Goal: Task Accomplishment & Management: Manage account settings

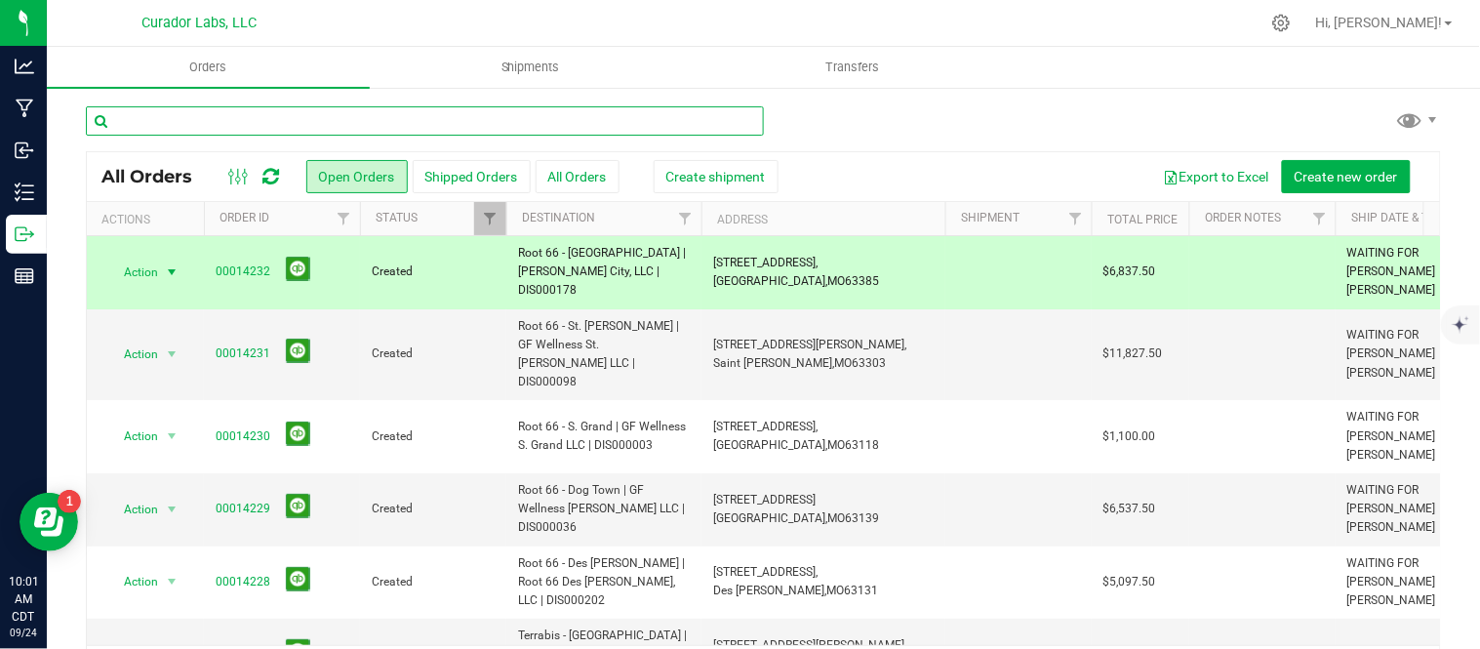
click at [242, 131] on input "text" at bounding box center [425, 120] width 678 height 29
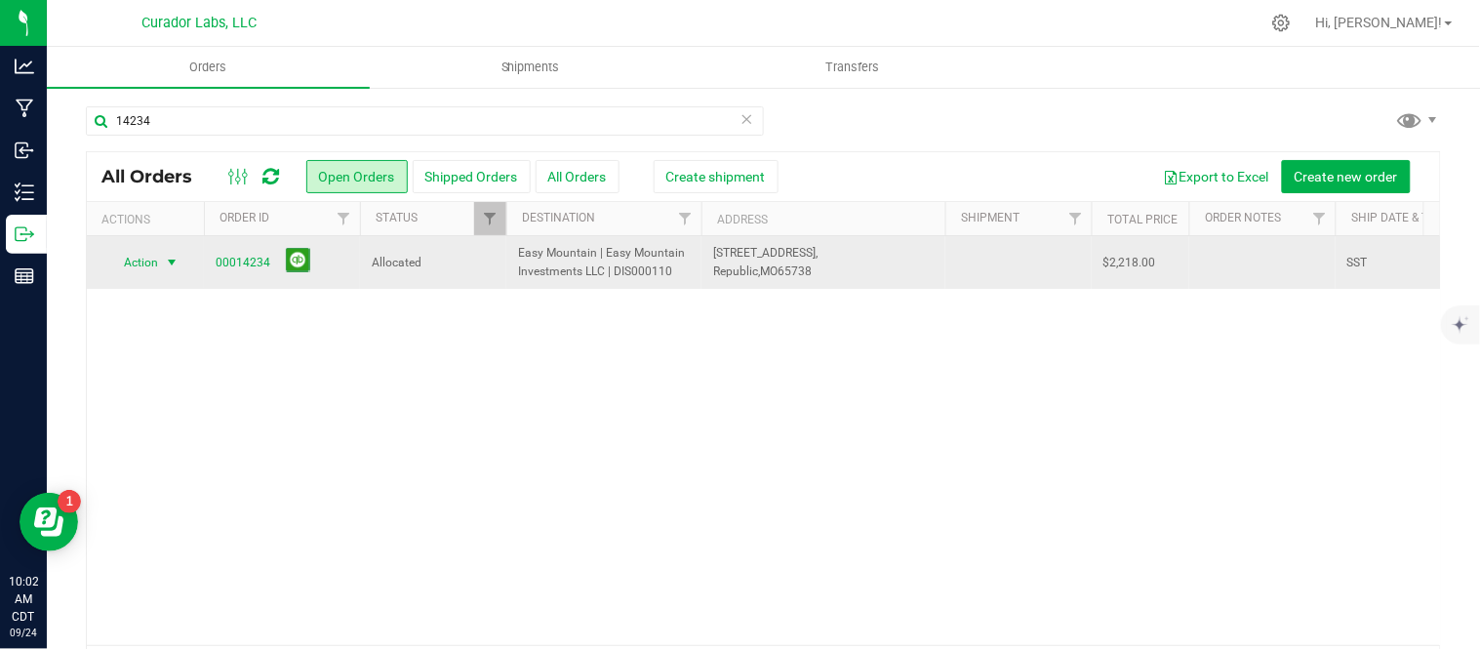
click at [152, 257] on span "Action" at bounding box center [132, 262] width 53 height 27
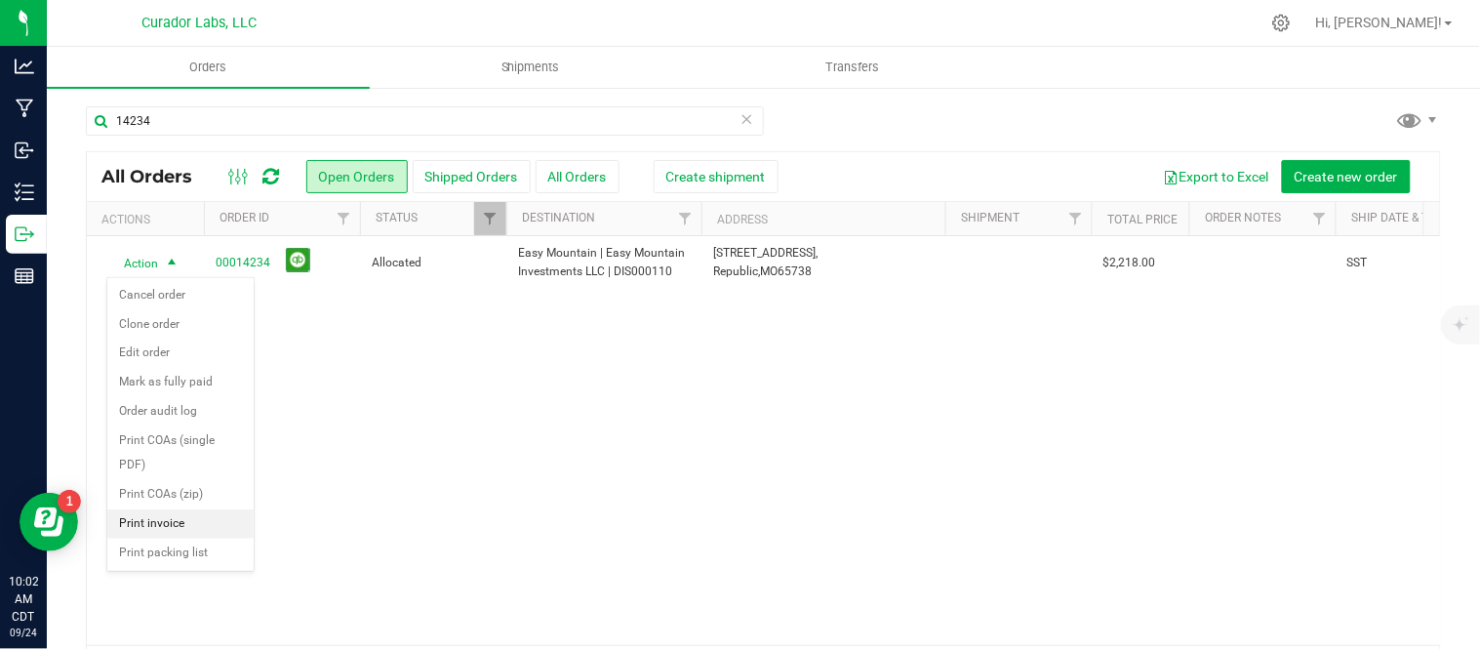
click at [171, 514] on li "Print invoice" at bounding box center [180, 523] width 146 height 29
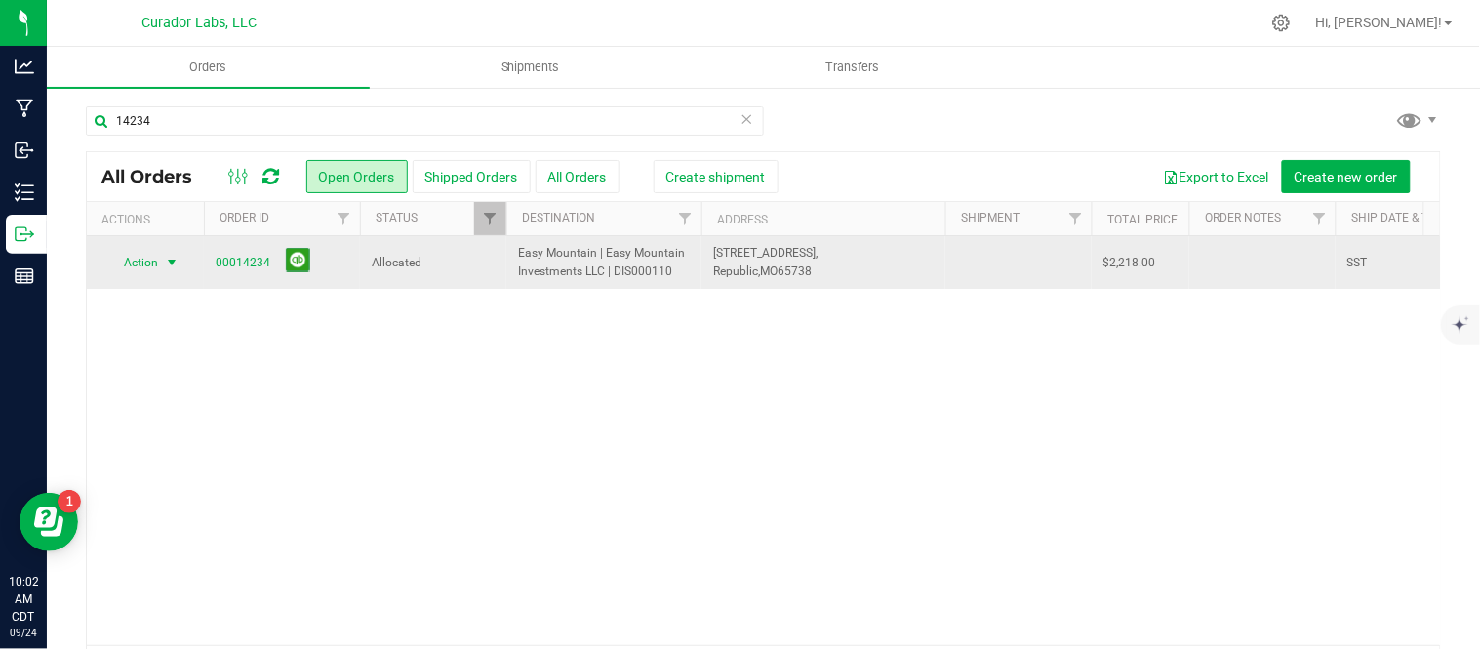
click at [147, 262] on span "Action" at bounding box center [132, 262] width 53 height 27
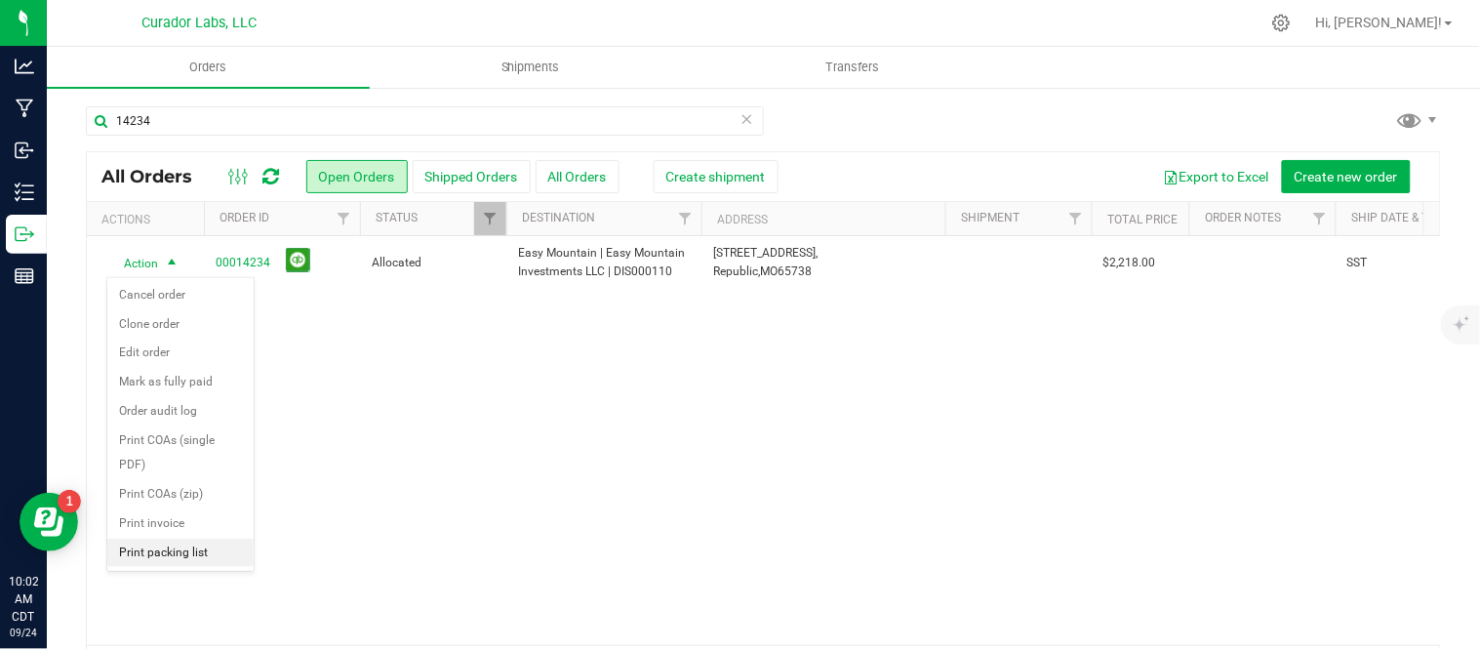
click at [159, 560] on li "Print packing list" at bounding box center [180, 553] width 146 height 29
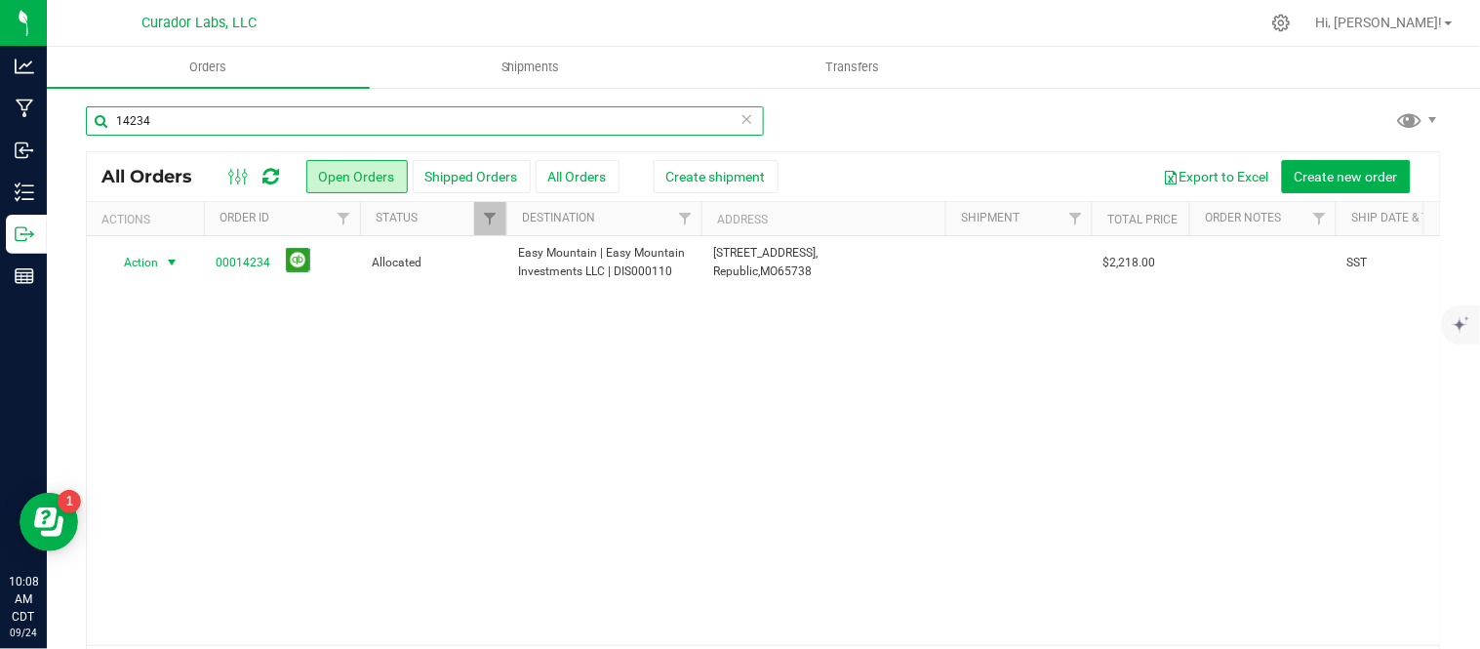
click at [192, 111] on input "14234" at bounding box center [425, 120] width 678 height 29
type input "14232"
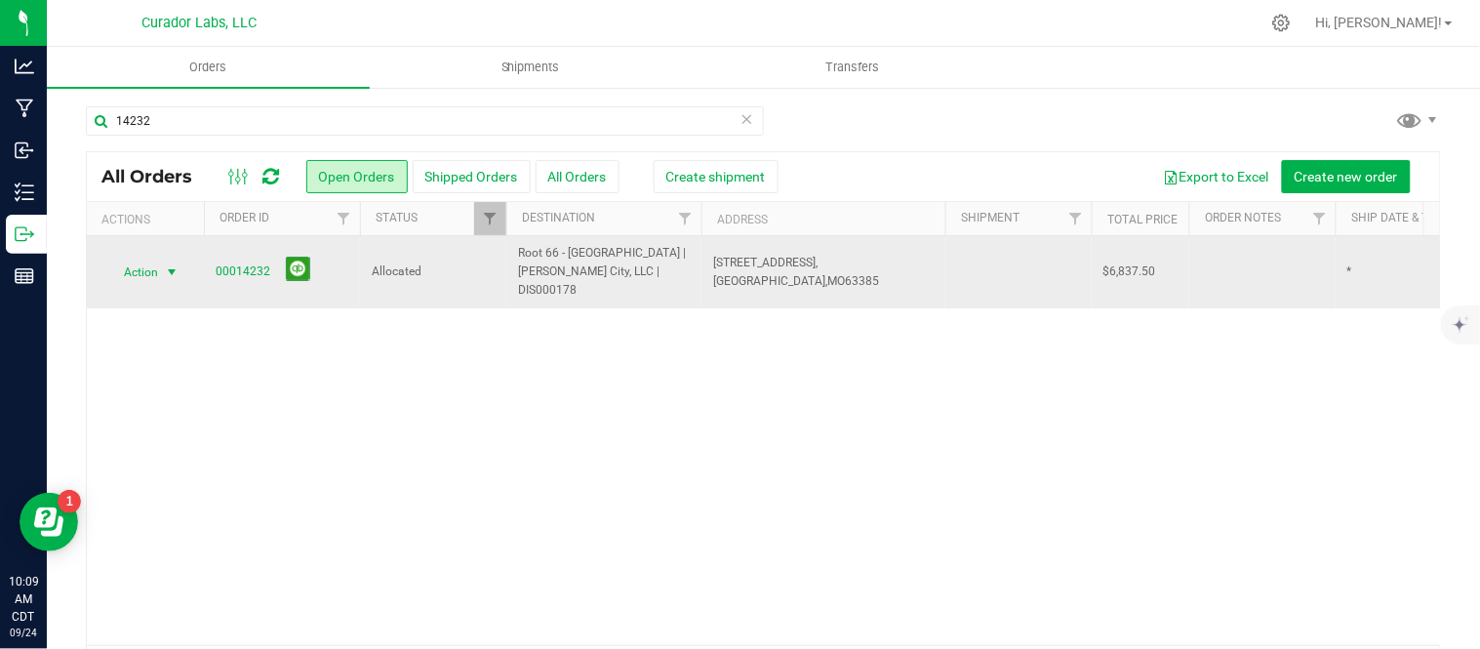
click at [162, 273] on span "select" at bounding box center [172, 272] width 24 height 27
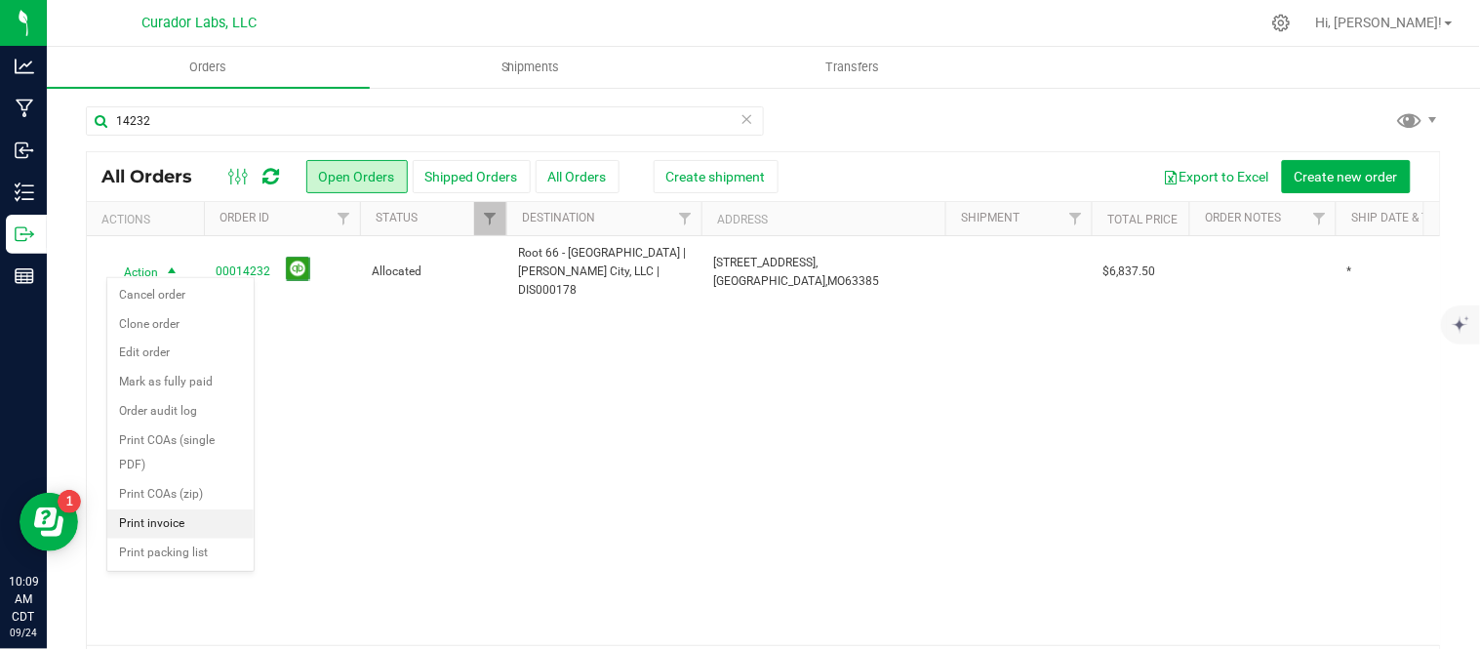
click at [160, 527] on li "Print invoice" at bounding box center [180, 523] width 146 height 29
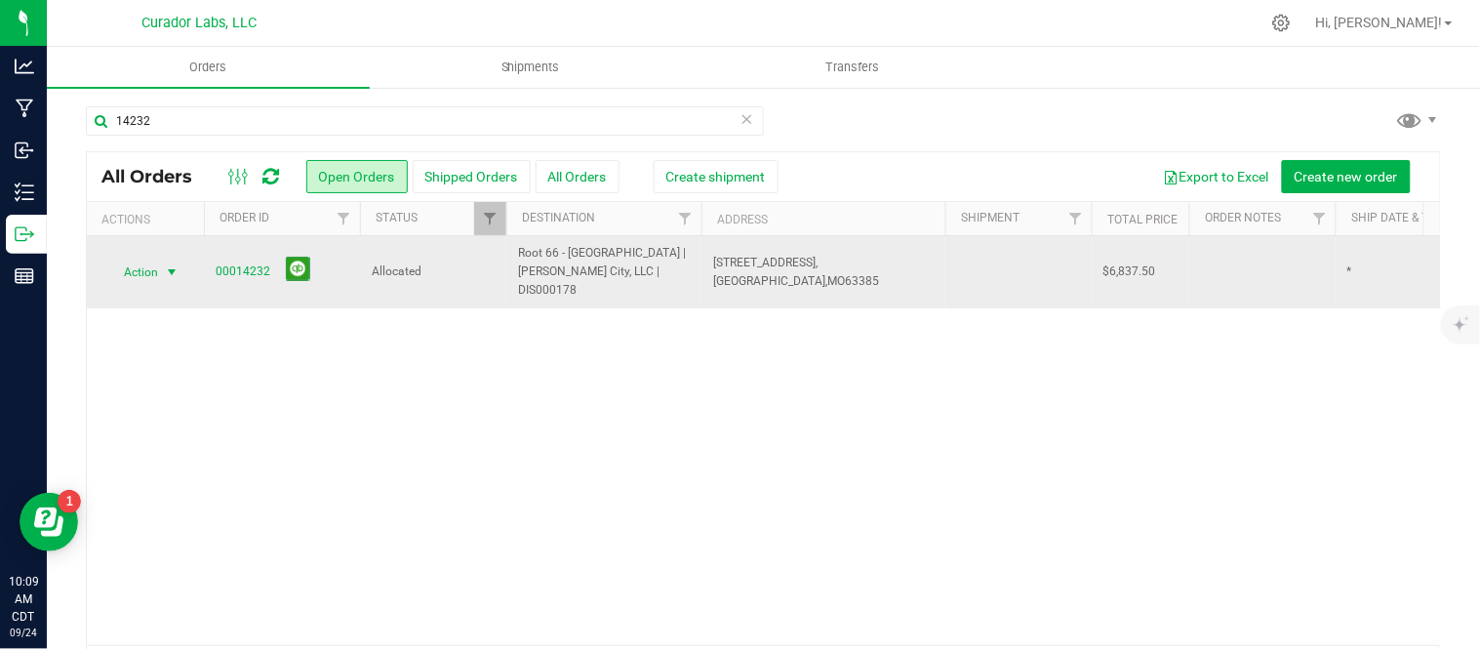
click at [147, 259] on span "Action" at bounding box center [132, 272] width 53 height 27
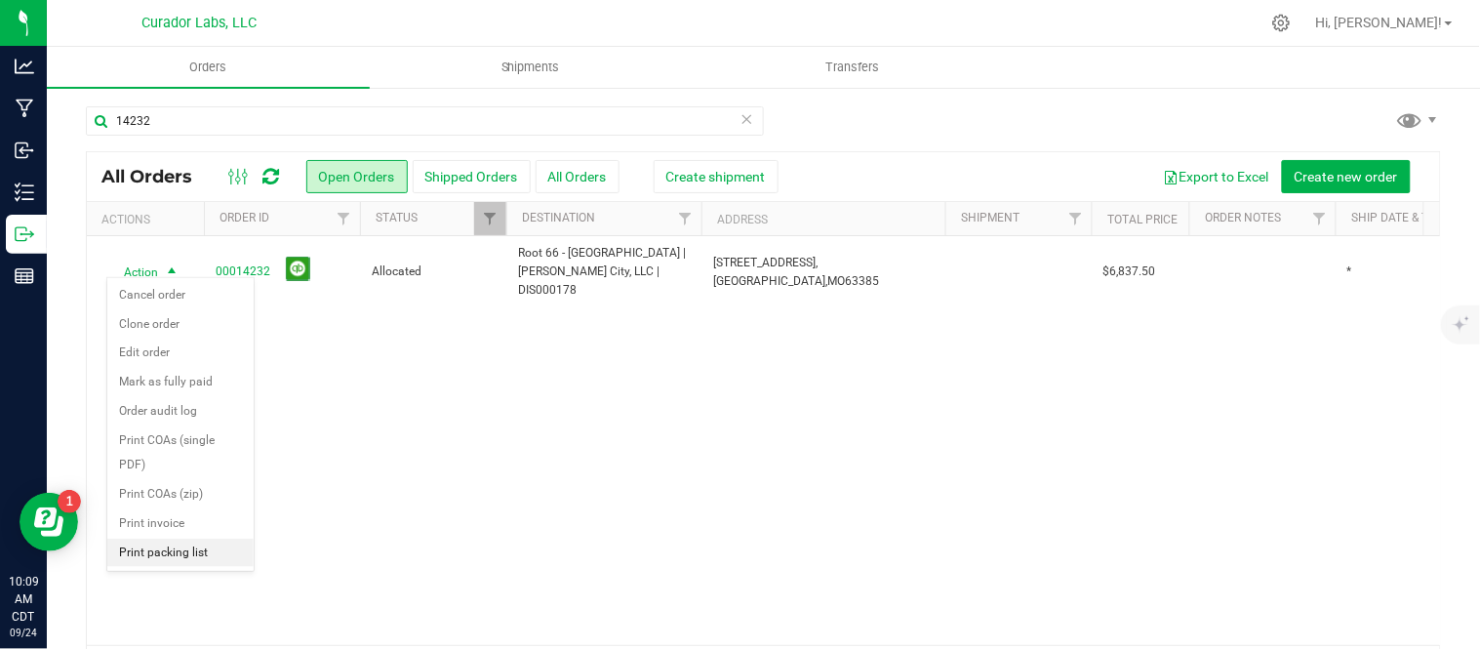
click at [158, 550] on li "Print packing list" at bounding box center [180, 553] width 146 height 29
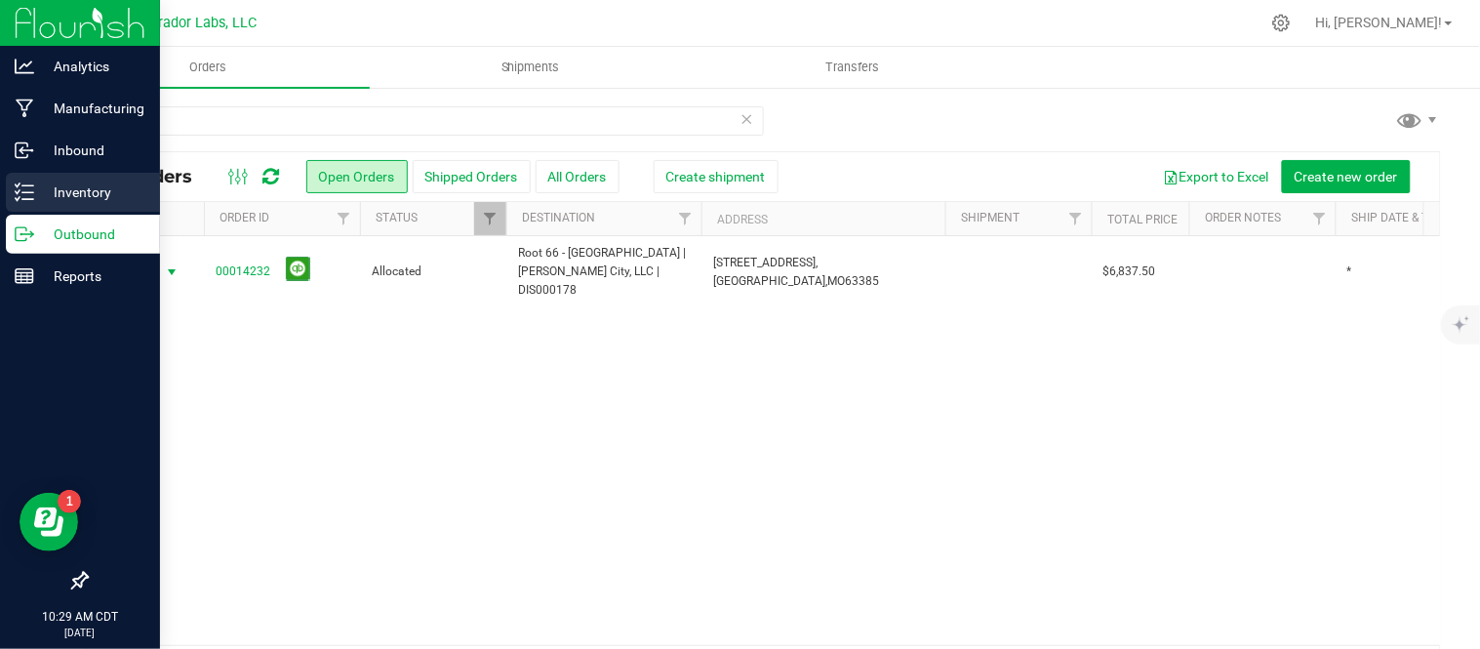
click at [20, 192] on icon at bounding box center [25, 192] width 20 height 20
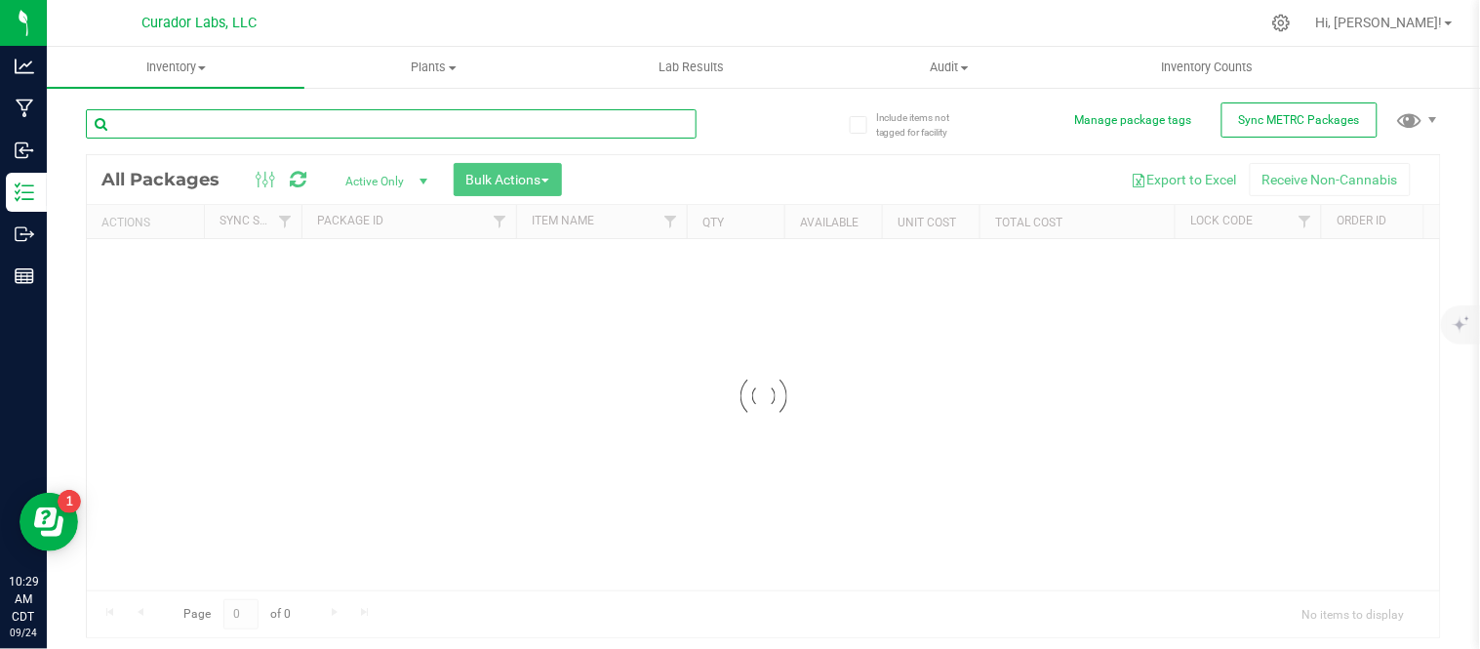
click at [304, 125] on input "text" at bounding box center [391, 123] width 611 height 29
type input "n"
type input "northernlight"
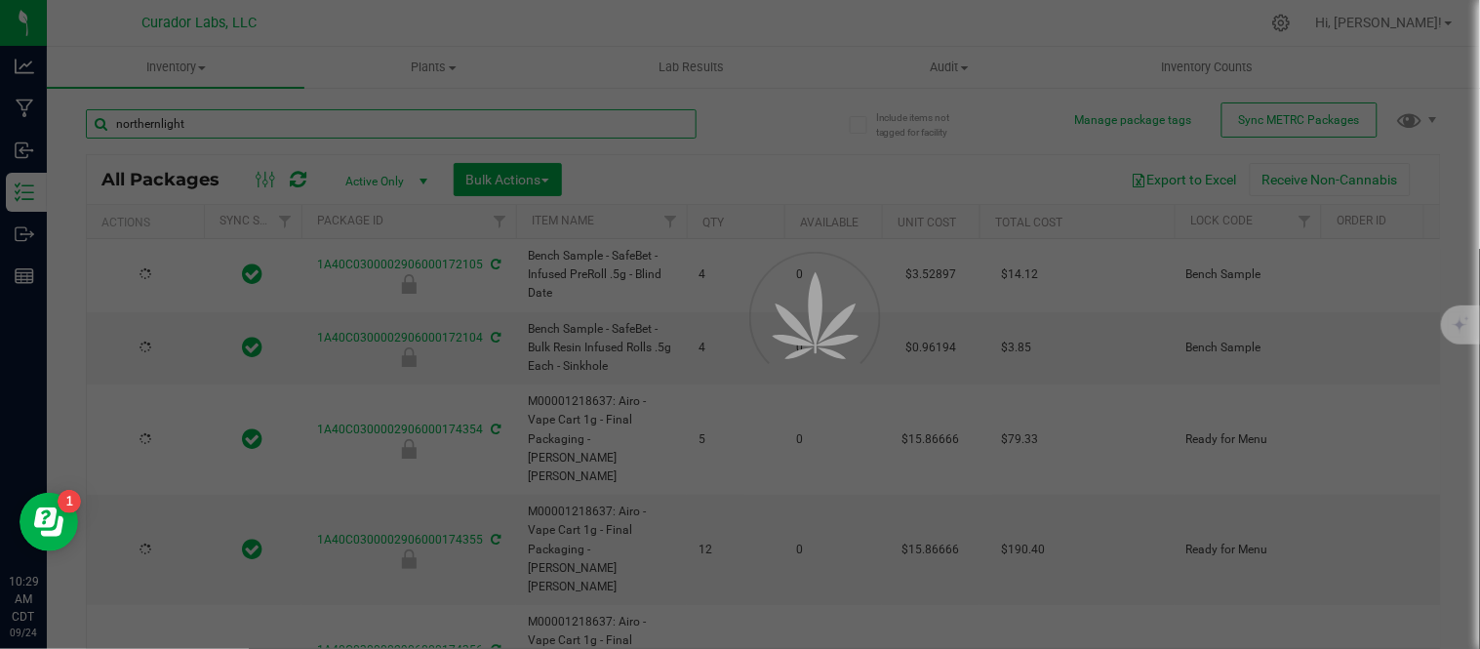
type input "[DATE]"
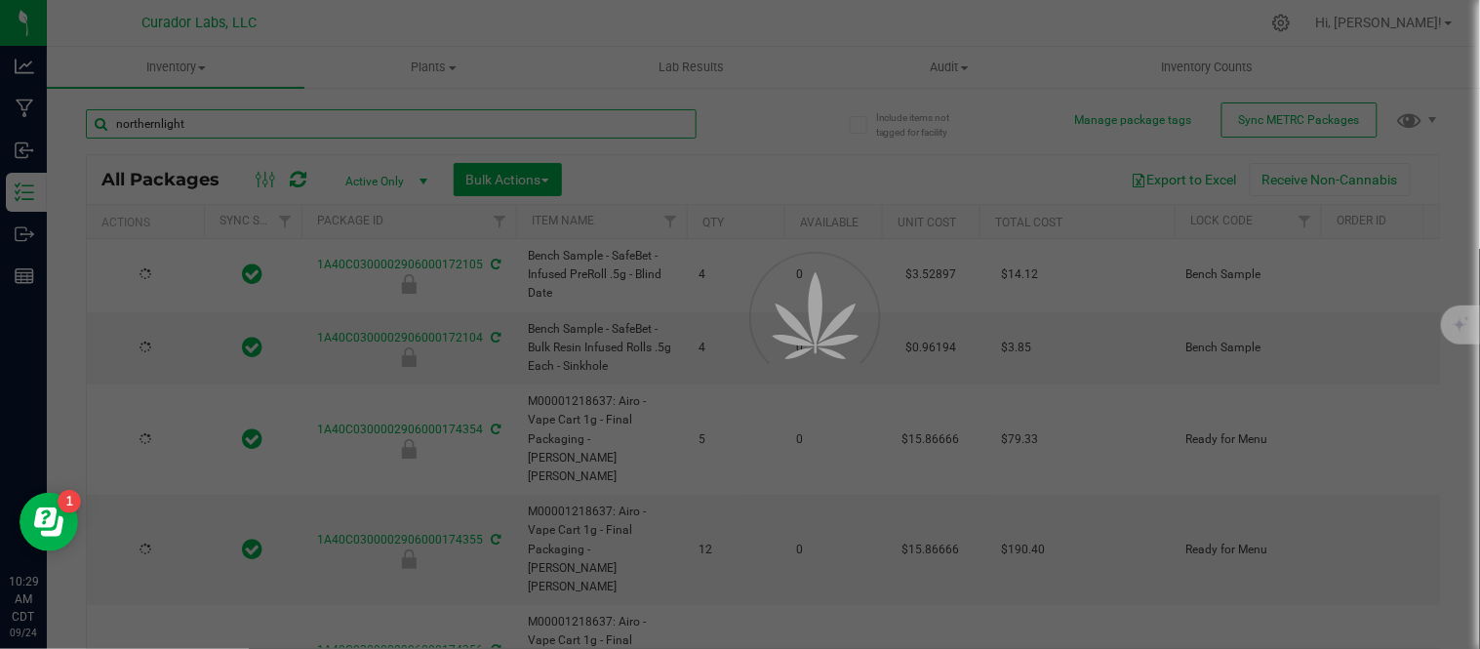
type input "[DATE]"
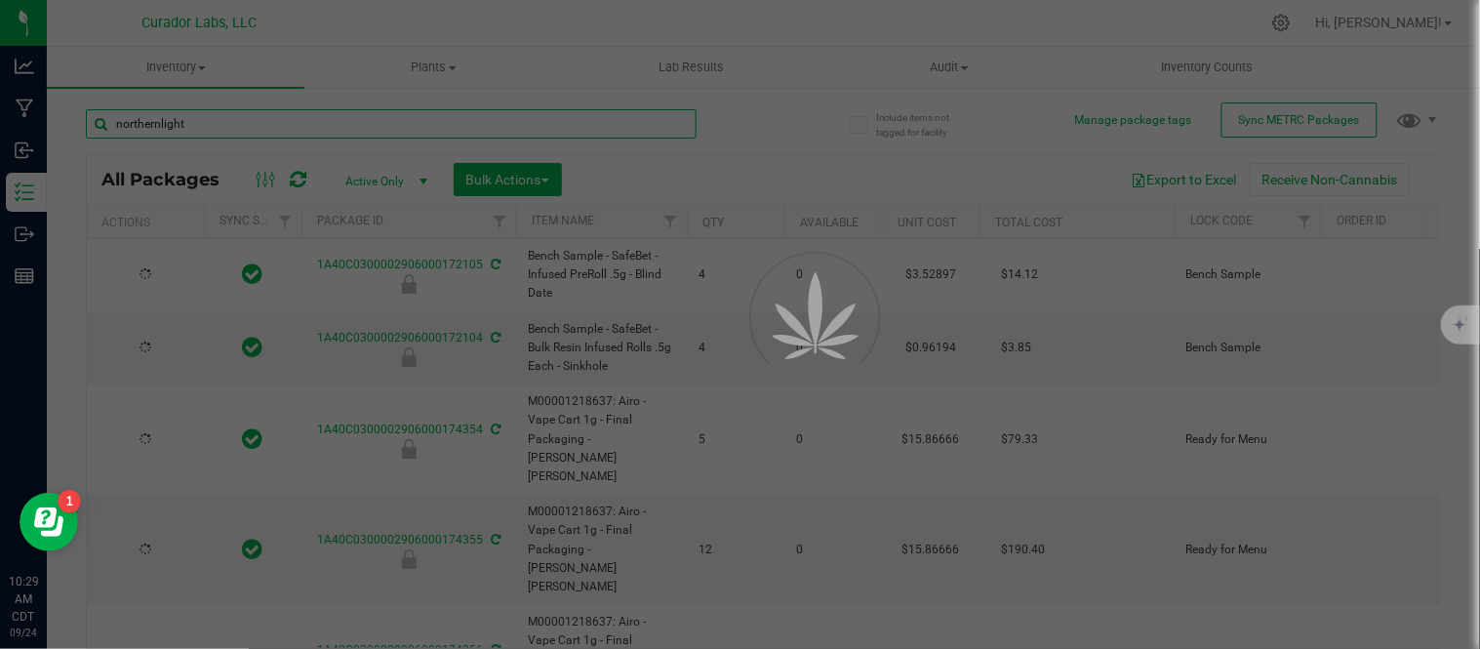
type input "[DATE]"
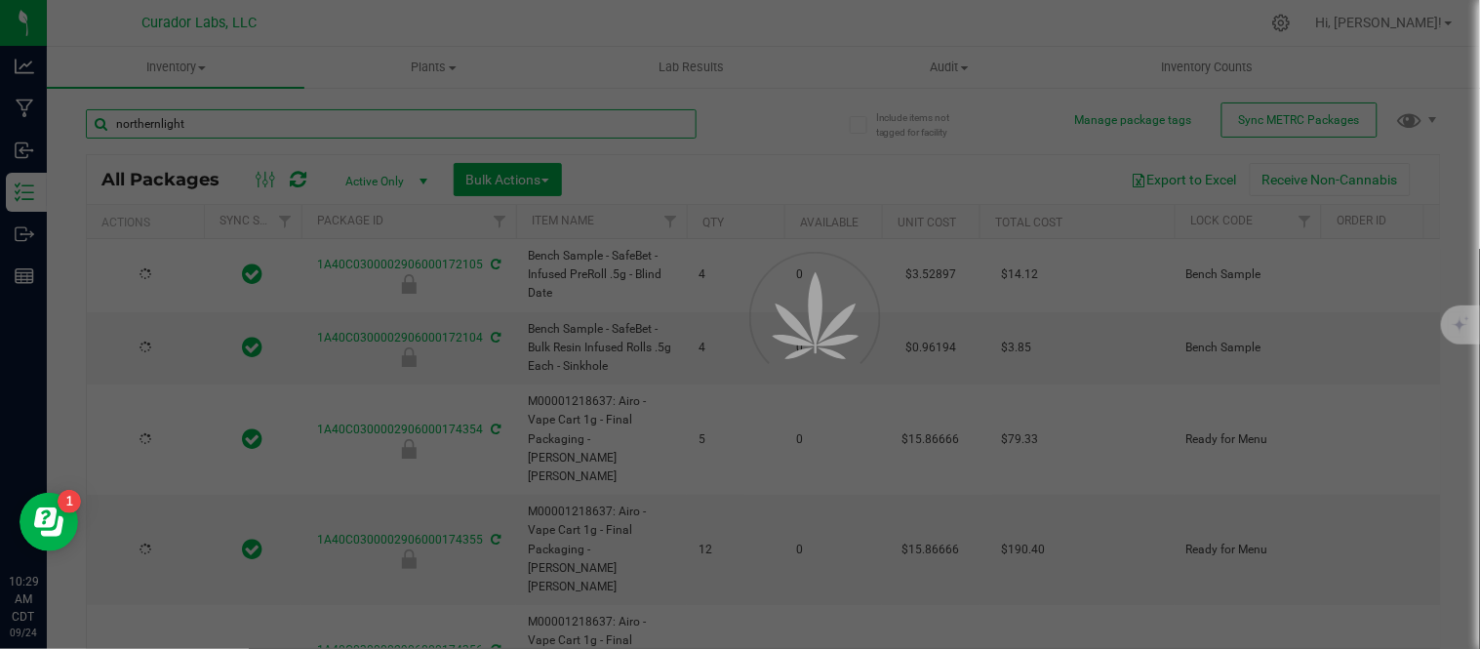
type input "[DATE]"
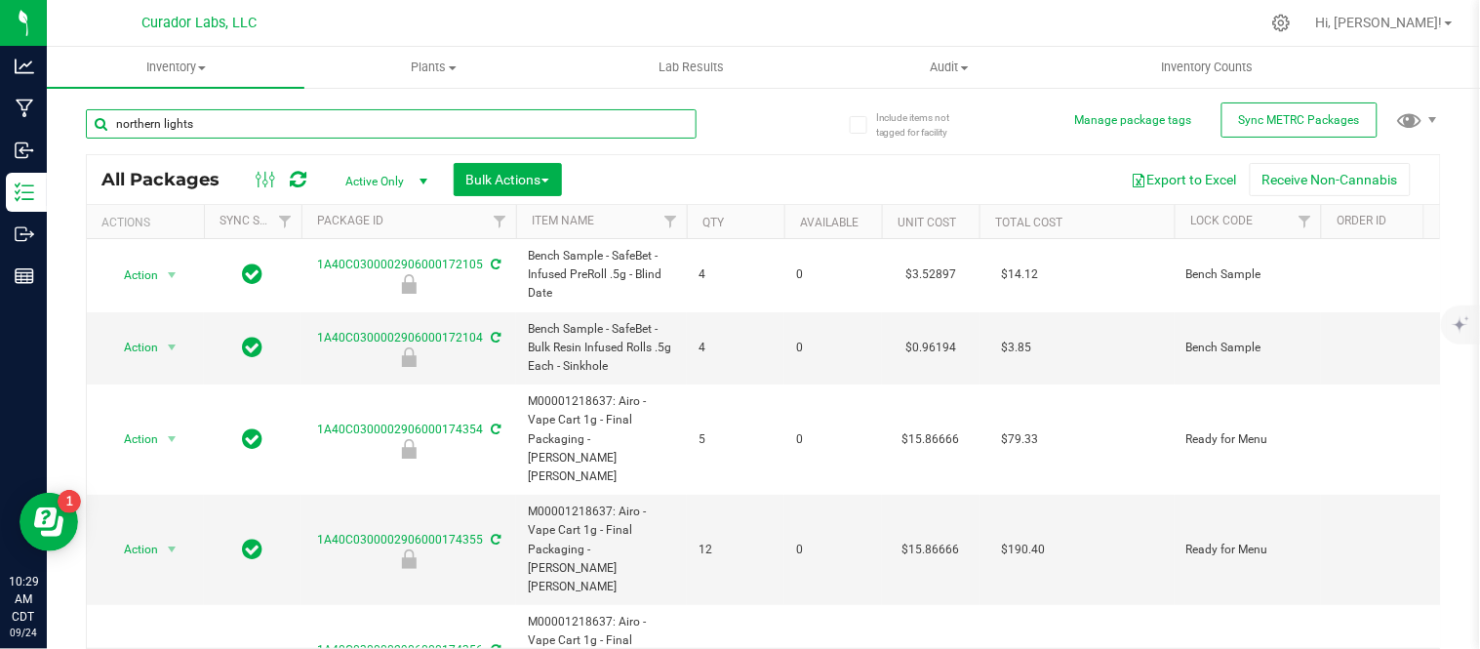
type input "northern lights"
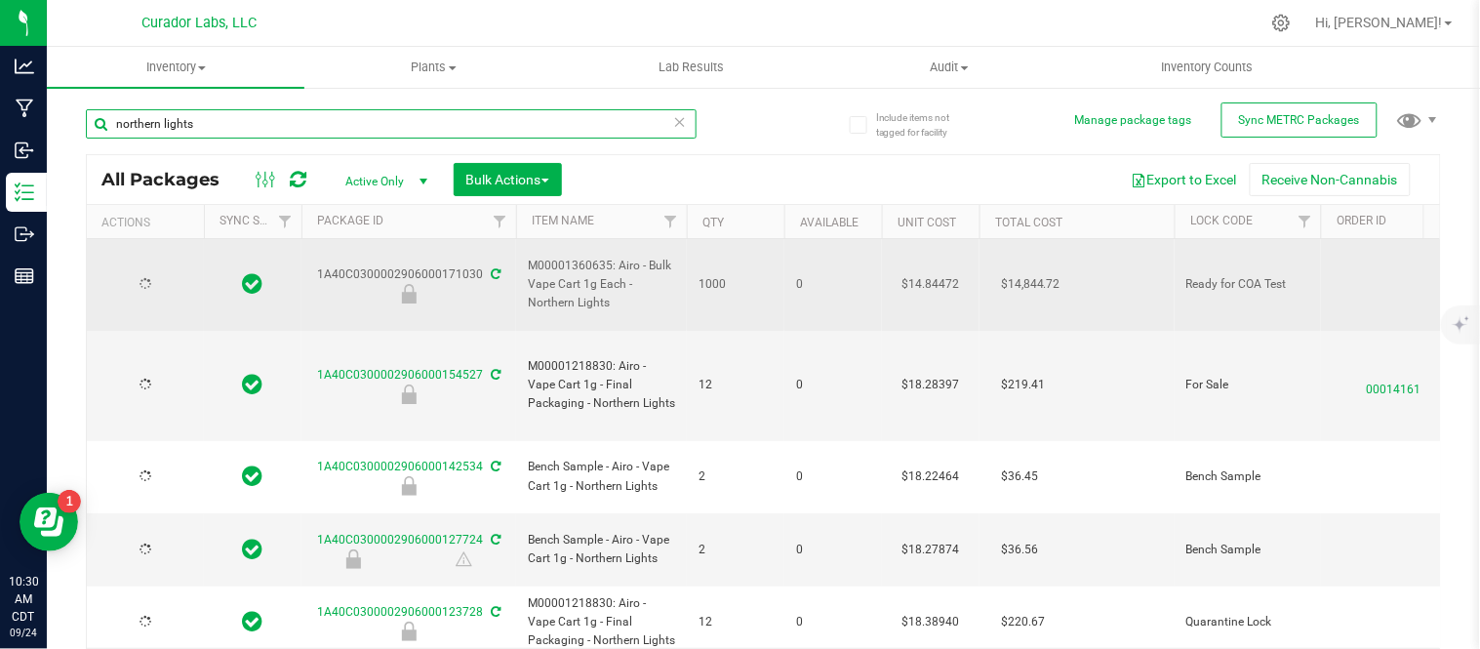
type input "2026-09-23"
type input "2026-04-23"
type input "2026-04-24"
type input "2025-12-05"
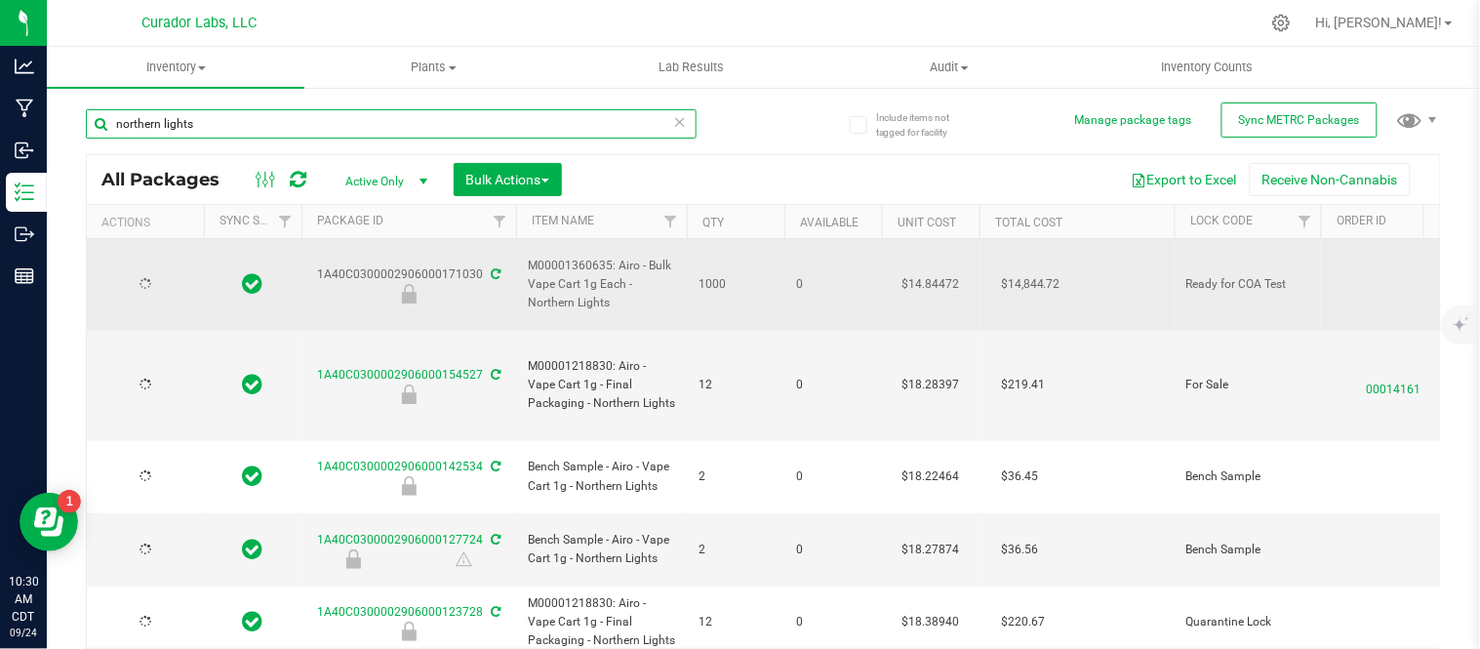
type input "2025-10-29"
type input "2025-10-04"
type input "2025-06-24"
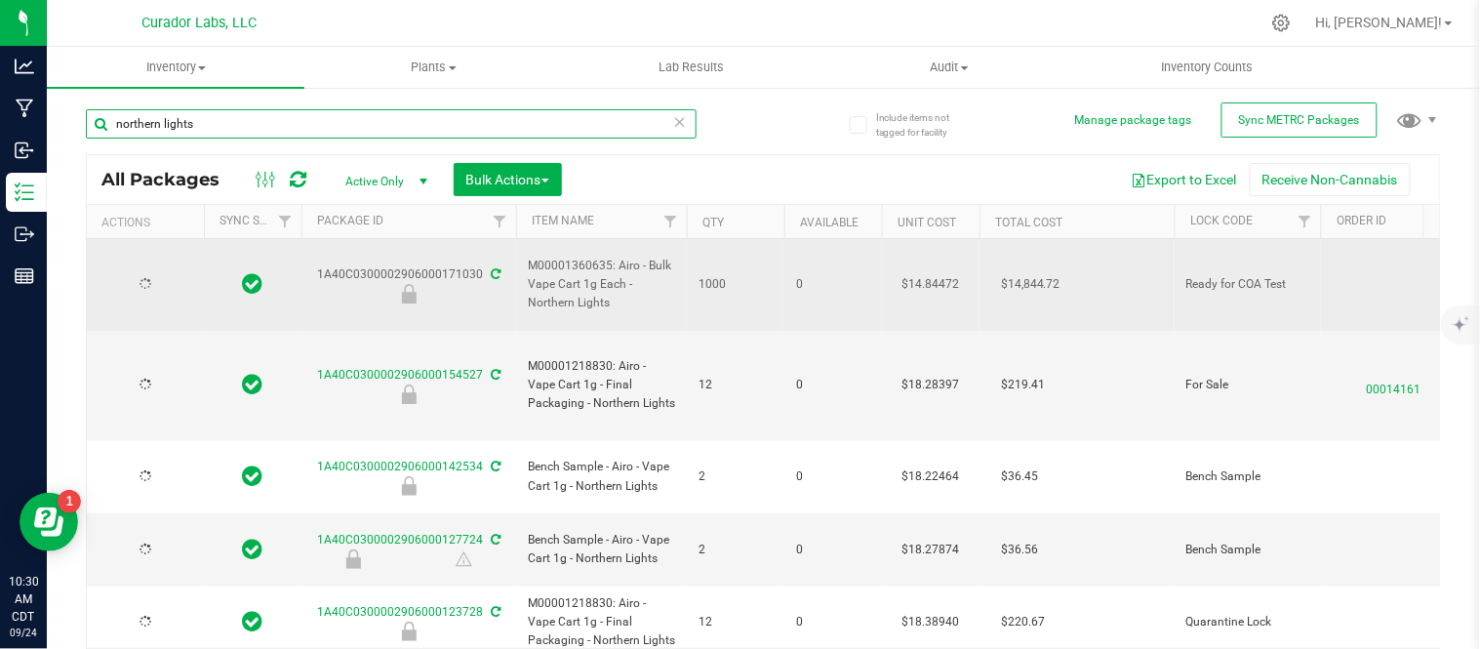
type input "2025-06-24"
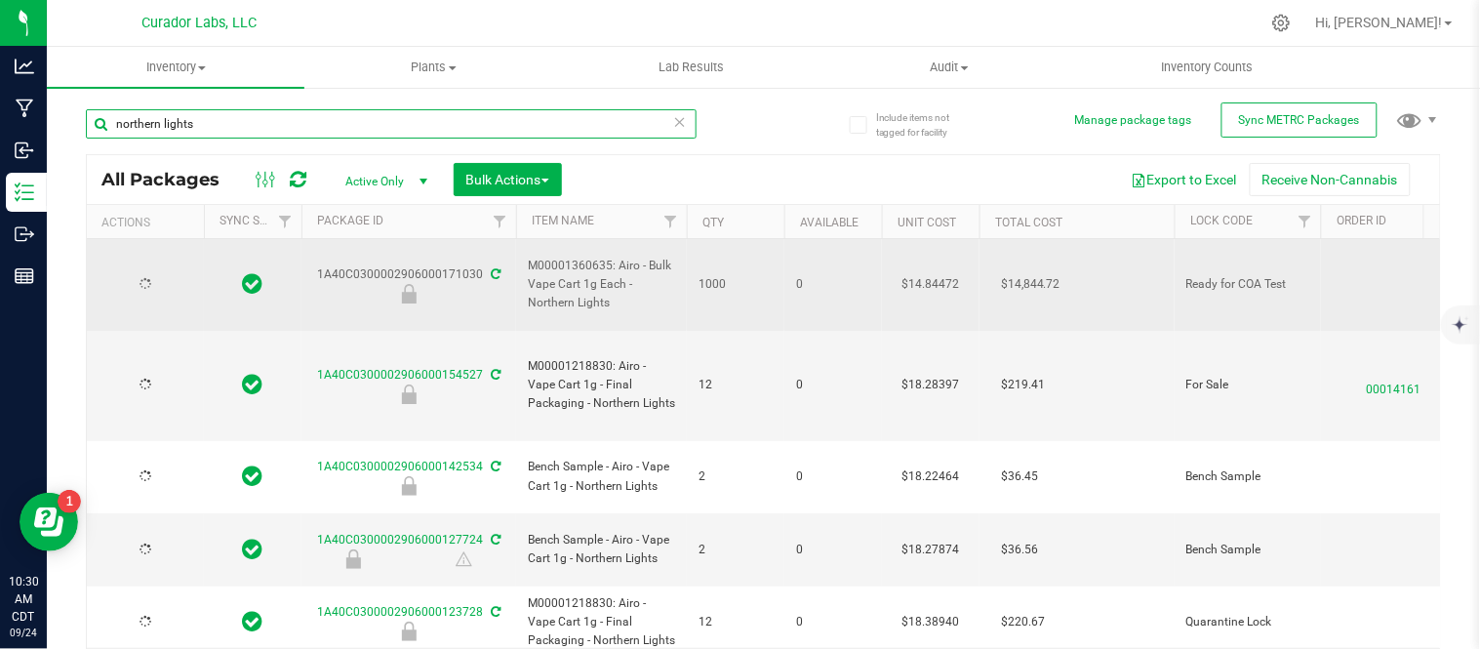
type input "2025-06-24"
drag, startPoint x: 618, startPoint y: 294, endPoint x: 612, endPoint y: 259, distance: 35.6
click at [612, 259] on span "M00001360635: Airo - Bulk Vape Cart 1g Each - Northern Lights" at bounding box center [601, 285] width 147 height 57
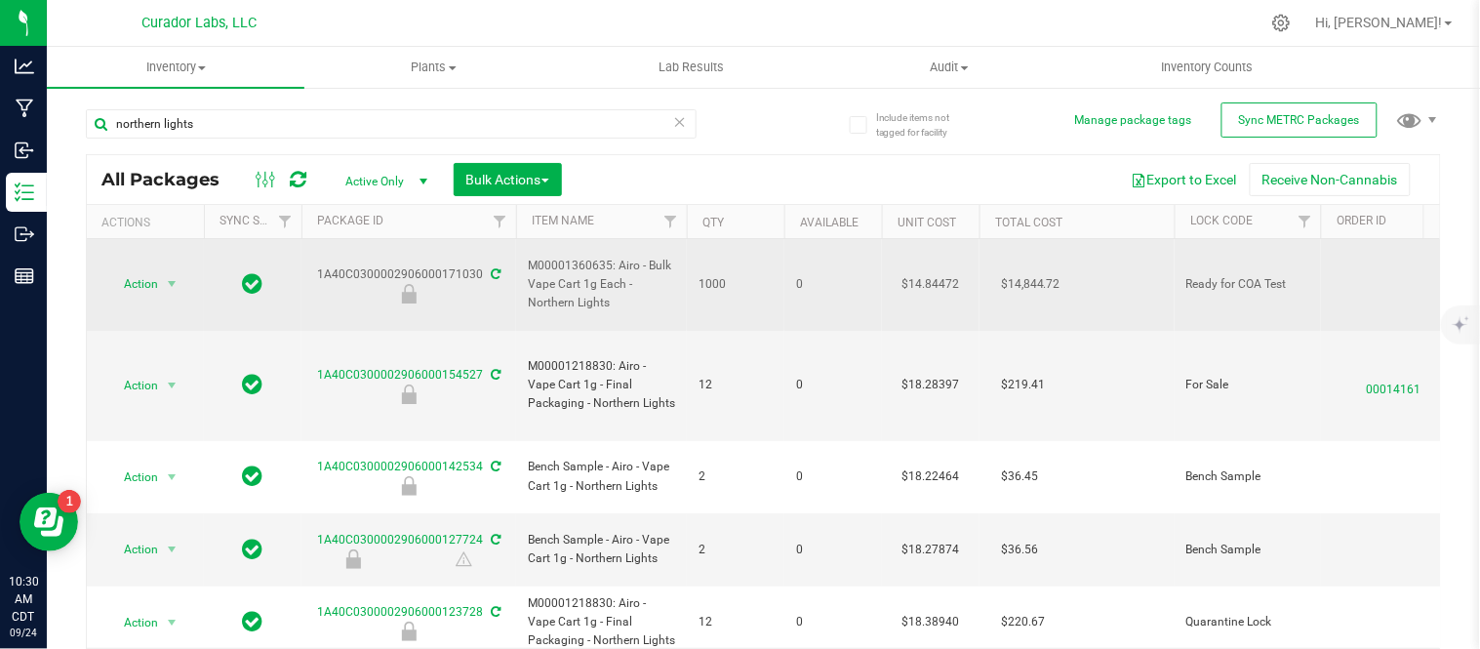
copy span "Airo - Bulk Vape Cart 1g Each - Northern Lights"
drag, startPoint x: 480, startPoint y: 263, endPoint x: 322, endPoint y: 269, distance: 158.2
click at [322, 269] on div "1A40C0300002906000171030" at bounding box center [409, 284] width 221 height 38
copy div "1A40C0300002906000171030"
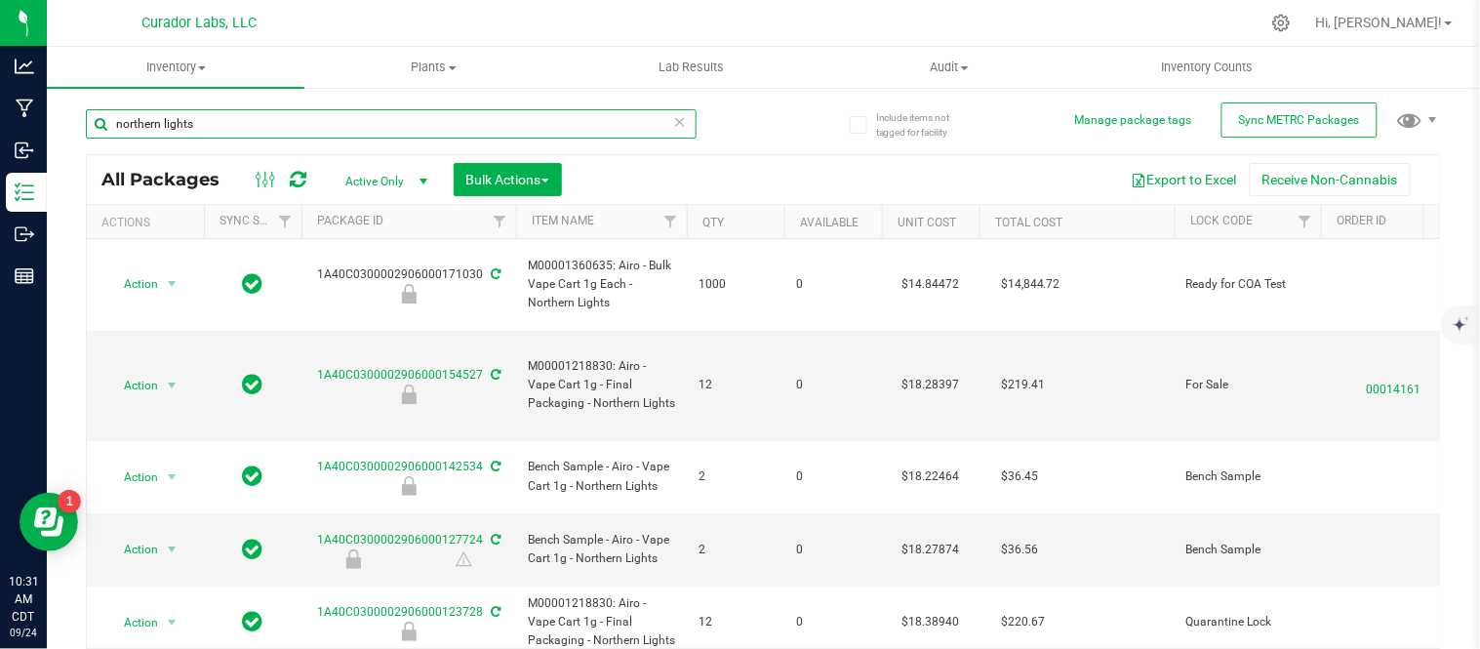
click at [207, 131] on input "northern lights" at bounding box center [391, 123] width 611 height 29
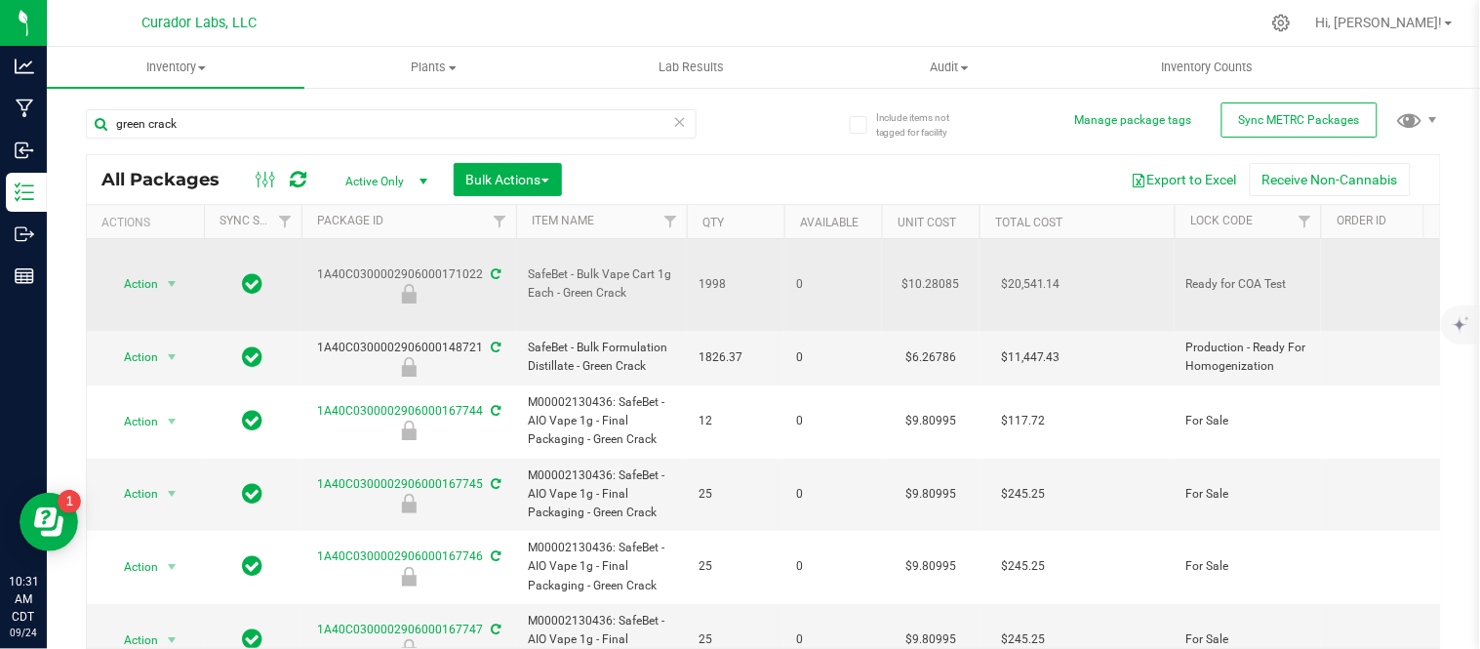
drag, startPoint x: 641, startPoint y: 281, endPoint x: 644, endPoint y: 265, distance: 15.9
click at [548, 265] on span "SafeBet - Bulk Vape Cart 1g Each - Green Crack" at bounding box center [601, 283] width 147 height 37
click at [644, 266] on span "SafeBet - Bulk Vape Cart 1g Each - Green Crack" at bounding box center [601, 283] width 147 height 37
drag, startPoint x: 637, startPoint y: 280, endPoint x: 523, endPoint y: 264, distance: 115.2
click at [523, 264] on td "SafeBet - Bulk Vape Cart 1g Each - Green Crack" at bounding box center [601, 285] width 171 height 92
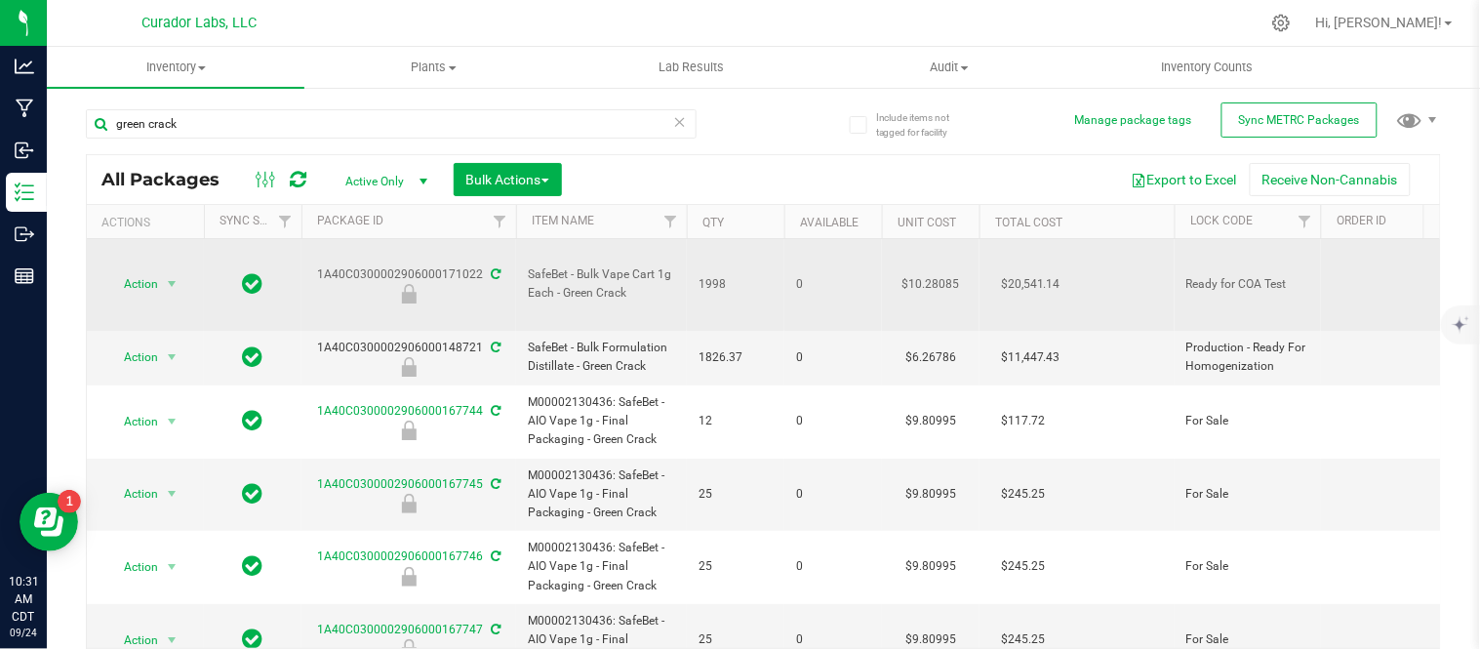
copy span "SafeBet - Bulk Vape Cart 1g Each - Green Crack"
drag, startPoint x: 747, startPoint y: 266, endPoint x: 687, endPoint y: 269, distance: 59.6
click at [687, 269] on td "1998" at bounding box center [736, 285] width 98 height 92
copy span "1998"
drag, startPoint x: 478, startPoint y: 259, endPoint x: 310, endPoint y: 258, distance: 167.9
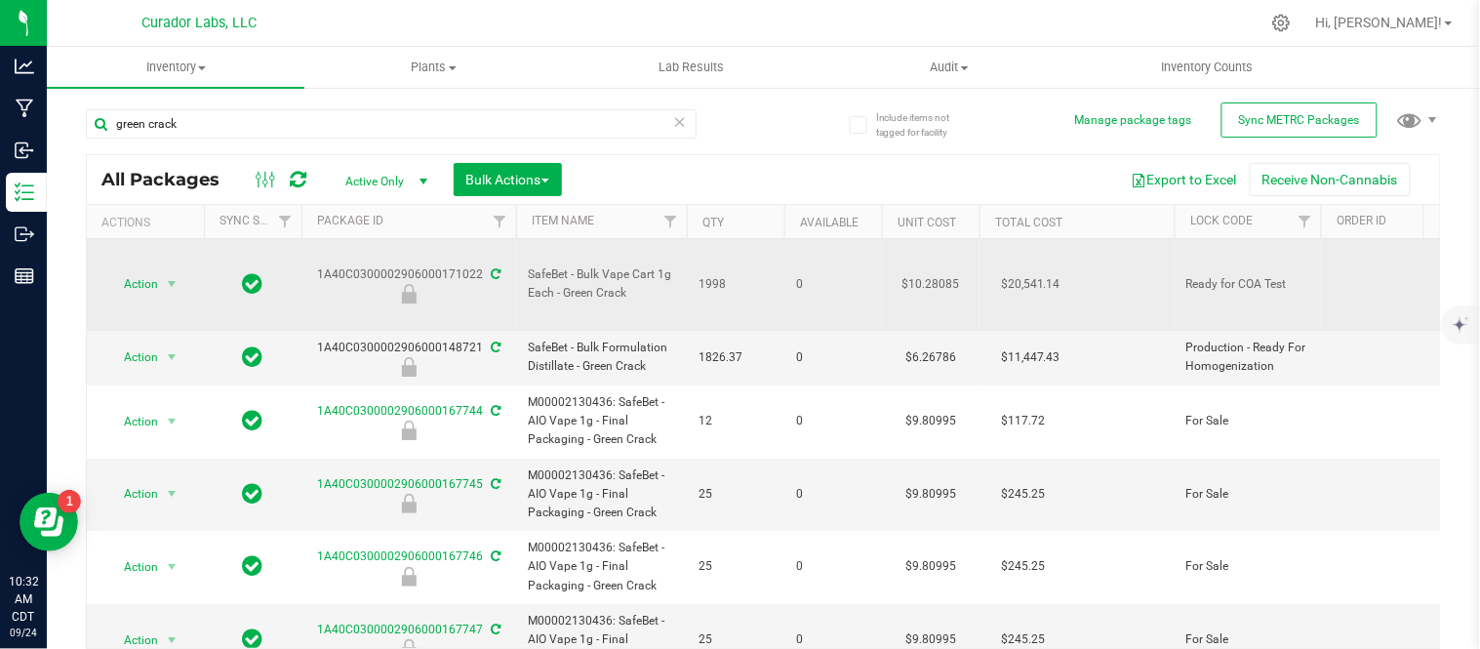
click at [310, 265] on div "1A40C0300002906000171022" at bounding box center [409, 284] width 221 height 38
copy div "1A40C0300002906000171022"
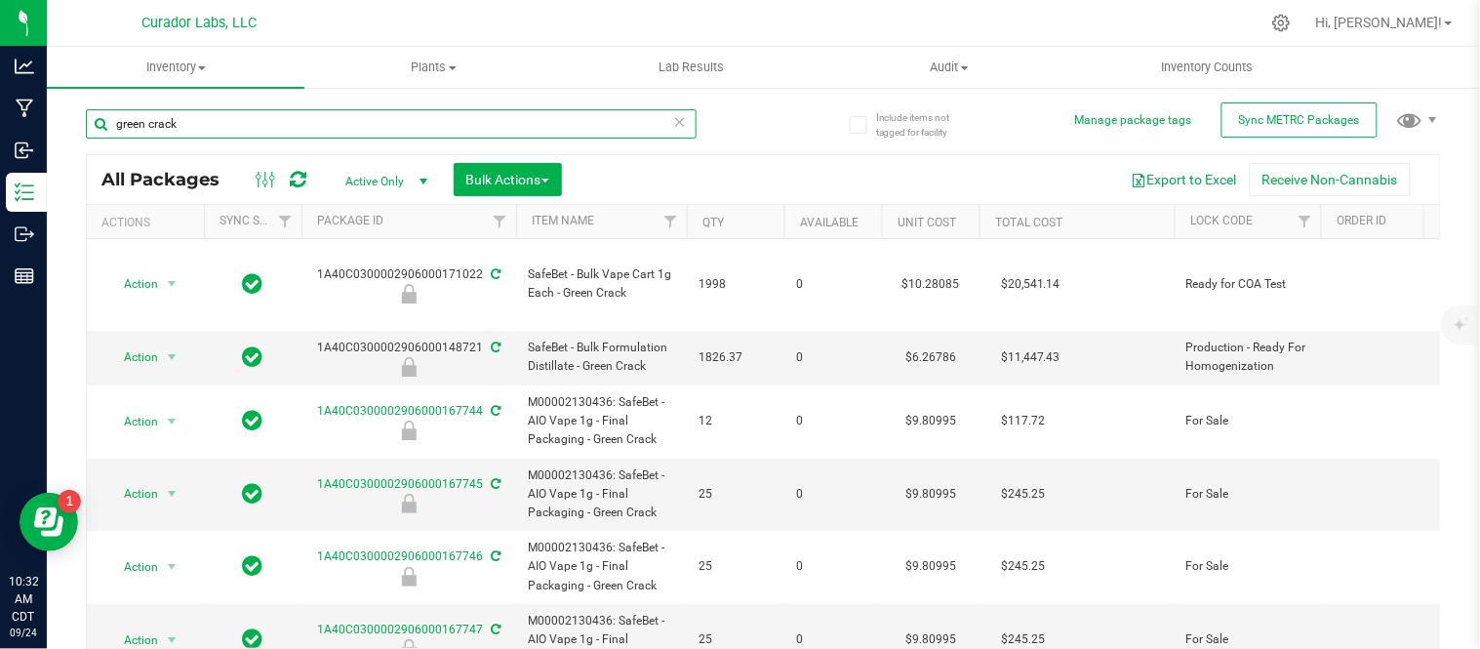
click at [403, 118] on input "green crack" at bounding box center [391, 123] width 611 height 29
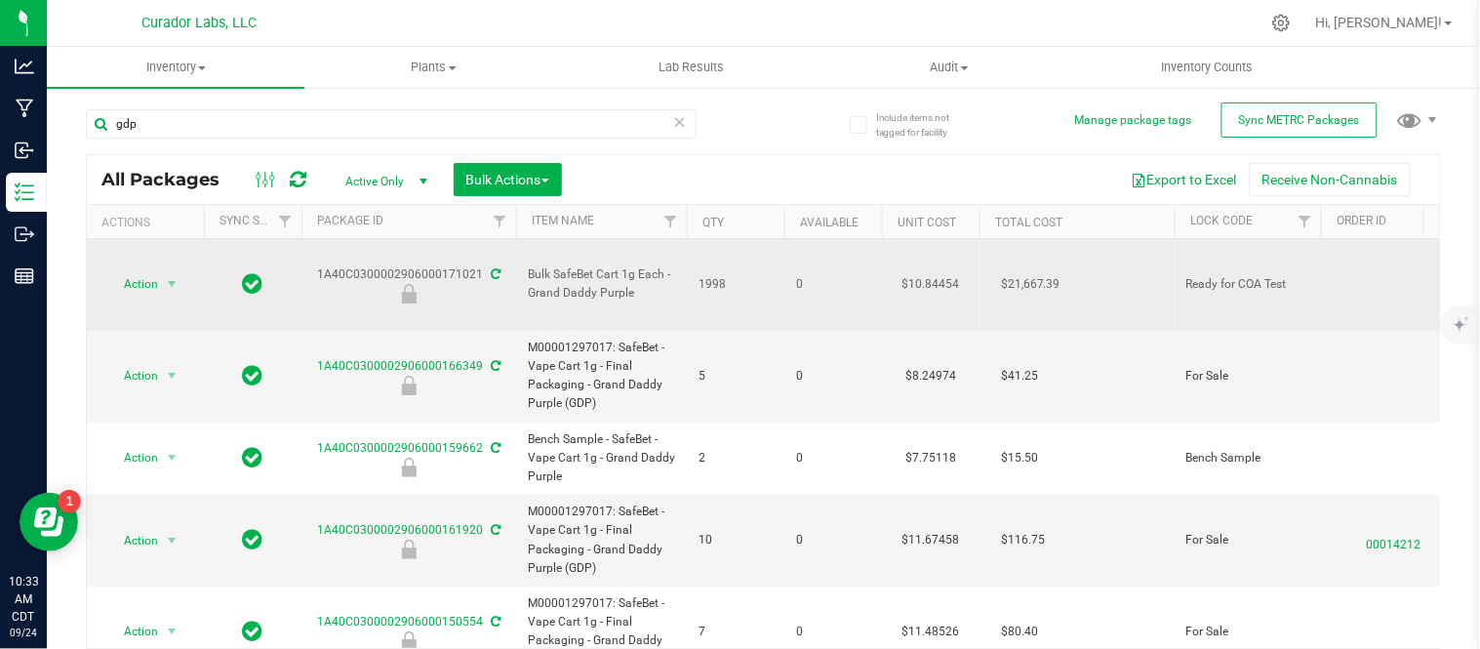
drag, startPoint x: 751, startPoint y: 267, endPoint x: 693, endPoint y: 259, distance: 59.2
click at [693, 259] on td "1998" at bounding box center [736, 285] width 98 height 92
copy span "1998"
click at [631, 274] on span "Bulk SafeBet Cart 1g Each - Grand Daddy Purple" at bounding box center [601, 283] width 147 height 37
drag, startPoint x: 631, startPoint y: 274, endPoint x: 521, endPoint y: 262, distance: 111.0
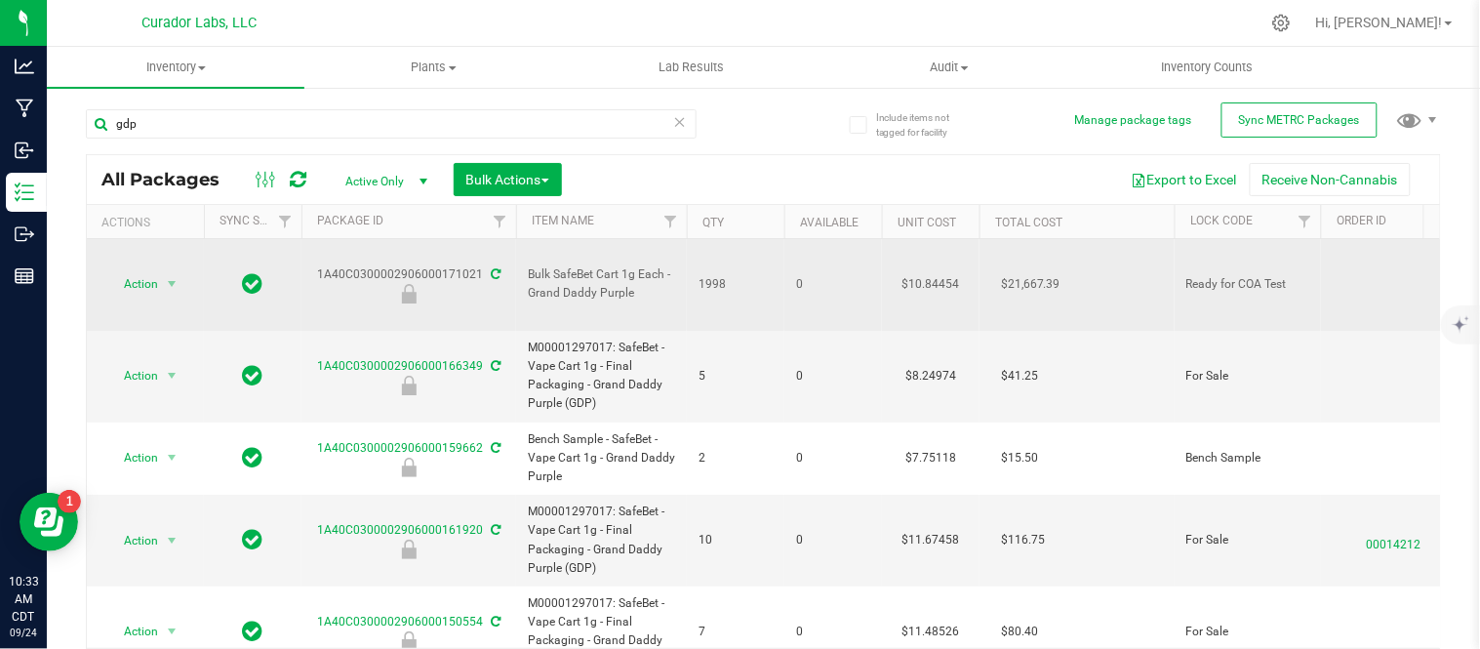
click at [521, 262] on td "Bulk SafeBet Cart 1g Each - Grand Daddy Purple" at bounding box center [601, 285] width 171 height 92
copy span "Bulk SafeBet Cart 1g Each - Grand Daddy Purple"
drag, startPoint x: 478, startPoint y: 256, endPoint x: 310, endPoint y: 257, distance: 167.9
click at [310, 265] on div "1A40C0300002906000171021" at bounding box center [409, 284] width 221 height 38
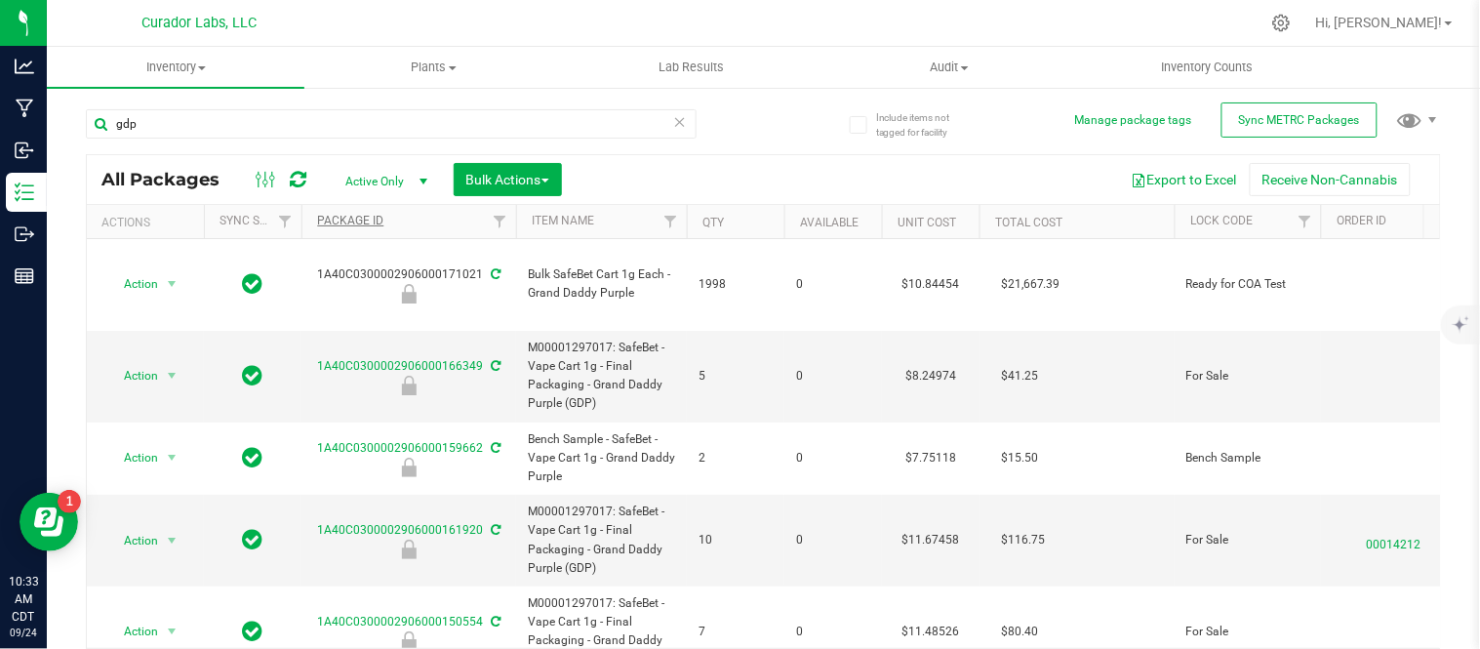
copy div "1A40C0300002906000171021"
click at [208, 120] on input "gdp" at bounding box center [391, 123] width 611 height 29
paste input "AiroX - Bulk AIO Vape Cart 2g Each - Blsck Mamba"
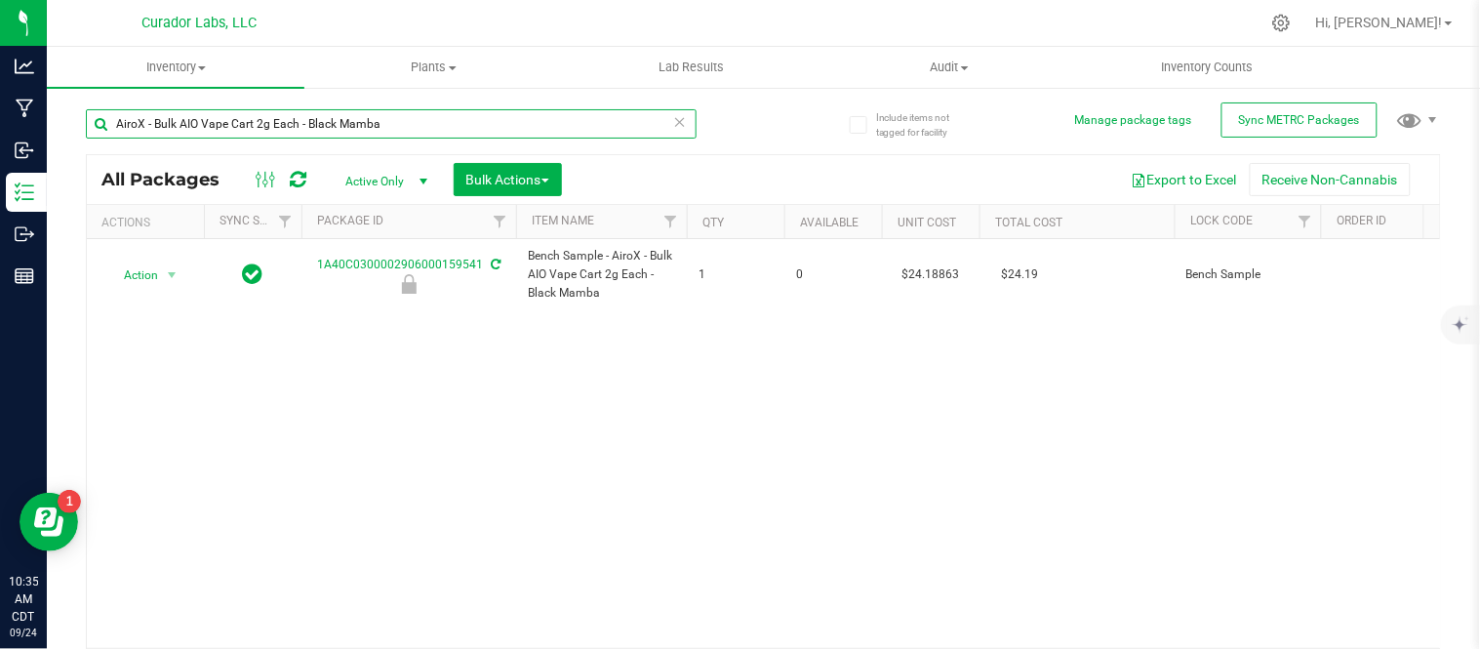
click at [303, 123] on input "AiroX - Bulk AIO Vape Cart 2g Each - Black Mamba" at bounding box center [391, 123] width 611 height 29
drag, startPoint x: 303, startPoint y: 123, endPoint x: 91, endPoint y: 117, distance: 211.8
click at [91, 117] on input "AiroX - Bulk AIO Vape Cart 2g Each - Black Mamba" at bounding box center [391, 123] width 611 height 29
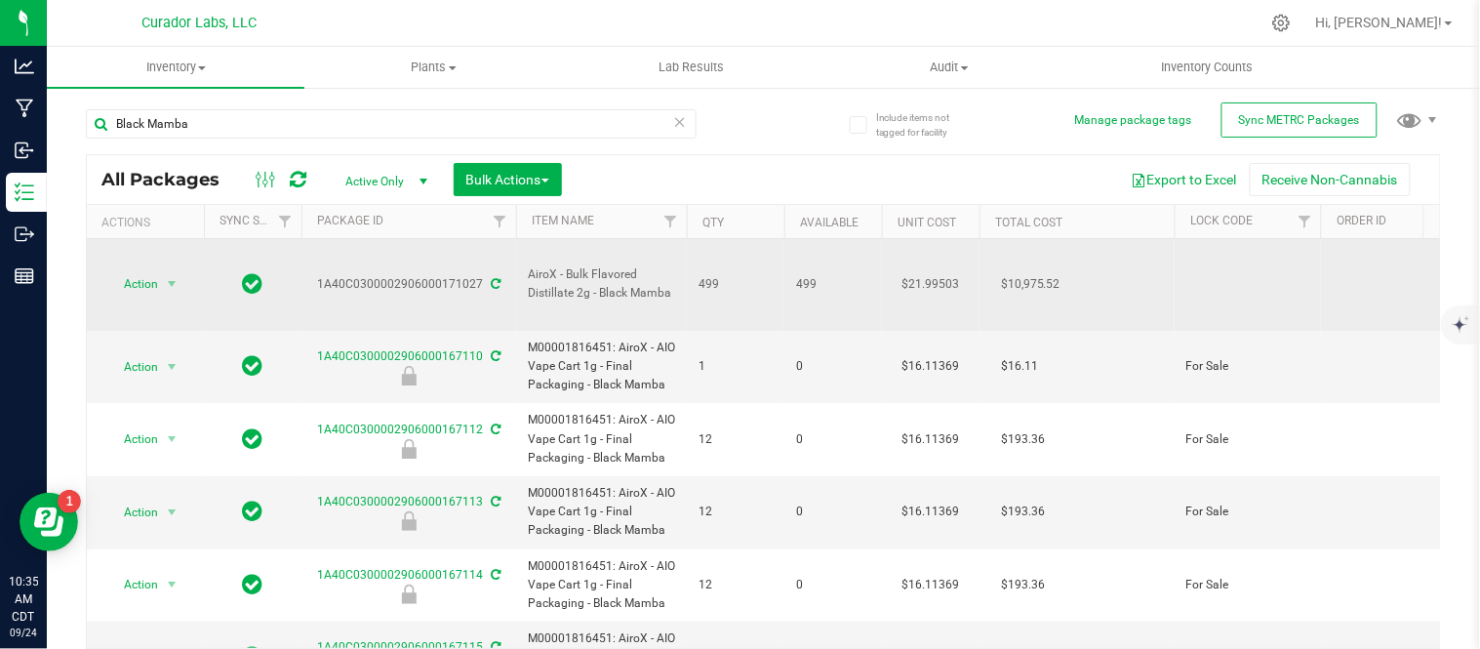
drag, startPoint x: 476, startPoint y: 266, endPoint x: 309, endPoint y: 274, distance: 167.1
click at [309, 275] on div "1A40C0300002906000171027" at bounding box center [409, 284] width 221 height 19
copy div "1A40C0300002906000171027"
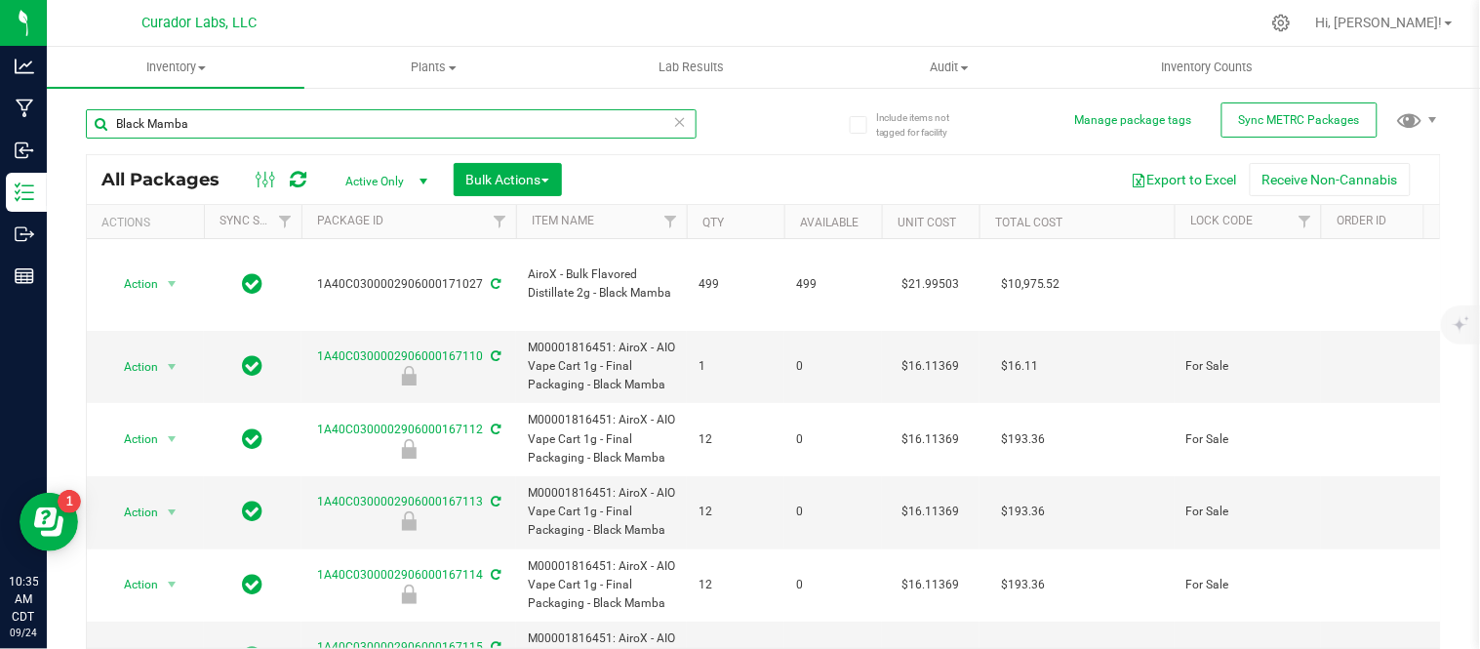
click at [276, 122] on input "Black Mamba" at bounding box center [391, 123] width 611 height 29
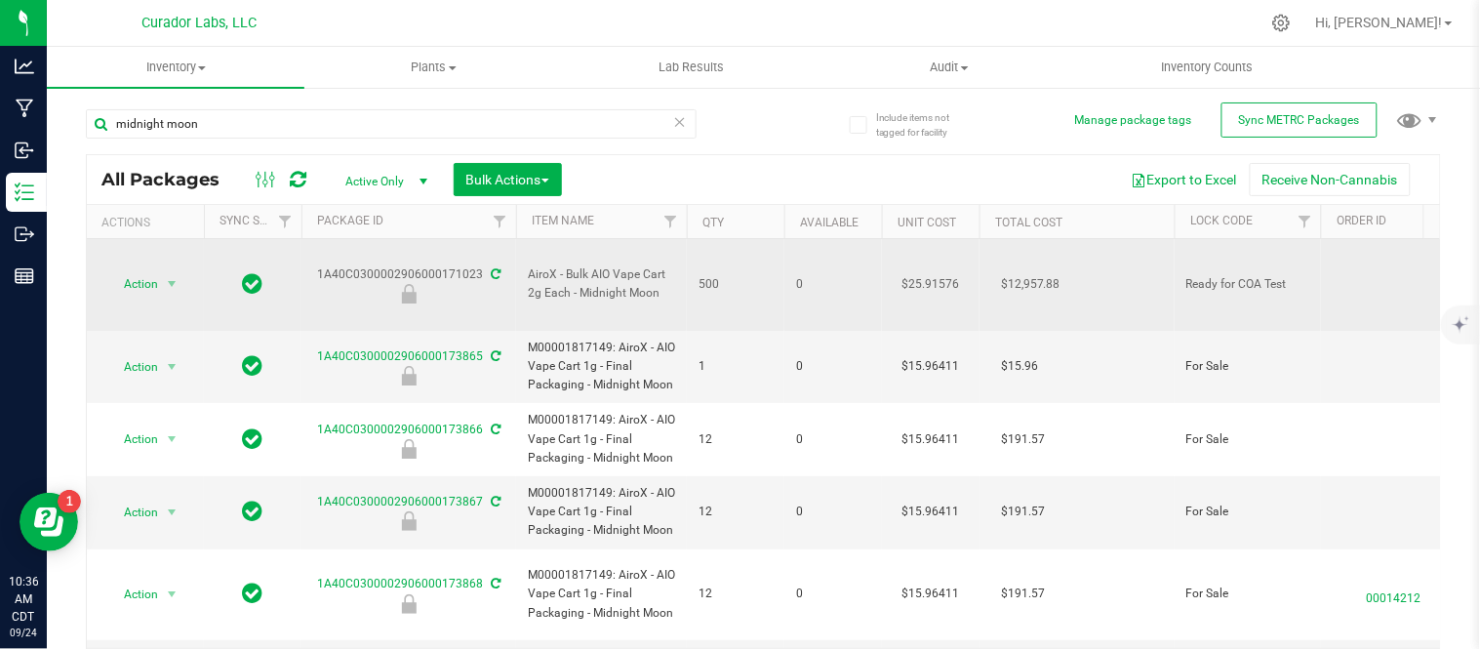
drag, startPoint x: 478, startPoint y: 257, endPoint x: 312, endPoint y: 258, distance: 165.9
click at [312, 265] on div "1A40C0300002906000171023" at bounding box center [409, 284] width 221 height 38
copy div "1A40C0300002906000171023"
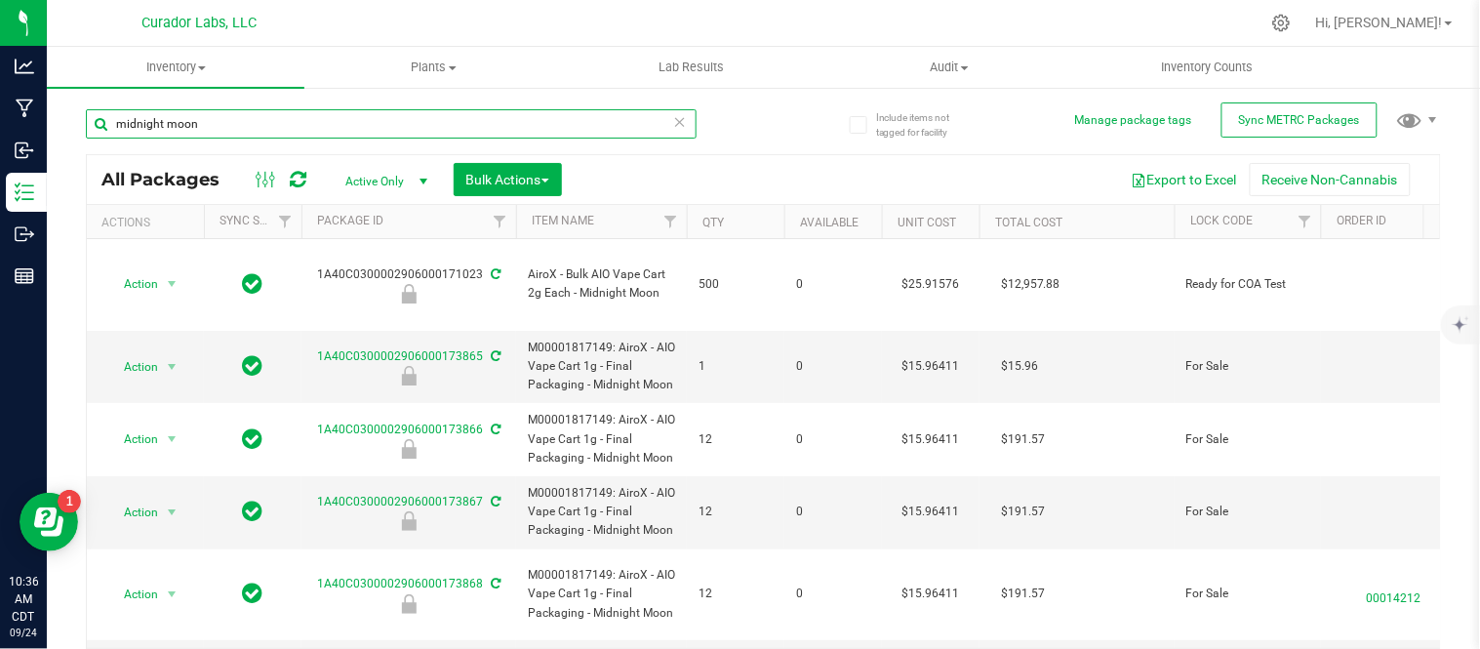
click at [276, 120] on input "midnight moon" at bounding box center [391, 123] width 611 height 29
type input "frosted dream"
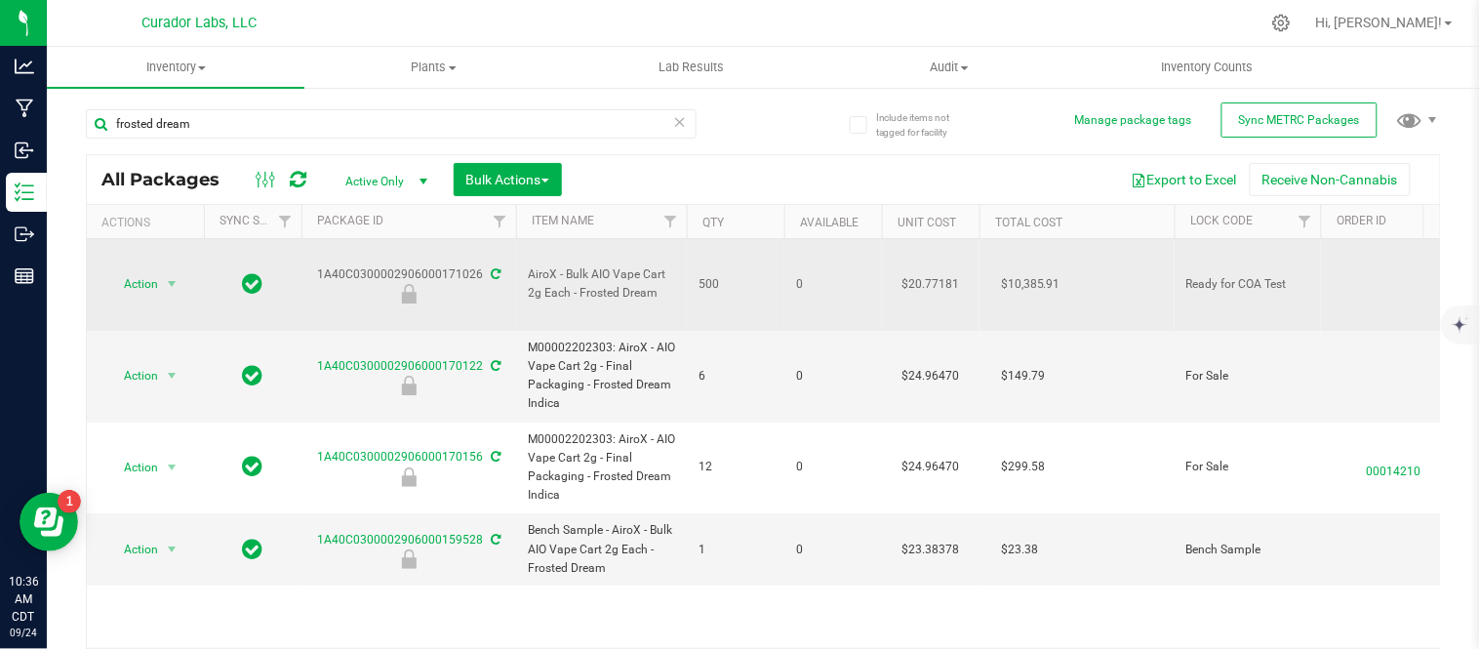
drag, startPoint x: 317, startPoint y: 259, endPoint x: 476, endPoint y: 263, distance: 159.1
click at [476, 265] on div "1A40C0300002906000171026" at bounding box center [409, 284] width 221 height 38
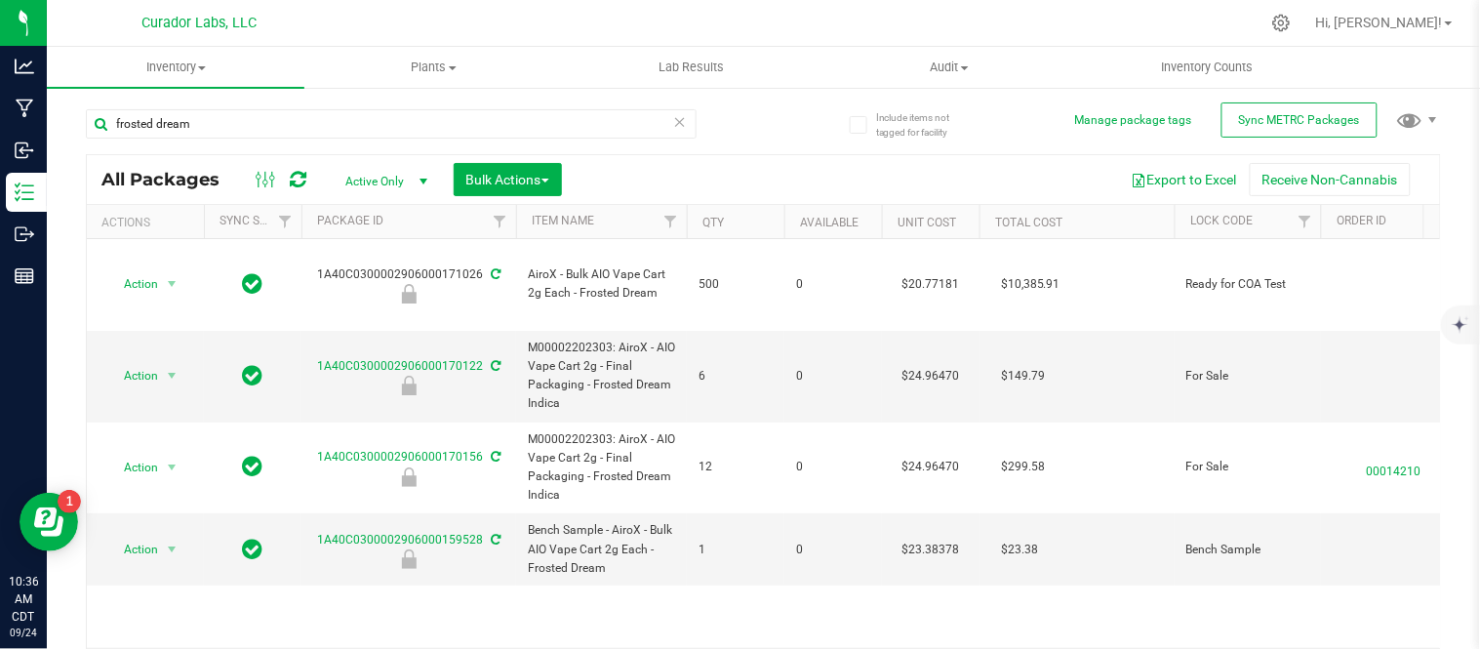
click at [673, 122] on icon at bounding box center [680, 120] width 14 height 23
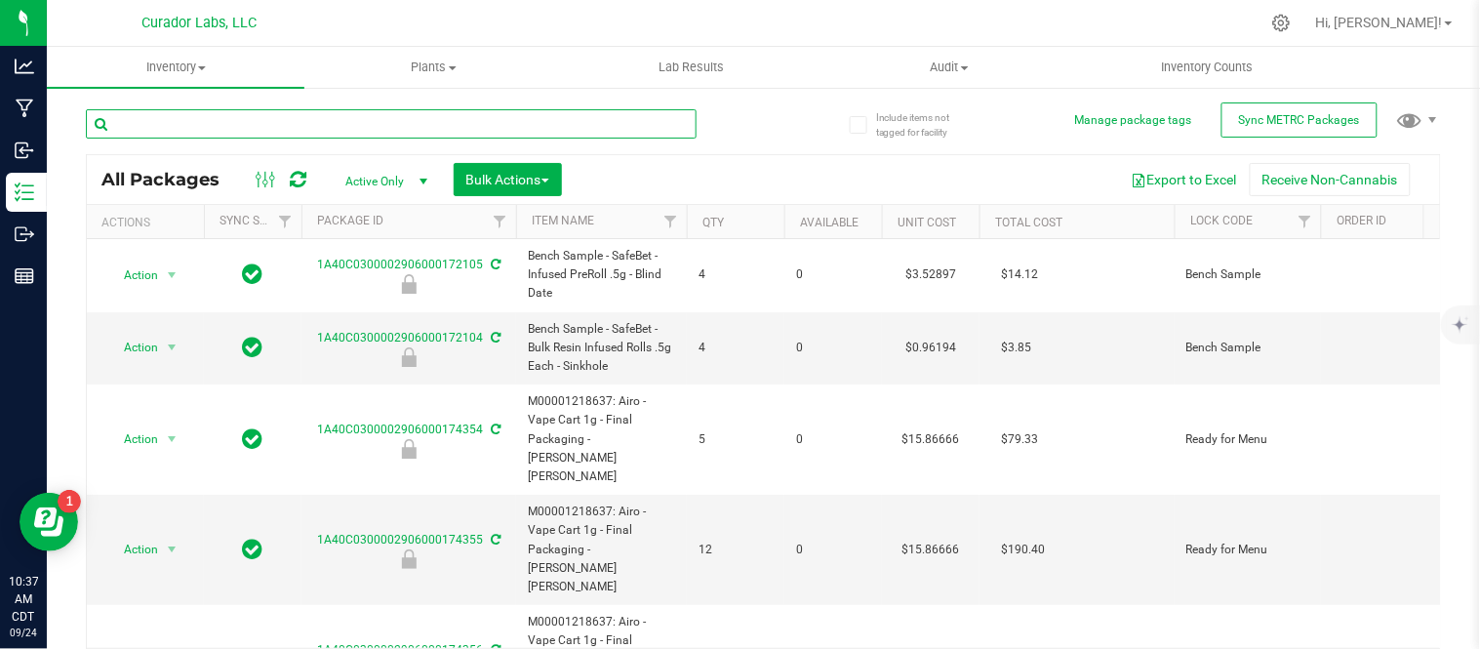
click at [437, 122] on input "text" at bounding box center [391, 123] width 611 height 29
type input "frosted dream"
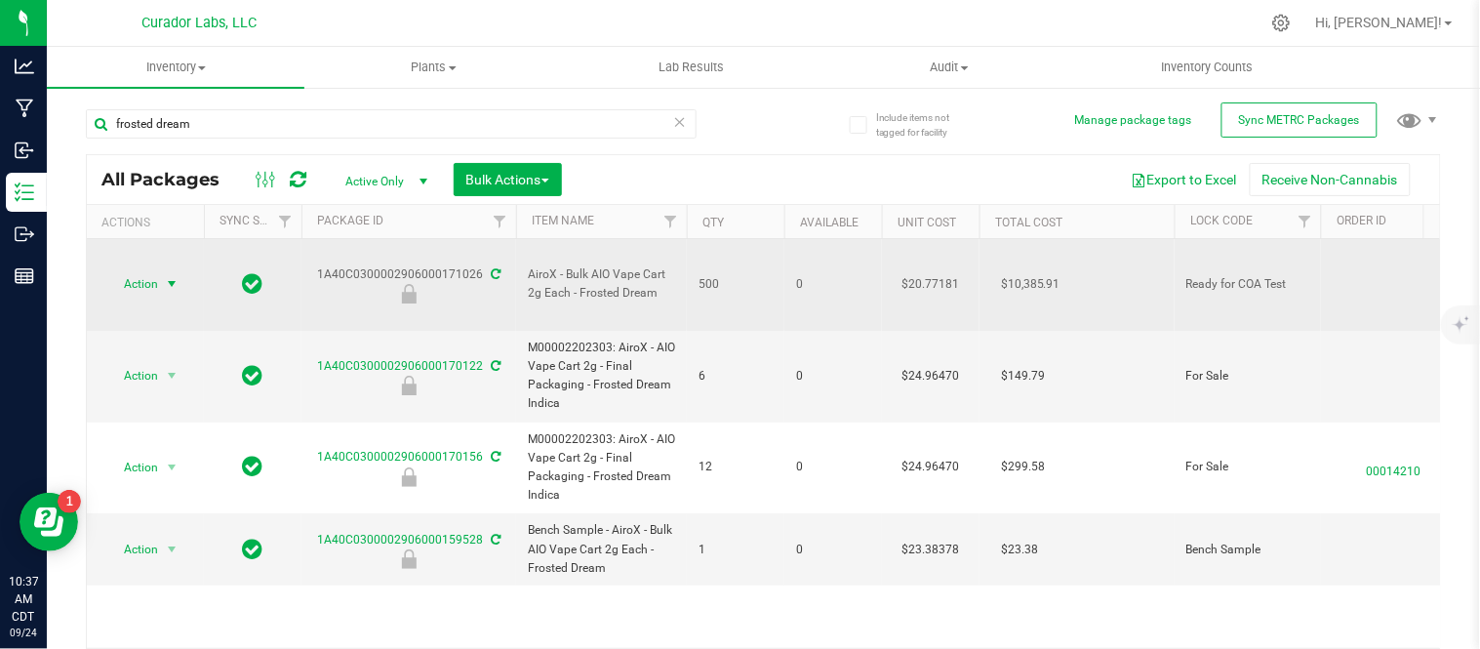
click at [172, 276] on span "select" at bounding box center [172, 284] width 16 height 16
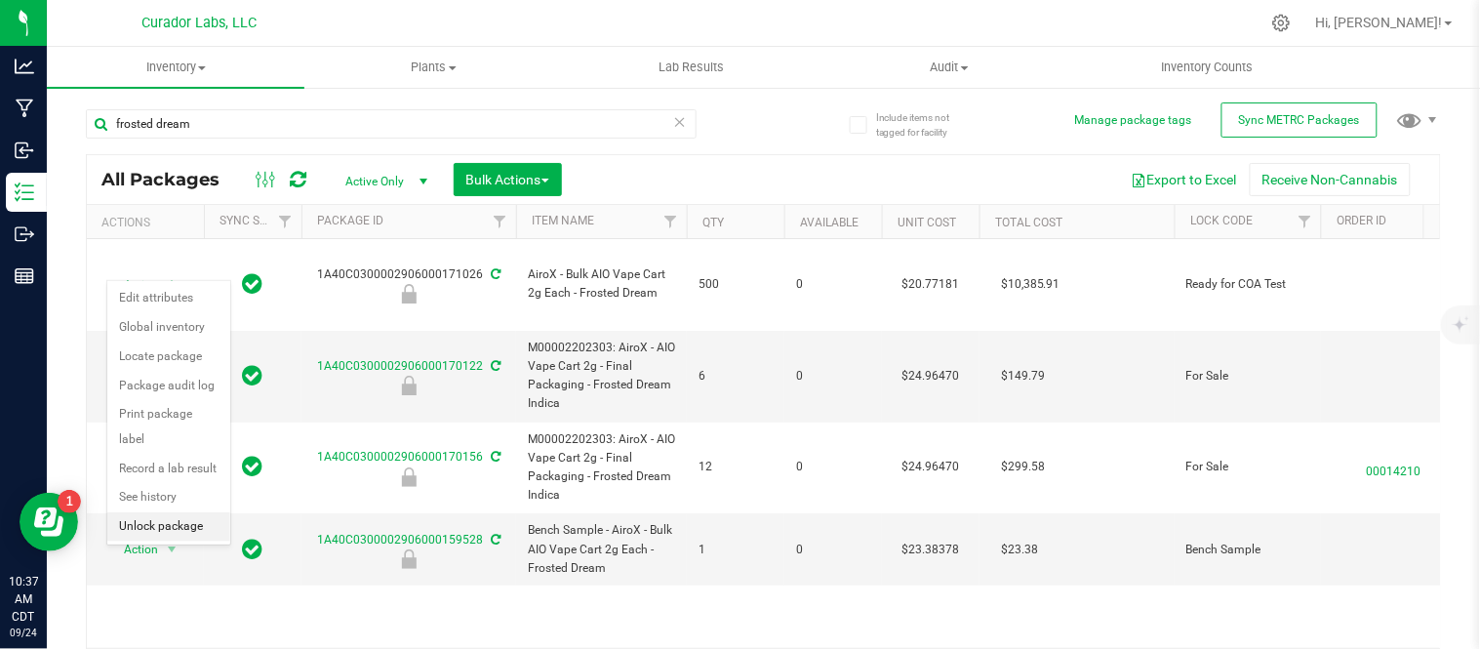
click at [153, 522] on li "Unlock package" at bounding box center [168, 526] width 123 height 29
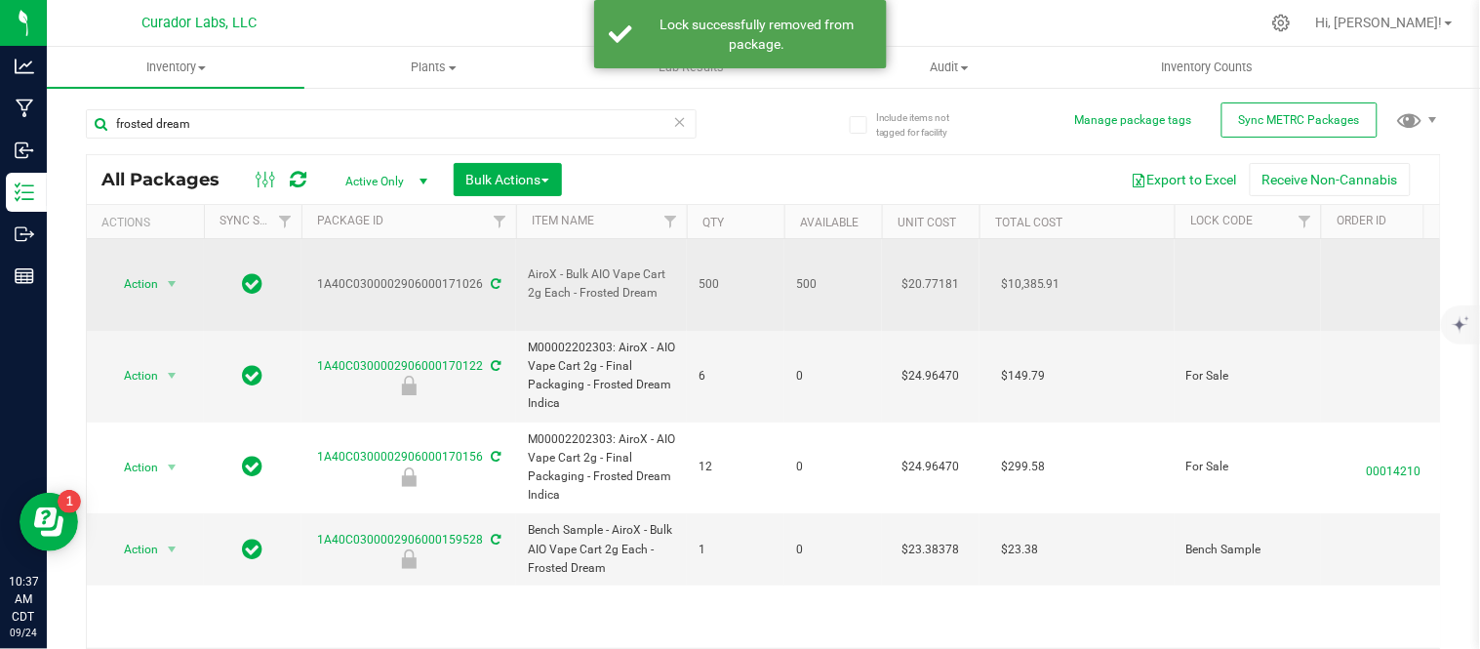
drag, startPoint x: 654, startPoint y: 267, endPoint x: 529, endPoint y: 258, distance: 125.3
click at [529, 265] on span "AiroX - Bulk AIO Vape Cart 2g Each - Frosted Dream" at bounding box center [601, 283] width 147 height 37
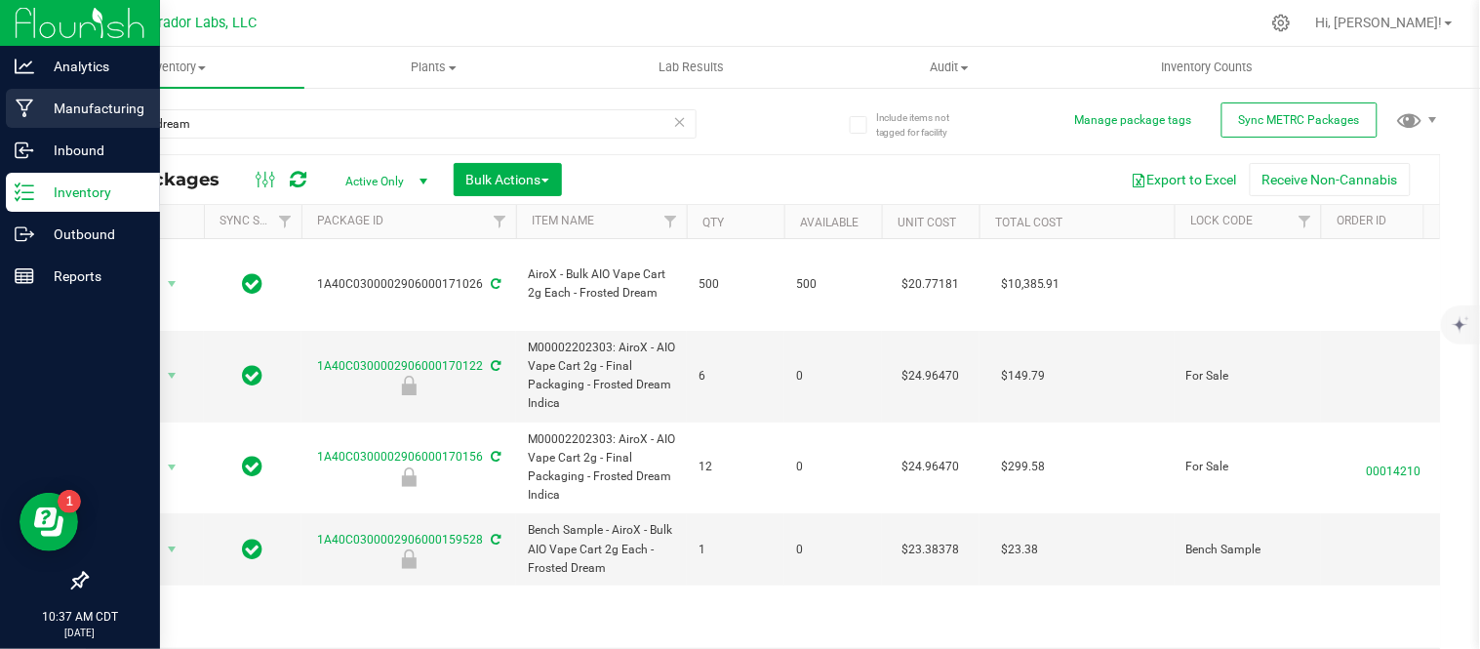
click at [16, 101] on icon at bounding box center [25, 109] width 19 height 20
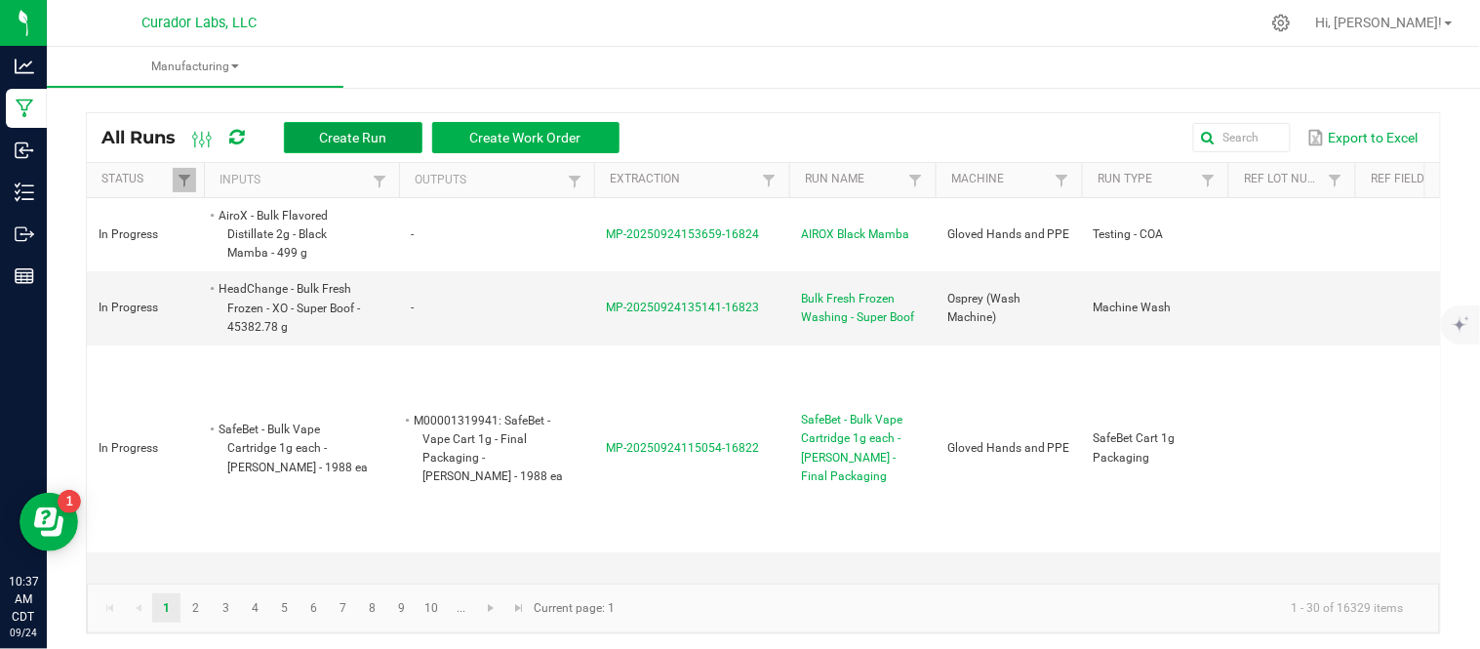
click at [340, 137] on span "Create Run" at bounding box center [352, 138] width 67 height 16
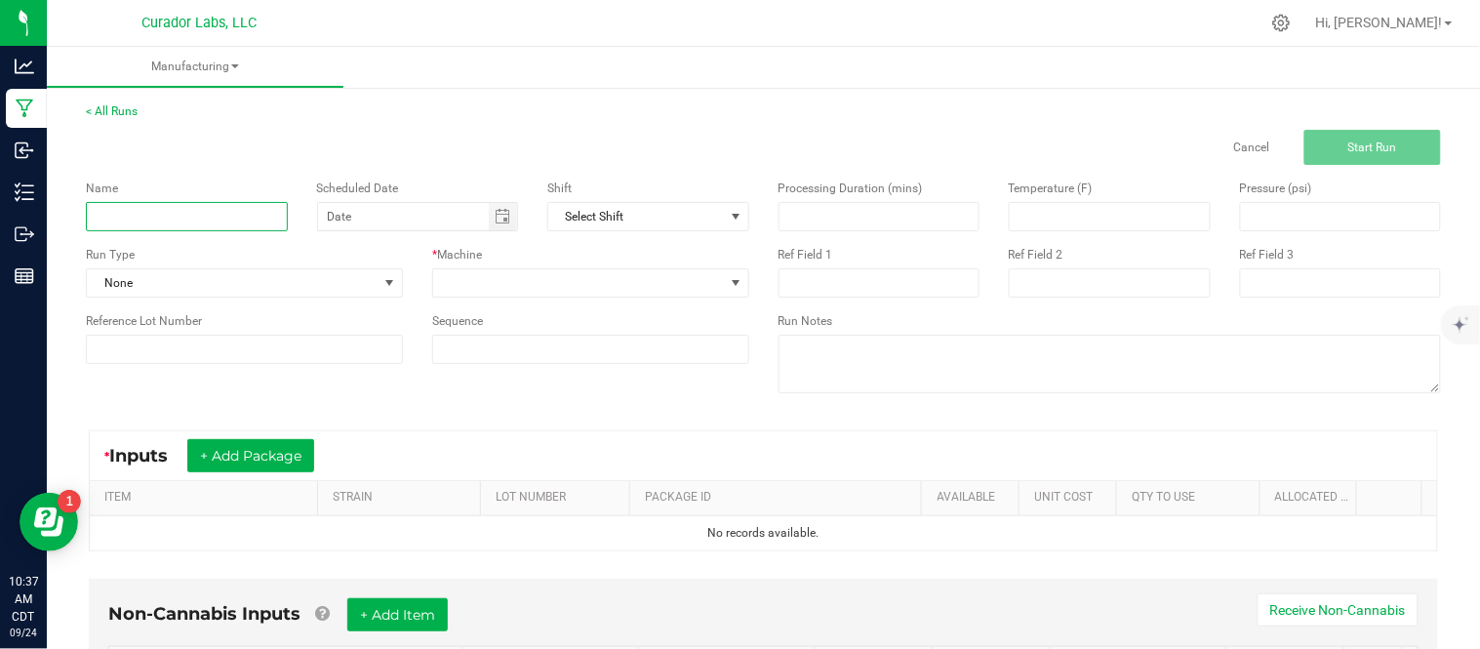
click at [197, 217] on input at bounding box center [187, 216] width 202 height 29
click at [503, 222] on span "Toggle calendar" at bounding box center [503, 217] width 16 height 16
type input "AIROX Frosted Dream COA"
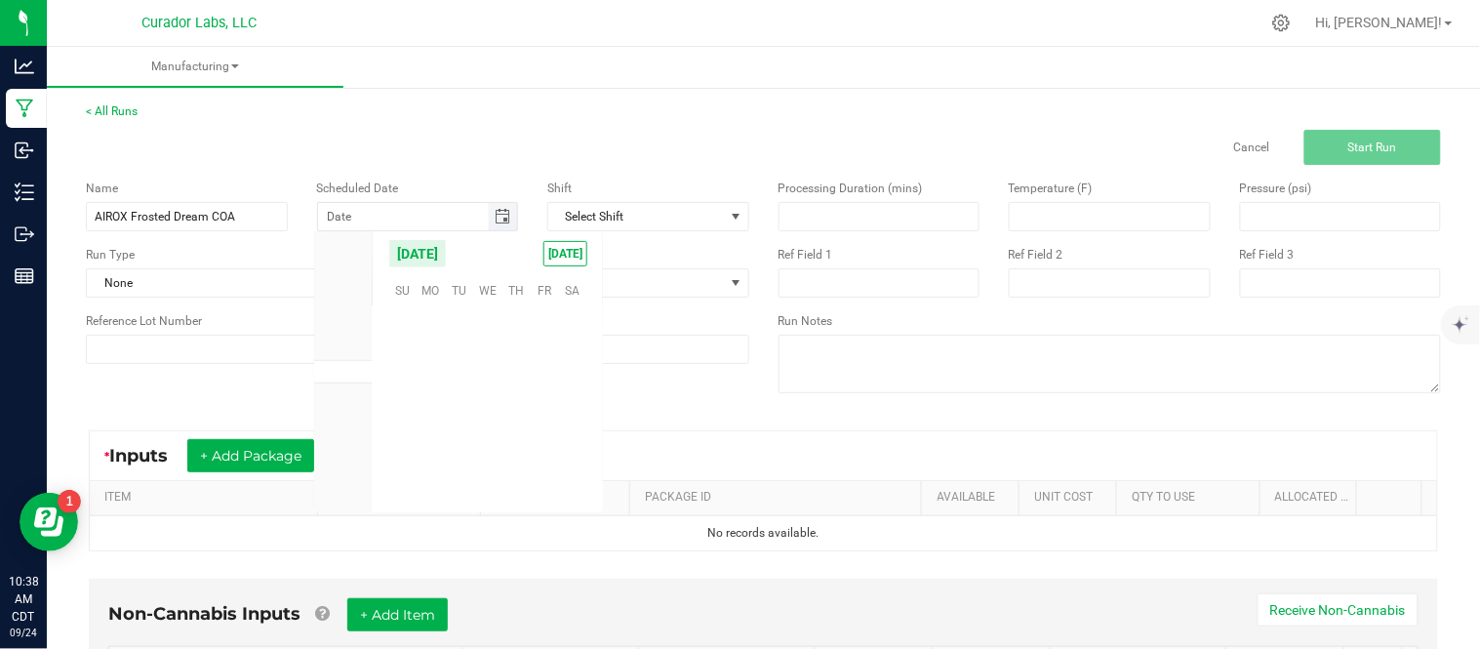
scroll to position [316495, 0]
click at [494, 418] on span "24" at bounding box center [487, 415] width 28 height 30
type input "[DATE]"
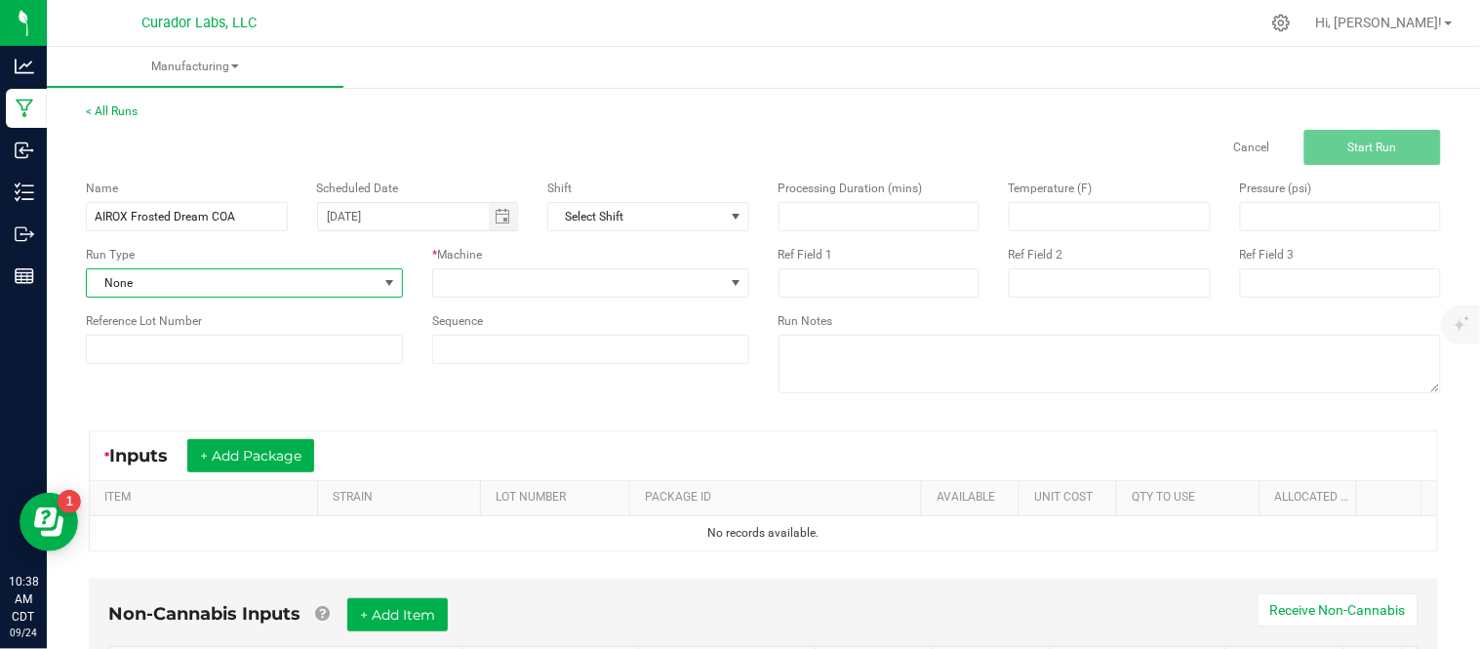
click at [345, 288] on span "None" at bounding box center [232, 282] width 291 height 27
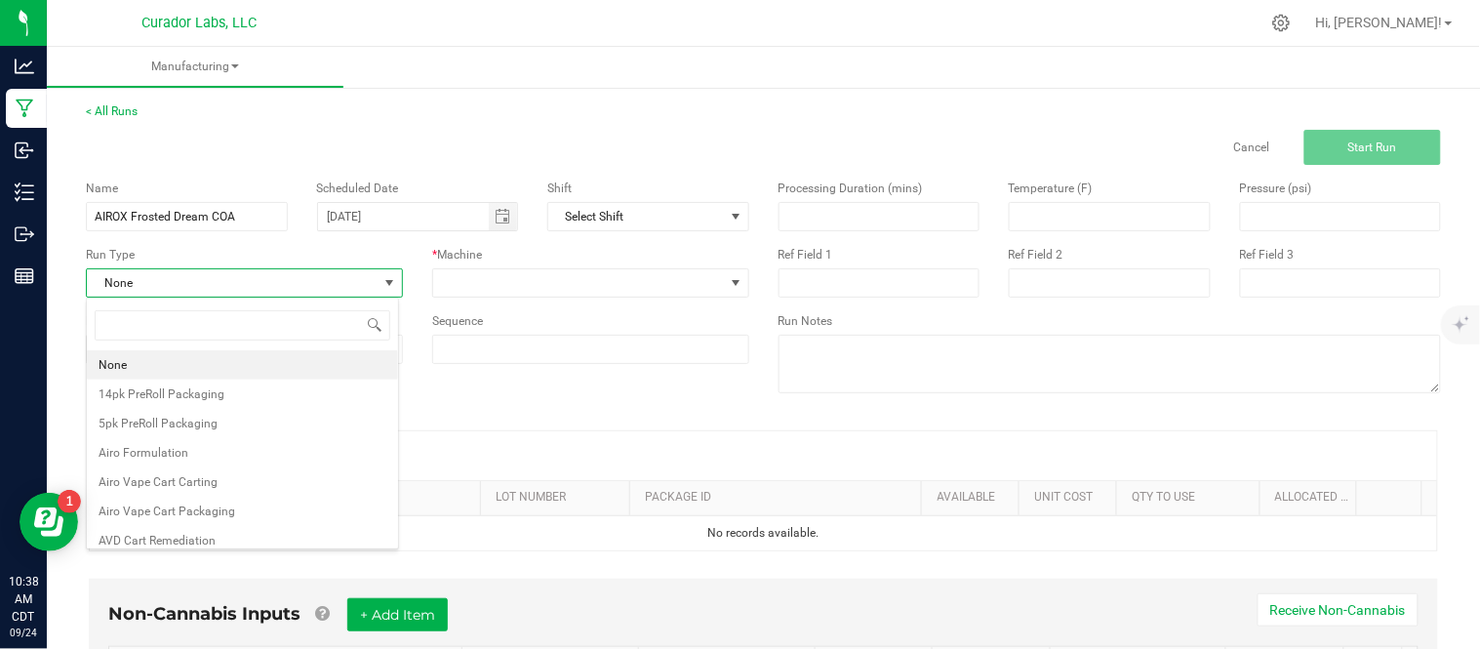
scroll to position [29, 312]
type input "test"
click at [166, 395] on span "Testing - COA" at bounding box center [134, 394] width 70 height 20
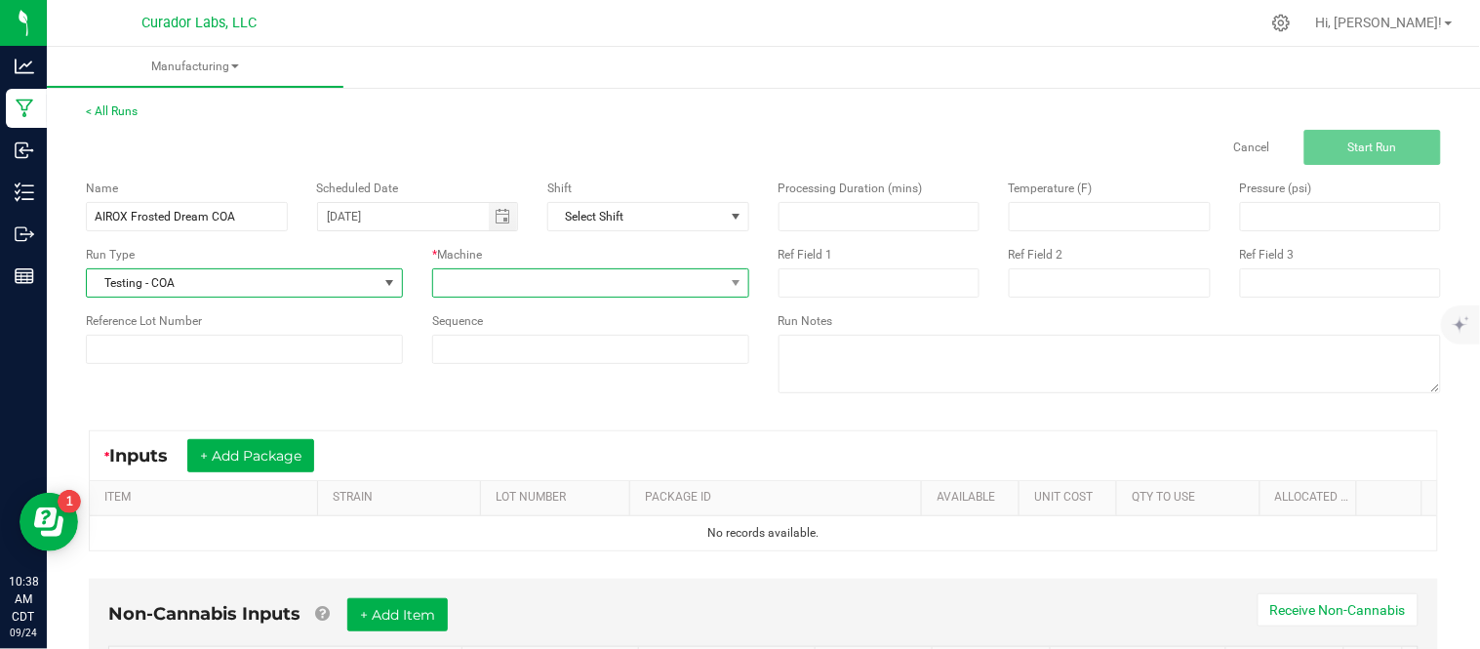
click at [566, 285] on span at bounding box center [578, 282] width 291 height 27
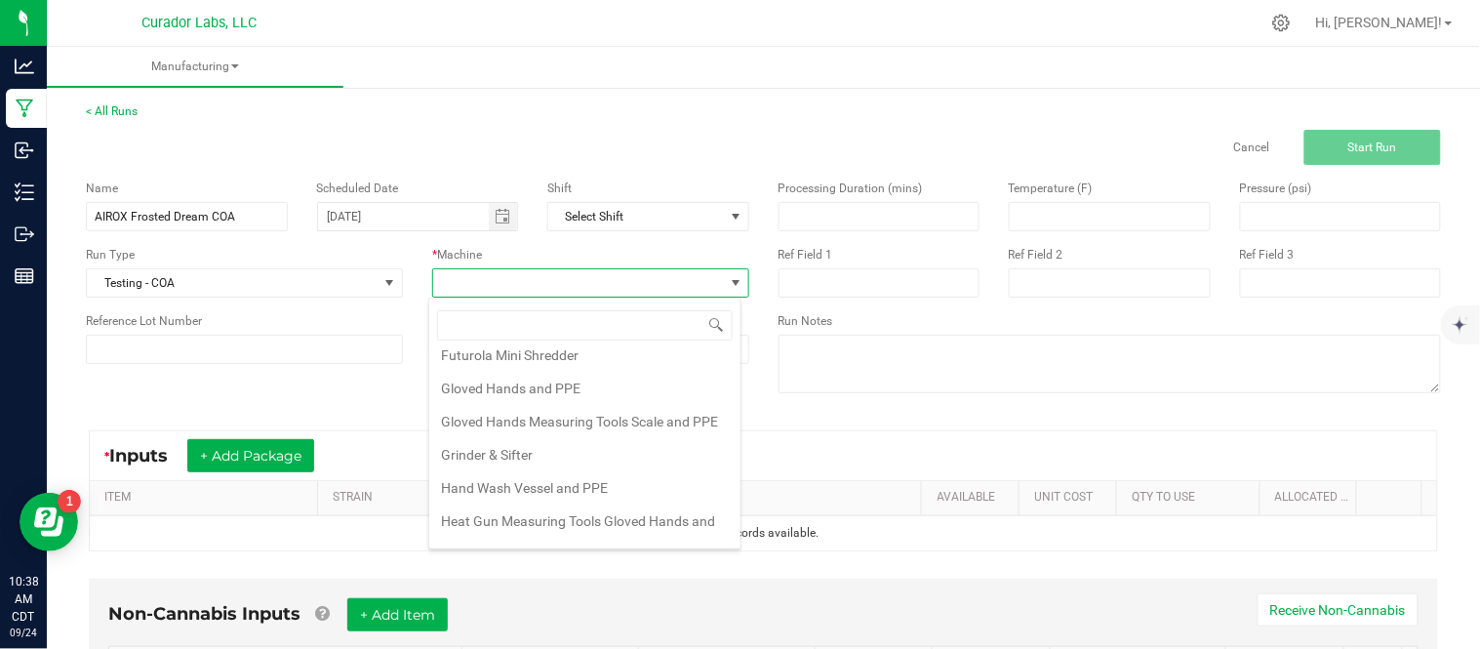
scroll to position [278, 0]
click at [541, 432] on li "Gloved Hands Measuring Tools Scale and PPE" at bounding box center [584, 420] width 311 height 33
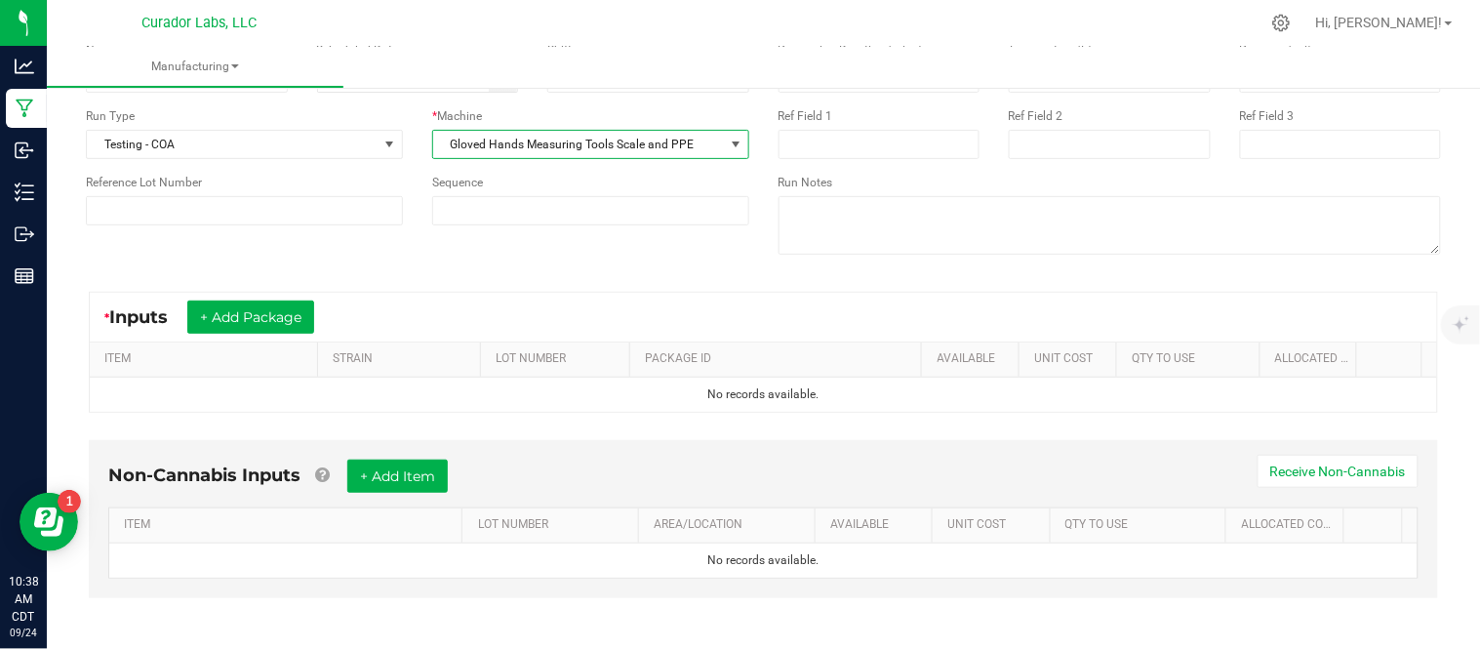
scroll to position [144, 0]
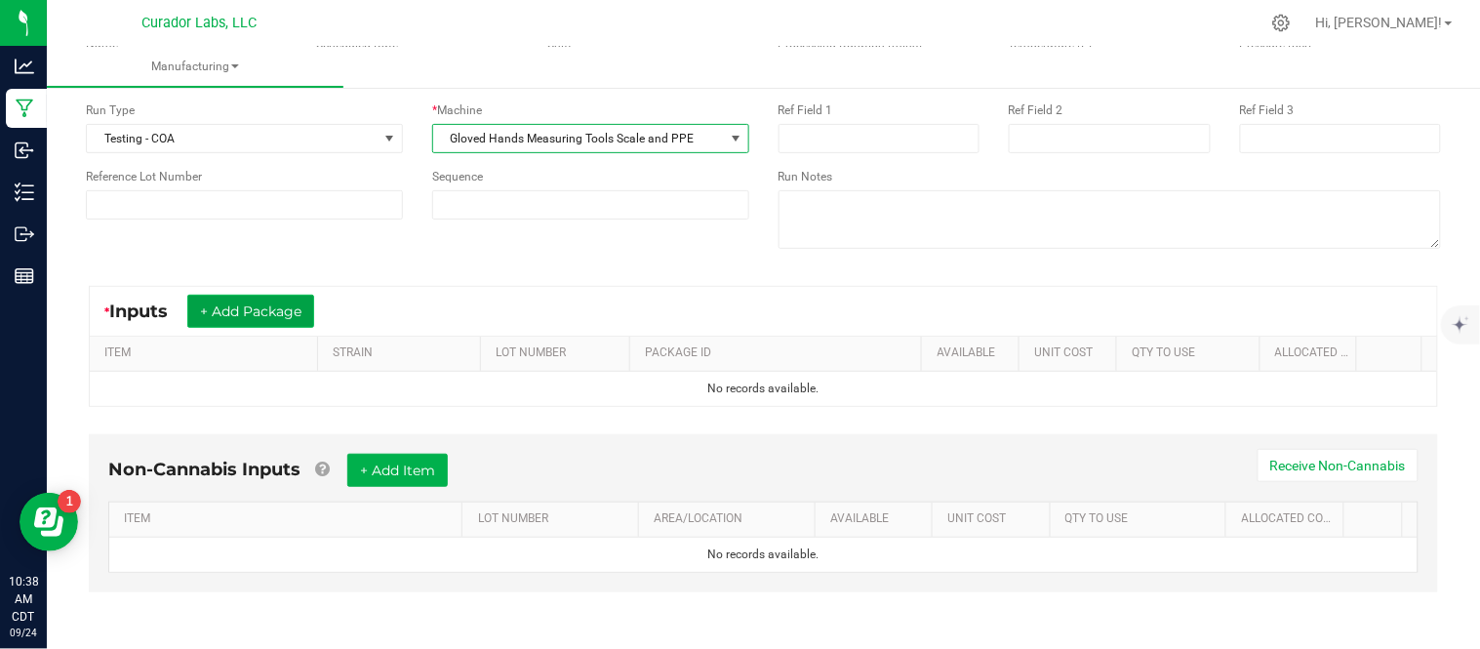
click at [274, 298] on button "+ Add Package" at bounding box center [250, 311] width 127 height 33
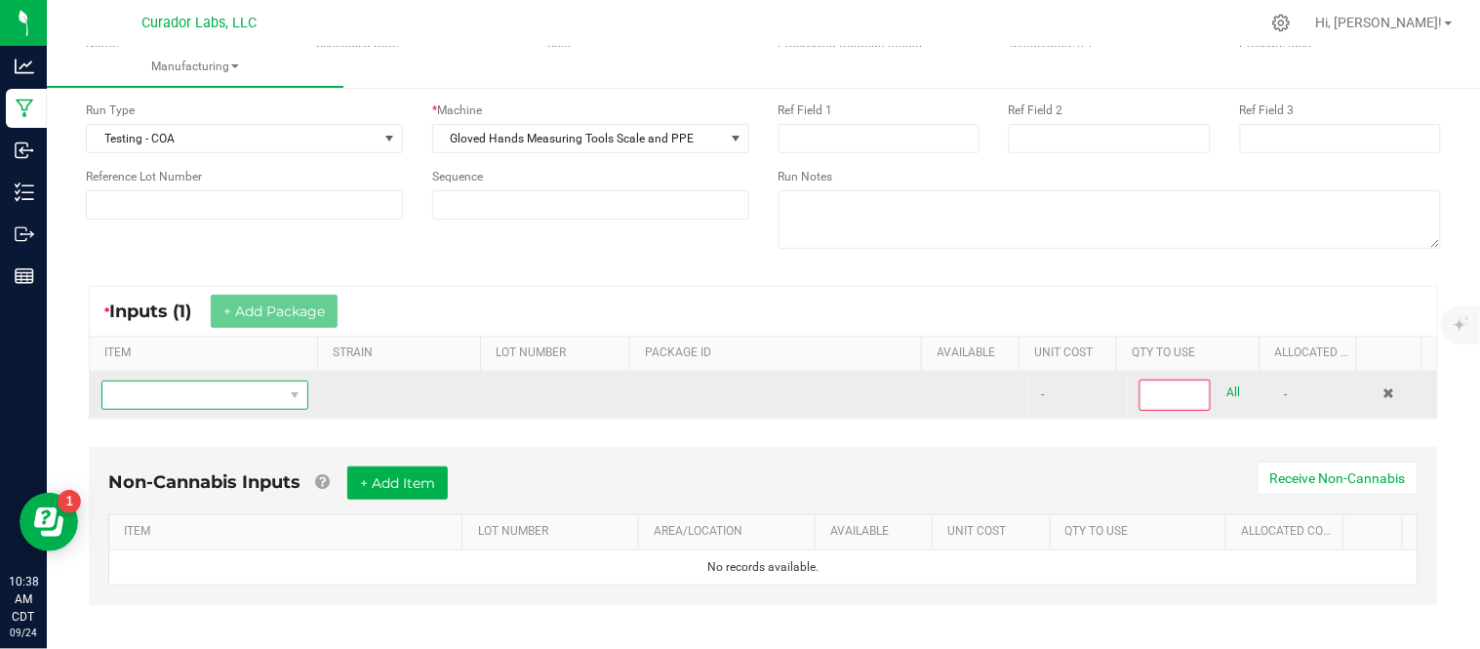
click at [217, 388] on span "NO DATA FOUND" at bounding box center [192, 395] width 181 height 27
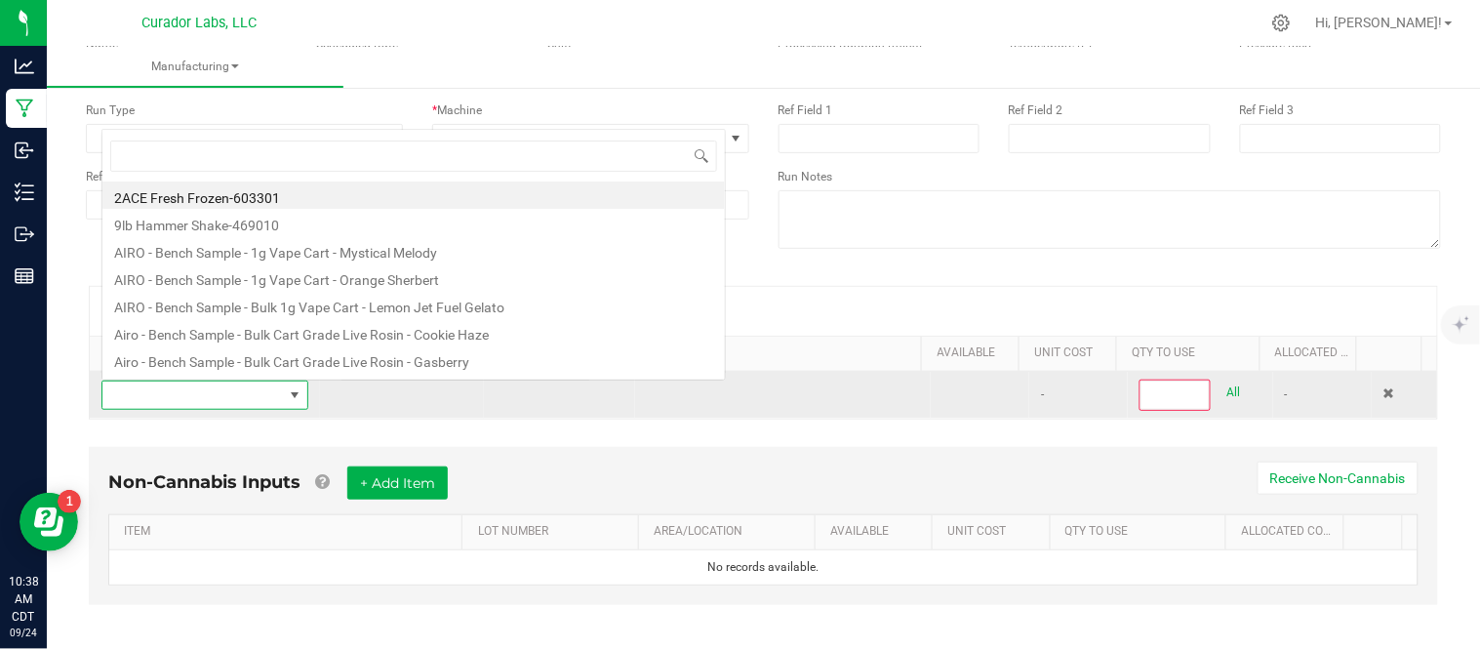
scroll to position [29, 198]
type input "AiroX - Bulk AIO Vape Cart 2g Each - Frosted Dream"
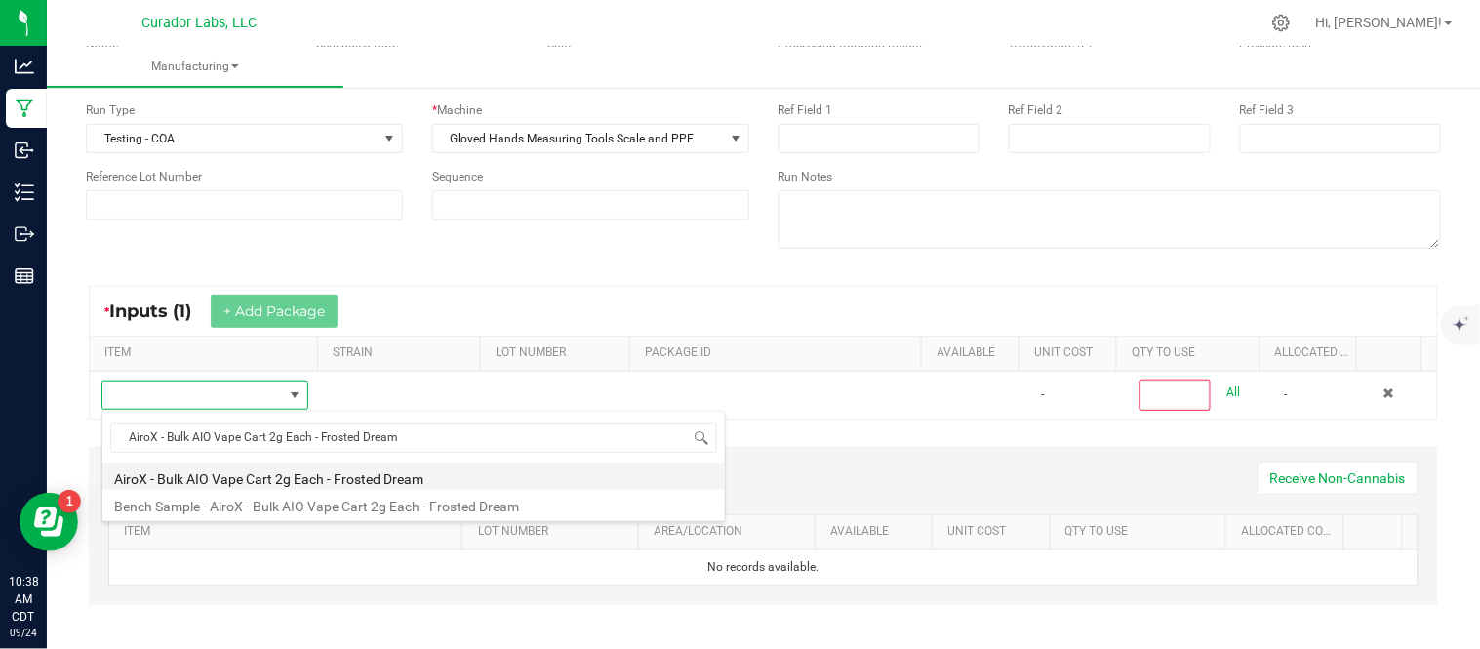
click at [264, 475] on li "AiroX - Bulk AIO Vape Cart 2g Each - Frosted Dream" at bounding box center [413, 476] width 623 height 27
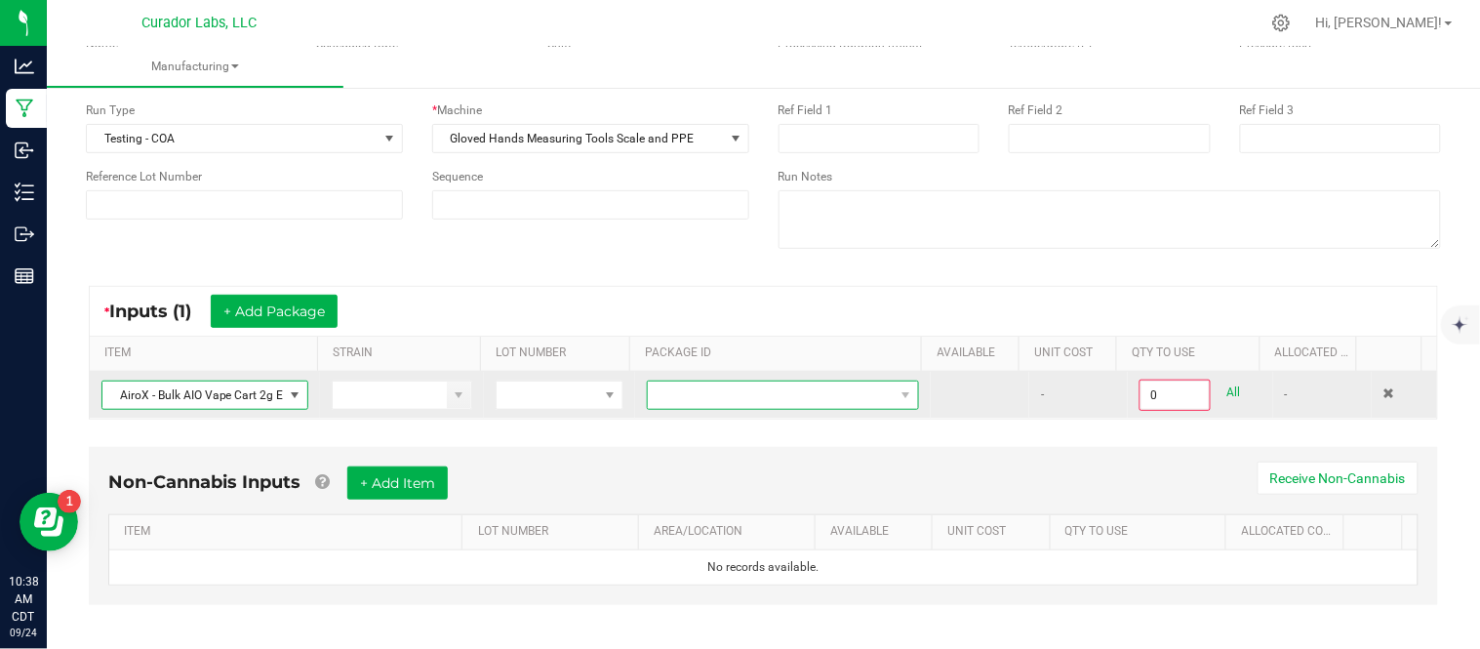
click at [735, 386] on span at bounding box center [771, 395] width 246 height 27
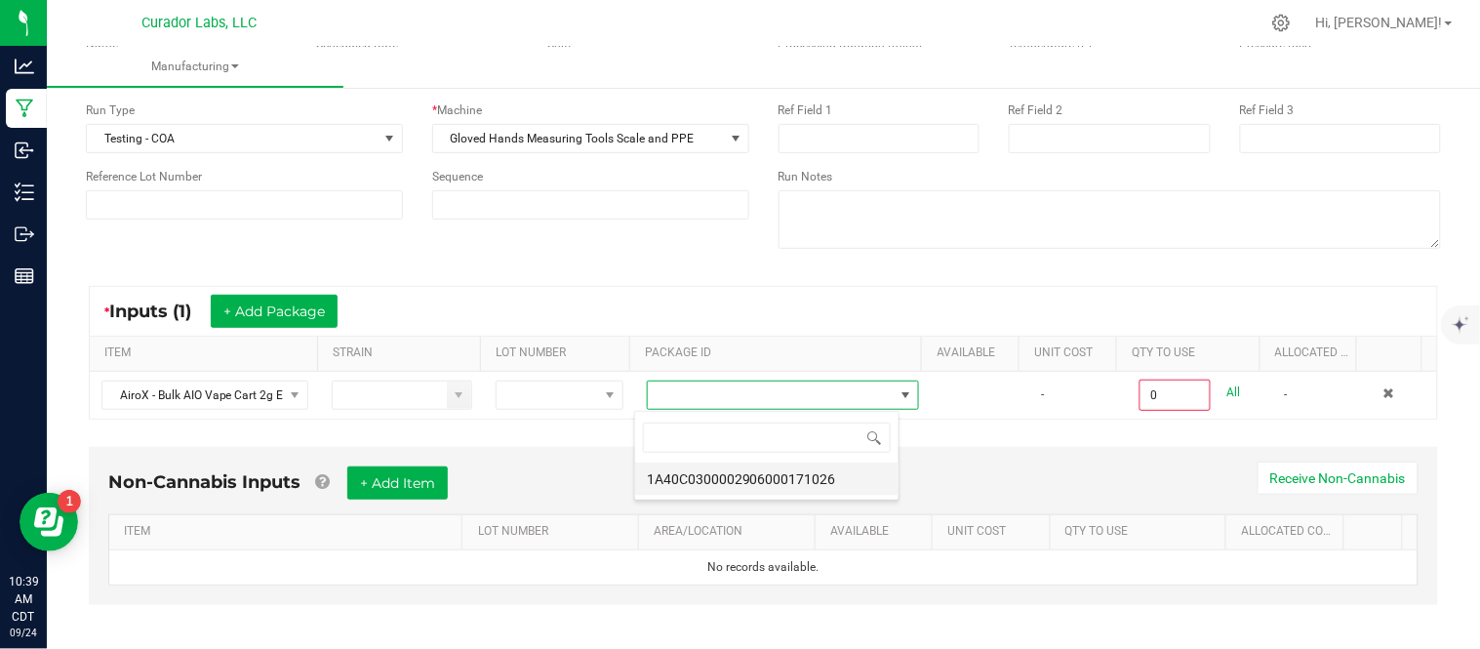
click at [738, 482] on li "1A40C0300002906000171026" at bounding box center [766, 479] width 263 height 33
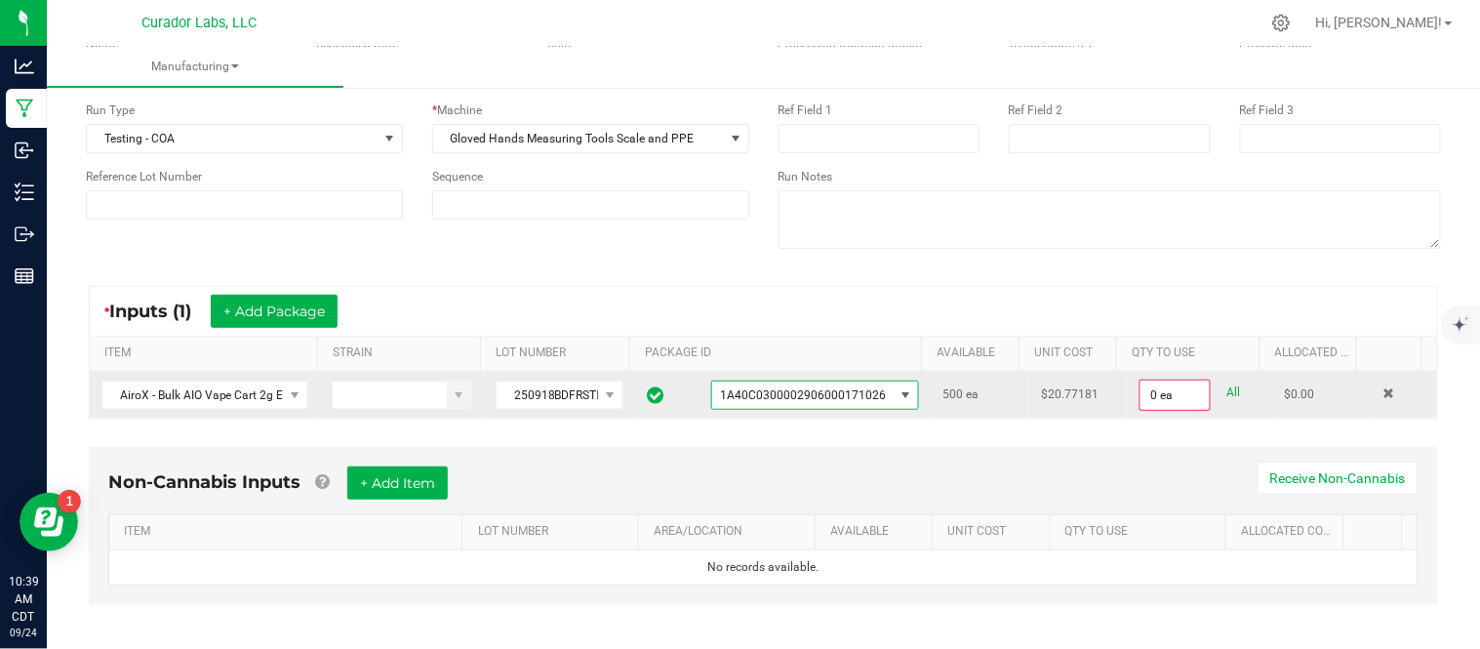
click at [1228, 391] on link "All" at bounding box center [1235, 393] width 14 height 26
type input "500 ea"
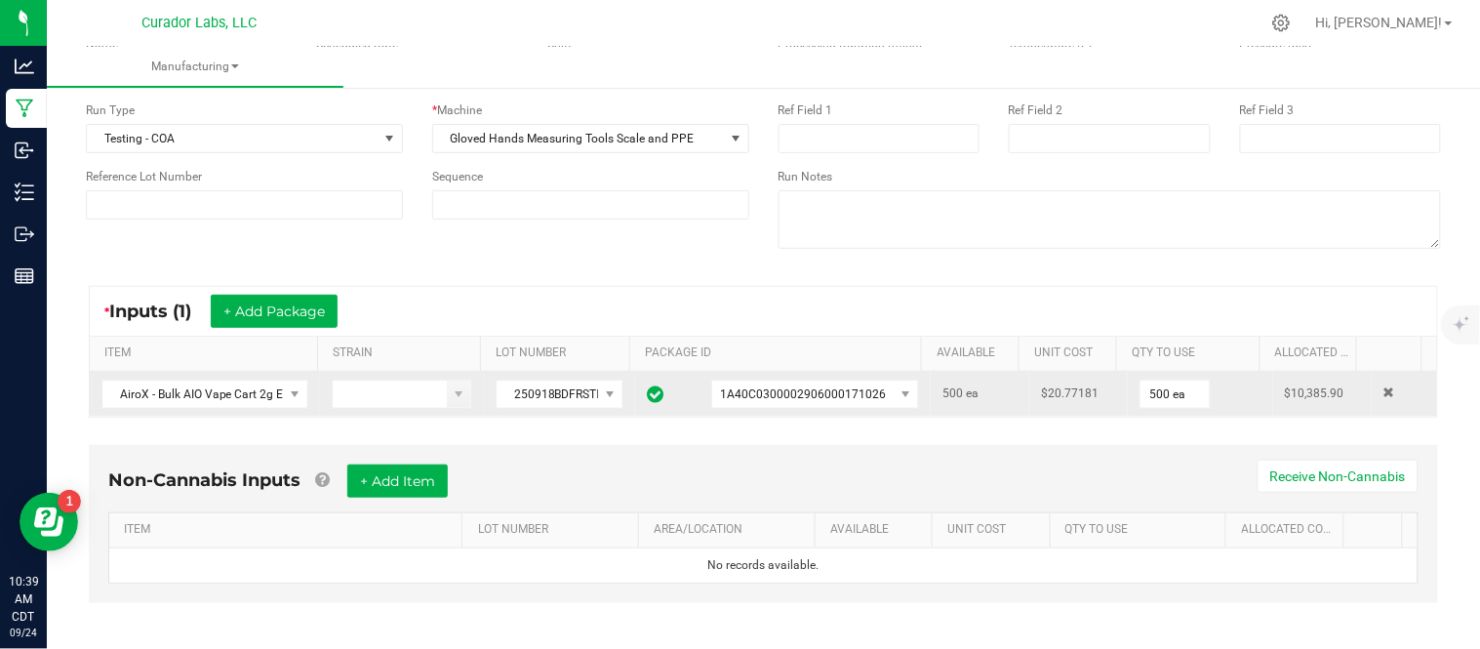
scroll to position [156, 0]
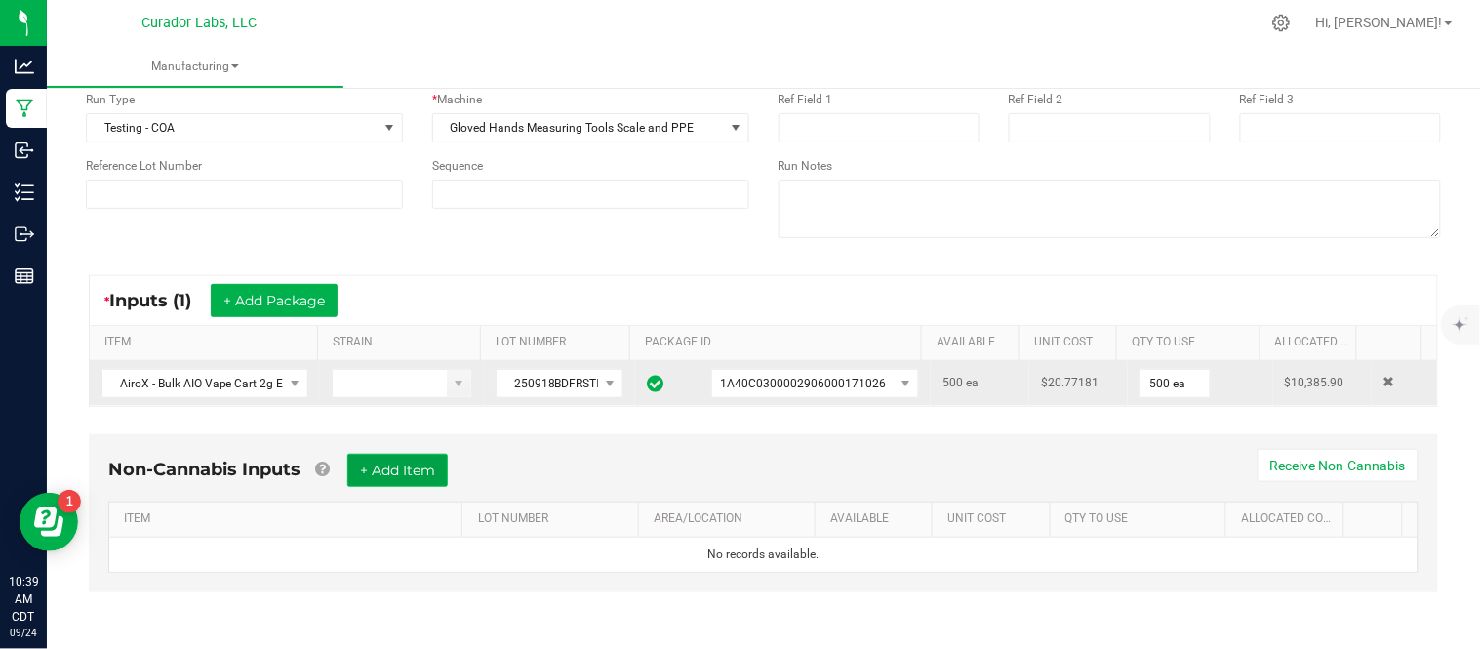
click at [413, 468] on button "+ Add Item" at bounding box center [397, 470] width 101 height 33
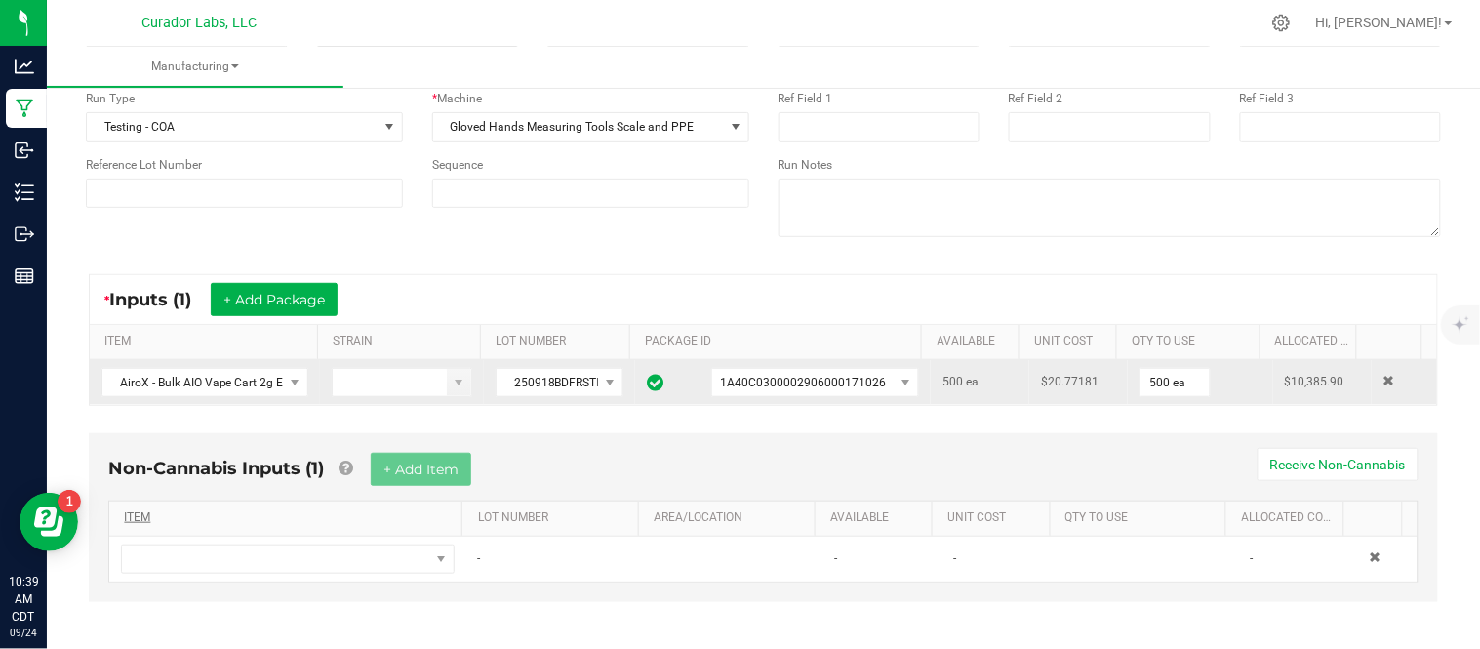
scroll to position [167, 0]
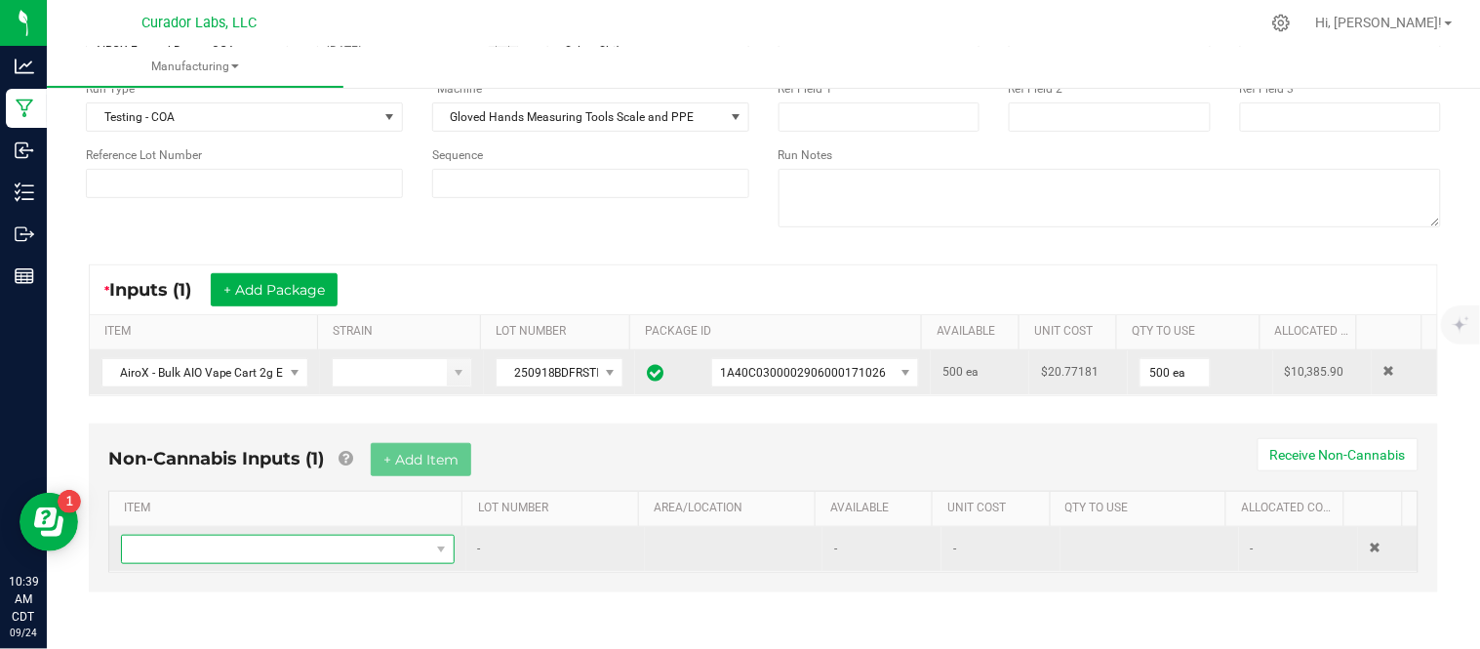
click at [310, 545] on span "NO DATA FOUND" at bounding box center [275, 549] width 307 height 27
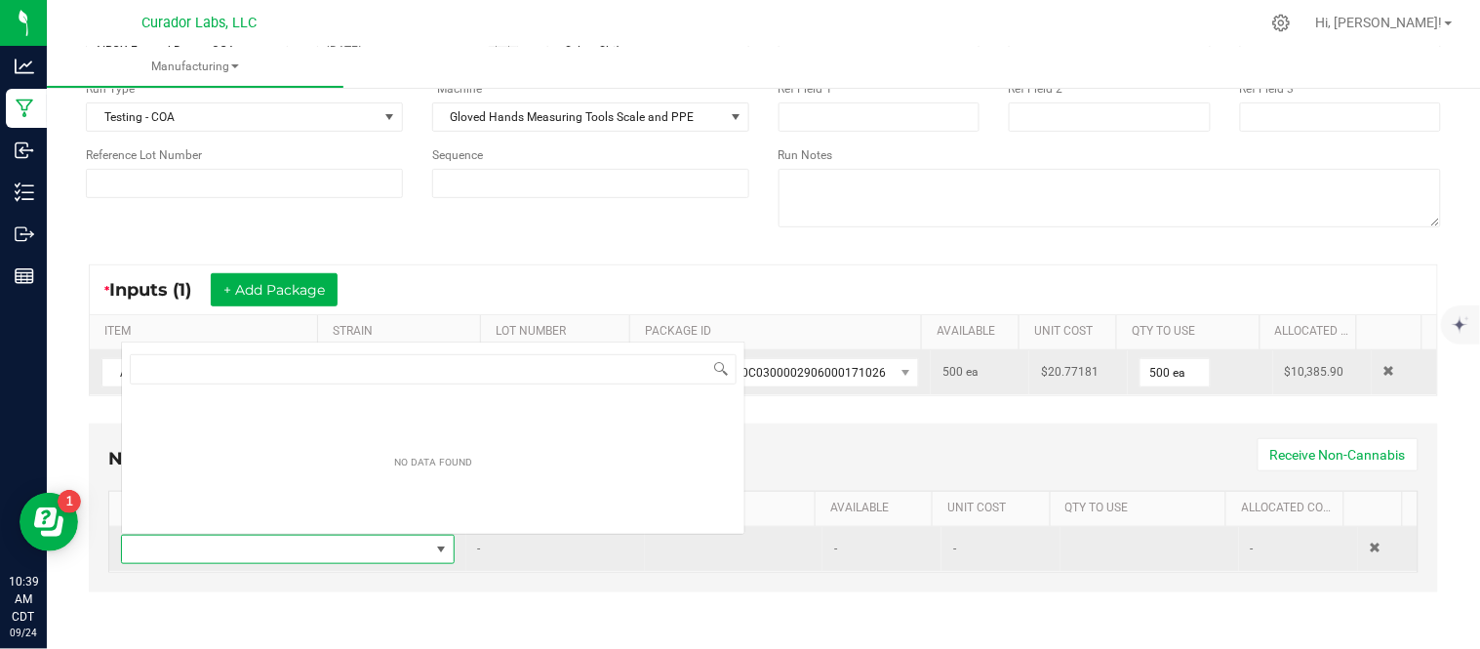
scroll to position [29, 320]
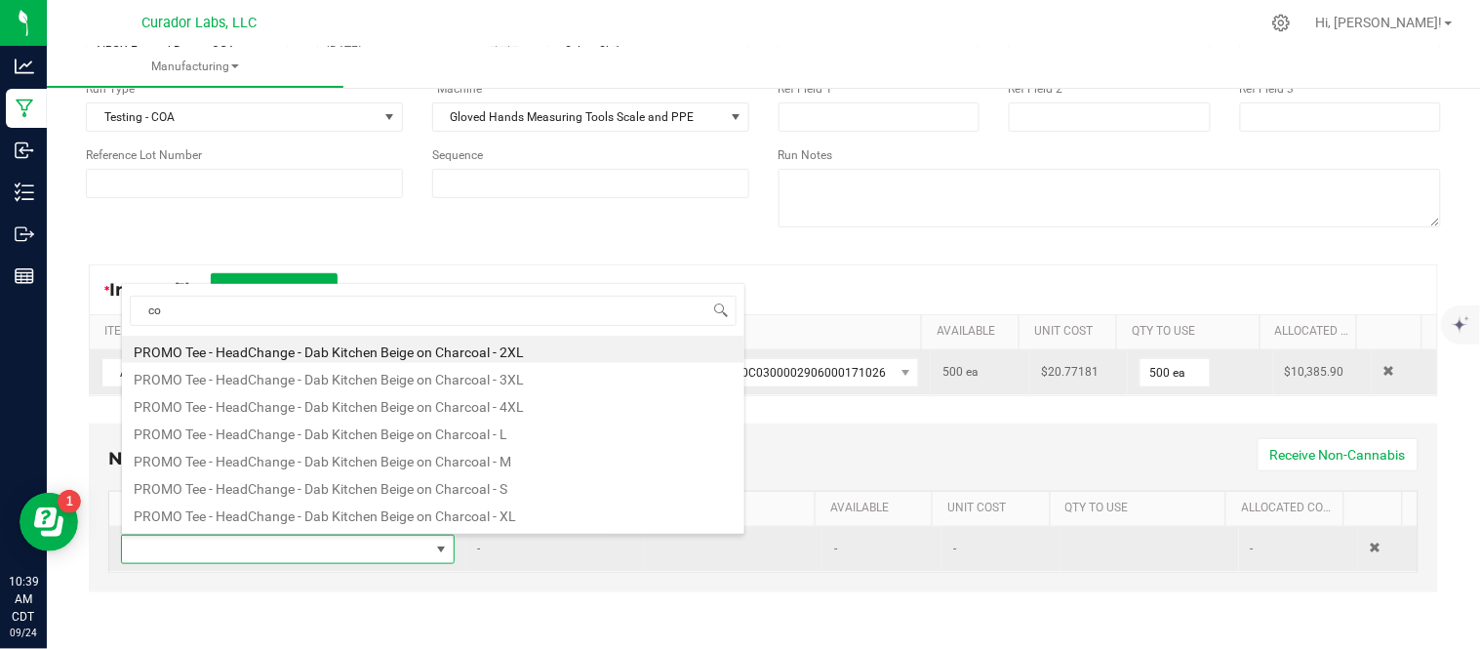
type input "c"
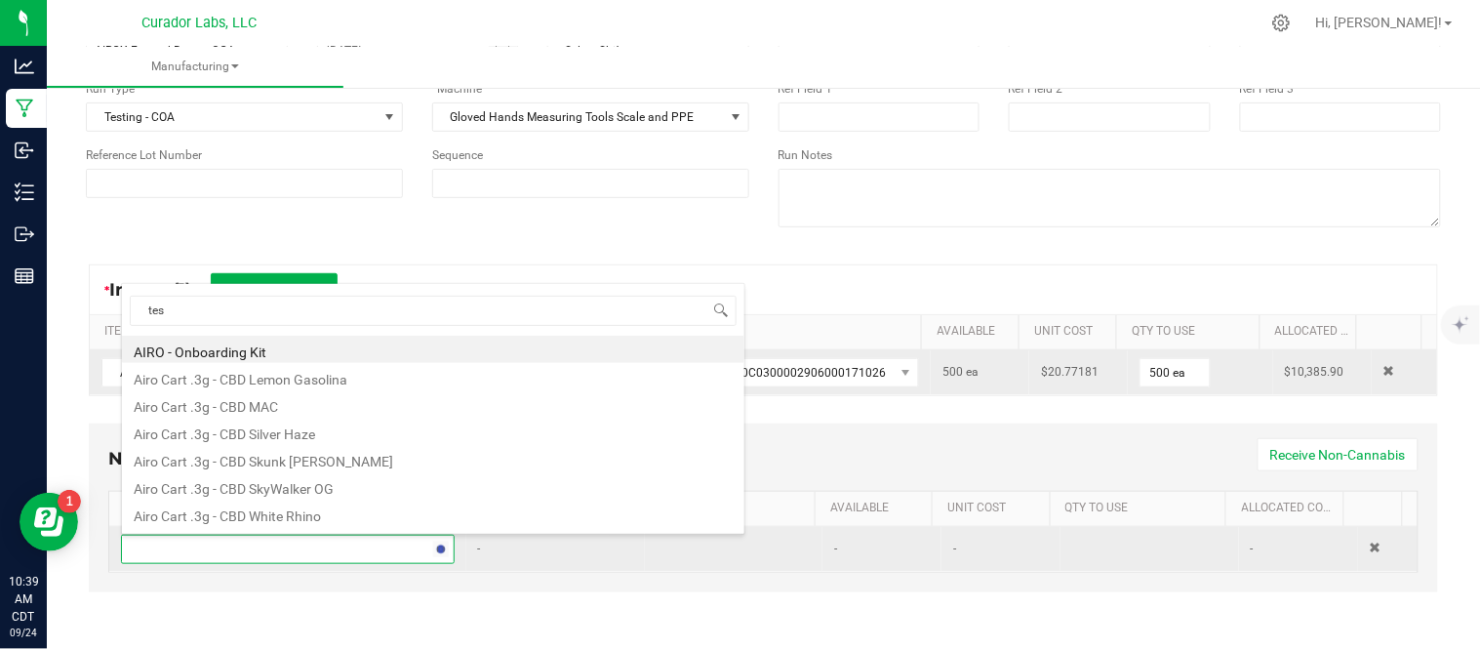
type input "test"
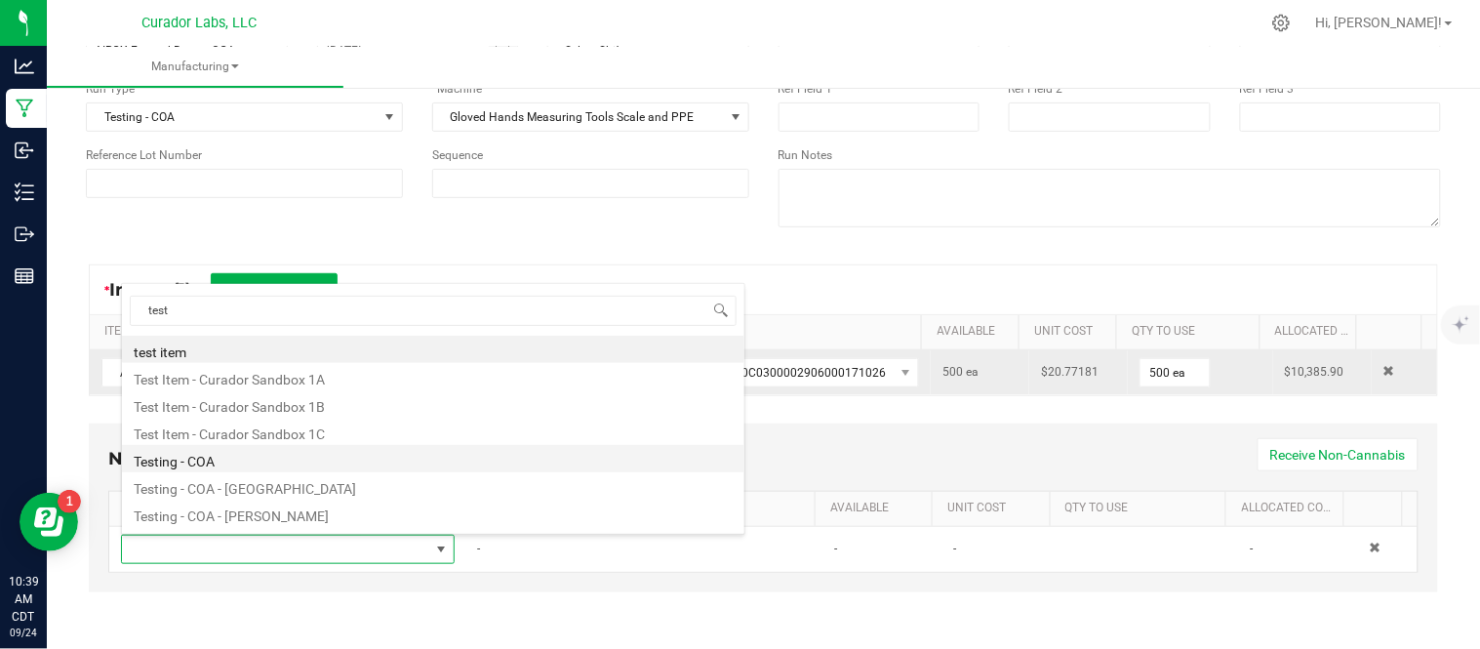
click at [205, 462] on li "Testing - COA" at bounding box center [433, 458] width 623 height 27
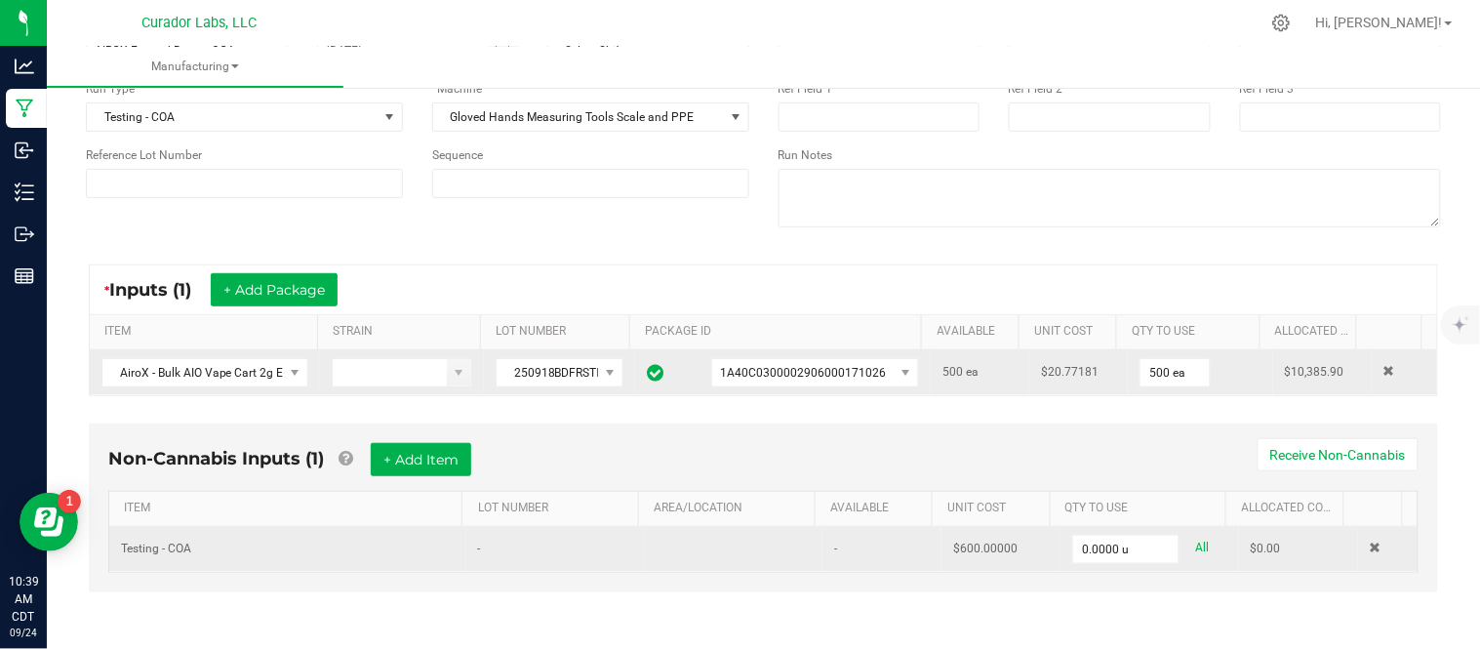
click at [303, 545] on td "Testing - COA" at bounding box center [287, 549] width 357 height 45
click at [1370, 542] on span at bounding box center [1376, 548] width 12 height 12
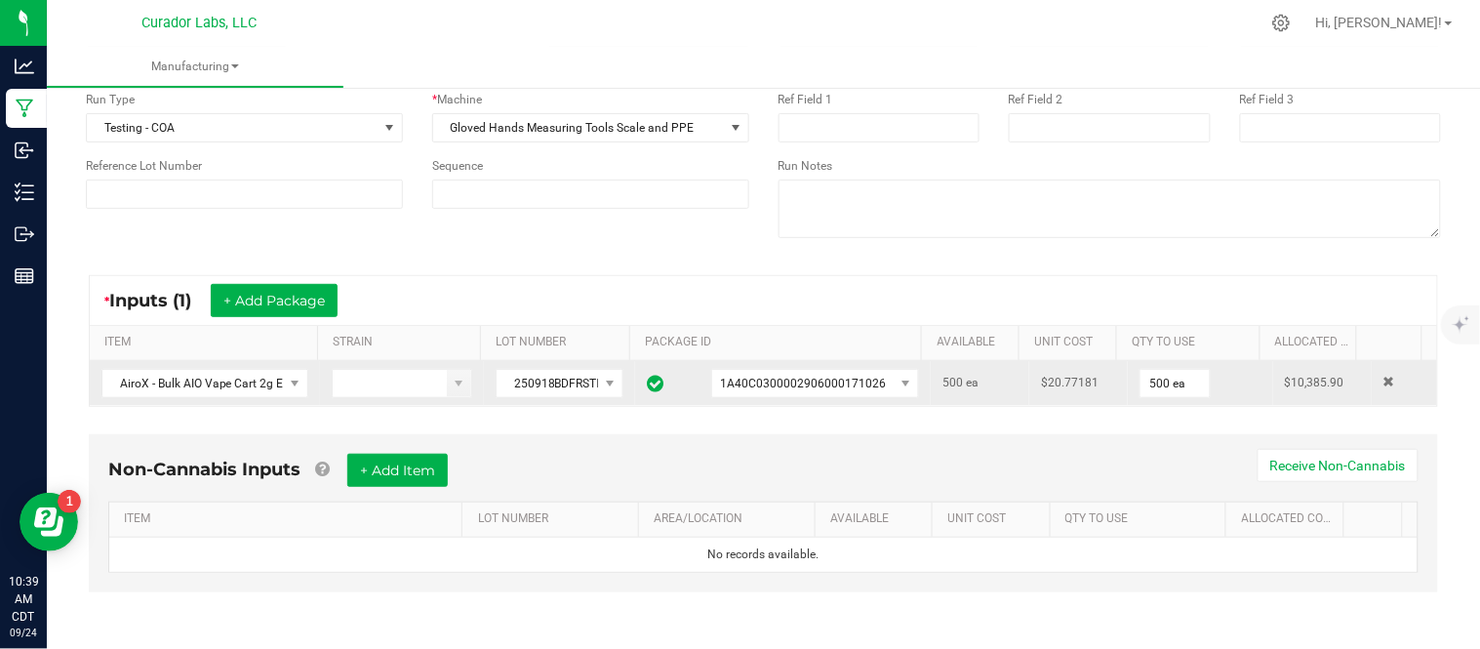
scroll to position [156, 0]
click at [434, 468] on button "+ Add Item" at bounding box center [397, 470] width 101 height 33
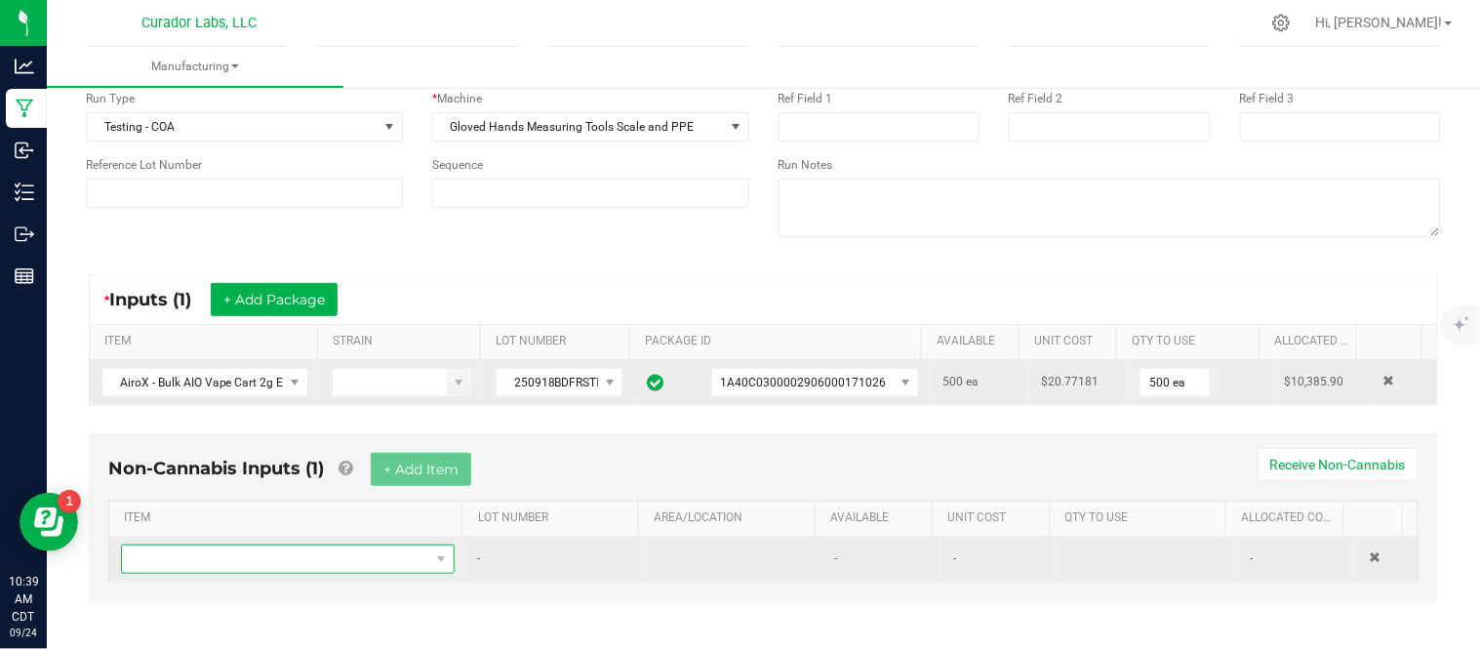
click at [312, 566] on span "NO DATA FOUND" at bounding box center [275, 559] width 307 height 27
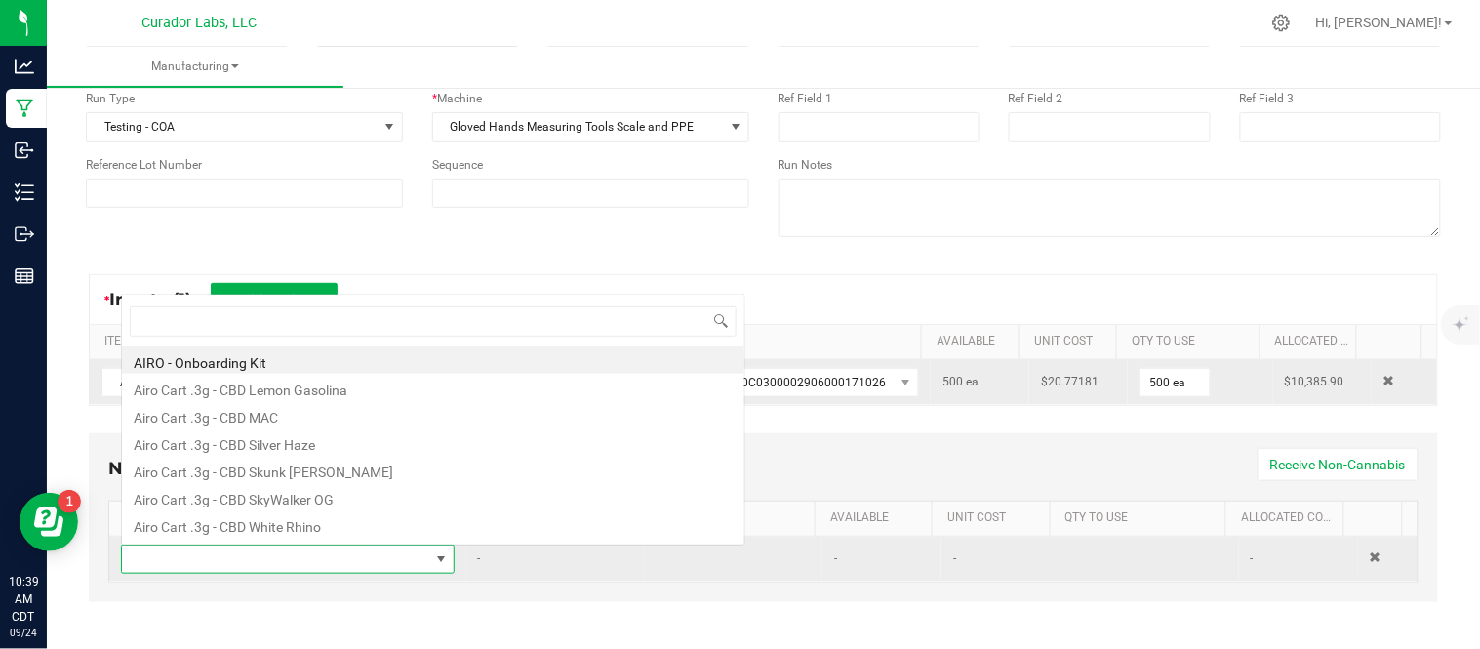
scroll to position [29, 320]
type input "test"
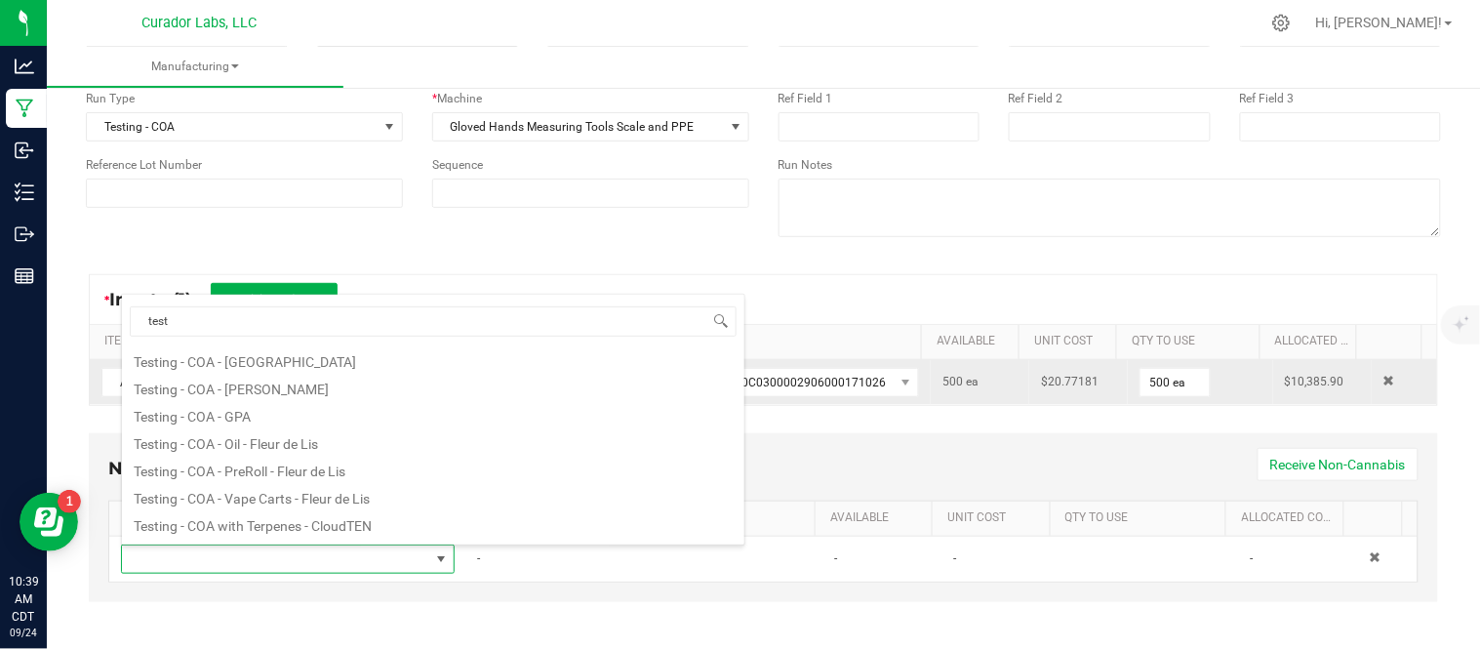
scroll to position [139, 0]
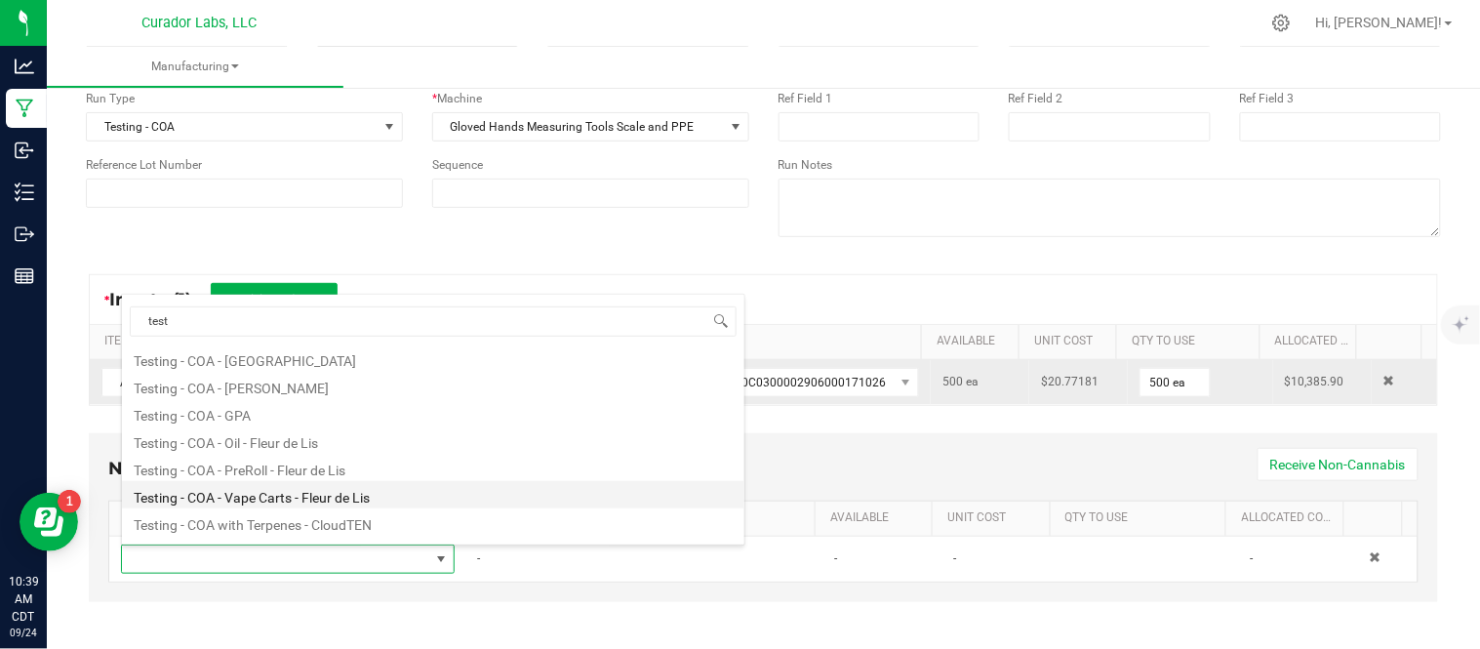
click at [286, 499] on li "Testing - COA - Vape Carts - Fleur de Lis" at bounding box center [433, 494] width 623 height 27
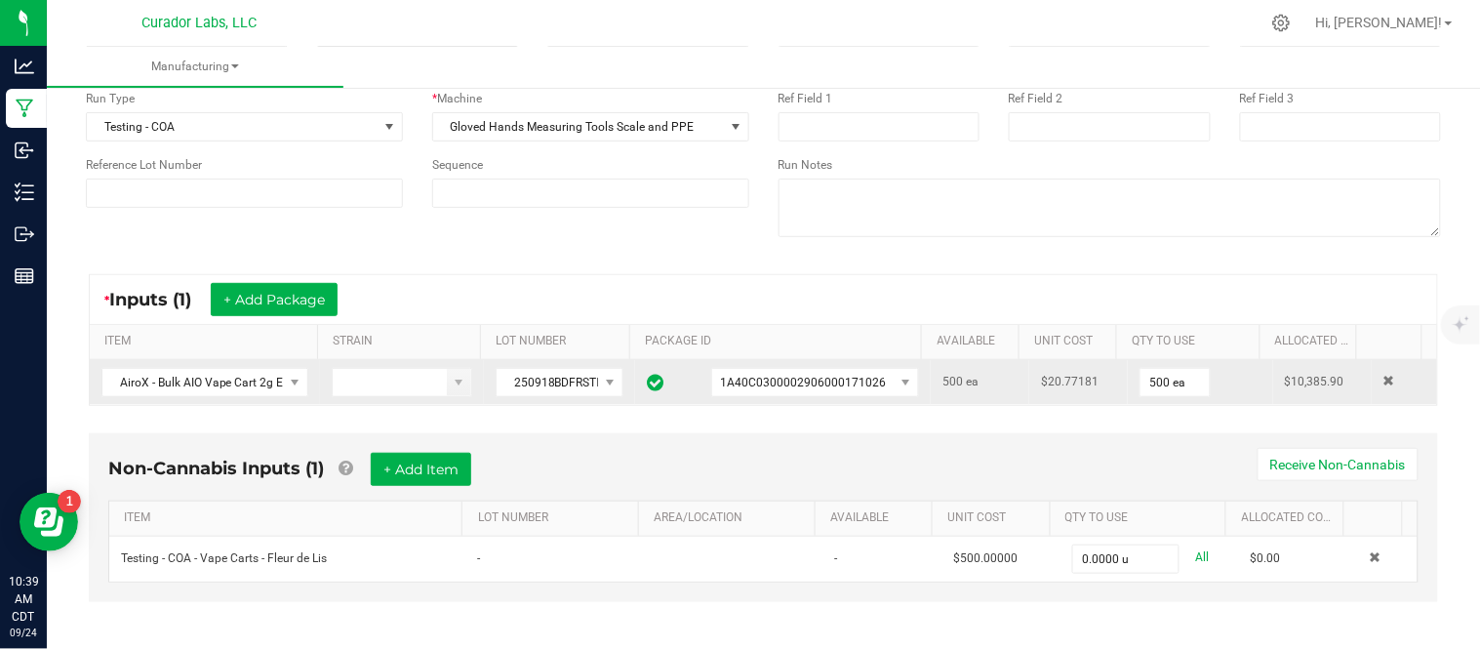
scroll to position [167, 0]
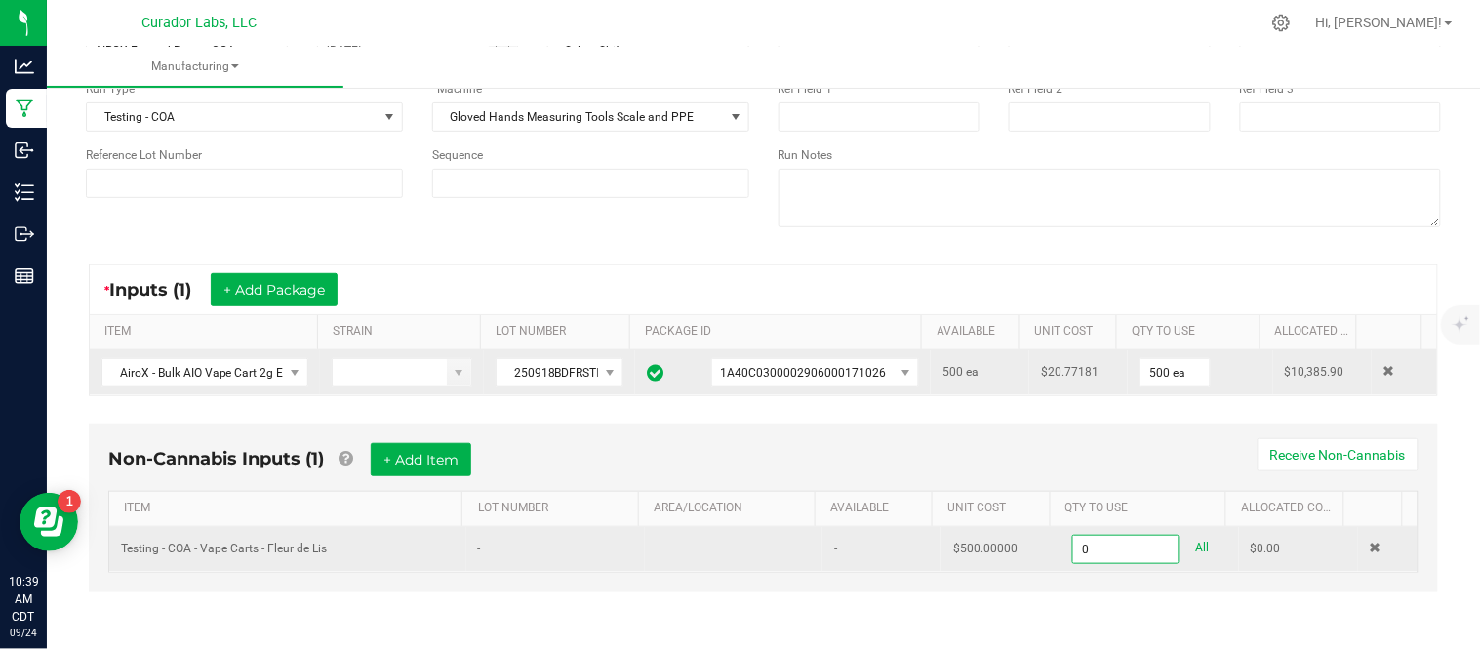
click at [1073, 546] on input "0" at bounding box center [1125, 549] width 105 height 27
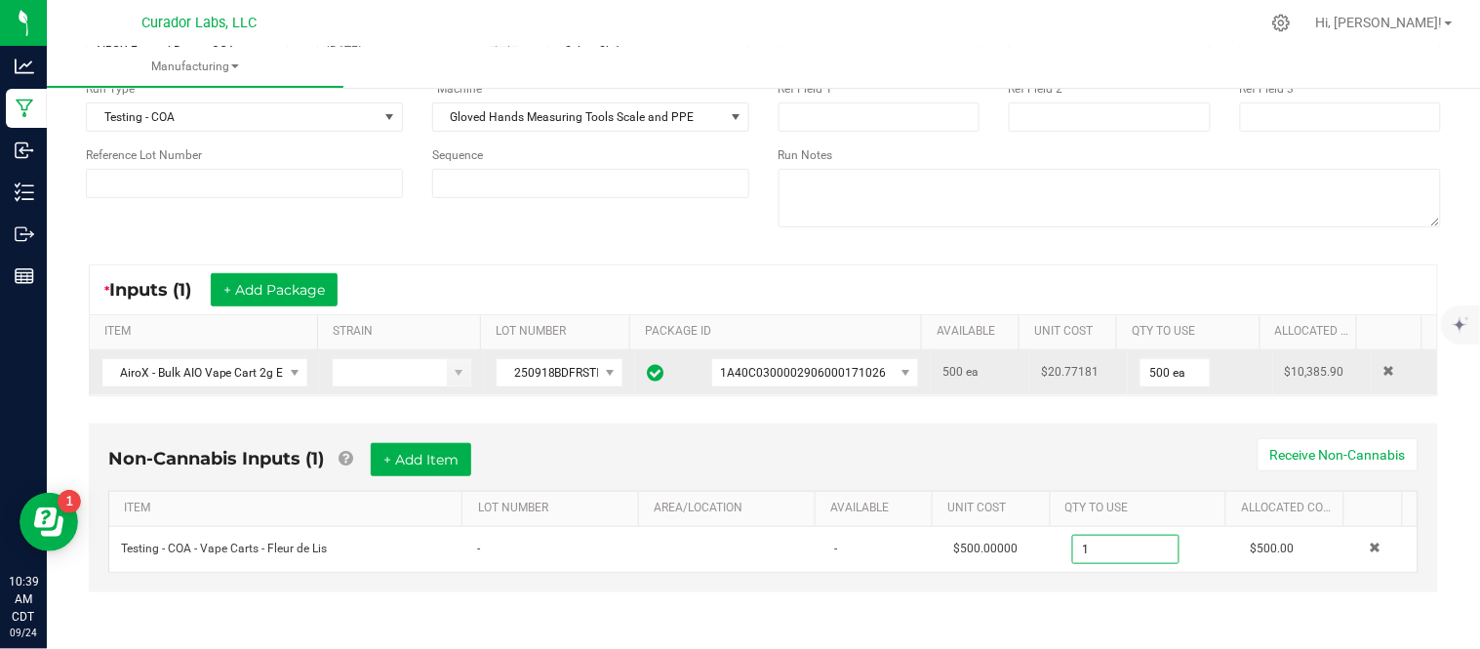
type input "1.0000 u"
click at [1072, 599] on div "Non-Cannabis Inputs (1) + Add Item Receive Non-Cannabis ITEM LOT NUMBER AREA/LO…" at bounding box center [763, 522] width 1385 height 216
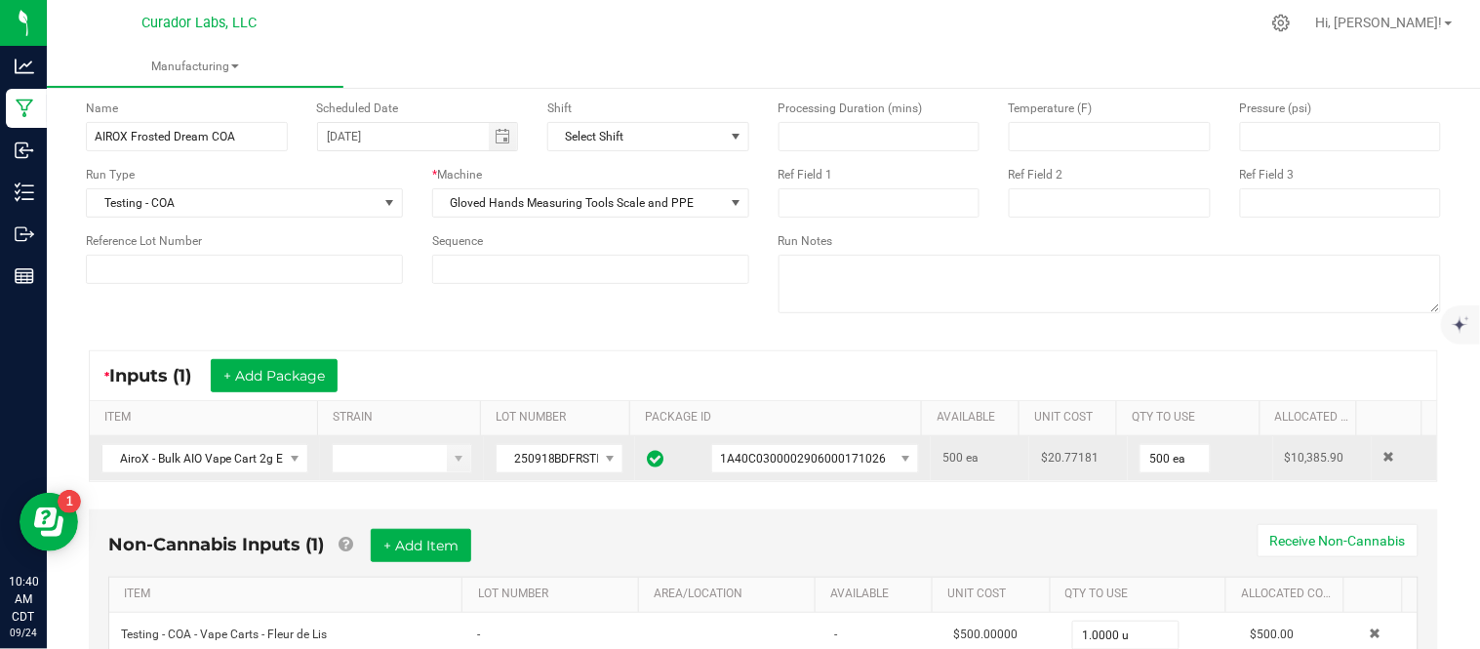
scroll to position [0, 0]
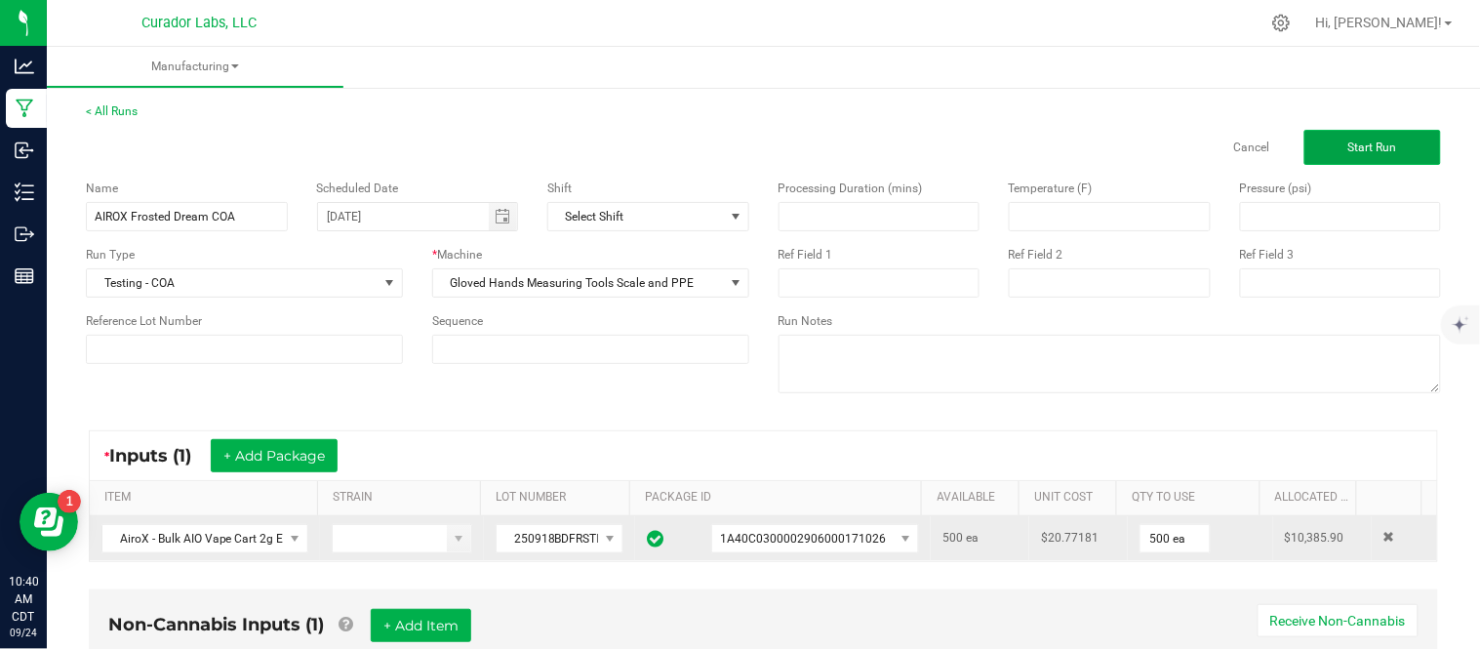
click at [1349, 146] on span "Start Run" at bounding box center [1373, 148] width 49 height 14
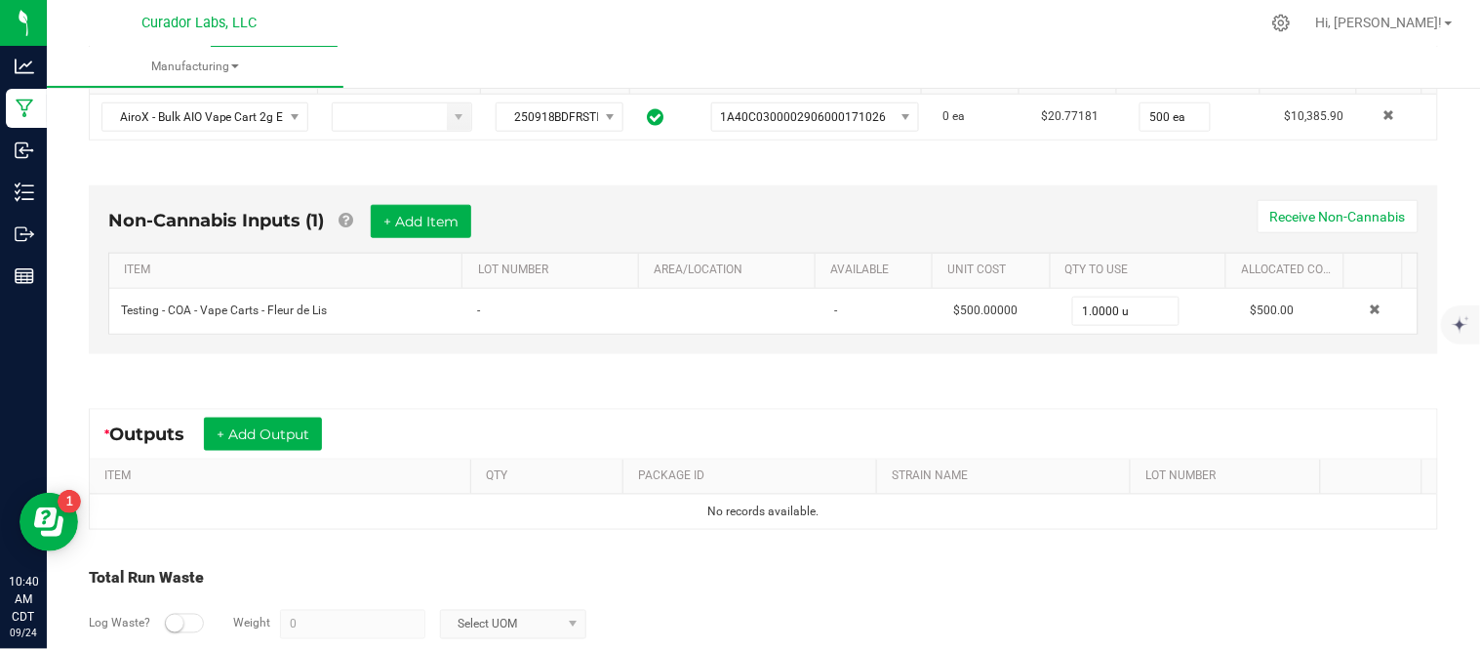
scroll to position [463, 0]
click at [268, 440] on button "+ Add Output" at bounding box center [263, 433] width 118 height 33
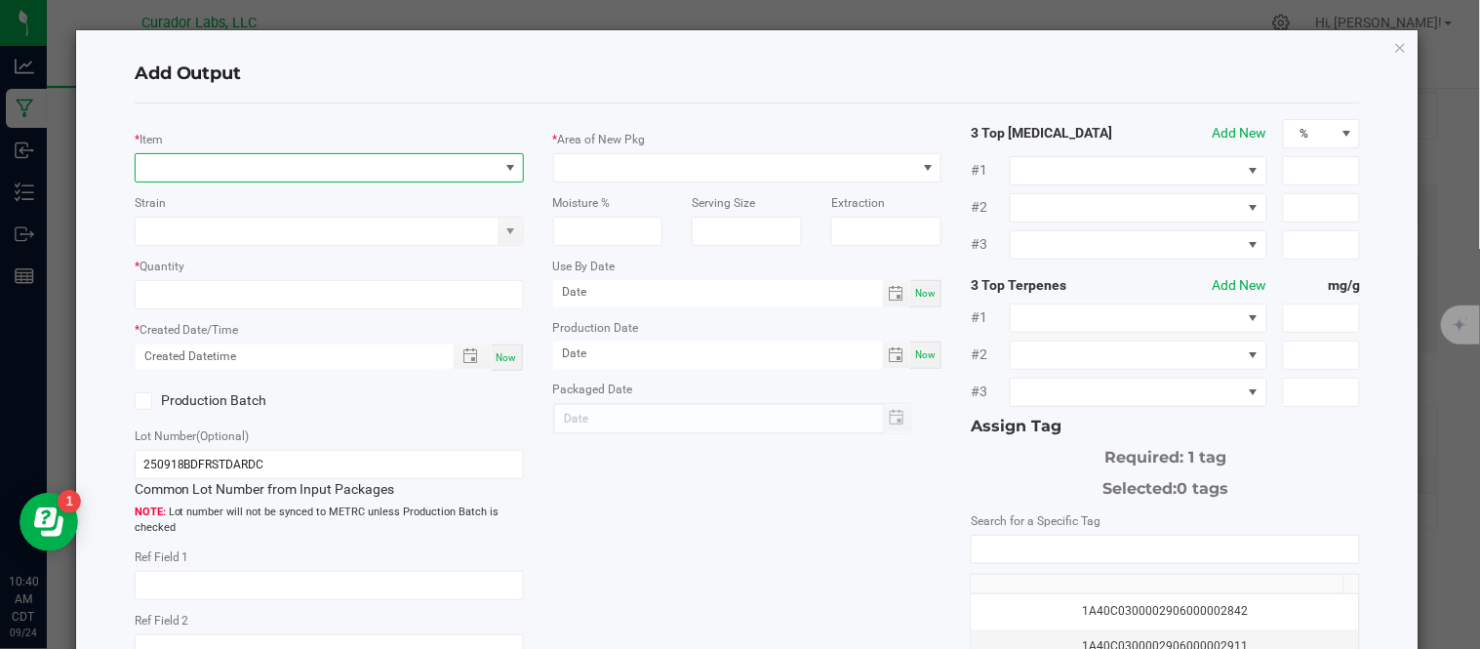
click at [226, 174] on span "NO DATA FOUND" at bounding box center [317, 167] width 363 height 27
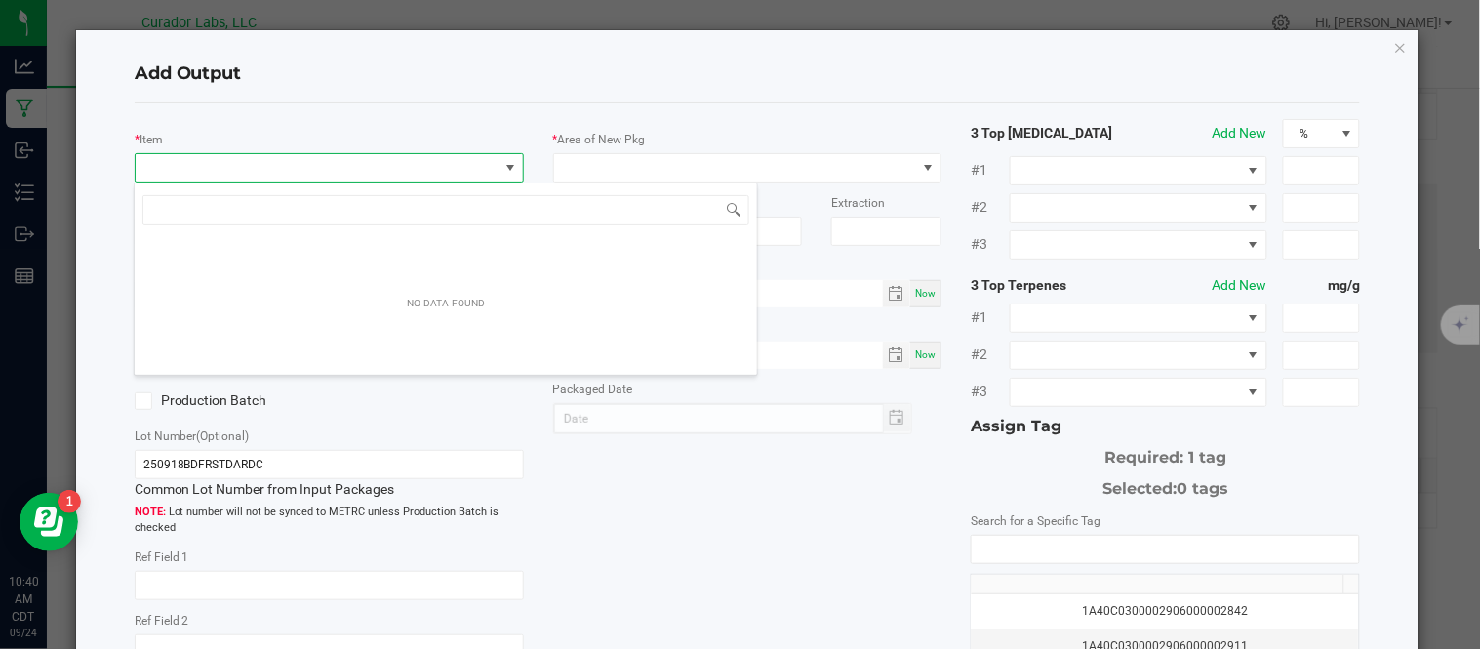
scroll to position [29, 384]
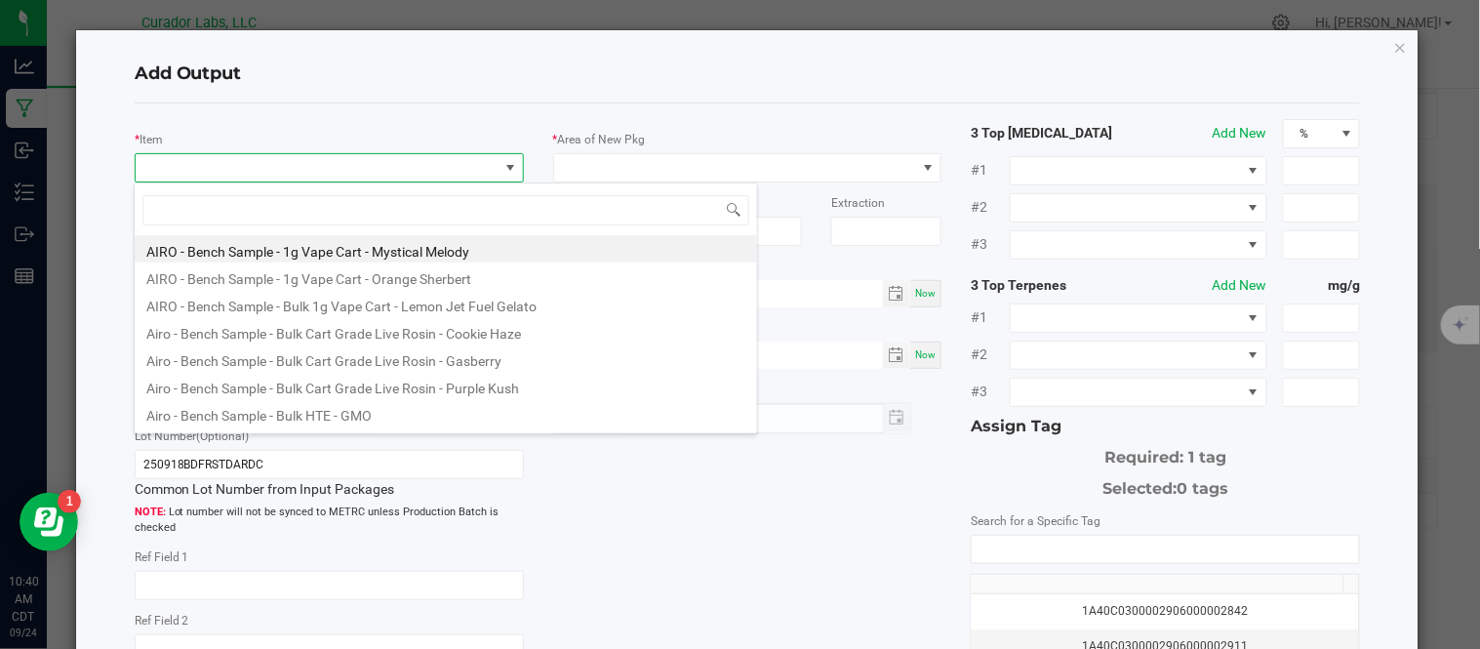
type input "AiroX - Bulk AIO Vape Cart 2g Each - Frosted Dream"
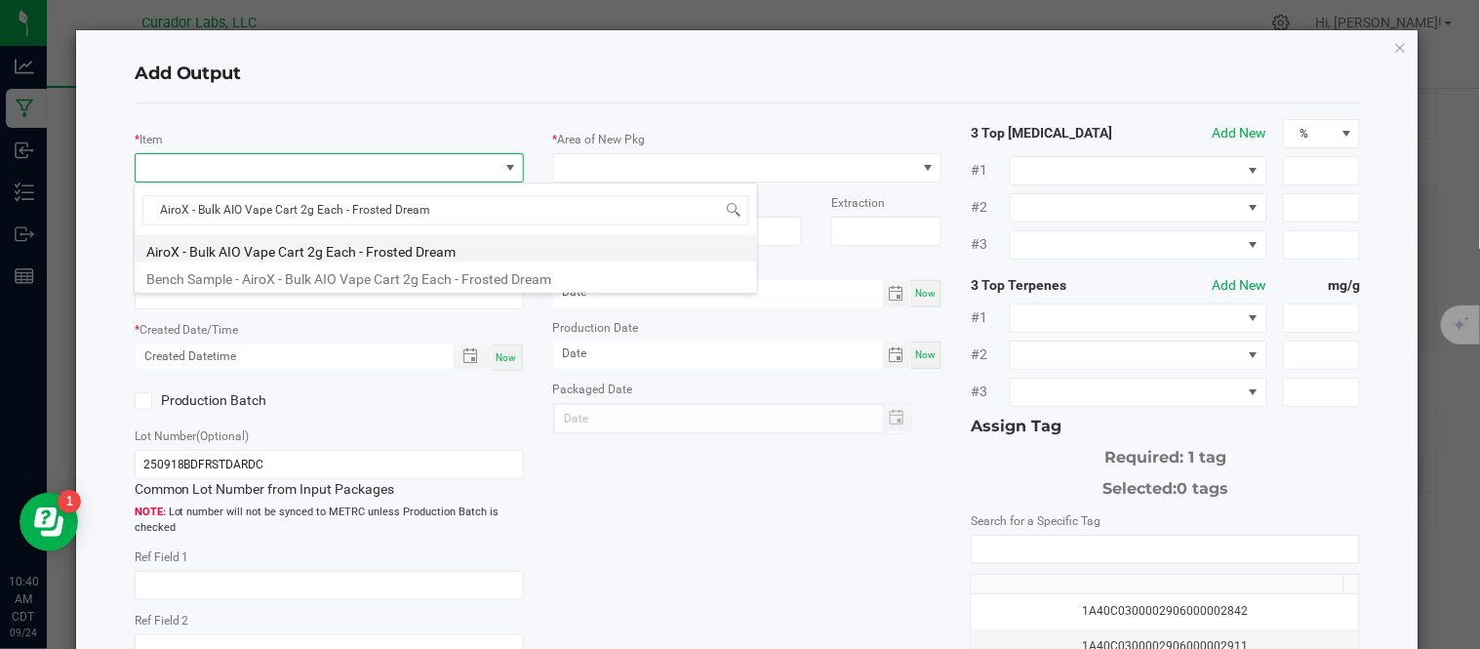
click at [279, 249] on li "AiroX - Bulk AIO Vape Cart 2g Each - Frosted Dream" at bounding box center [446, 248] width 623 height 27
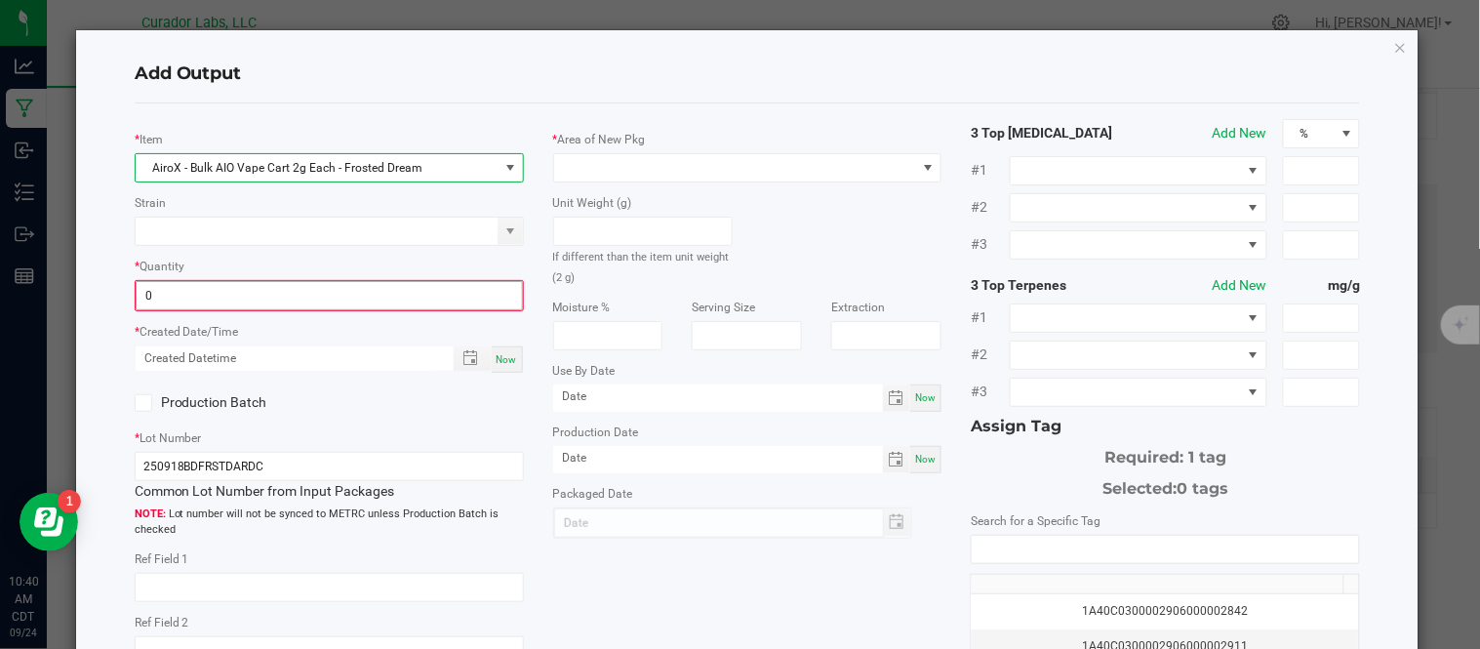
click at [188, 291] on input "0" at bounding box center [329, 295] width 385 height 27
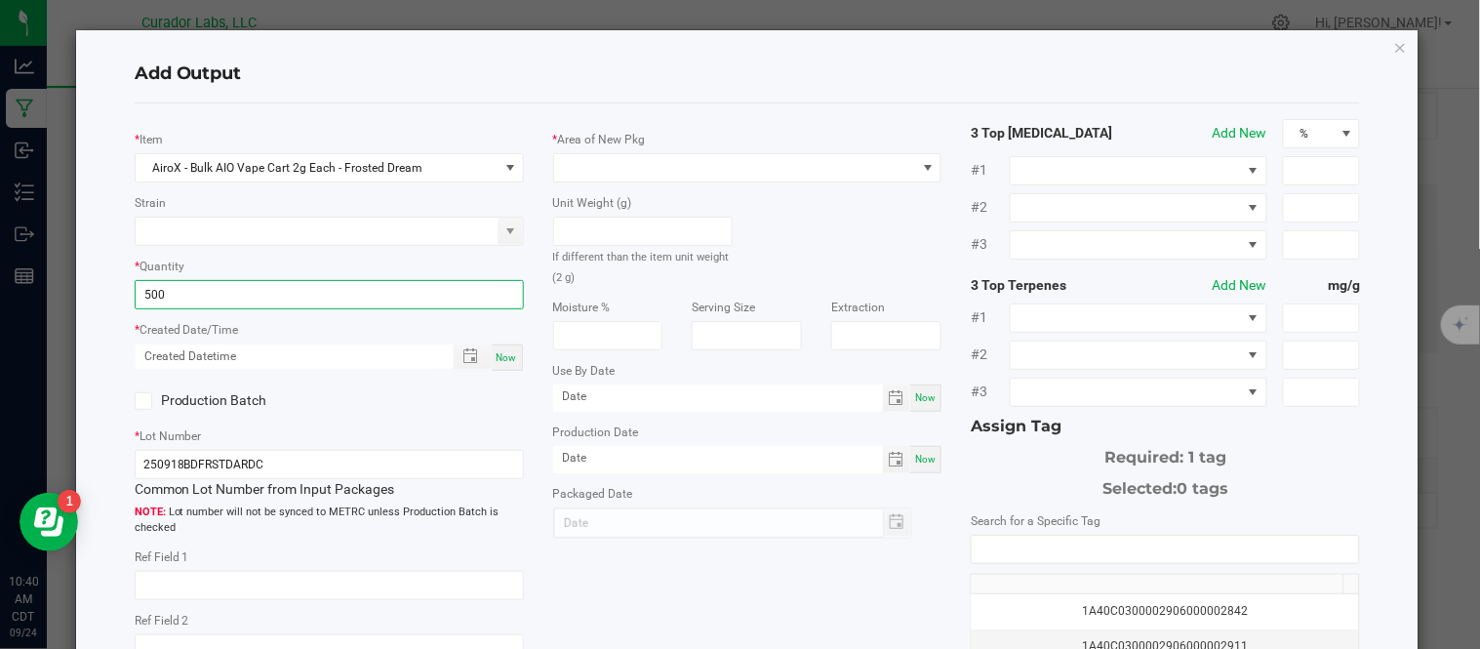
type input "500 ea"
click at [531, 427] on div "* Item AiroX - Bulk AIO Vape Cart 2g Each - Frosted Dream Strain * Quantity 500…" at bounding box center [329, 430] width 419 height 622
click at [511, 362] on div "Now" at bounding box center [507, 357] width 31 height 26
type input "09/24/2025 10:40 AM"
type input "[DATE]"
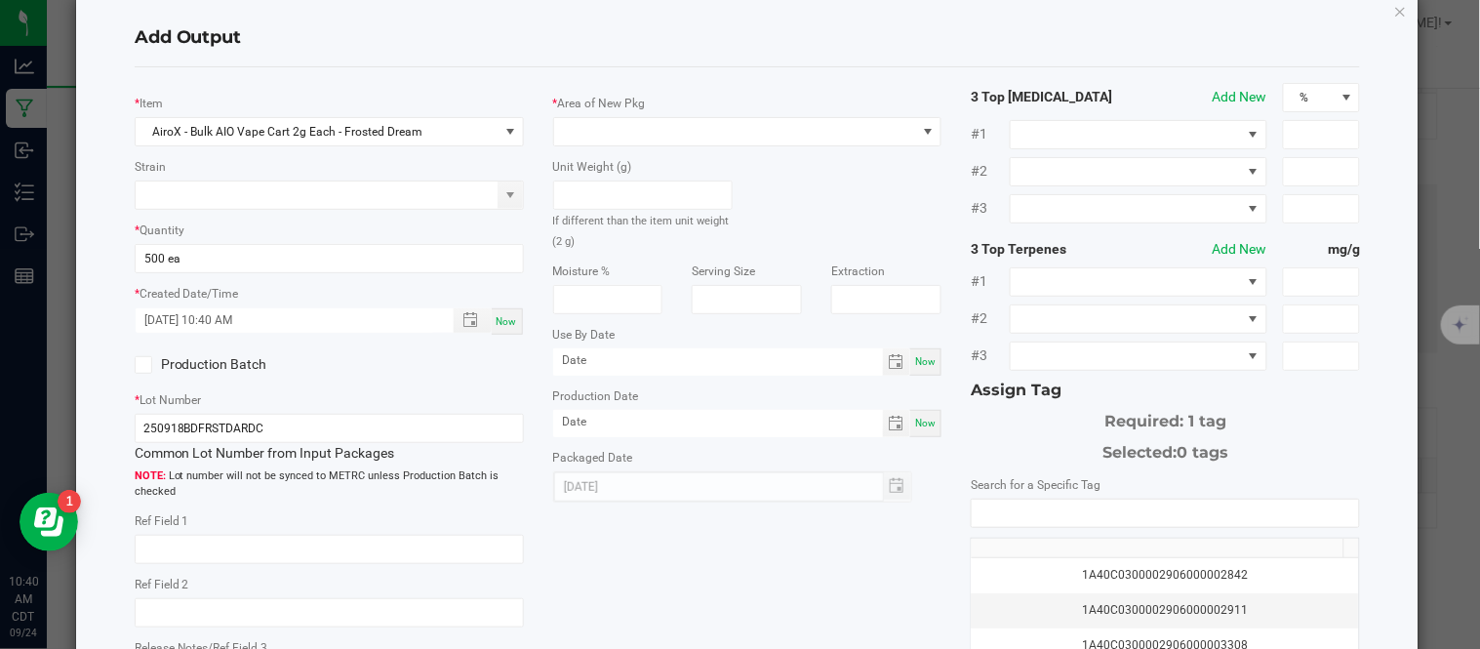
scroll to position [37, 0]
click at [142, 364] on icon at bounding box center [143, 364] width 13 height 0
click at [0, 0] on input "Production Batch" at bounding box center [0, 0] width 0 height 0
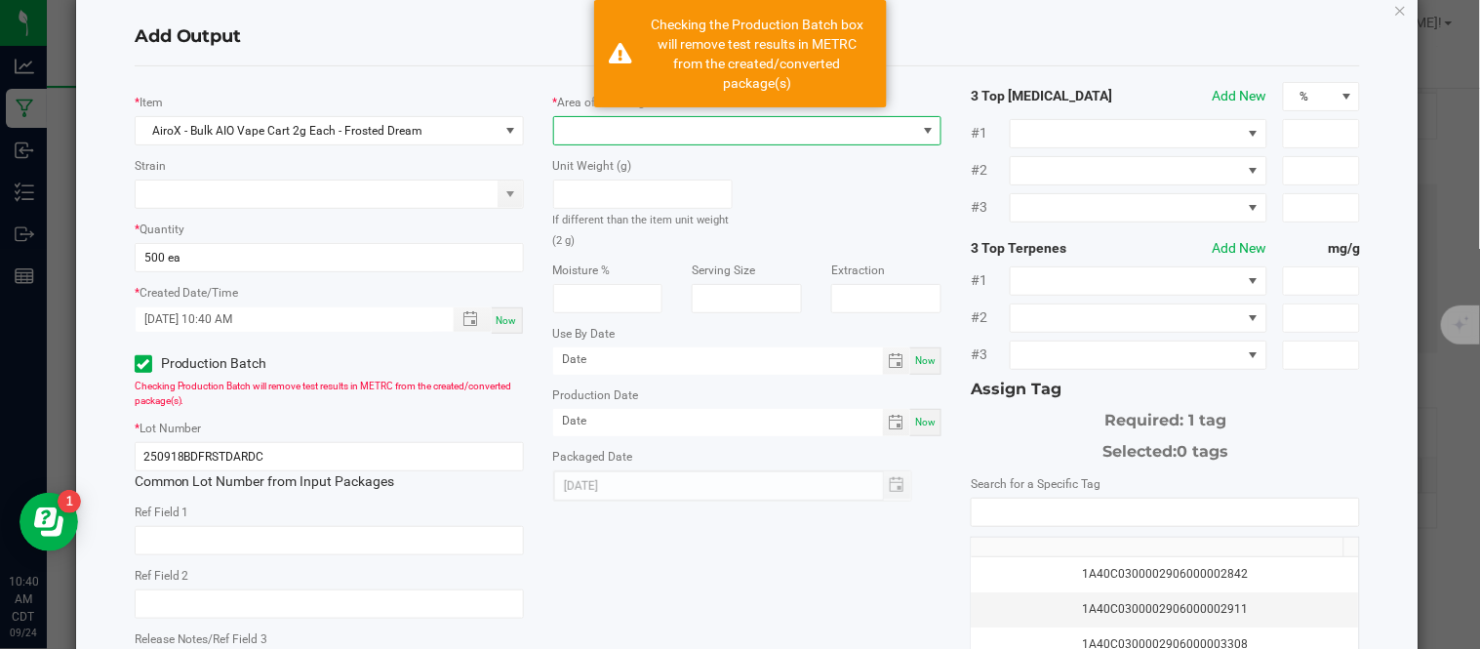
click at [637, 135] on span at bounding box center [735, 130] width 363 height 27
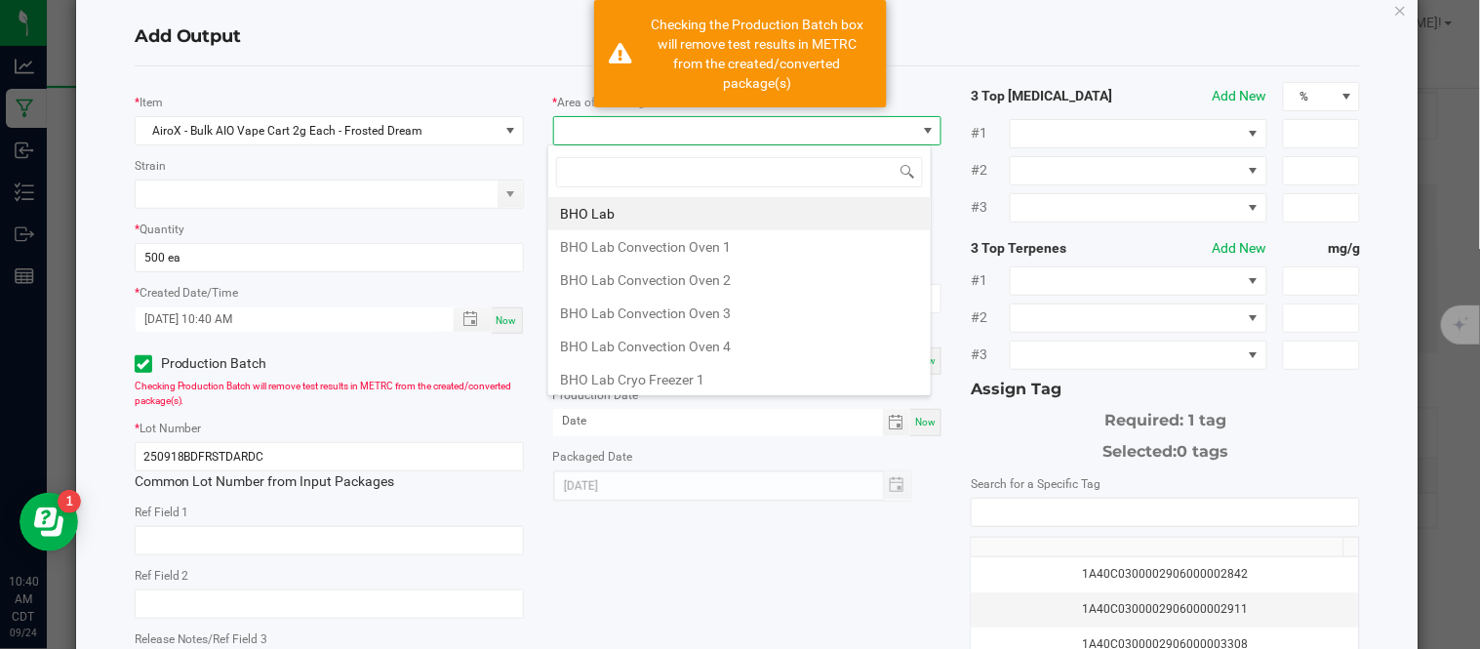
scroll to position [29, 384]
type input "vaul"
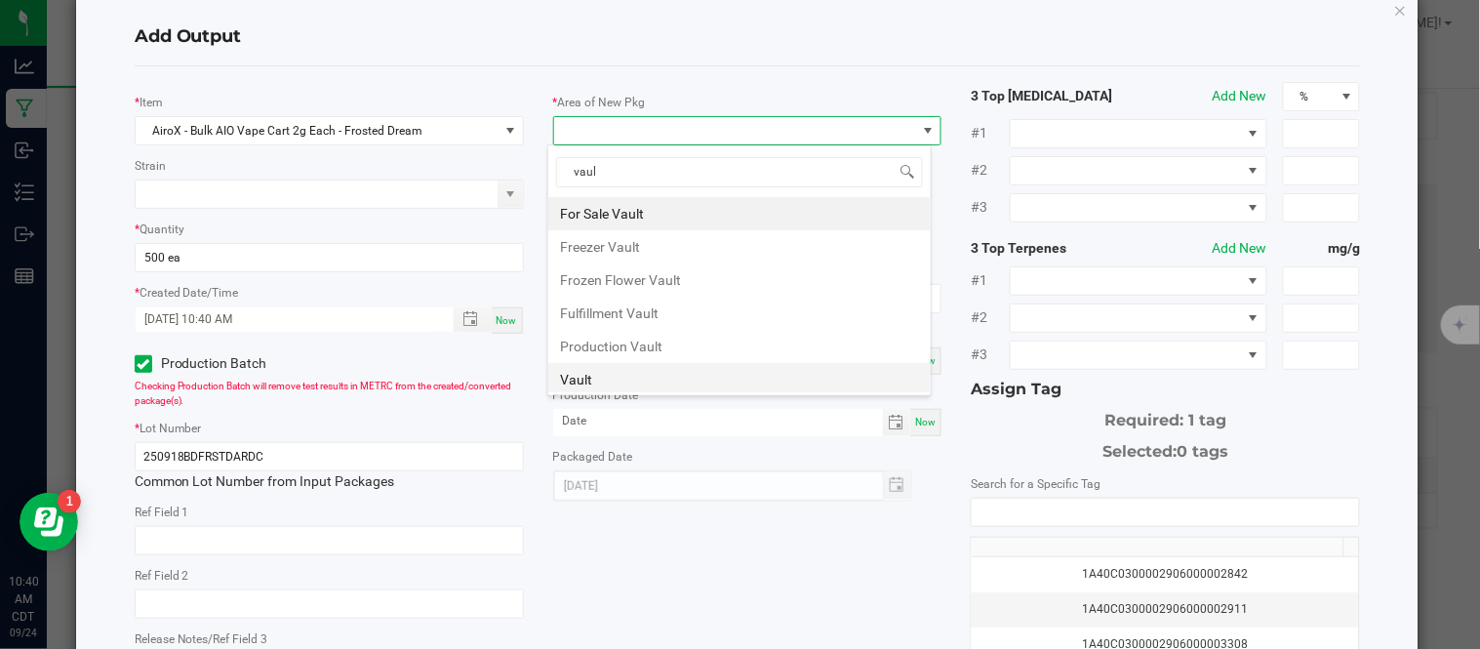
click at [598, 374] on li "Vault" at bounding box center [739, 379] width 383 height 33
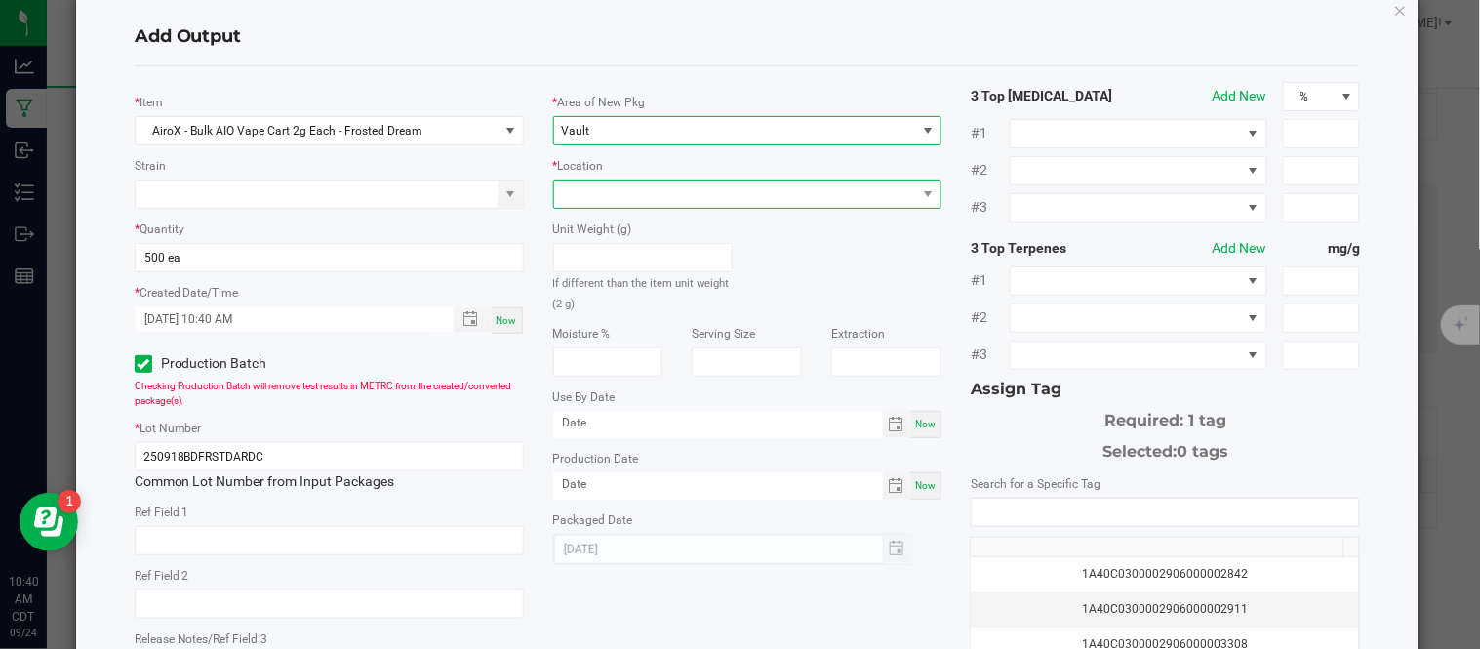
click at [628, 199] on span at bounding box center [735, 194] width 363 height 27
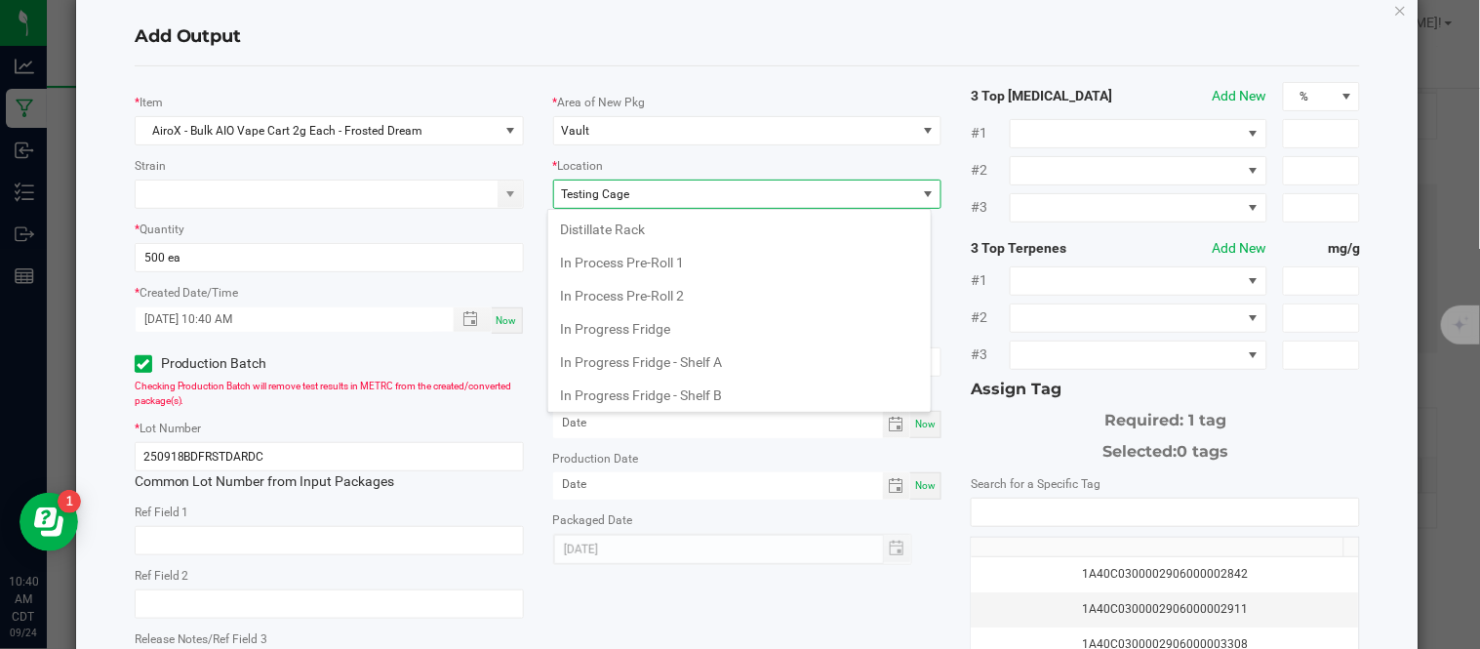
scroll to position [738, 0]
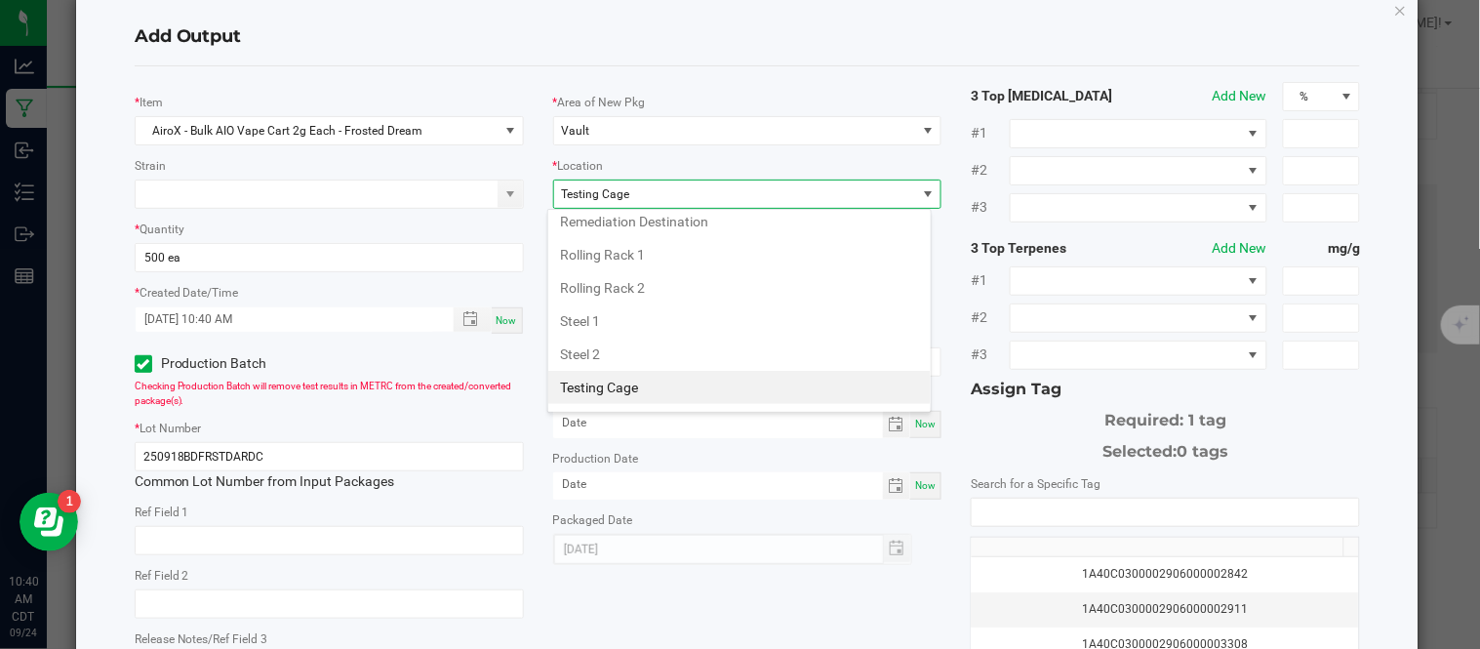
click at [619, 387] on li "Testing Cage" at bounding box center [739, 387] width 383 height 33
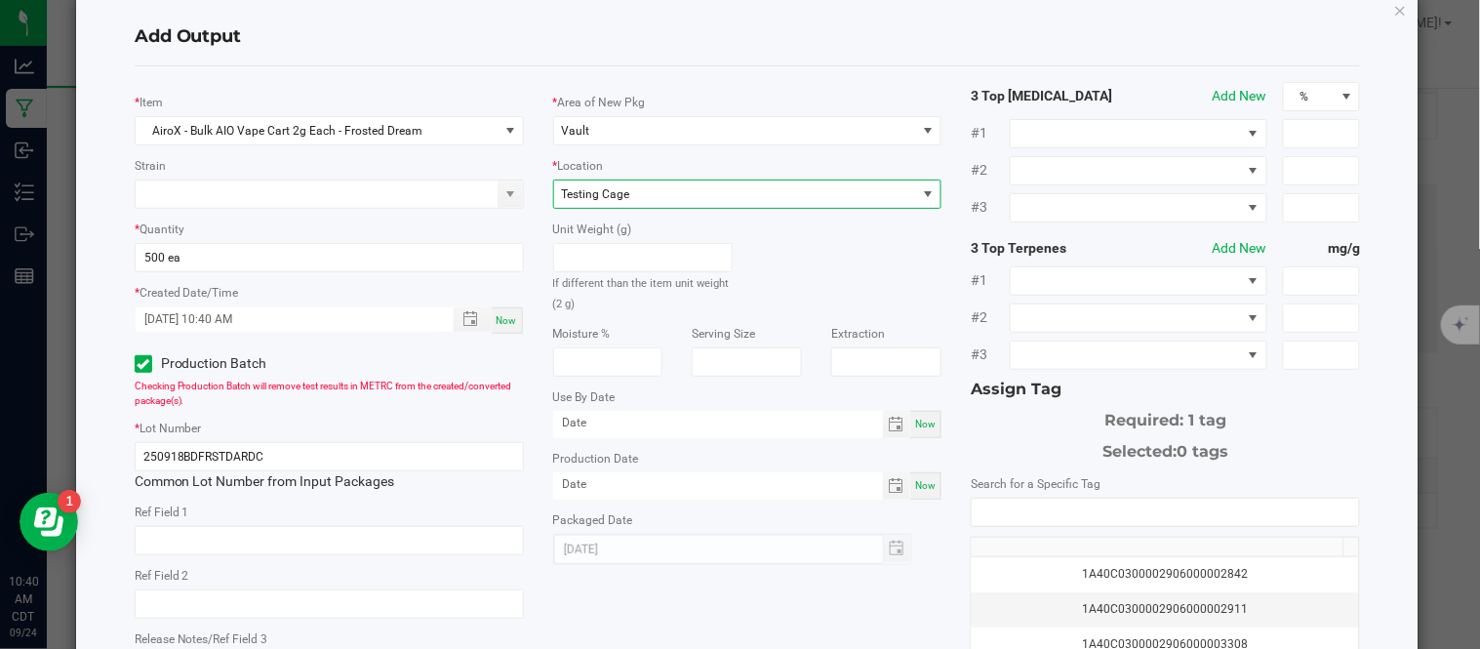
scroll to position [88, 0]
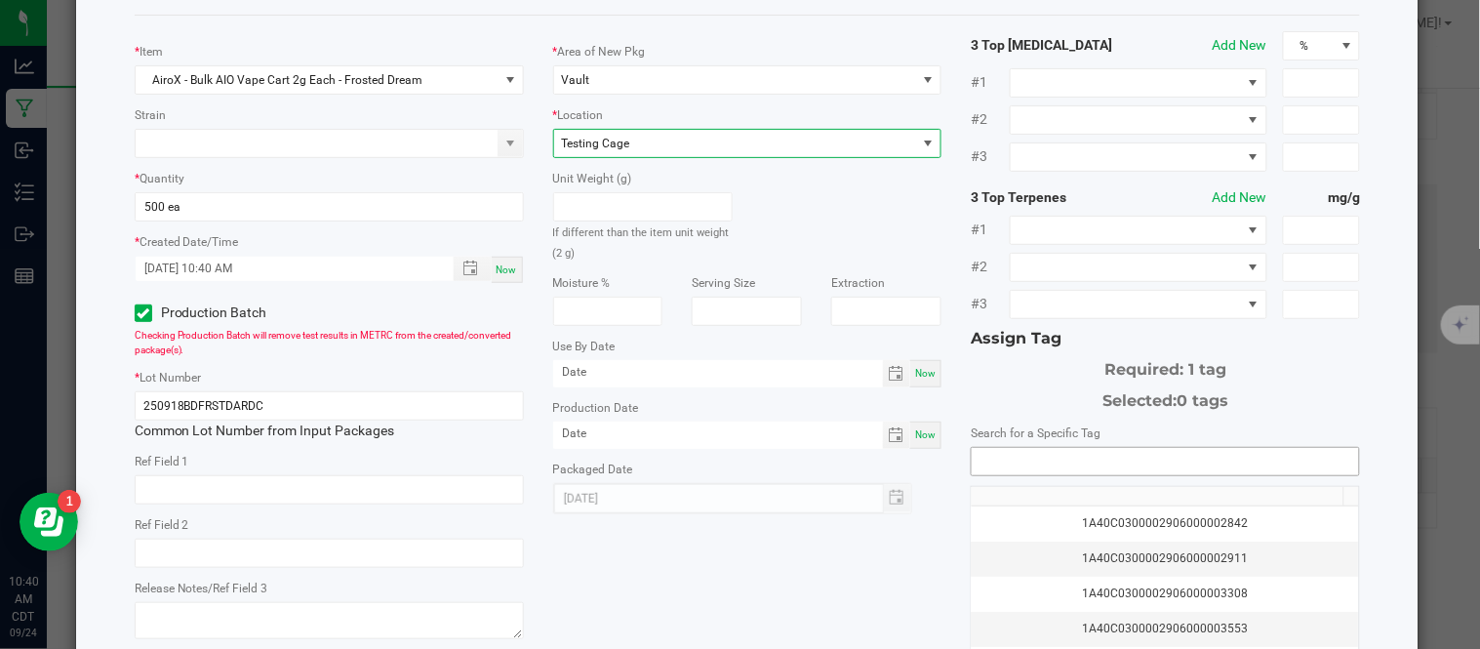
click at [1025, 470] on input "NO DATA FOUND" at bounding box center [1165, 461] width 387 height 27
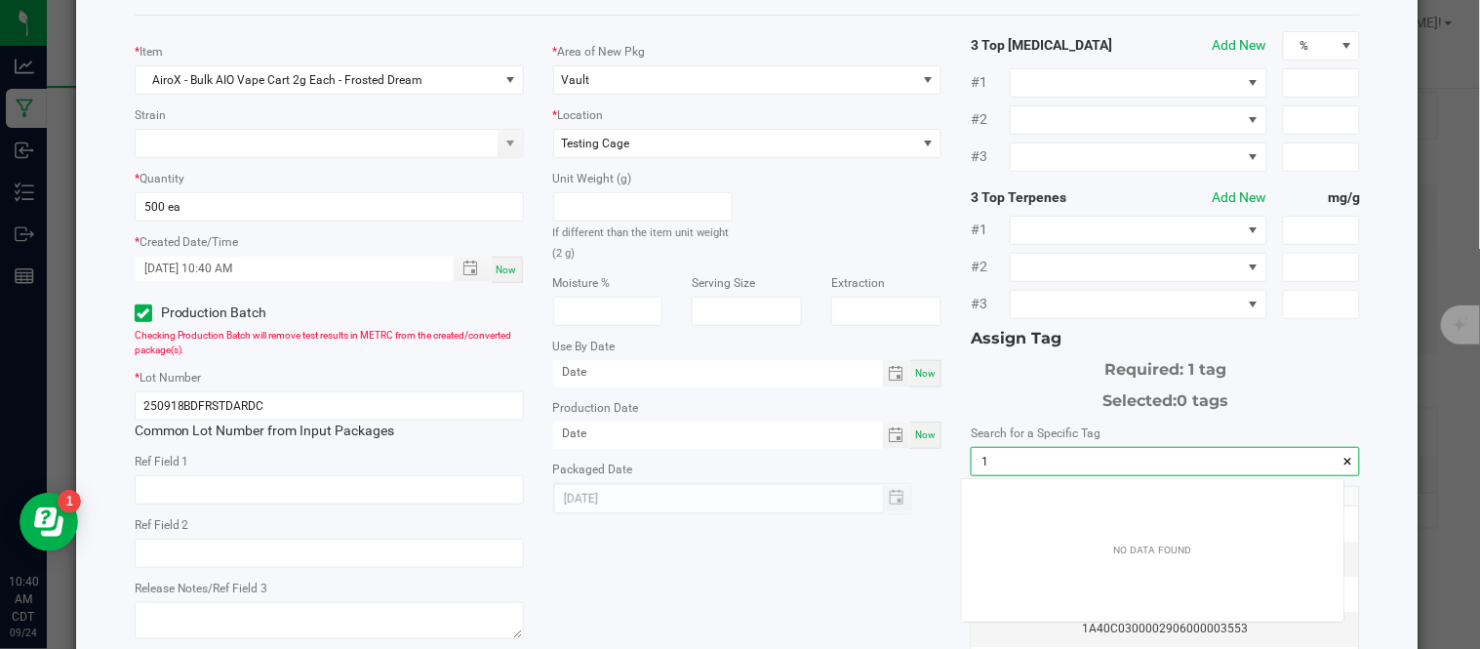
scroll to position [26, 382]
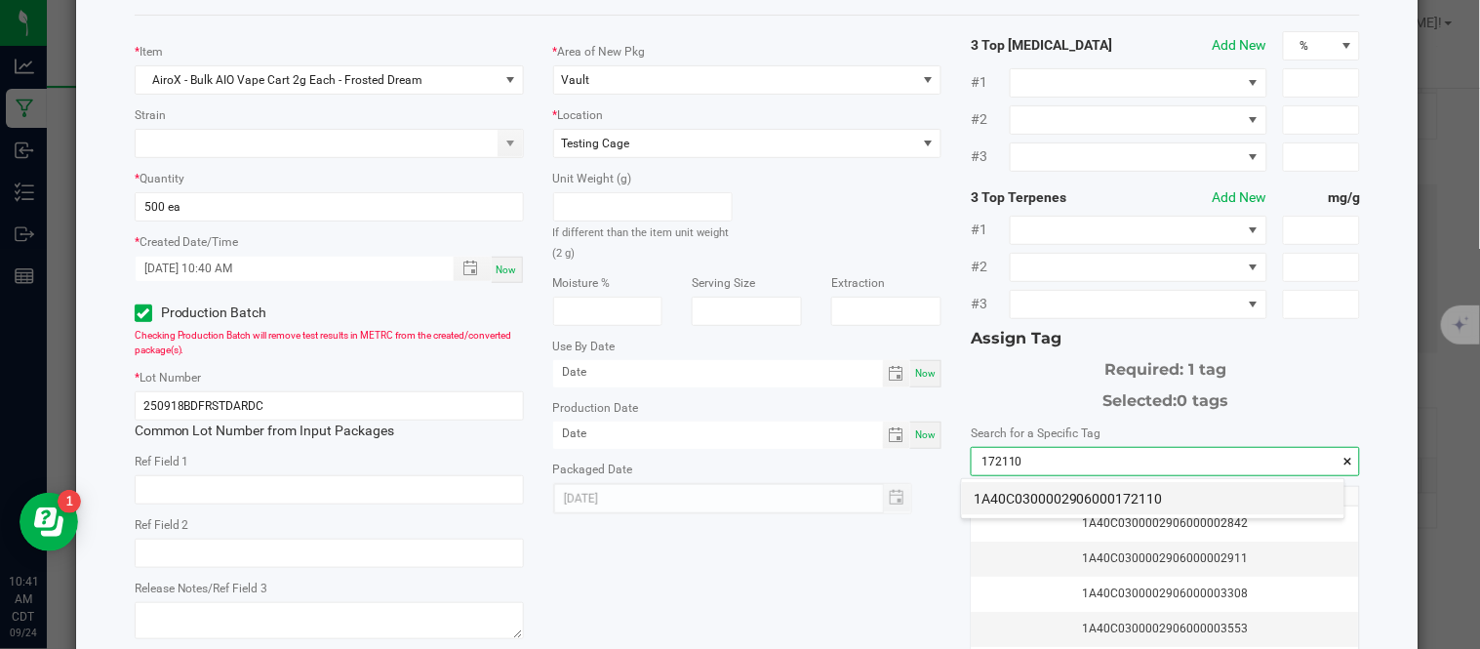
click at [1036, 502] on li "1A40C0300002906000172110" at bounding box center [1153, 498] width 383 height 33
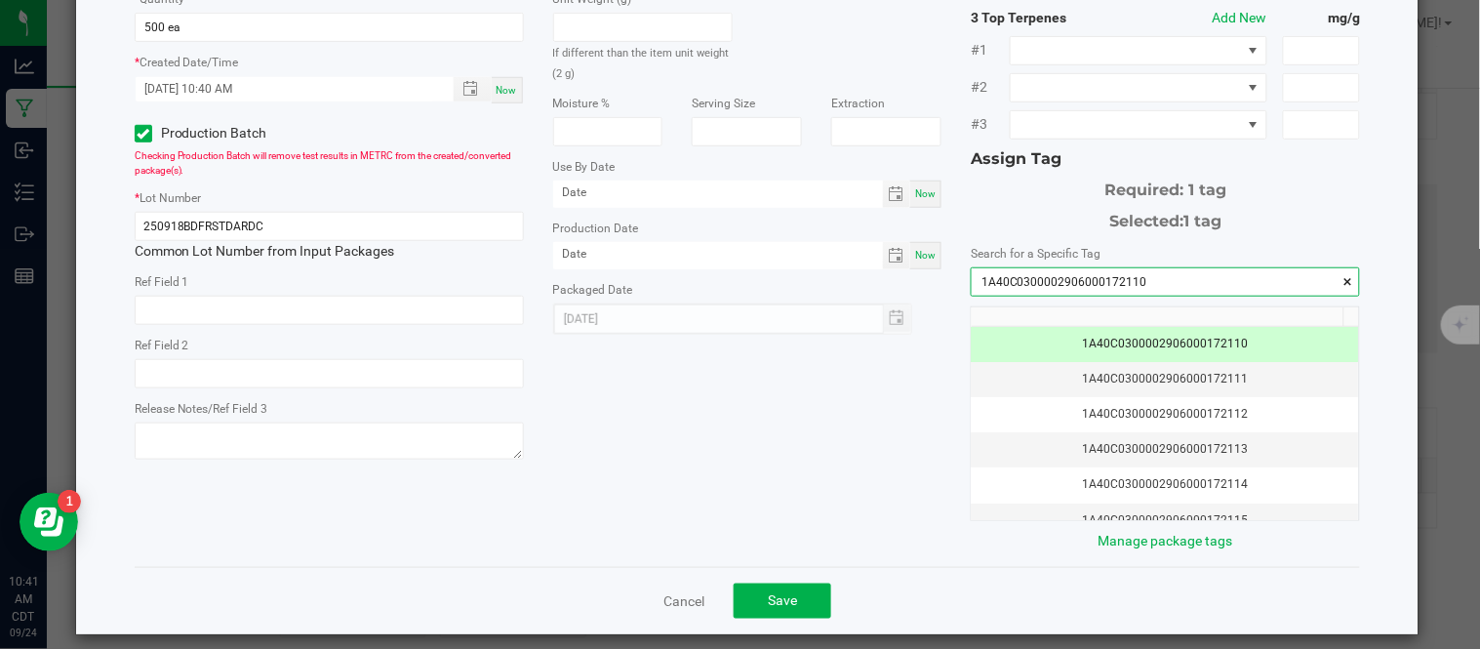
scroll to position [284, 0]
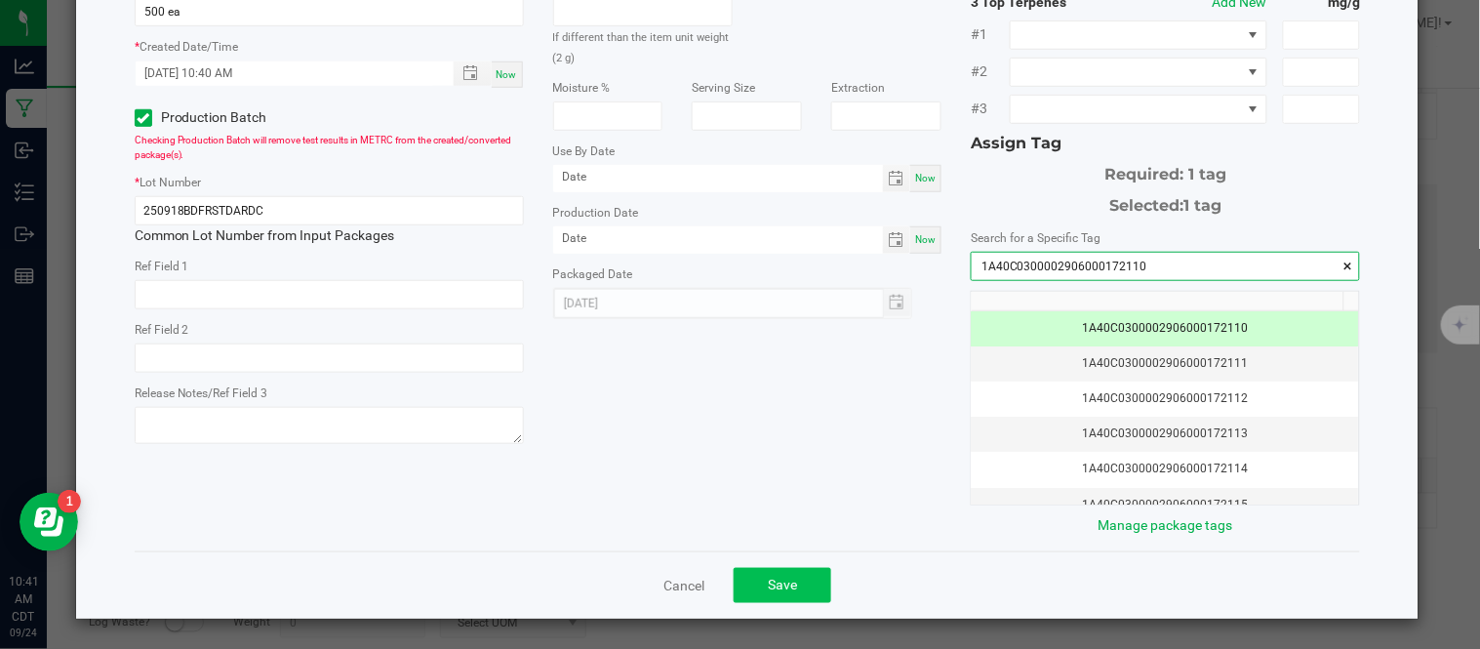
type input "1A40C0300002906000172110"
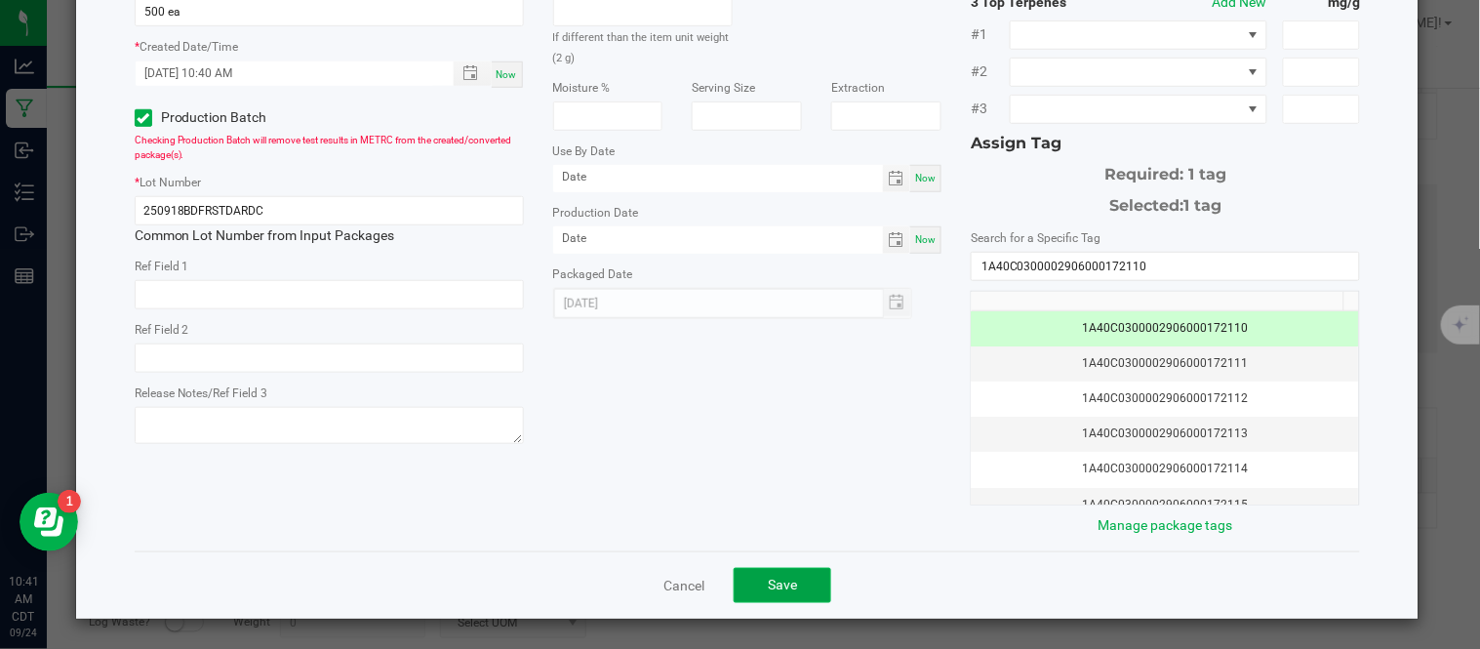
click at [796, 576] on button "Save" at bounding box center [783, 585] width 98 height 35
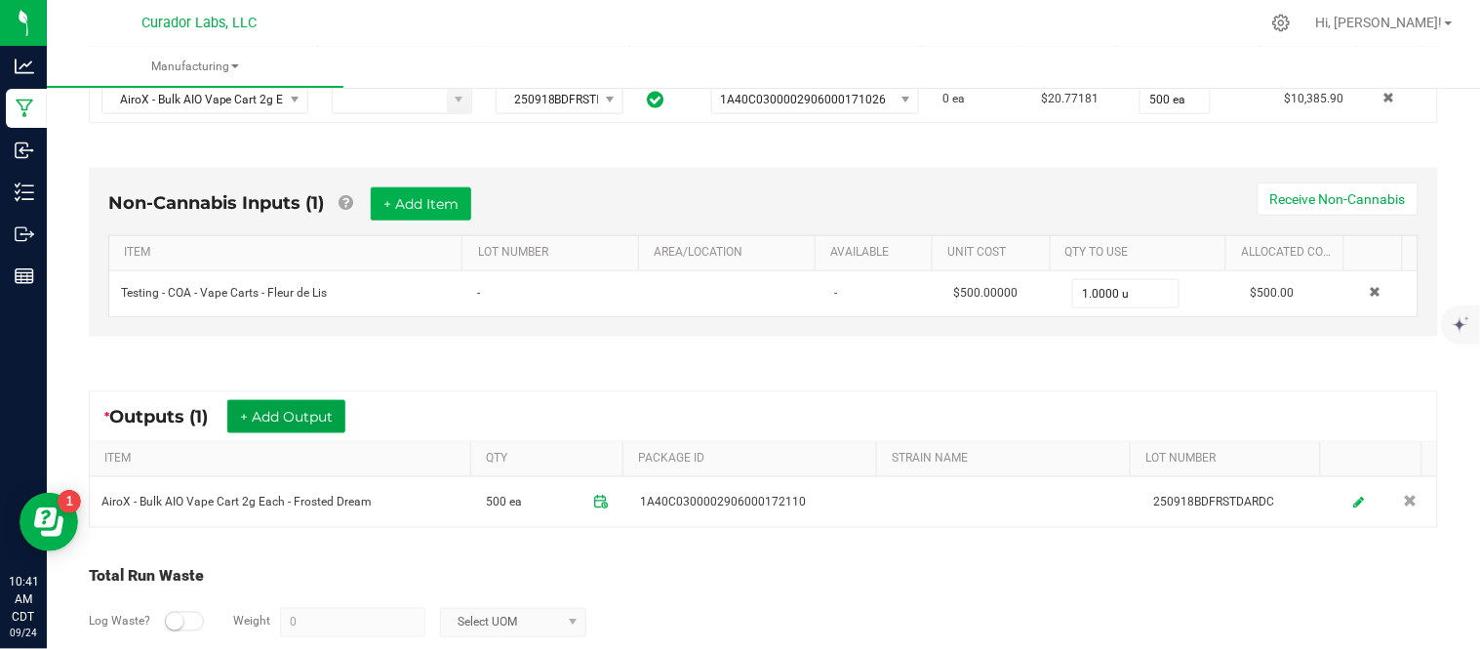
scroll to position [0, 0]
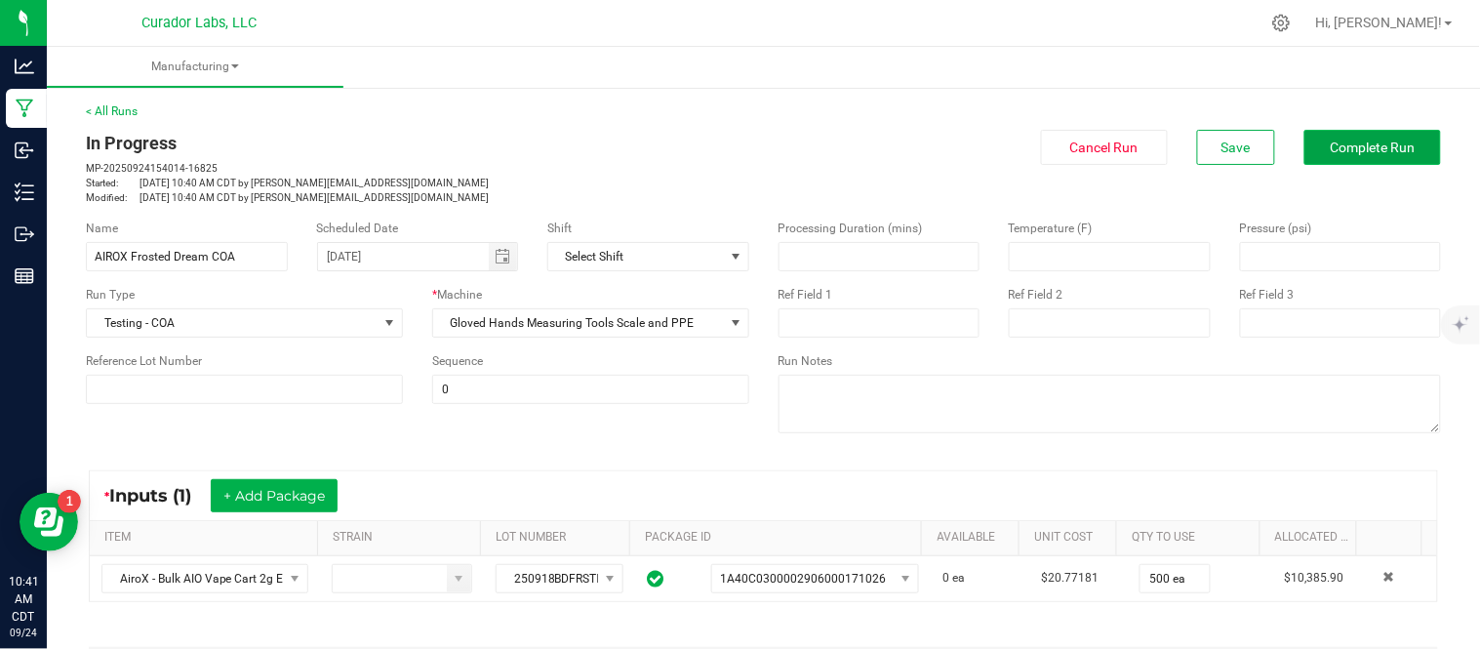
click at [1333, 149] on span "Complete Run" at bounding box center [1373, 148] width 85 height 16
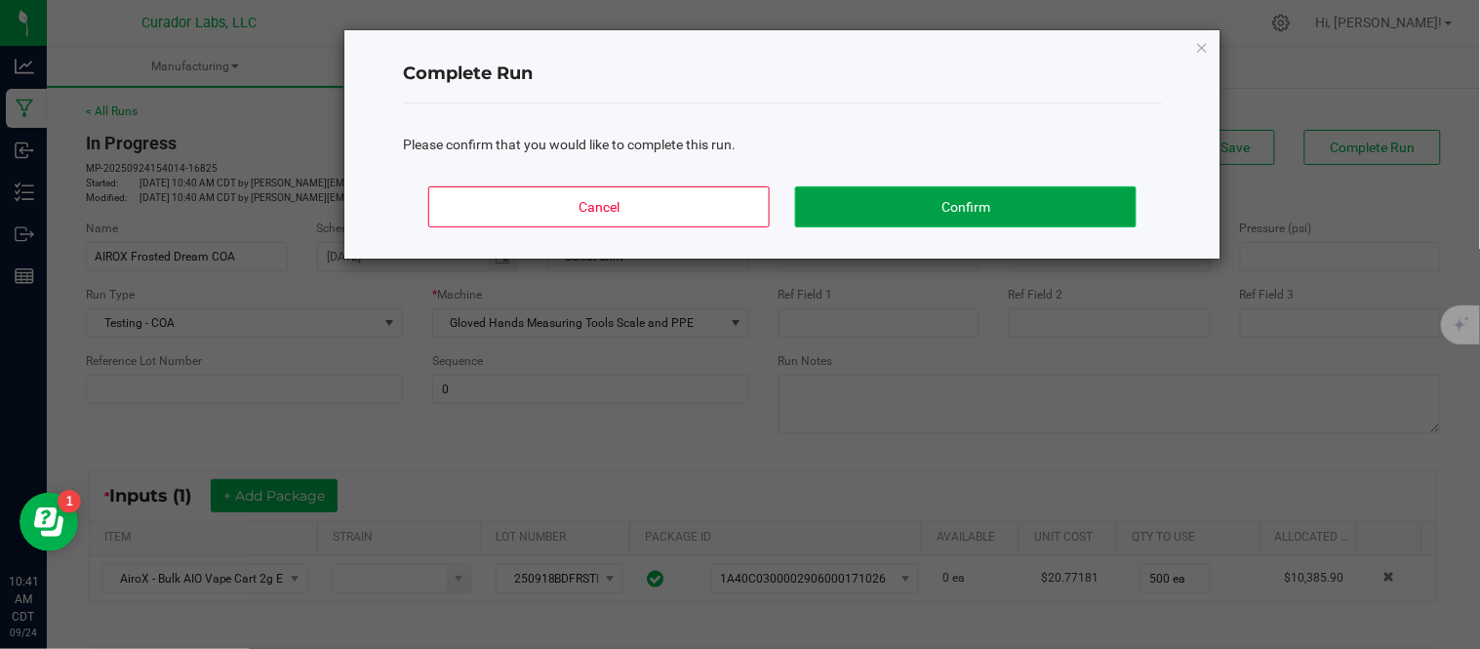
click at [933, 200] on button "Confirm" at bounding box center [966, 206] width 342 height 41
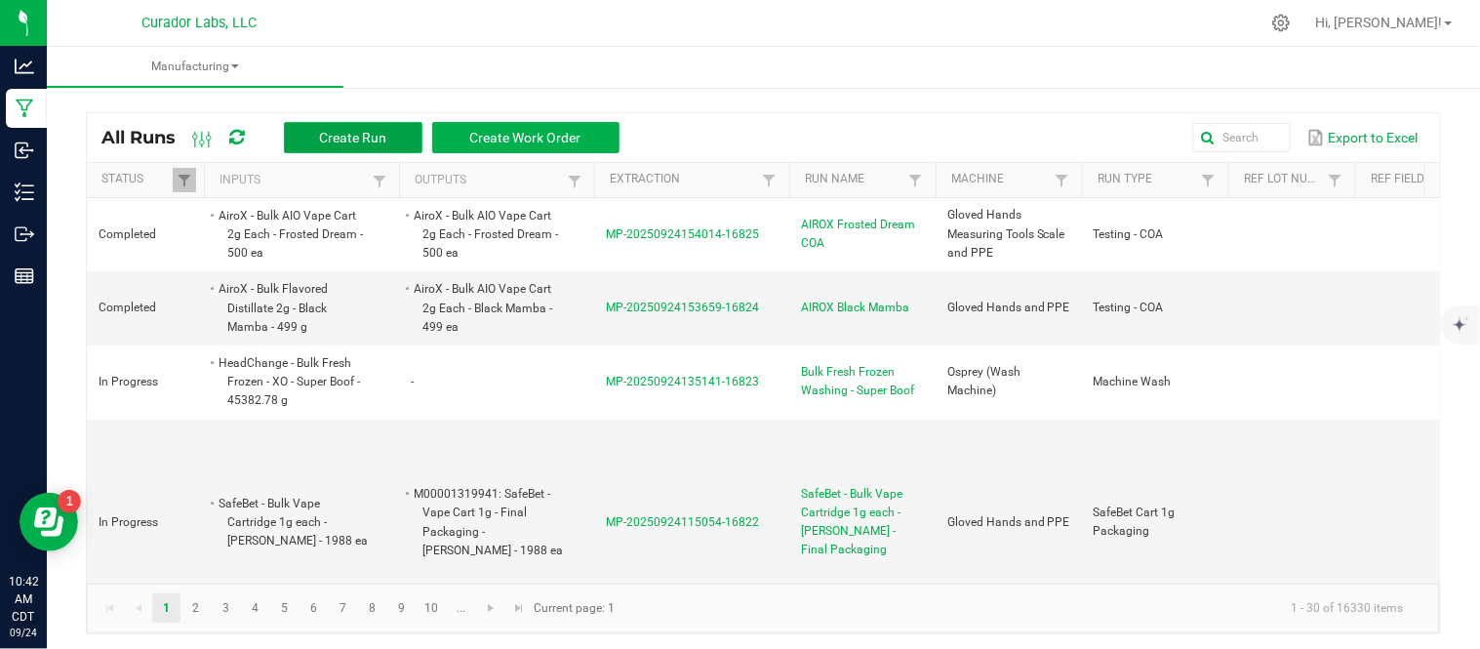
click at [378, 138] on span "Create Run" at bounding box center [352, 138] width 67 height 16
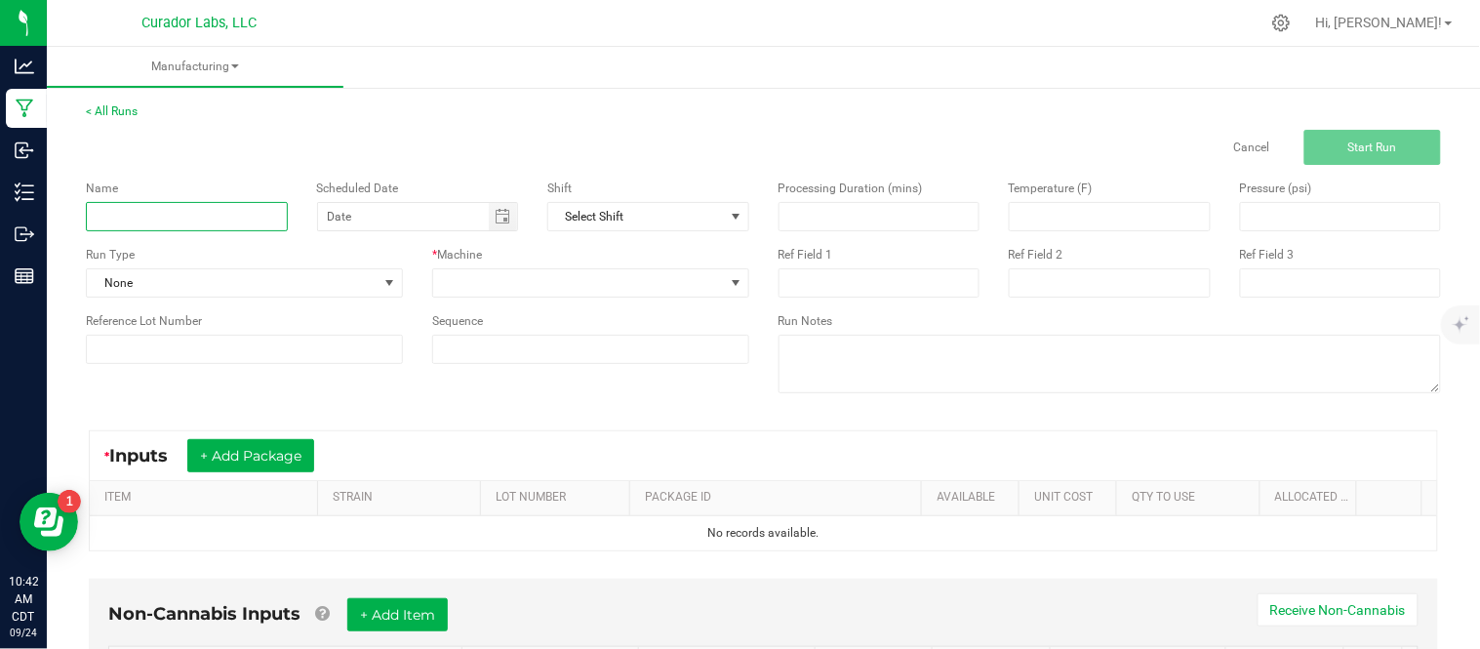
click at [200, 212] on input at bounding box center [187, 216] width 202 height 29
click at [495, 224] on span "Toggle calendar" at bounding box center [503, 217] width 16 height 16
type input "SafeBet Grand Daddy Purple COA"
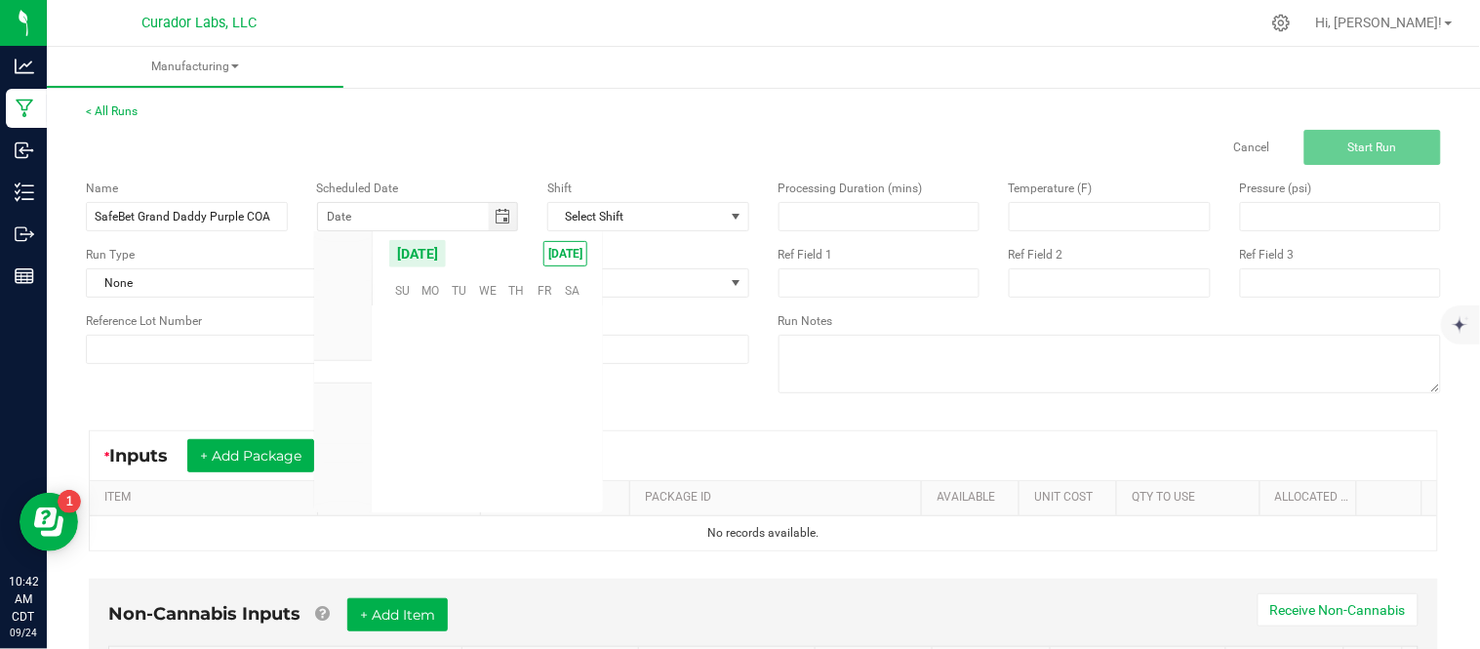
scroll to position [316495, 0]
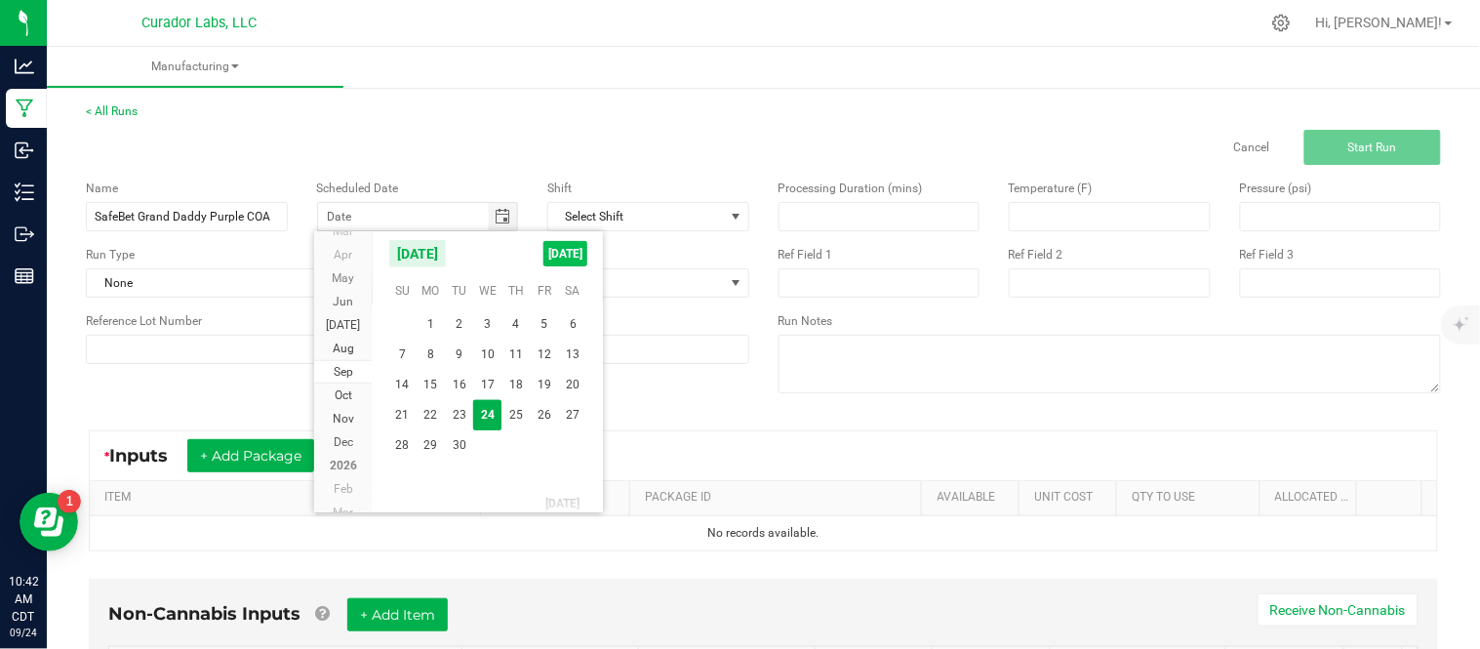
click at [552, 261] on span "[DATE]" at bounding box center [566, 253] width 44 height 25
type input "[DATE]"
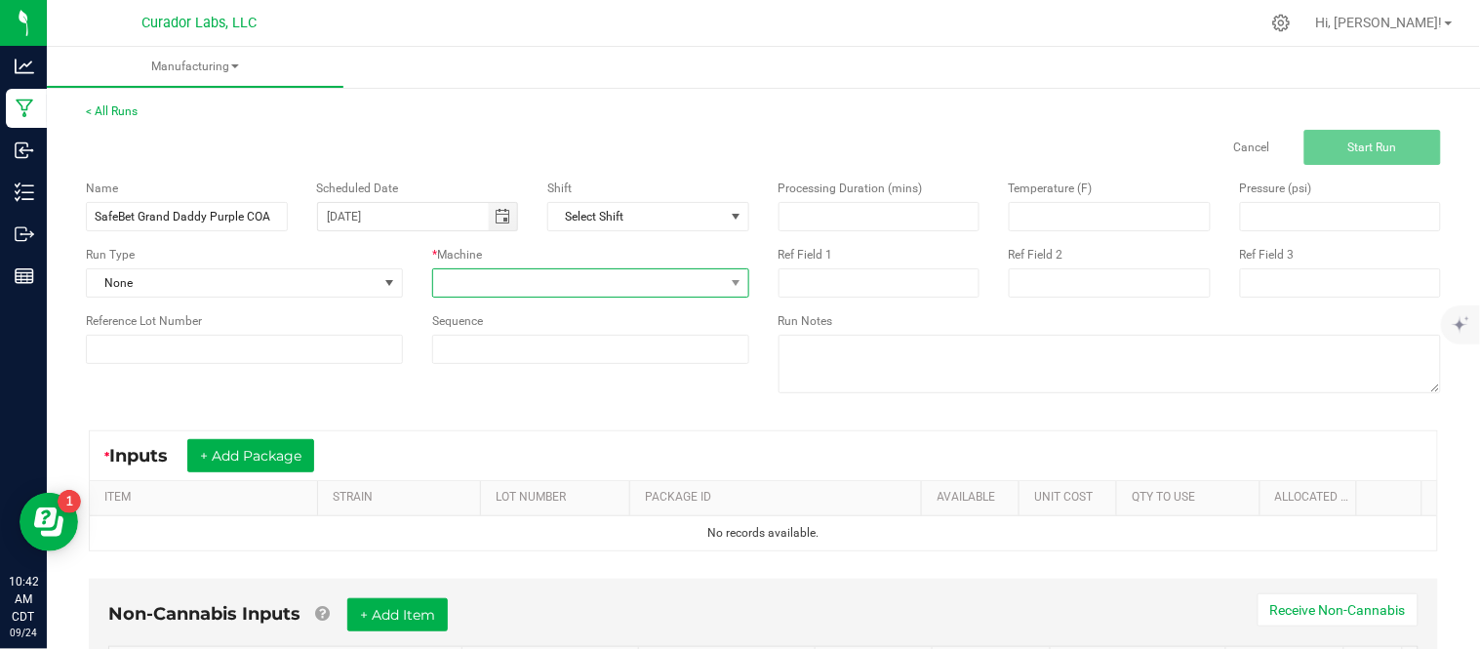
click at [494, 277] on span at bounding box center [578, 282] width 291 height 27
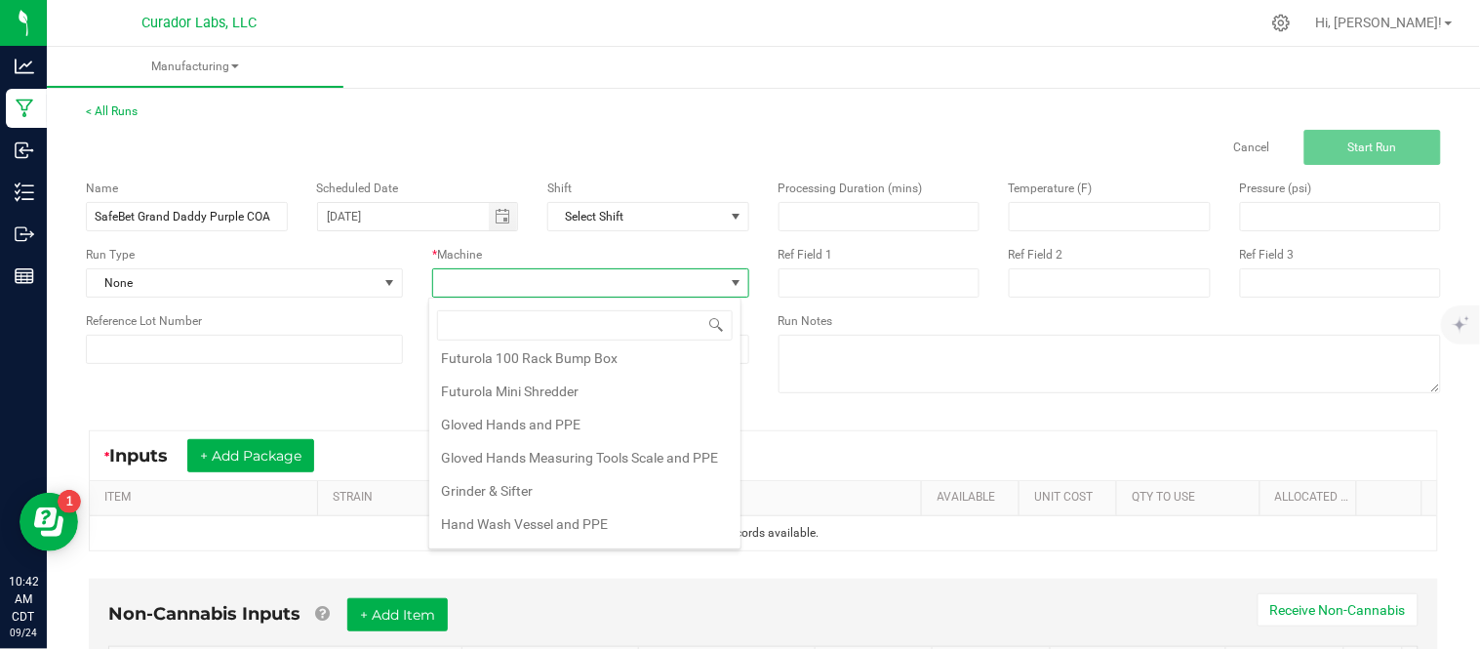
scroll to position [242, 0]
click at [572, 473] on li "Gloved Hands Measuring Tools Scale and PPE" at bounding box center [584, 456] width 311 height 33
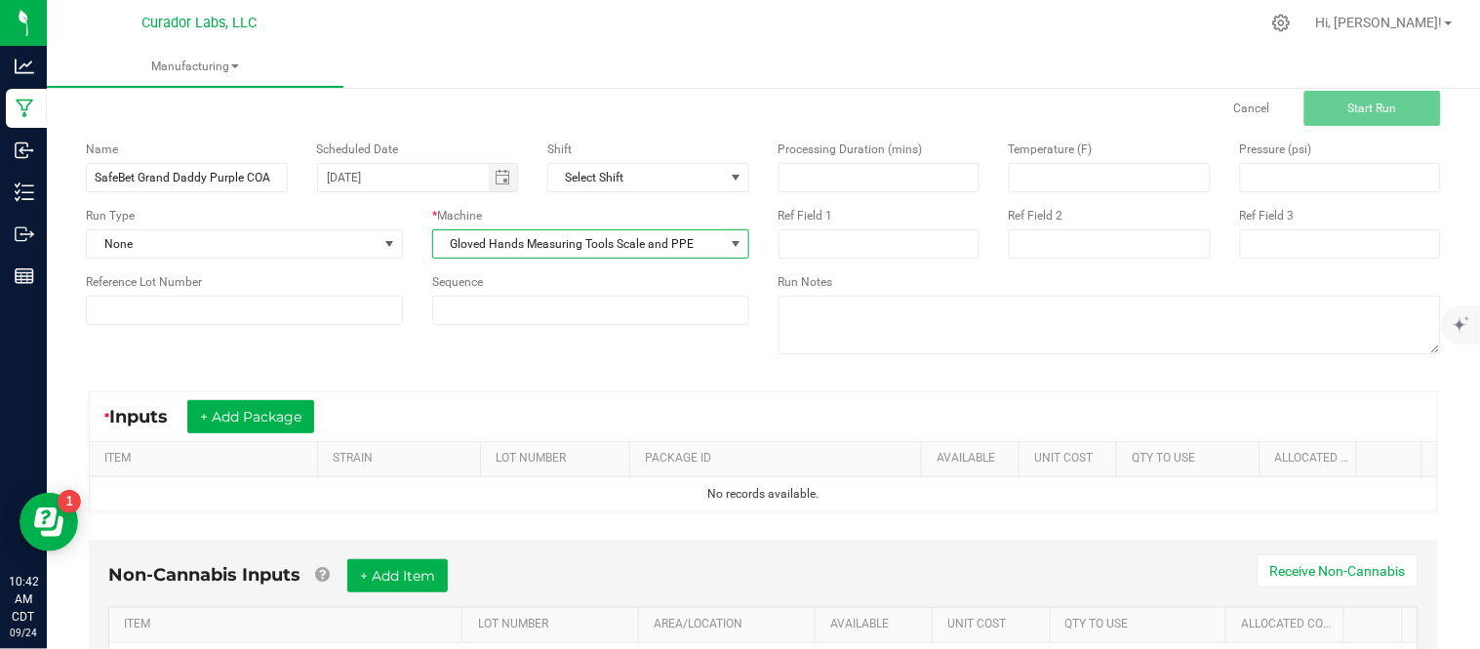
scroll to position [40, 0]
click at [280, 234] on span "None" at bounding box center [232, 242] width 291 height 27
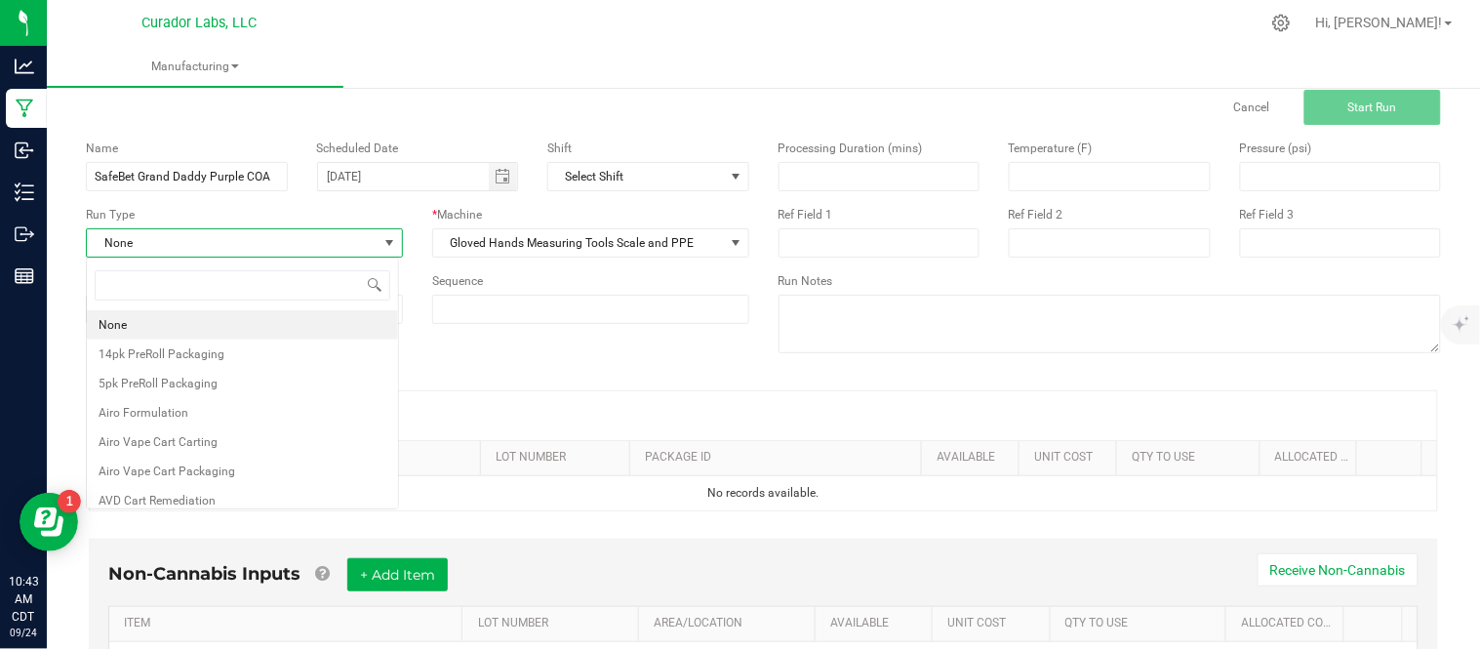
scroll to position [29, 312]
type input "test"
click at [264, 347] on li "Testing - COA" at bounding box center [242, 354] width 311 height 29
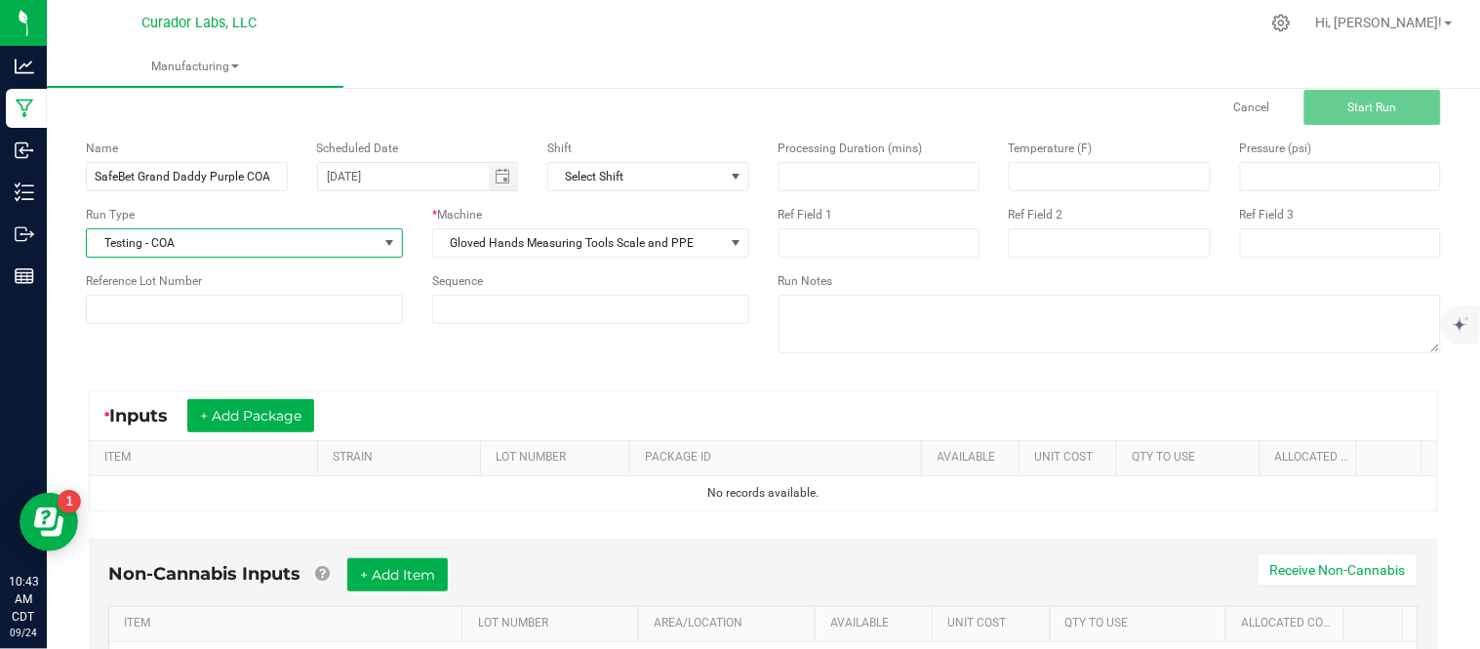
click at [276, 237] on span "Testing - COA" at bounding box center [232, 242] width 291 height 27
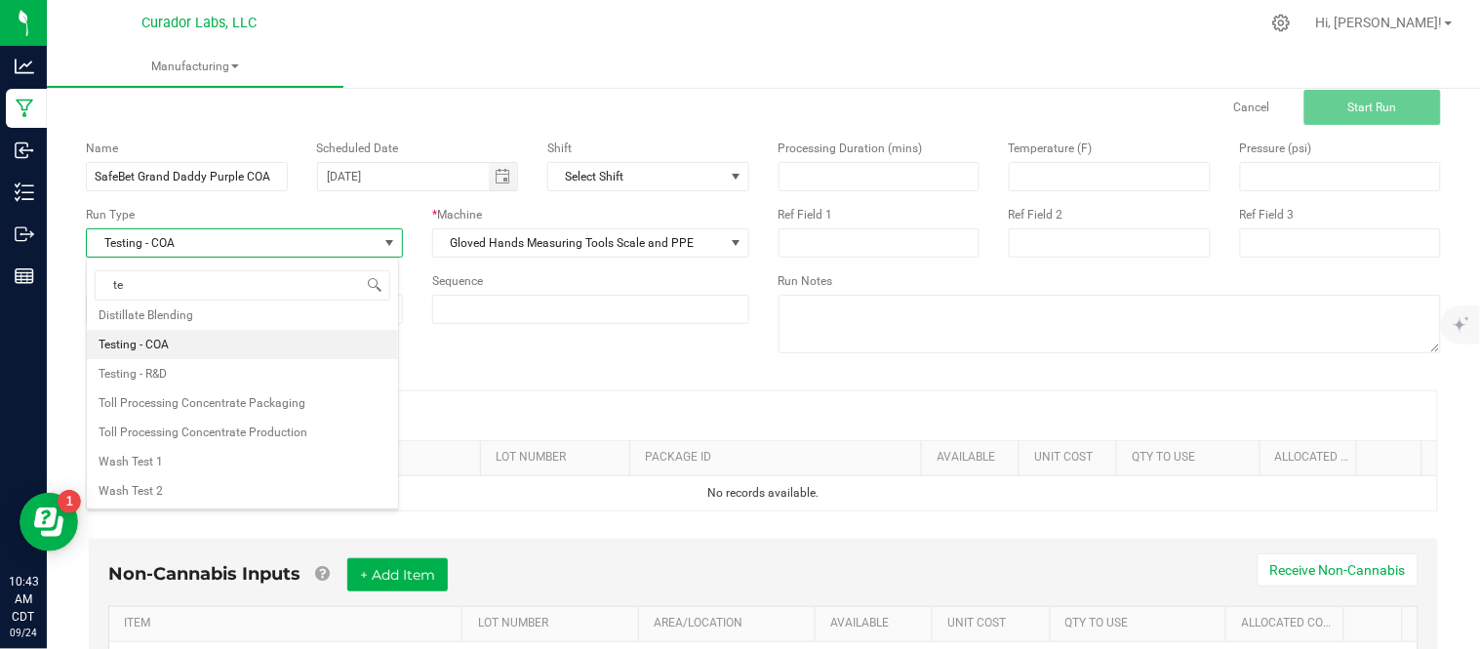
scroll to position [0, 0]
type input "test"
click at [297, 358] on li "Testing - COA" at bounding box center [242, 354] width 311 height 29
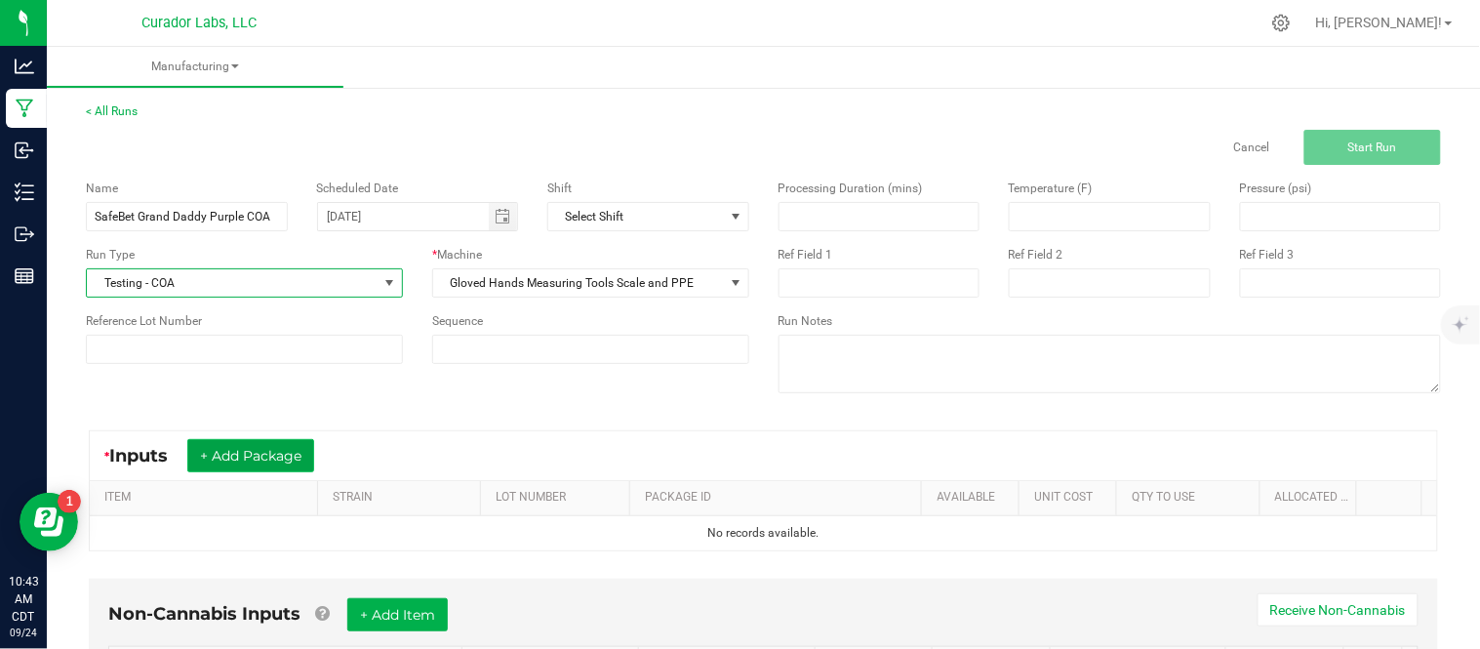
click at [261, 450] on button "+ Add Package" at bounding box center [250, 455] width 127 height 33
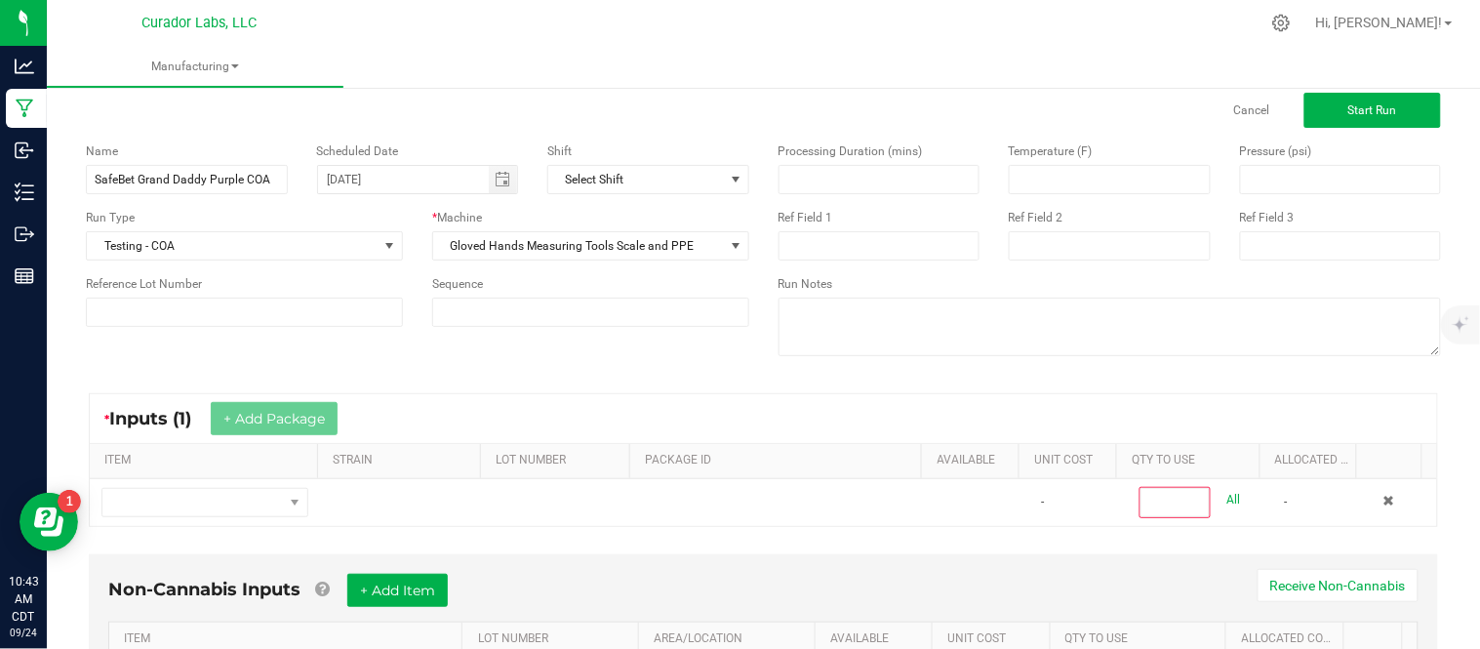
scroll to position [39, 0]
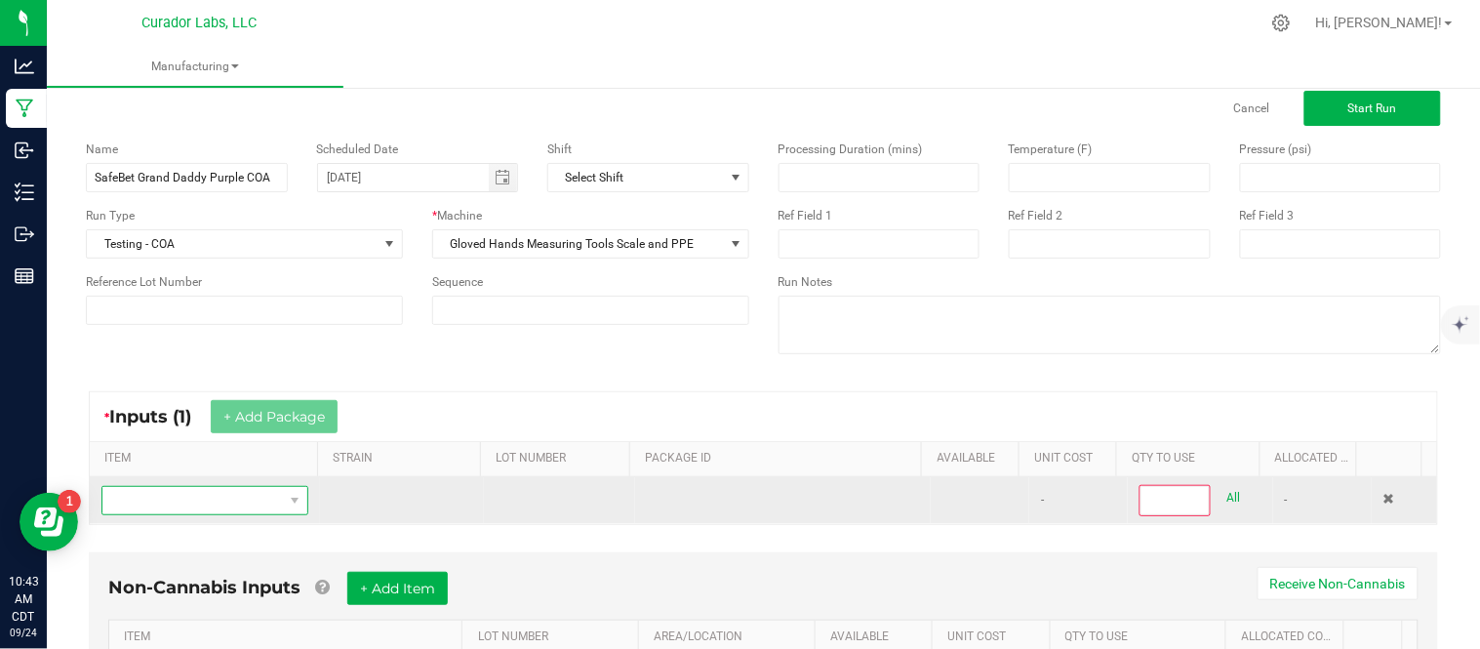
click at [246, 507] on span "NO DATA FOUND" at bounding box center [192, 500] width 181 height 27
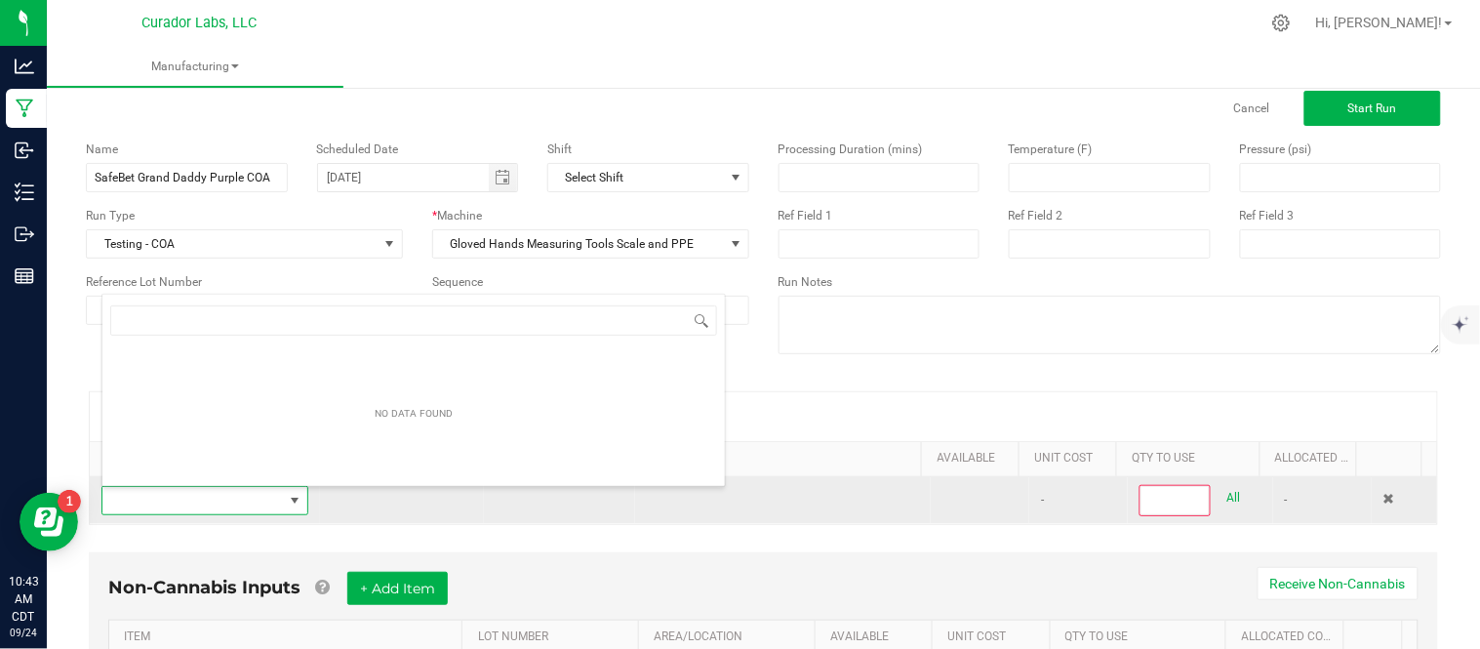
scroll to position [29, 198]
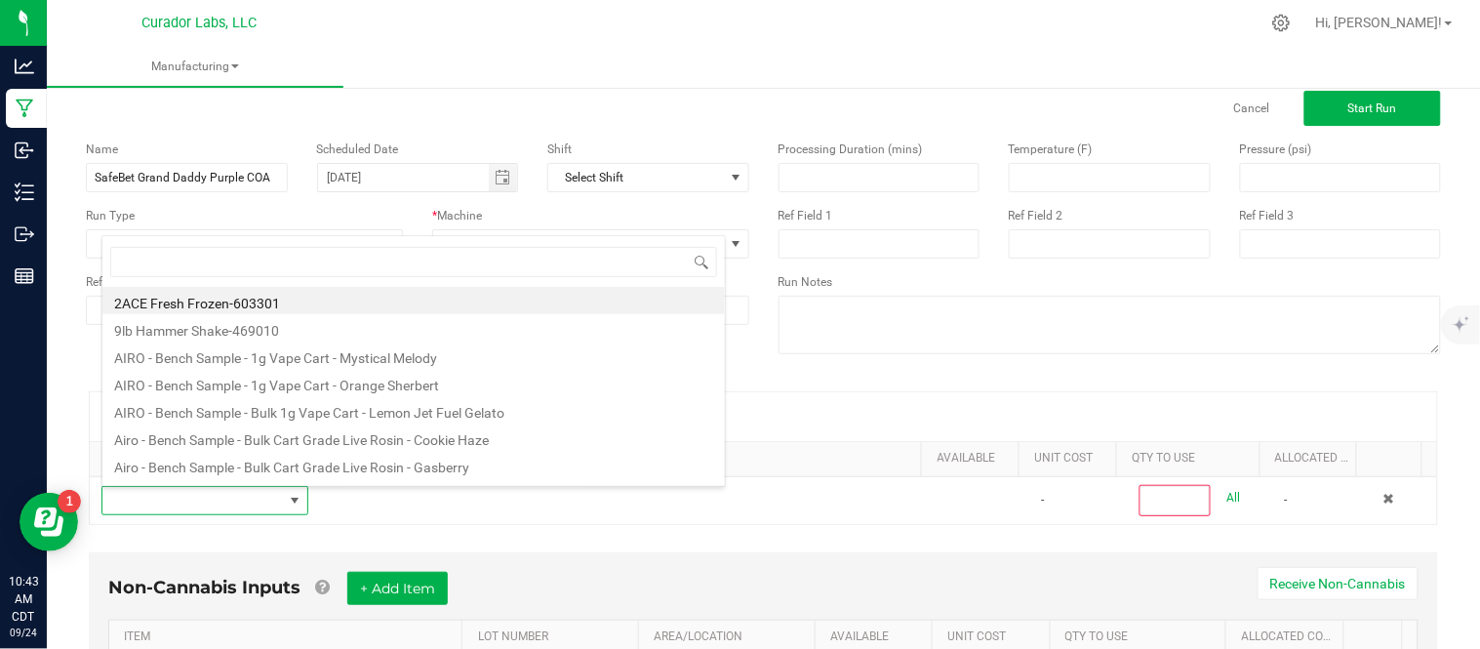
click at [910, 404] on div "* Inputs (1) + Add Package" at bounding box center [764, 416] width 1348 height 49
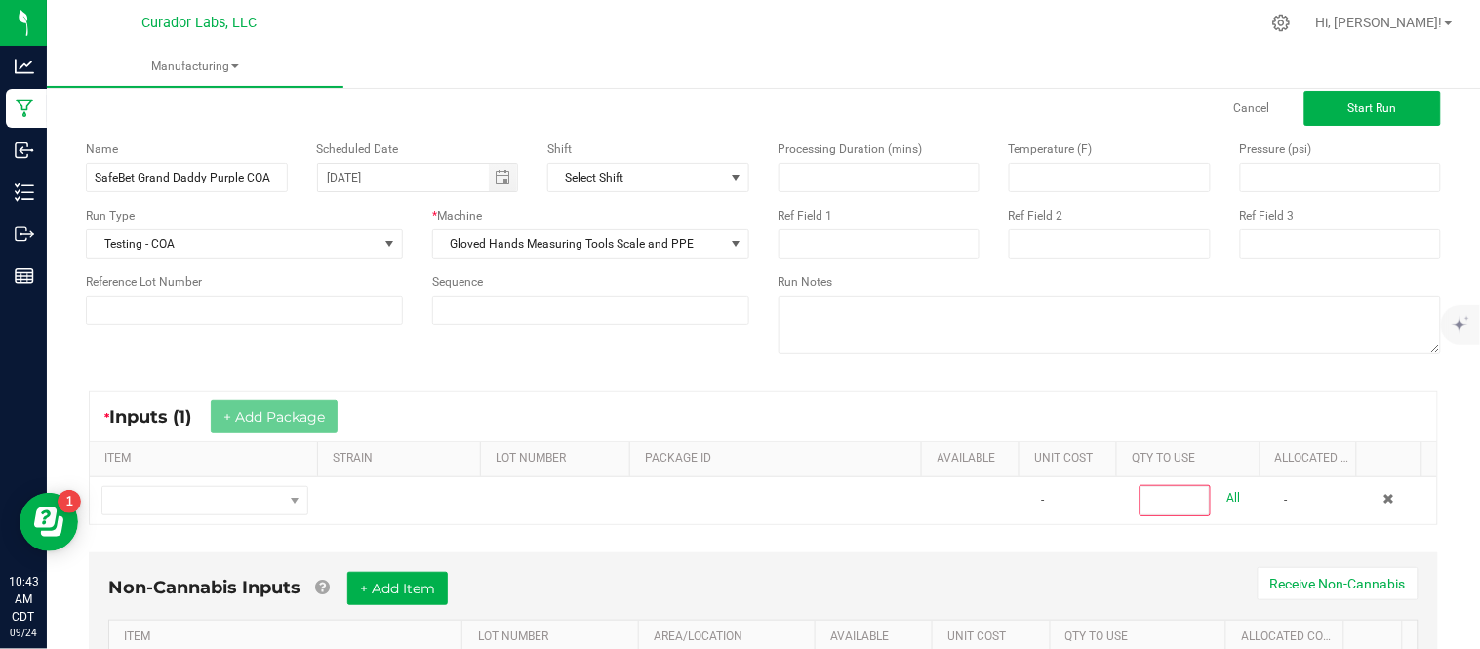
scroll to position [158, 0]
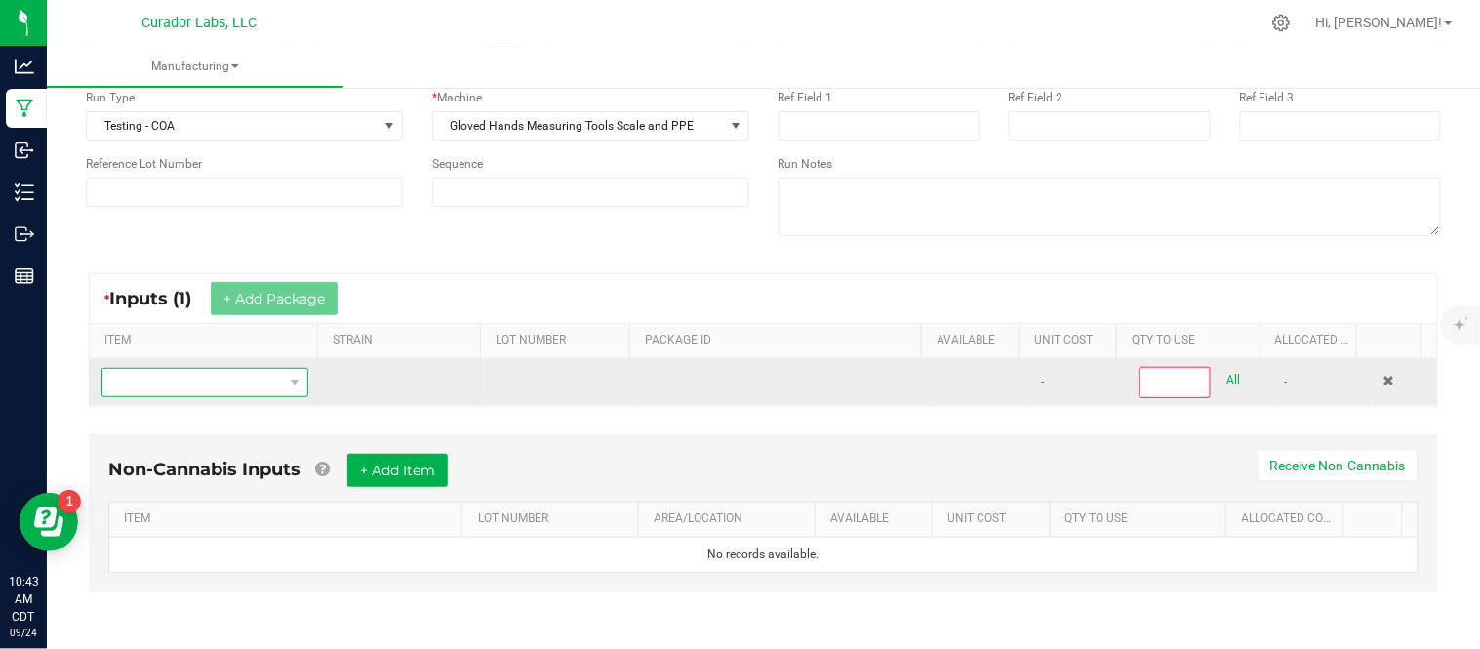
click at [169, 395] on span "NO DATA FOUND" at bounding box center [192, 382] width 181 height 27
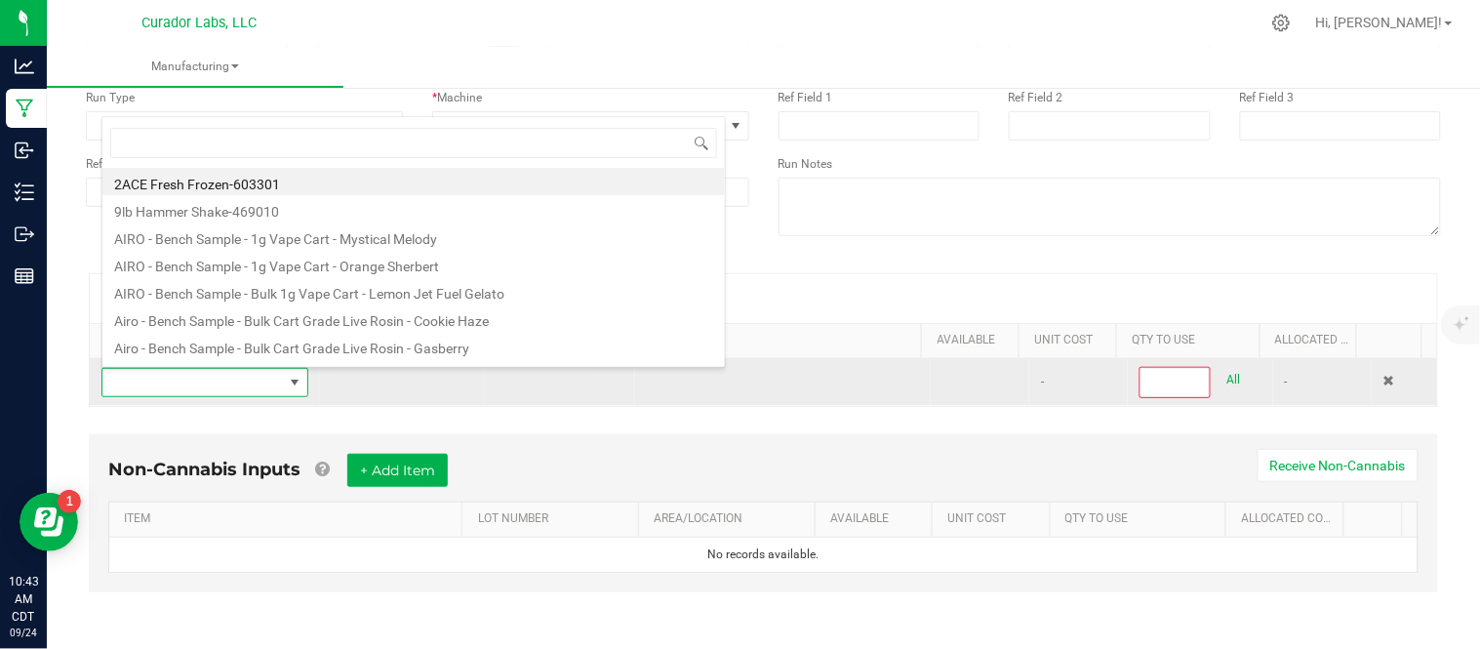
scroll to position [29, 198]
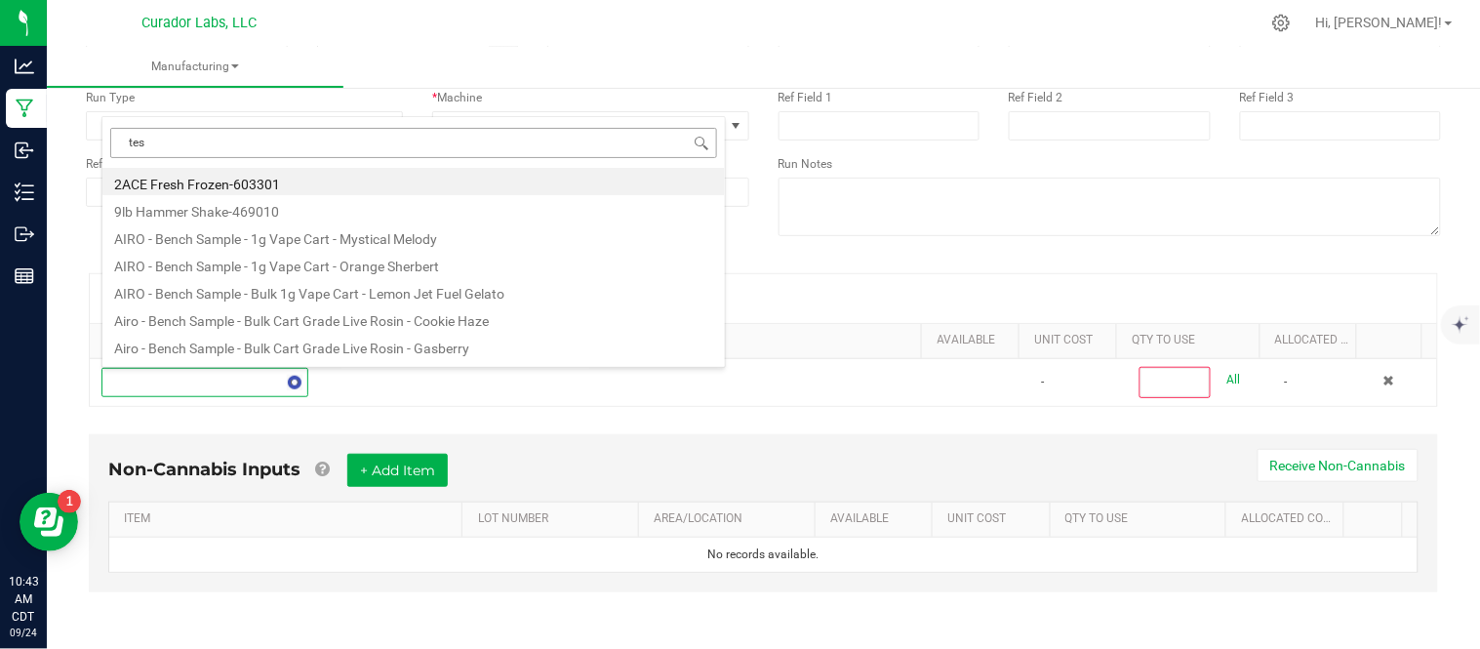
type input "test"
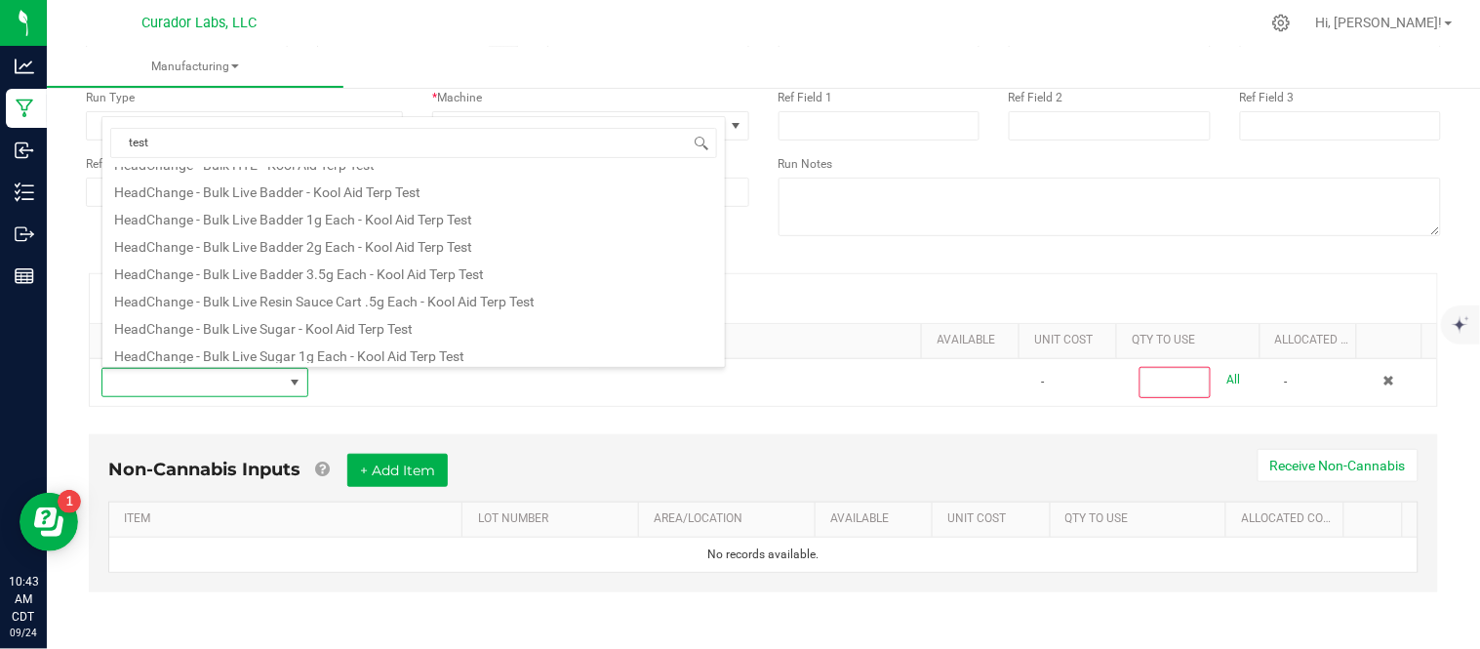
scroll to position [266, 0]
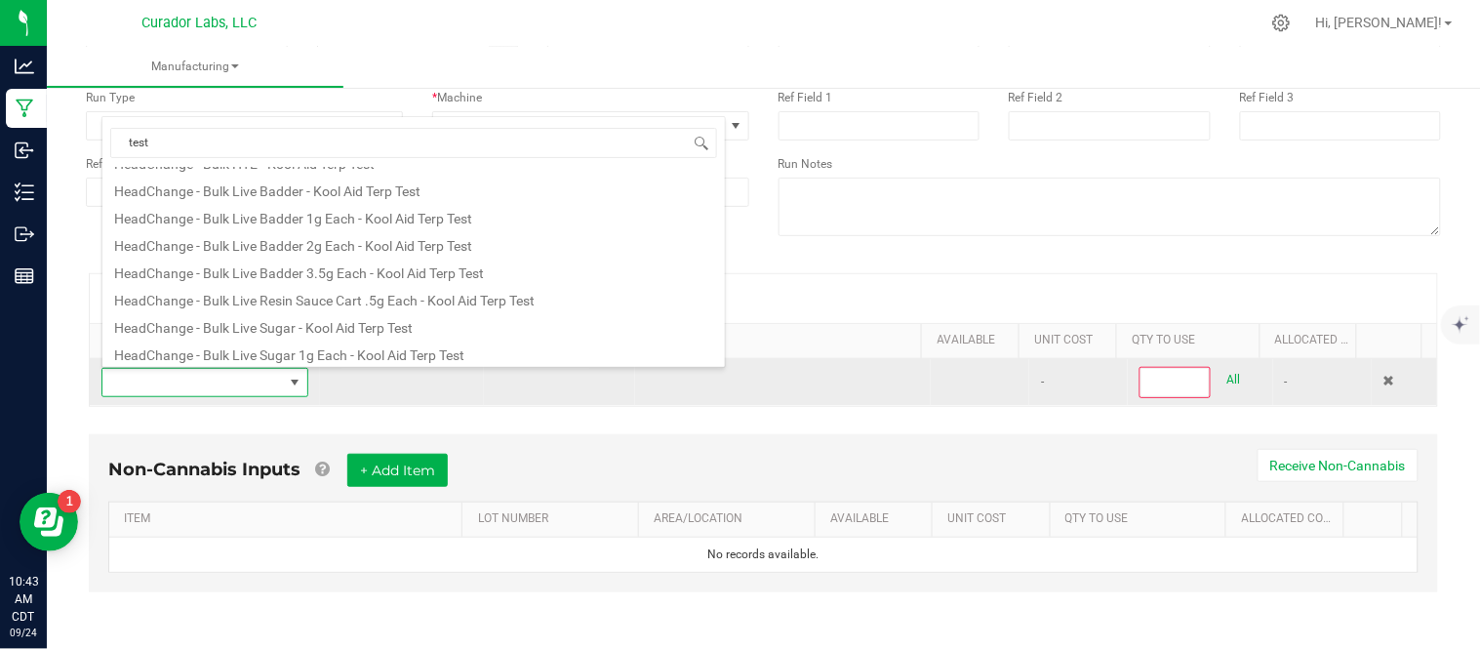
click at [837, 398] on td at bounding box center [783, 382] width 296 height 47
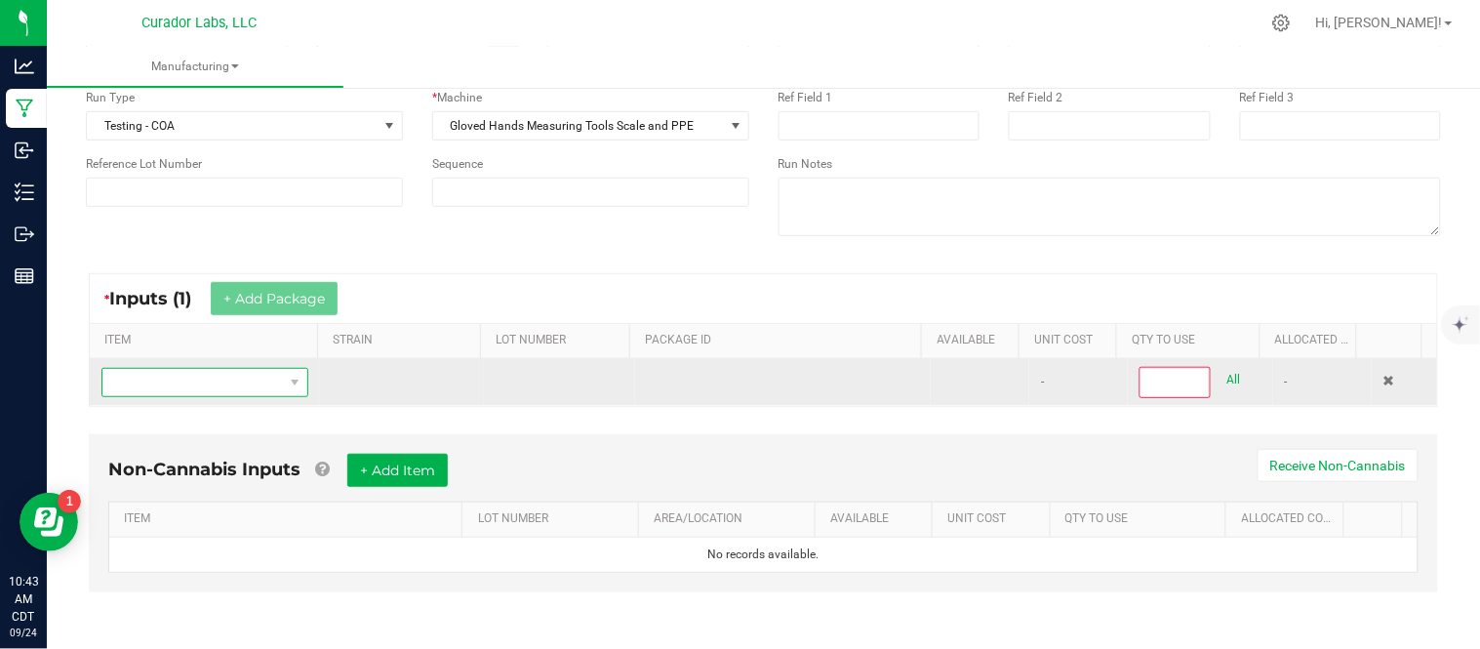
click at [236, 387] on span "NO DATA FOUND" at bounding box center [192, 382] width 181 height 27
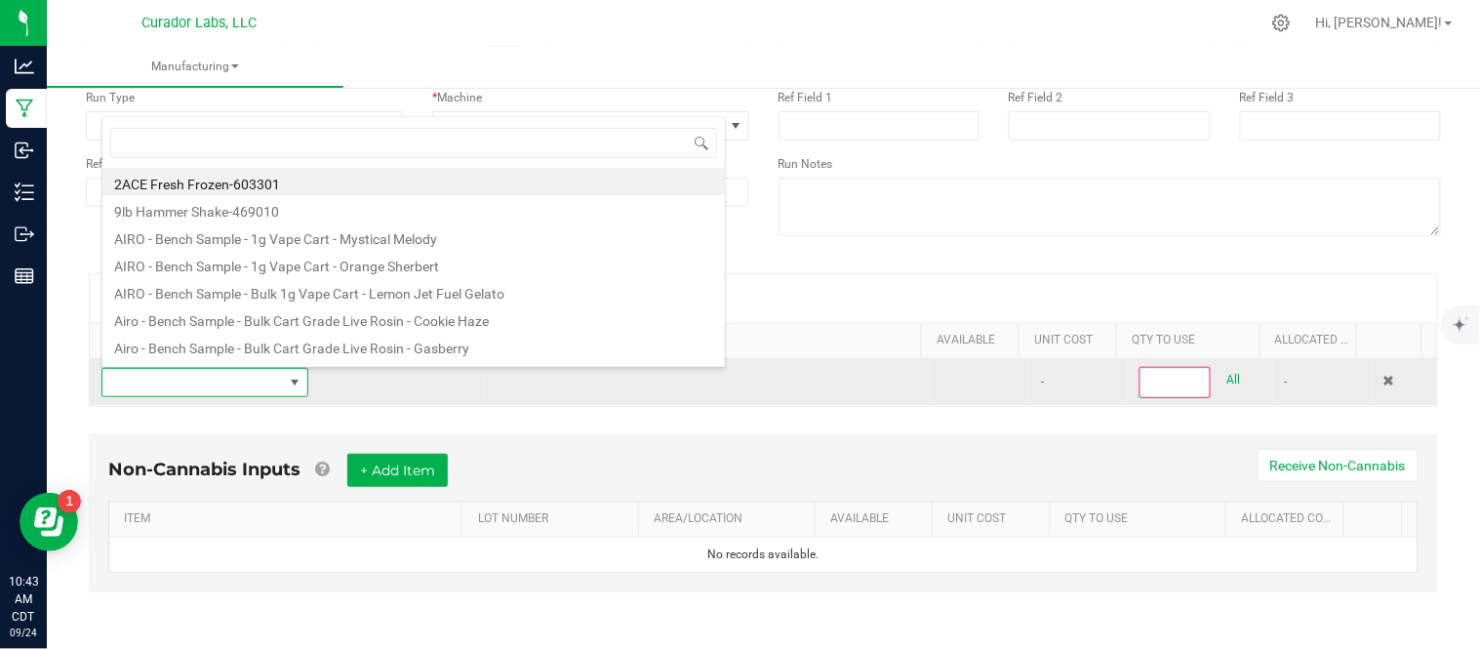
scroll to position [29, 198]
type input "Bulk SafeBet Cart 1g Each - Grand Daddy Purple"
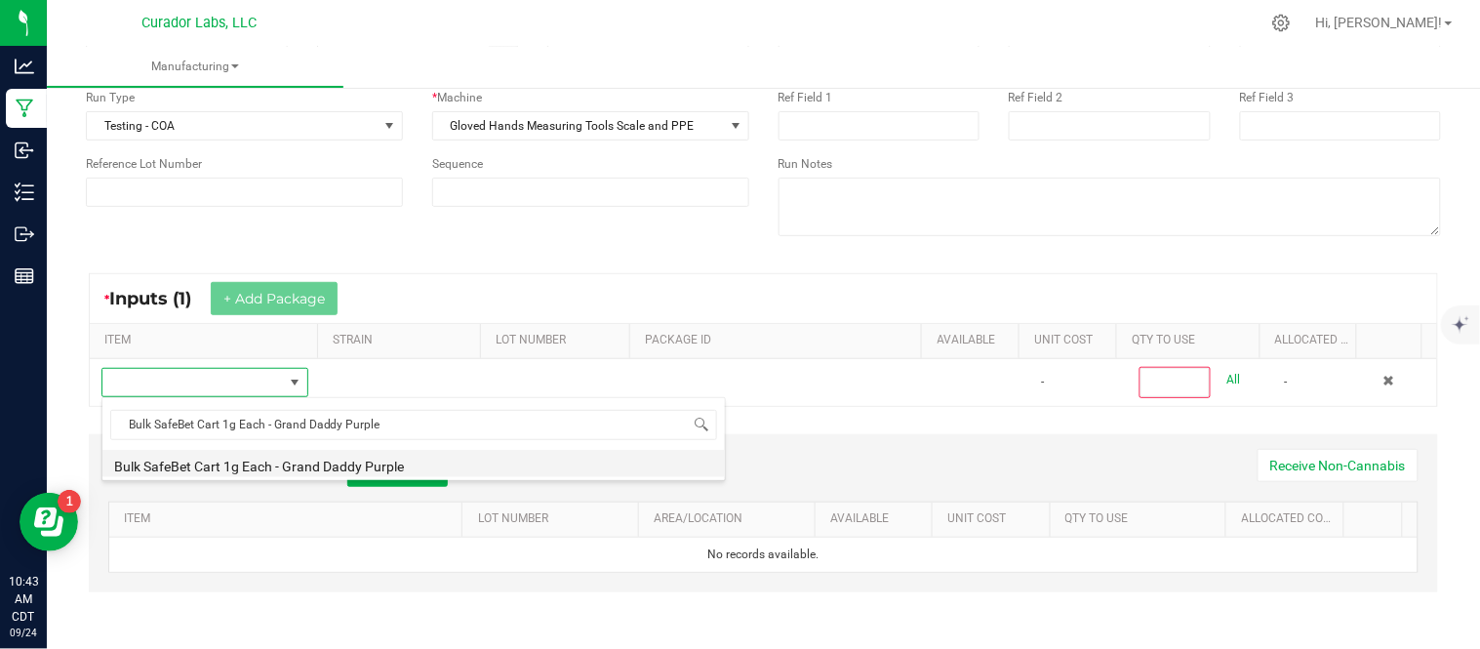
click at [333, 466] on li "Bulk SafeBet Cart 1g Each - Grand Daddy Purple" at bounding box center [413, 463] width 623 height 27
type input "0"
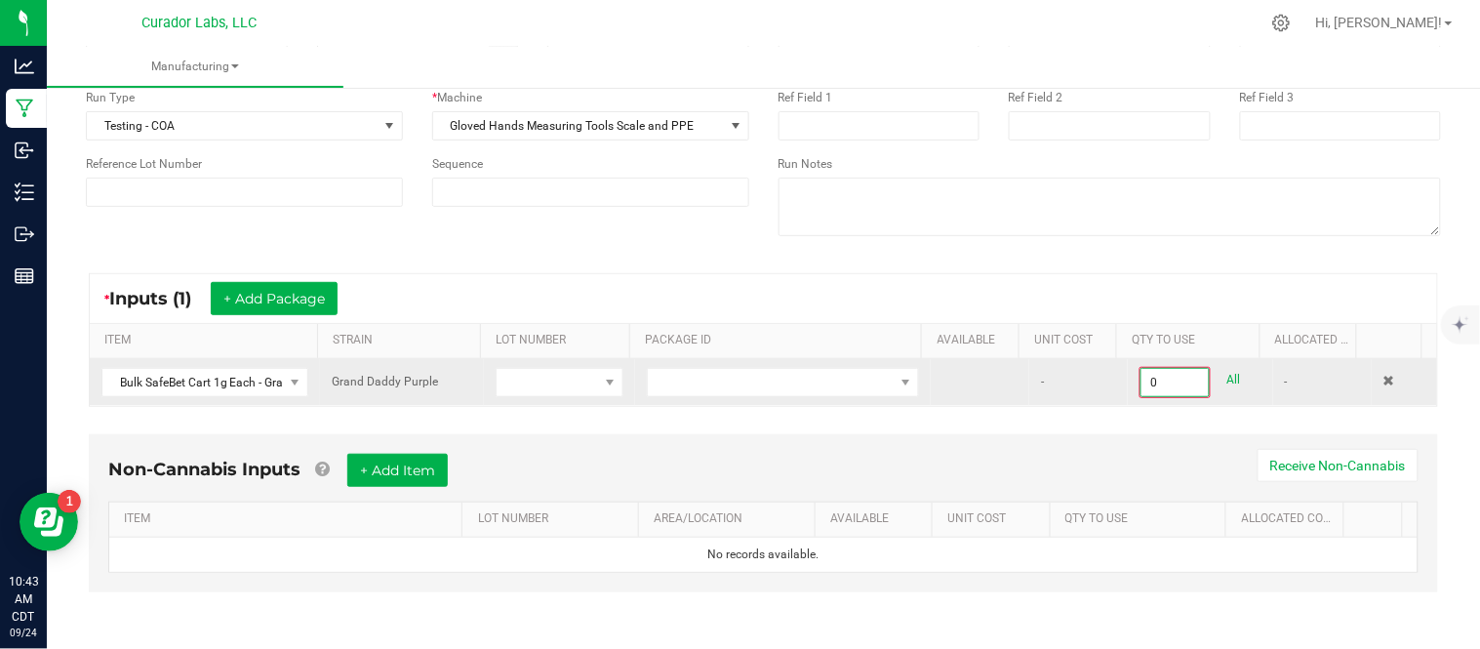
click at [1142, 386] on input "0" at bounding box center [1175, 382] width 66 height 27
click at [688, 373] on span "NO DATA FOUND" at bounding box center [771, 382] width 246 height 27
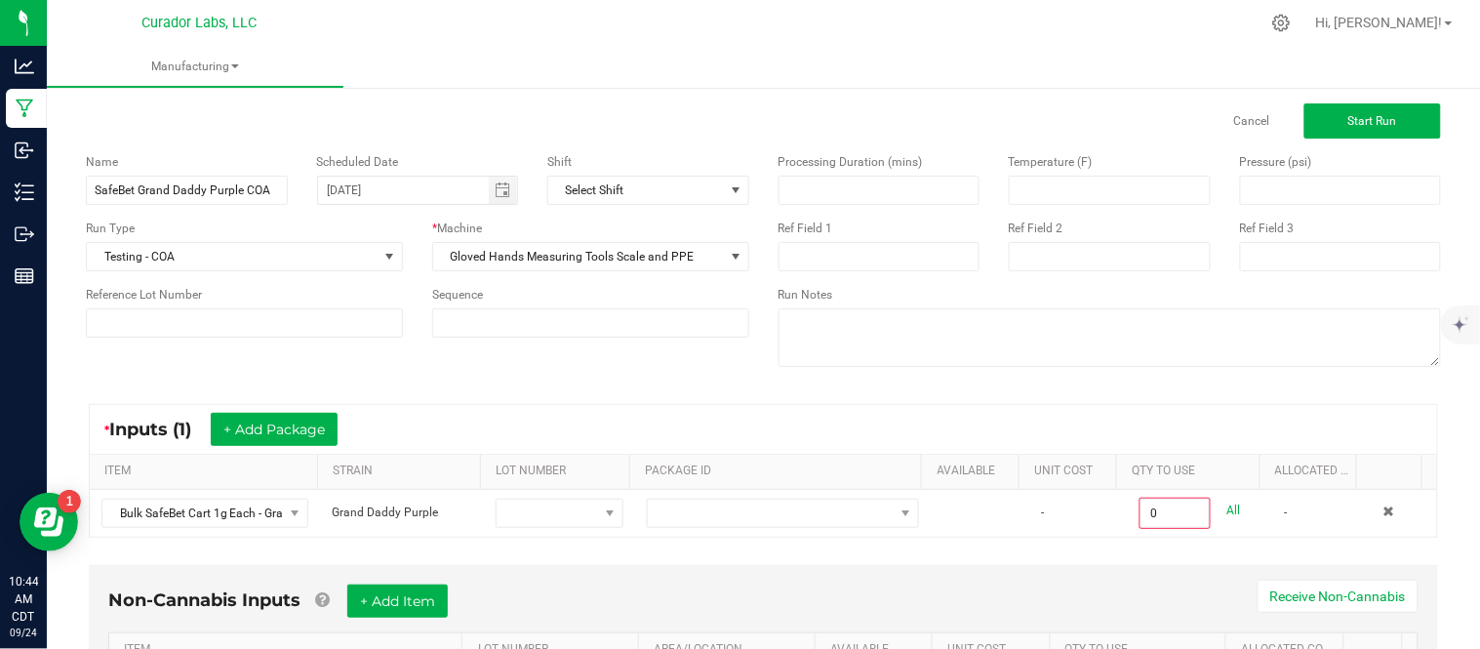
scroll to position [25, 0]
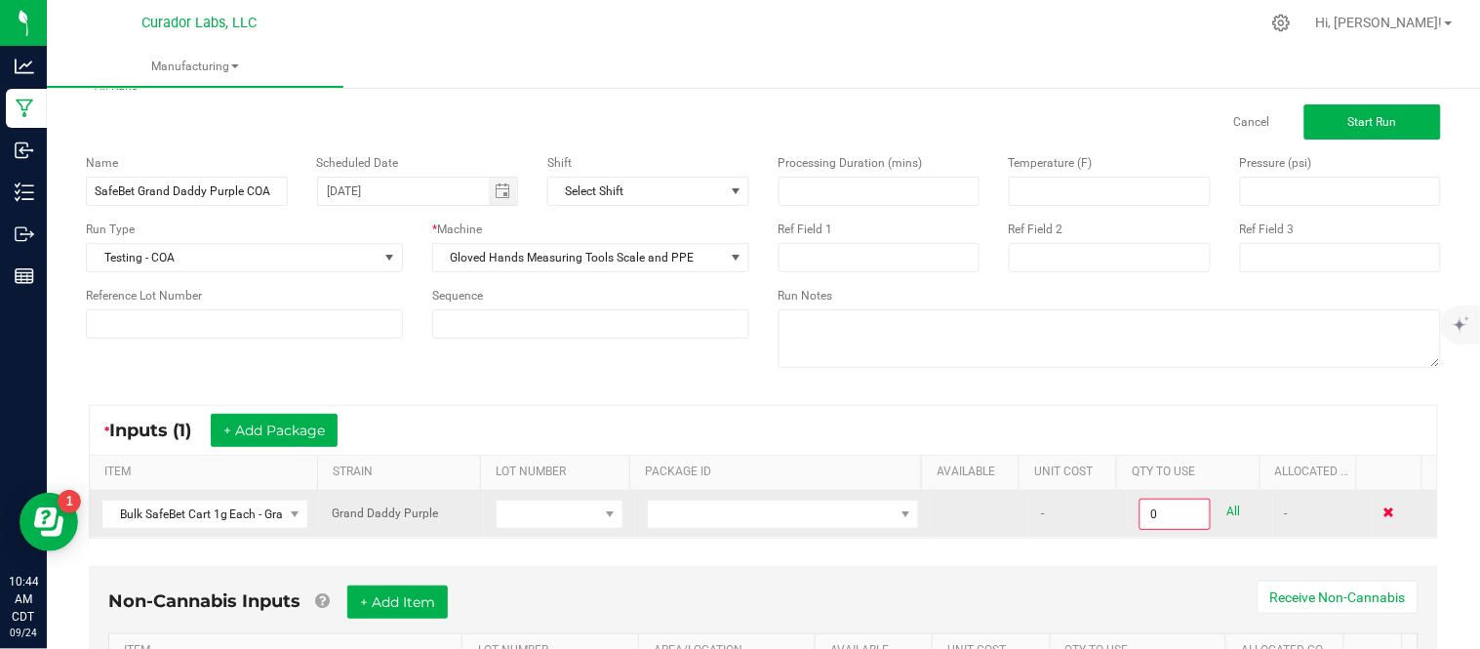
click at [1384, 513] on span at bounding box center [1390, 512] width 12 height 12
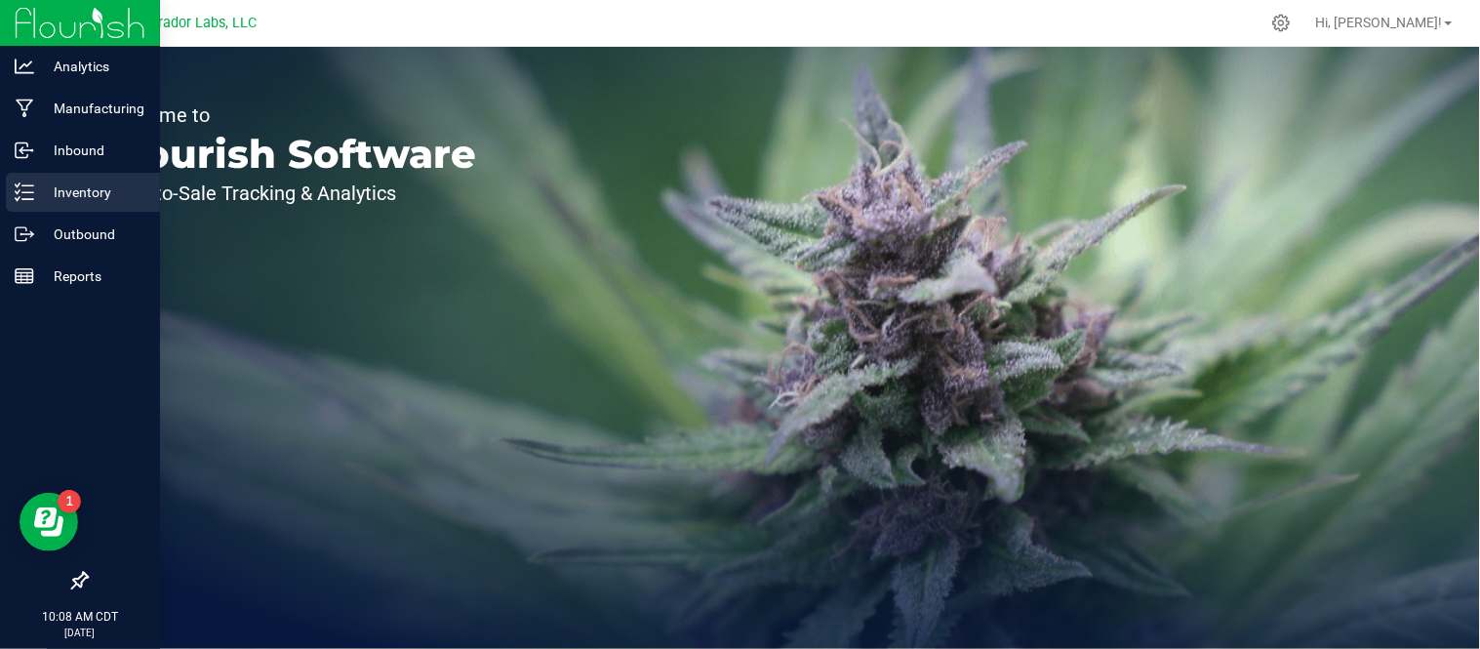
click at [73, 207] on div "Inventory" at bounding box center [83, 192] width 154 height 39
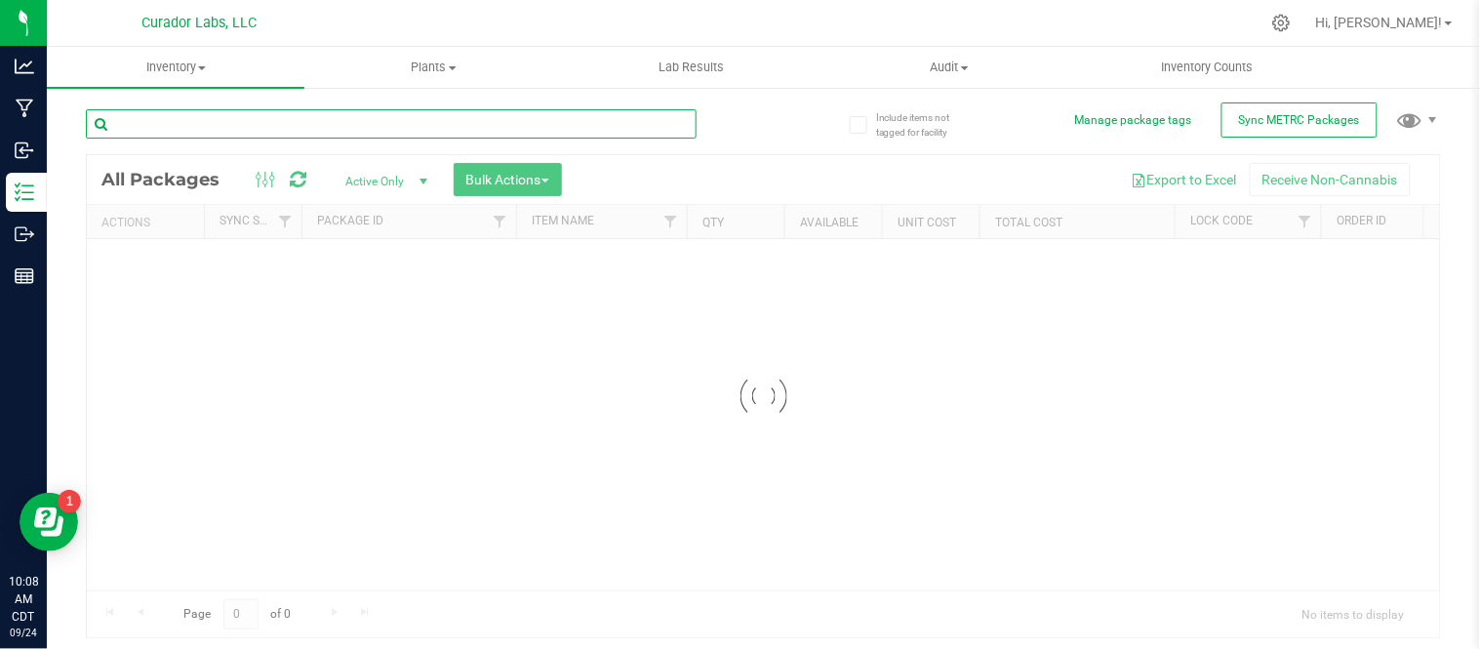
click at [201, 129] on div "Inventory All packages All inventory Waste log Create inventory Plants All plan…" at bounding box center [764, 348] width 1434 height 602
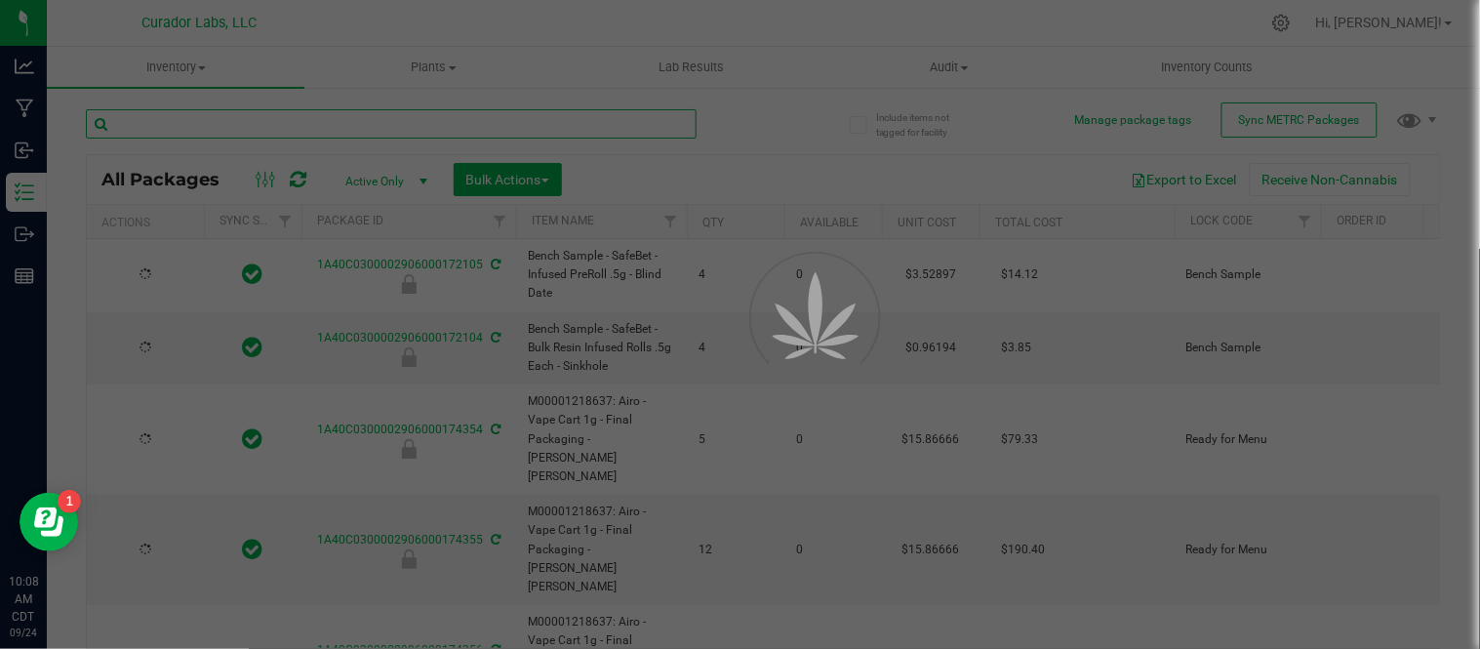
type input "[DATE]"
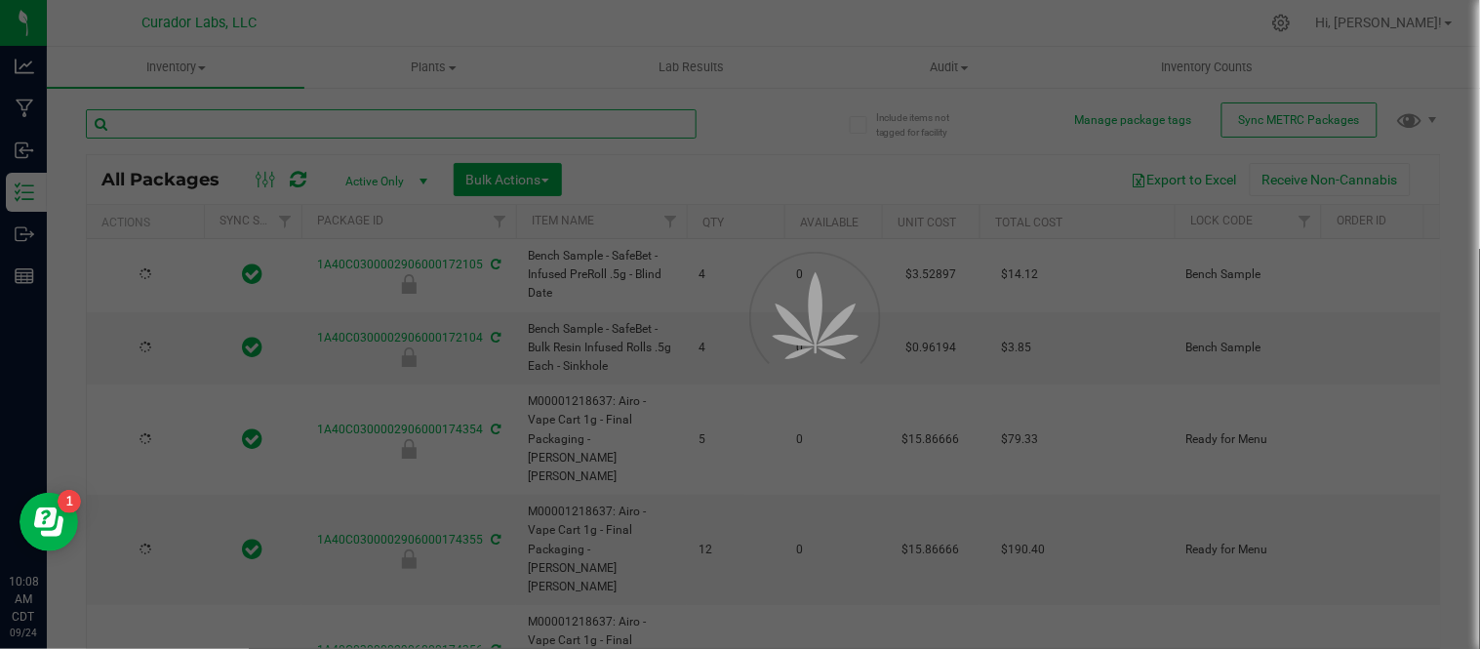
type input "[DATE]"
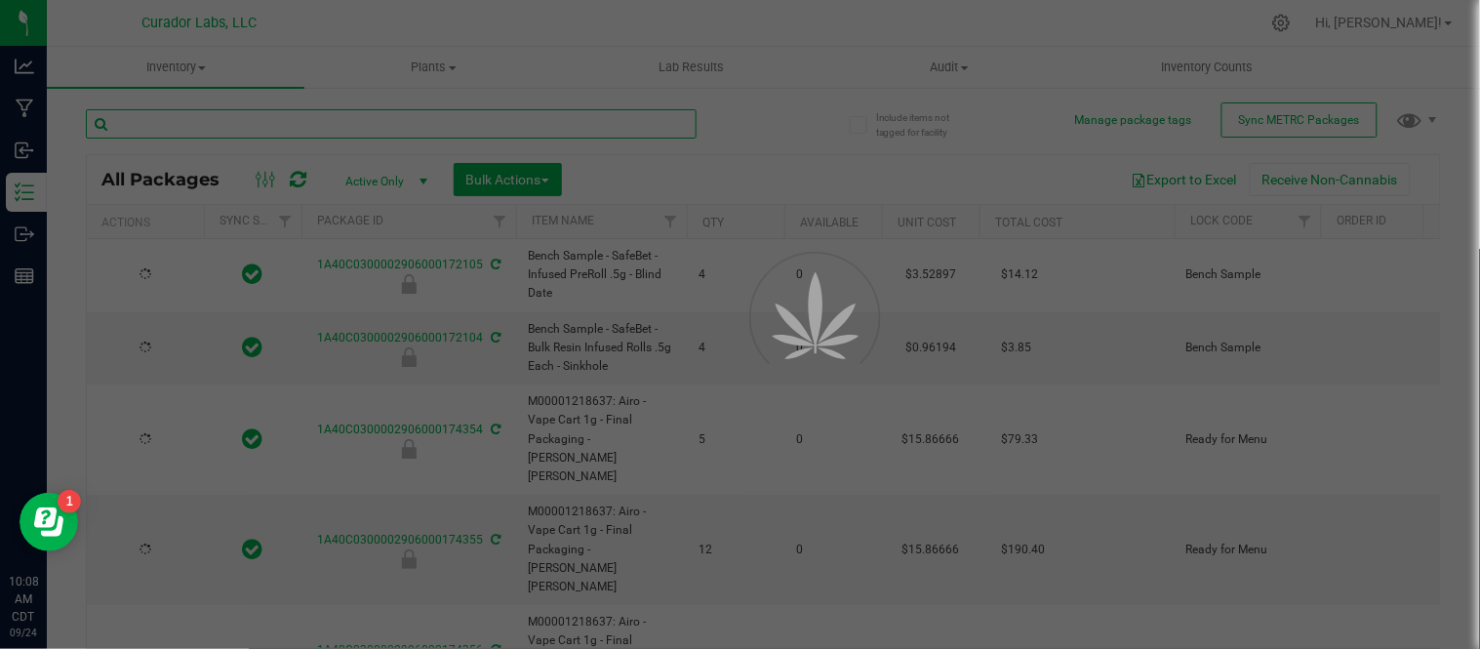
type input "[DATE]"
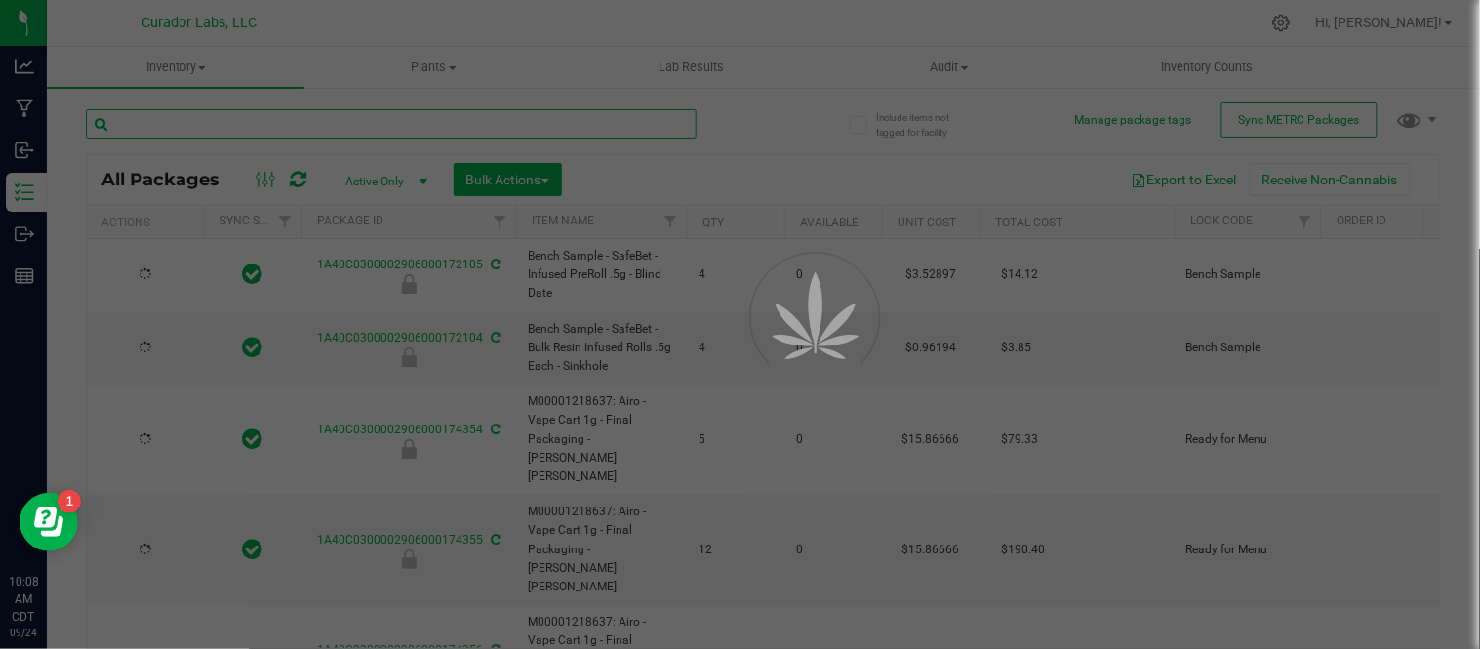
type input "[DATE]"
type input "2026-09-17"
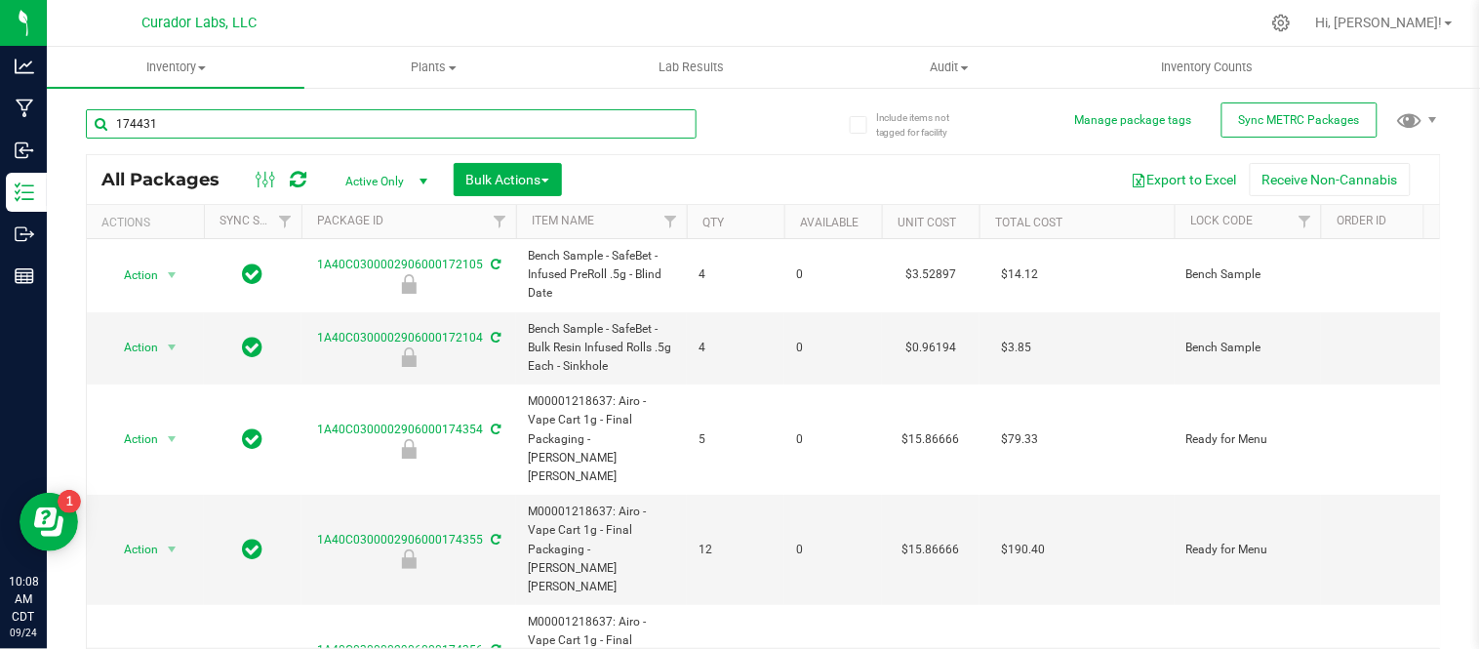
type input "174431"
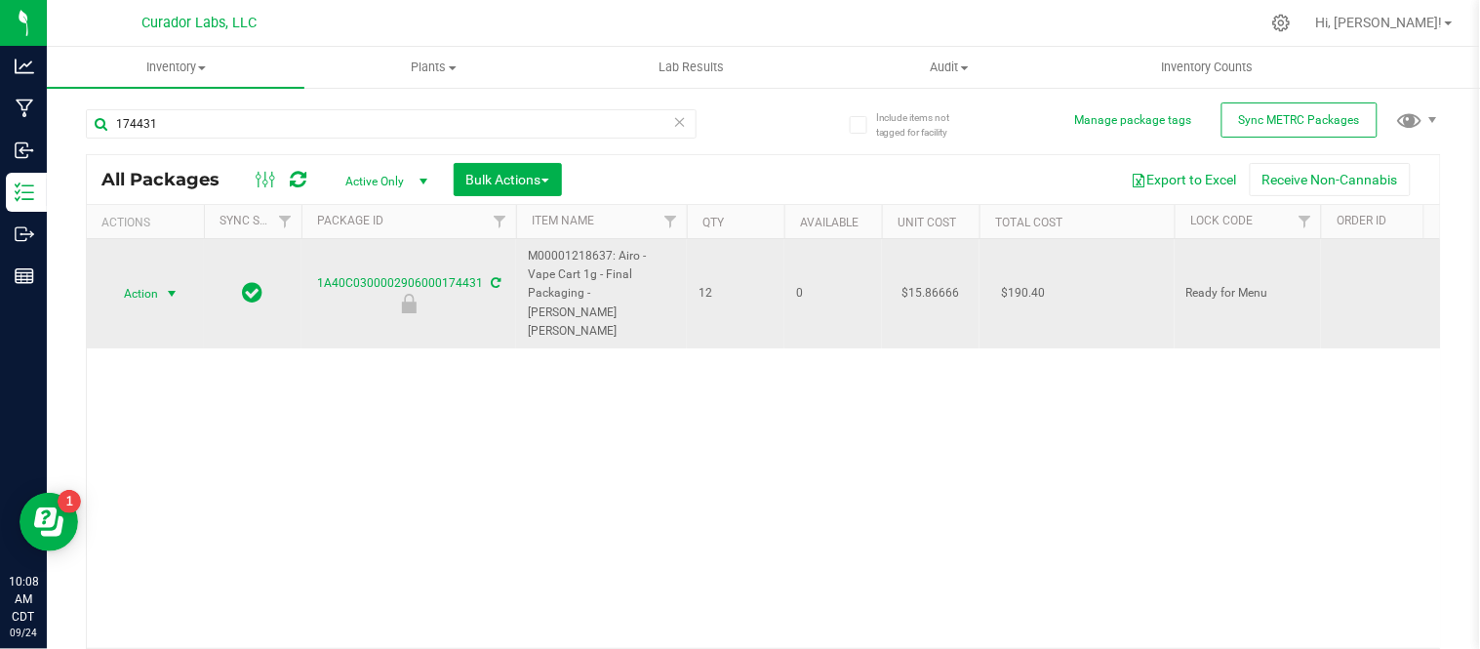
click at [148, 280] on span "Action" at bounding box center [132, 293] width 53 height 27
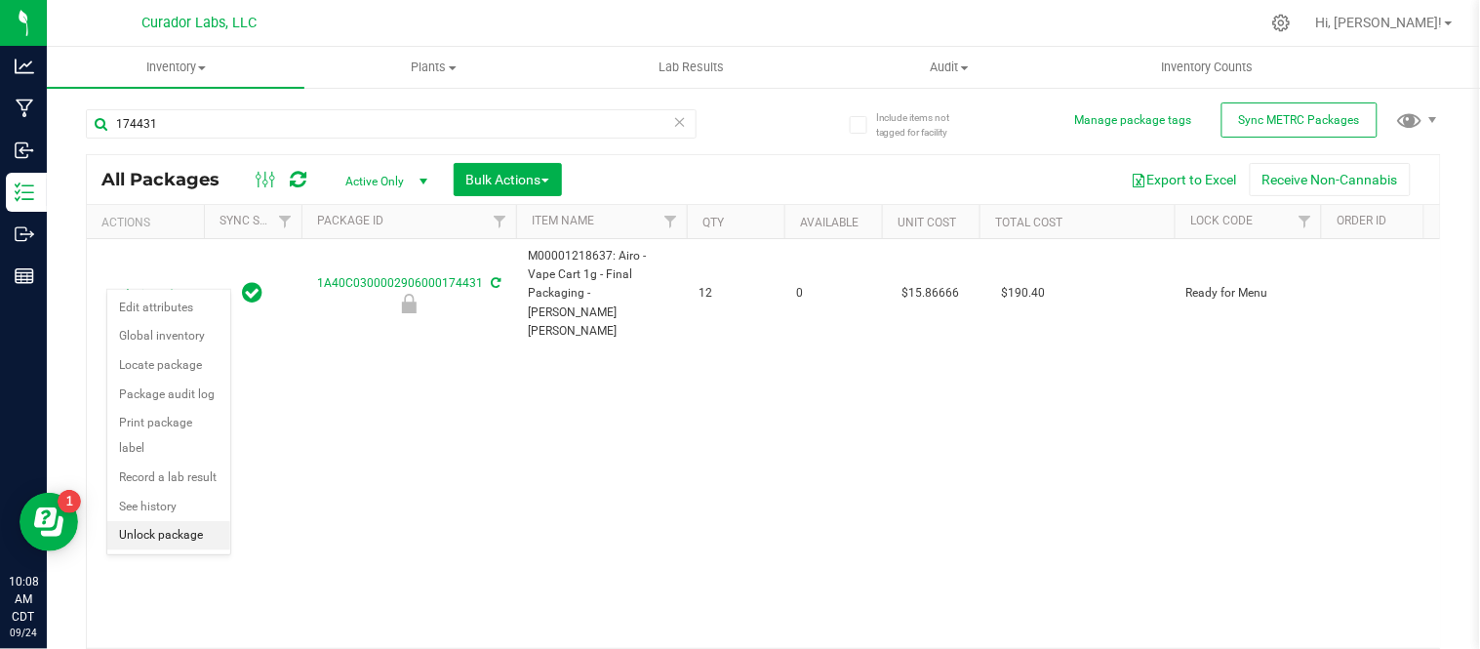
click at [163, 538] on li "Unlock package" at bounding box center [168, 535] width 123 height 29
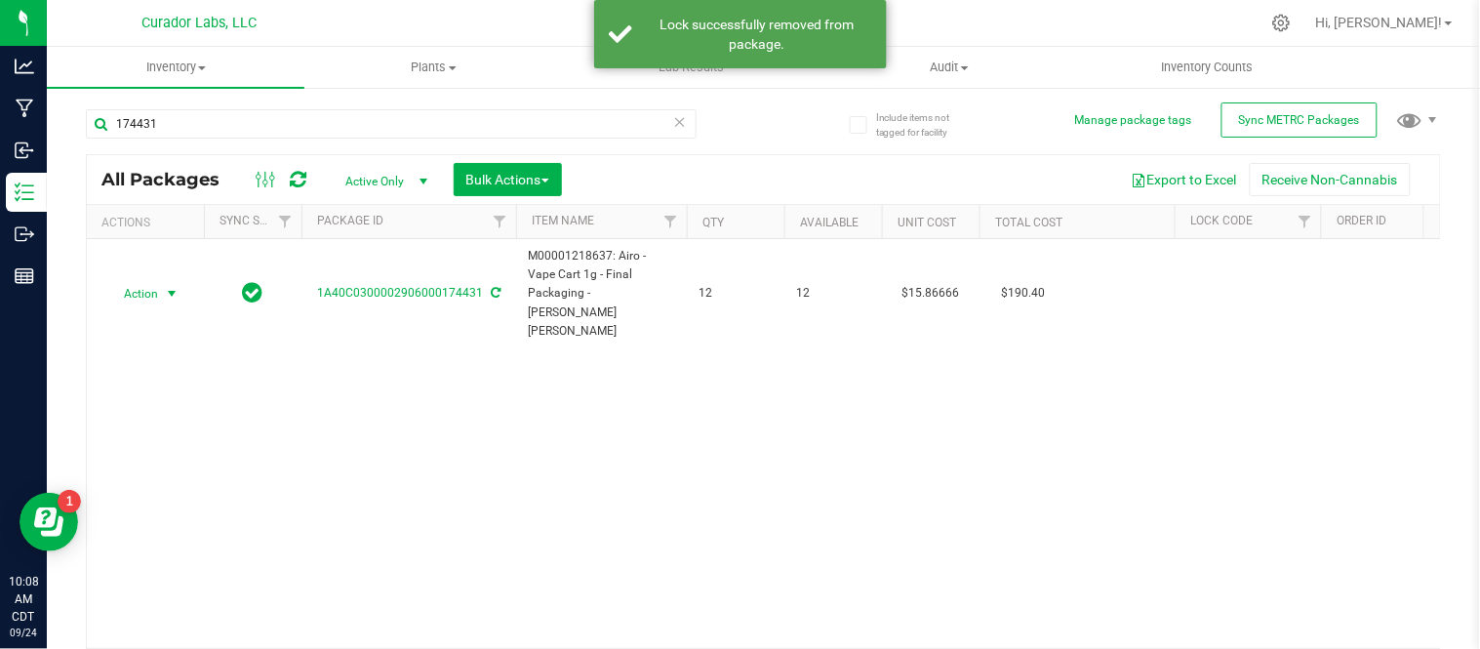
click at [161, 280] on span "select" at bounding box center [172, 293] width 24 height 27
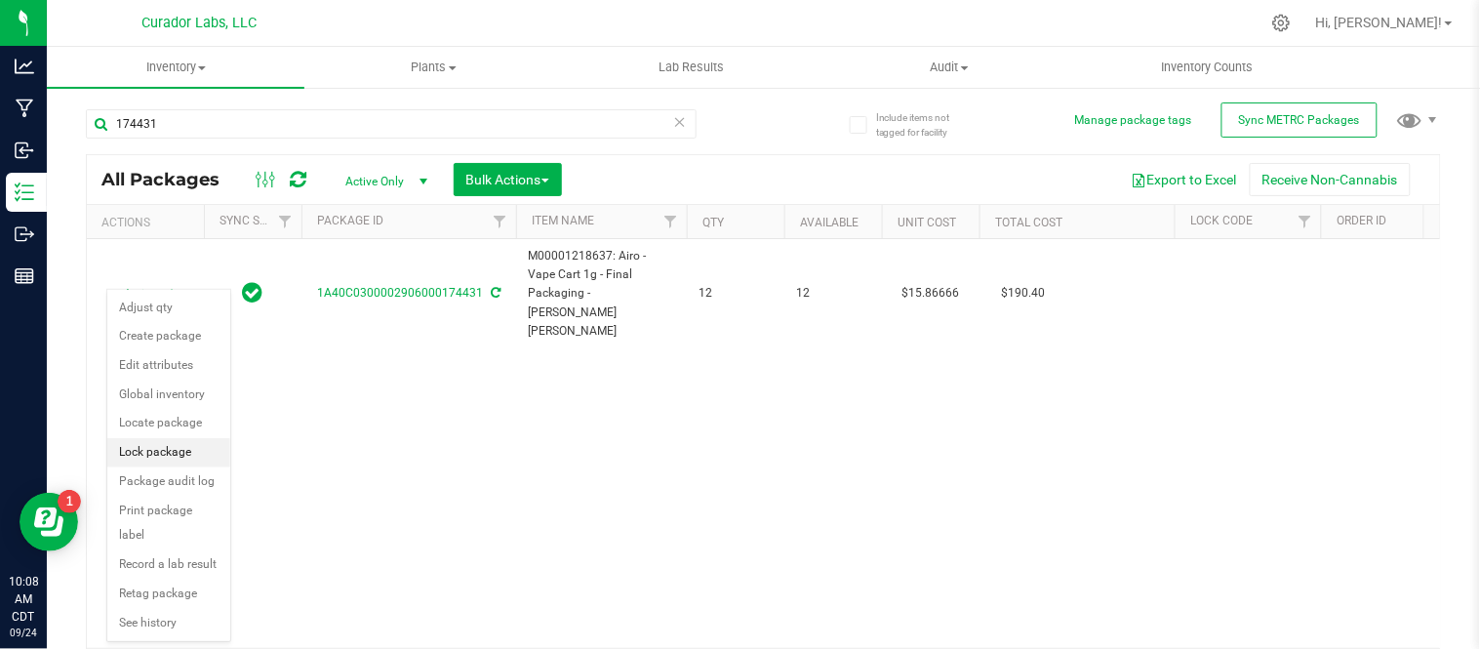
click at [180, 449] on li "Lock package" at bounding box center [168, 452] width 123 height 29
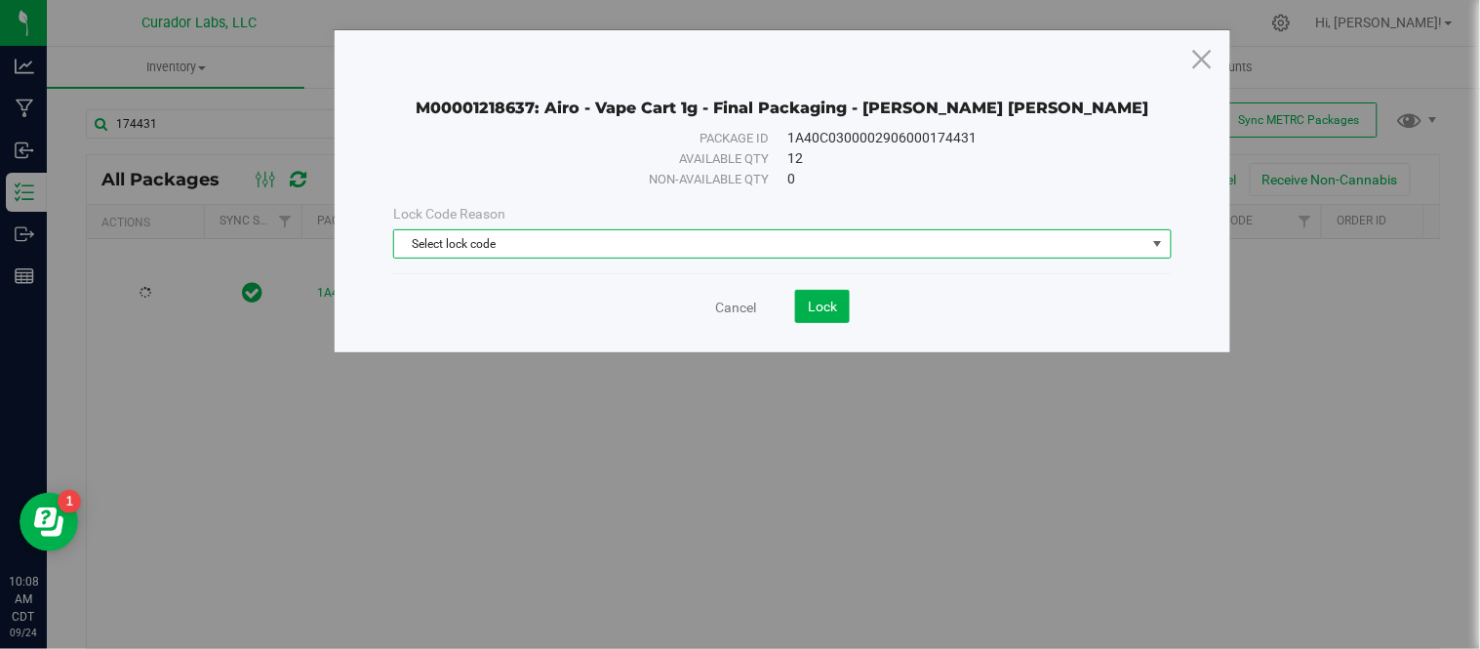
click at [675, 240] on span "Select lock code" at bounding box center [769, 243] width 751 height 27
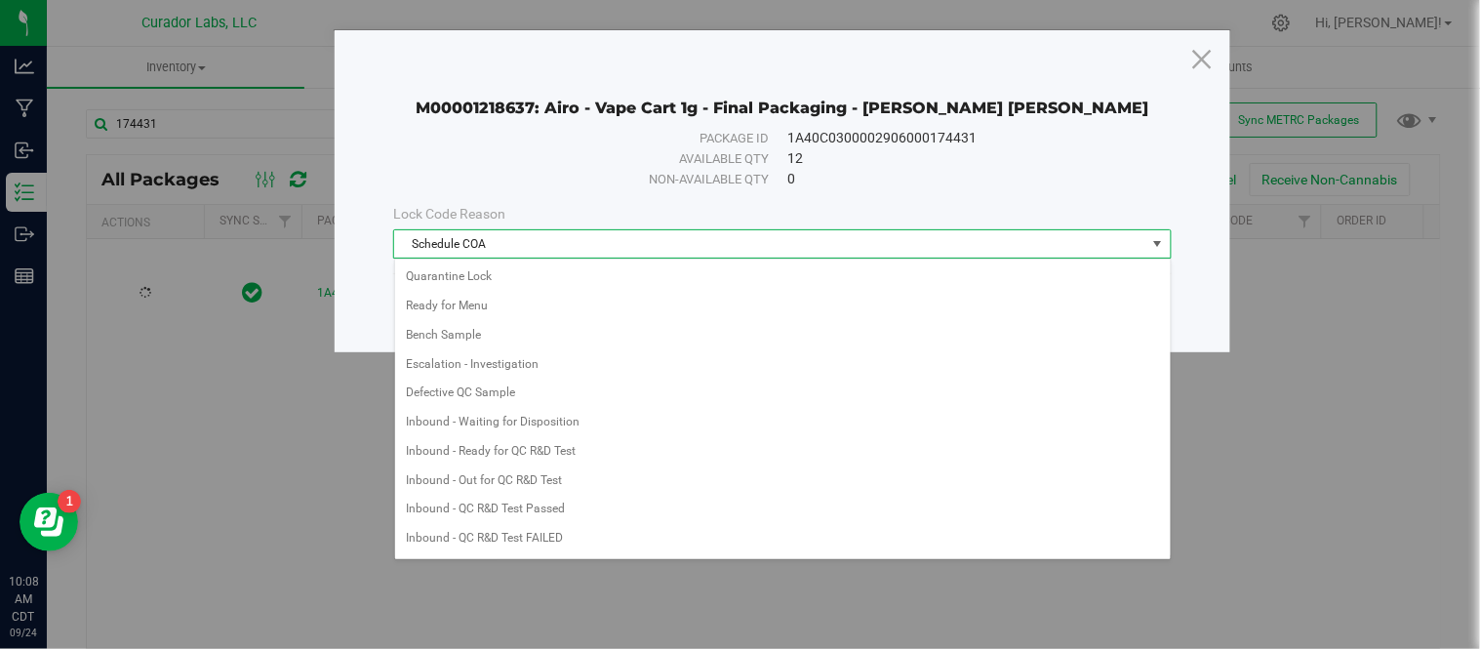
scroll to position [904, 0]
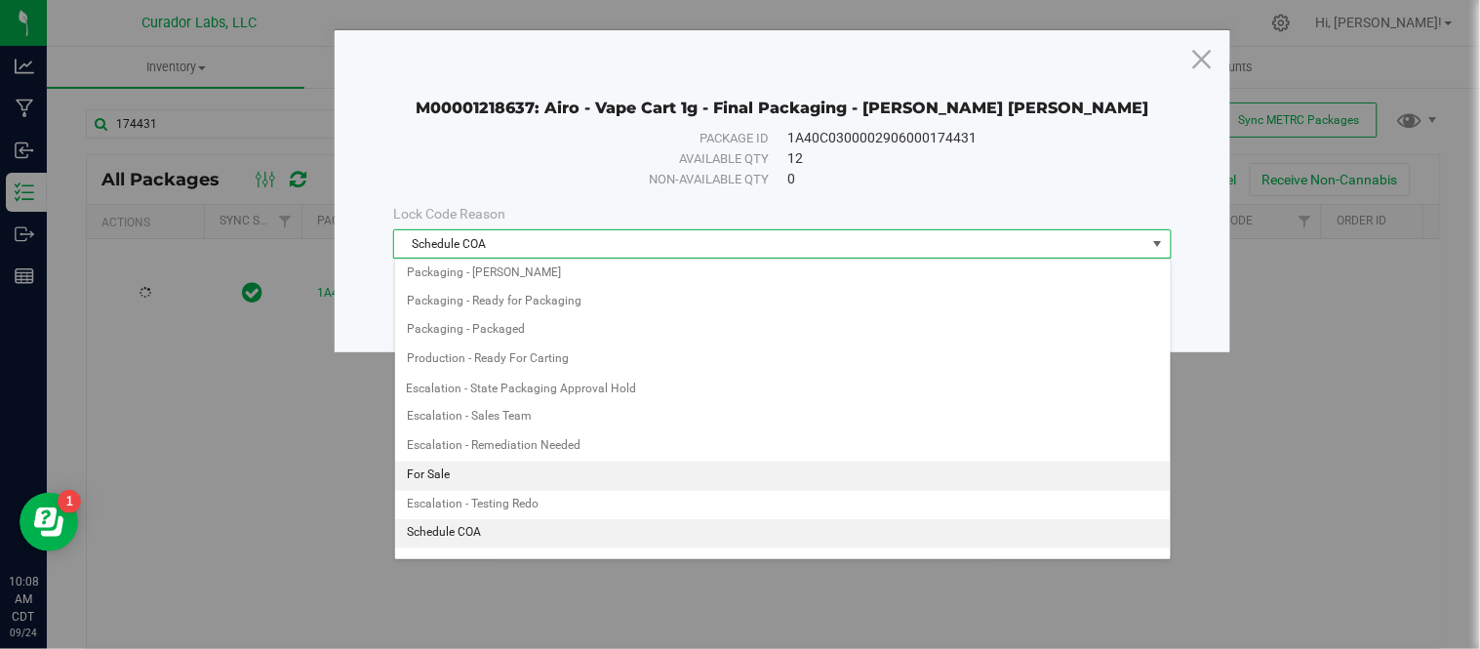
click at [529, 478] on li "For Sale" at bounding box center [783, 476] width 776 height 29
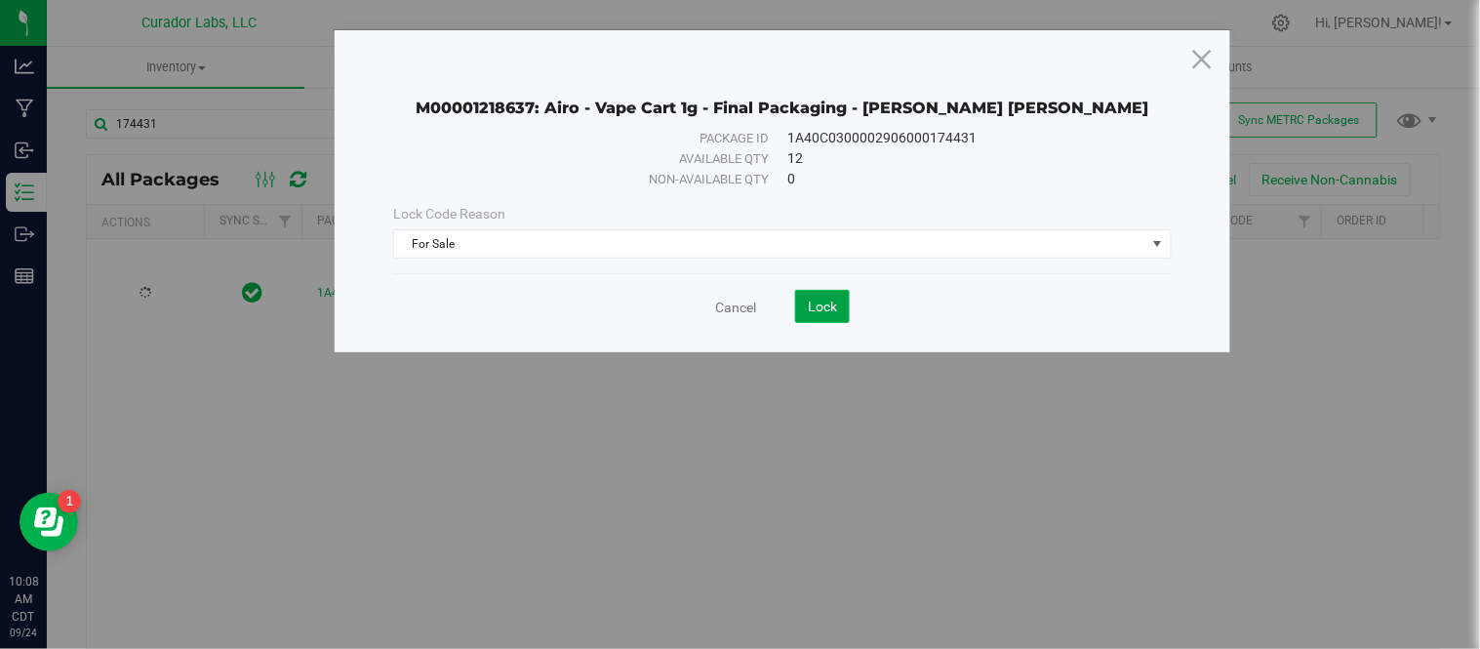
click at [827, 296] on button "Lock" at bounding box center [822, 306] width 55 height 33
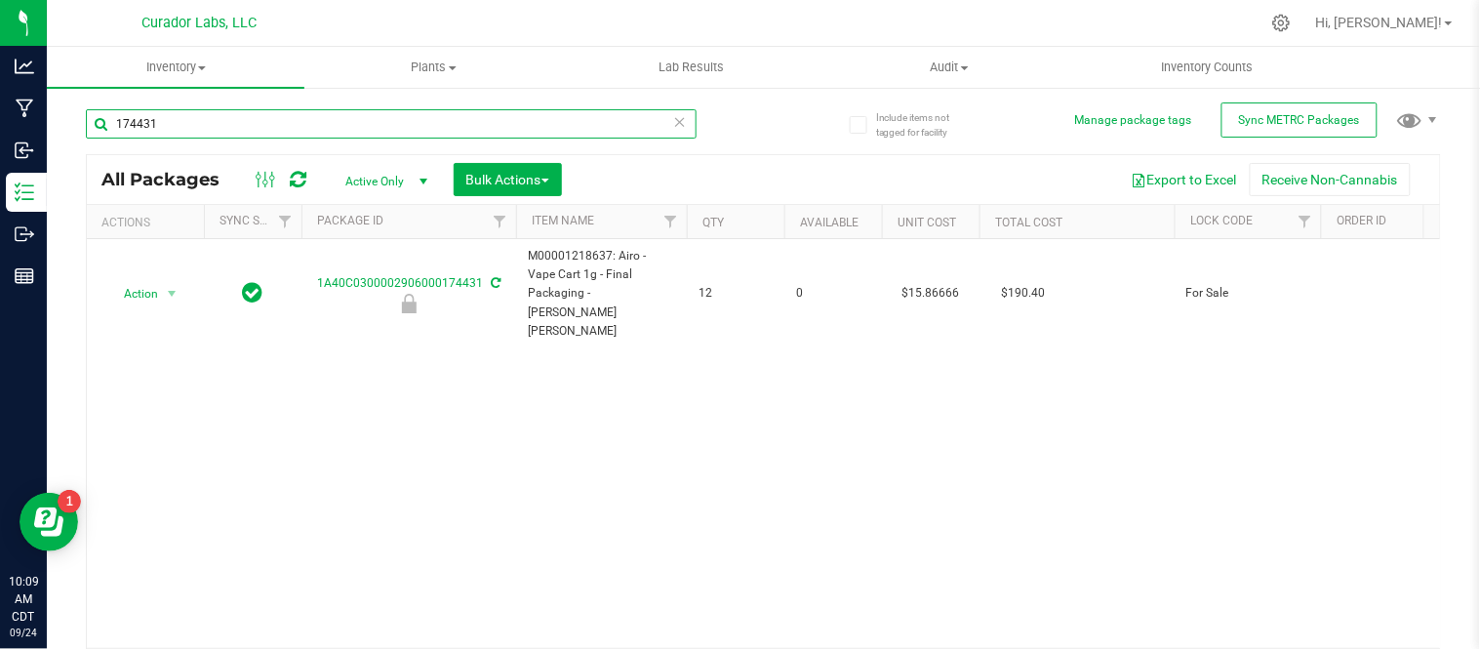
click at [379, 129] on input "174431" at bounding box center [391, 123] width 611 height 29
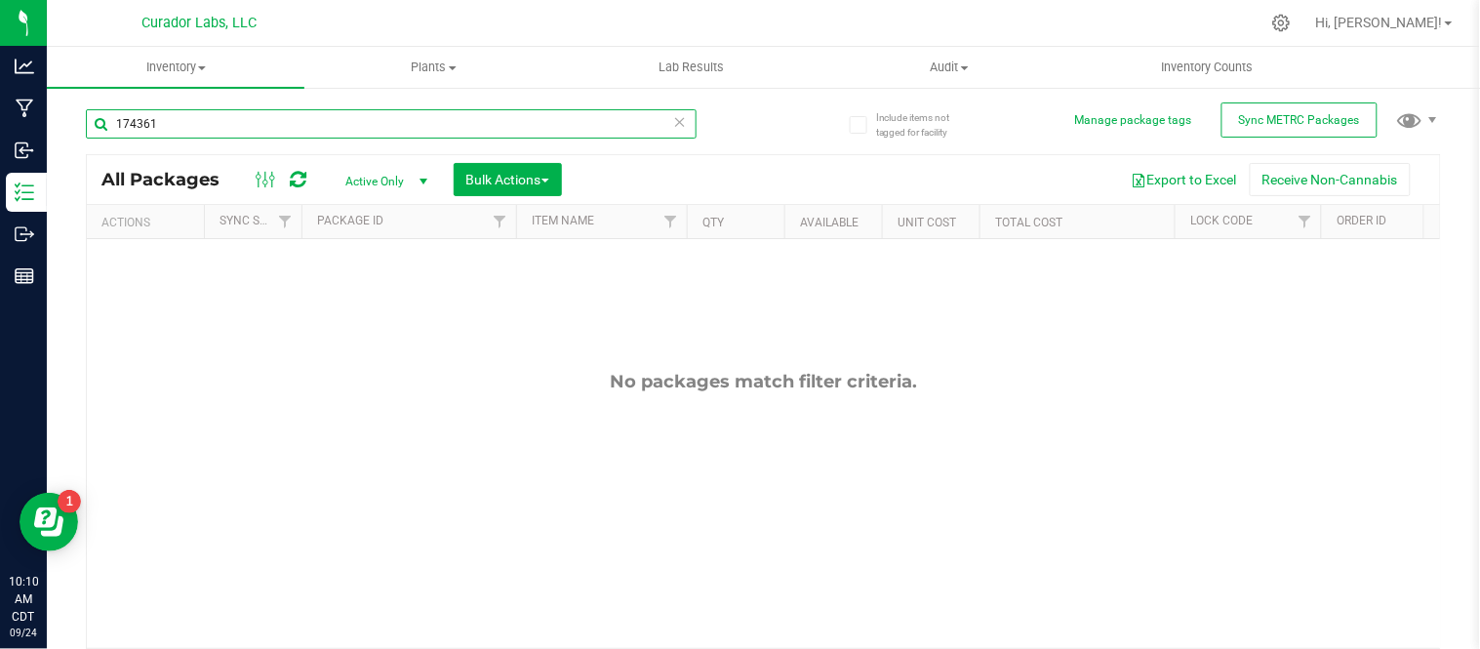
type input "174361"
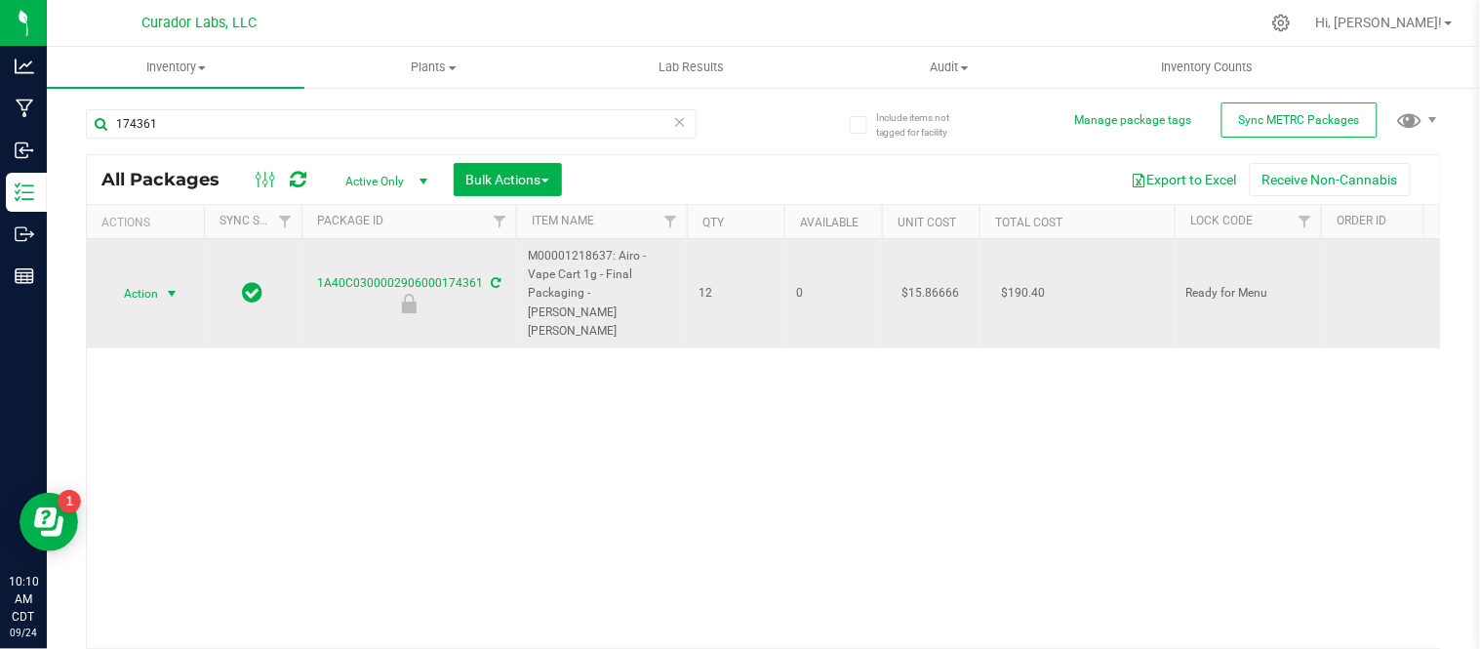
click at [156, 280] on span "Action" at bounding box center [132, 293] width 53 height 27
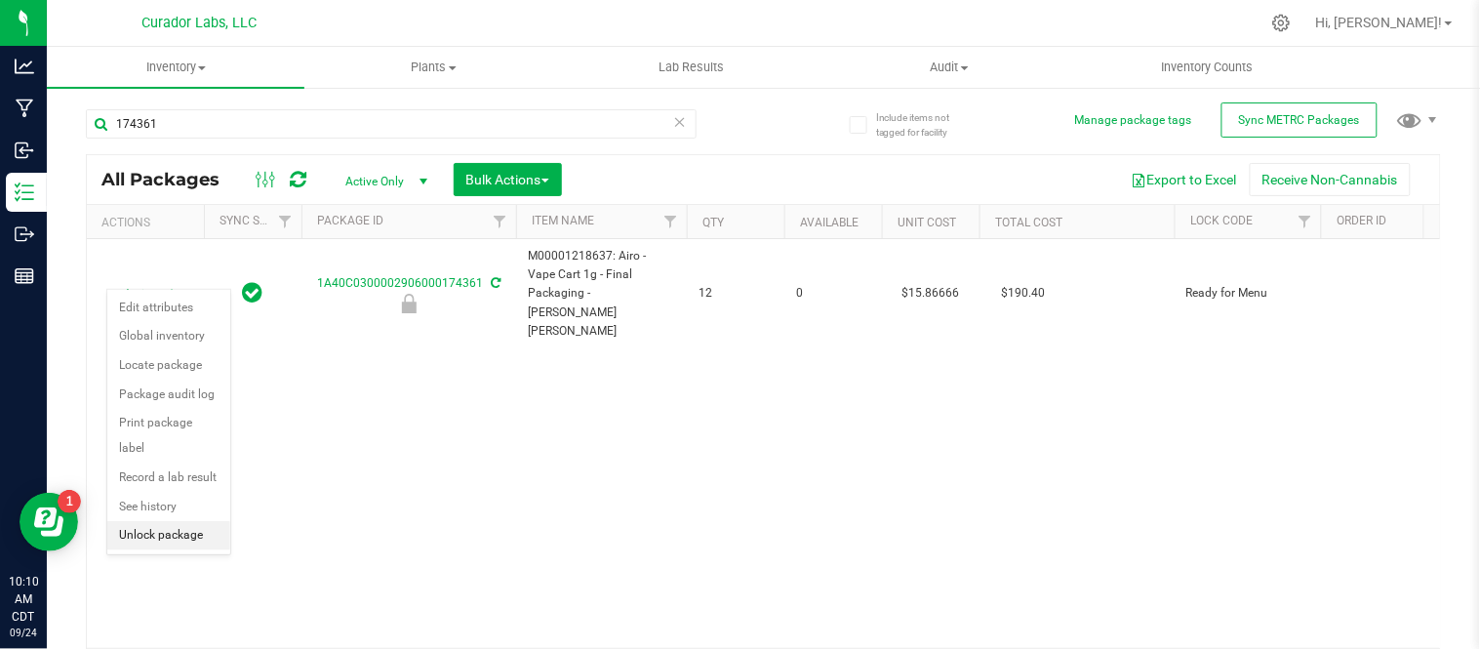
click at [169, 543] on li "Unlock package" at bounding box center [168, 535] width 123 height 29
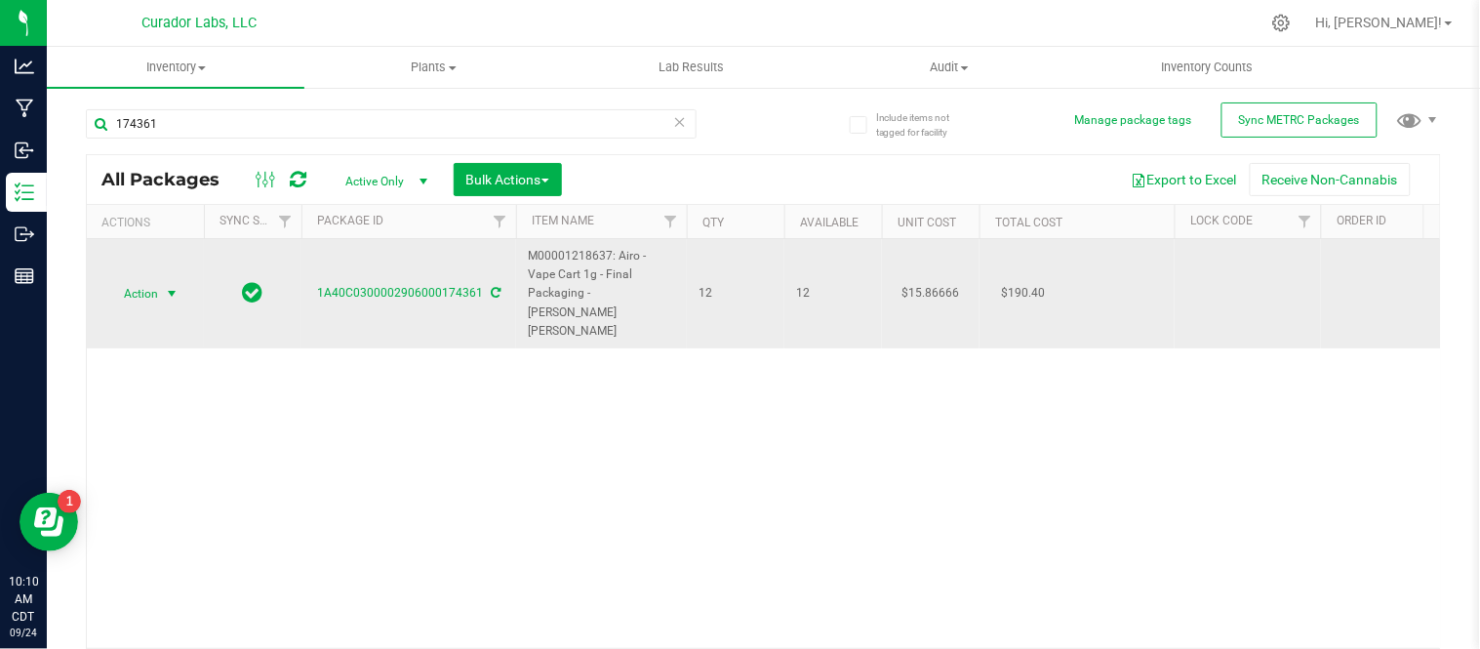
click at [160, 280] on span "select" at bounding box center [172, 293] width 24 height 27
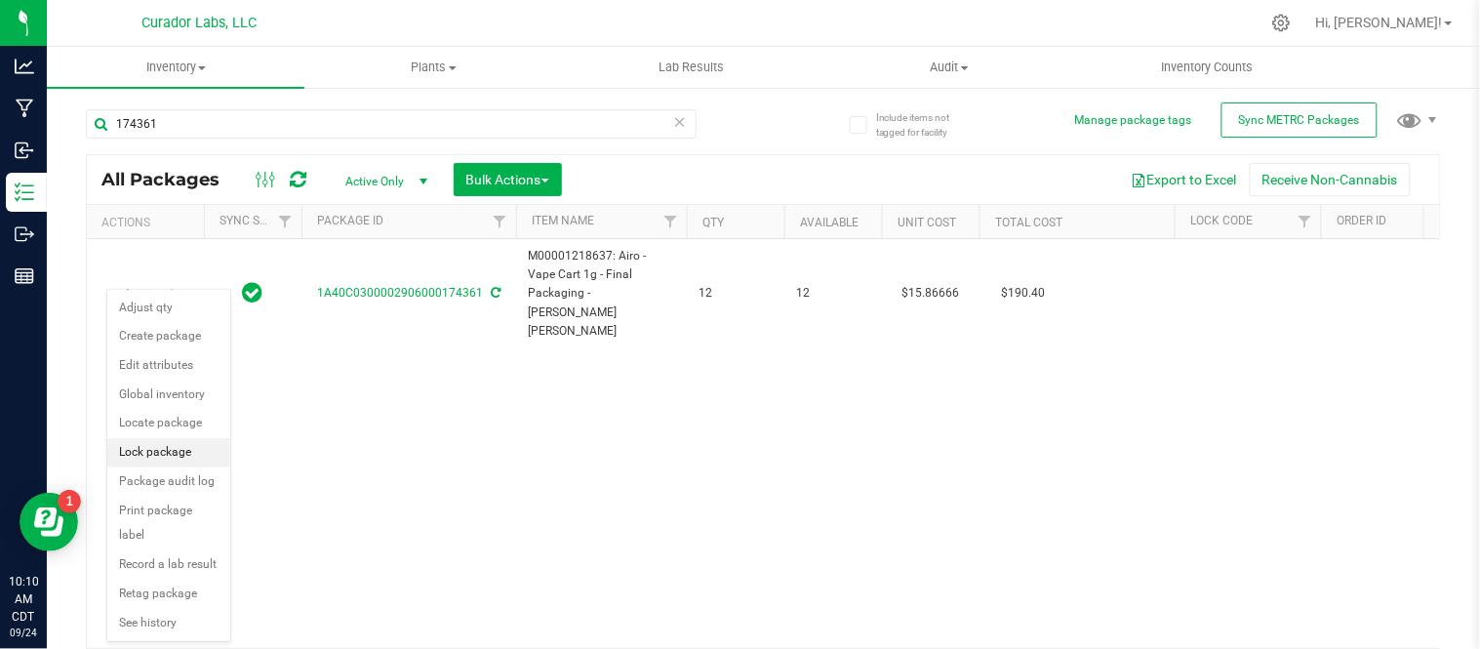
click at [177, 452] on li "Lock package" at bounding box center [168, 452] width 123 height 29
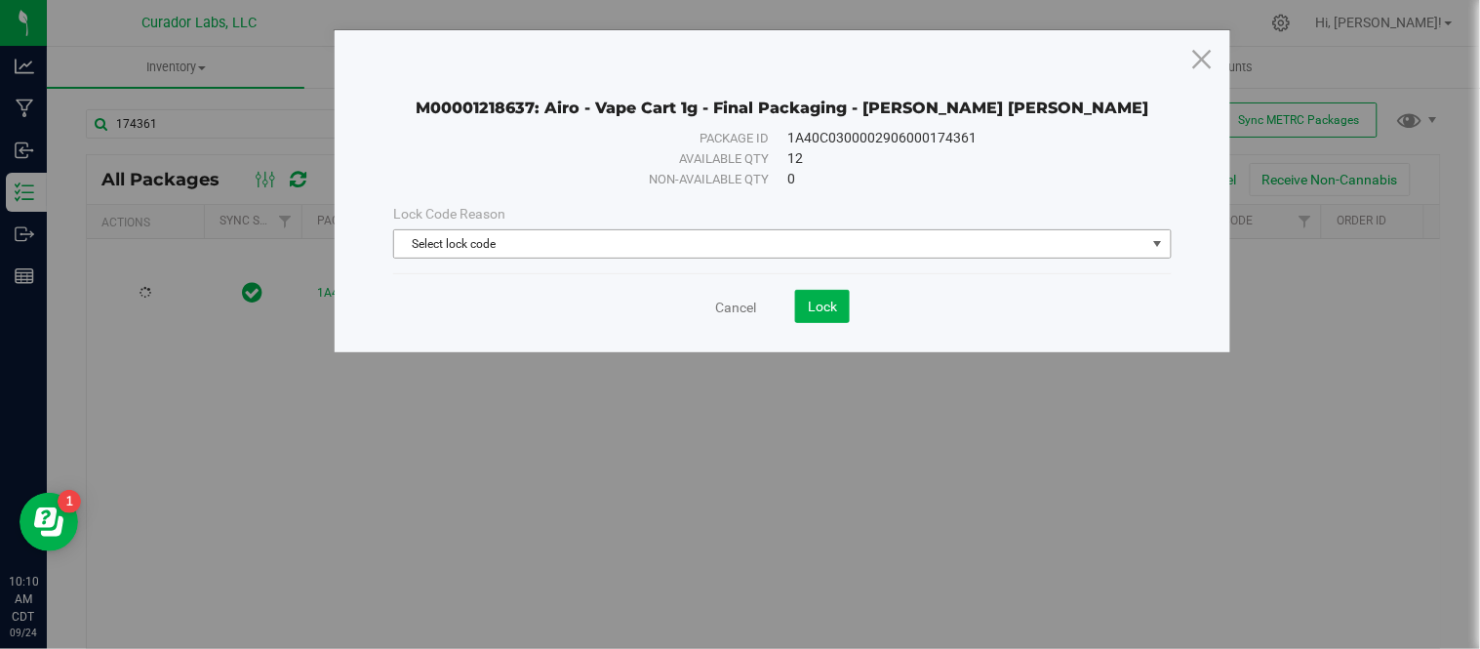
click at [651, 249] on span "Select lock code" at bounding box center [769, 243] width 751 height 27
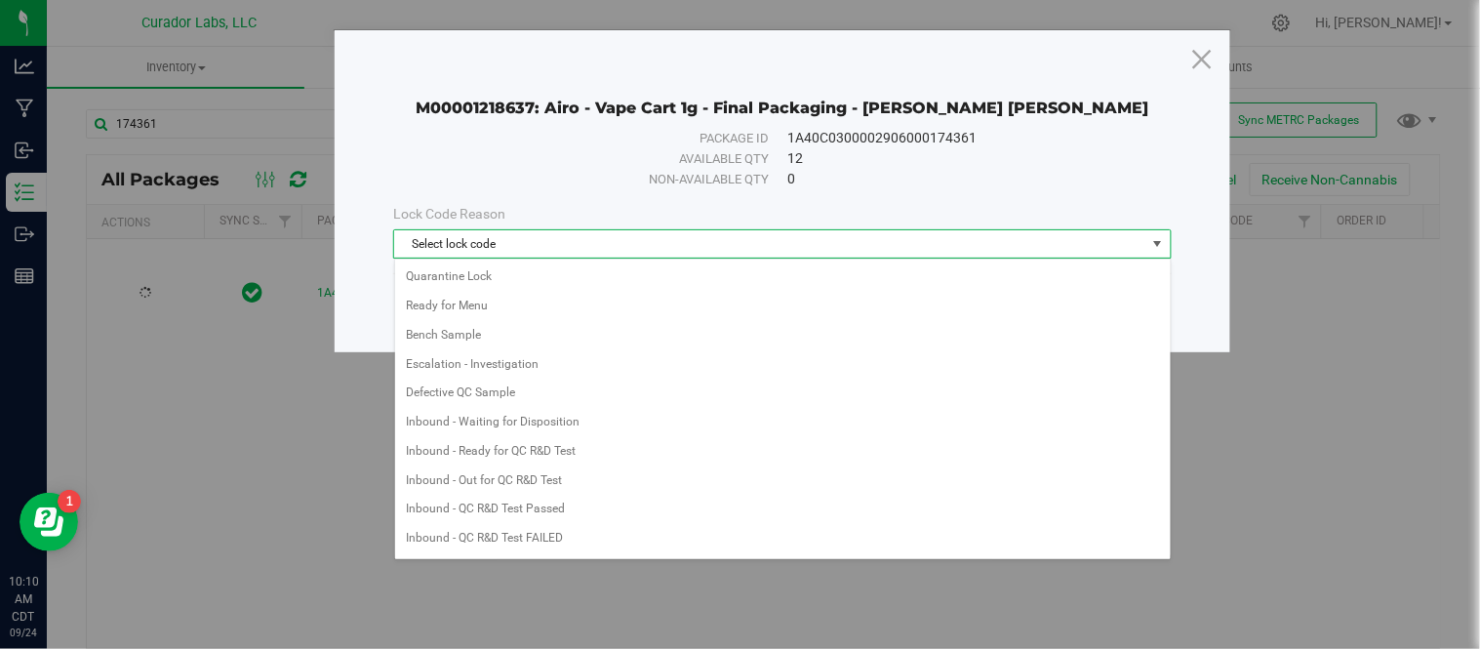
scroll to position [904, 0]
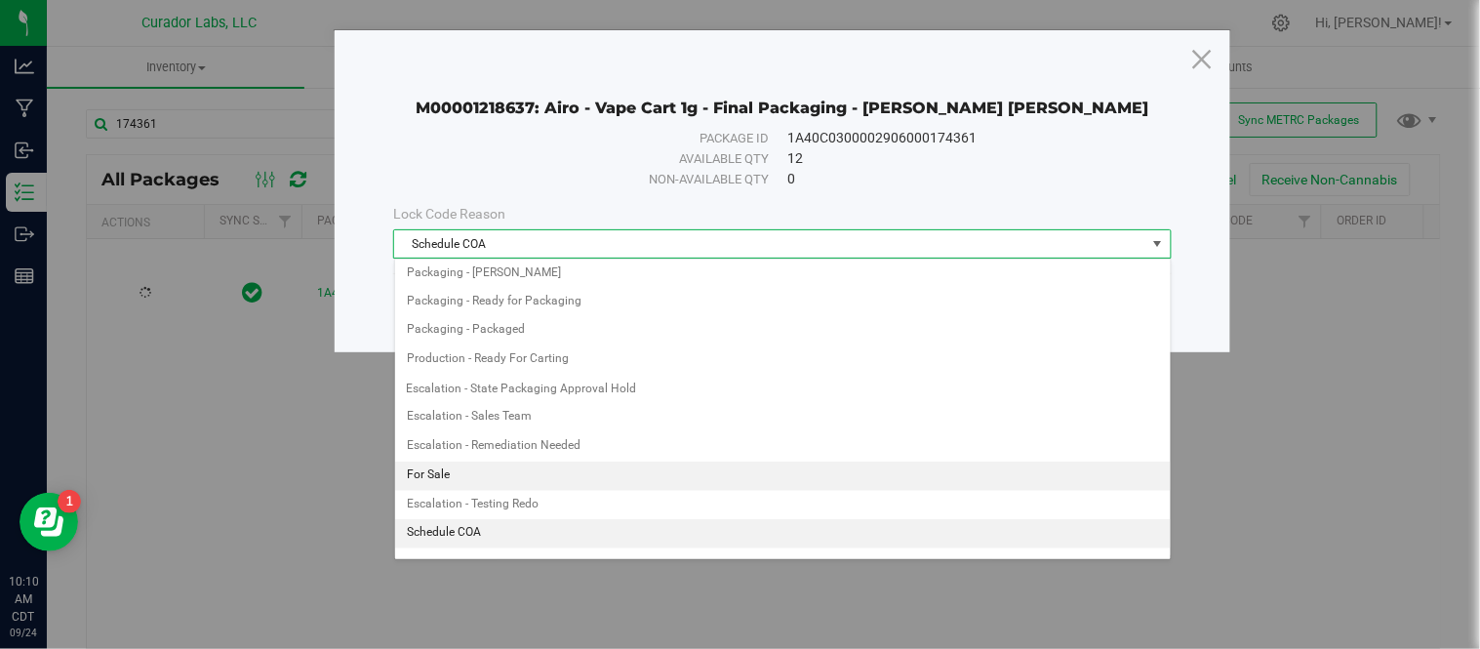
click at [463, 491] on li "For Sale" at bounding box center [783, 476] width 776 height 29
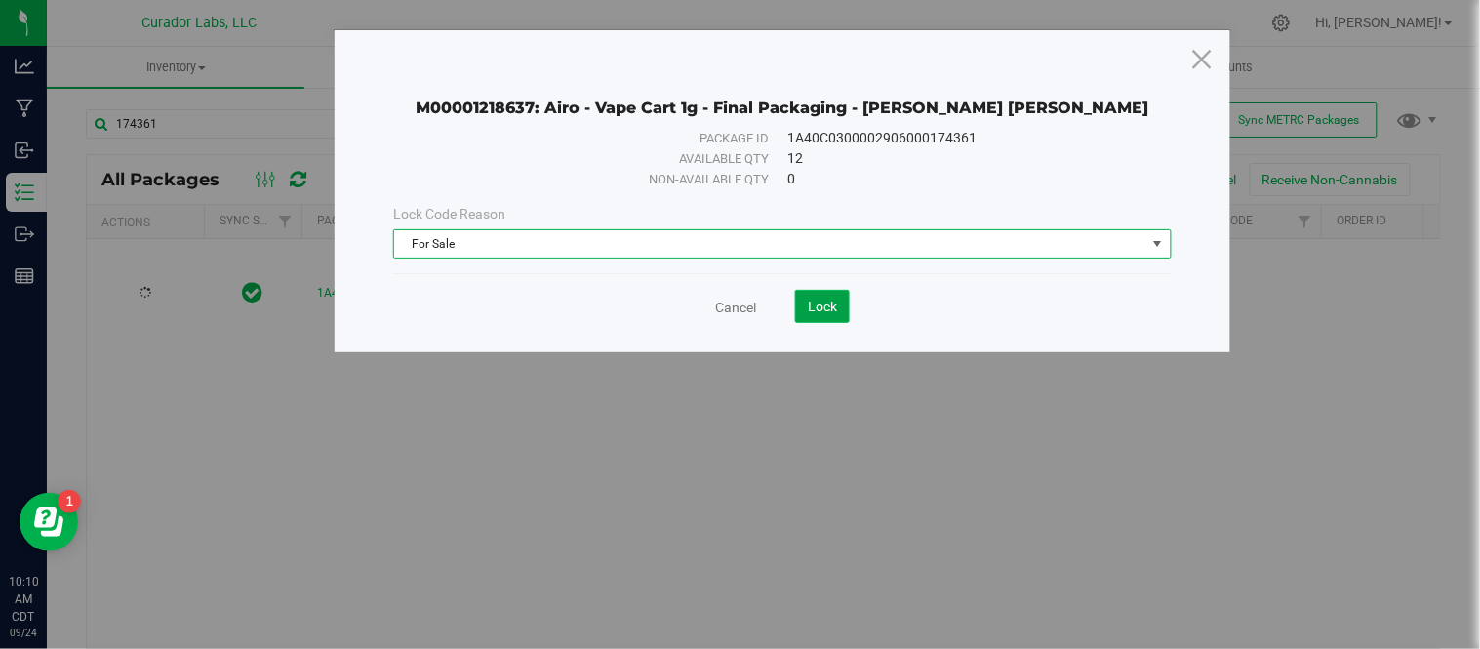
click at [818, 308] on span "Lock" at bounding box center [822, 307] width 29 height 16
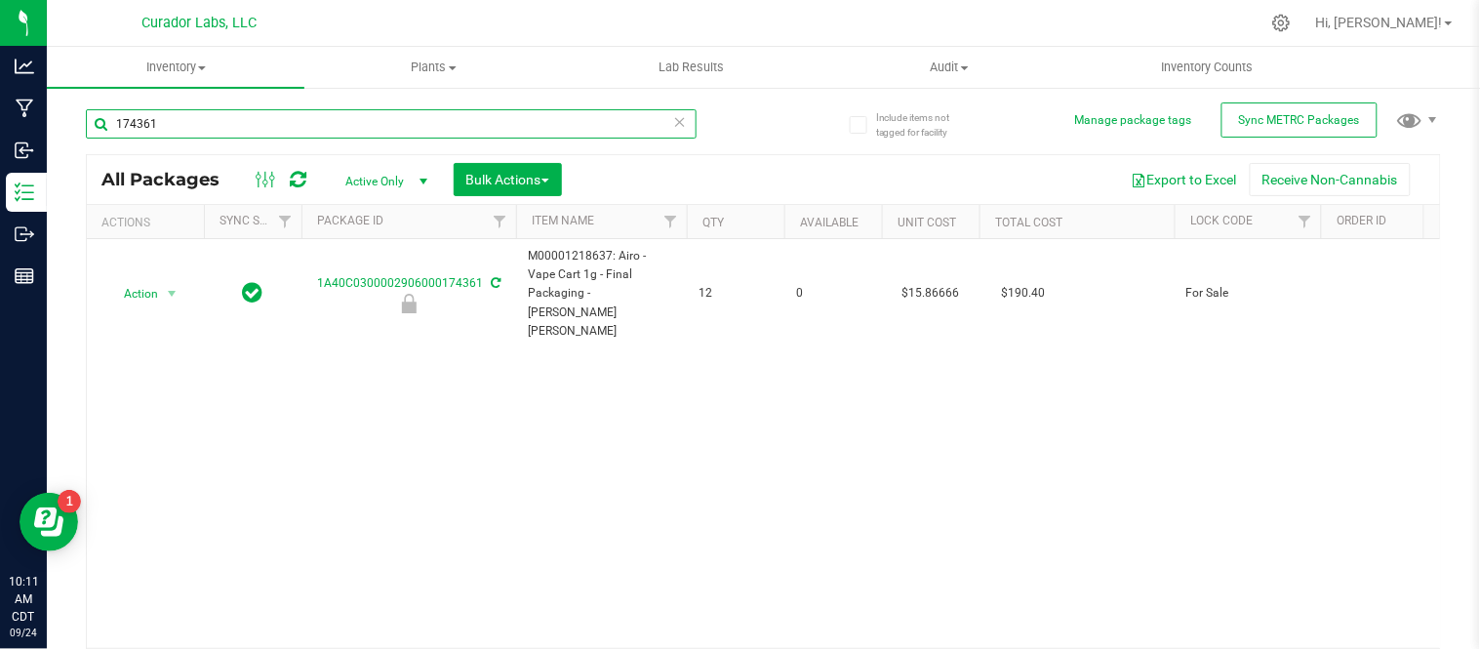
click at [285, 119] on input "174361" at bounding box center [391, 123] width 611 height 29
type input "174434"
click at [168, 286] on span "select" at bounding box center [172, 294] width 16 height 16
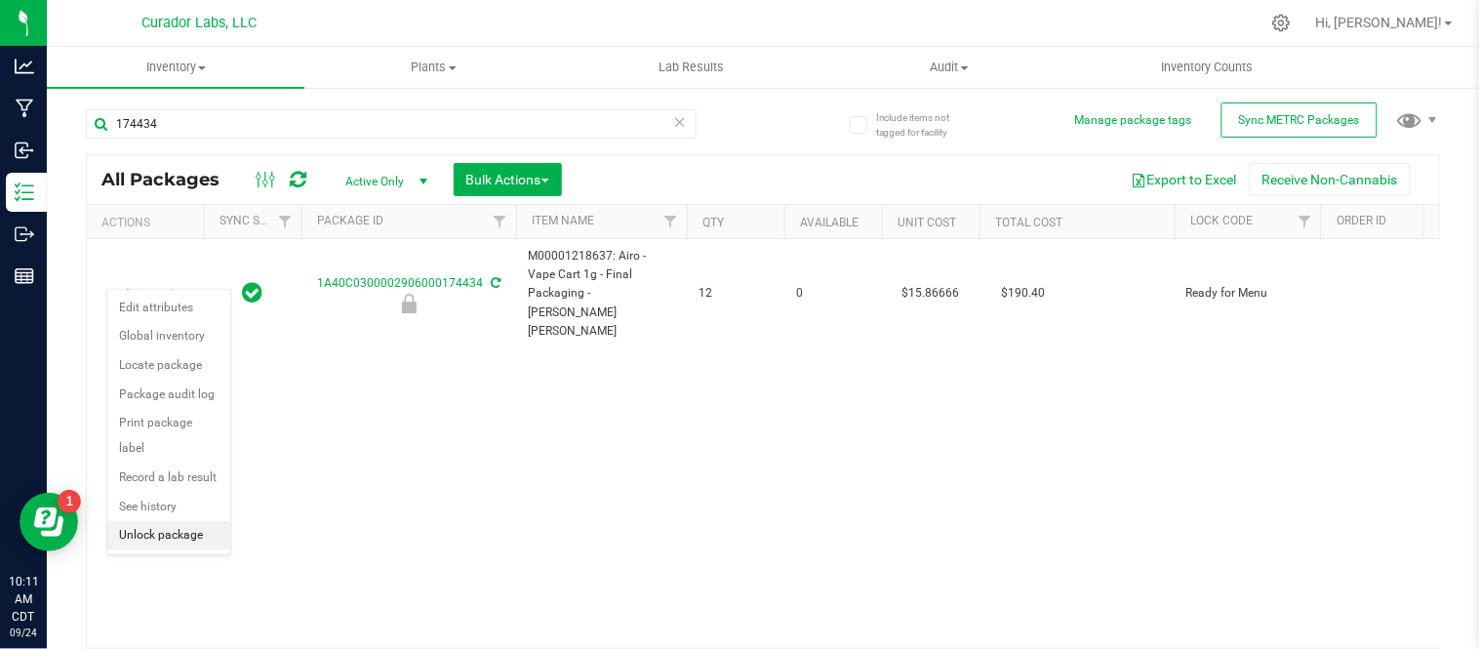
click at [169, 538] on li "Unlock package" at bounding box center [168, 535] width 123 height 29
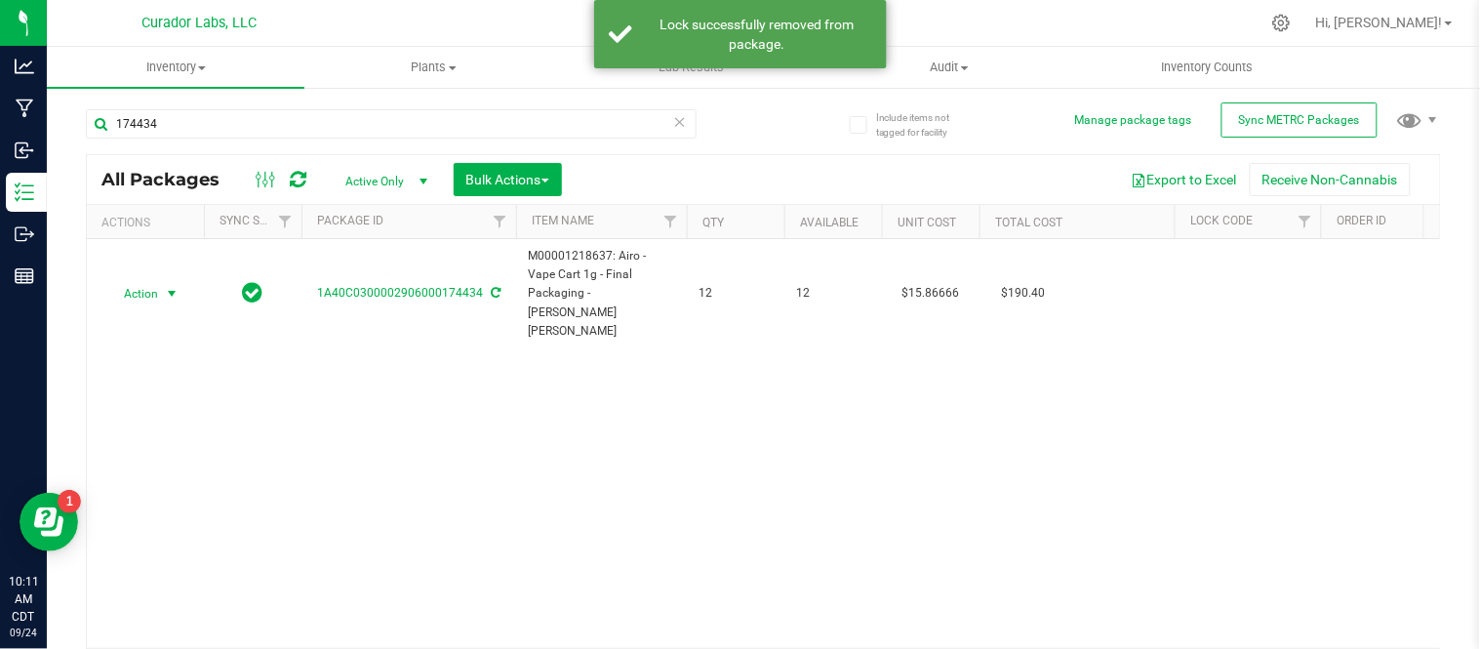
click at [164, 286] on span "select" at bounding box center [172, 294] width 16 height 16
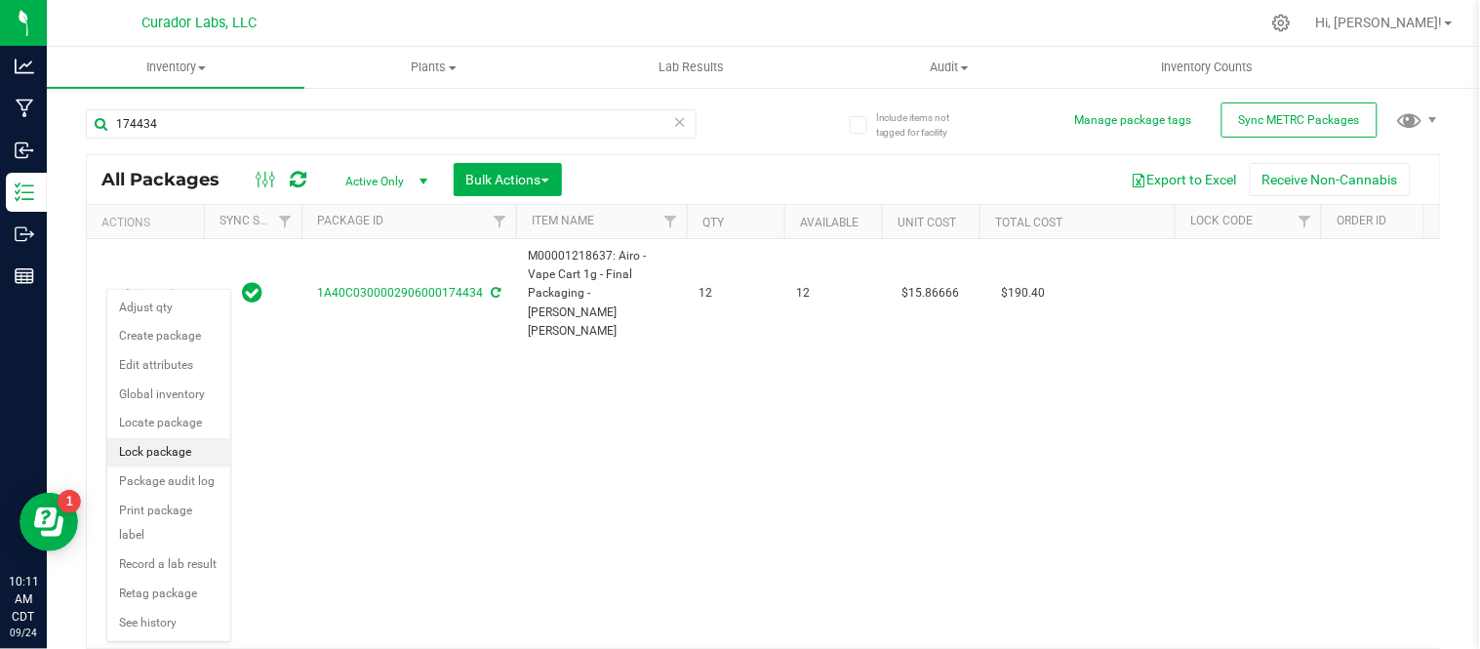
click at [188, 451] on li "Lock package" at bounding box center [168, 452] width 123 height 29
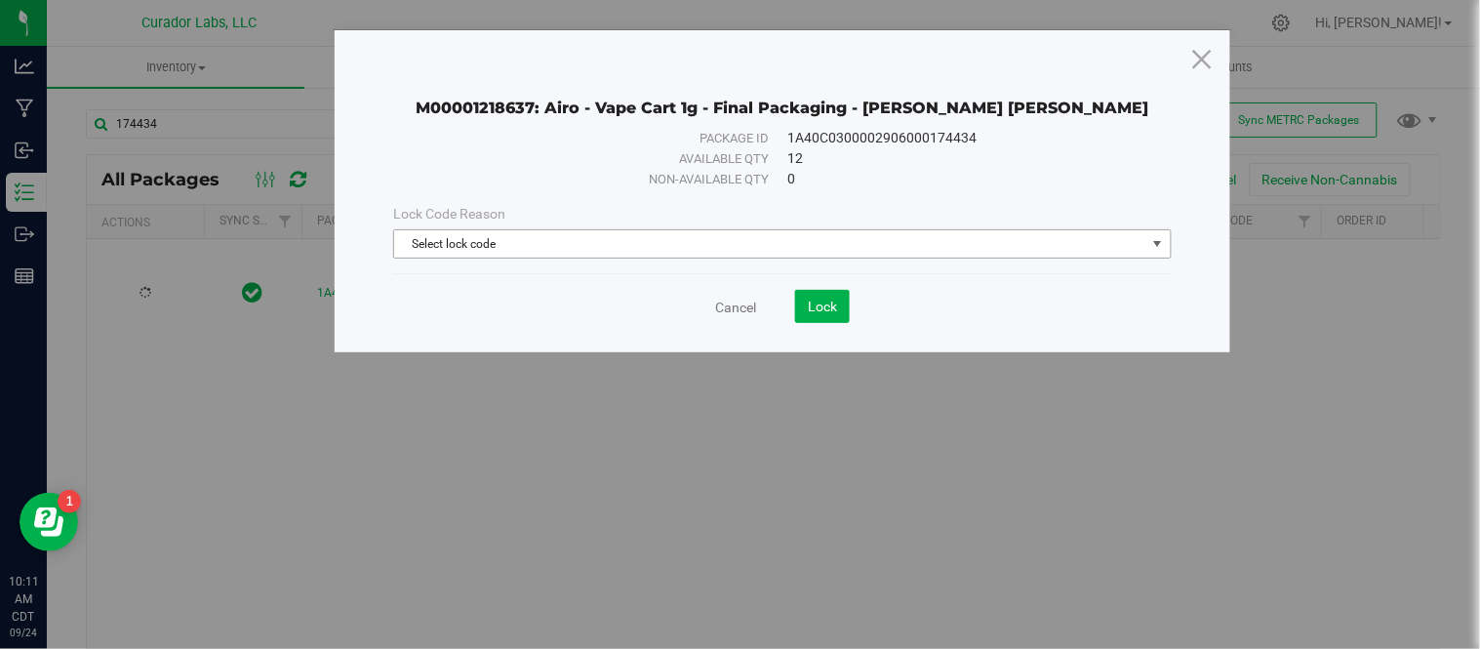
click at [459, 244] on span "Select lock code" at bounding box center [769, 243] width 751 height 27
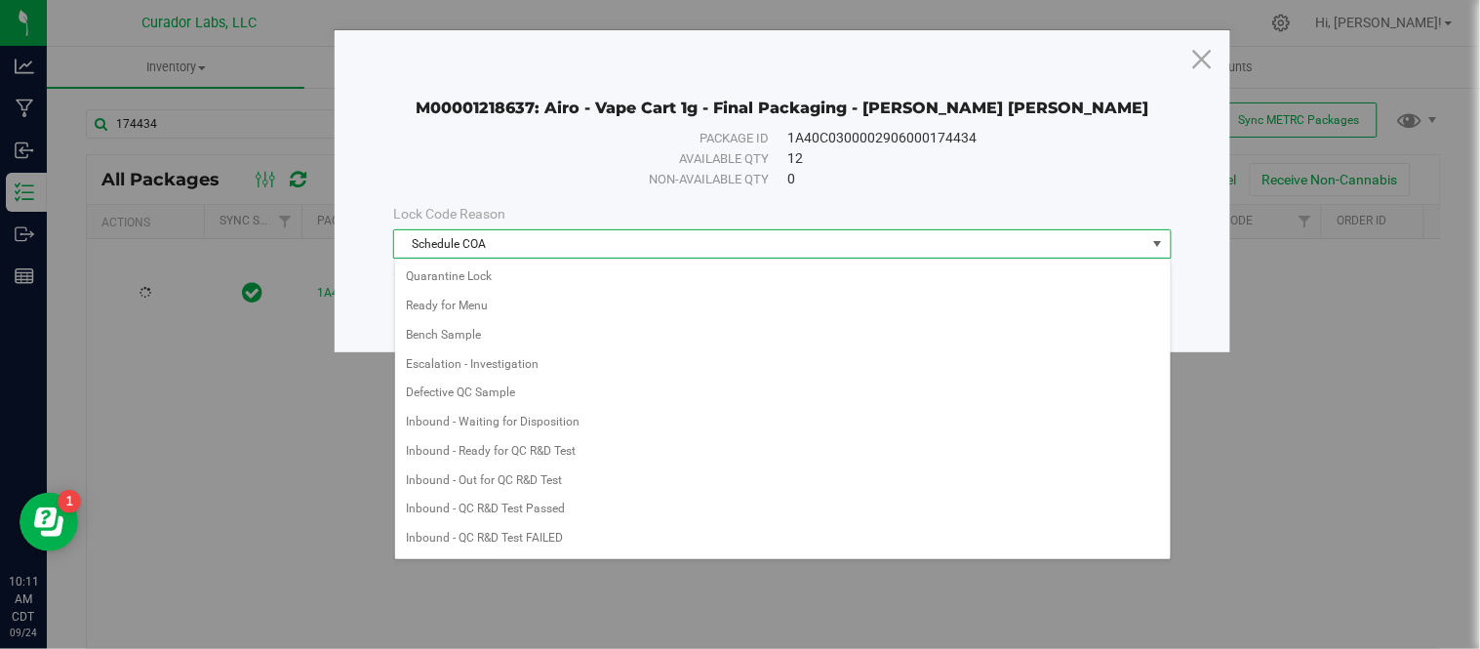
scroll to position [904, 0]
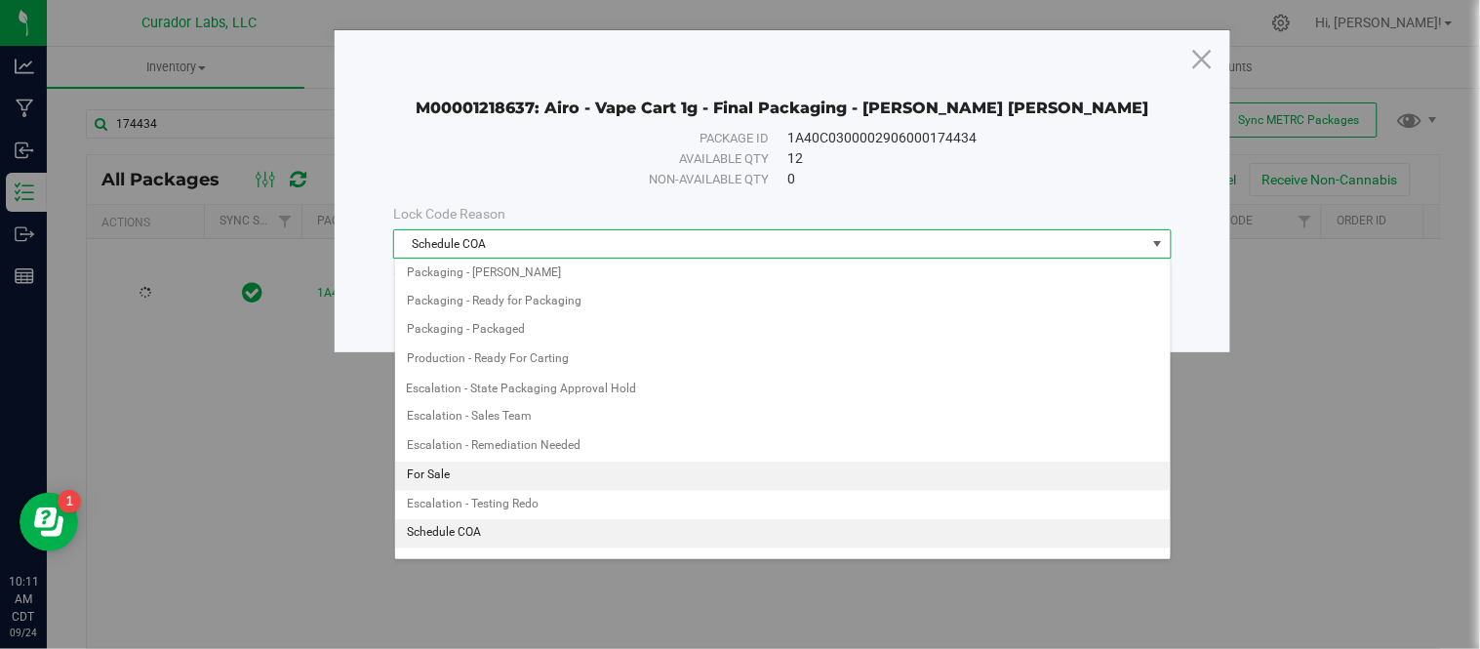
click at [465, 482] on li "For Sale" at bounding box center [783, 476] width 776 height 29
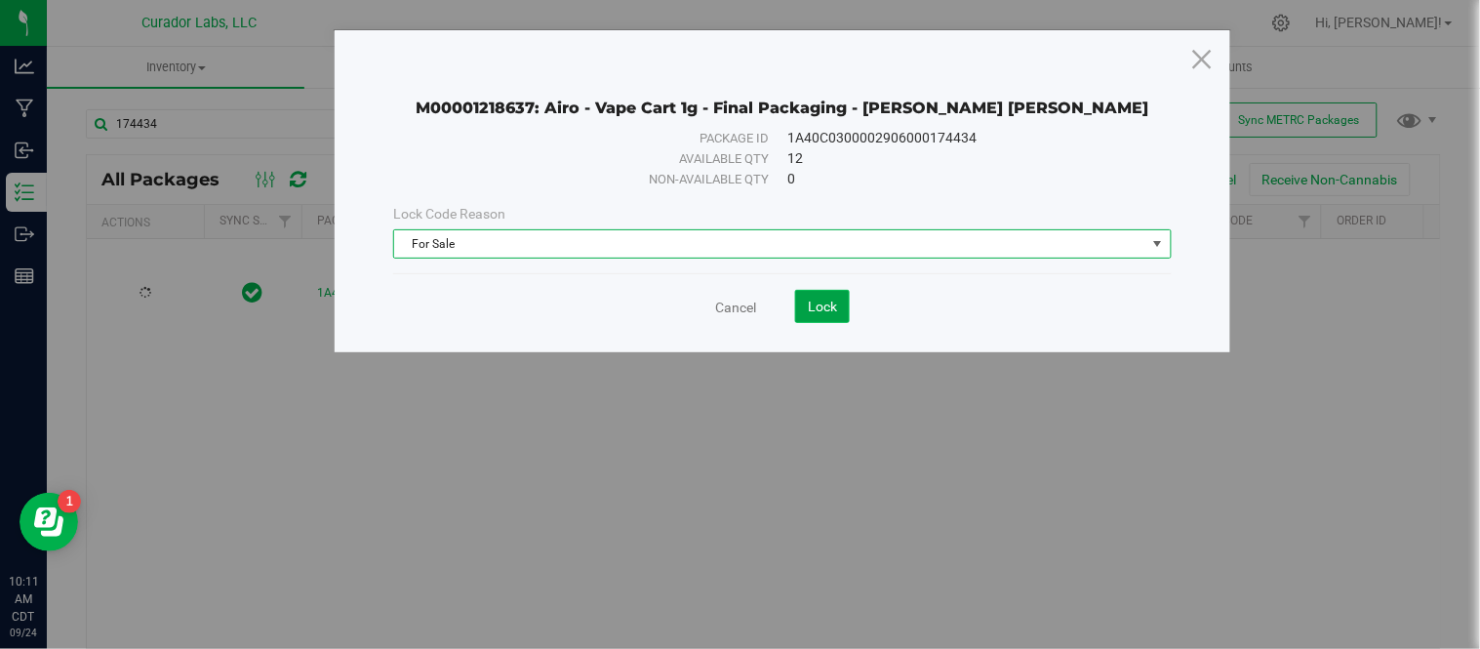
click at [835, 309] on span "Lock" at bounding box center [822, 307] width 29 height 16
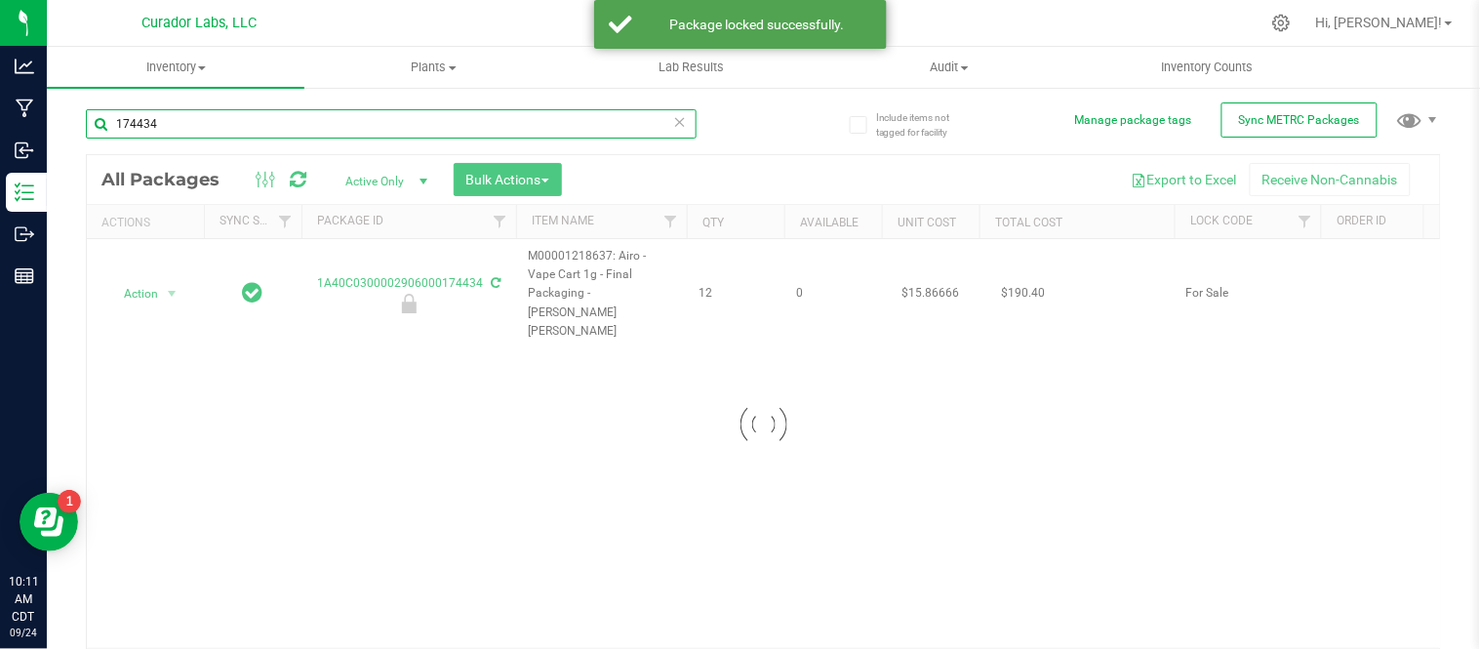
click at [375, 130] on input "174434" at bounding box center [391, 123] width 611 height 29
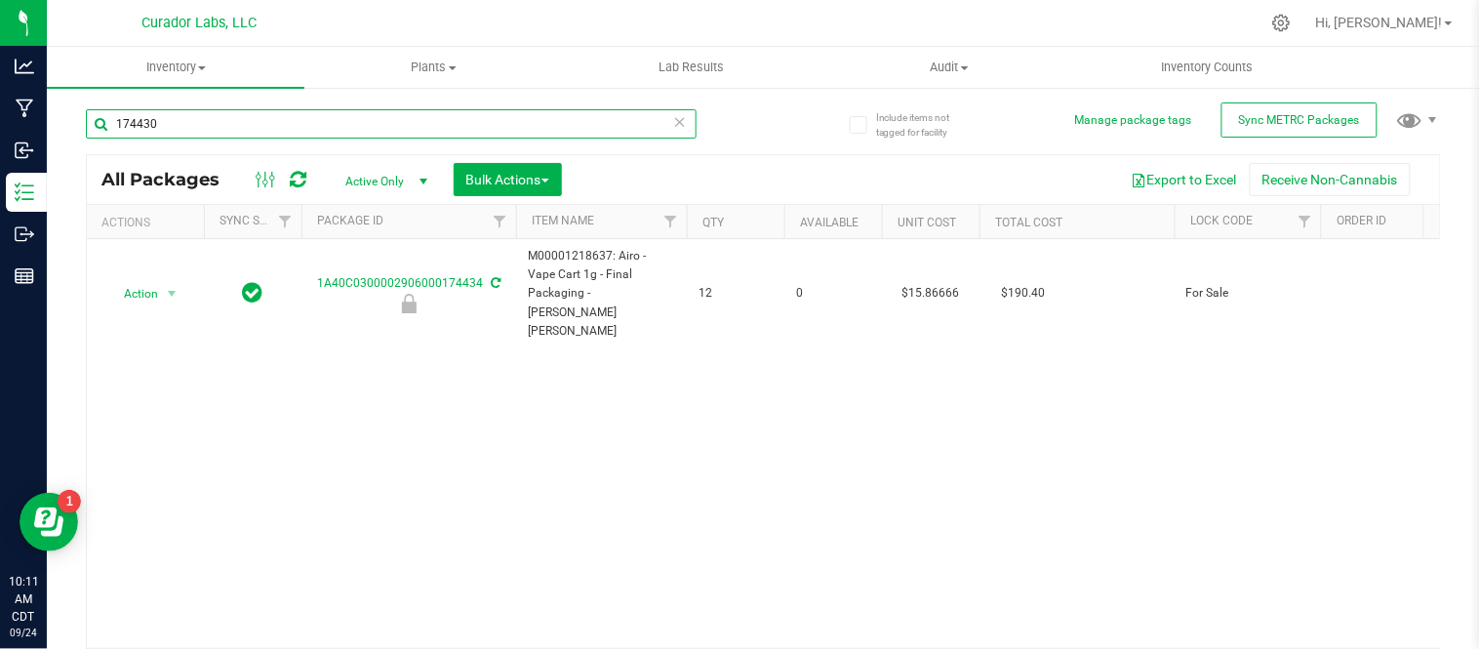
type input "174430"
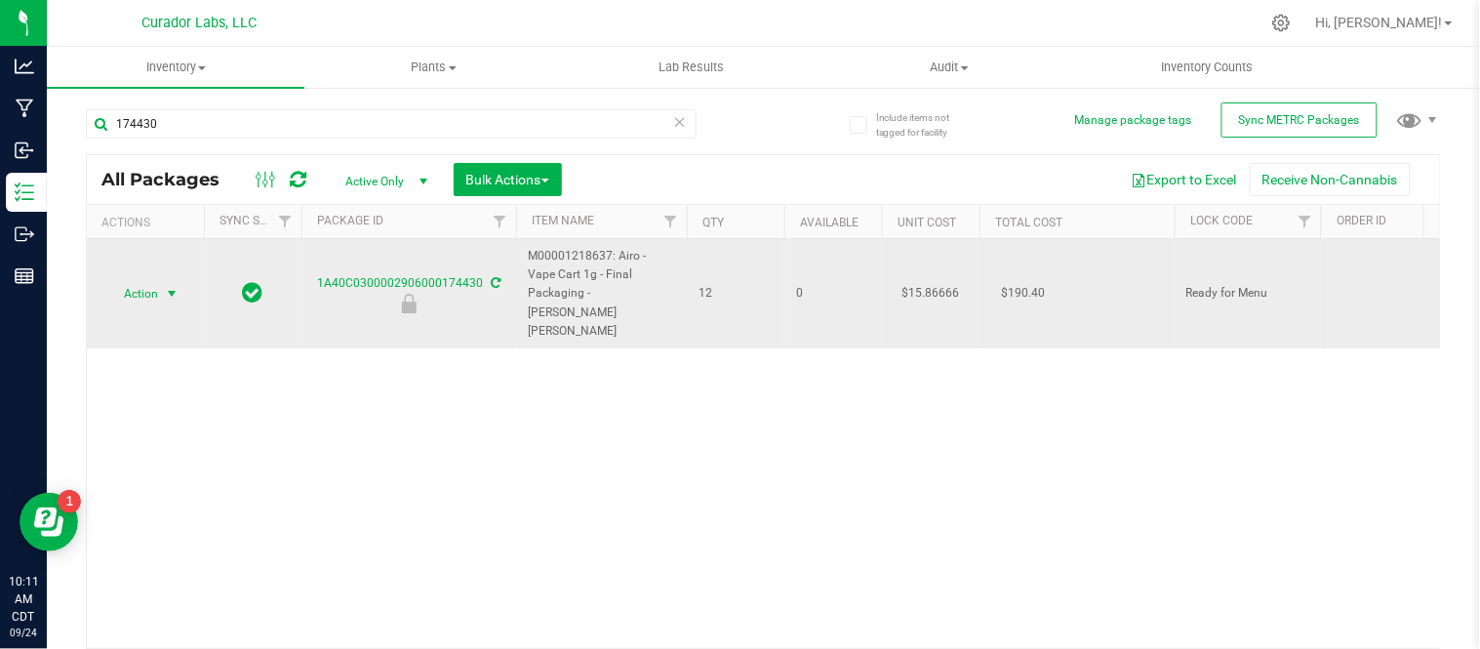
click at [173, 286] on span "select" at bounding box center [172, 294] width 16 height 16
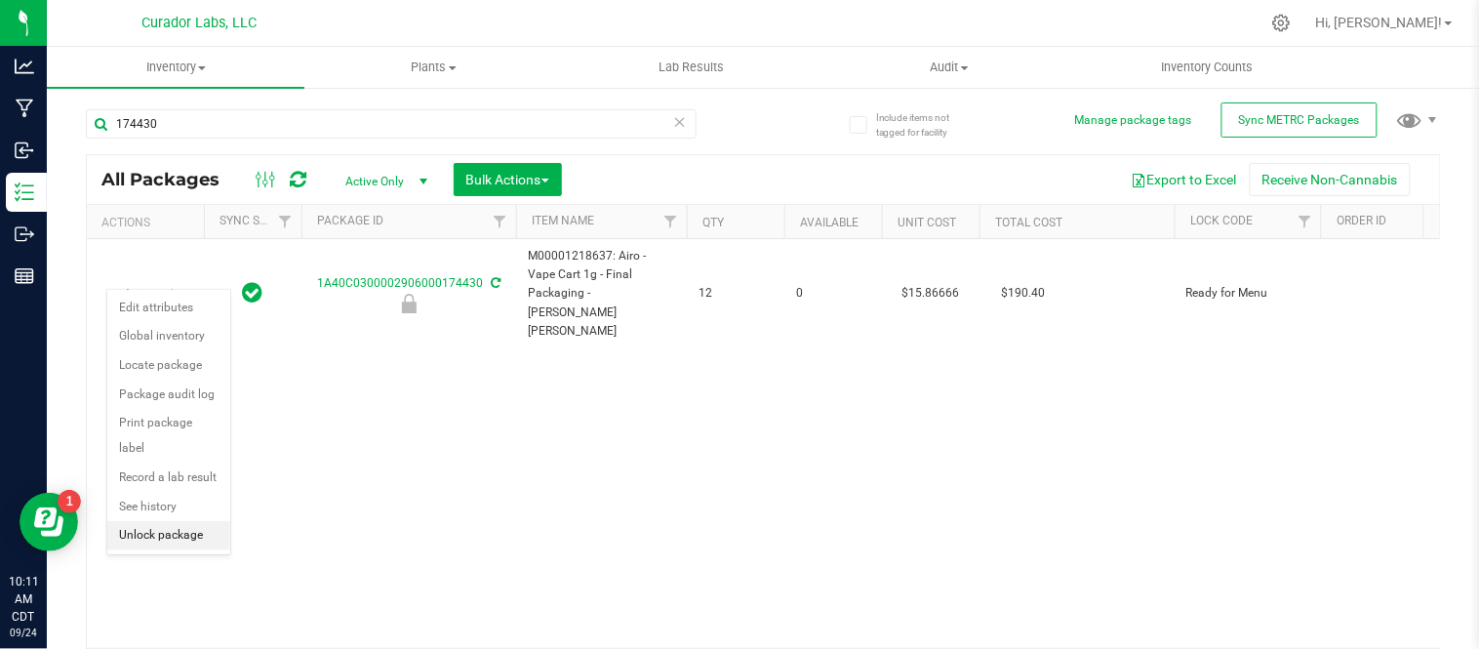
click at [171, 539] on li "Unlock package" at bounding box center [168, 535] width 123 height 29
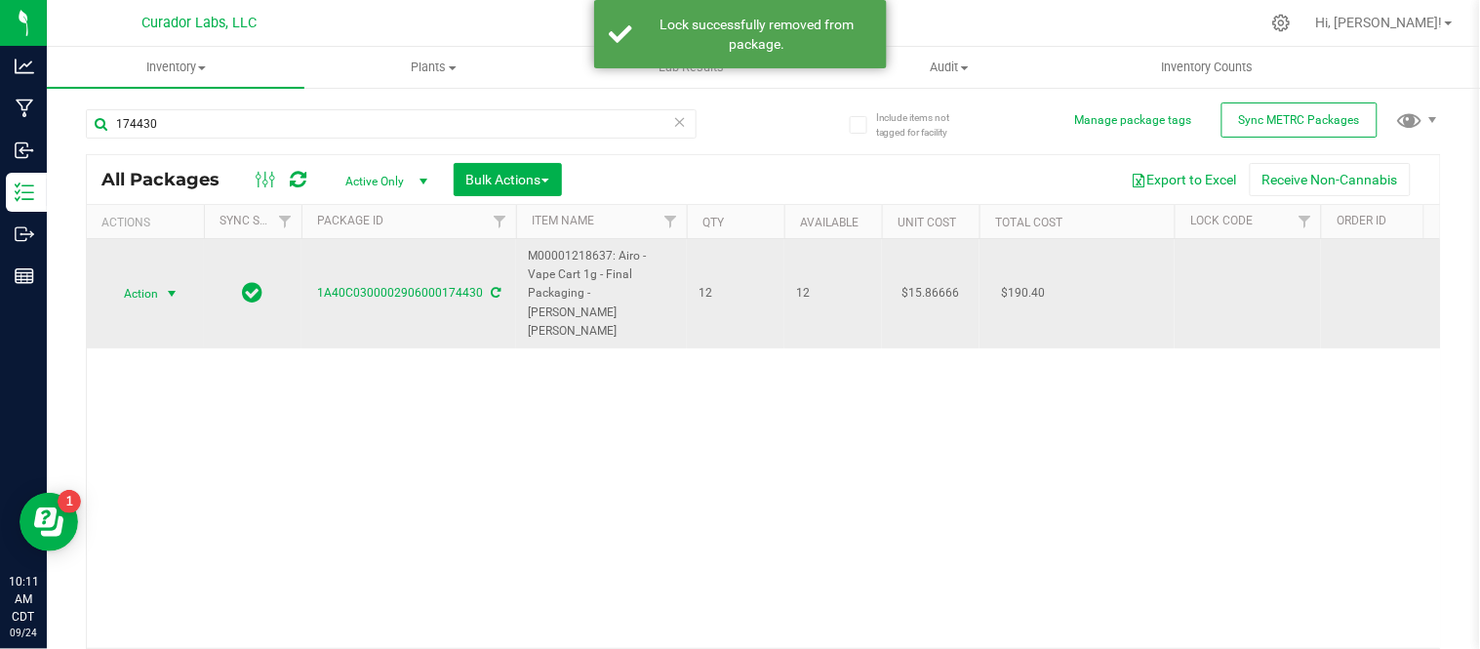
click at [173, 286] on span "select" at bounding box center [172, 294] width 16 height 16
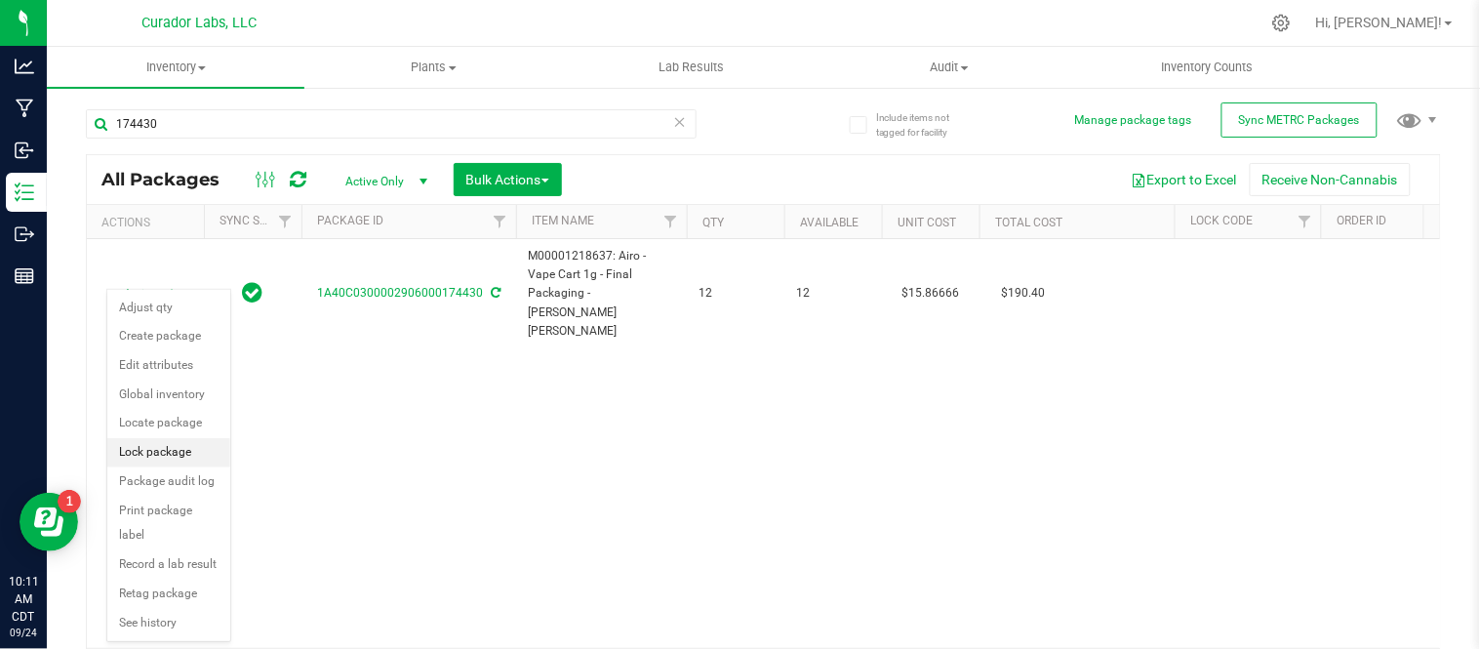
click at [164, 460] on li "Lock package" at bounding box center [168, 452] width 123 height 29
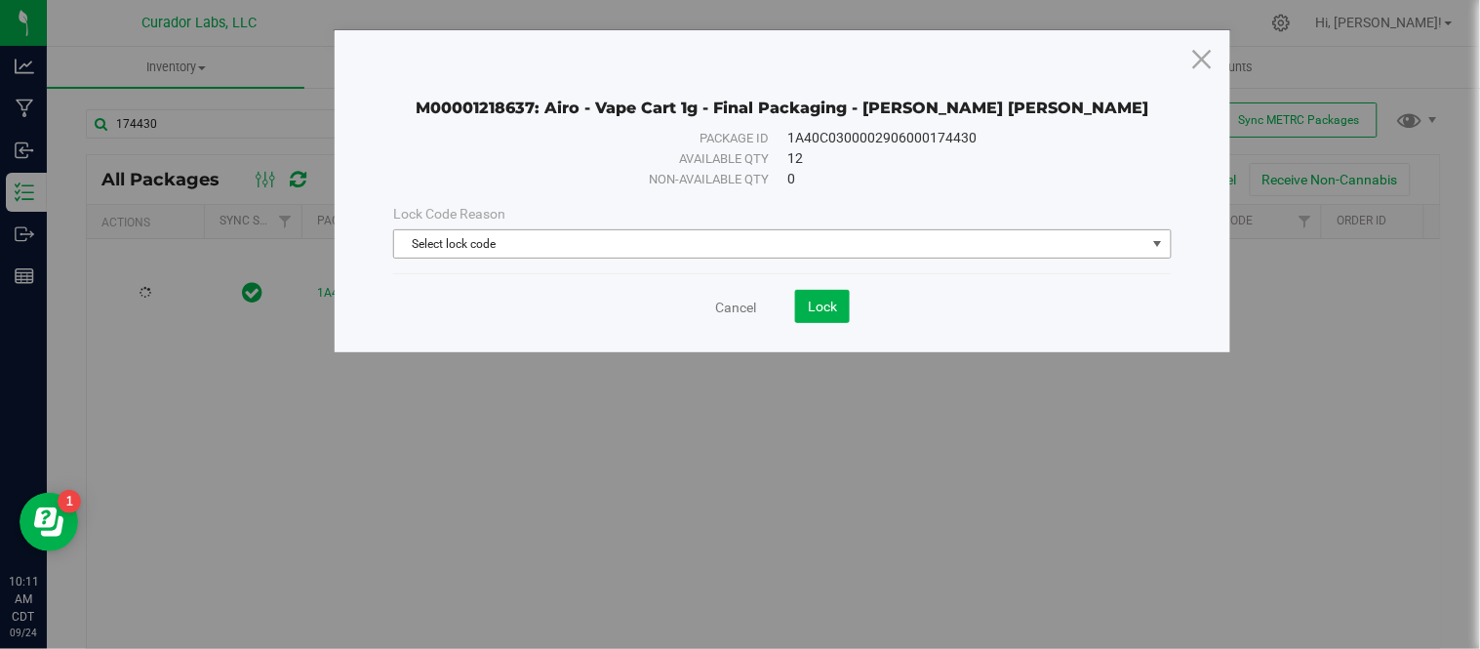
click at [745, 250] on span "Select lock code" at bounding box center [769, 243] width 751 height 27
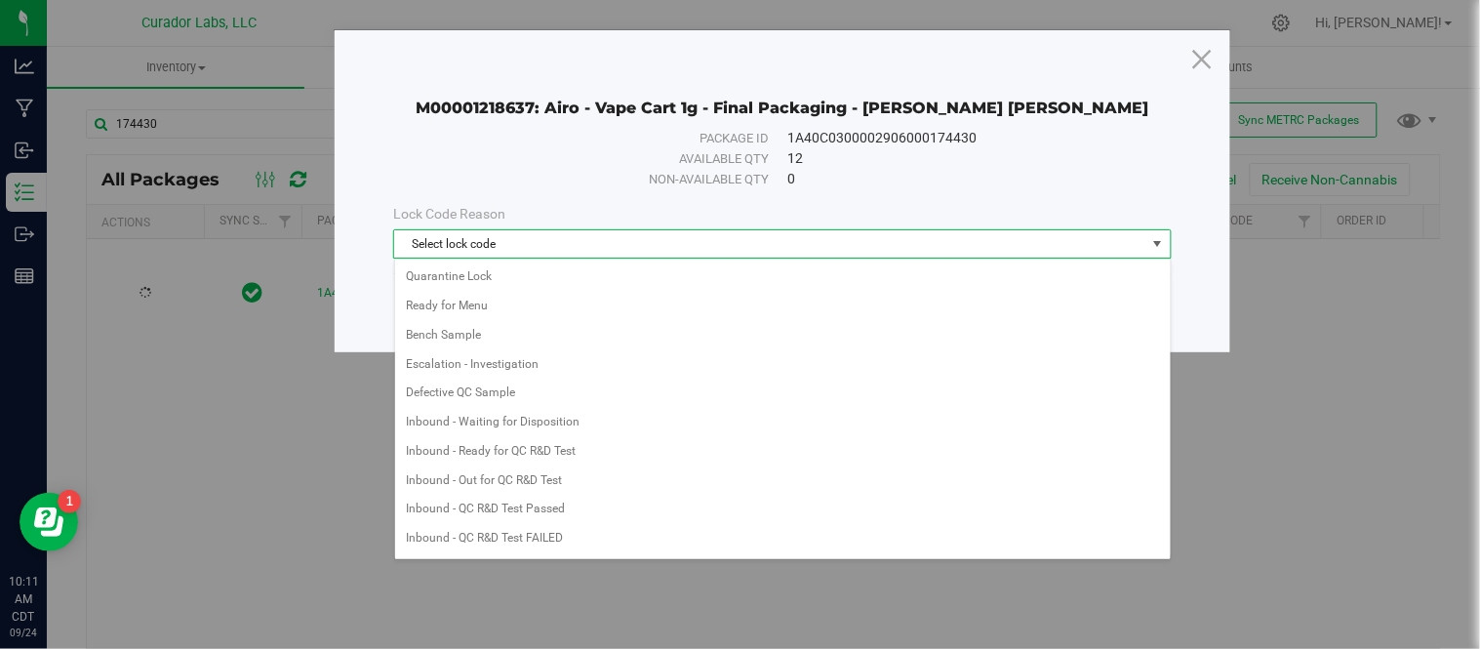
scroll to position [904, 0]
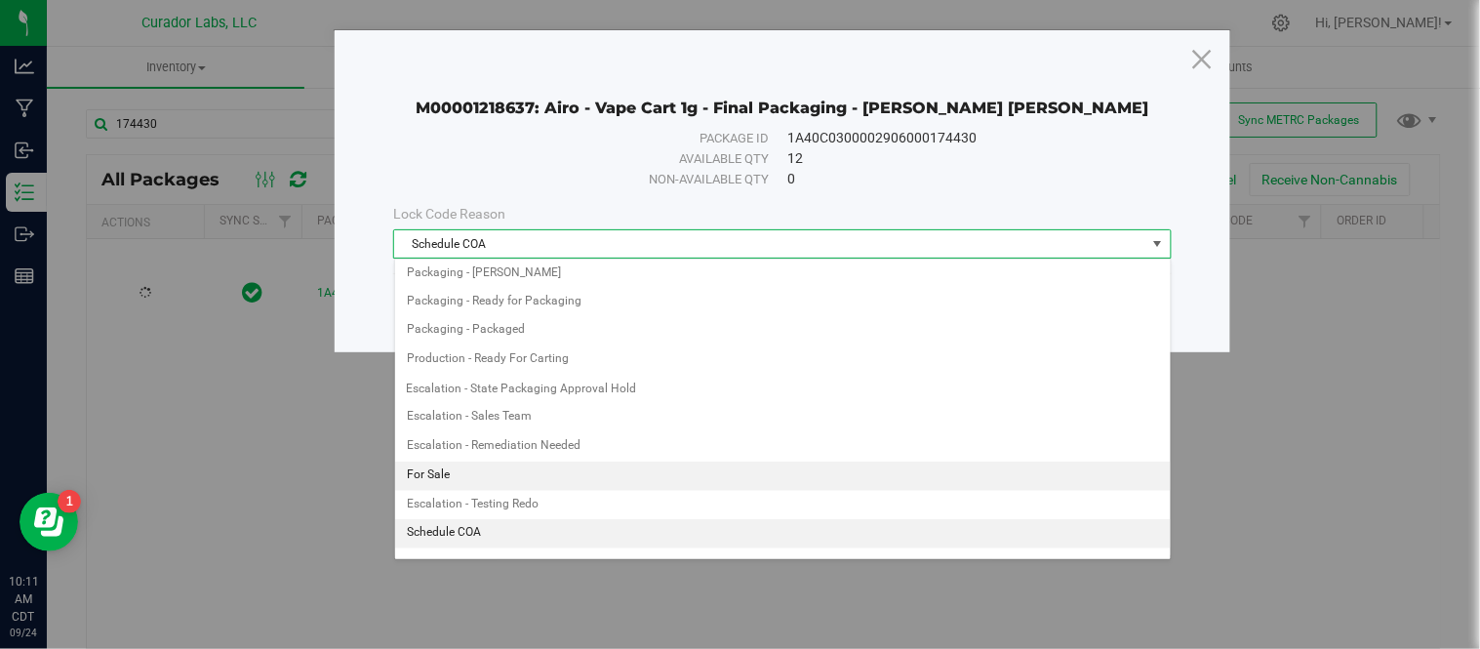
click at [558, 481] on li "For Sale" at bounding box center [783, 476] width 776 height 29
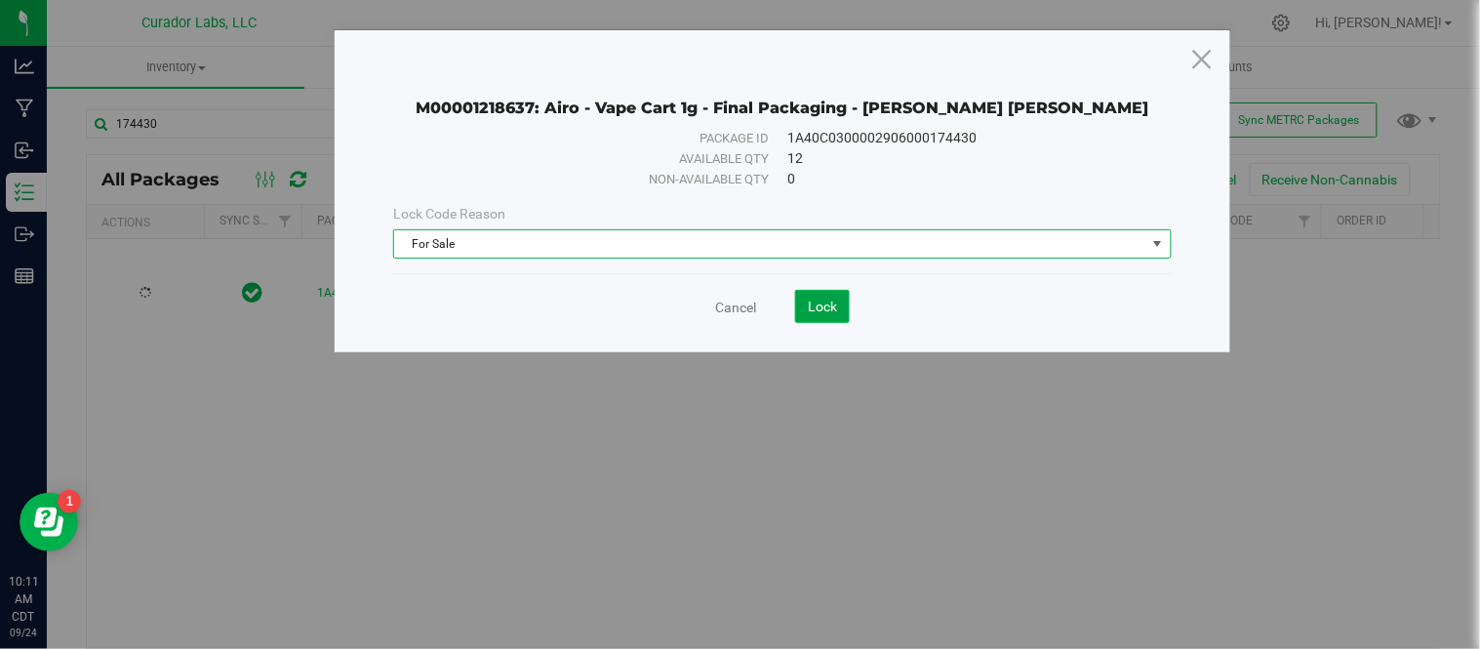
click at [834, 313] on span "Lock" at bounding box center [822, 307] width 29 height 16
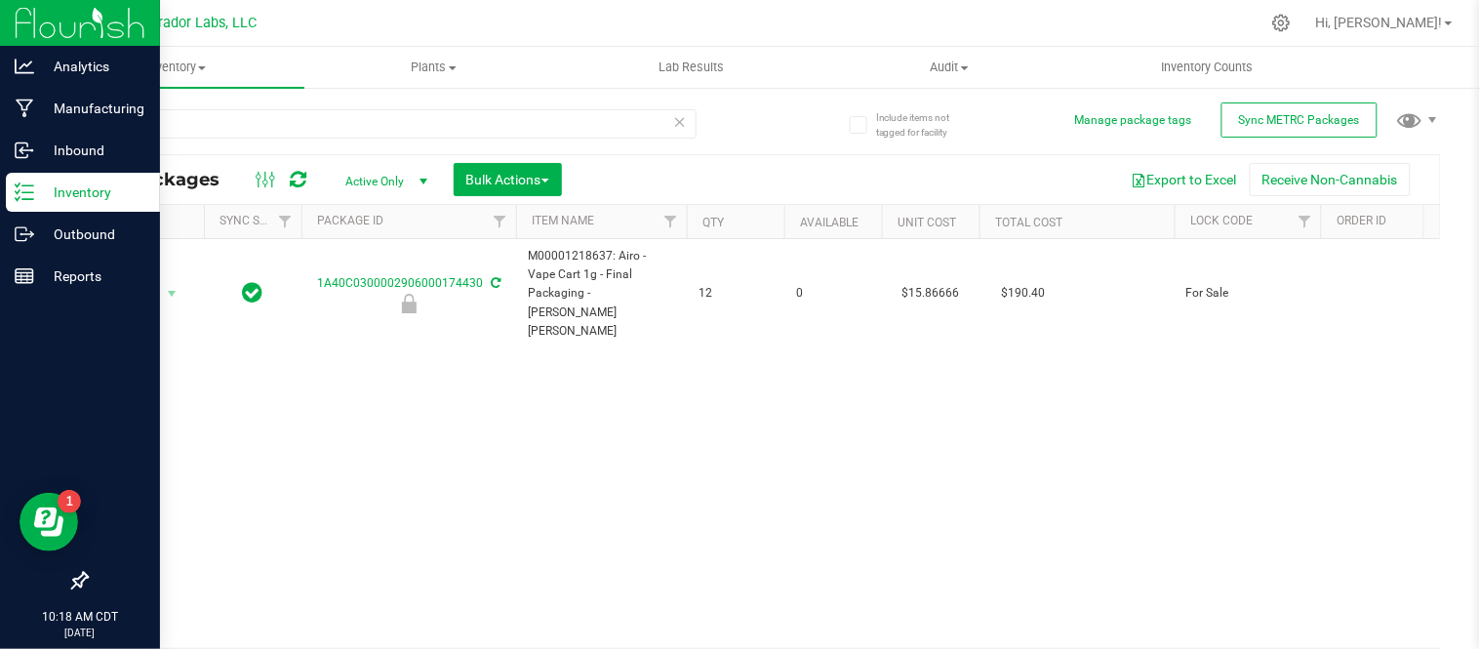
click at [43, 191] on p "Inventory" at bounding box center [92, 192] width 117 height 23
click at [69, 148] on p "Inbound" at bounding box center [92, 150] width 117 height 23
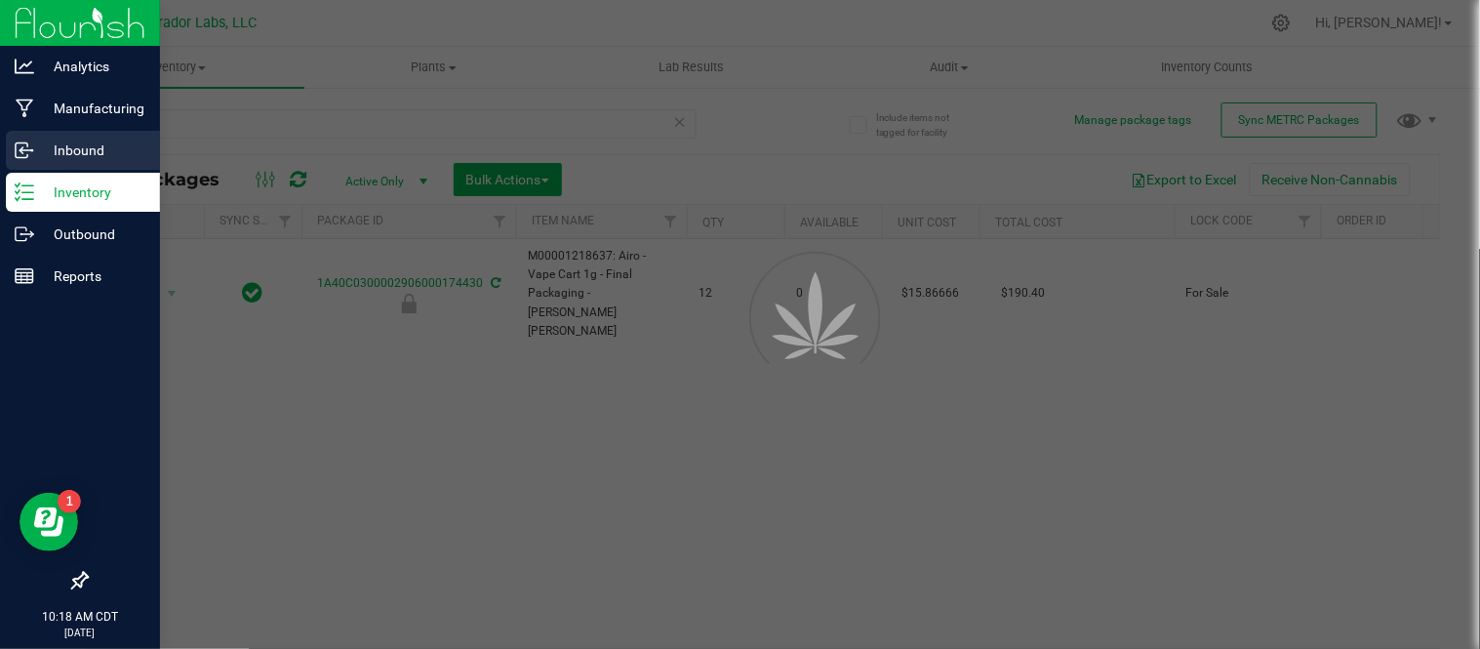
click at [12, 147] on div "Inbound" at bounding box center [83, 150] width 154 height 39
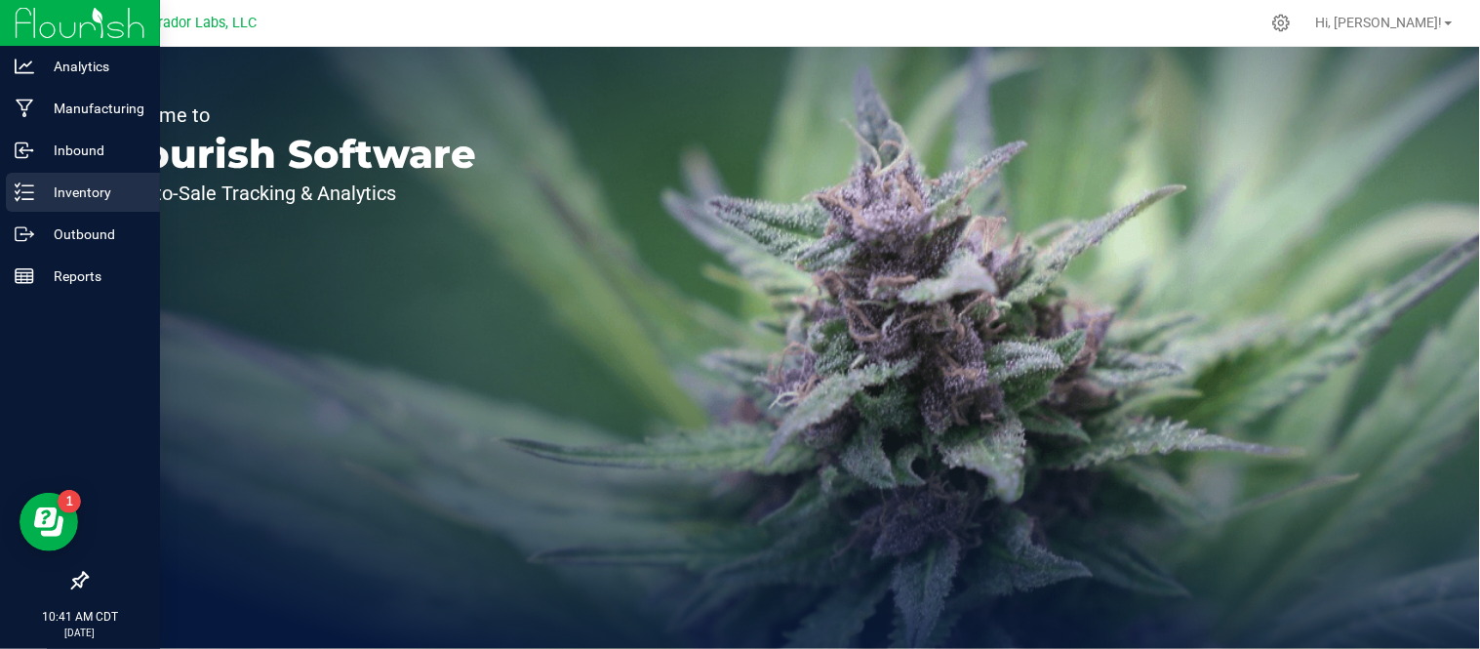
click at [52, 202] on p "Inventory" at bounding box center [92, 192] width 117 height 23
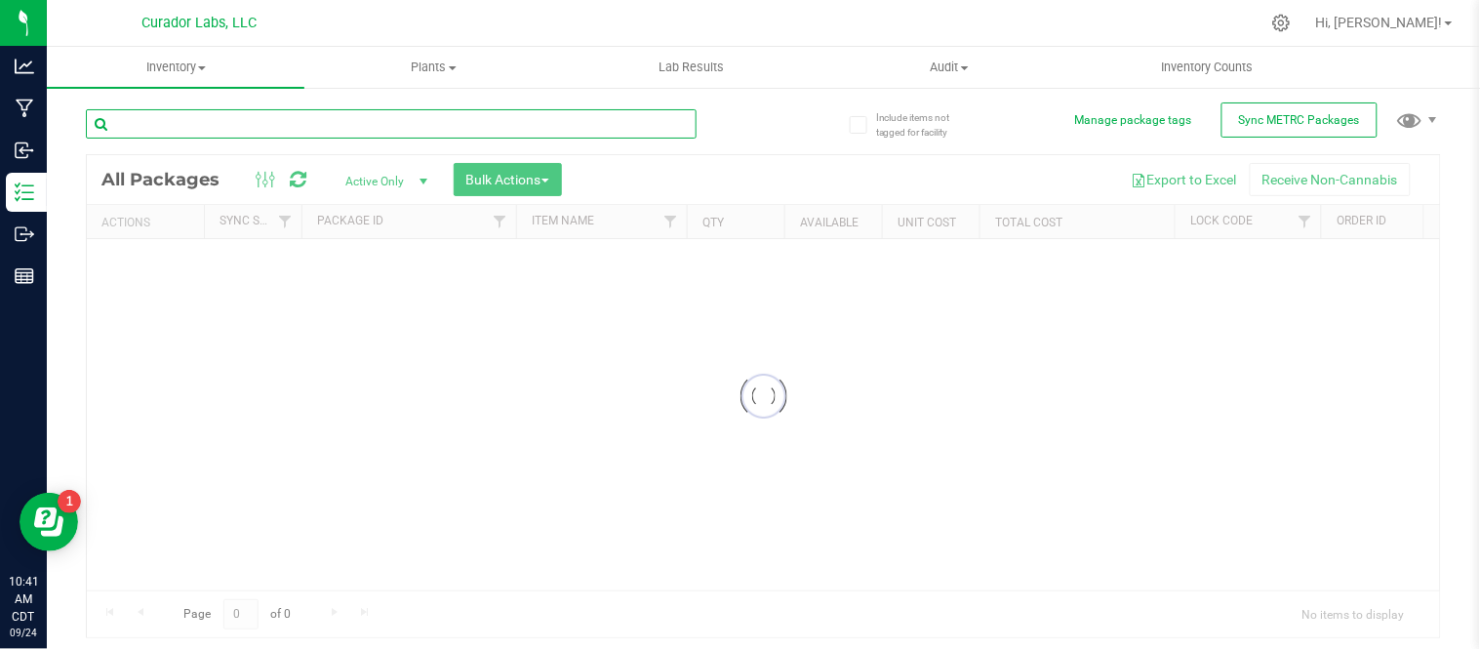
click at [247, 123] on input "text" at bounding box center [391, 123] width 611 height 29
paste input "AiroX - Bulk AIO Vape Cart 2g Each - Frosted Dream"
type input "AiroX - Bulk AIO Vape Cart 2g Each - Frosted Dream"
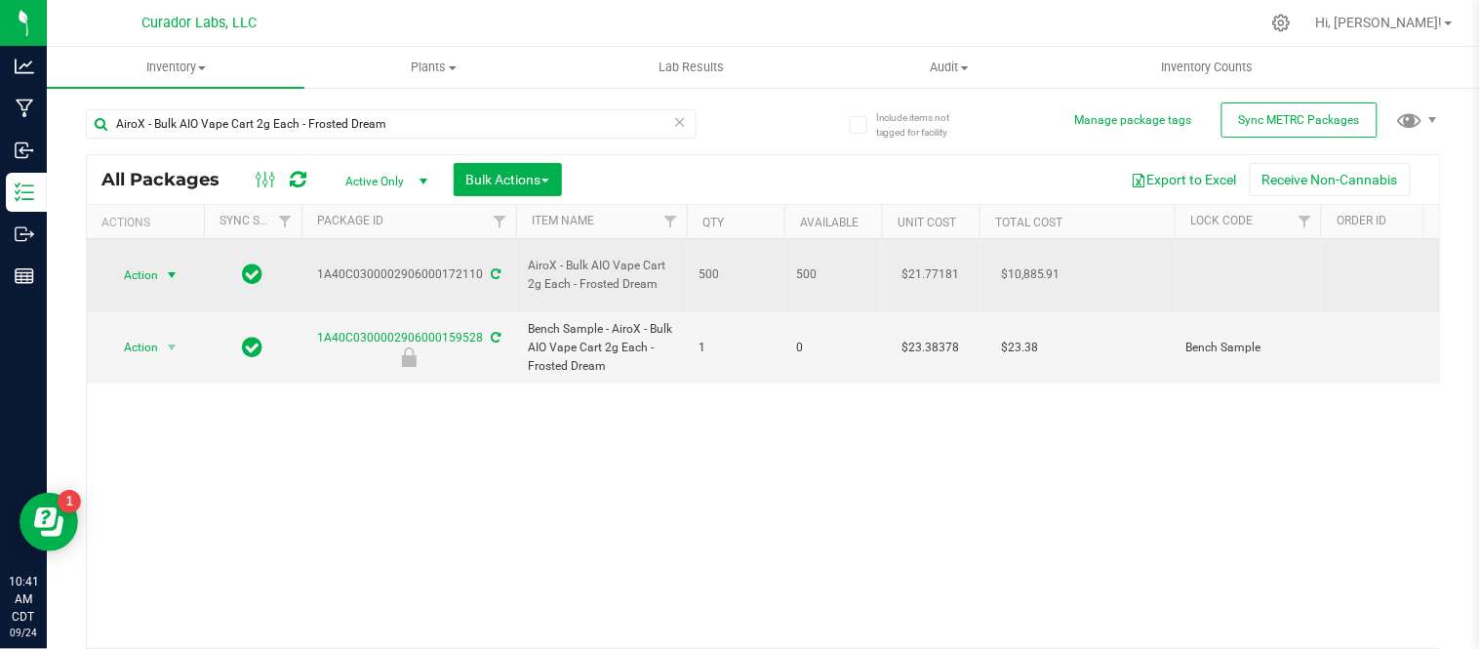
click at [169, 267] on span "select" at bounding box center [172, 275] width 16 height 16
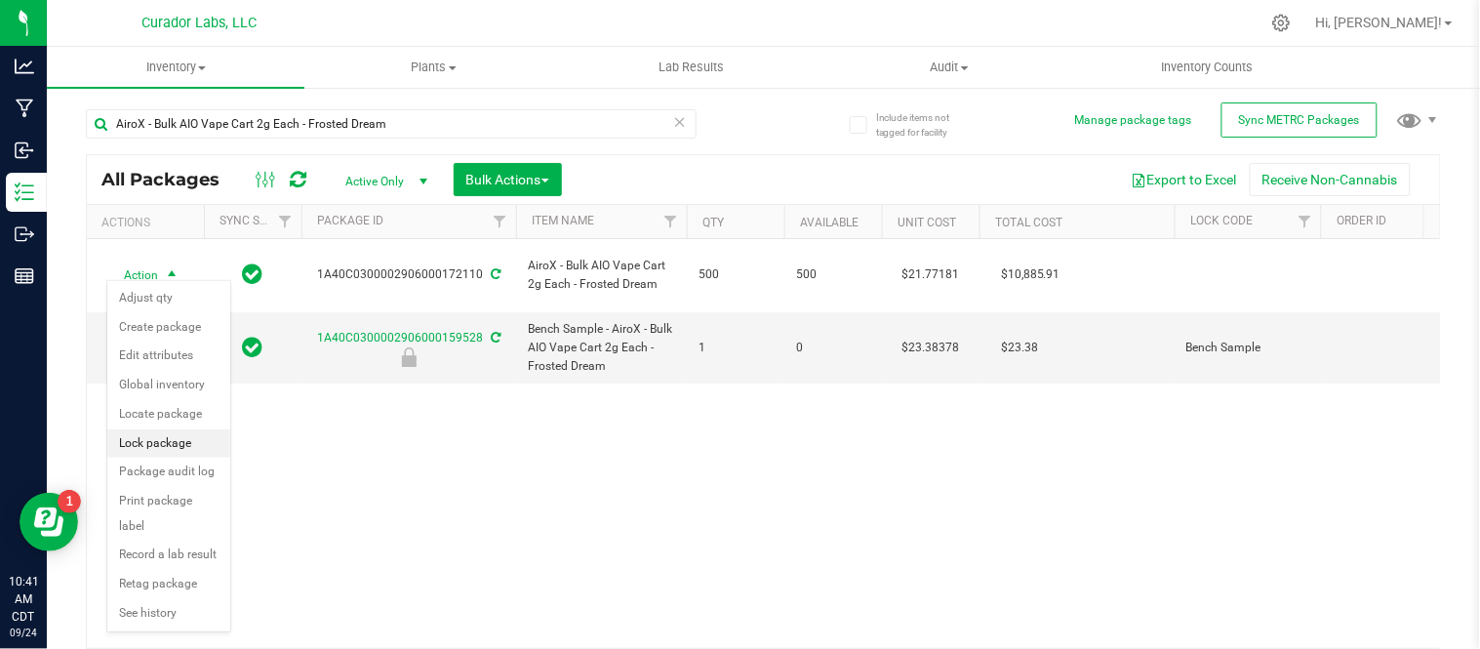
click at [171, 435] on li "Lock package" at bounding box center [168, 443] width 123 height 29
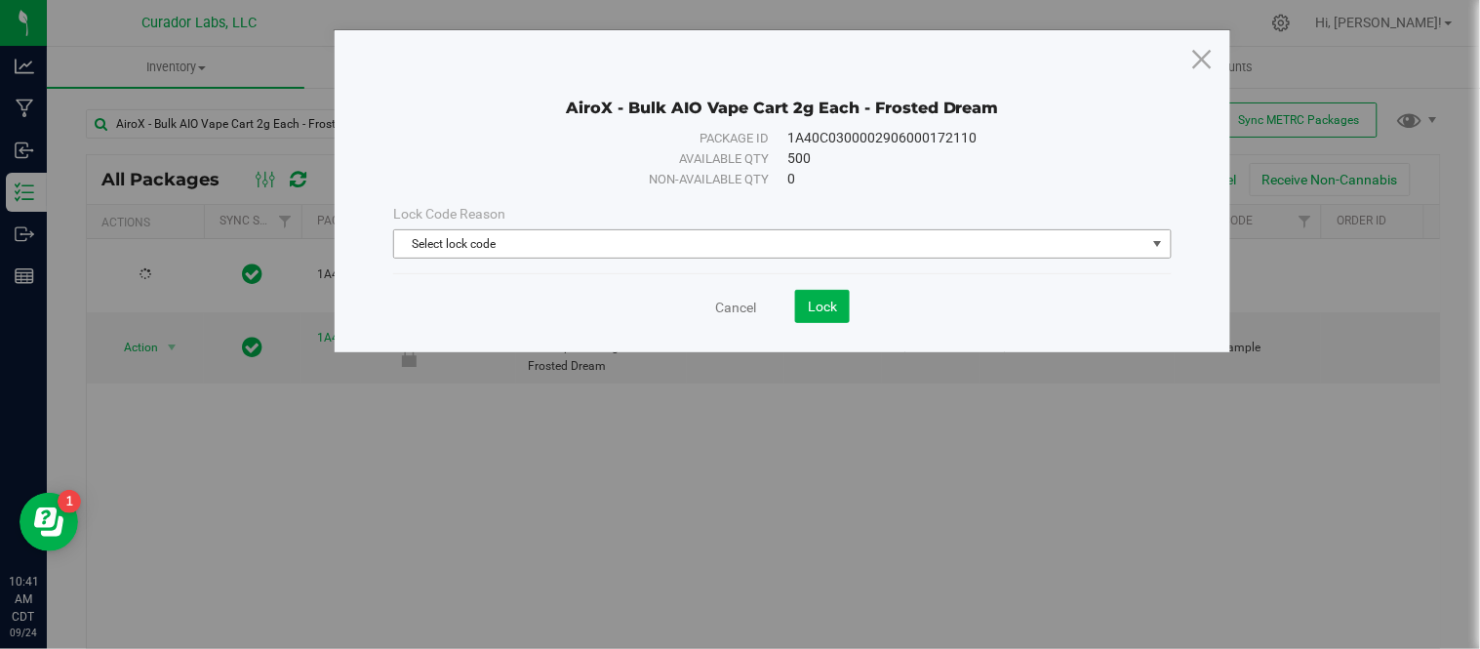
click at [670, 244] on span "Select lock code" at bounding box center [769, 243] width 751 height 27
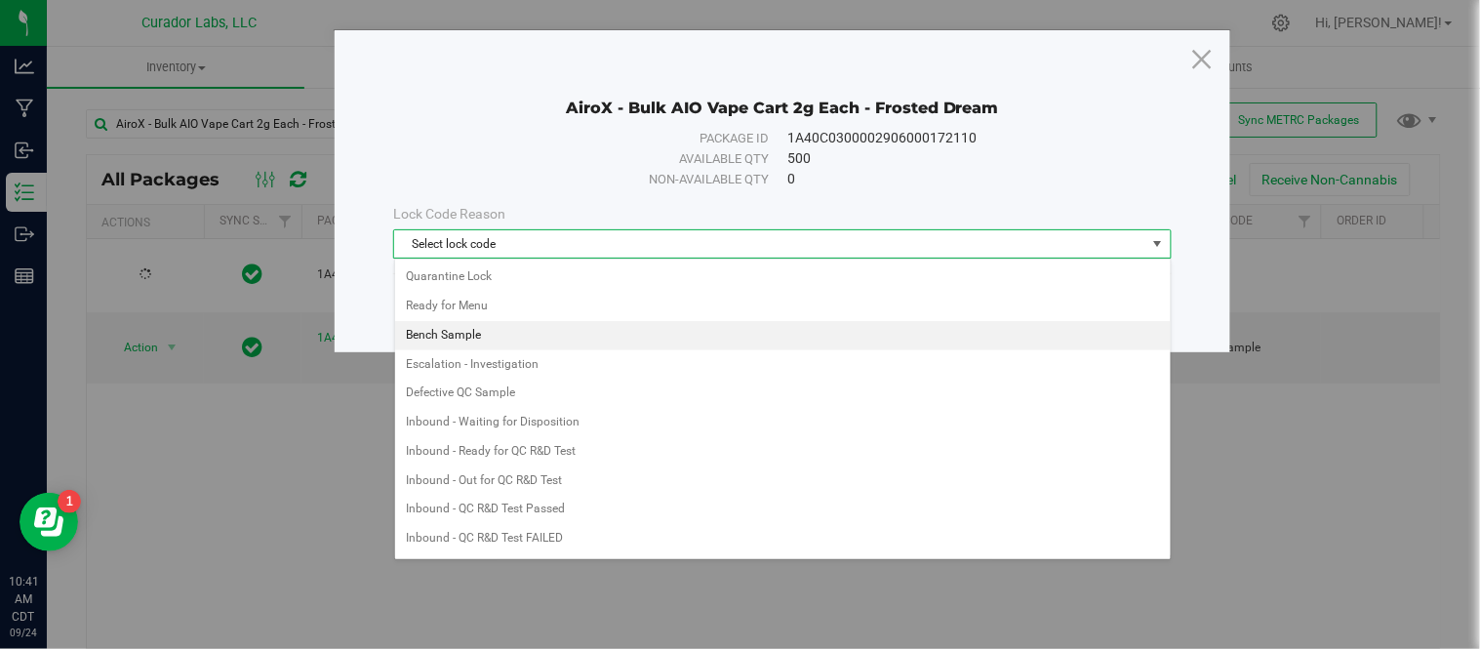
scroll to position [553, 0]
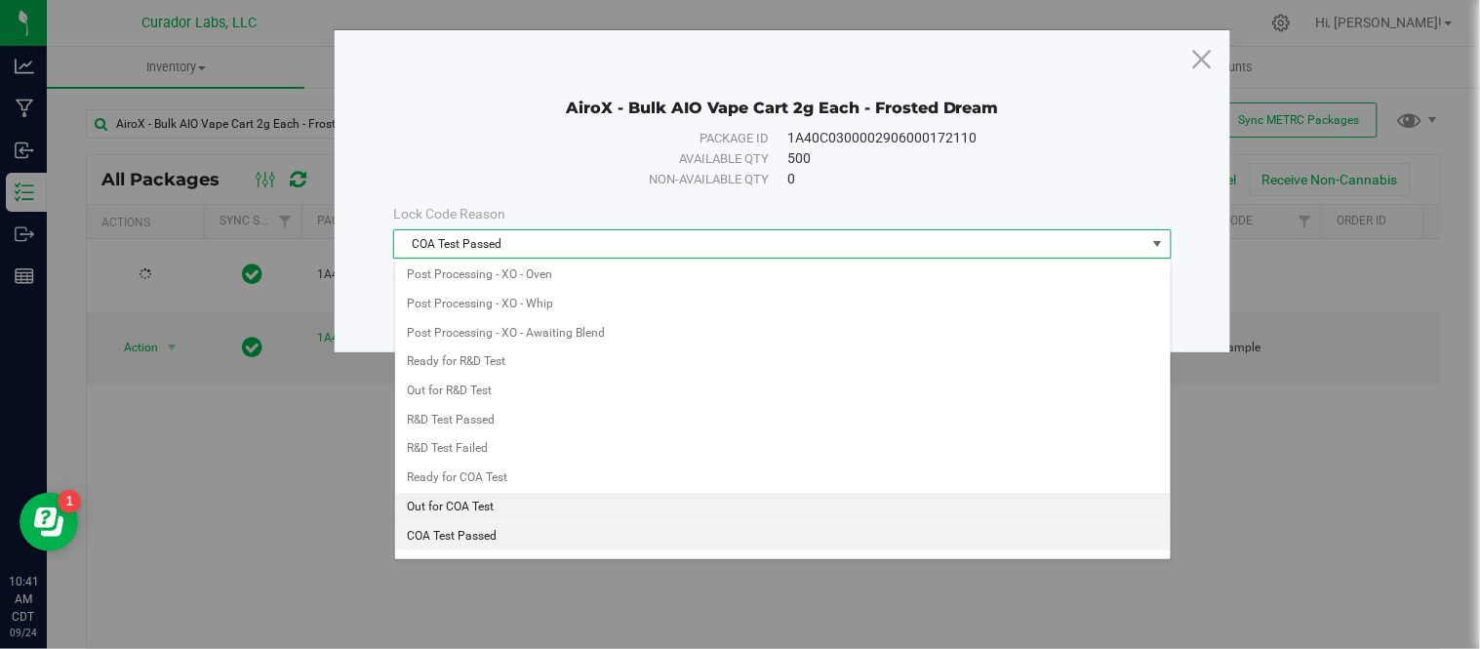
click at [493, 510] on li "Out for COA Test" at bounding box center [783, 507] width 776 height 29
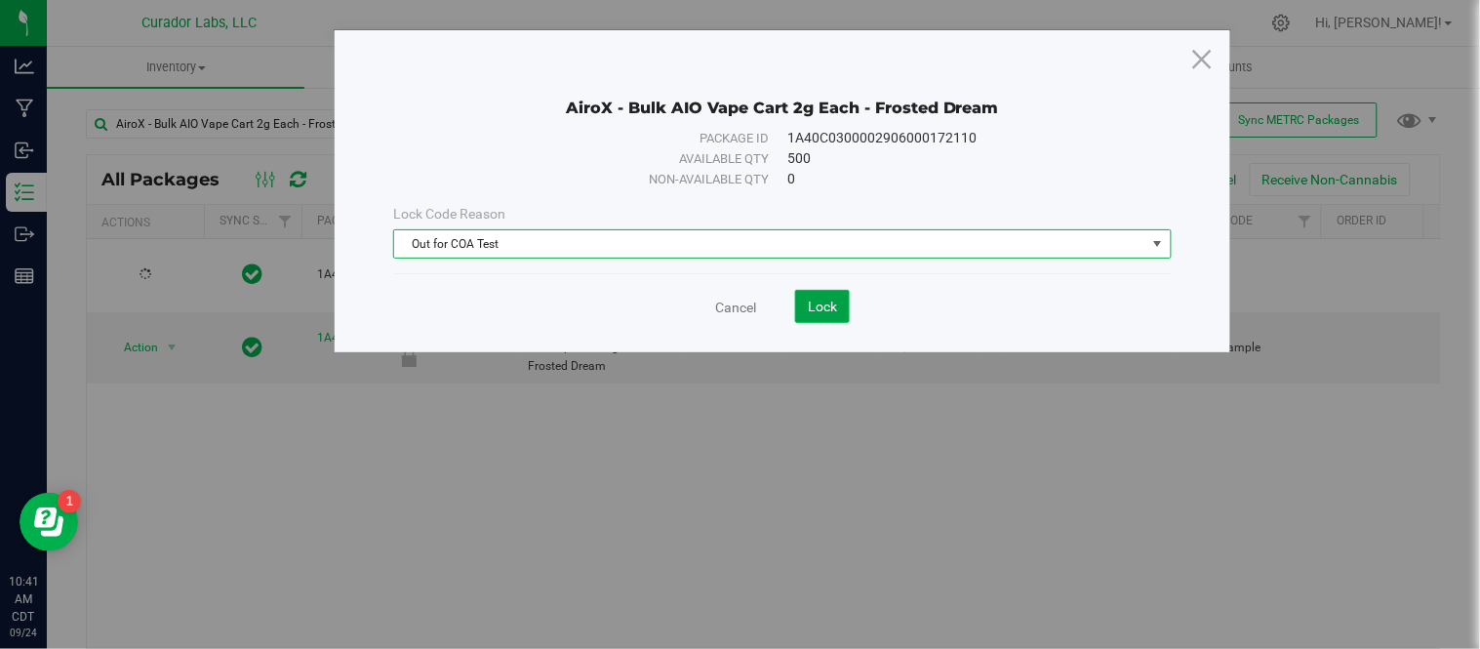
click at [817, 315] on button "Lock" at bounding box center [822, 306] width 55 height 33
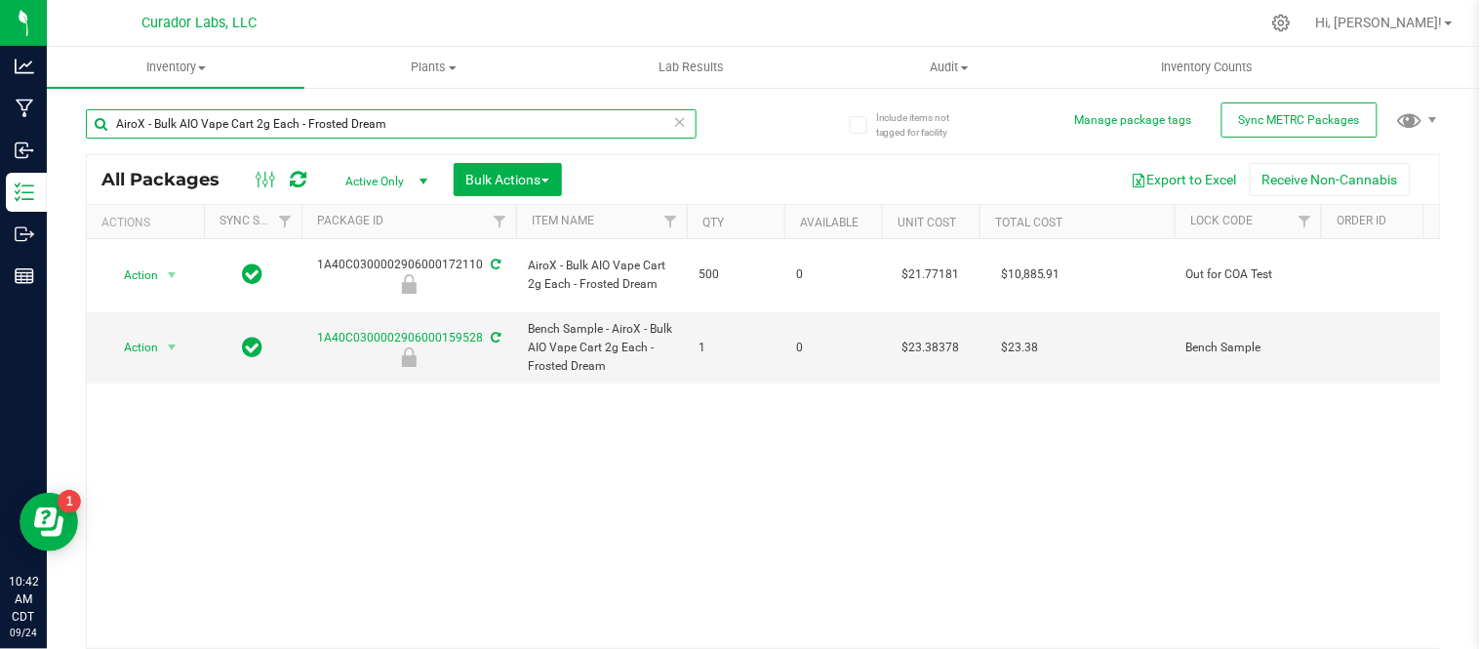
click at [496, 123] on input "AiroX - Bulk AIO Vape Cart 2g Each - Frosted Dream" at bounding box center [391, 123] width 611 height 29
type input "grand daddy"
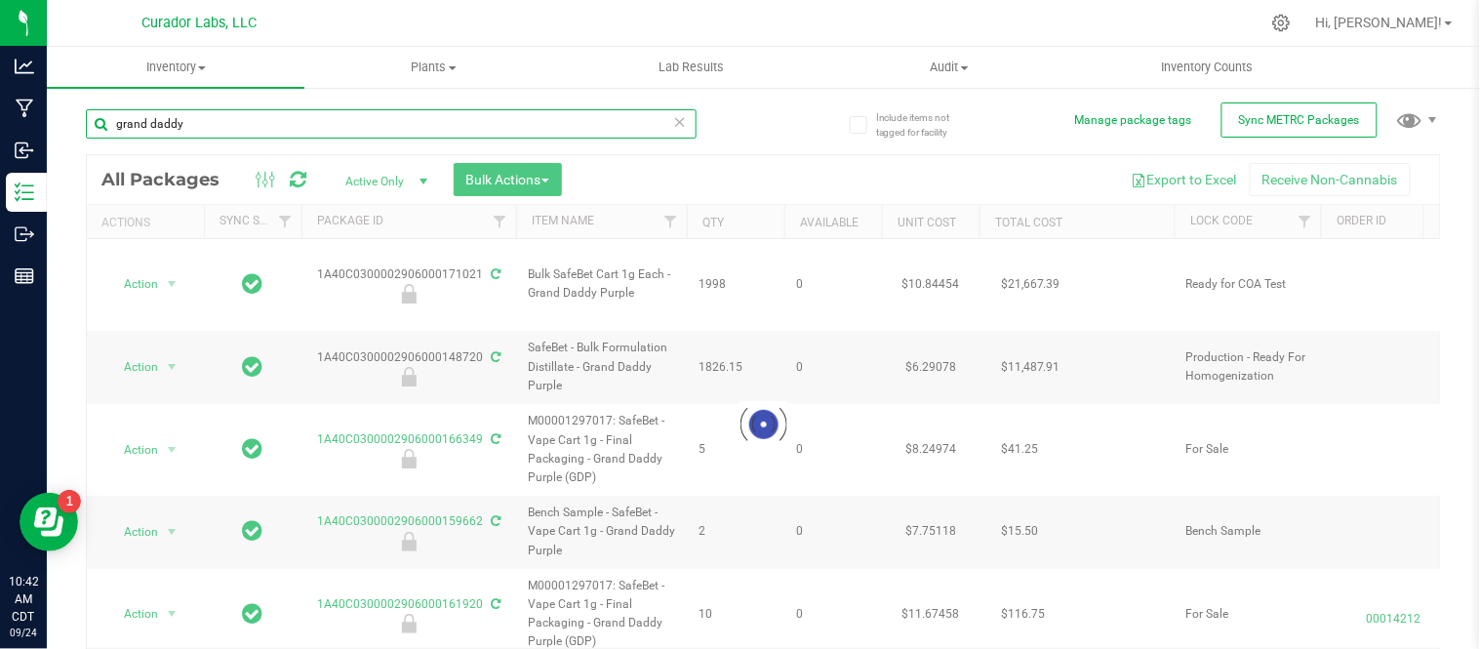
type input "[DATE]"
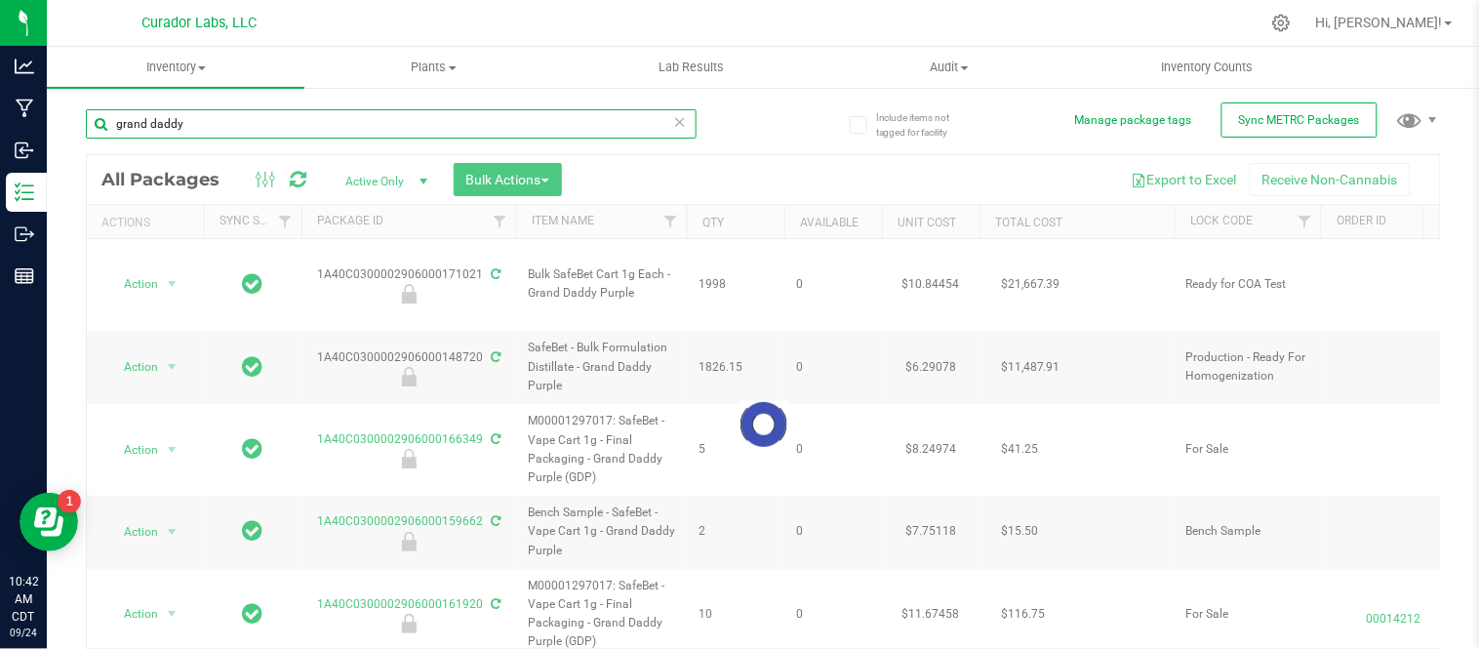
type input "[DATE]"
type input "2025-08-15"
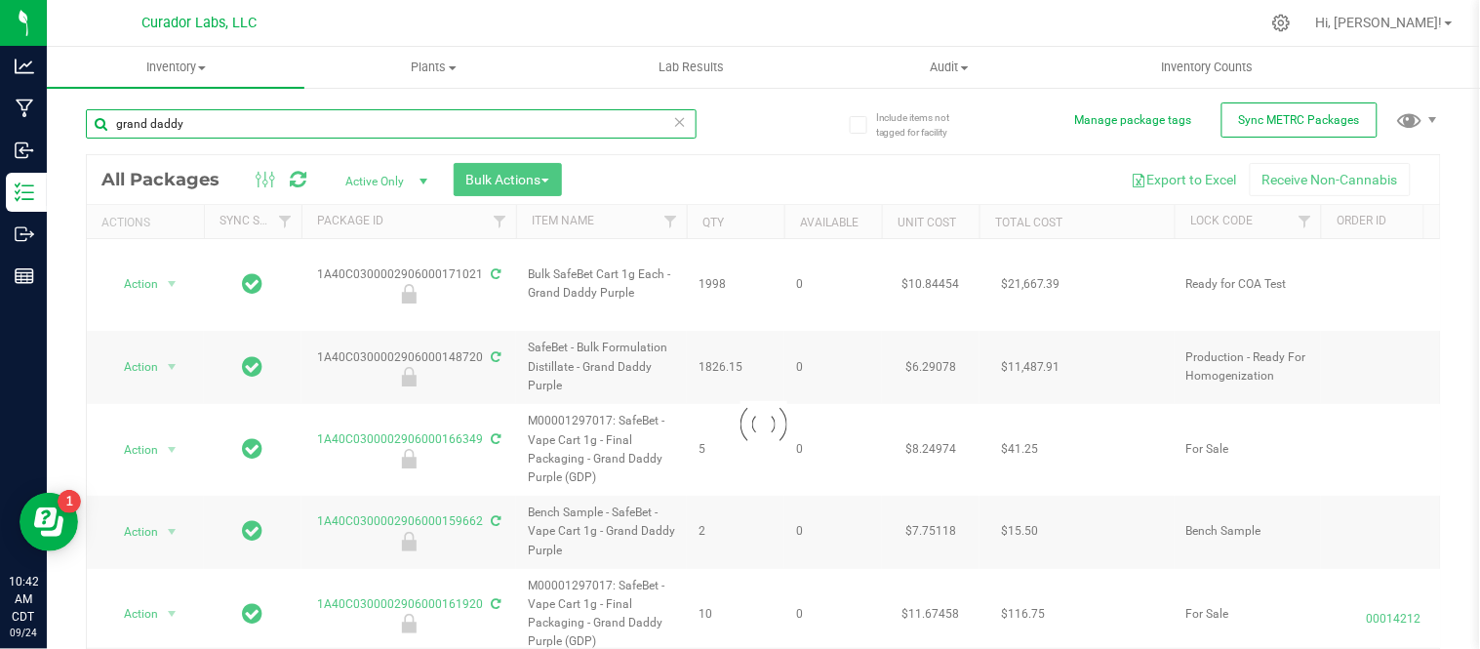
type input "[DATE]"
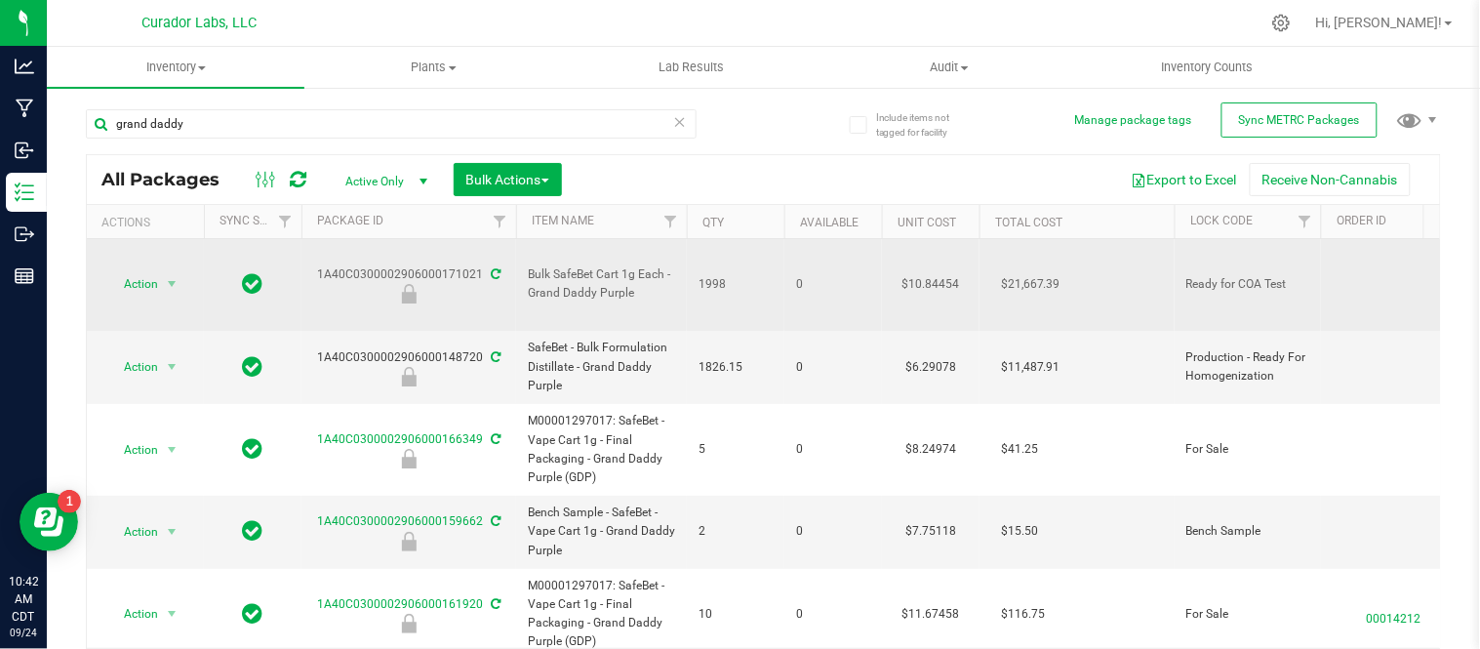
drag, startPoint x: 630, startPoint y: 285, endPoint x: 520, endPoint y: 257, distance: 113.8
click at [520, 257] on td "Bulk SafeBet Cart 1g Each - Grand Daddy Purple" at bounding box center [601, 285] width 171 height 92
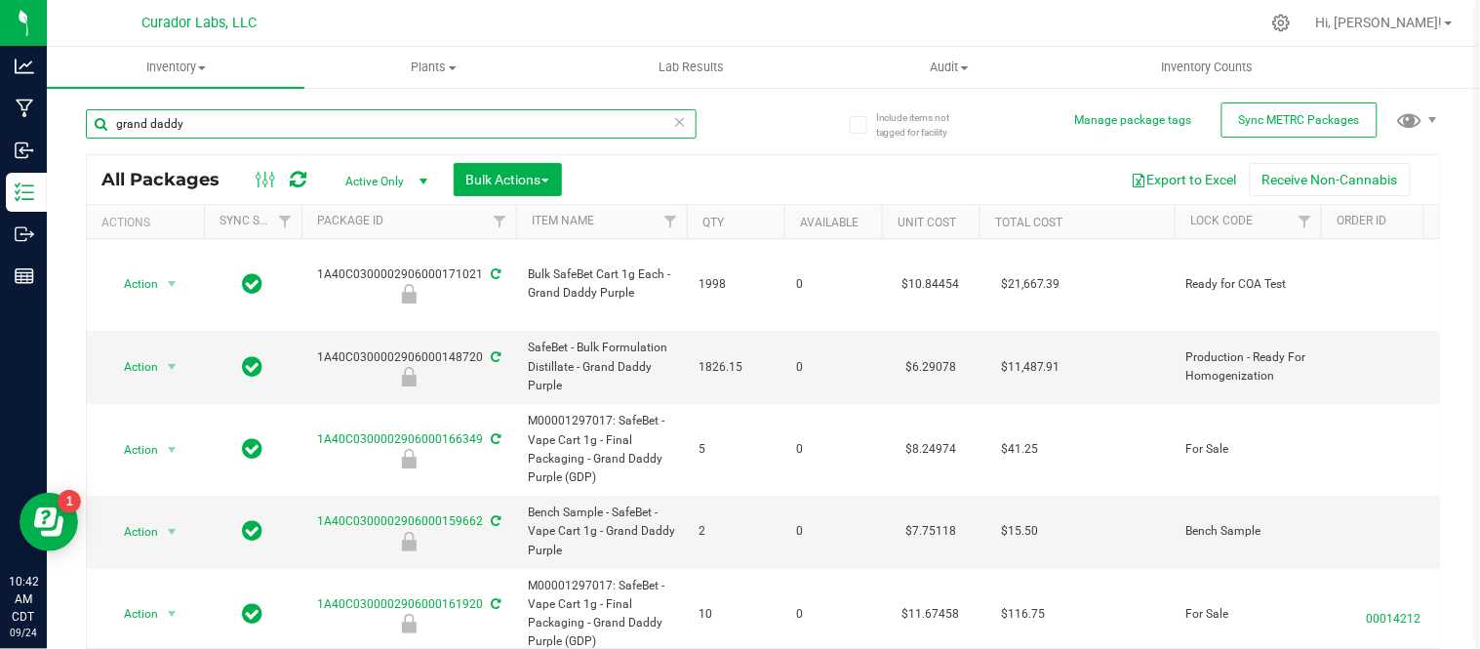
click at [504, 113] on input "grand daddy" at bounding box center [391, 123] width 611 height 29
click at [504, 115] on input "grand daddy" at bounding box center [391, 123] width 611 height 29
paste input "Bulk SafeBet Cart 1g Each - Grand Daddy Purple"
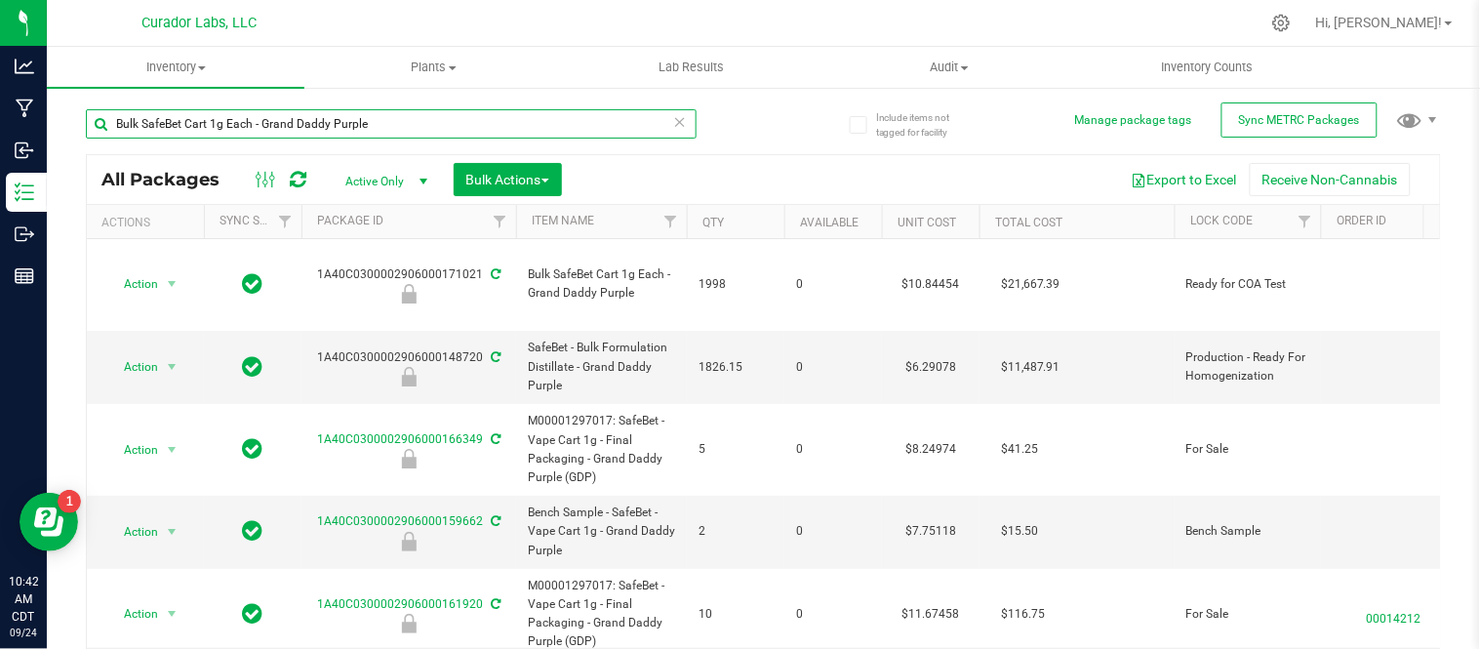
type input "Bulk SafeBet Cart 1g Each - Grand Daddy Purple"
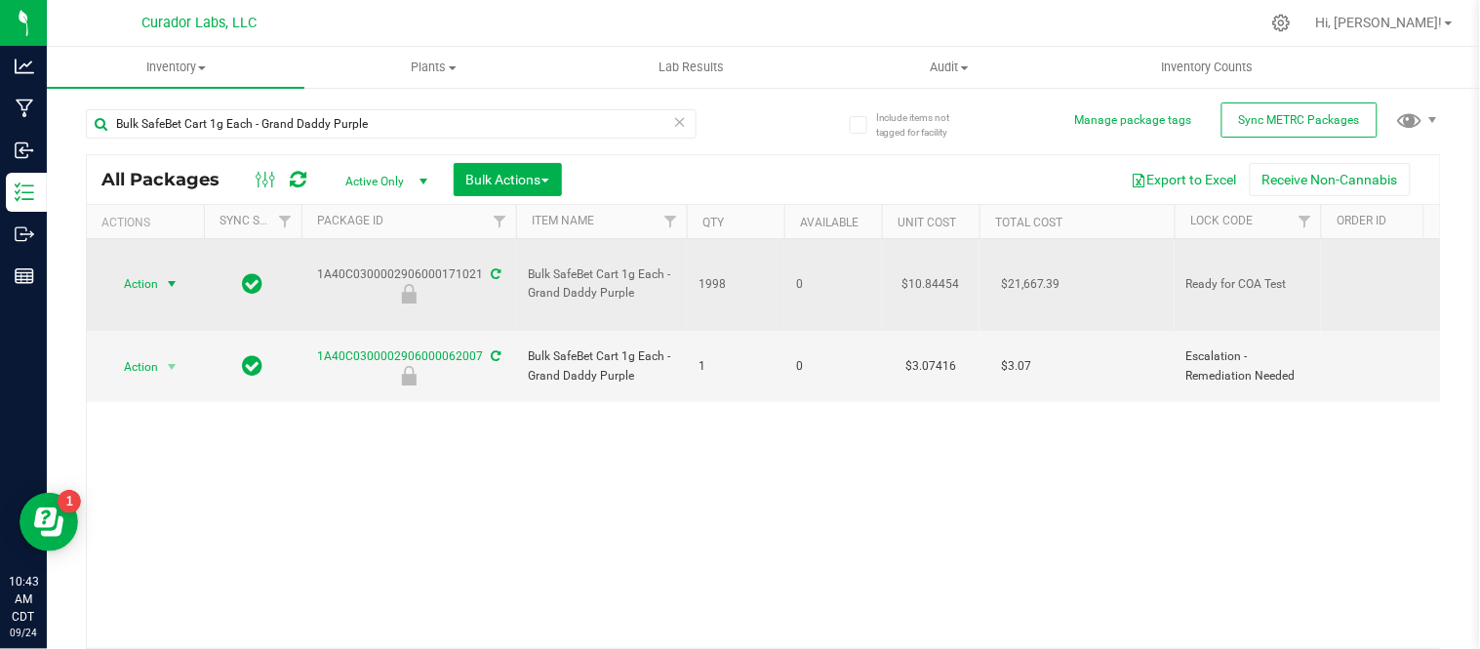
click at [160, 270] on span "select" at bounding box center [172, 283] width 24 height 27
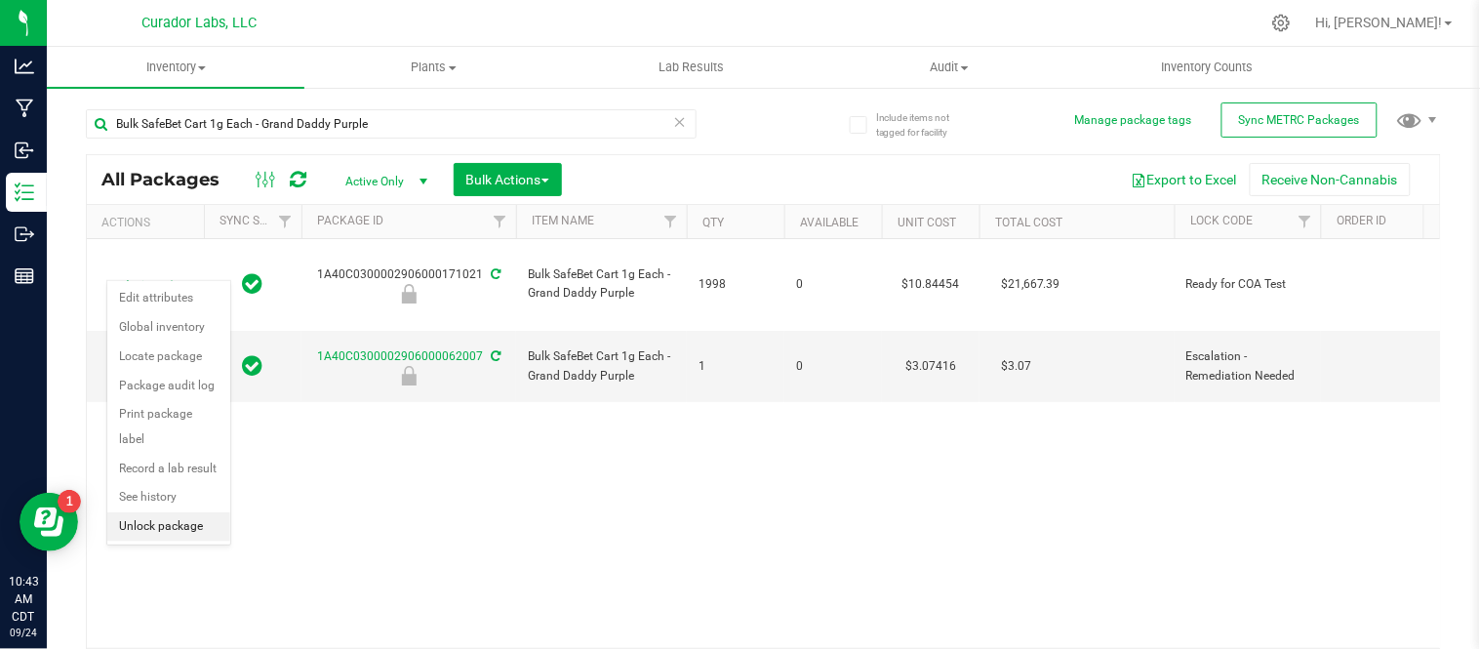
click at [180, 521] on li "Unlock package" at bounding box center [168, 526] width 123 height 29
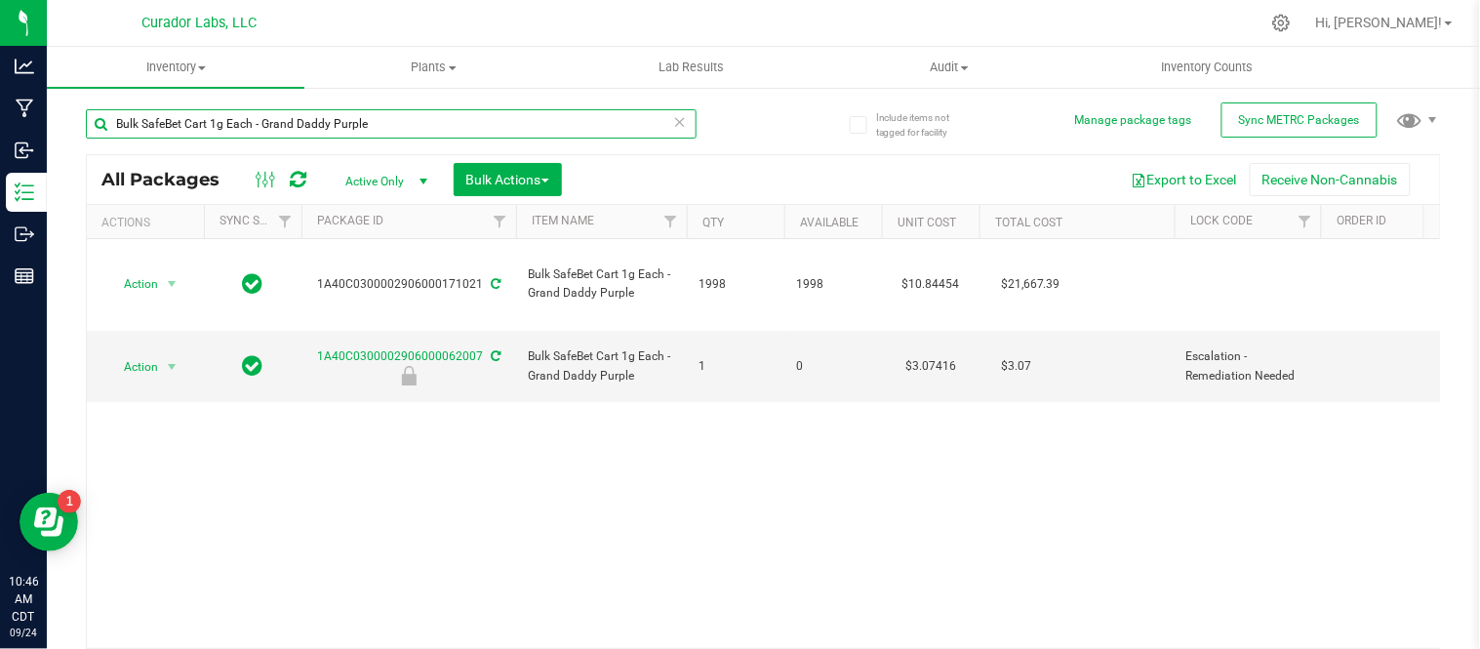
click at [402, 131] on input "Bulk SafeBet Cart 1g Each - Grand Daddy Purple" at bounding box center [391, 123] width 611 height 29
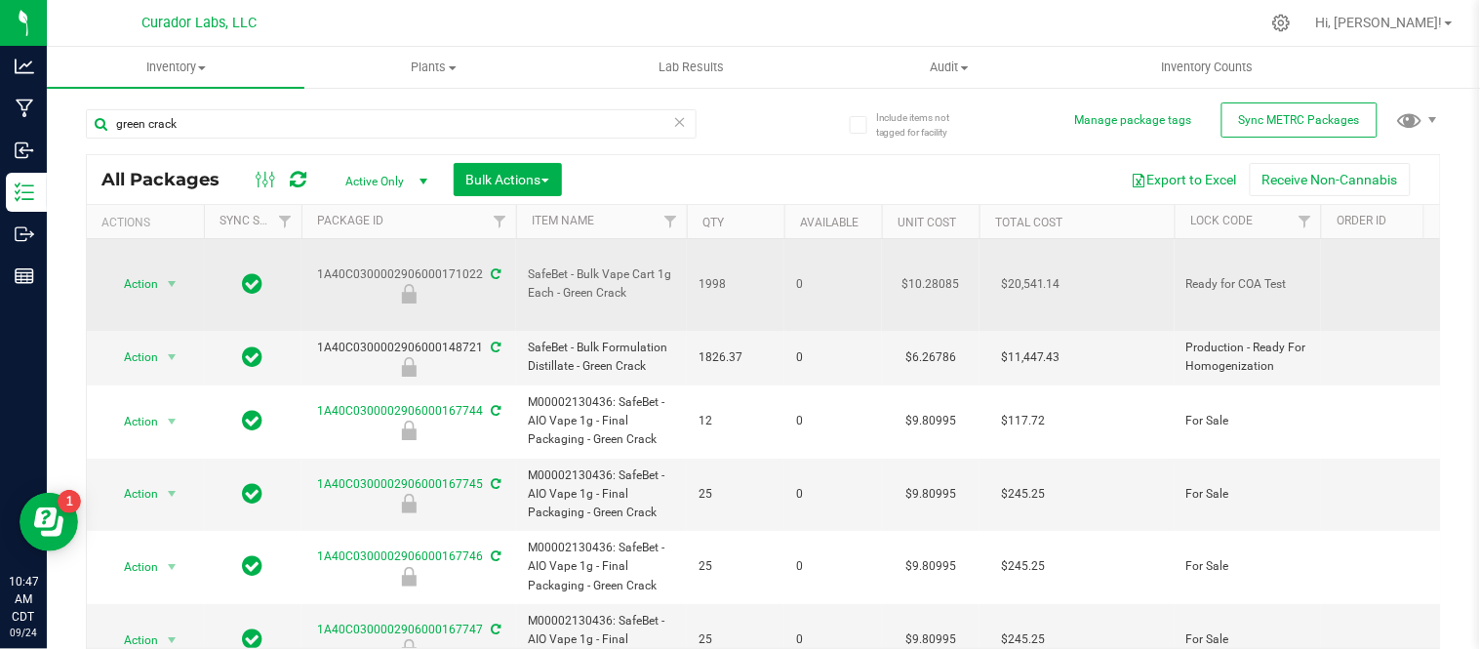
drag, startPoint x: 640, startPoint y: 269, endPoint x: 529, endPoint y: 259, distance: 111.8
click at [529, 265] on span "SafeBet - Bulk Vape Cart 1g Each - Green Crack" at bounding box center [601, 283] width 147 height 37
copy span "SafeBet - Bulk Vape Cart 1g Each - Green Crack"
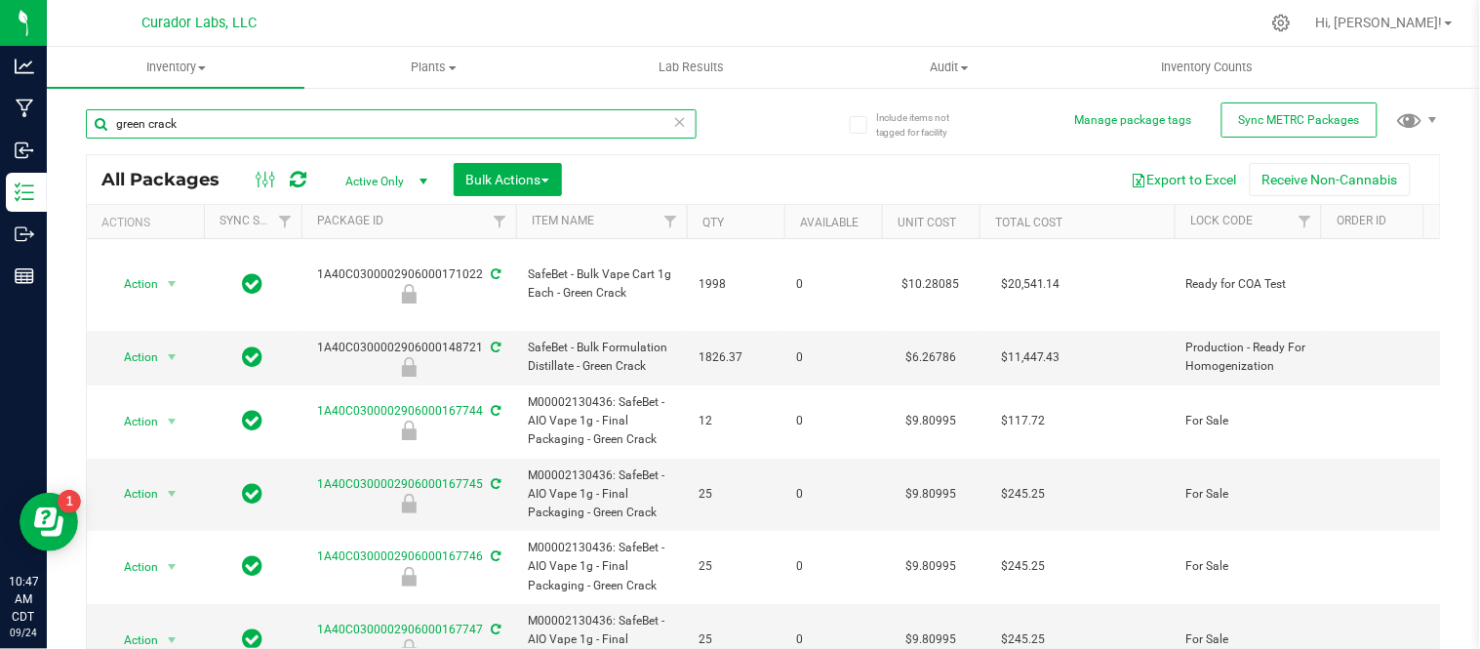
click at [338, 125] on input "green crack" at bounding box center [391, 123] width 611 height 29
paste input "SafeBet - Bulk Vape Cart 1g Each - Green C"
type input "SafeBet - Bulk Vape Cart 1g Each - Green Crack"
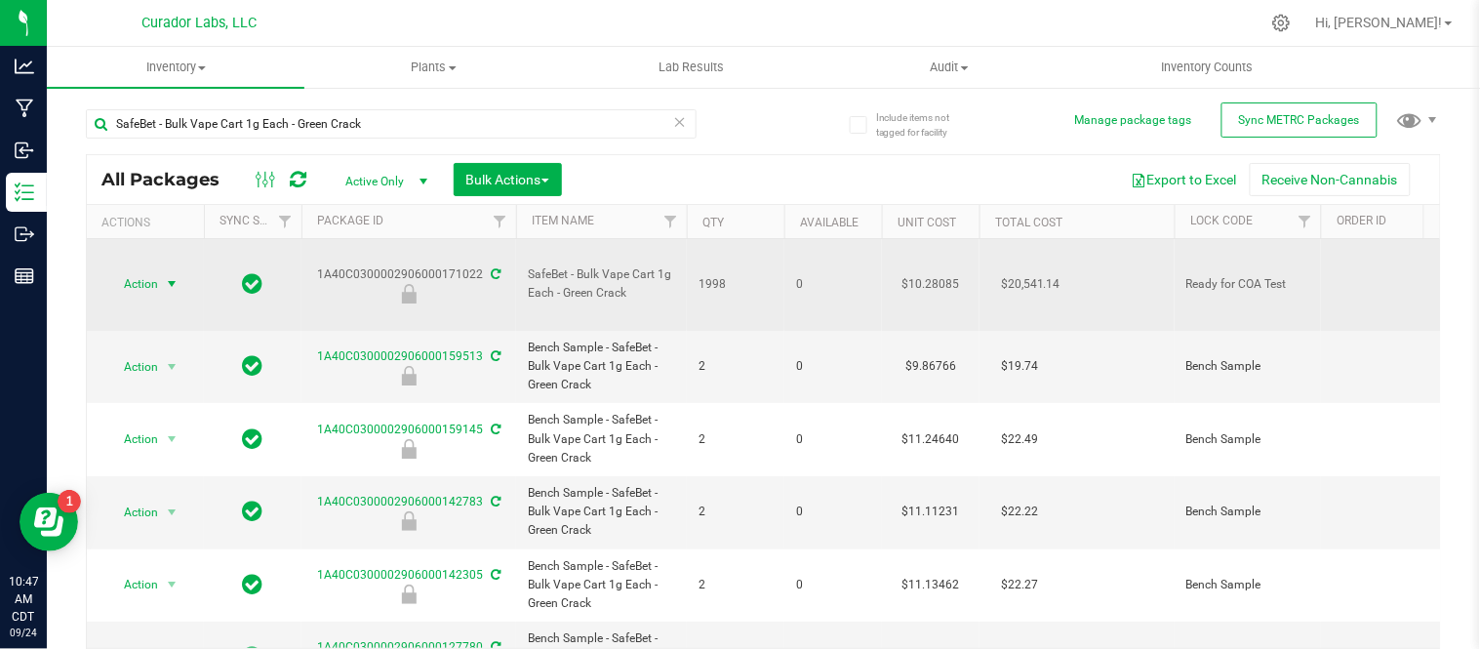
click at [147, 270] on span "Action" at bounding box center [132, 283] width 53 height 27
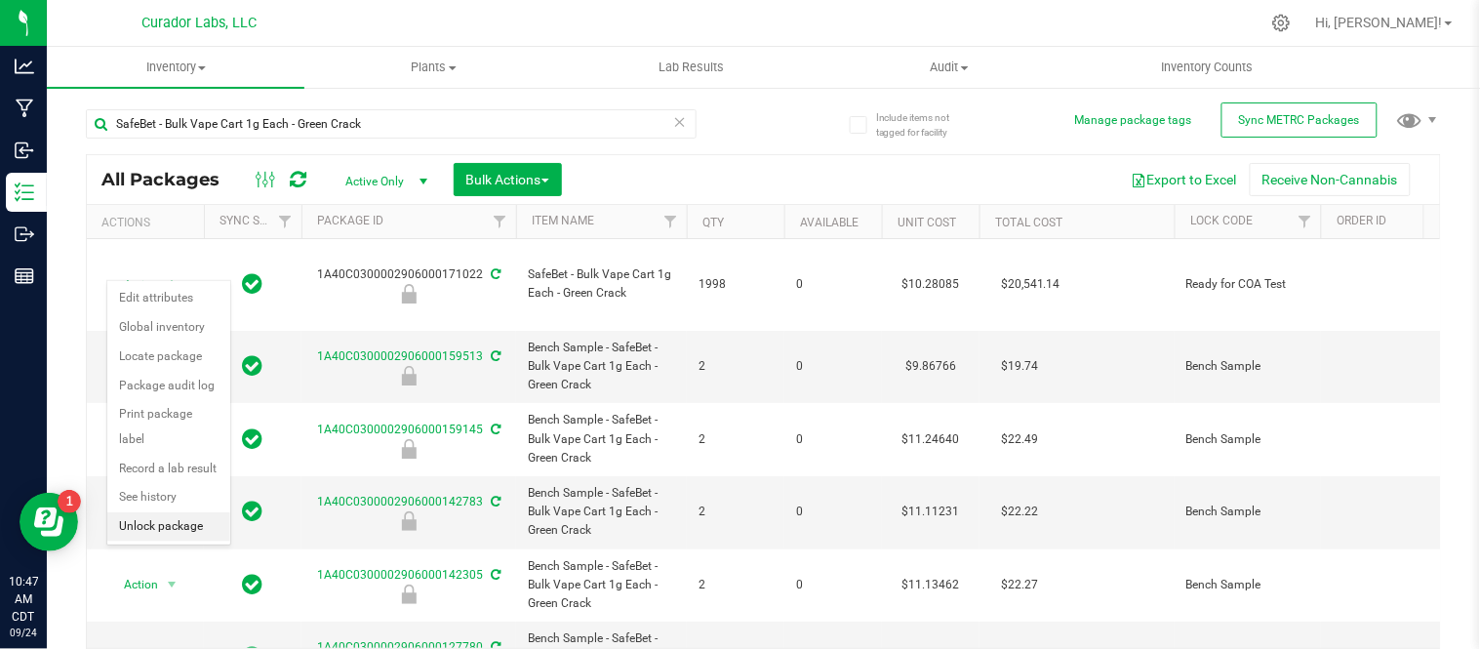
click at [161, 518] on li "Unlock package" at bounding box center [168, 526] width 123 height 29
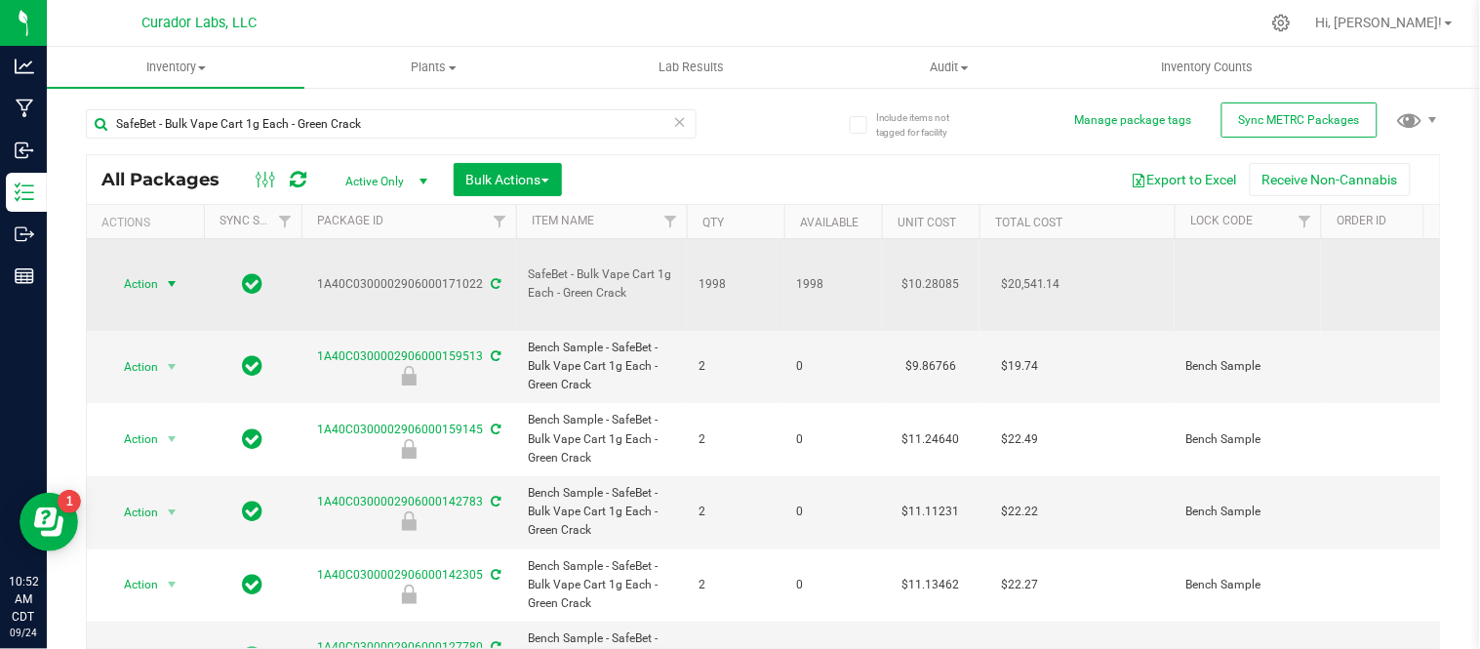
click at [152, 270] on span "Action" at bounding box center [132, 283] width 53 height 27
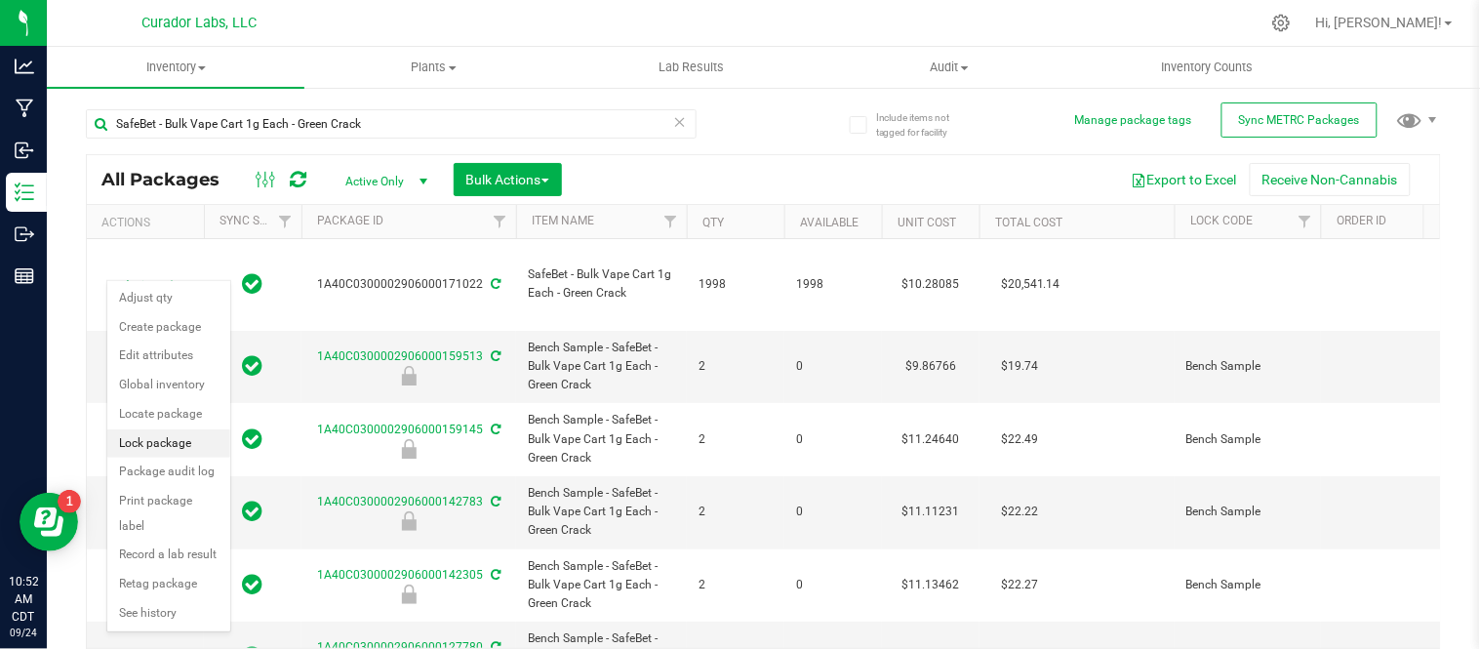
click at [173, 442] on li "Lock package" at bounding box center [168, 443] width 123 height 29
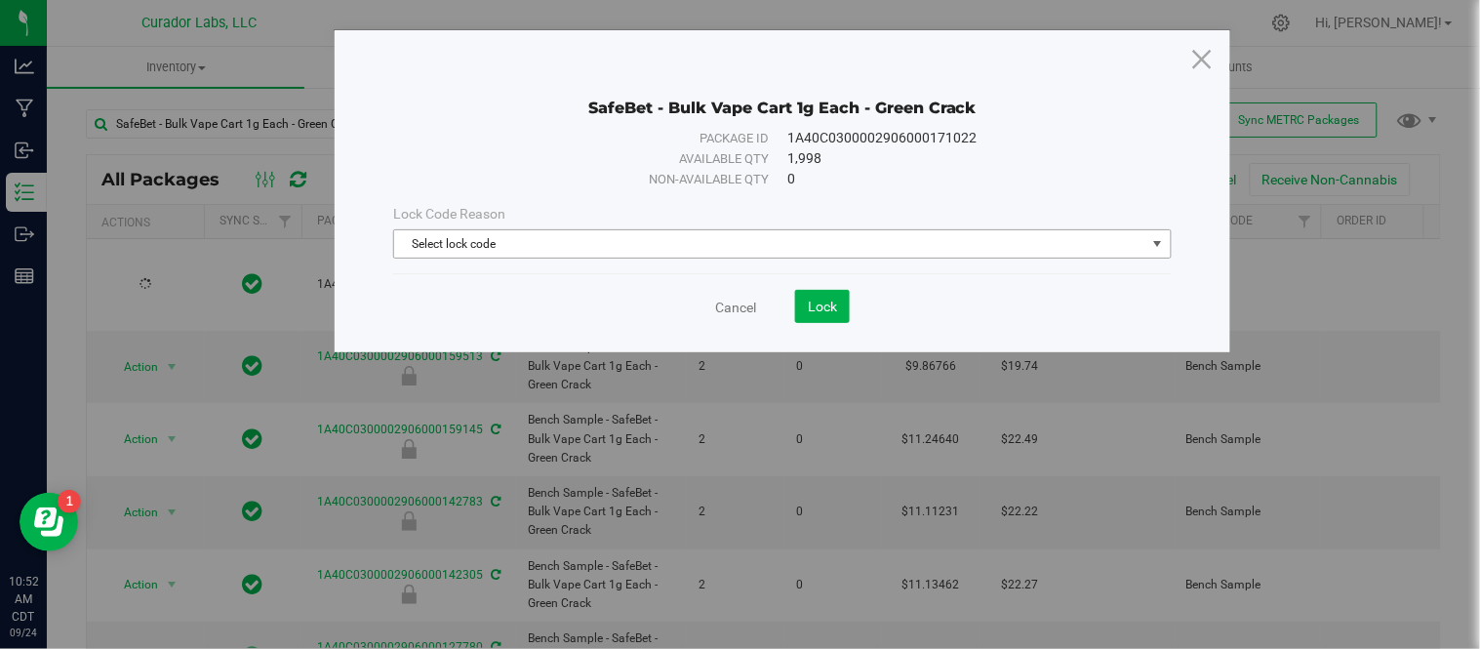
click at [476, 236] on span "Select lock code" at bounding box center [769, 243] width 751 height 27
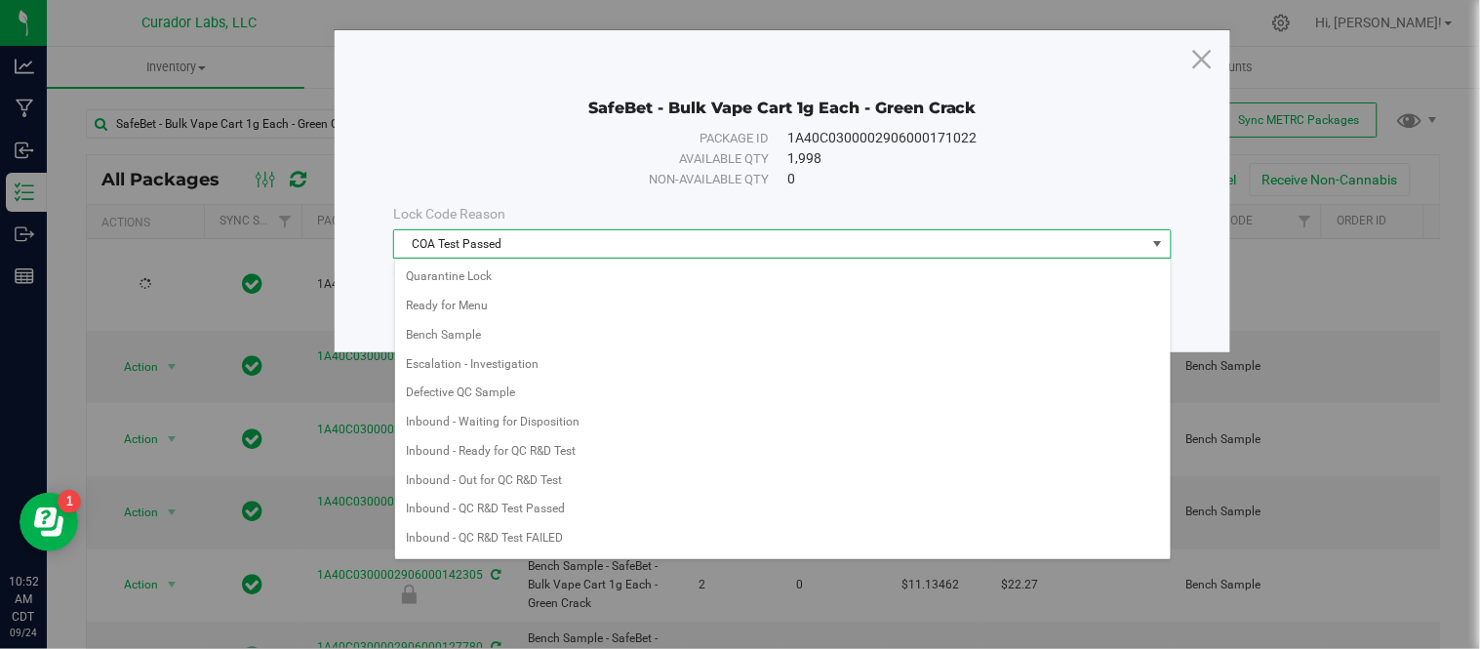
scroll to position [553, 0]
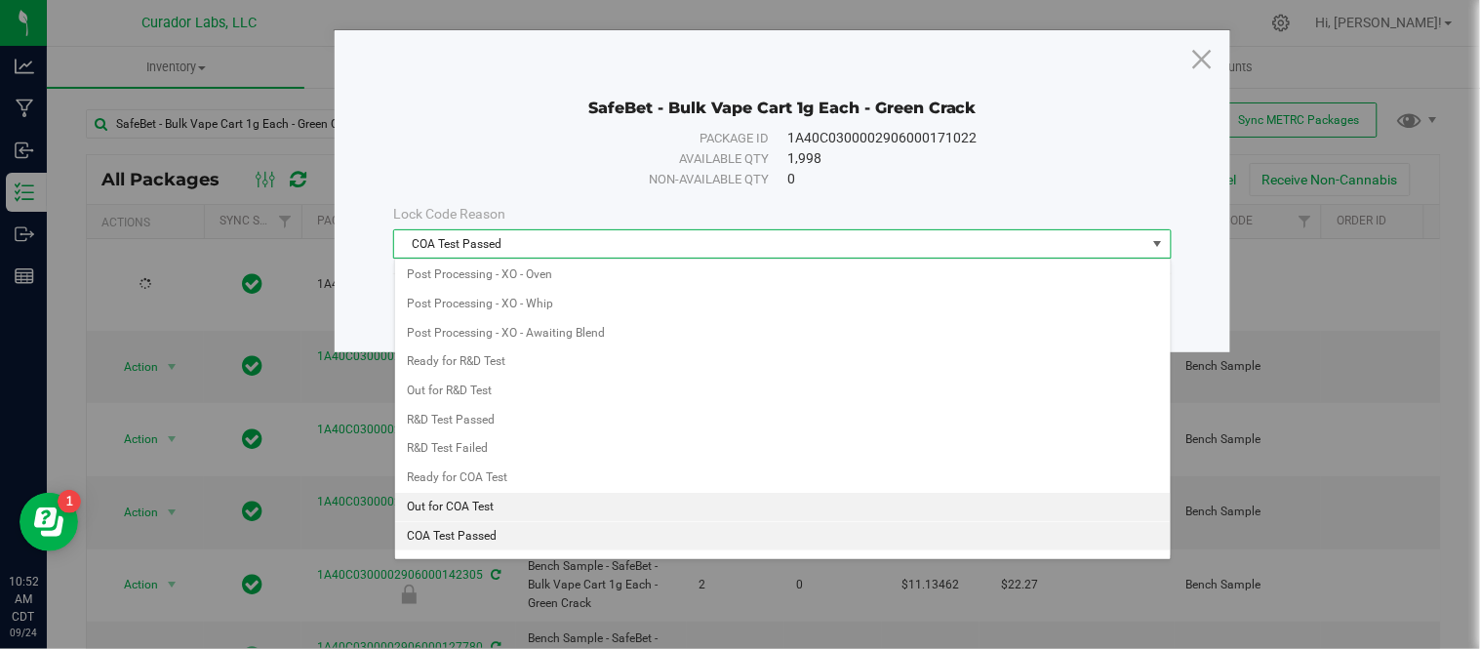
click at [629, 513] on li "Out for COA Test" at bounding box center [783, 507] width 776 height 29
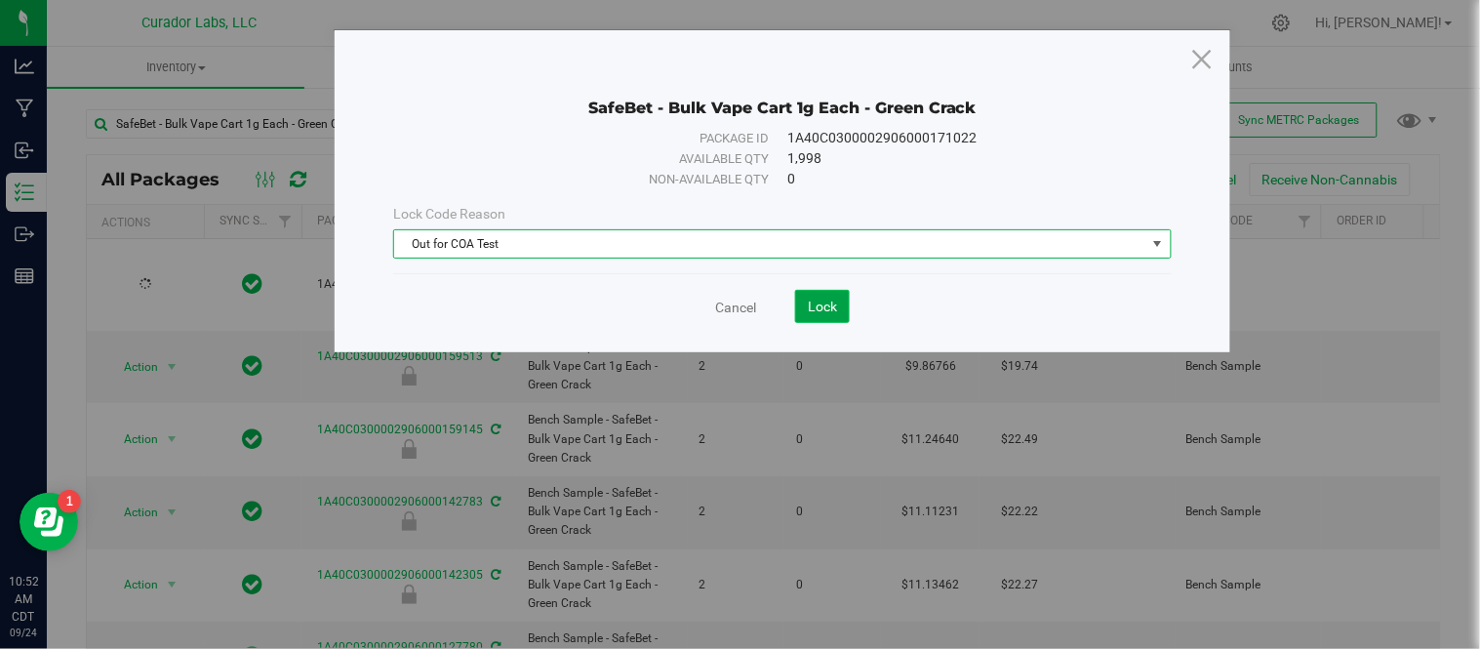
click at [808, 309] on span "Lock" at bounding box center [822, 307] width 29 height 16
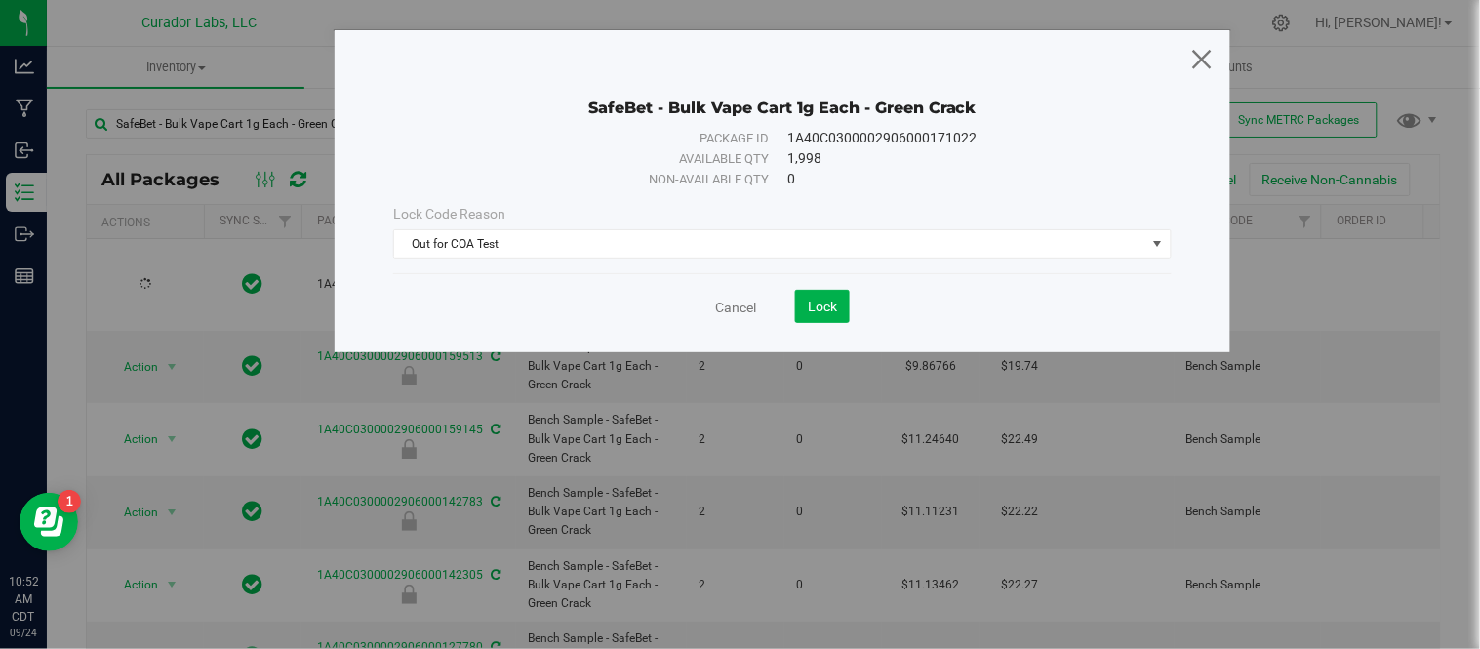
click at [1206, 43] on icon at bounding box center [1203, 58] width 26 height 47
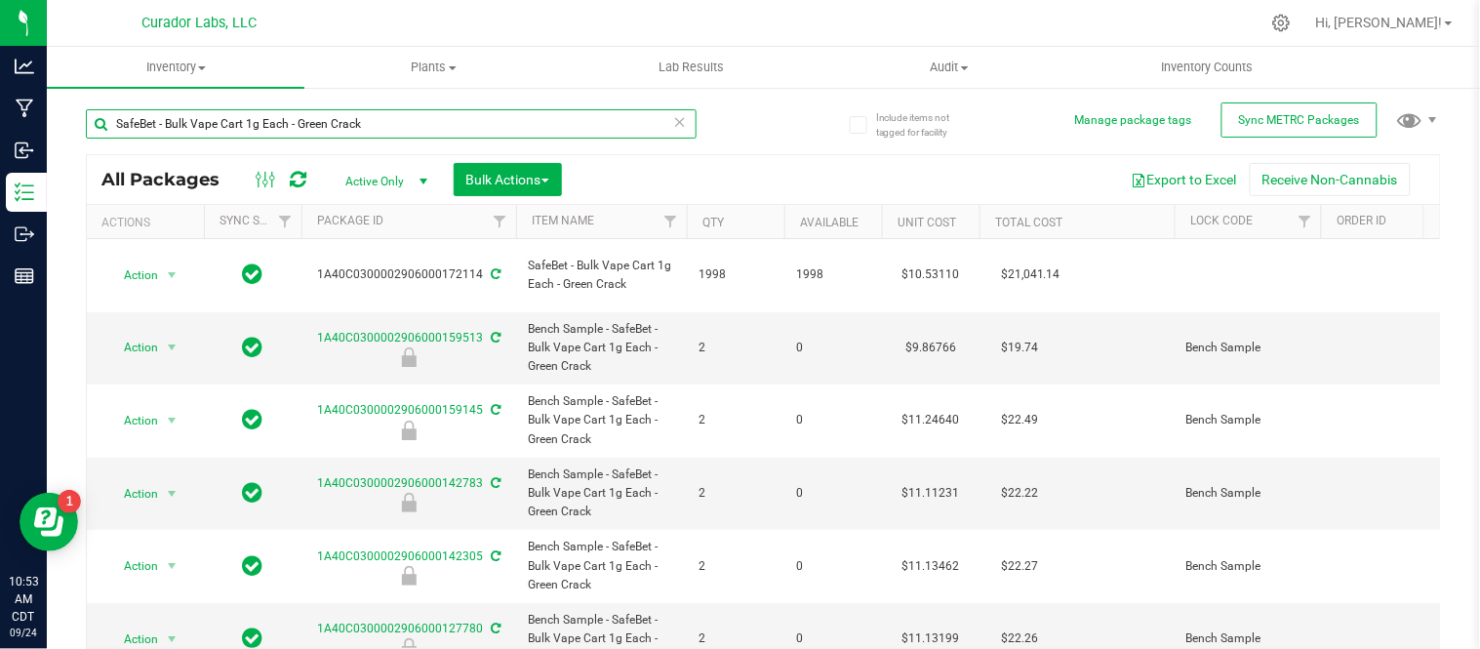
click at [421, 118] on input "SafeBet - Bulk Vape Cart 1g Each - Green Crack" at bounding box center [391, 123] width 611 height 29
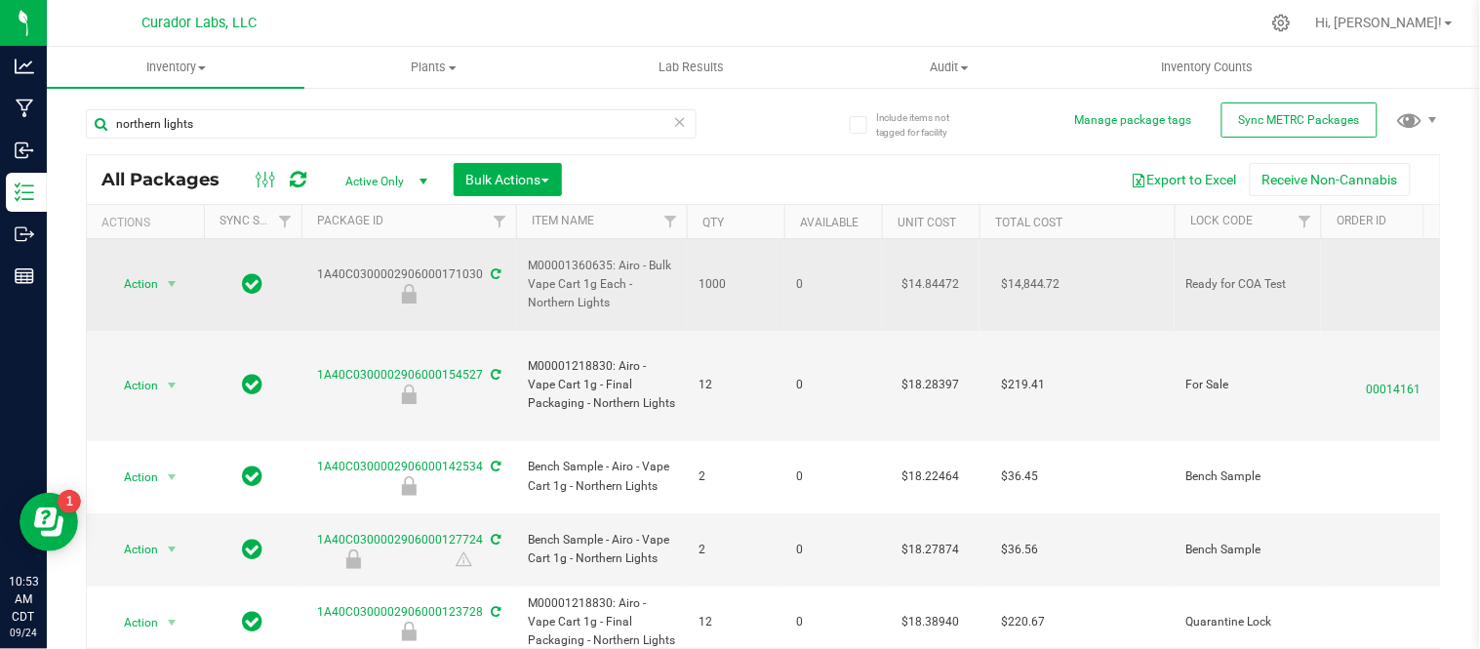
drag, startPoint x: 618, startPoint y: 252, endPoint x: 667, endPoint y: 291, distance: 63.3
click at [667, 291] on span "M00001360635: Airo - Bulk Vape Cart 1g Each - Northern Lights" at bounding box center [601, 285] width 147 height 57
copy span "Airo - Bulk Vape Cart 1g Each - Northern Lights"
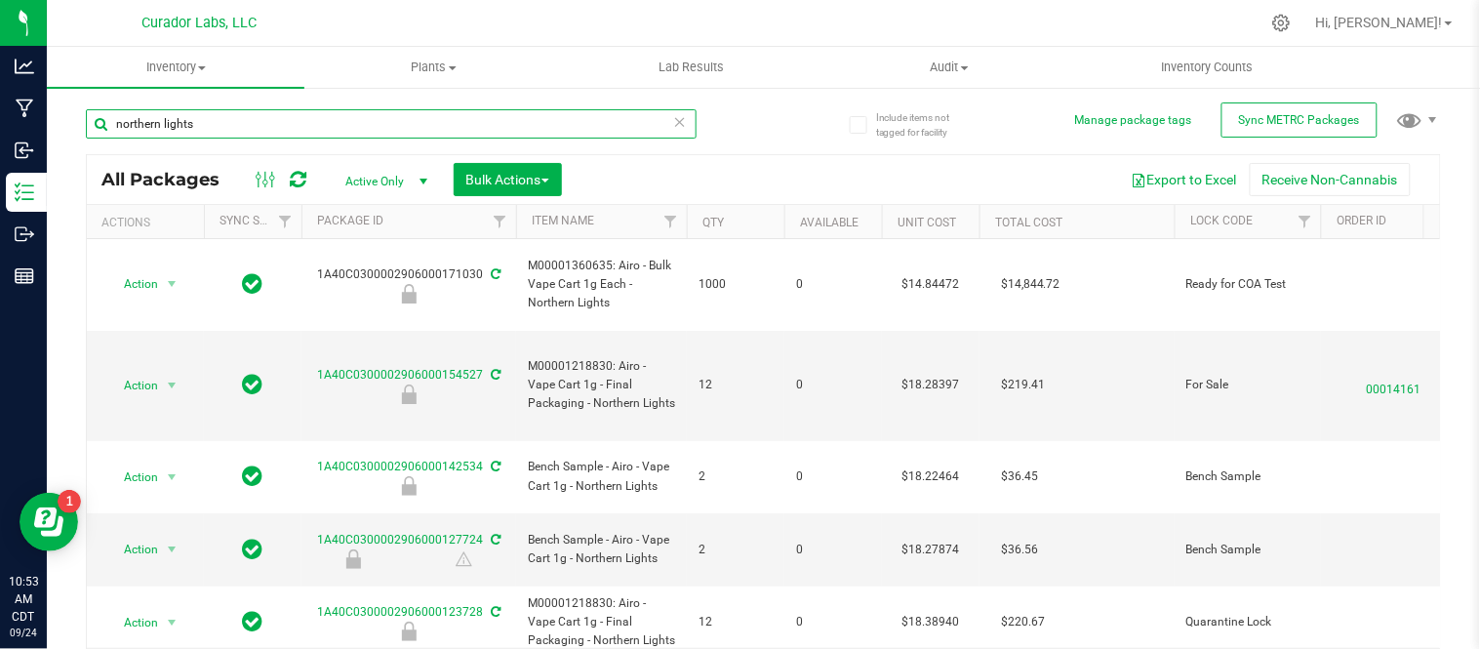
click at [553, 110] on input "northern lights" at bounding box center [391, 123] width 611 height 29
paste input "Airo - Bulk Vape Cart 1g Each - Northern L"
type input "Airo - Bulk Vape Cart 1g Each - Northern Lights"
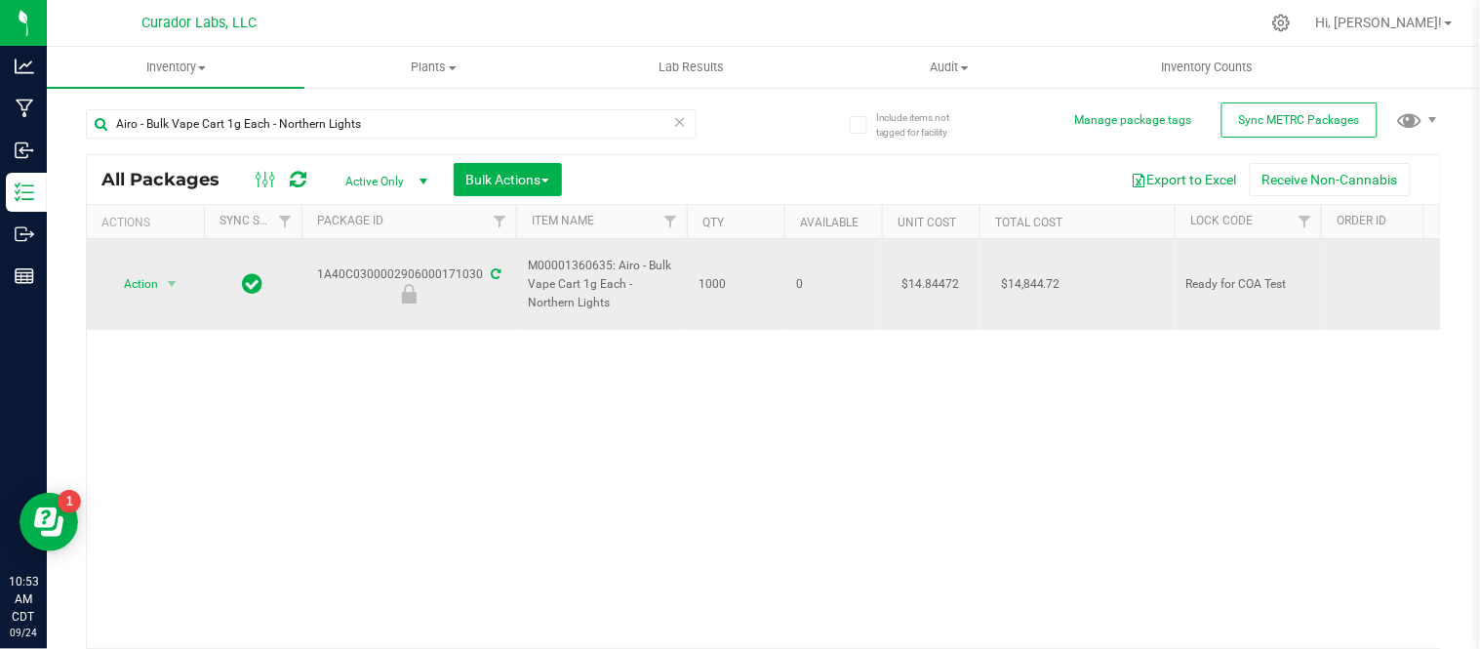
click at [154, 287] on span "Action" at bounding box center [132, 283] width 53 height 27
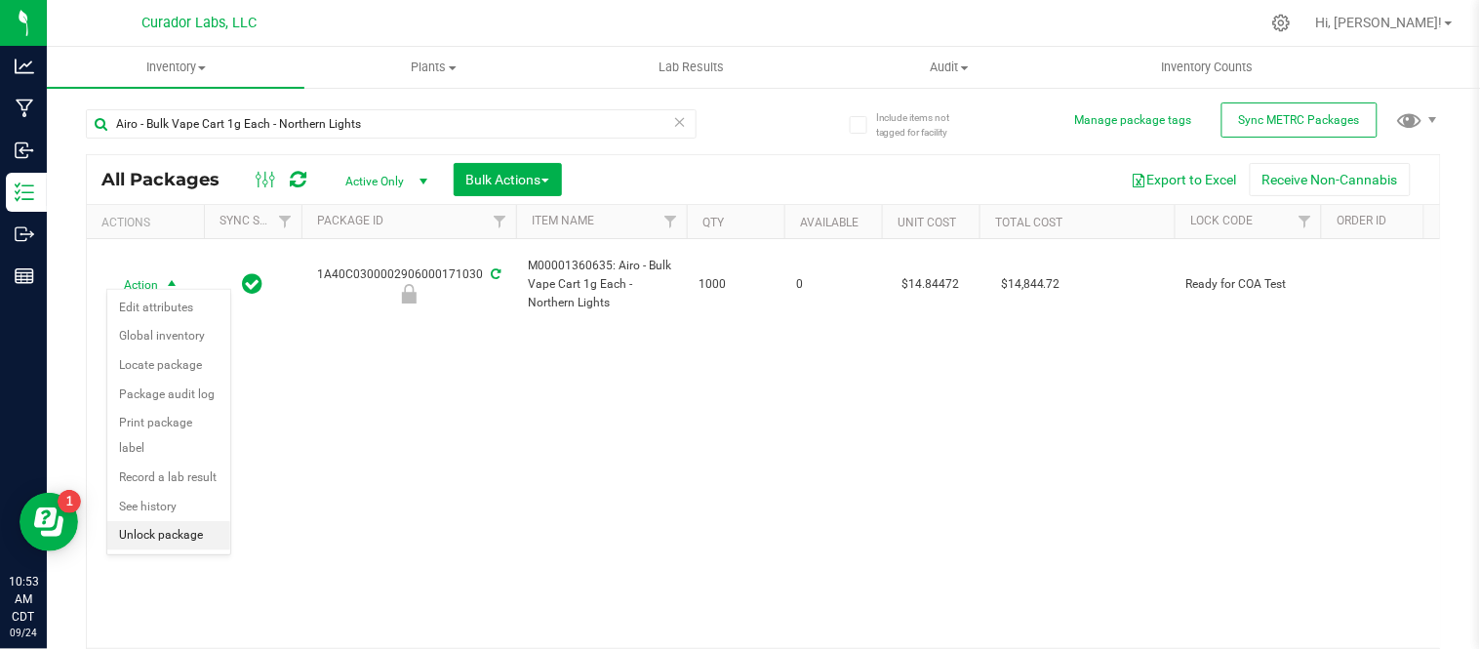
click at [178, 540] on li "Unlock package" at bounding box center [168, 535] width 123 height 29
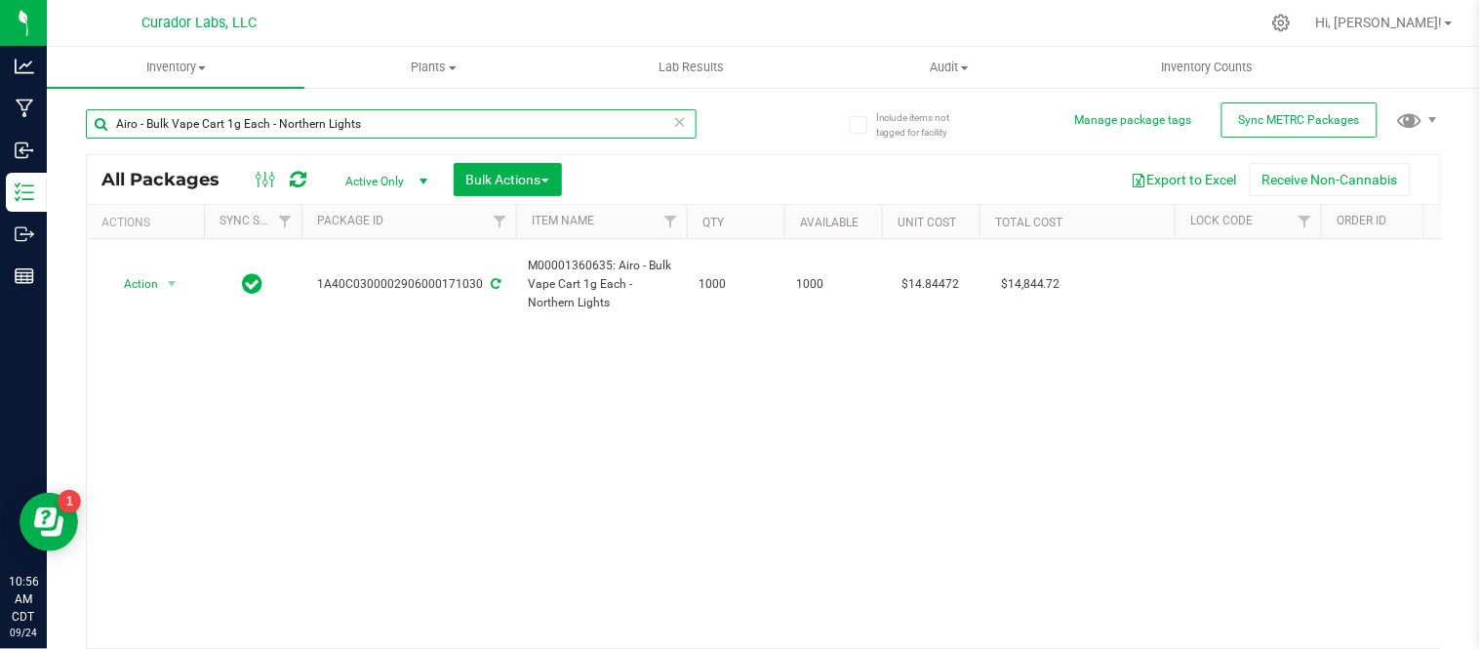
click at [411, 123] on input "Airo - Bulk Vape Cart 1g Each - Northern Lights" at bounding box center [391, 123] width 611 height 29
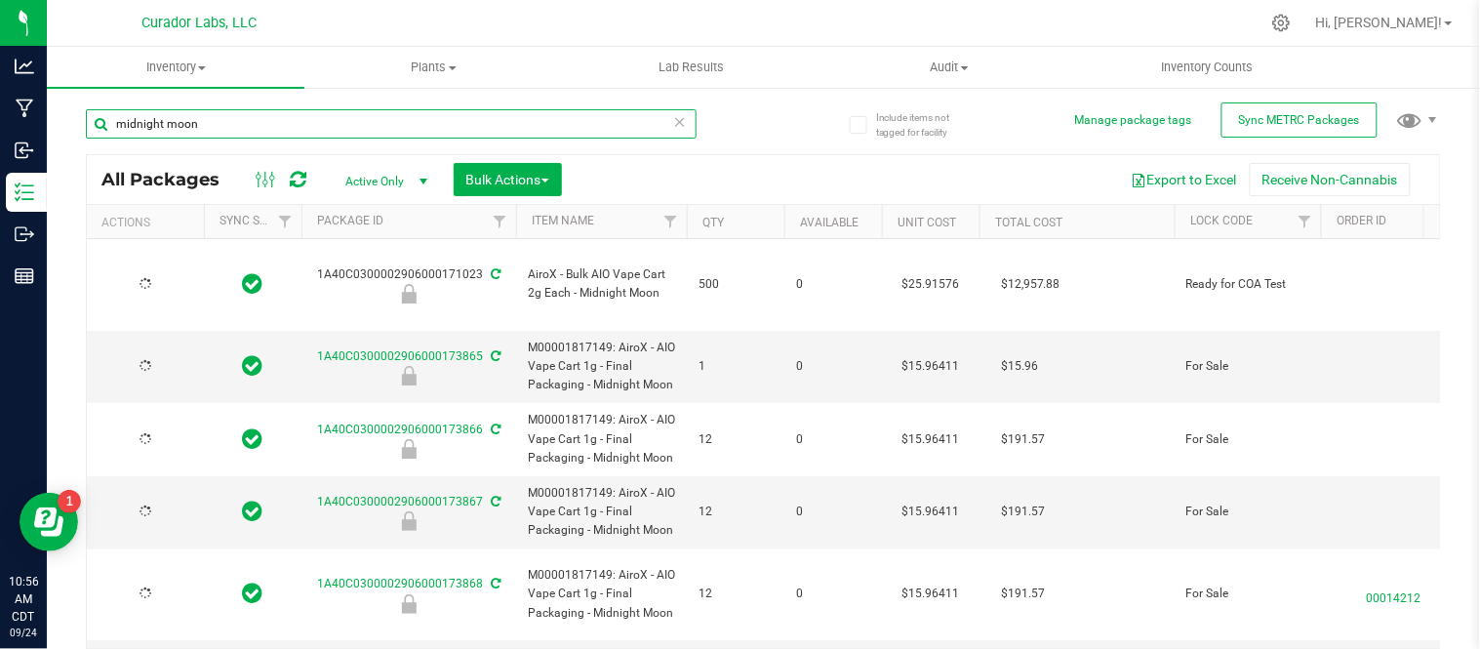
type input "midnight moon"
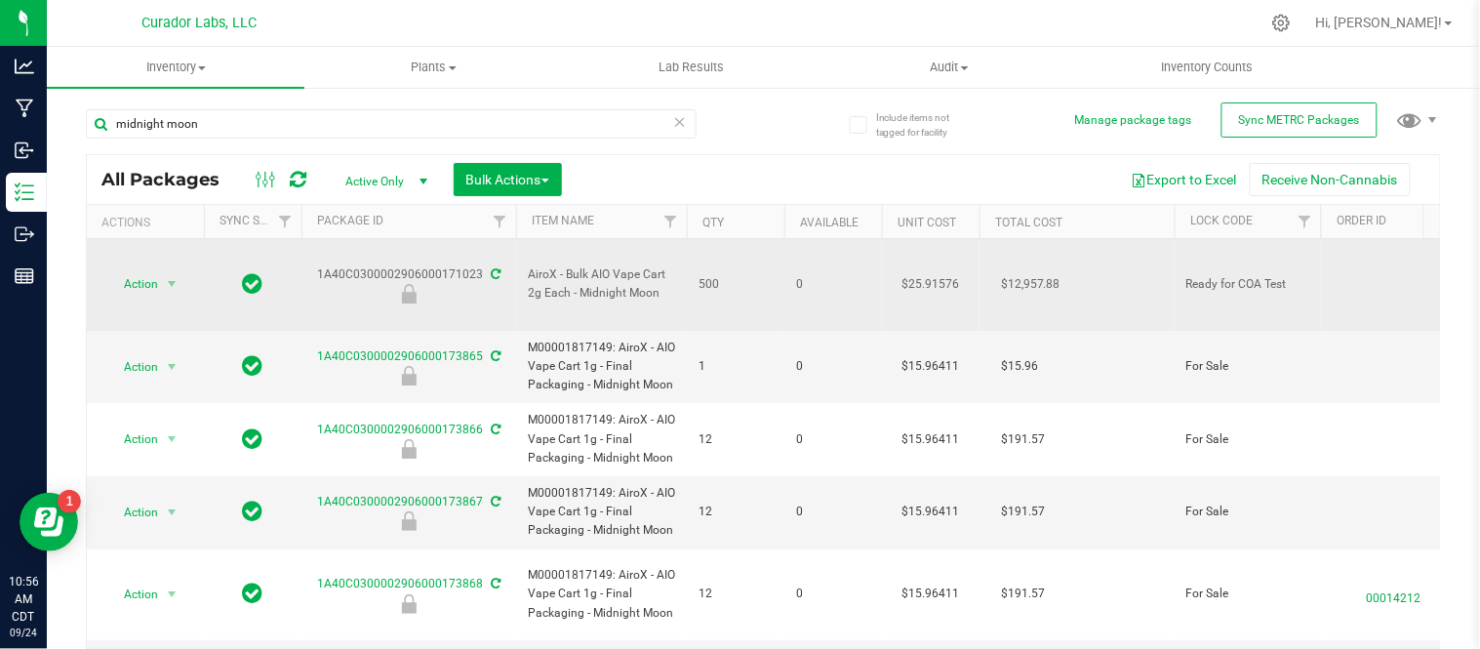
drag, startPoint x: 668, startPoint y: 284, endPoint x: 517, endPoint y: 268, distance: 152.1
click at [517, 268] on td "AiroX - Bulk AIO Vape Cart 2g Each - Midnight Moon" at bounding box center [601, 285] width 171 height 92
click at [162, 270] on span "select" at bounding box center [172, 283] width 24 height 27
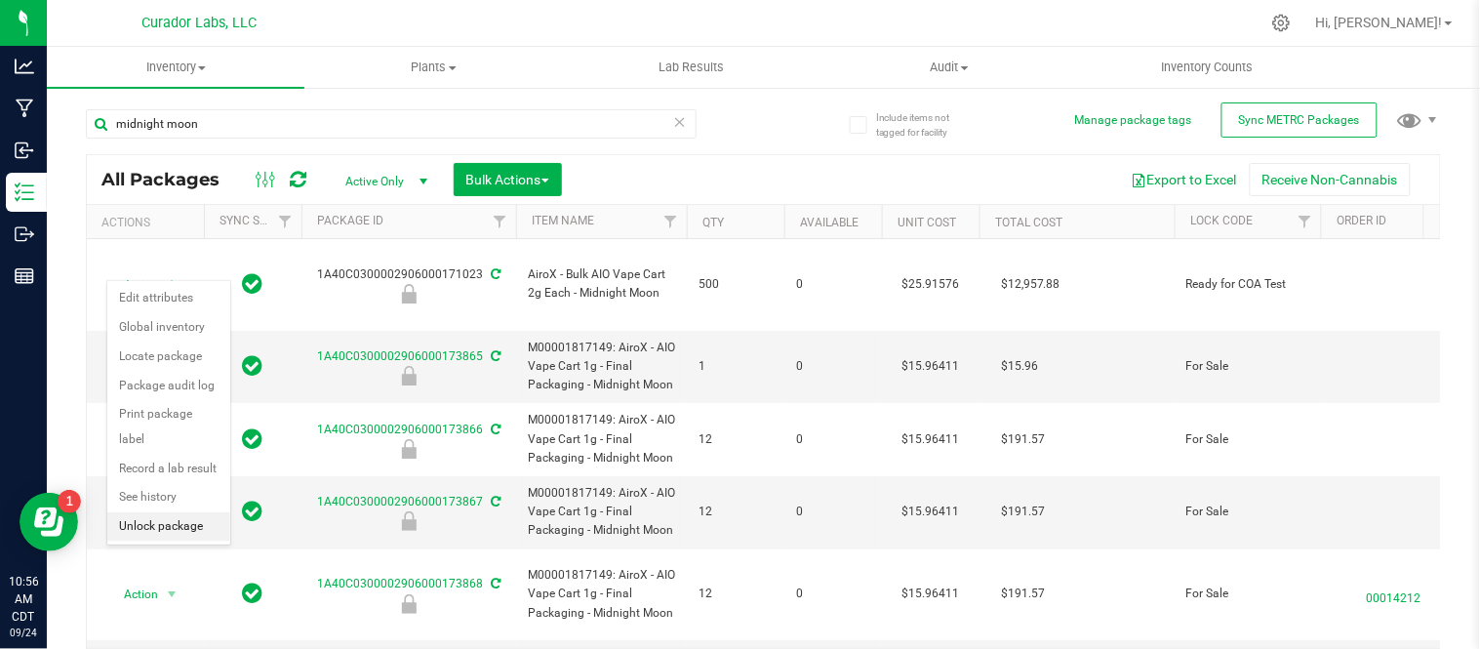
click at [150, 528] on li "Unlock package" at bounding box center [168, 526] width 123 height 29
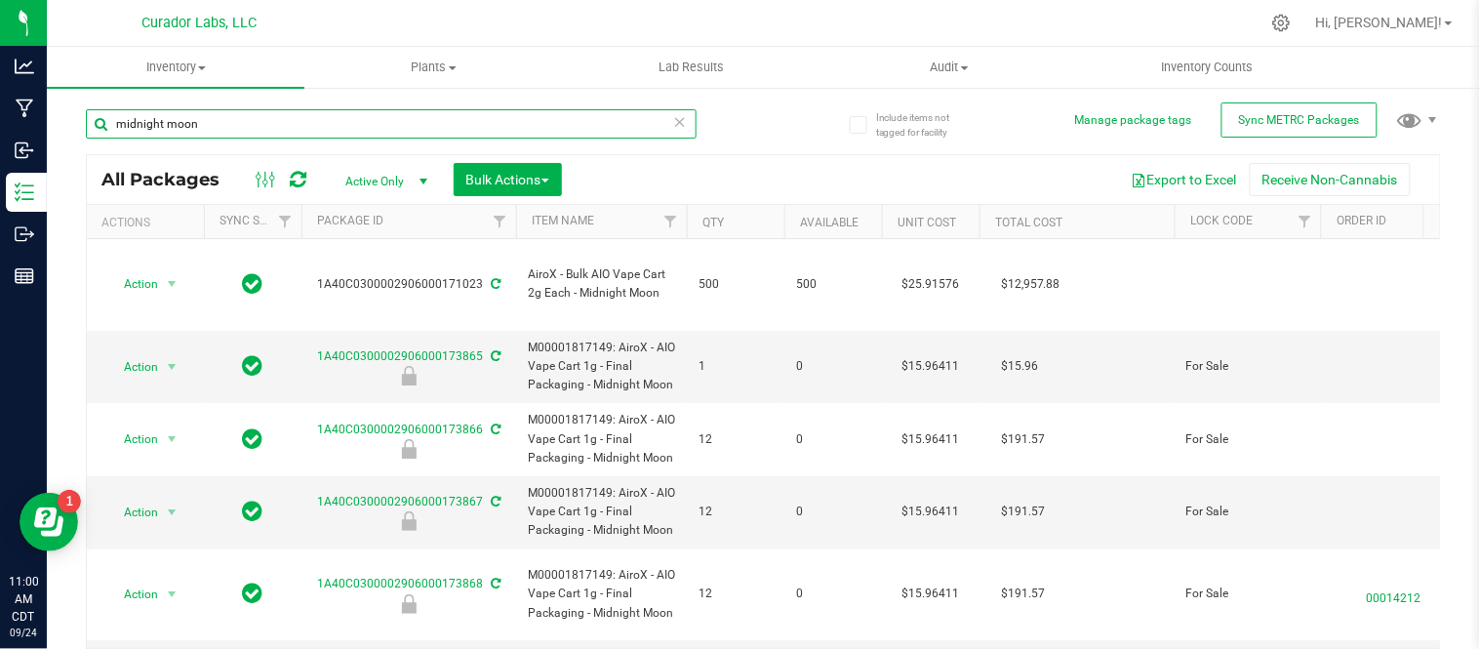
click at [496, 117] on input "midnight moon" at bounding box center [391, 123] width 611 height 29
type input "174345"
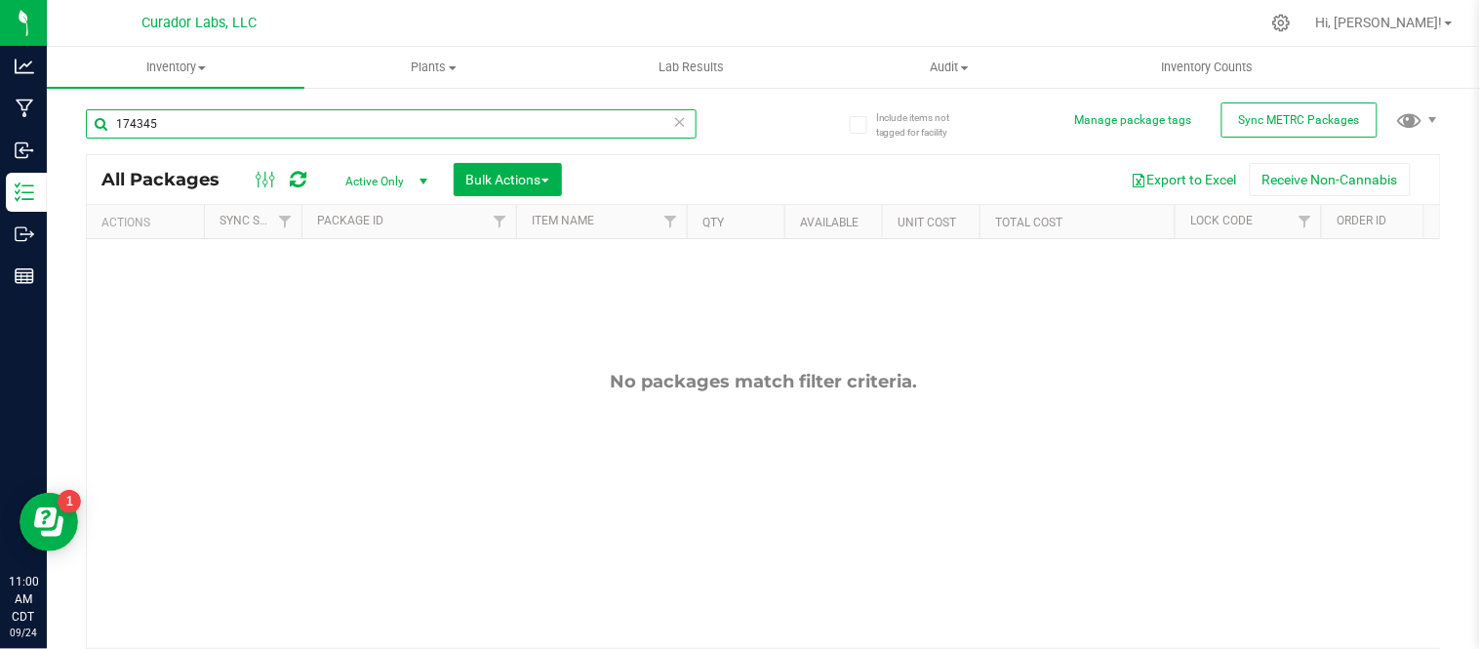
click at [264, 124] on input "174345" at bounding box center [391, 123] width 611 height 29
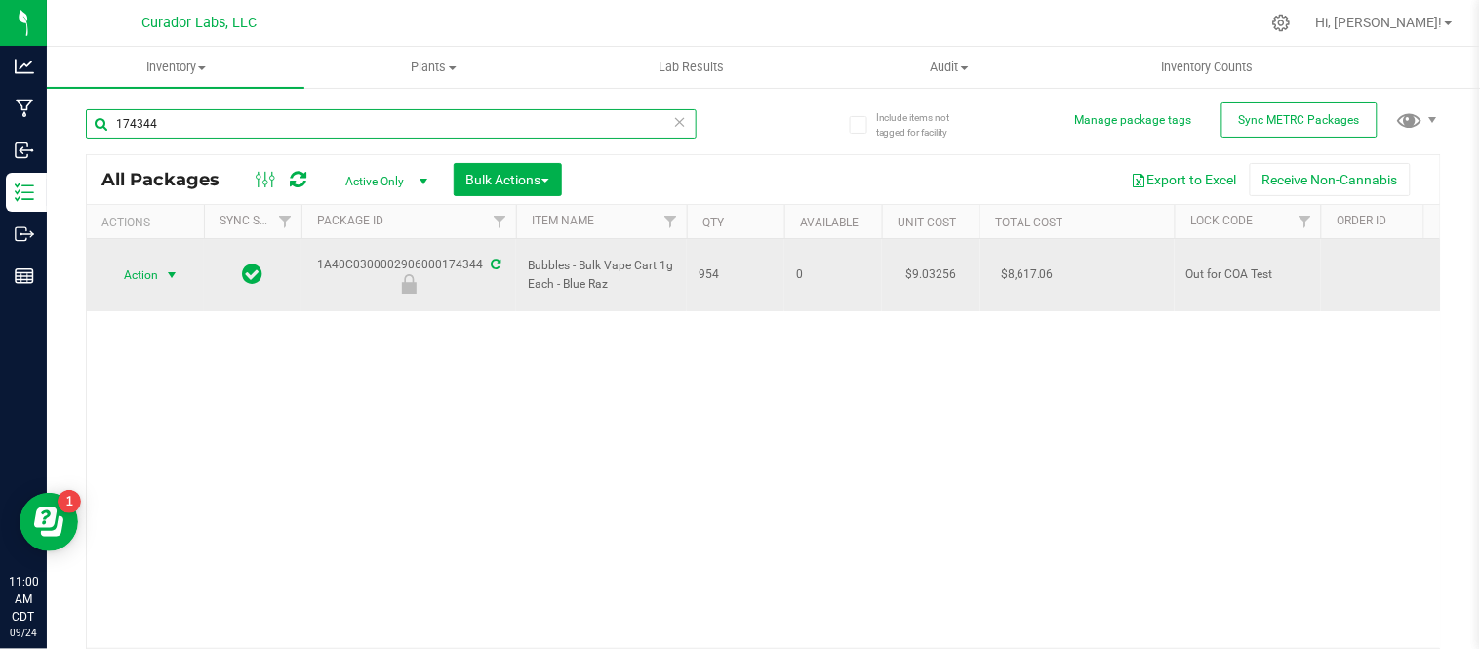
type input "174344"
click at [149, 277] on span "Action" at bounding box center [132, 275] width 53 height 27
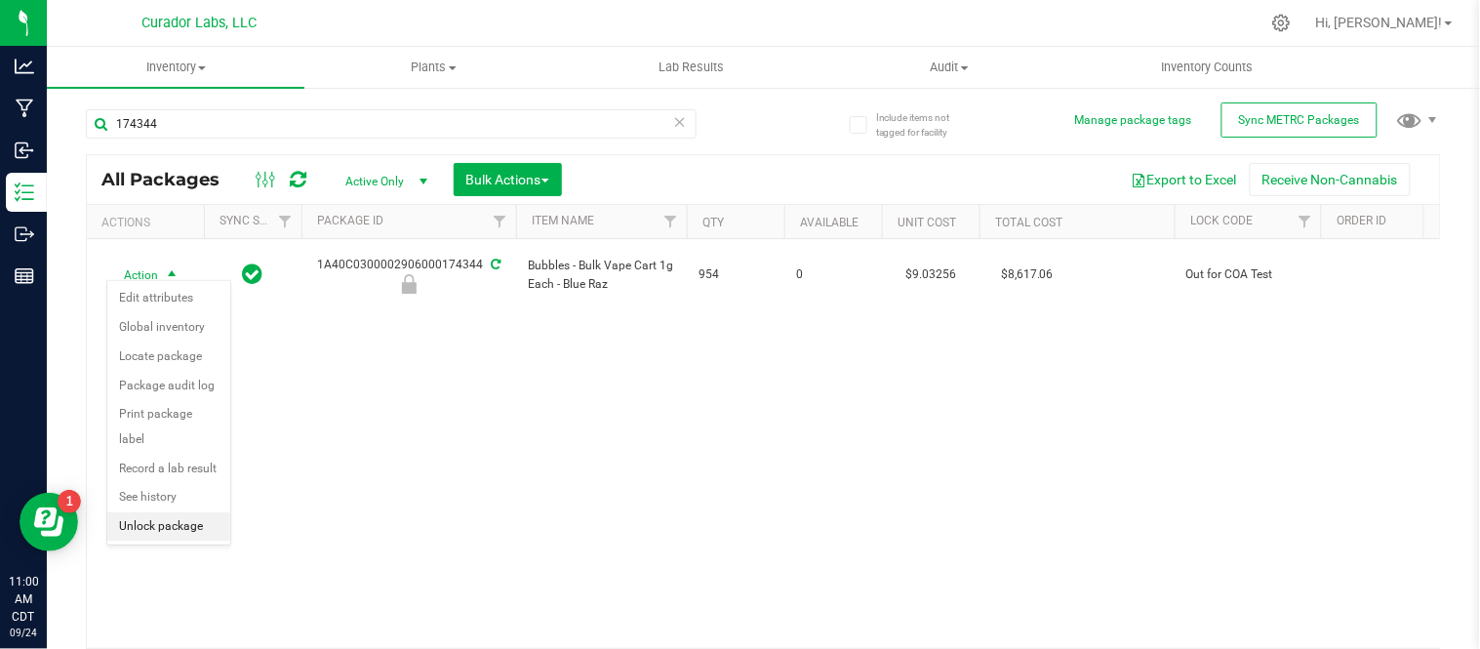
click at [166, 530] on li "Unlock package" at bounding box center [168, 526] width 123 height 29
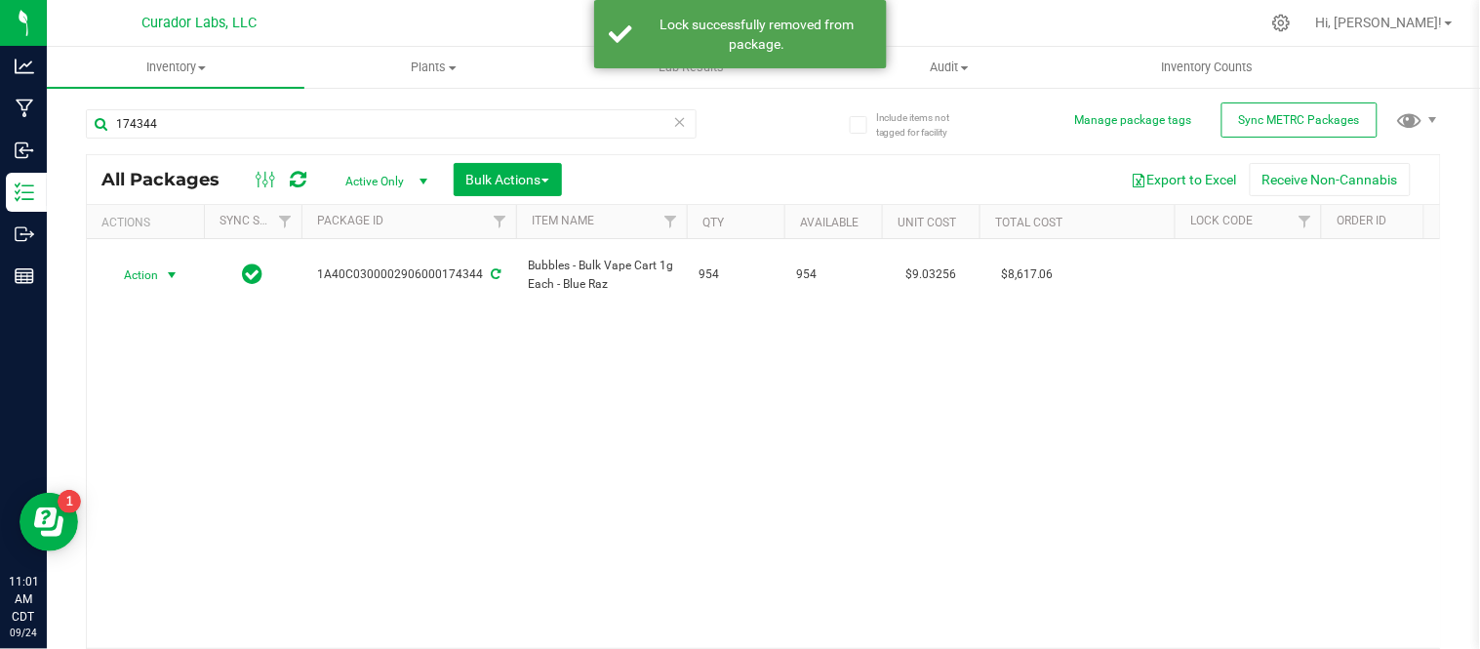
click at [162, 263] on span "select" at bounding box center [172, 275] width 24 height 27
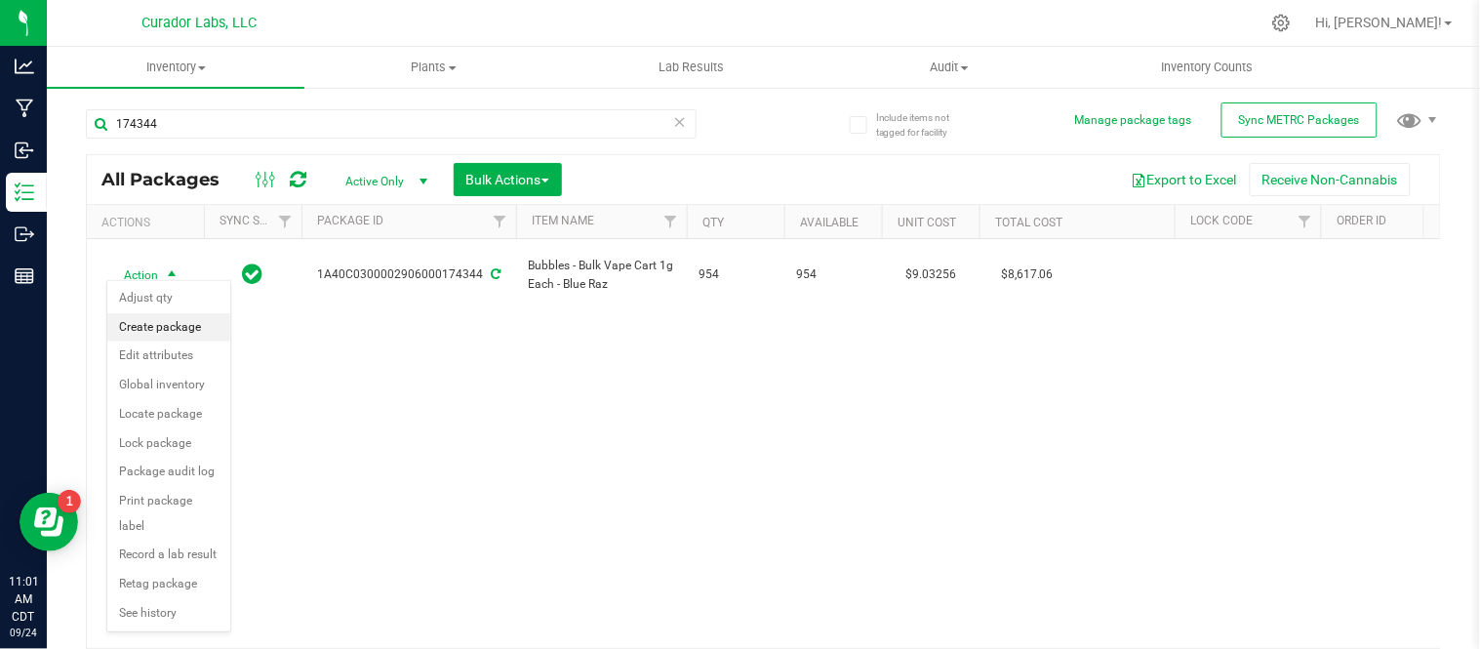
click at [168, 323] on li "Create package" at bounding box center [168, 327] width 123 height 29
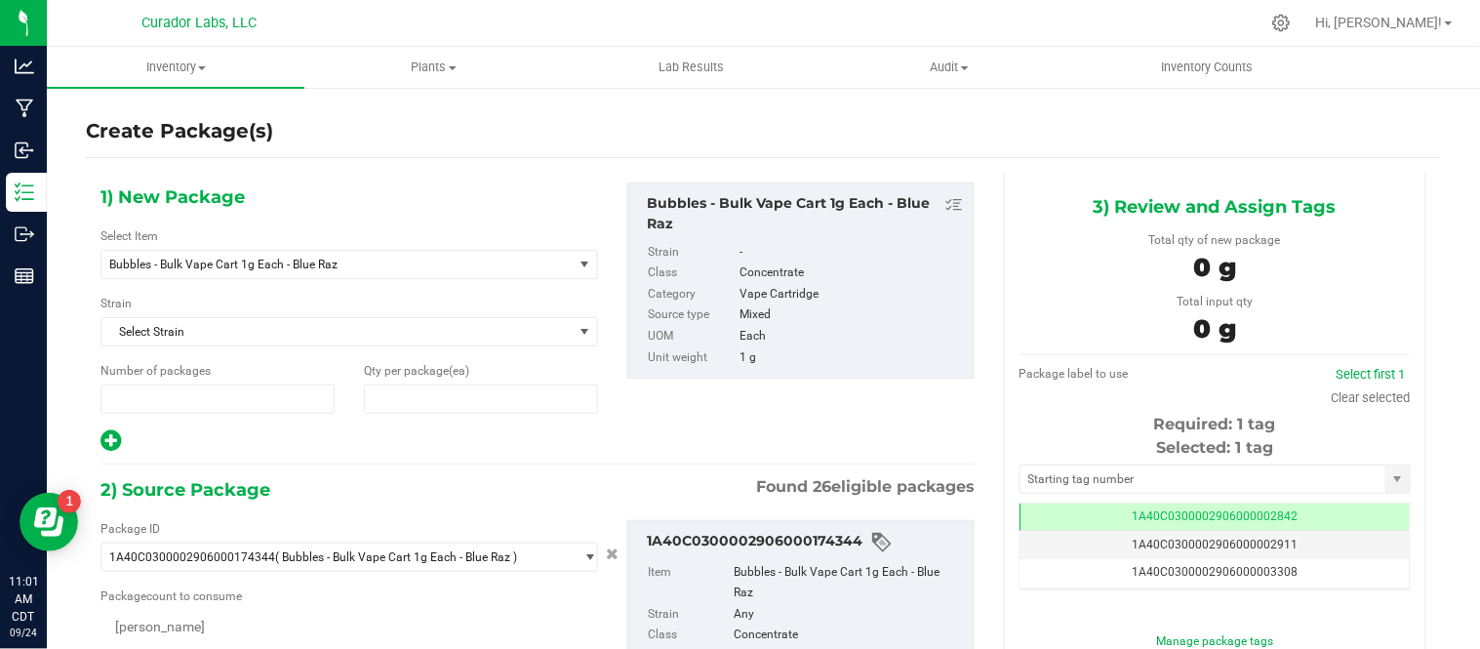
type input "1"
type input "0"
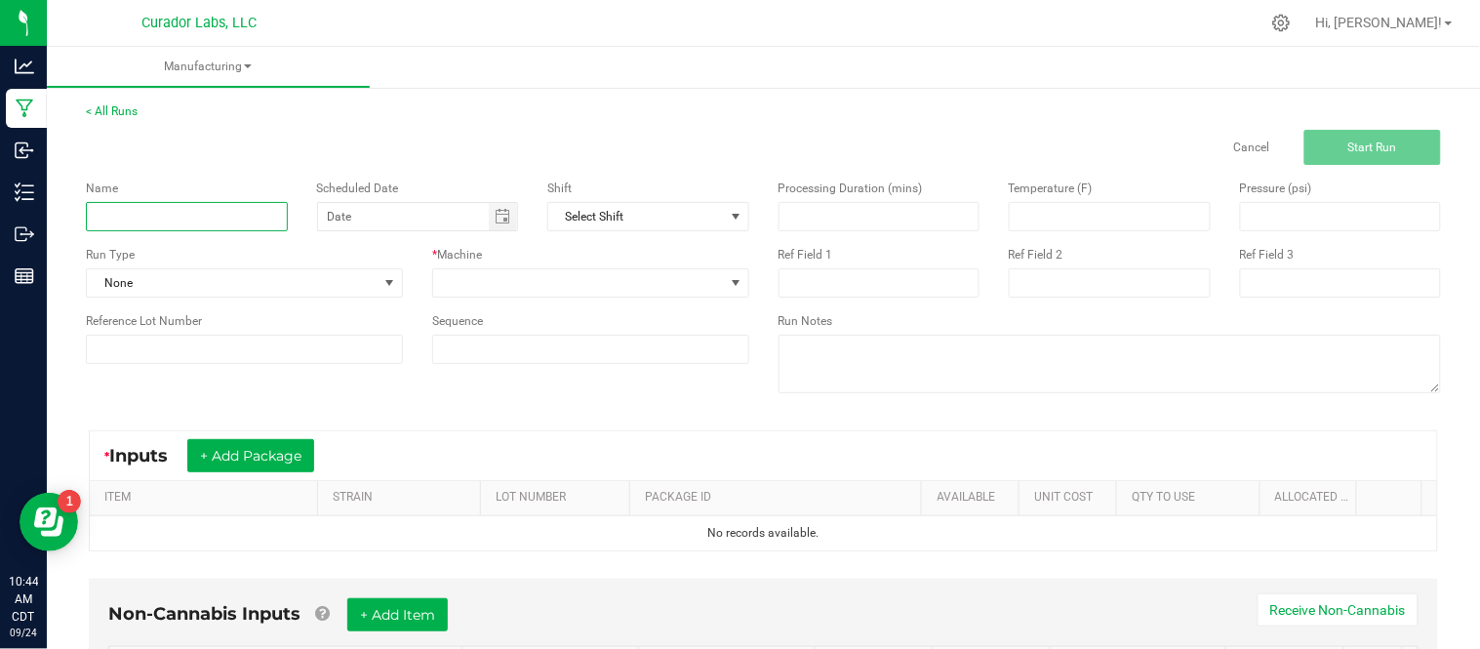
click at [144, 217] on input at bounding box center [187, 216] width 202 height 29
click at [495, 222] on span "Toggle calendar" at bounding box center [503, 217] width 16 height 16
type input "SafeBet Grand Daddy Purple COA"
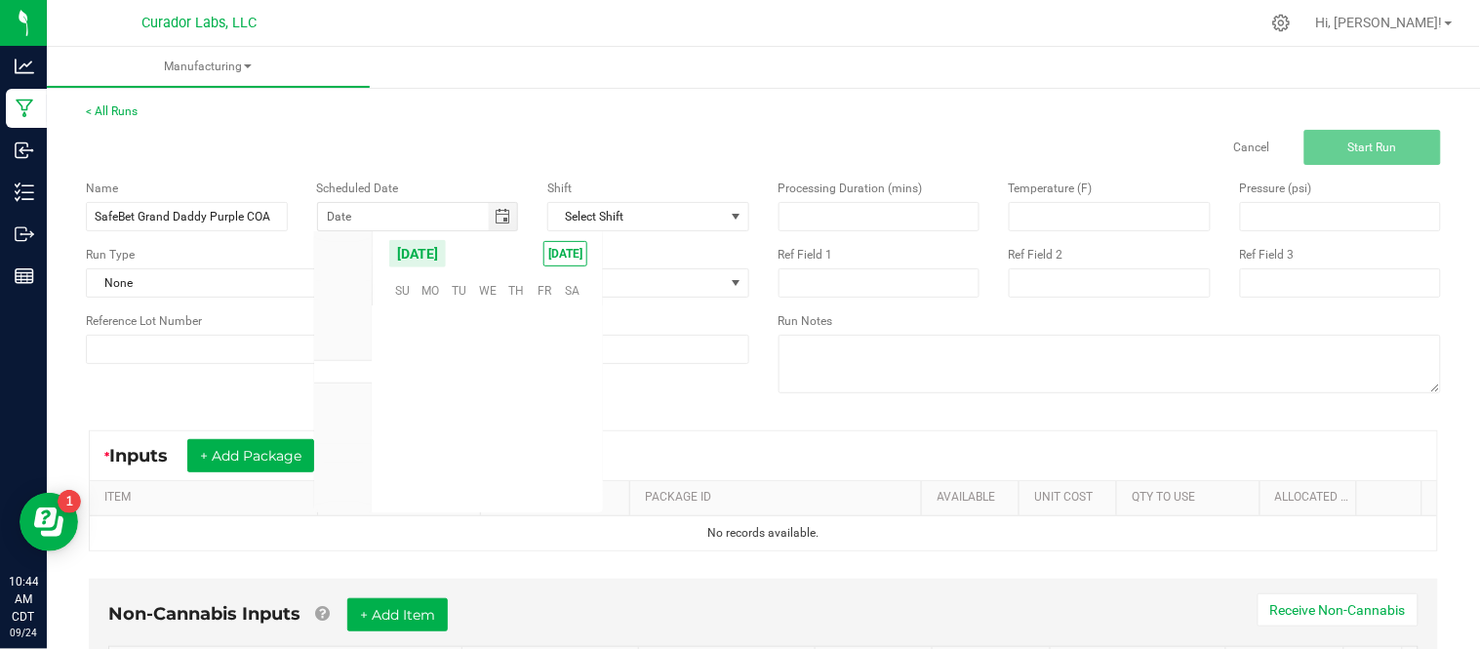
scroll to position [316495, 0]
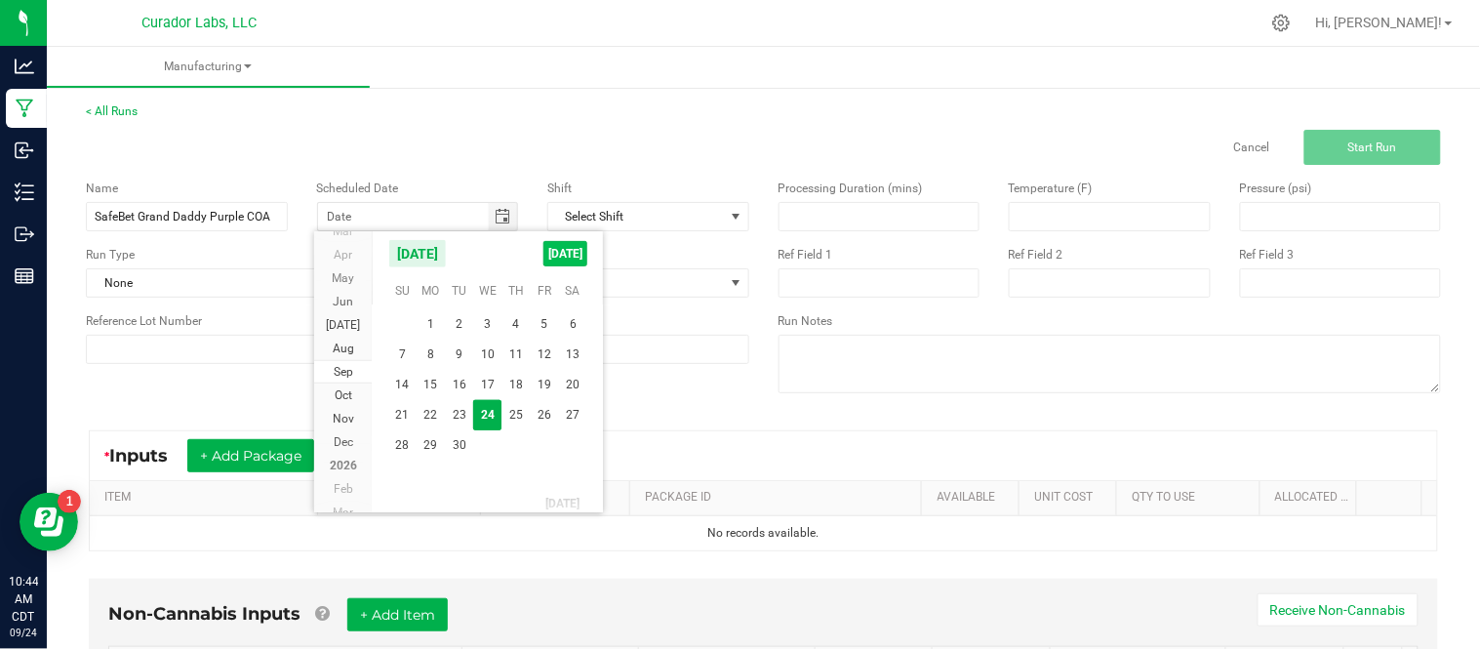
click at [568, 242] on span "TODAY" at bounding box center [566, 253] width 44 height 25
type input "[DATE]"
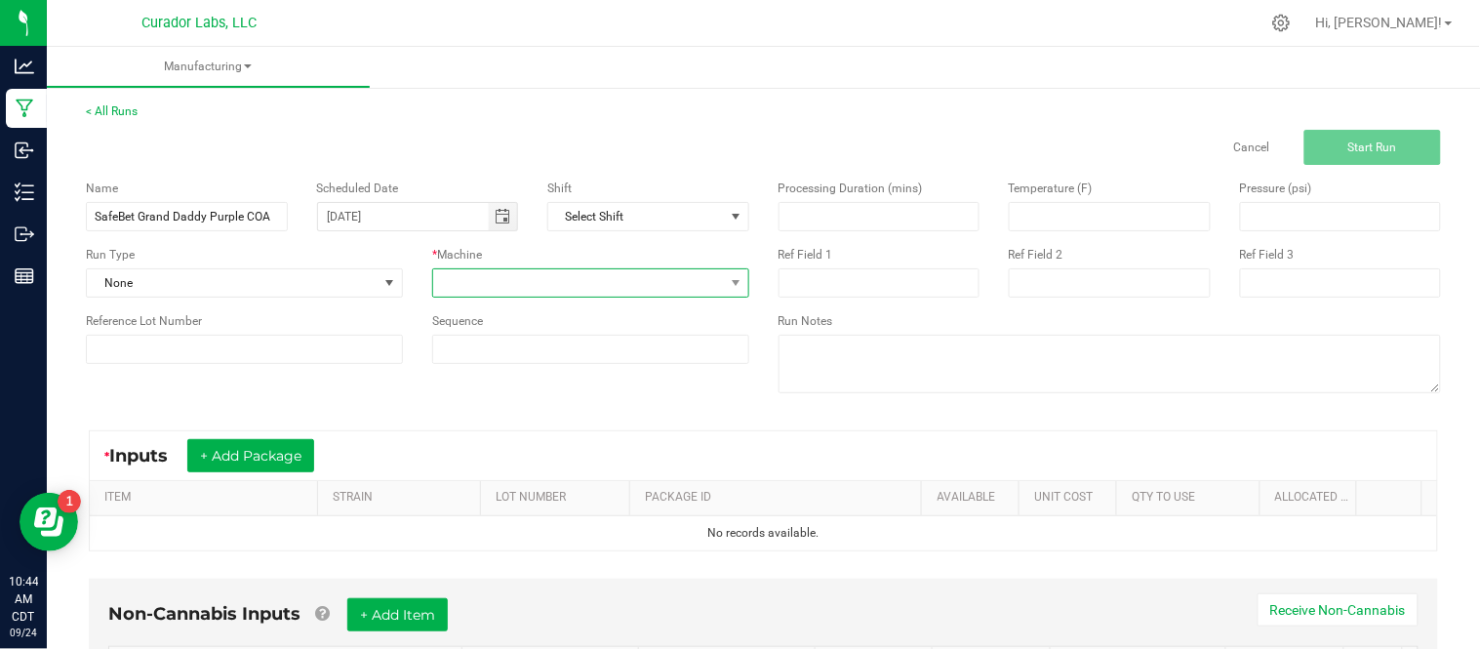
click at [610, 287] on span at bounding box center [578, 282] width 291 height 27
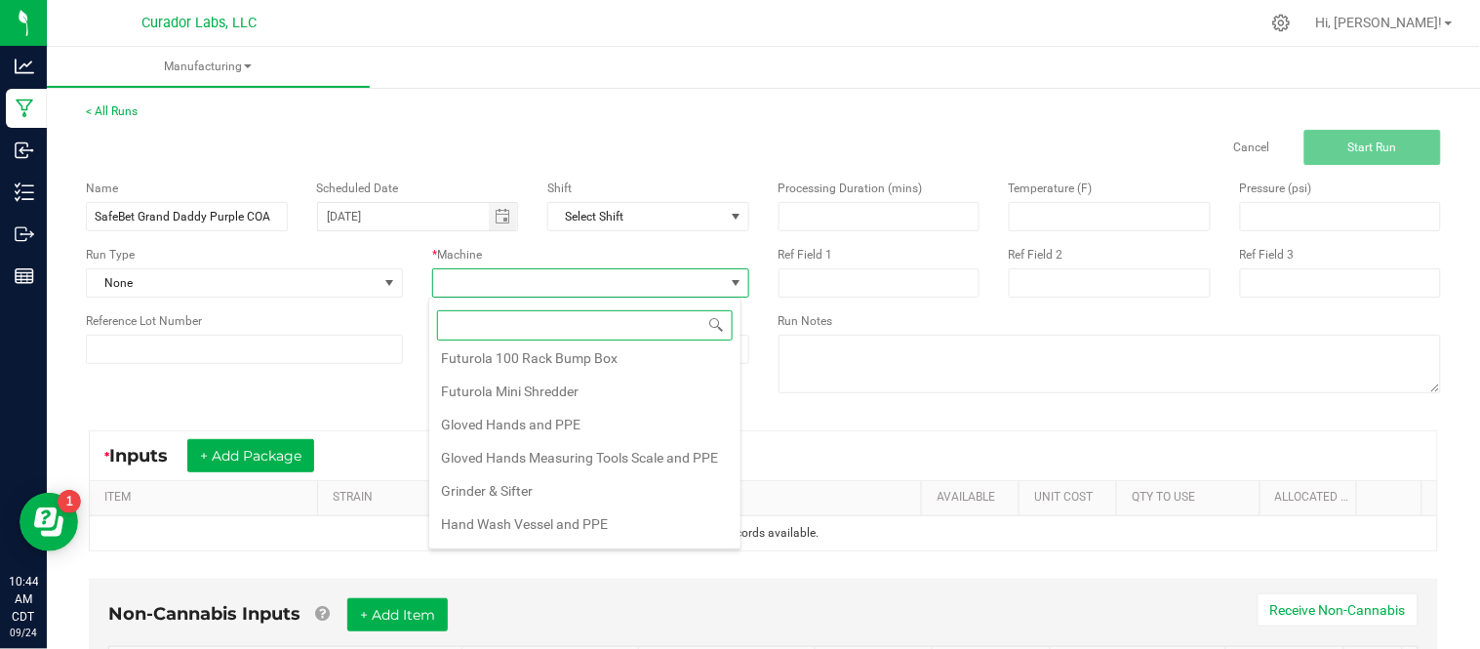
scroll to position [249, 0]
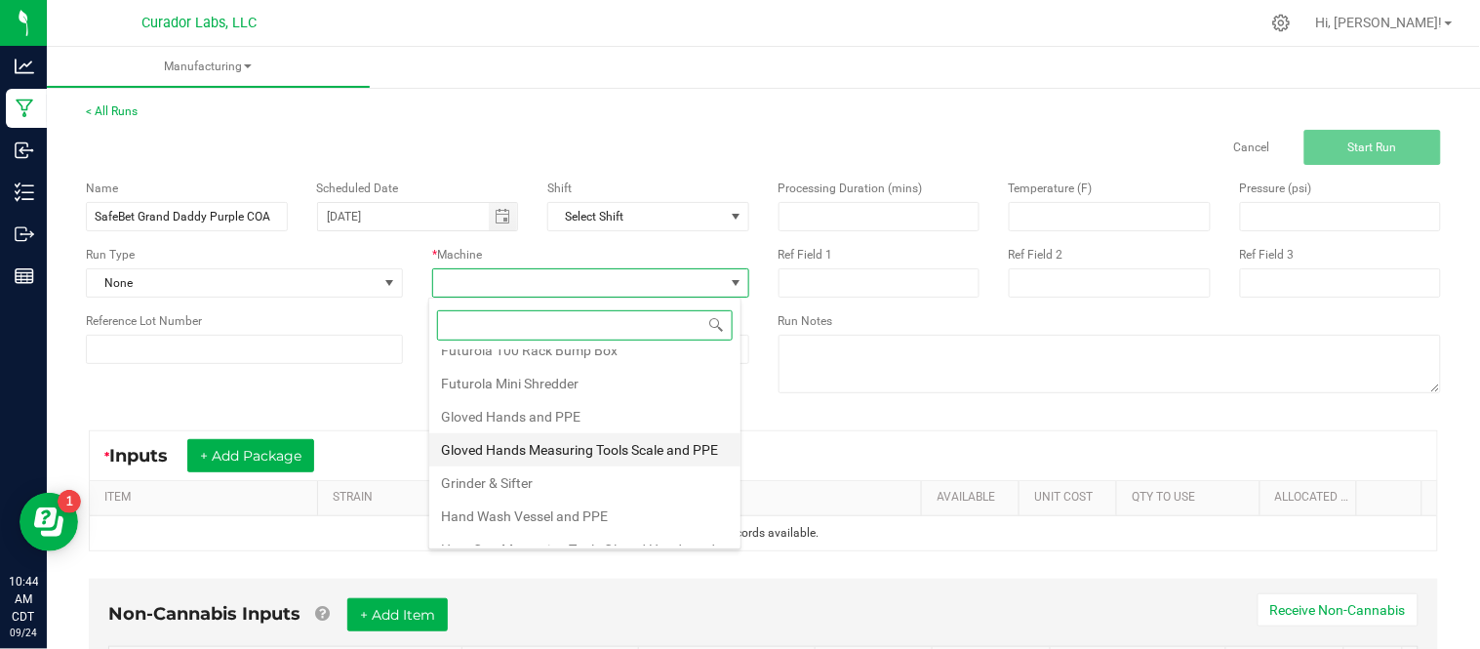
click at [637, 461] on li "Gloved Hands Measuring Tools Scale and PPE" at bounding box center [584, 449] width 311 height 33
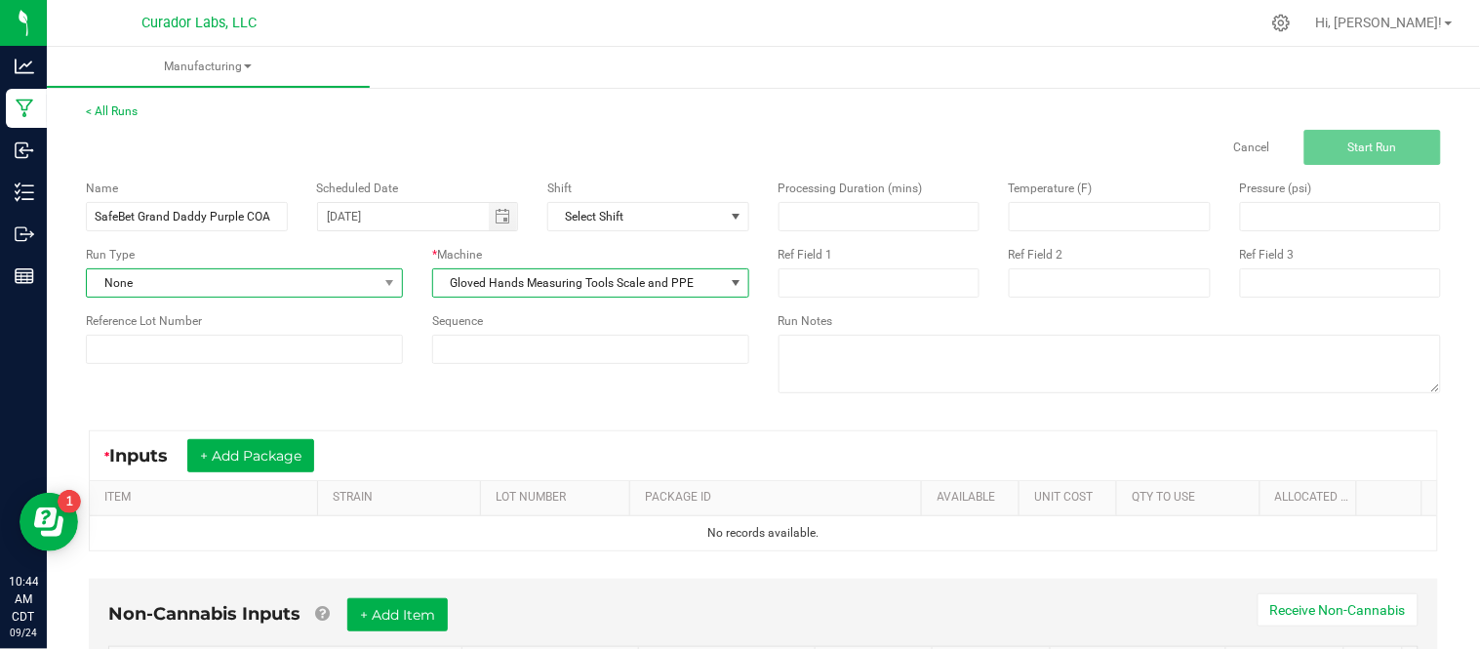
click at [256, 278] on span "None" at bounding box center [232, 282] width 291 height 27
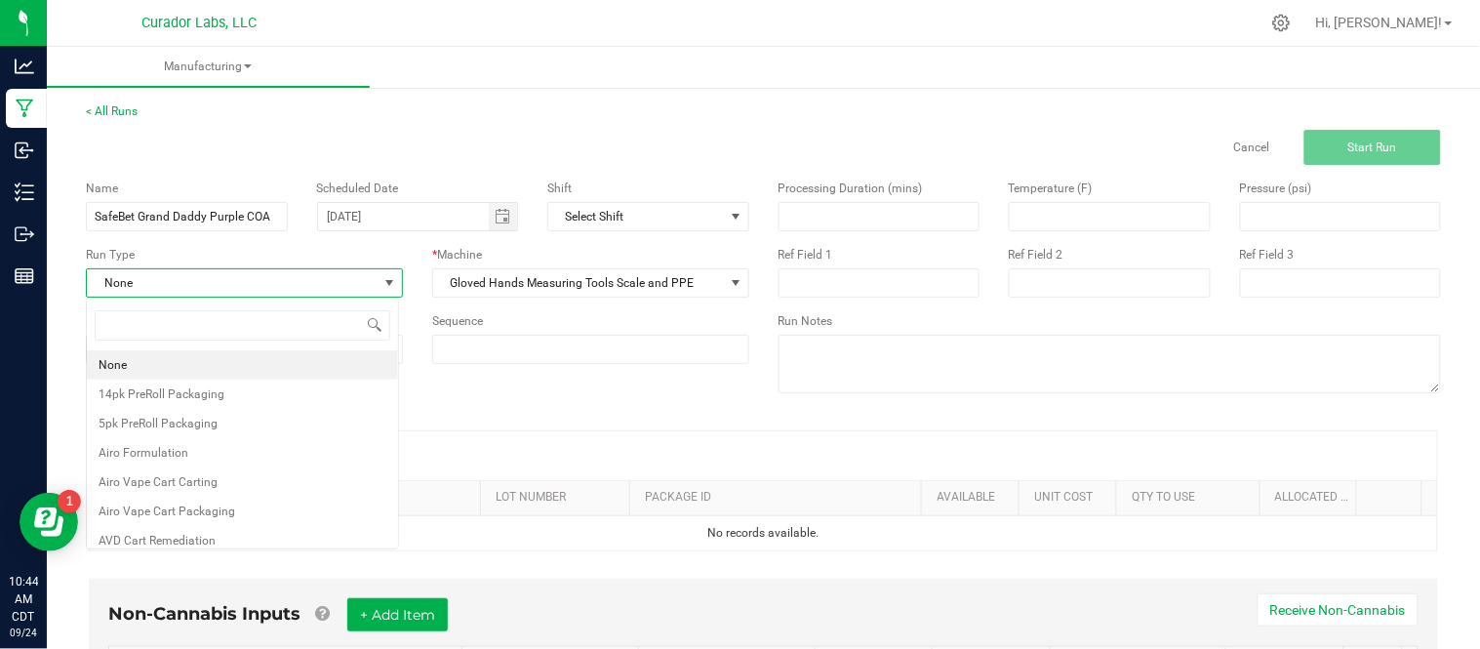
scroll to position [29, 312]
type input "test"
click at [238, 385] on li "Testing - COA" at bounding box center [242, 394] width 311 height 29
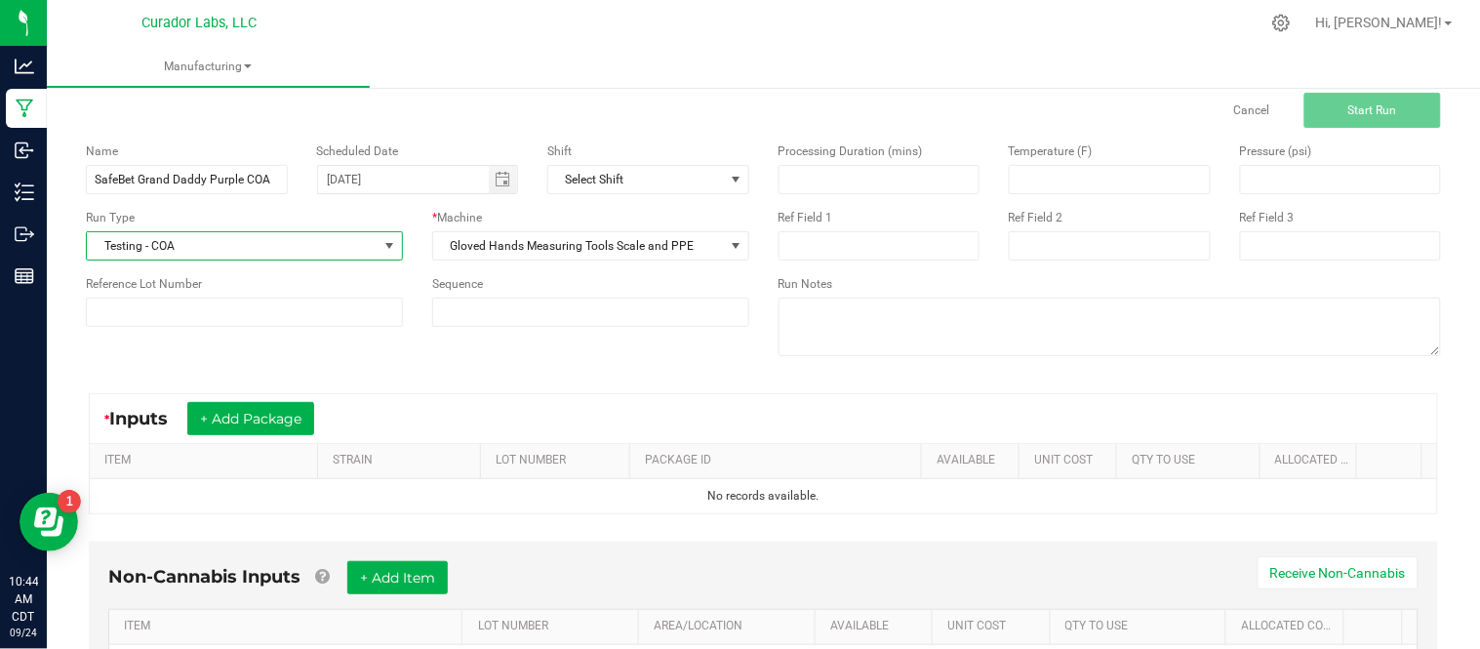
scroll to position [144, 0]
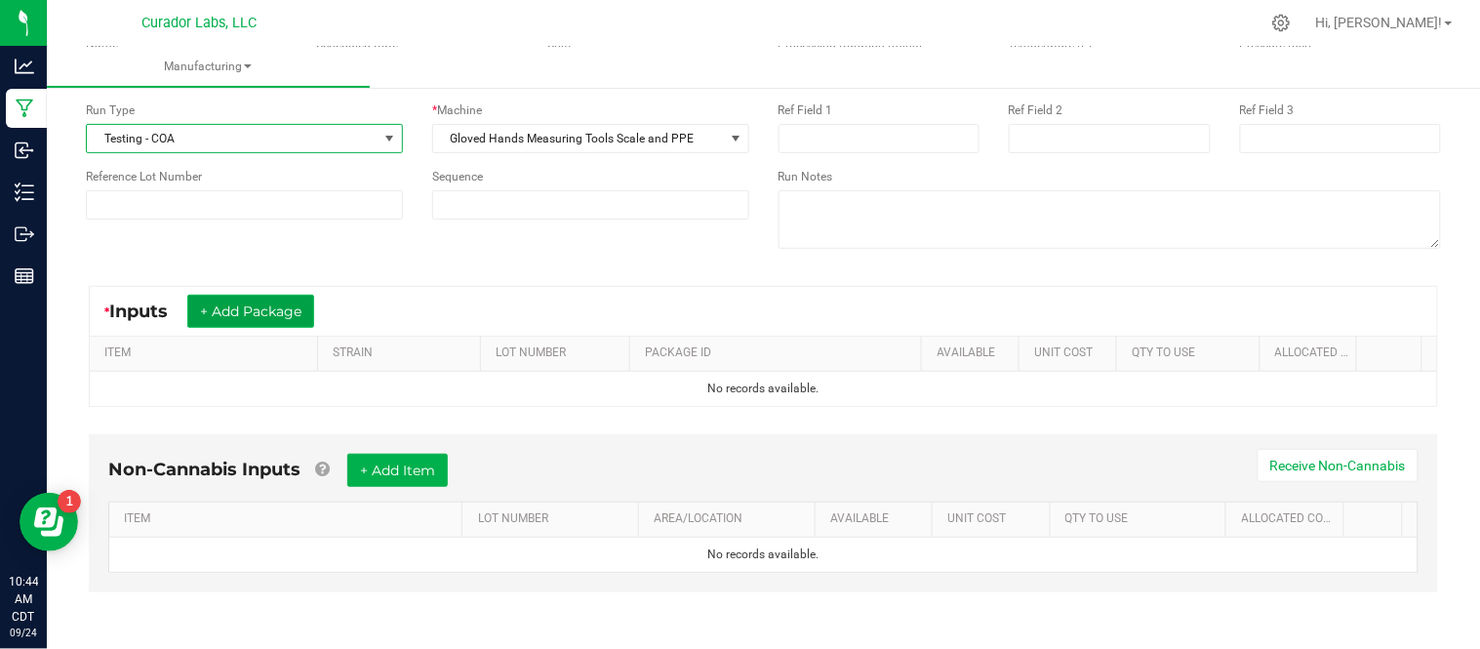
click at [275, 317] on button "+ Add Package" at bounding box center [250, 311] width 127 height 33
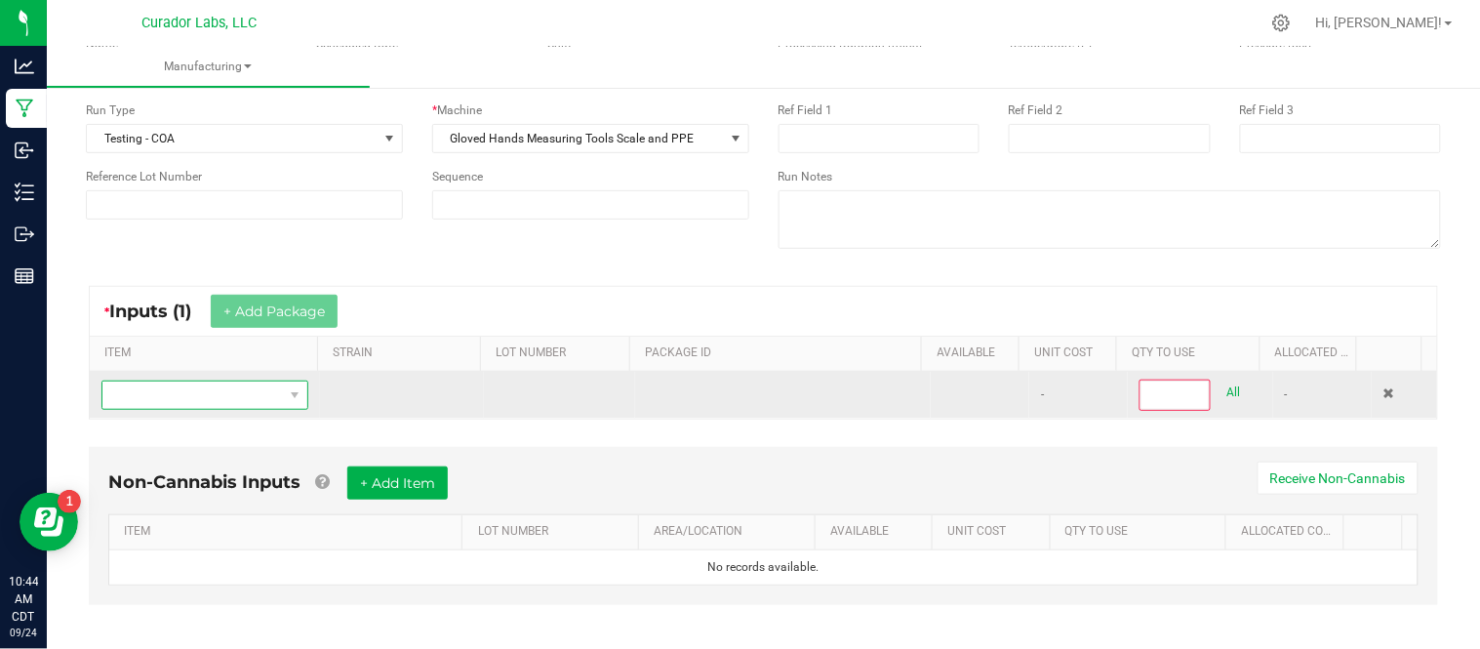
click at [246, 410] on span "NO DATA FOUND" at bounding box center [204, 395] width 207 height 29
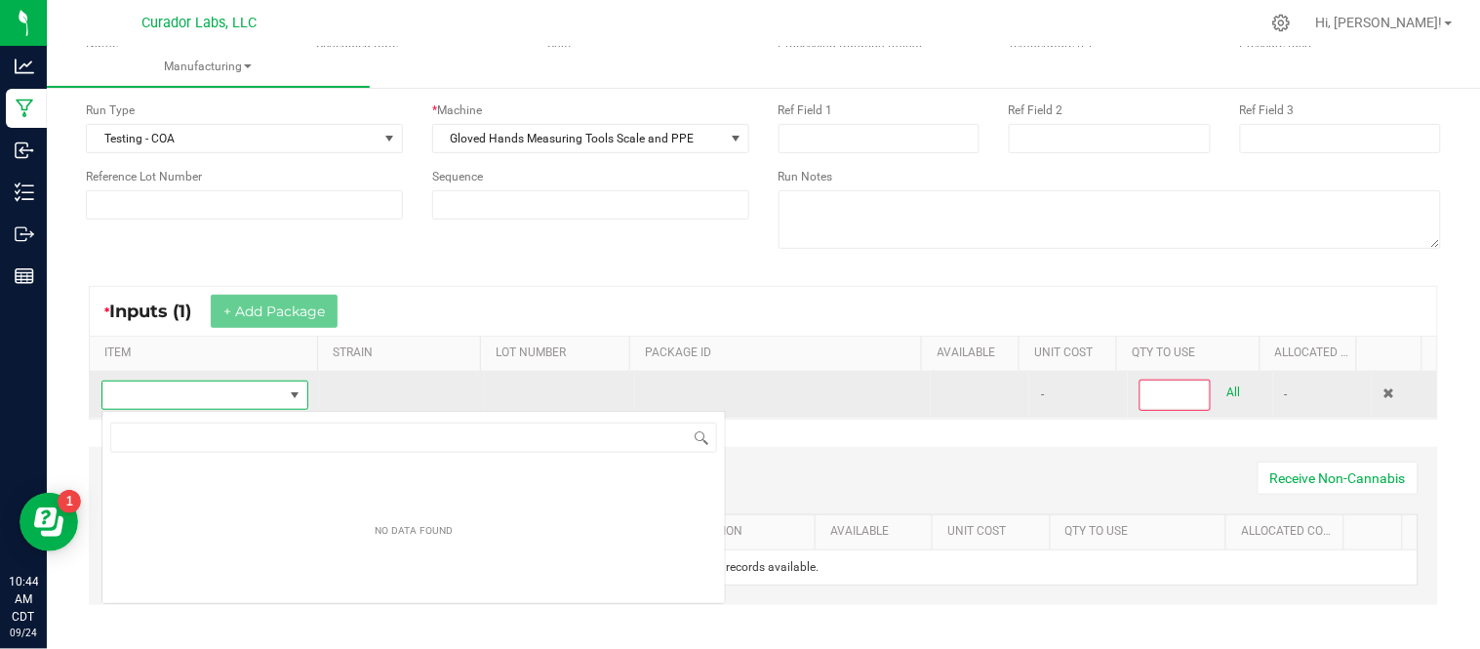
scroll to position [29, 200]
type input "Bulk SafeBet Cart 1g Each - Grand Daddy Purple"
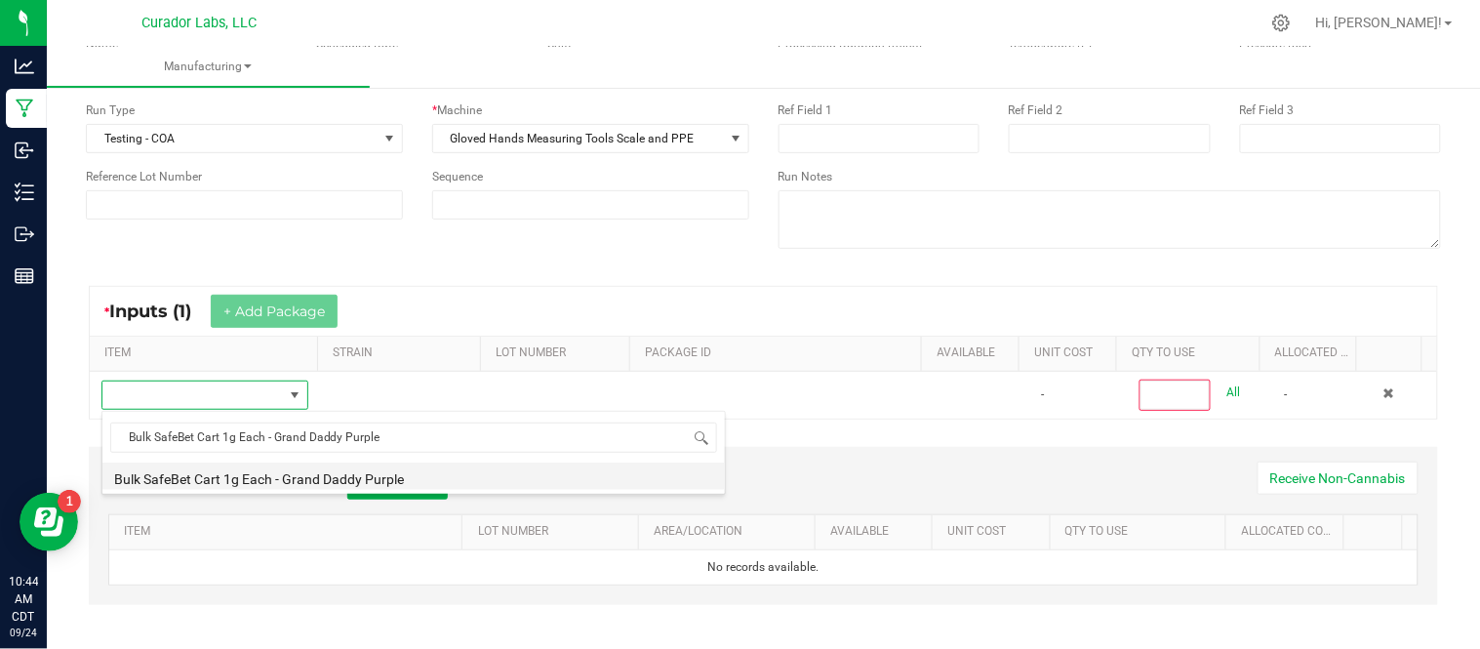
click at [335, 478] on li "Bulk SafeBet Cart 1g Each - Grand Daddy Purple" at bounding box center [413, 476] width 623 height 27
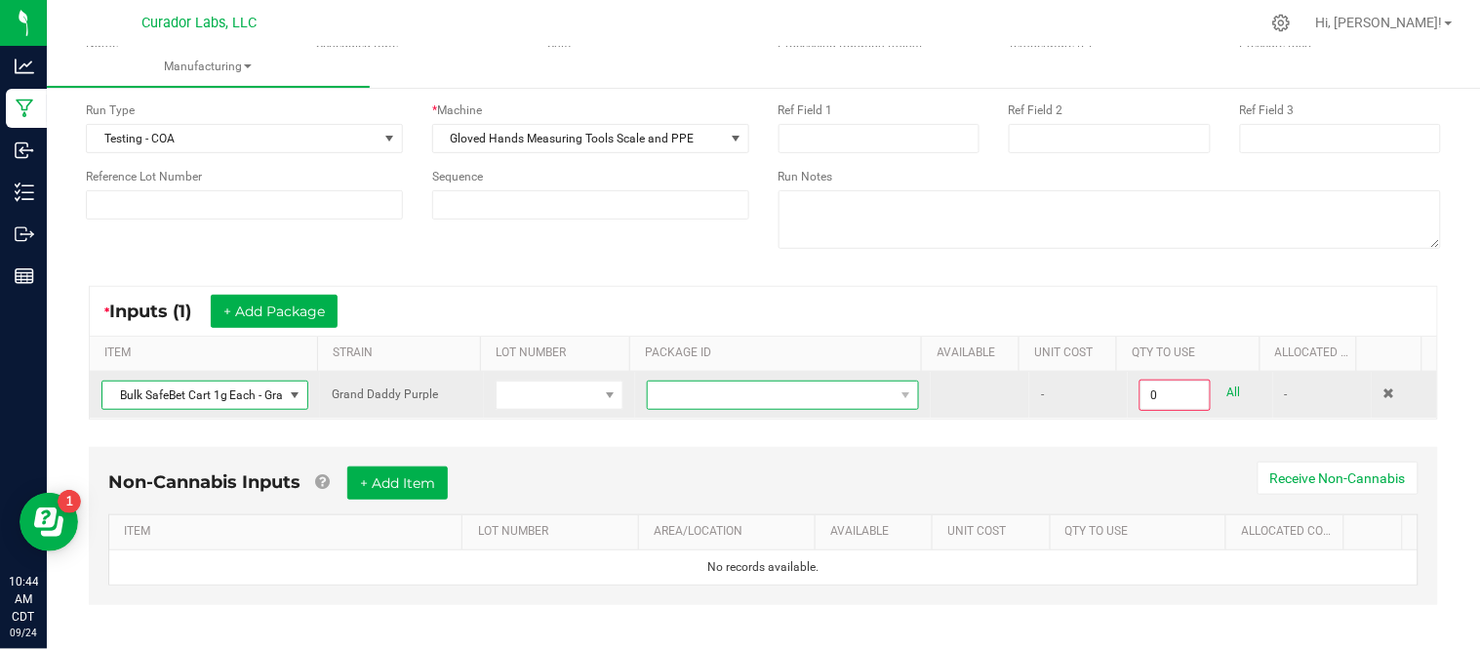
click at [674, 397] on span at bounding box center [771, 395] width 246 height 27
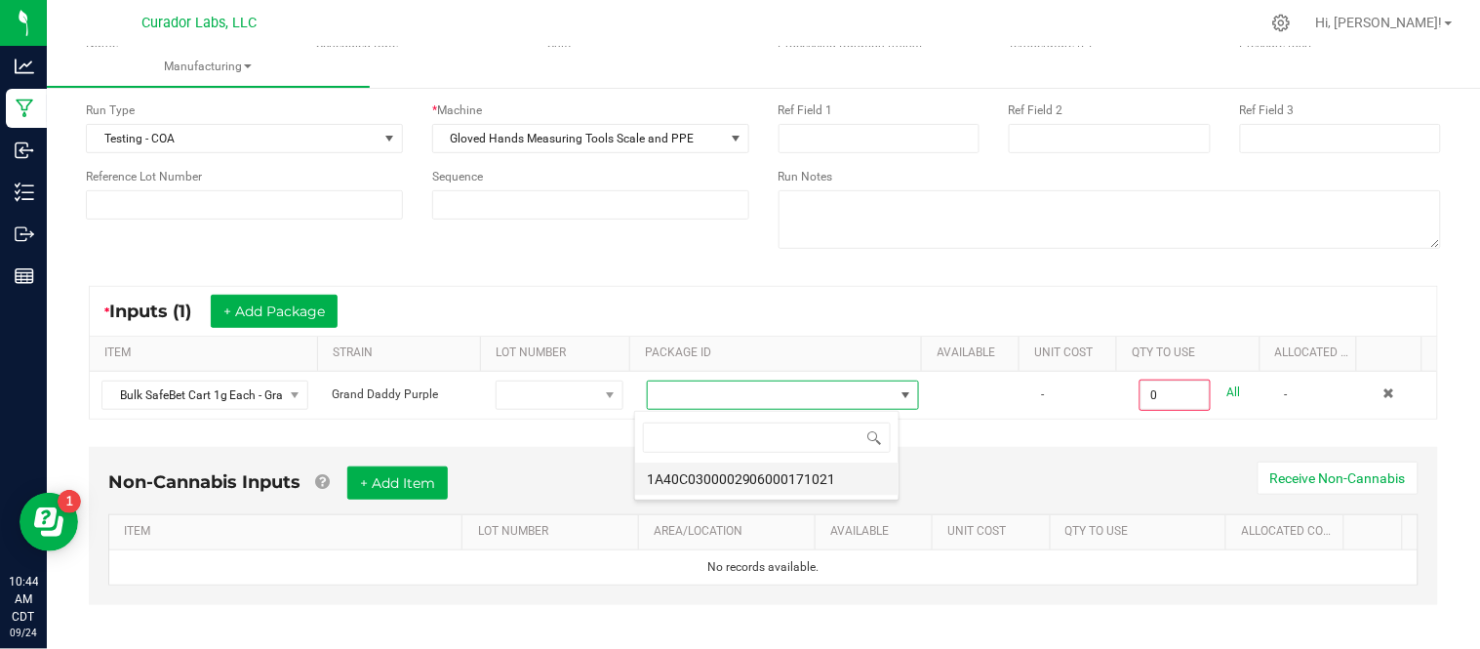
click at [746, 484] on li "1A40C0300002906000171021" at bounding box center [766, 479] width 263 height 33
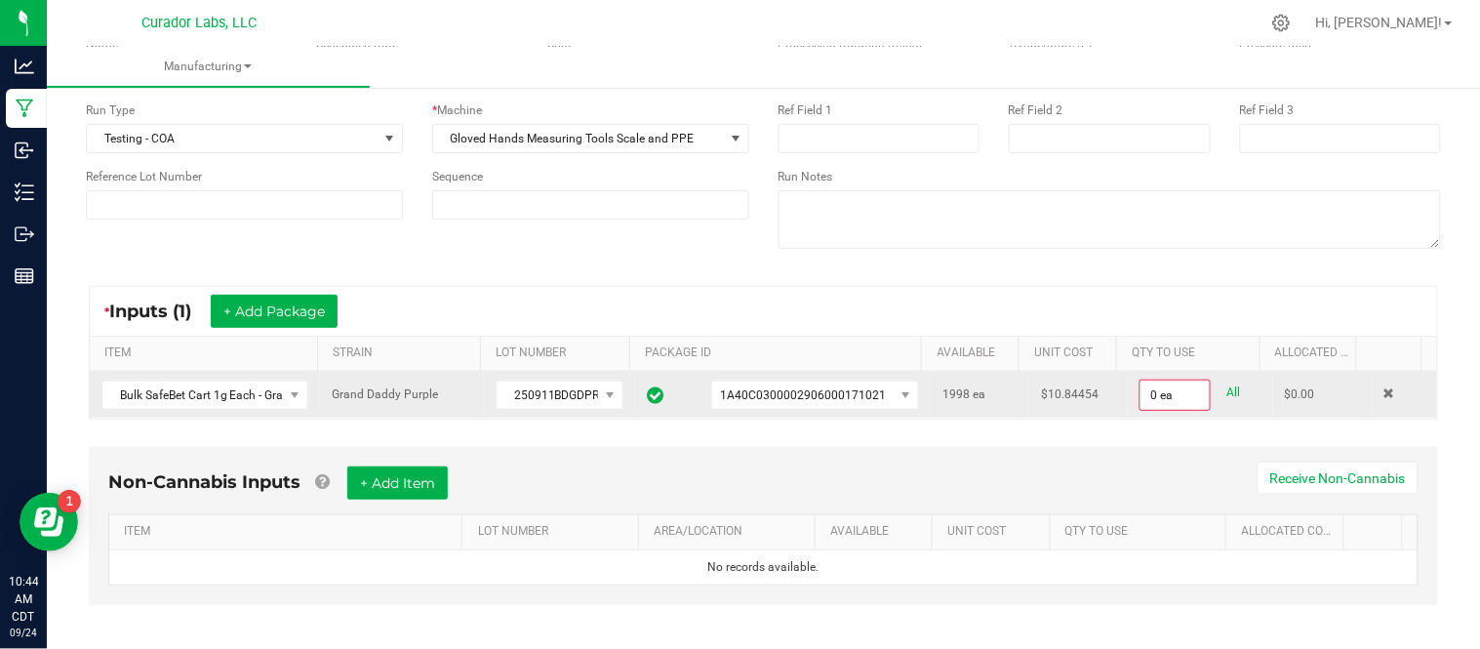
click at [1225, 401] on div "0 ea All" at bounding box center [1200, 395] width 121 height 31
click at [1228, 388] on link "All" at bounding box center [1235, 393] width 14 height 26
type input "1998 ea"
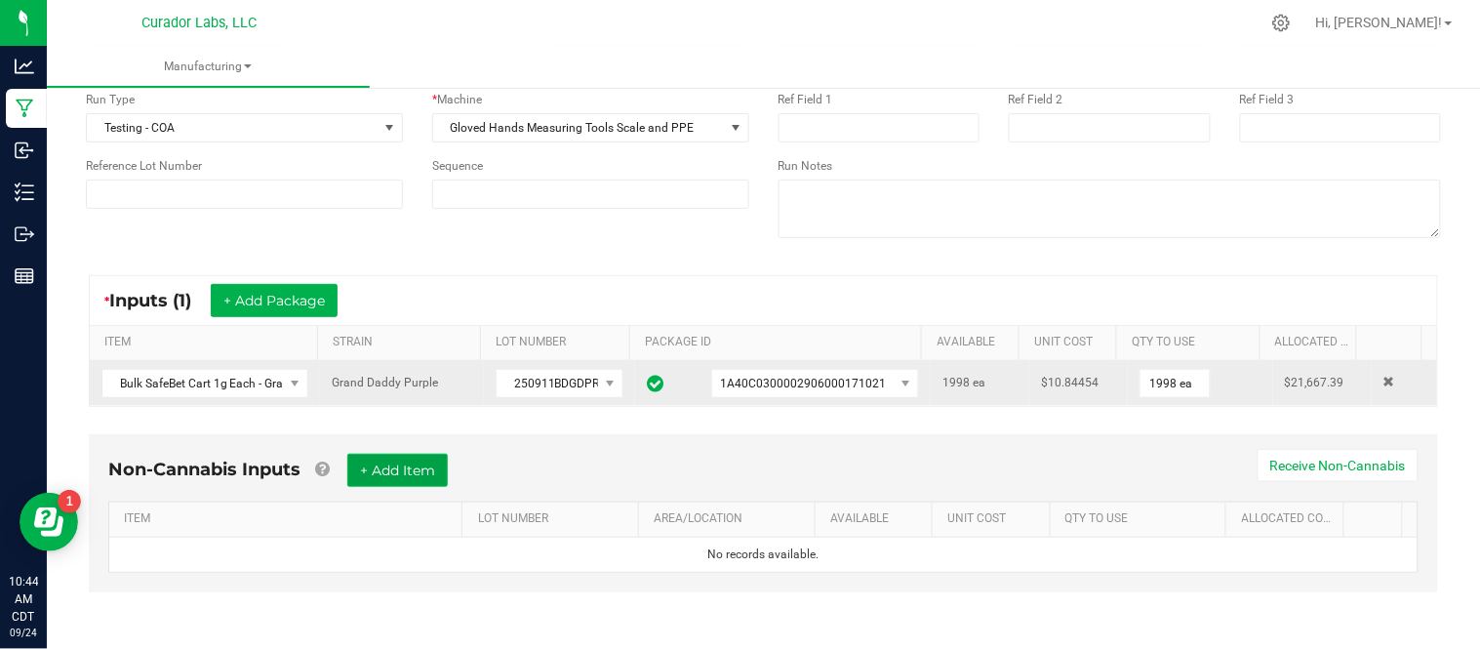
click at [421, 464] on button "+ Add Item" at bounding box center [397, 470] width 101 height 33
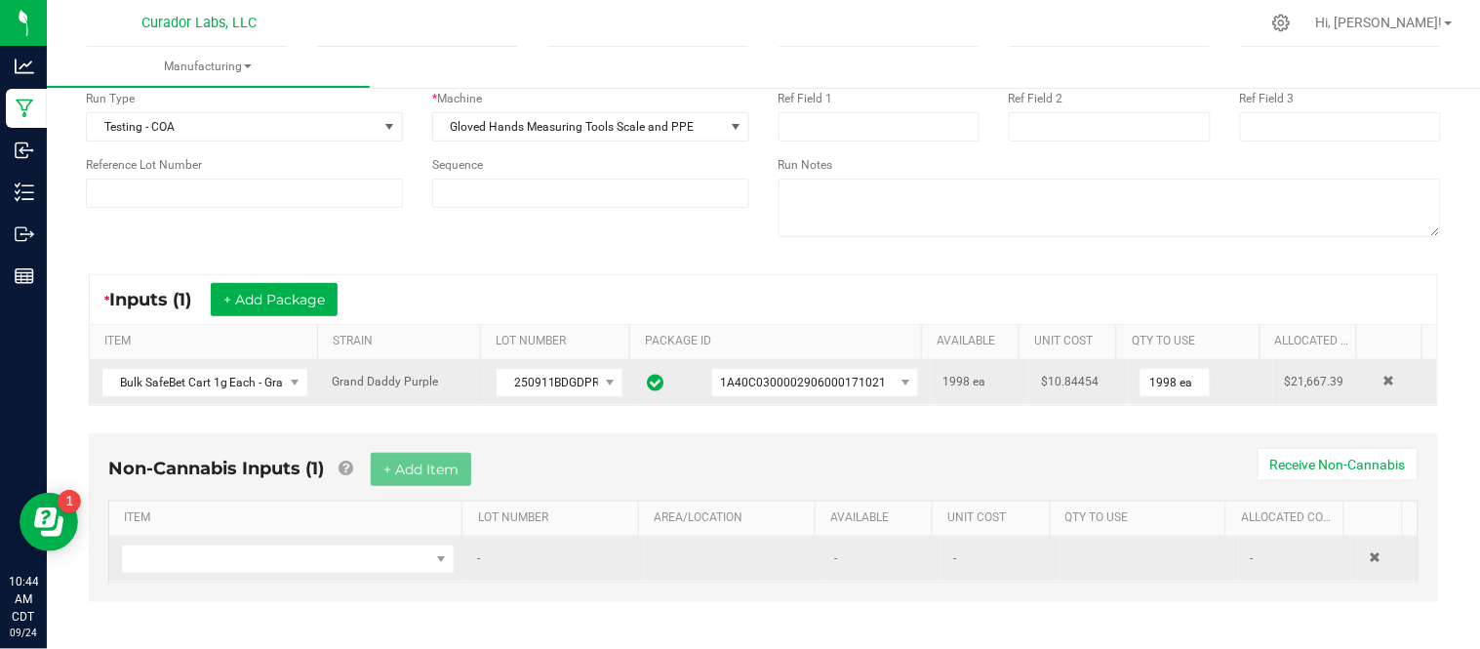
scroll to position [167, 0]
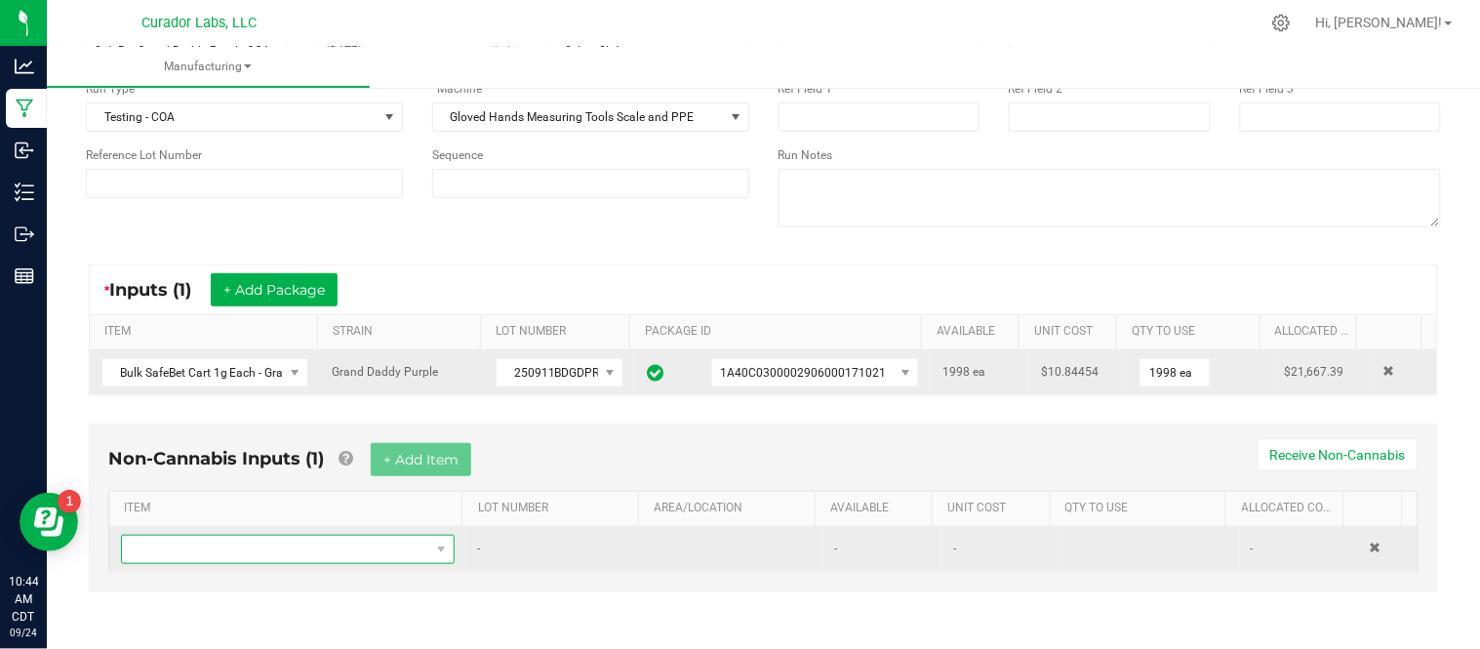
click at [352, 548] on span "NO DATA FOUND" at bounding box center [275, 549] width 307 height 27
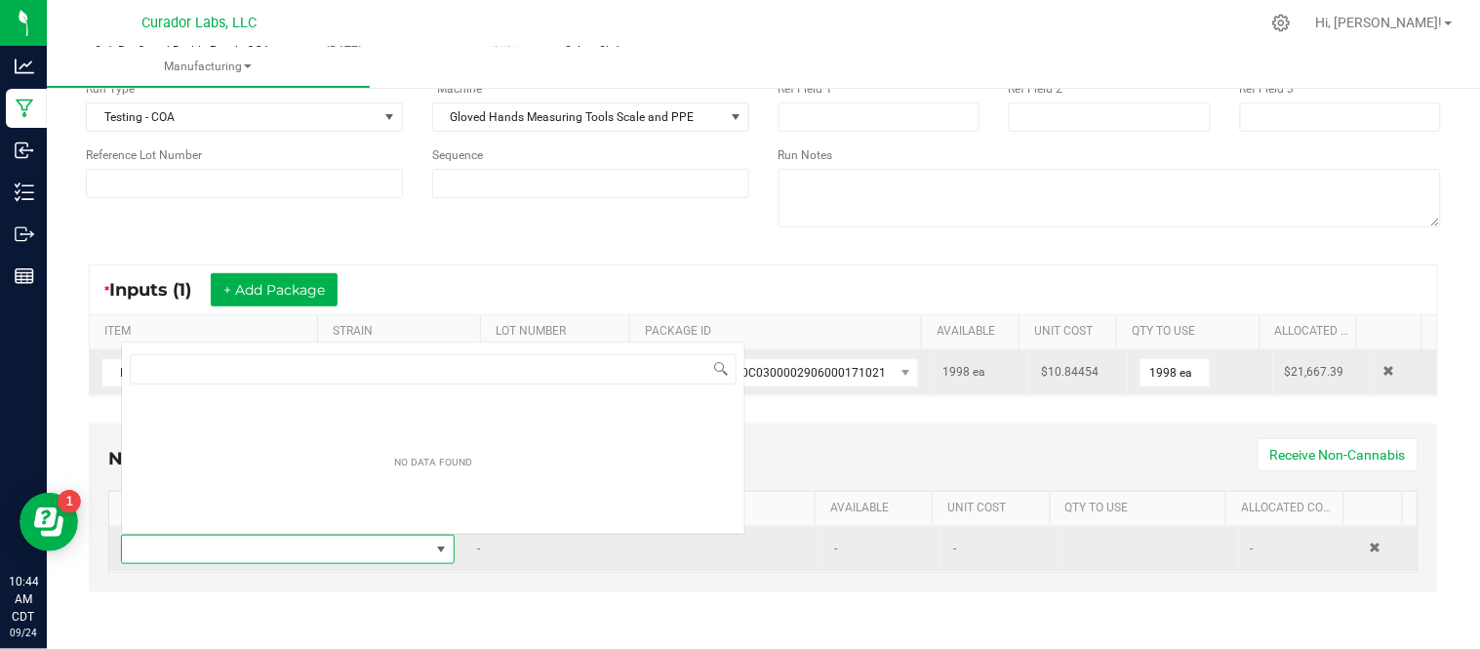
scroll to position [29, 320]
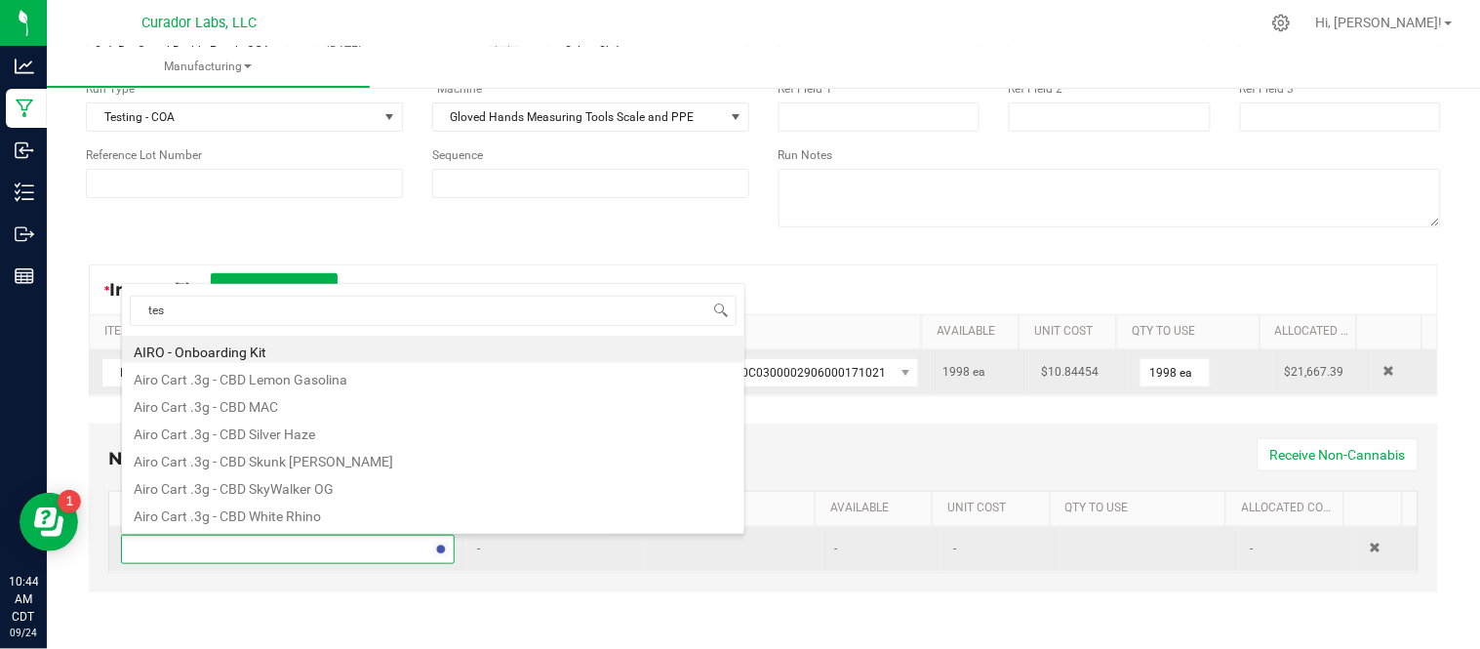
type input "test"
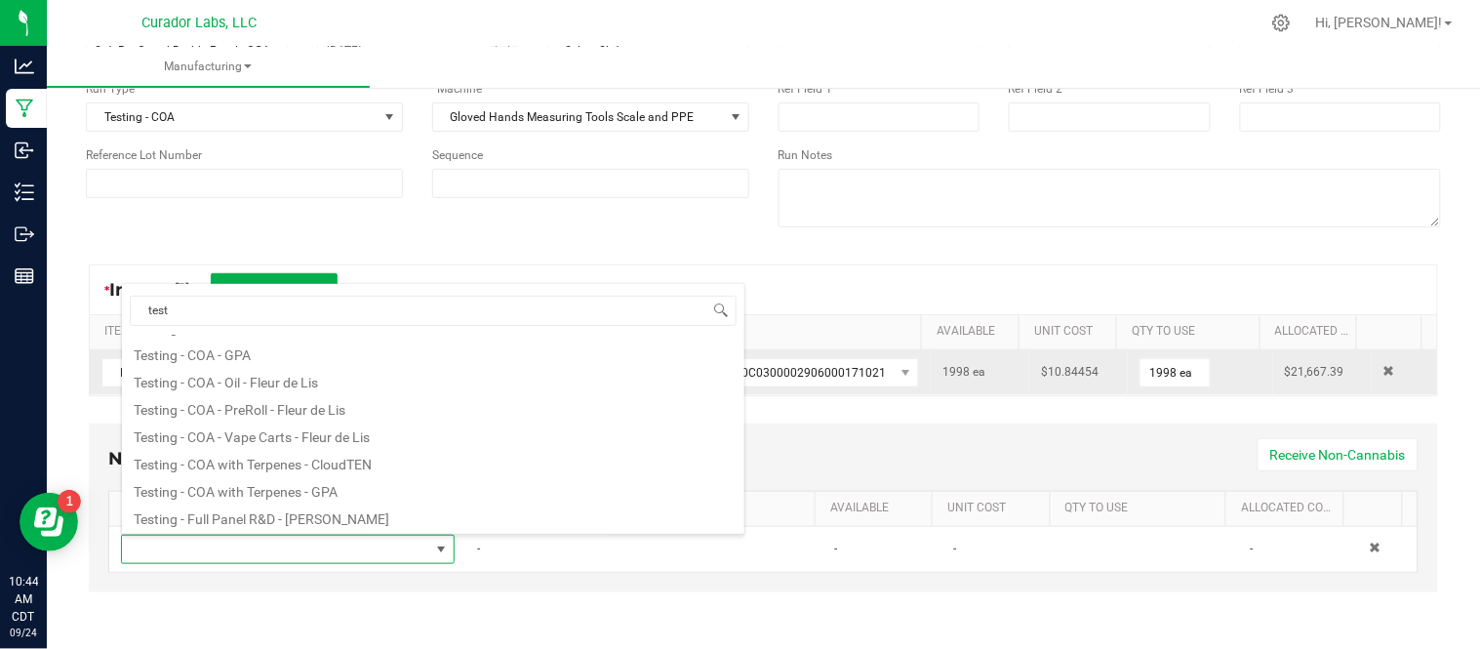
scroll to position [189, 0]
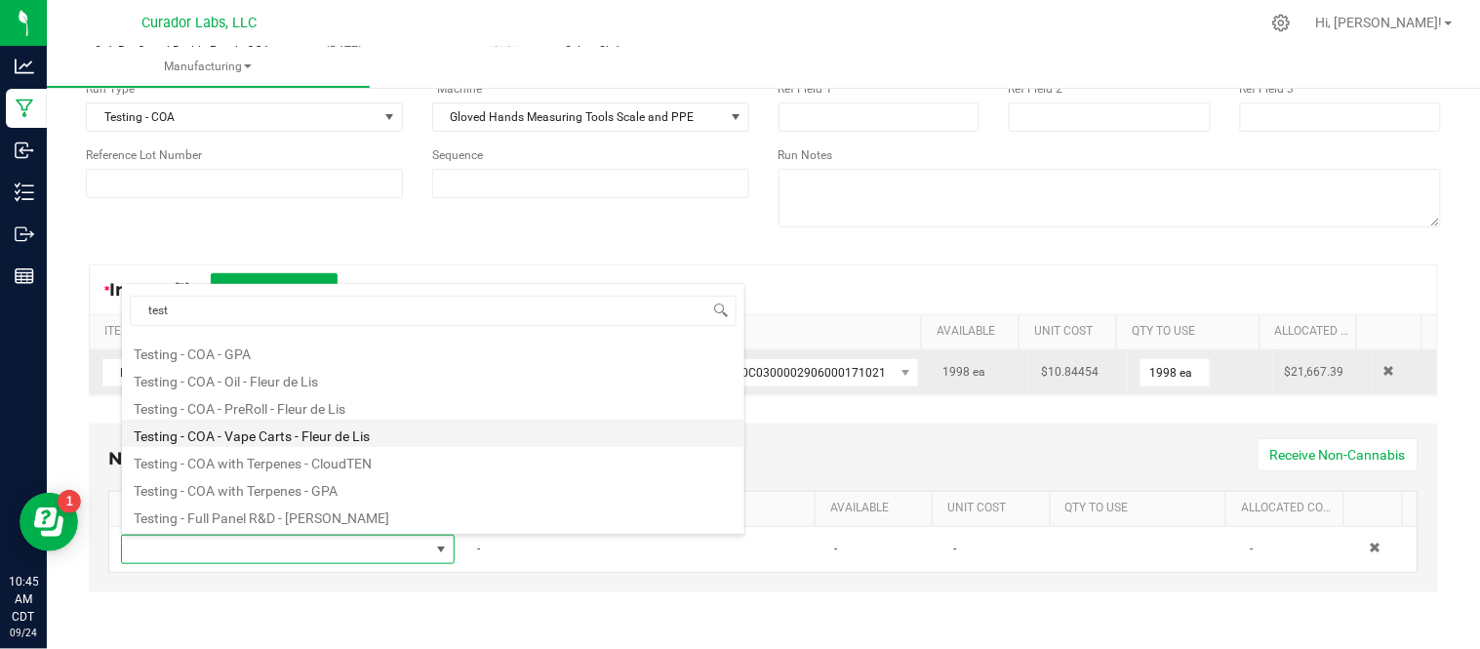
click at [342, 441] on li "Testing - COA - Vape Carts - Fleur de Lis" at bounding box center [433, 433] width 623 height 27
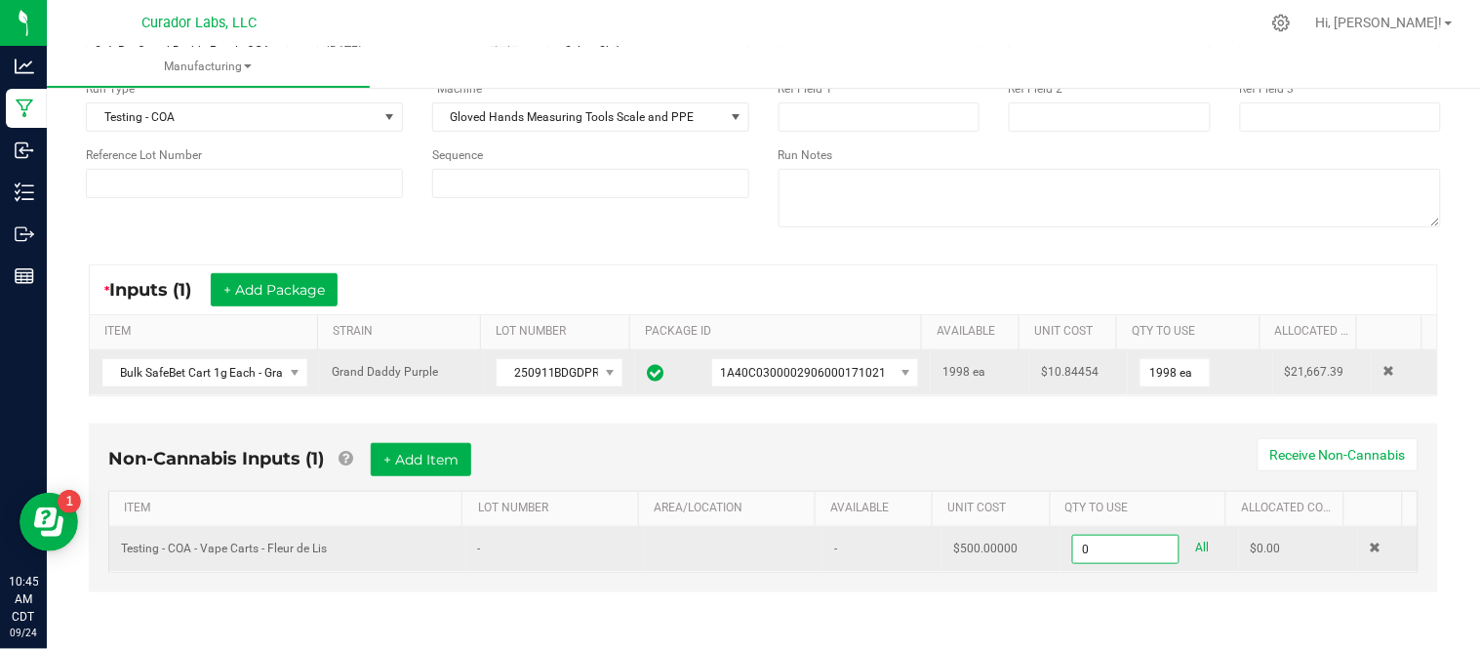
click at [1099, 557] on input "0" at bounding box center [1125, 549] width 105 height 27
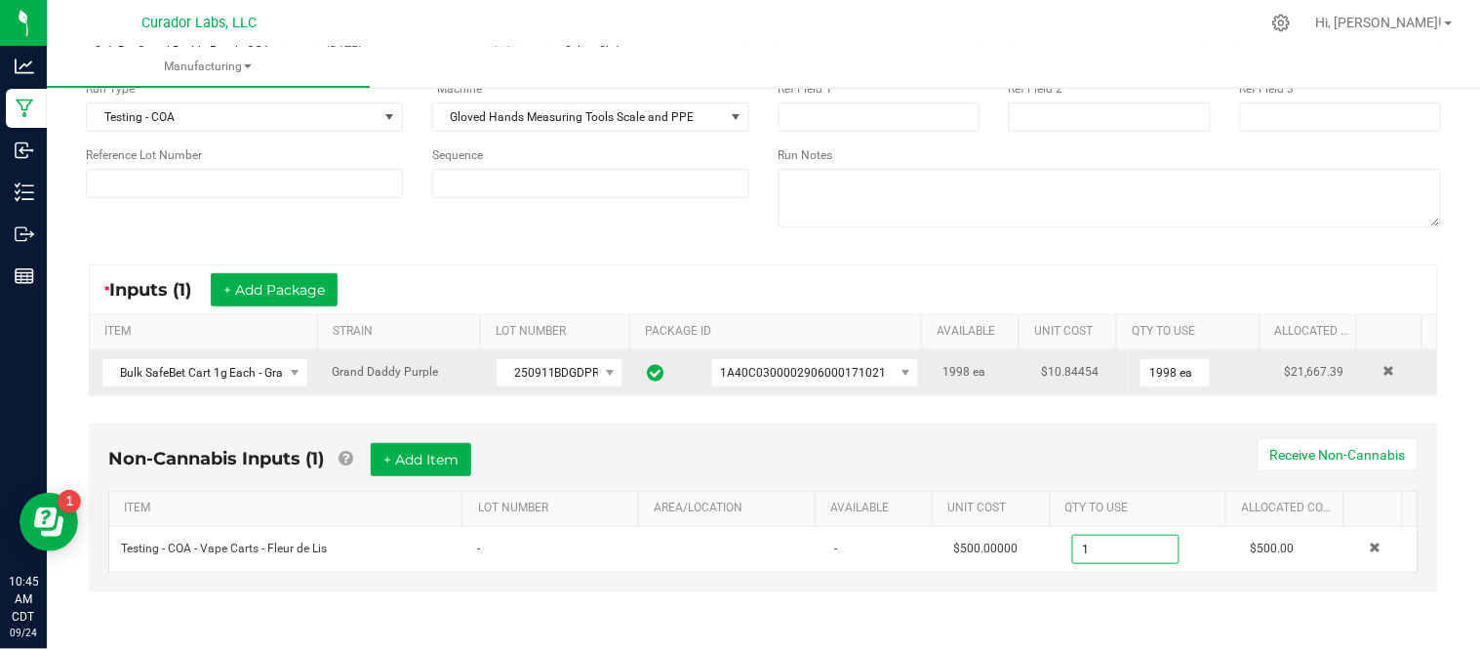
type input "1.0000 u"
click at [1165, 605] on div "Non-Cannabis Inputs (1) + Add Item Receive Non-Cannabis ITEM LOT NUMBER AREA/LO…" at bounding box center [763, 522] width 1385 height 216
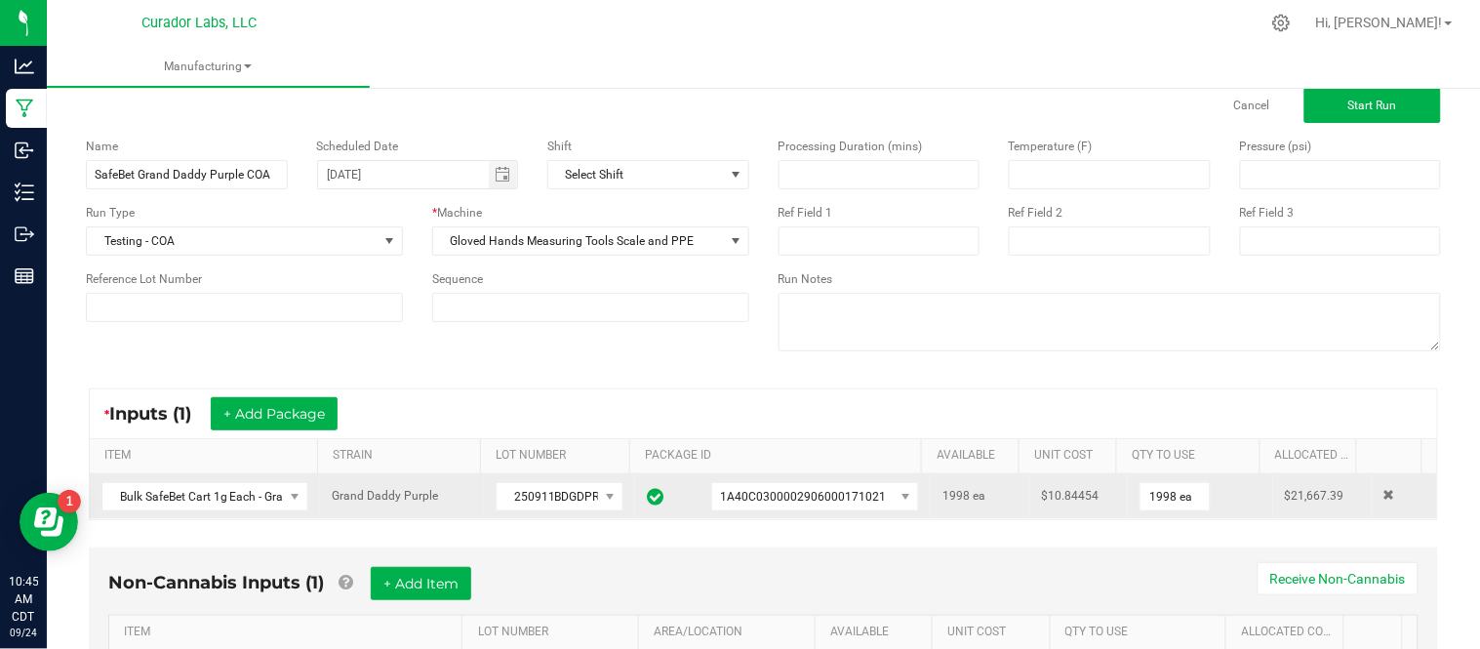
scroll to position [0, 0]
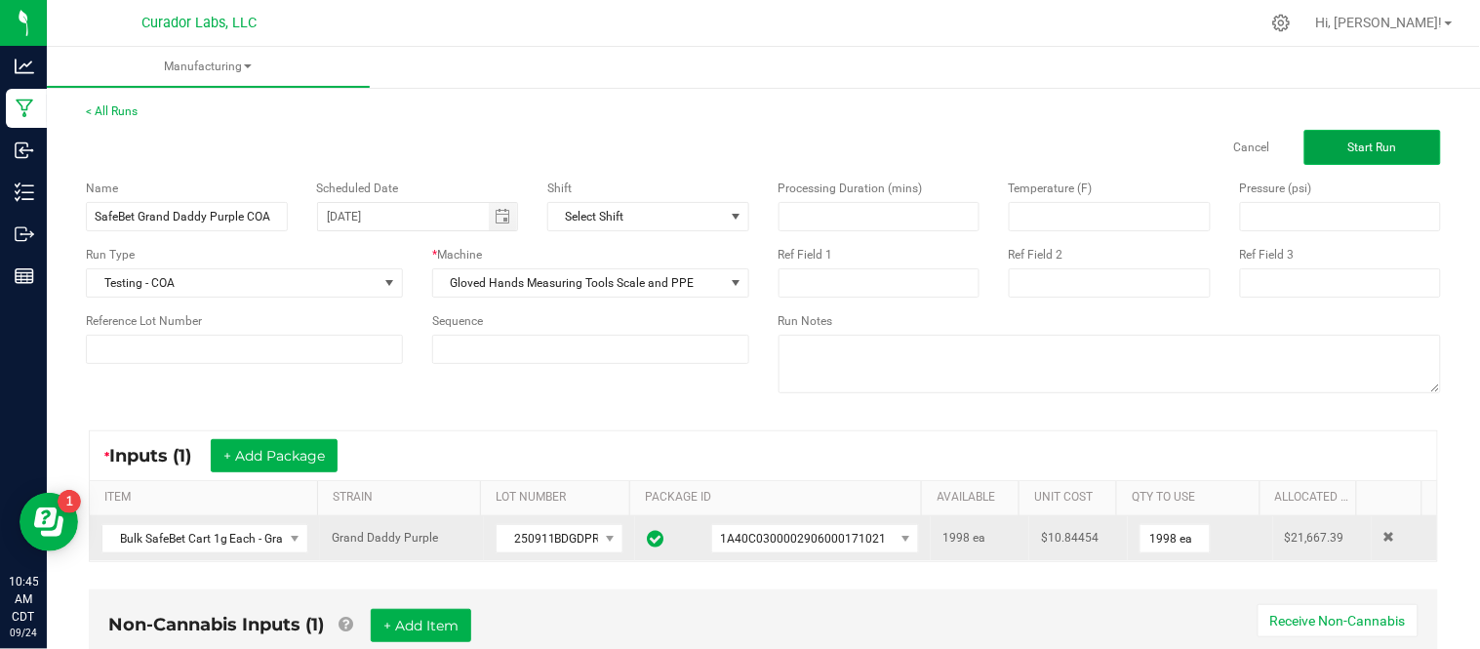
click at [1332, 138] on button "Start Run" at bounding box center [1373, 147] width 137 height 35
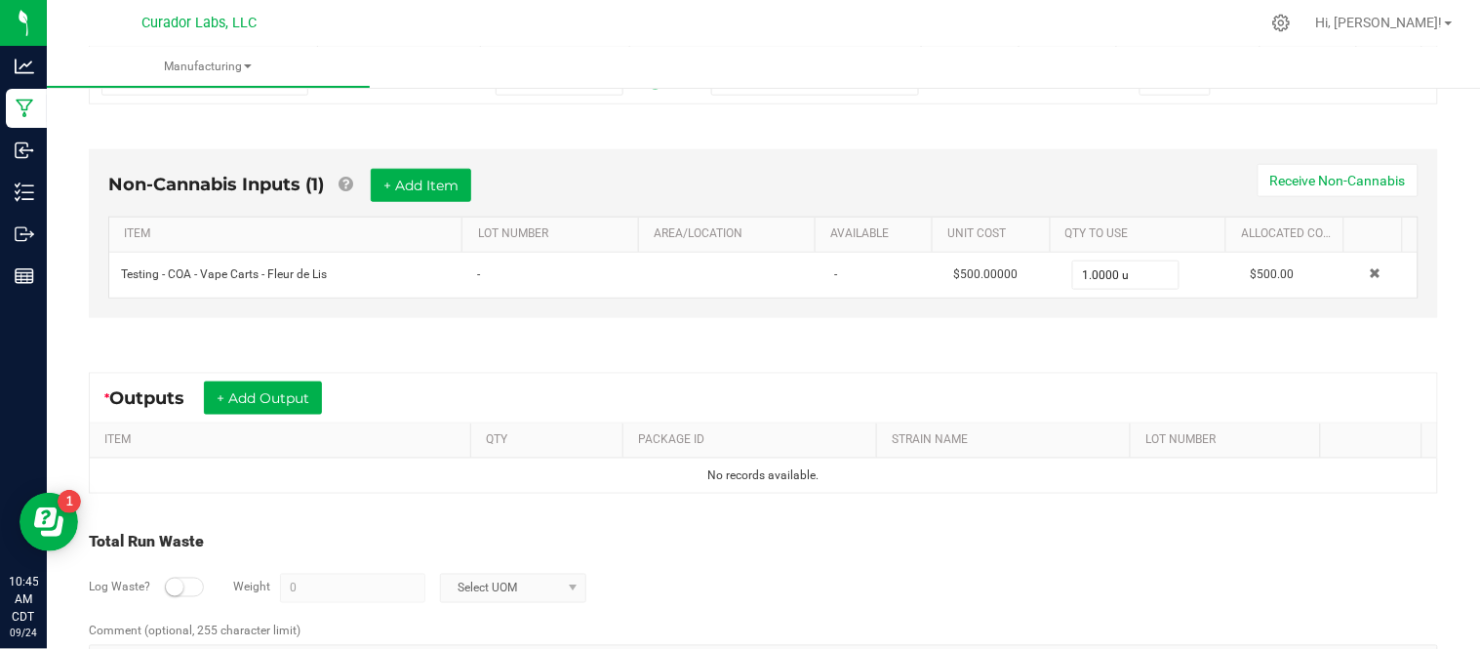
scroll to position [499, 0]
click at [262, 402] on button "+ Add Output" at bounding box center [263, 397] width 118 height 33
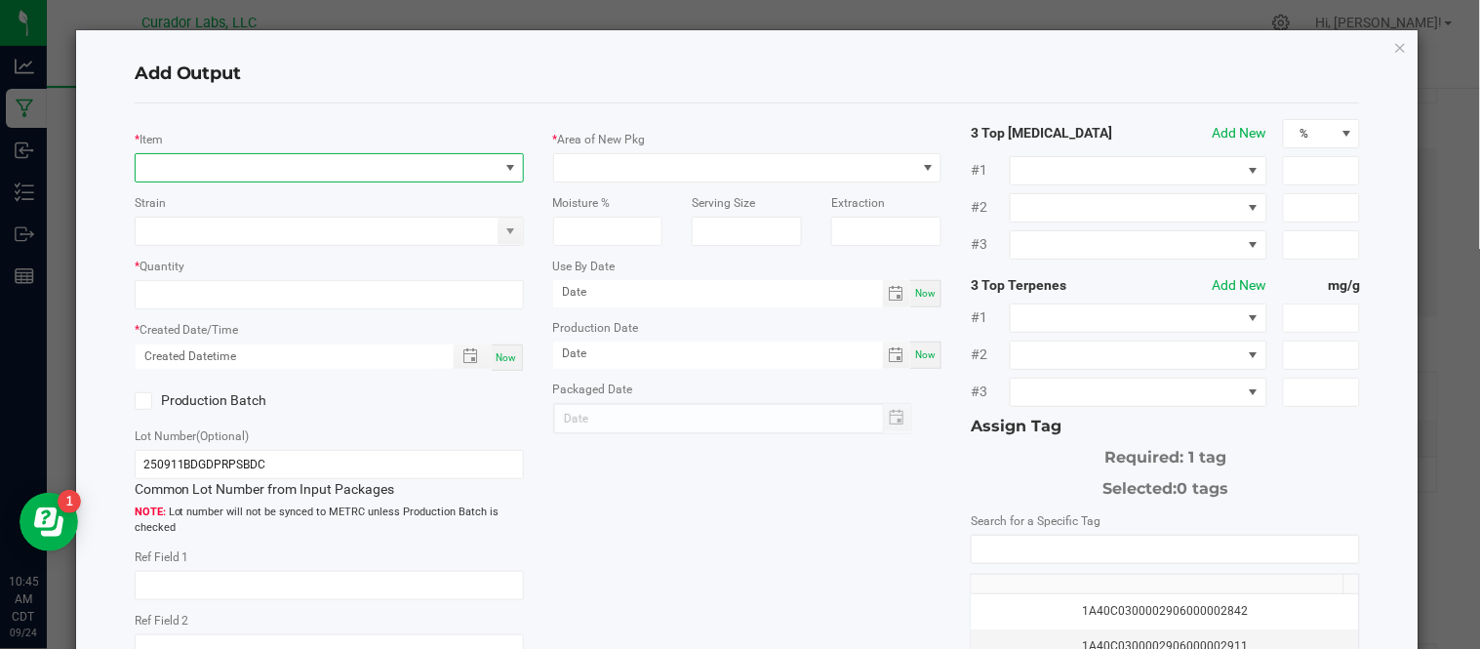
click at [375, 170] on span "NO DATA FOUND" at bounding box center [317, 167] width 363 height 27
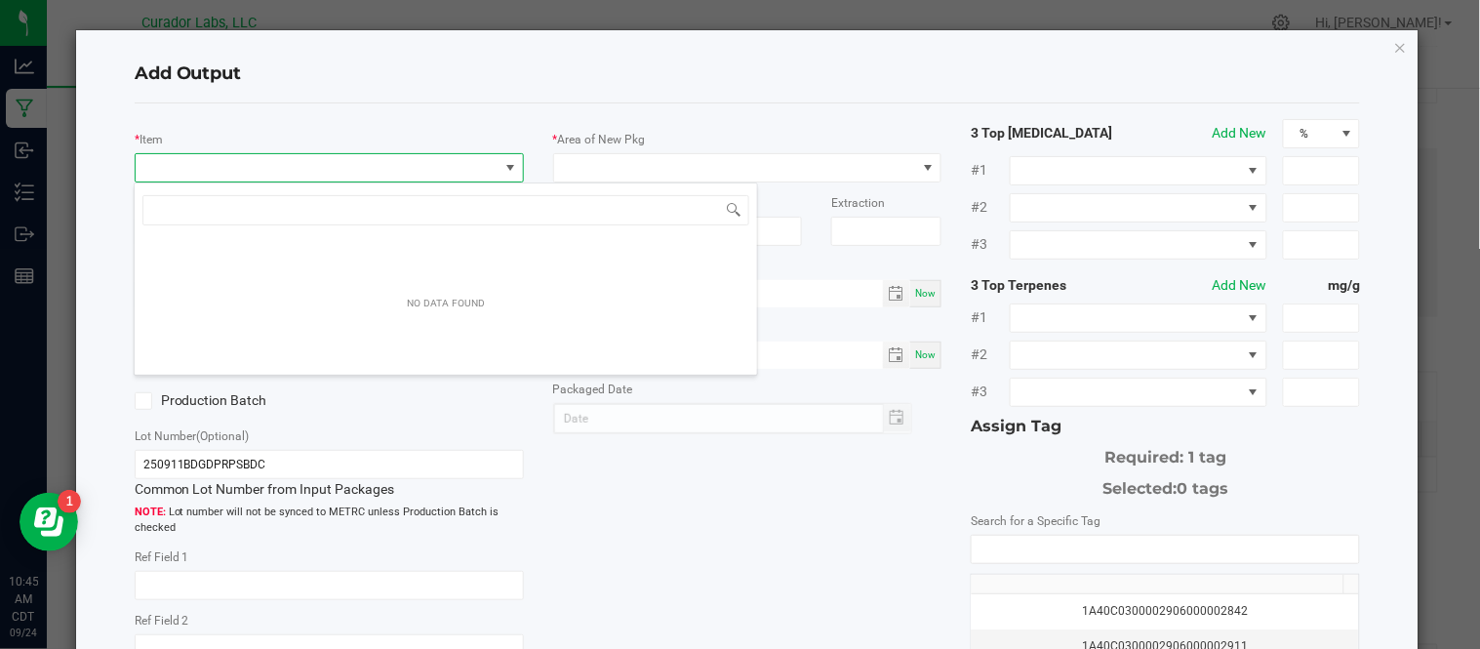
scroll to position [29, 384]
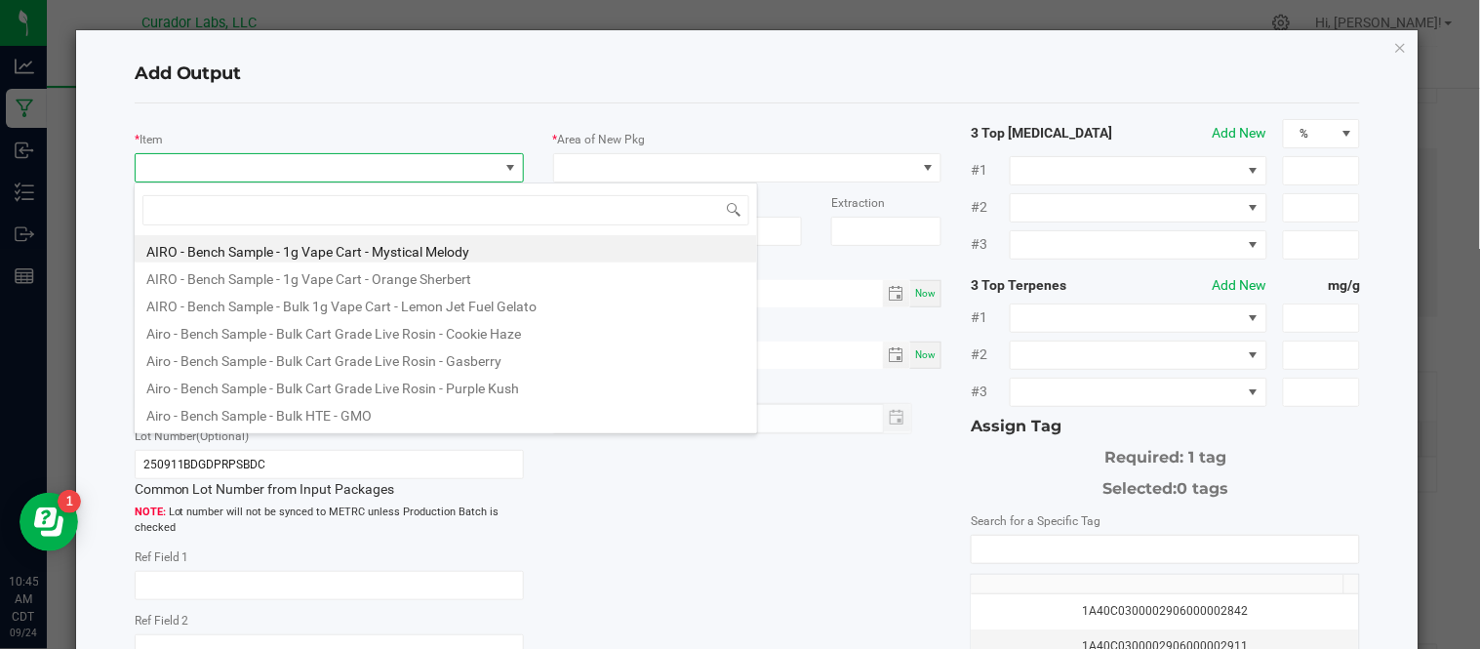
type input "Bulk SafeBet Cart 1g Each - Grand Daddy Purple"
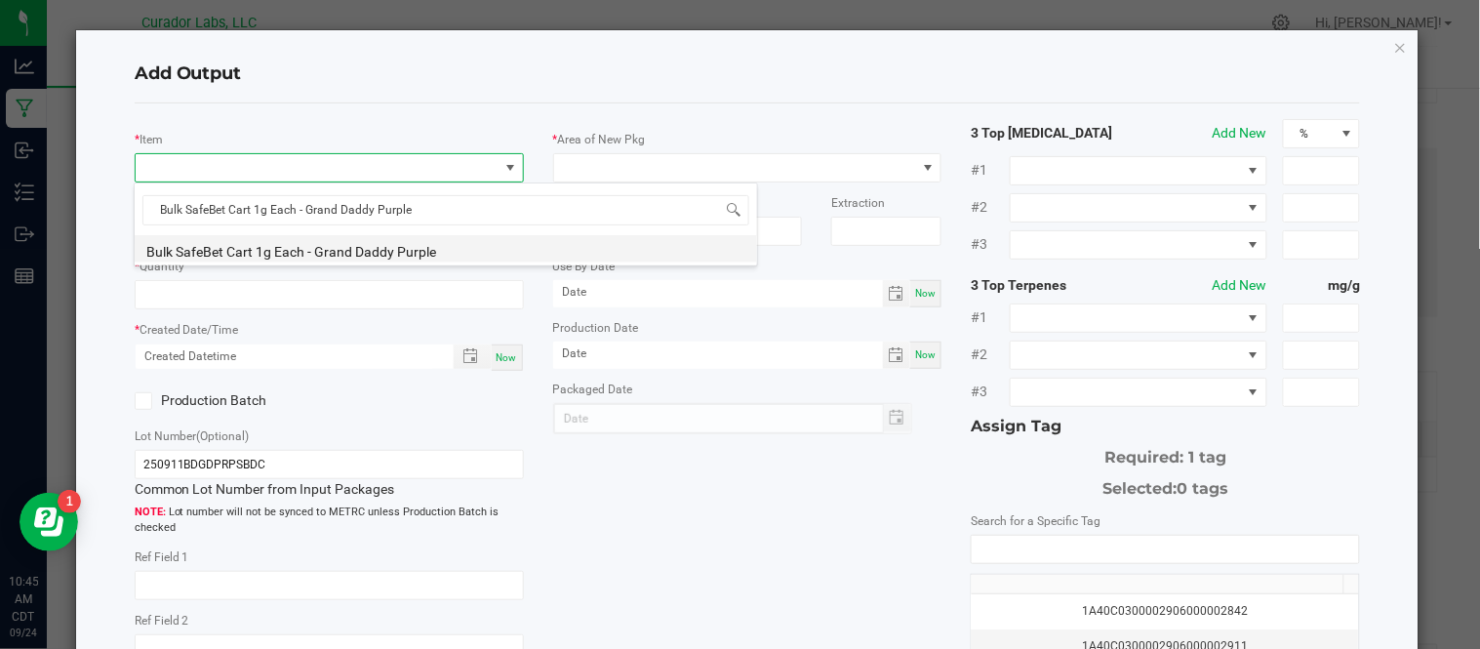
click at [472, 254] on li "Bulk SafeBet Cart 1g Each - Grand Daddy Purple" at bounding box center [446, 248] width 623 height 27
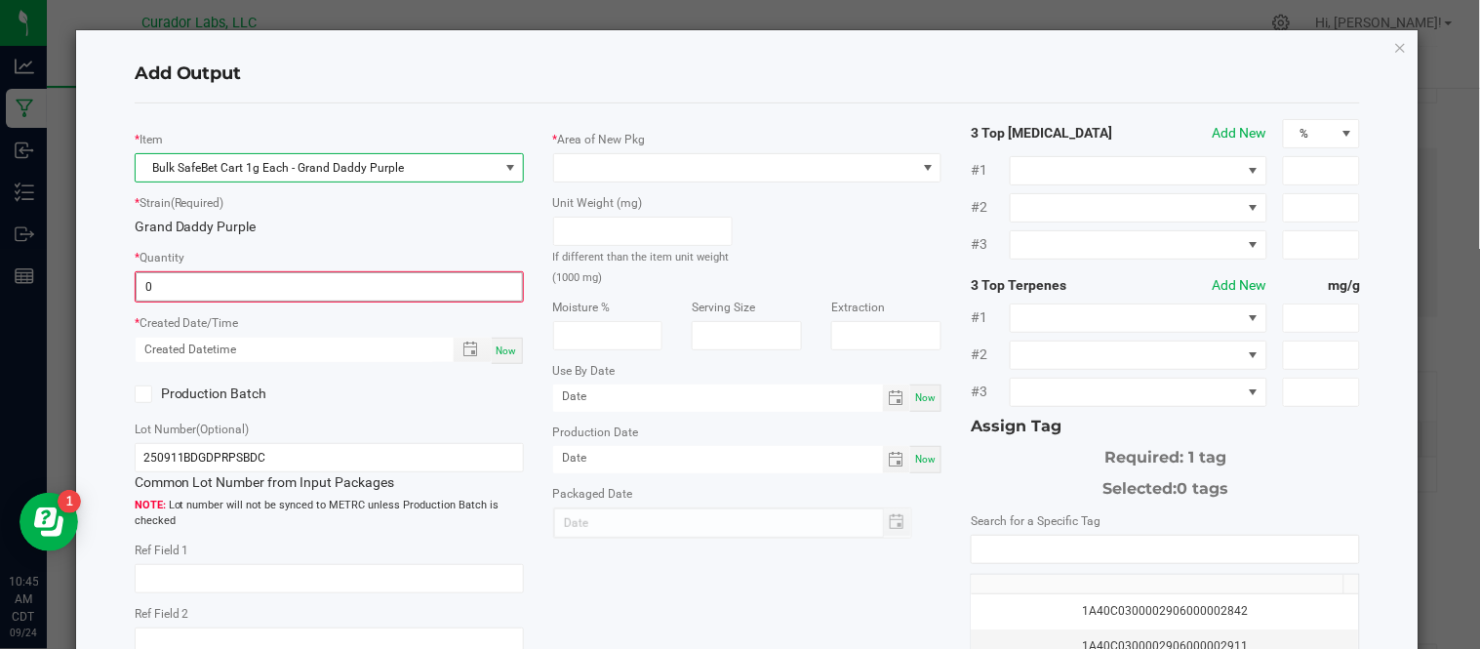
click at [382, 280] on input "0" at bounding box center [329, 286] width 385 height 27
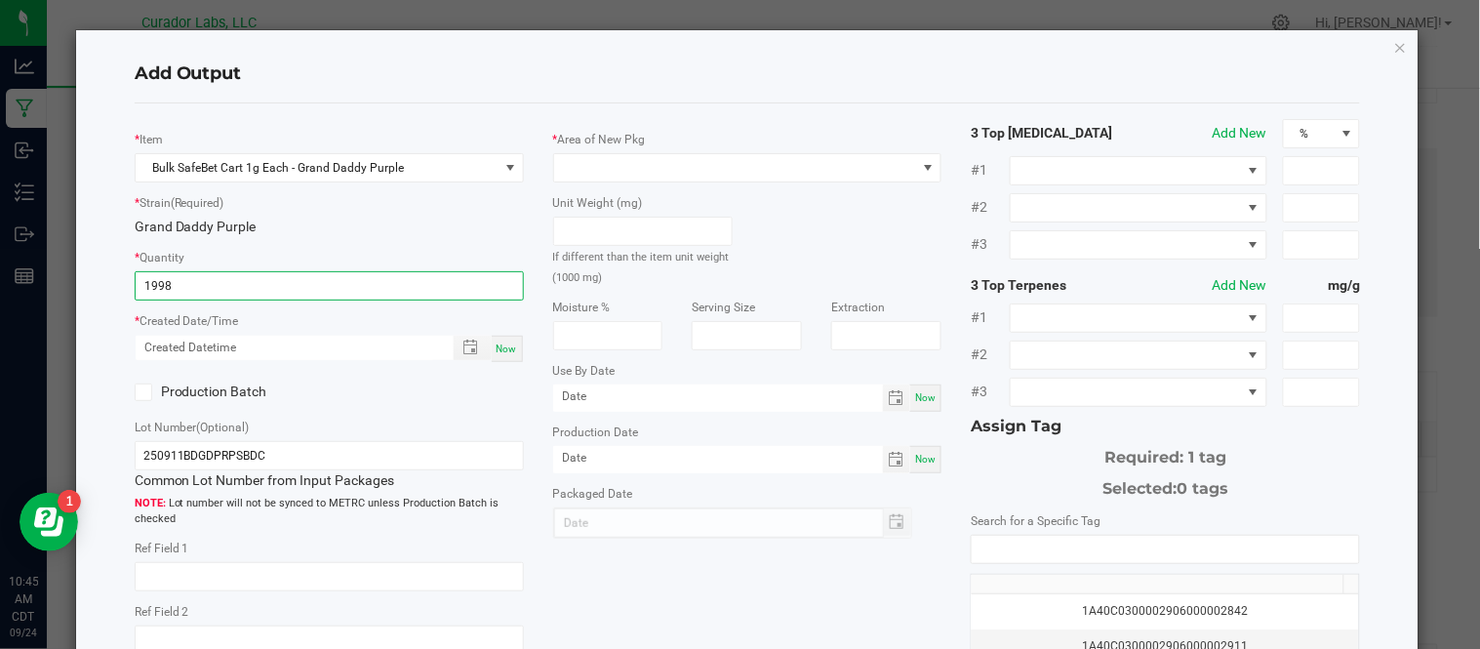
type input "1998 ea"
click at [152, 393] on label "Production Batch" at bounding box center [225, 392] width 180 height 20
click at [0, 0] on input "Production Batch" at bounding box center [0, 0] width 0 height 0
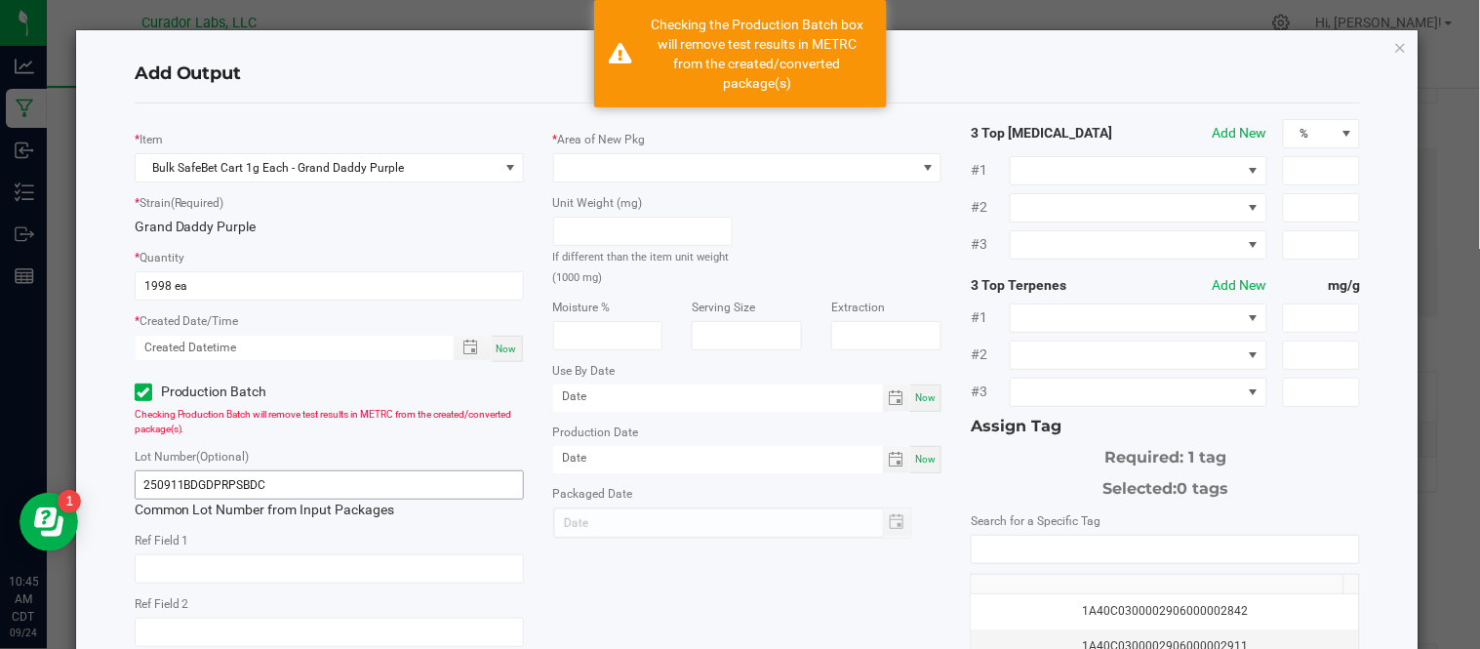
scroll to position [20, 0]
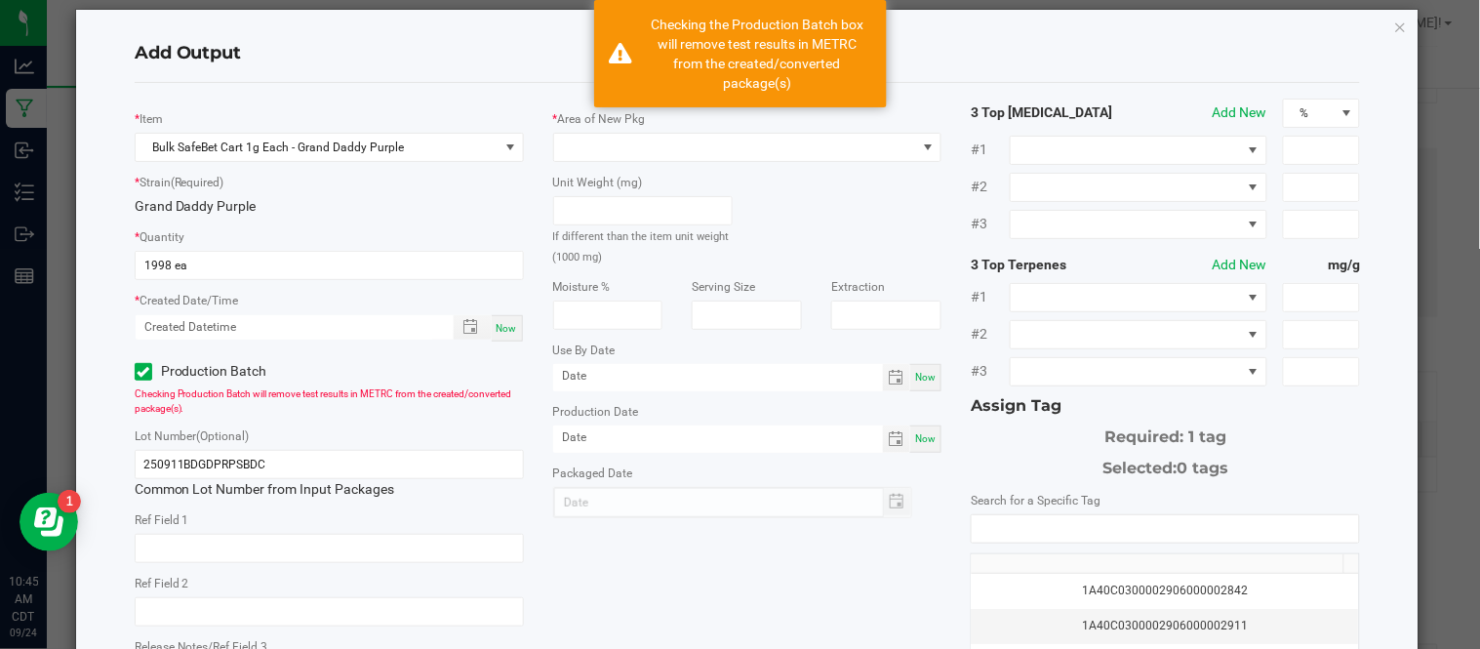
click at [503, 332] on span "Now" at bounding box center [507, 328] width 20 height 11
type input "09/24/2025 10:45 AM"
type input "[DATE]"
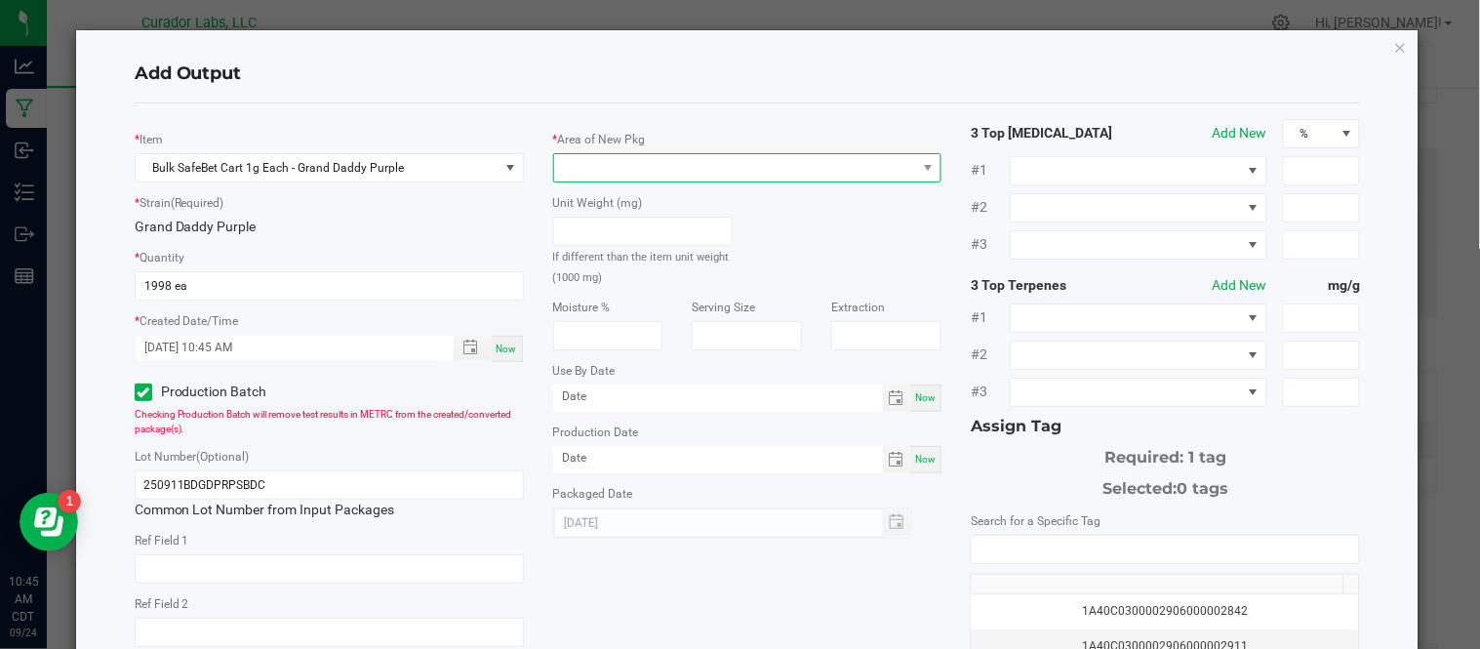
click at [593, 163] on span at bounding box center [735, 167] width 363 height 27
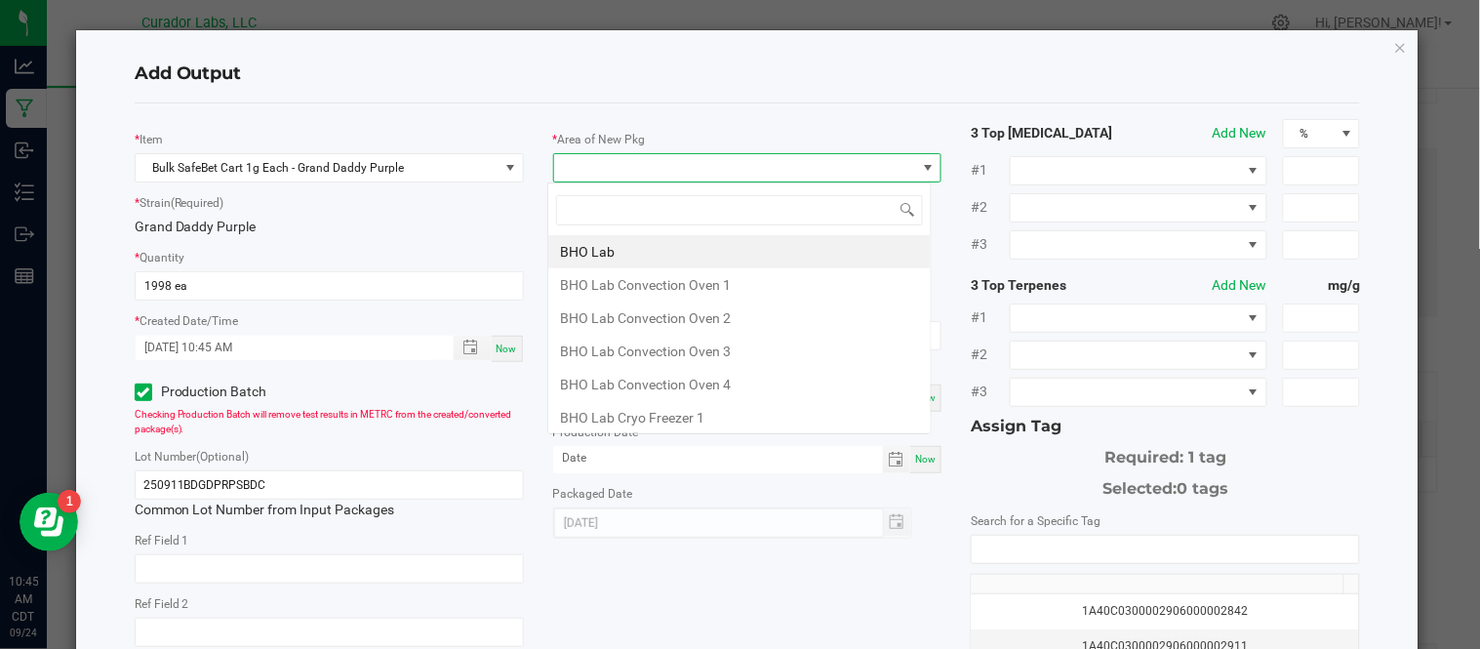
scroll to position [29, 384]
type input "vaul"
click at [620, 411] on li "Vault" at bounding box center [739, 417] width 383 height 33
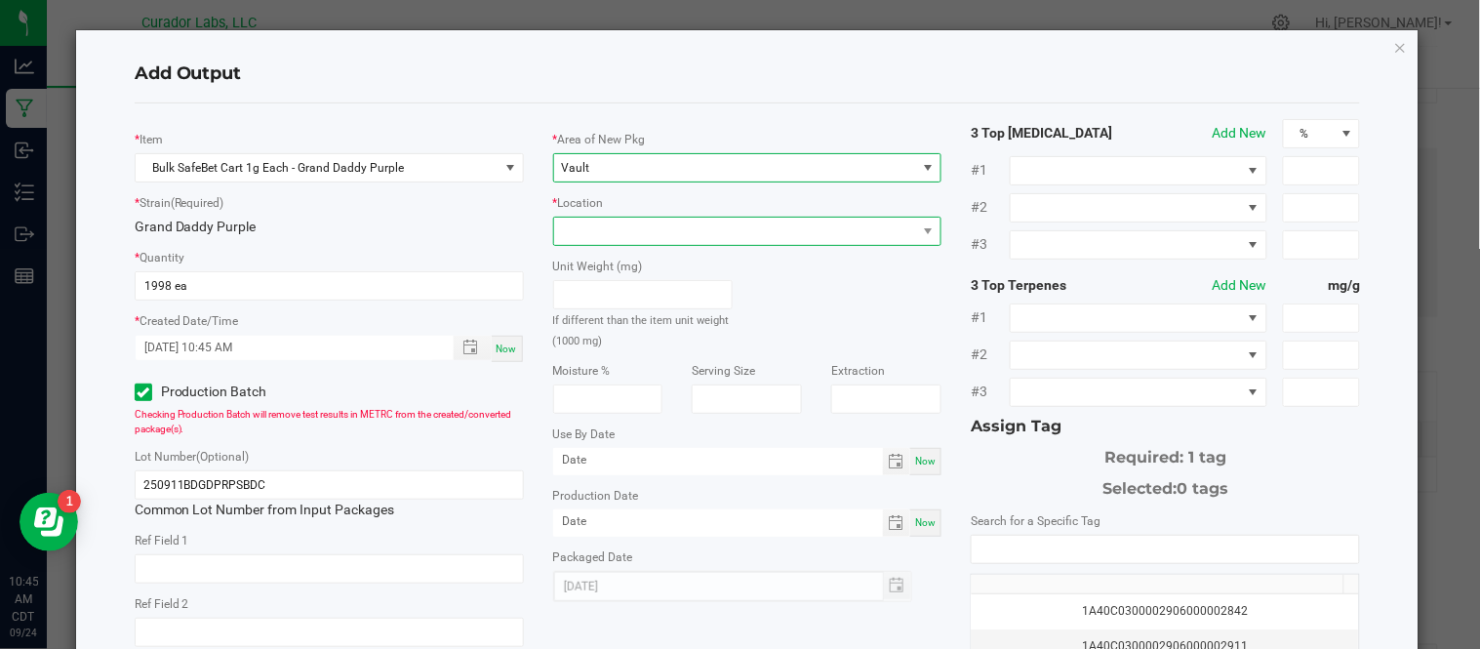
click at [629, 228] on span at bounding box center [735, 231] width 363 height 27
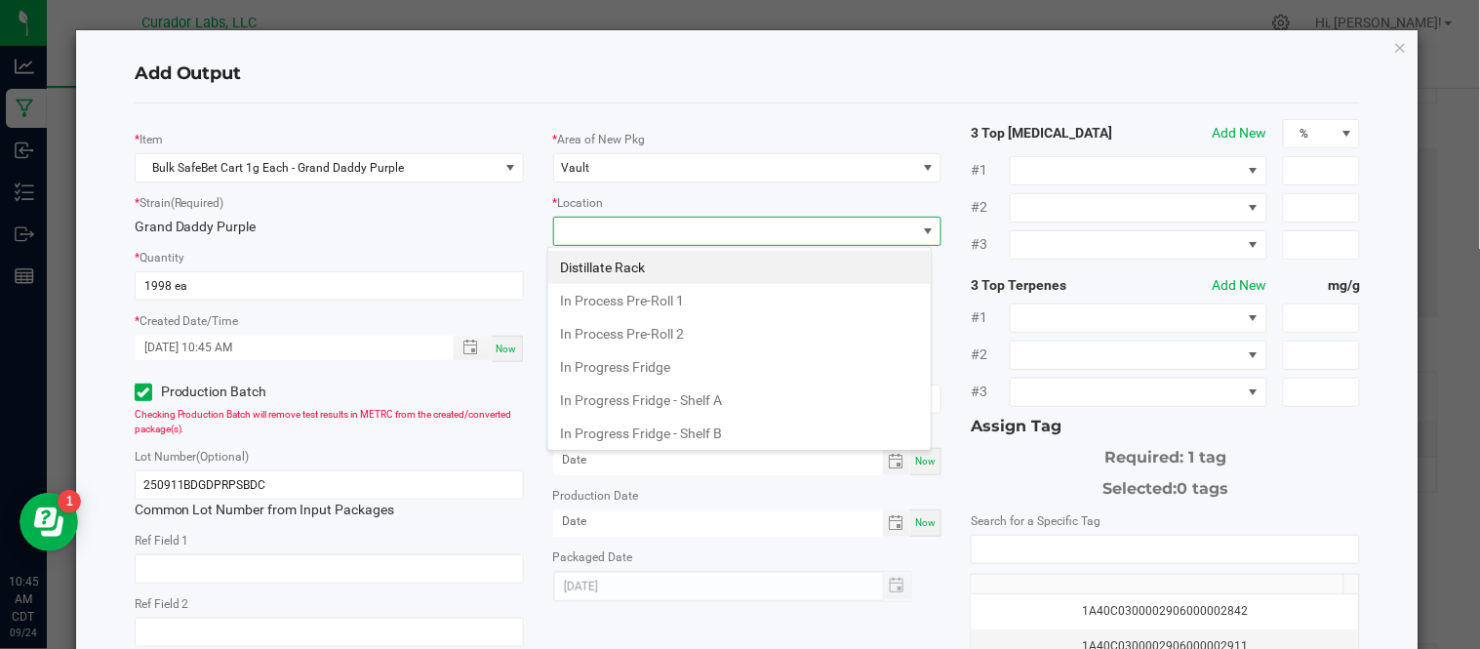
click at [620, 229] on span at bounding box center [735, 231] width 363 height 27
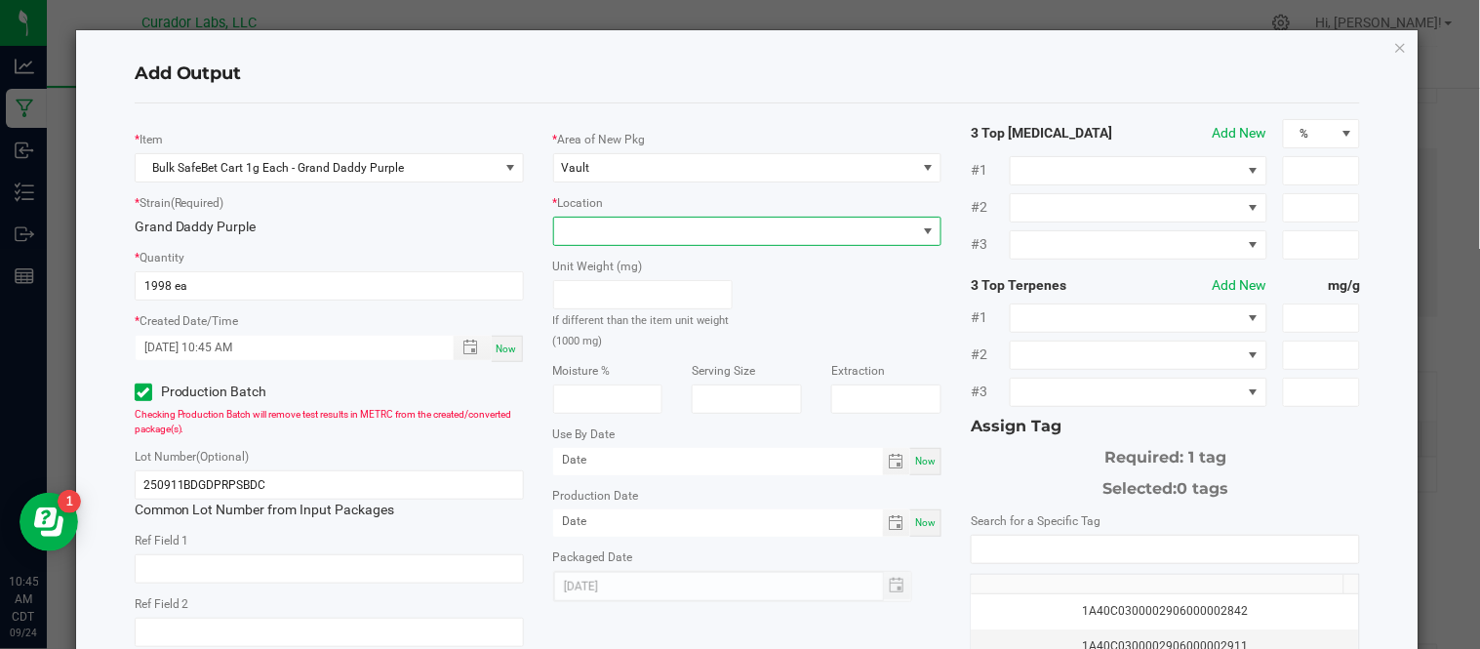
click at [620, 229] on span at bounding box center [735, 231] width 363 height 27
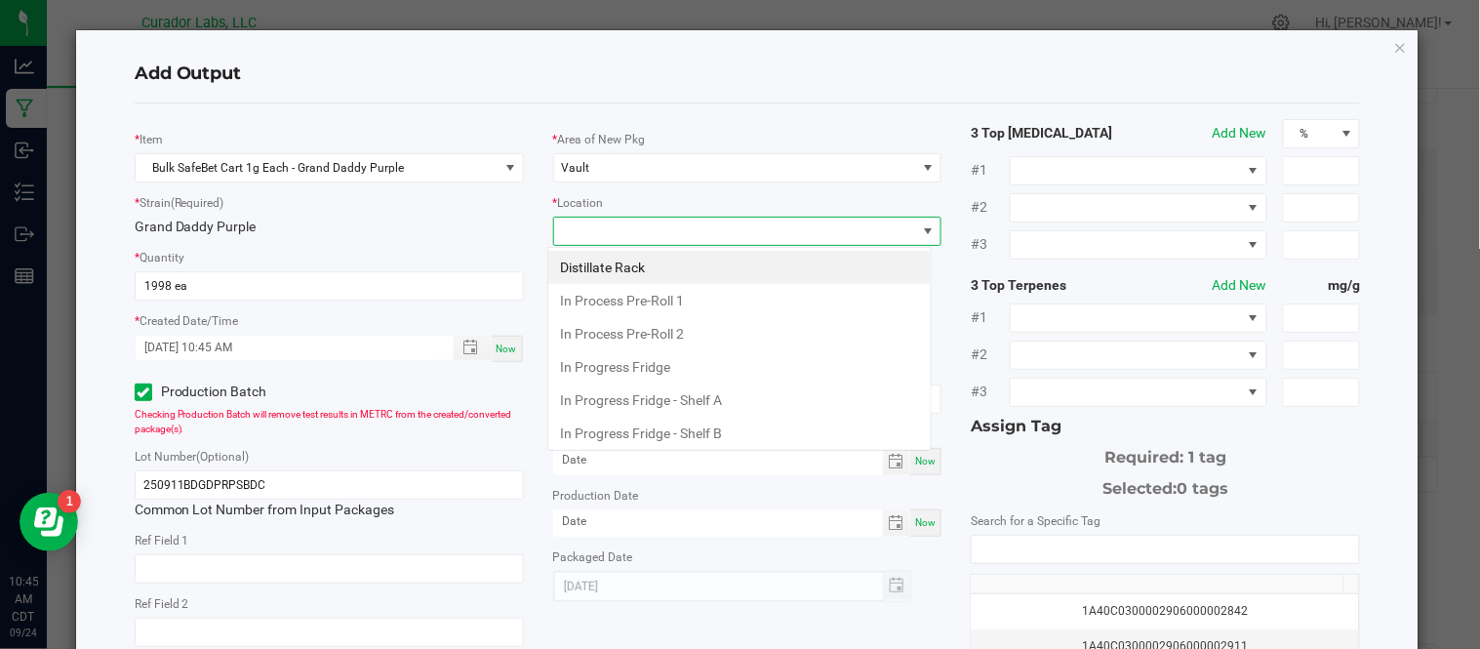
click at [620, 229] on span at bounding box center [735, 231] width 363 height 27
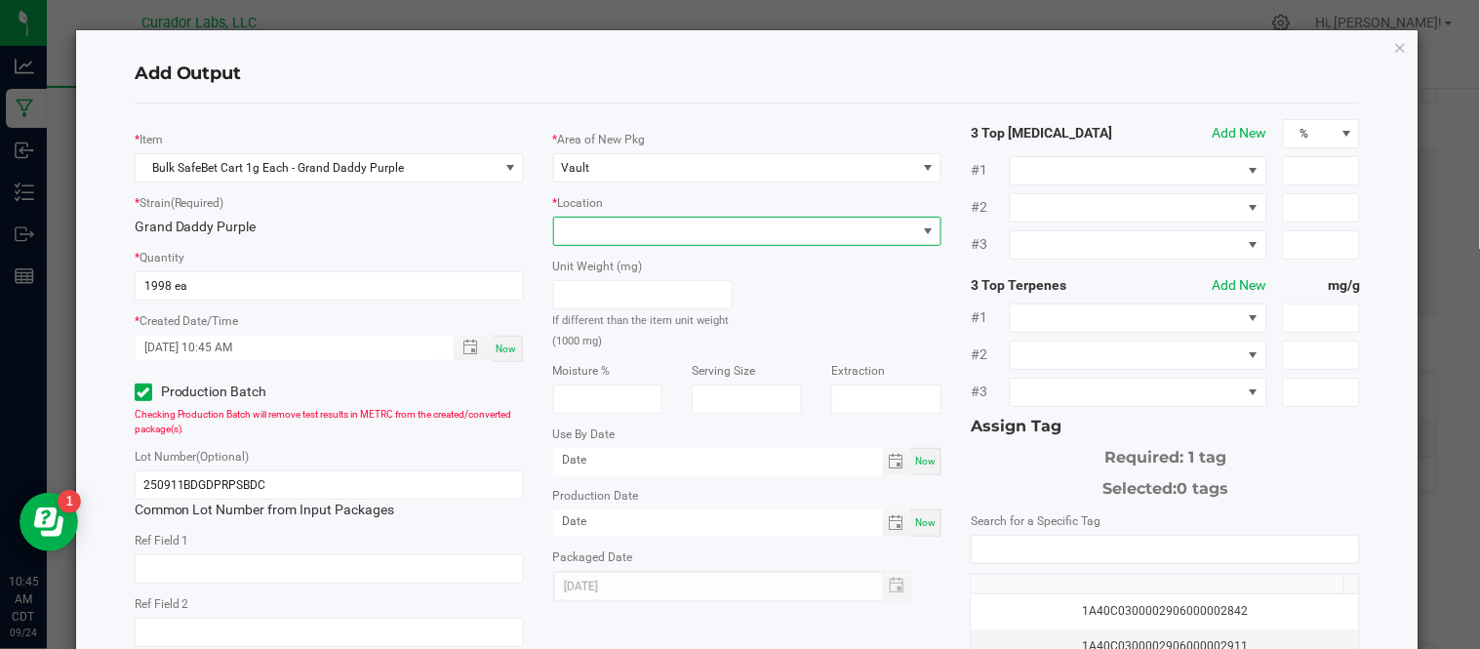
click at [620, 229] on span at bounding box center [735, 231] width 363 height 27
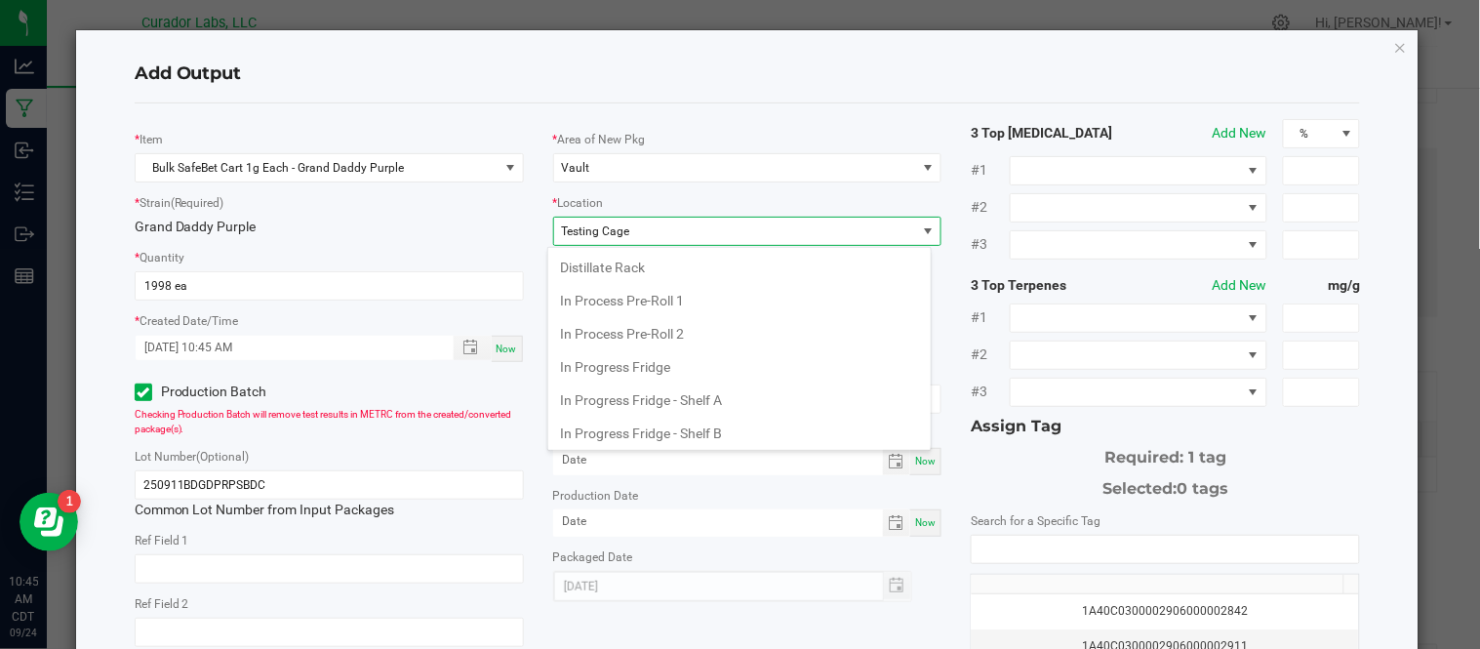
scroll to position [738, 0]
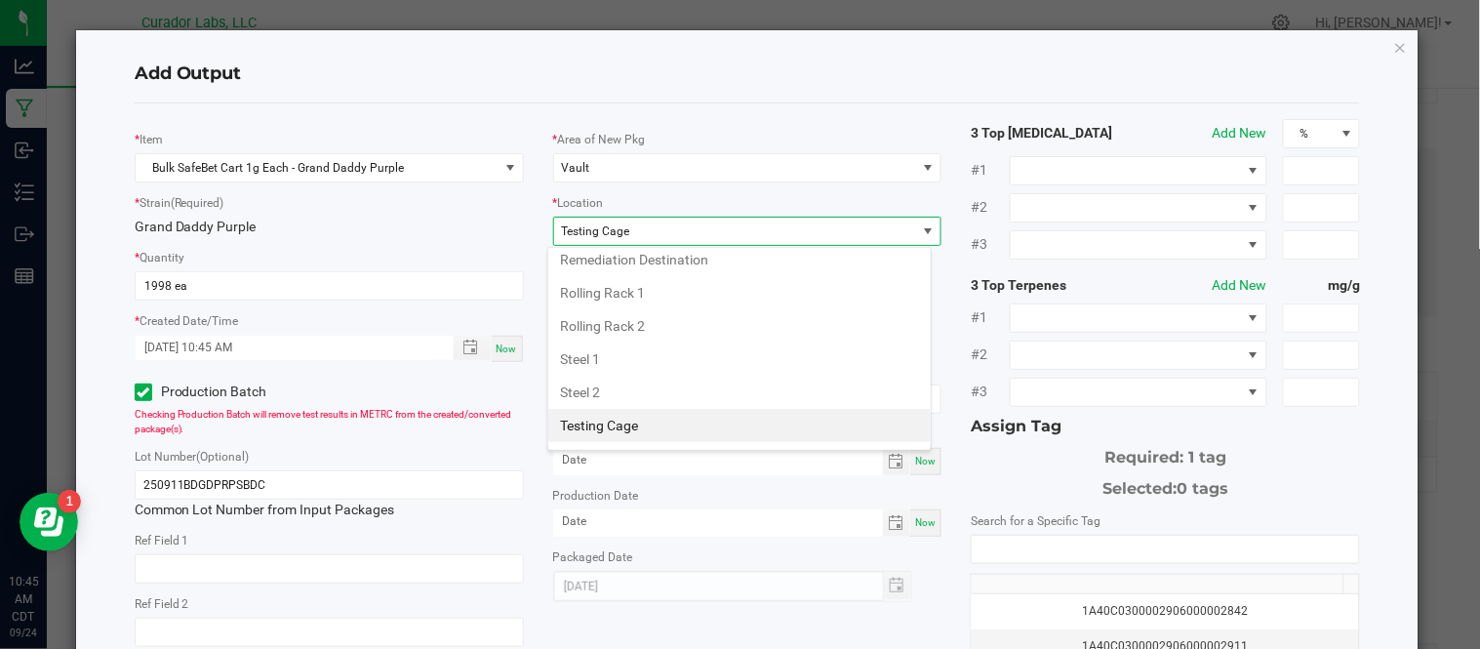
click at [658, 434] on li "Testing Cage" at bounding box center [739, 425] width 383 height 33
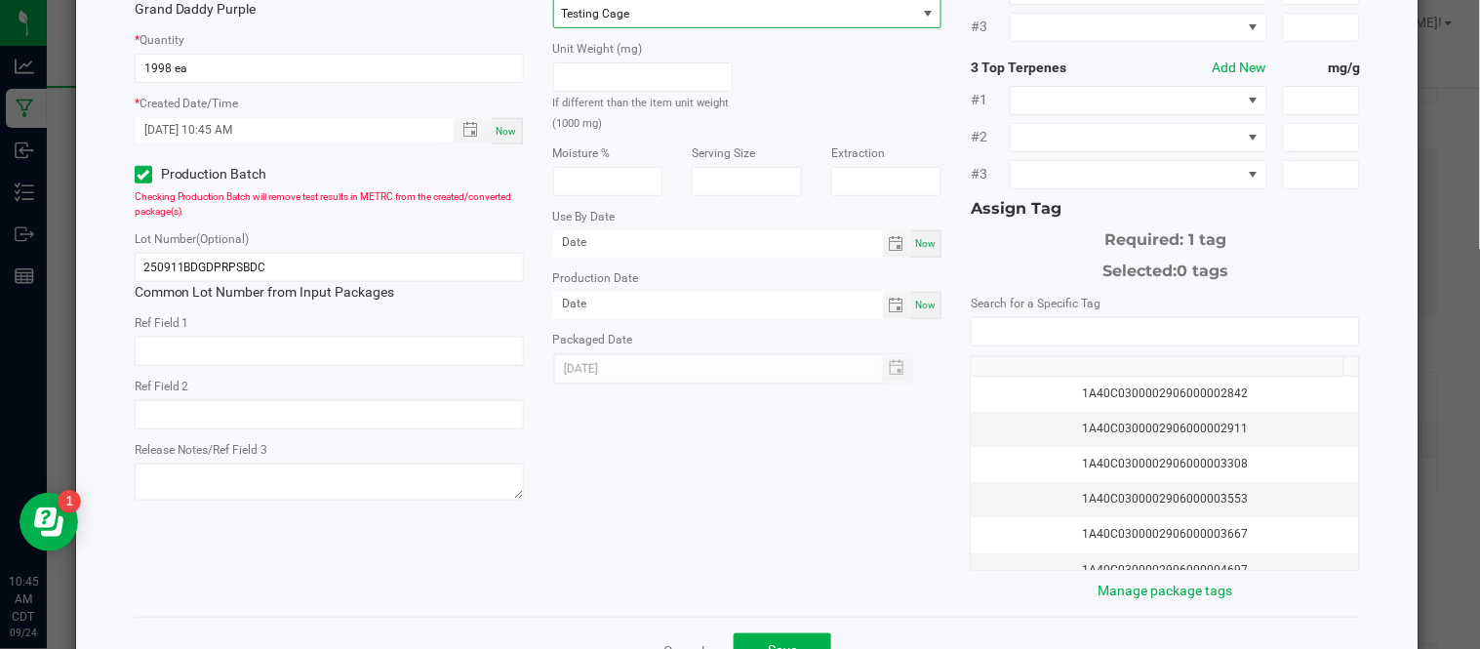
scroll to position [219, 0]
click at [1000, 334] on input "NO DATA FOUND" at bounding box center [1165, 330] width 387 height 27
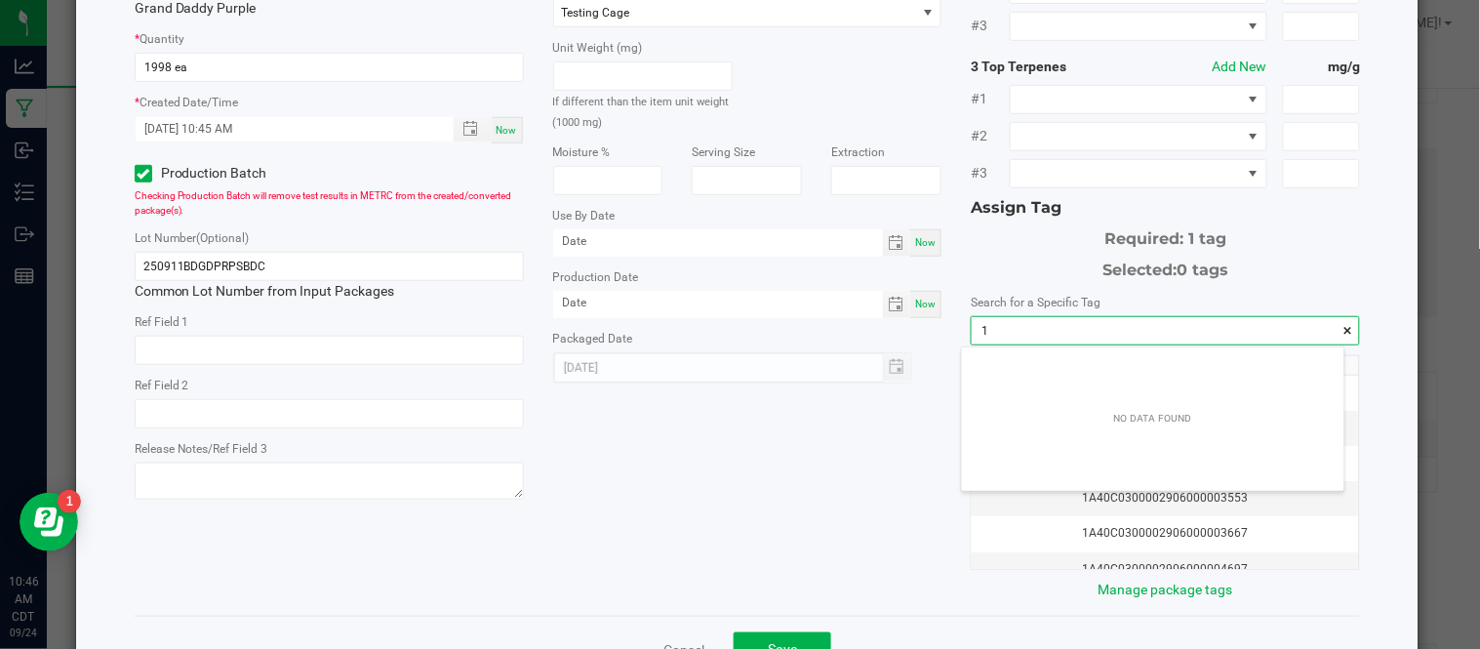
scroll to position [26, 382]
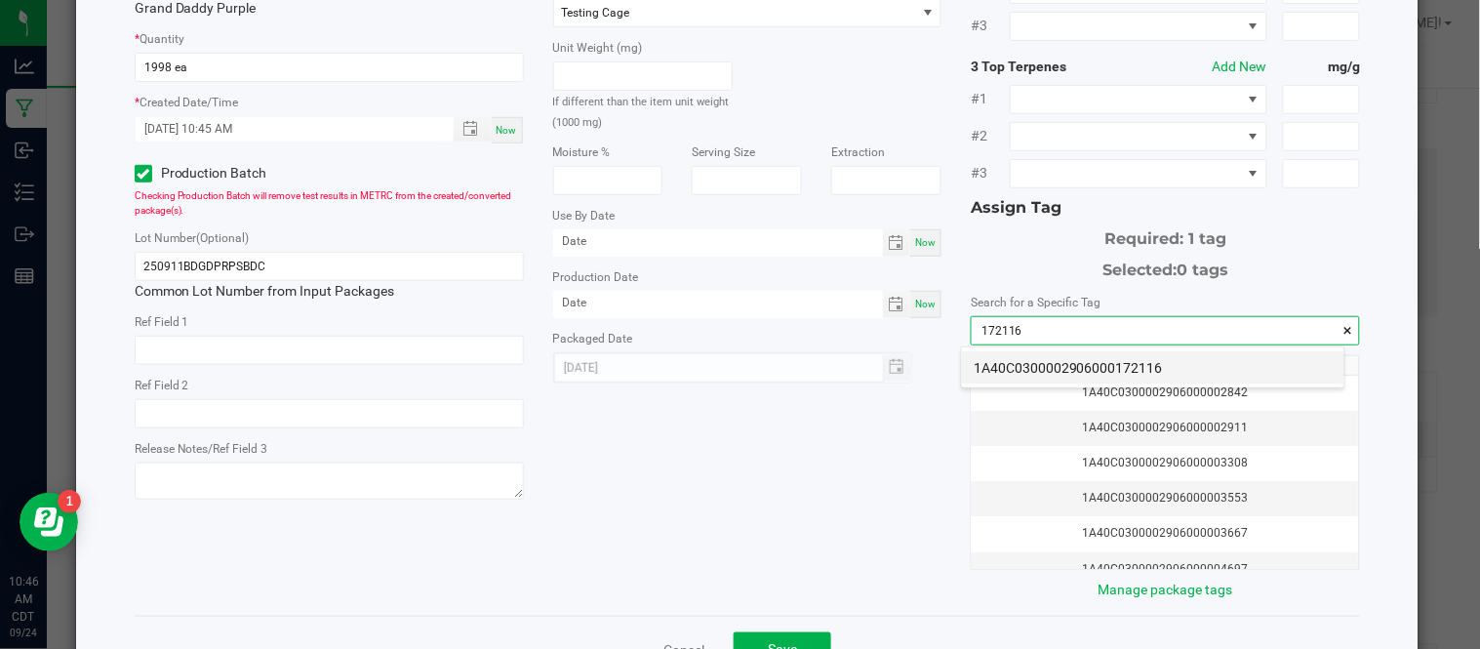
click at [1111, 361] on li "1A40C0300002906000172116" at bounding box center [1153, 367] width 383 height 33
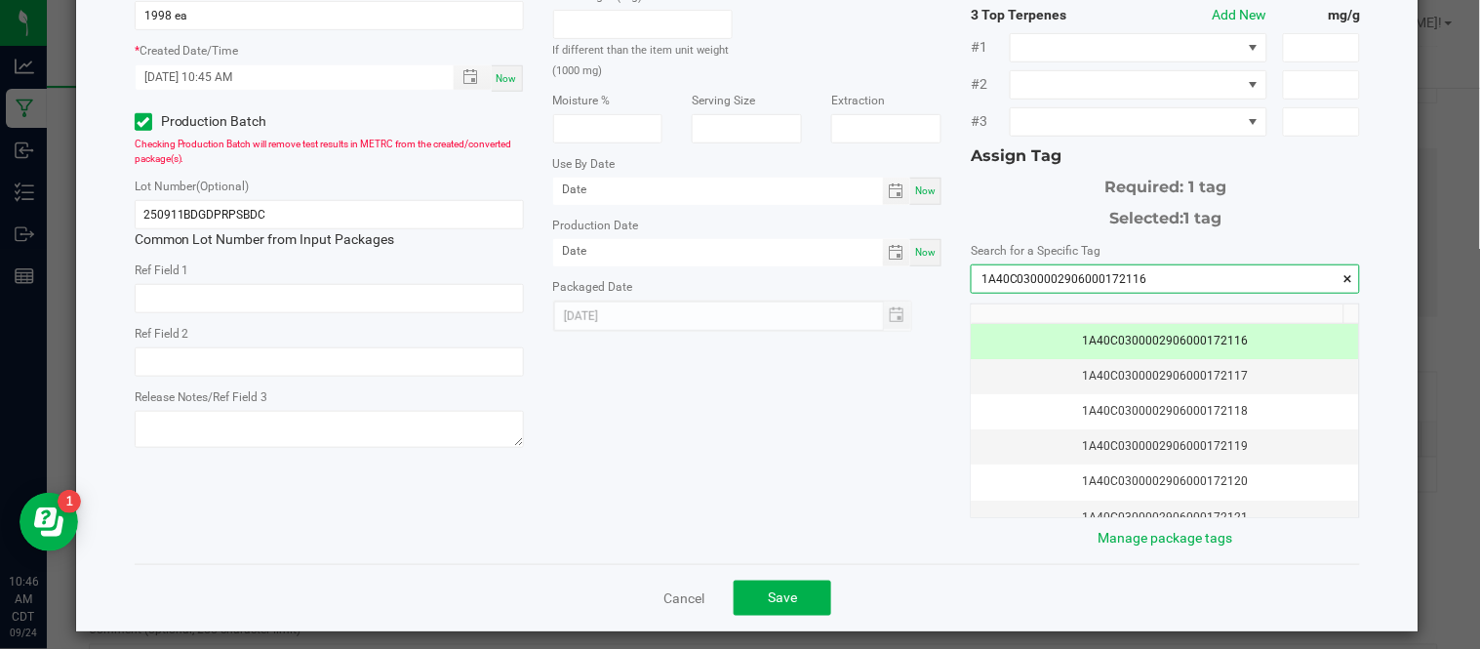
scroll to position [284, 0]
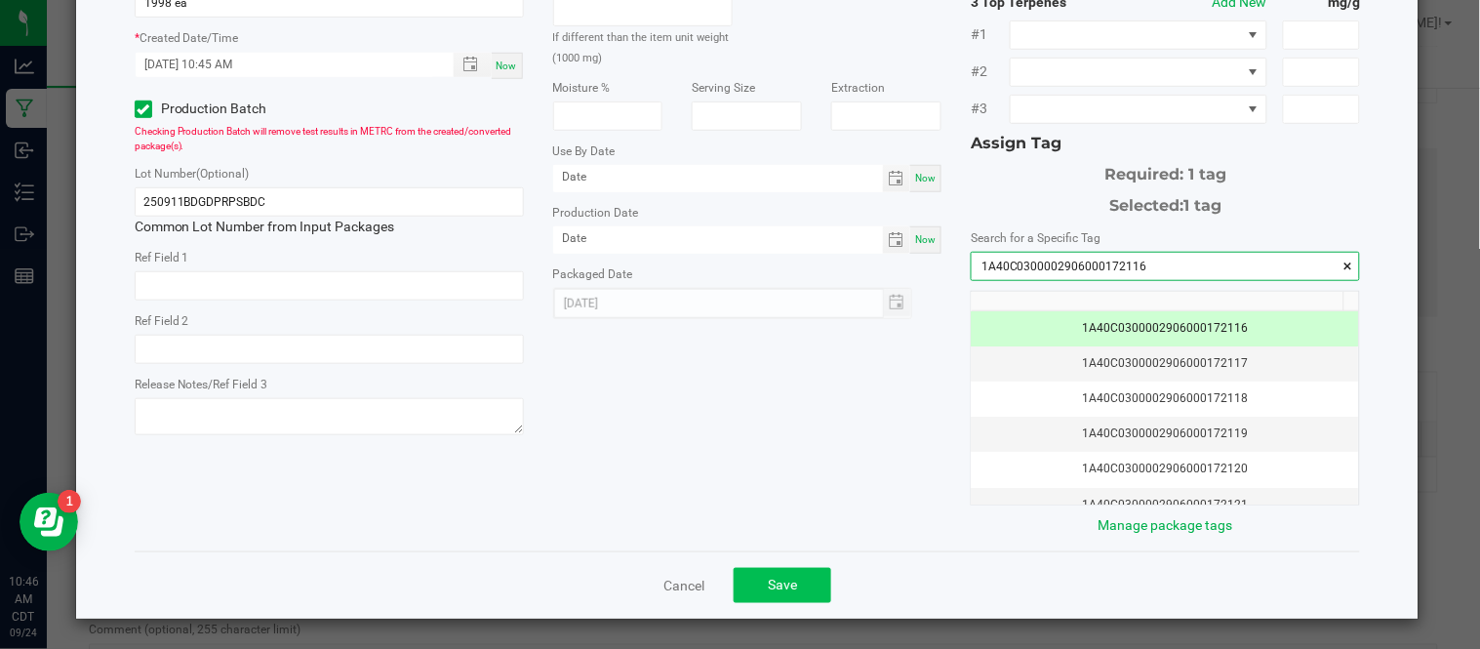
type input "1A40C0300002906000172116"
click at [778, 581] on span "Save" at bounding box center [782, 585] width 29 height 16
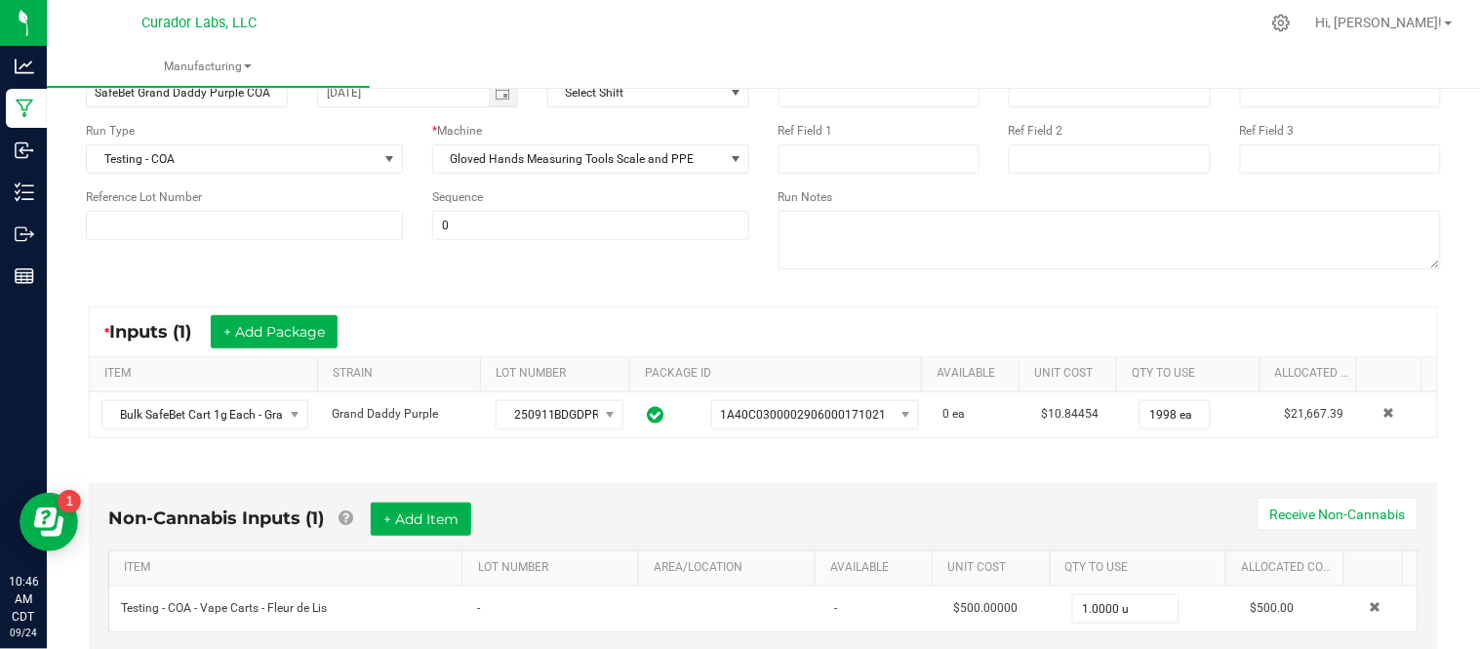
scroll to position [0, 0]
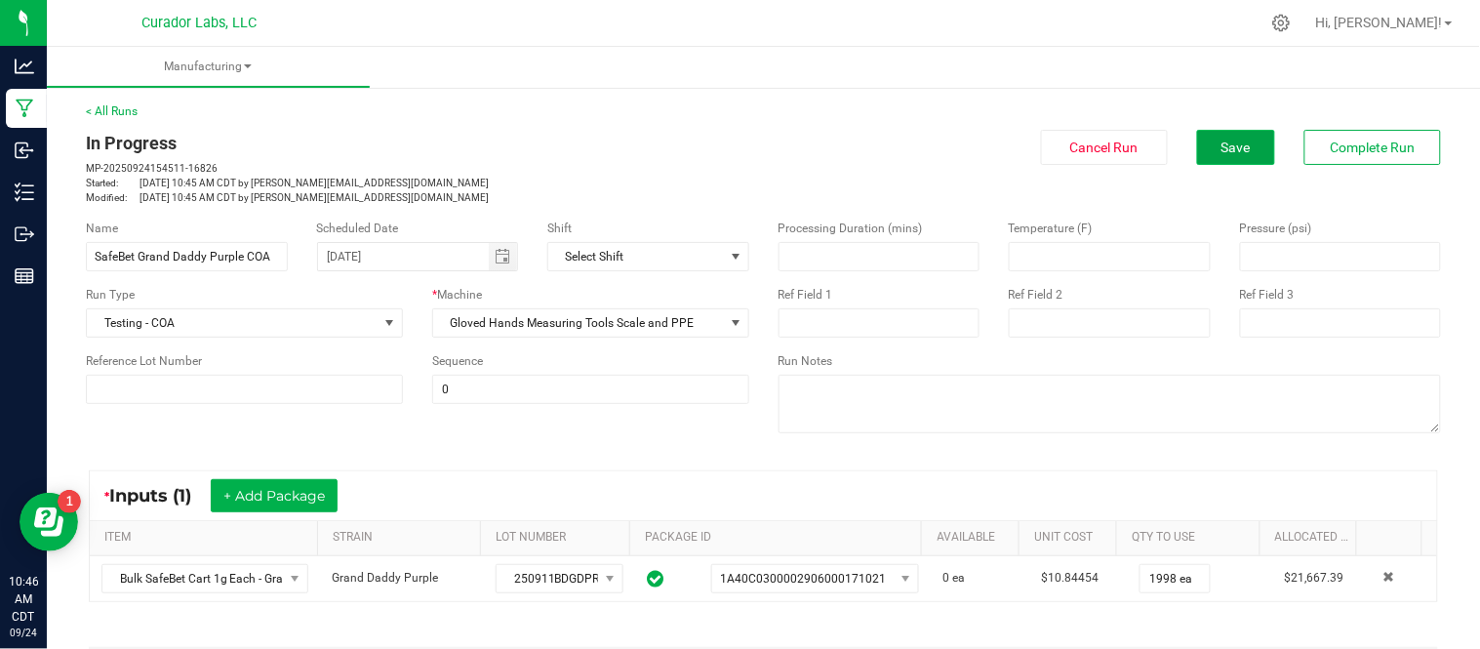
click at [1222, 142] on span "Save" at bounding box center [1236, 148] width 29 height 16
click at [1331, 142] on span "Complete Run" at bounding box center [1373, 148] width 85 height 16
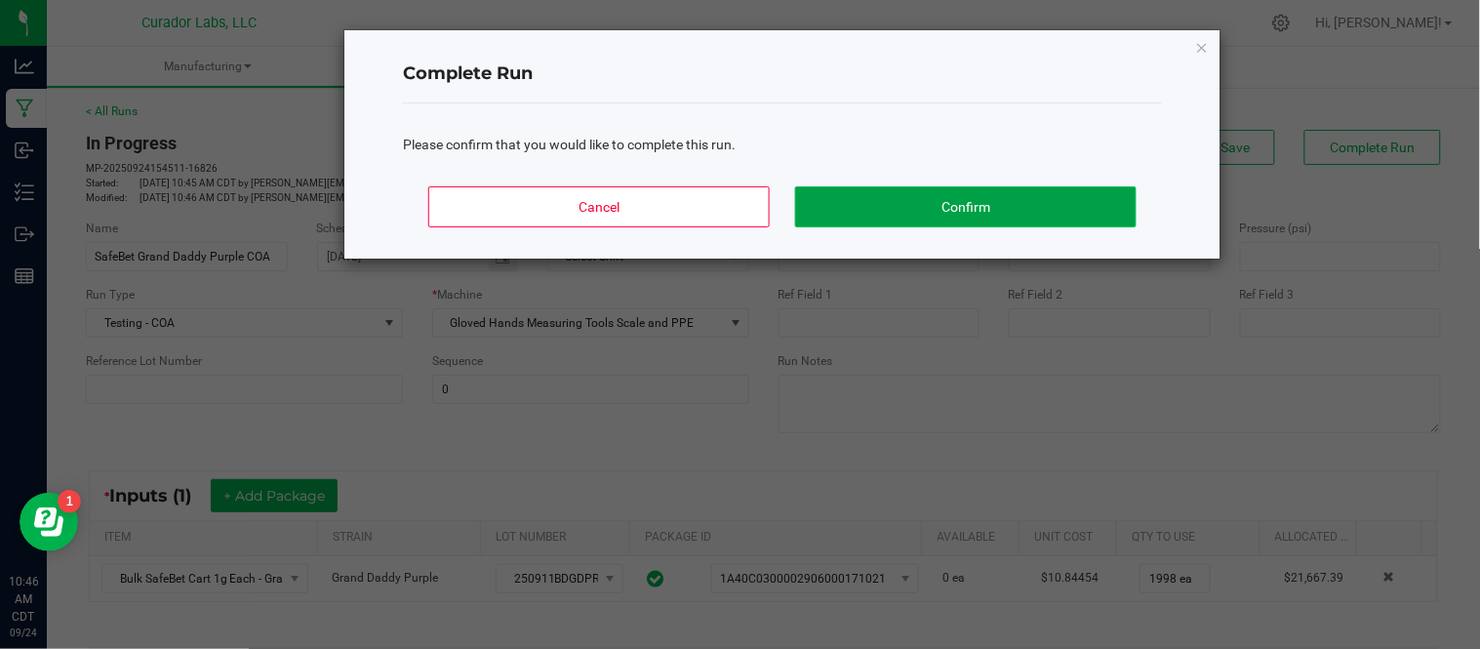
click at [950, 200] on button "Confirm" at bounding box center [966, 206] width 342 height 41
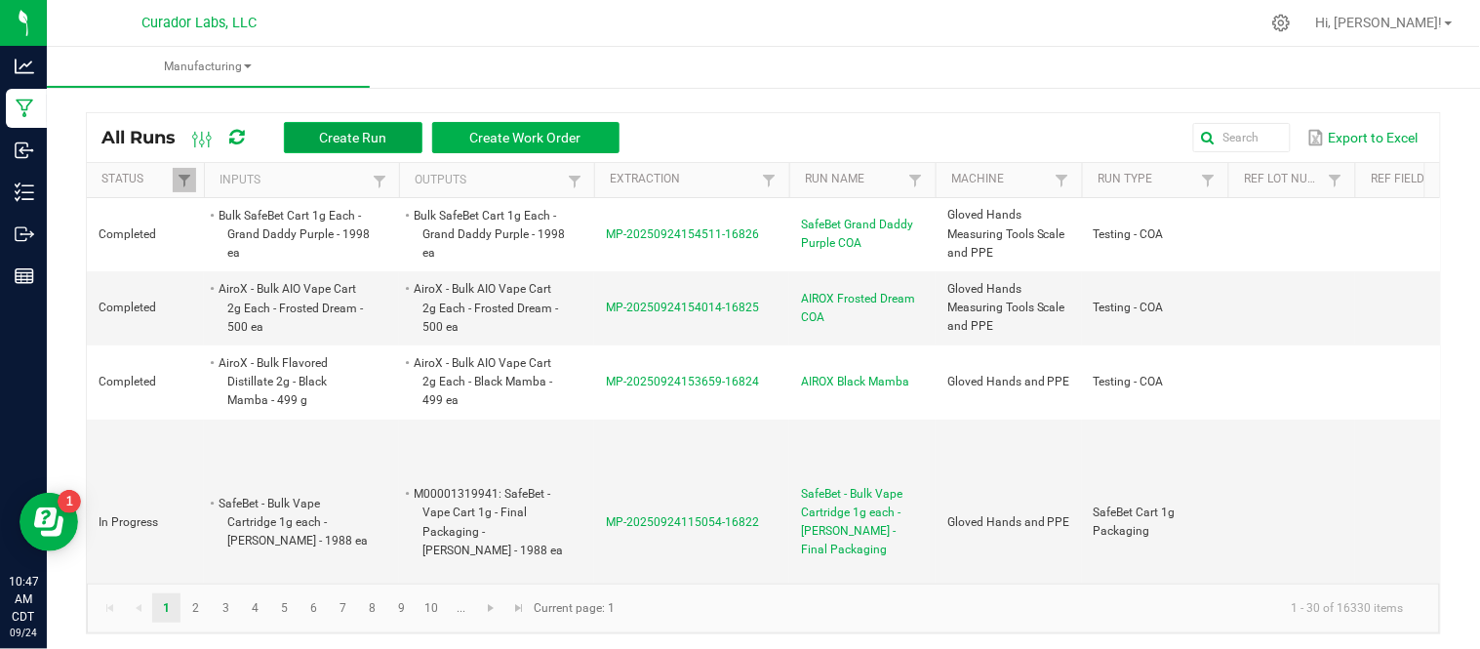
click at [369, 132] on span "Create Run" at bounding box center [352, 138] width 67 height 16
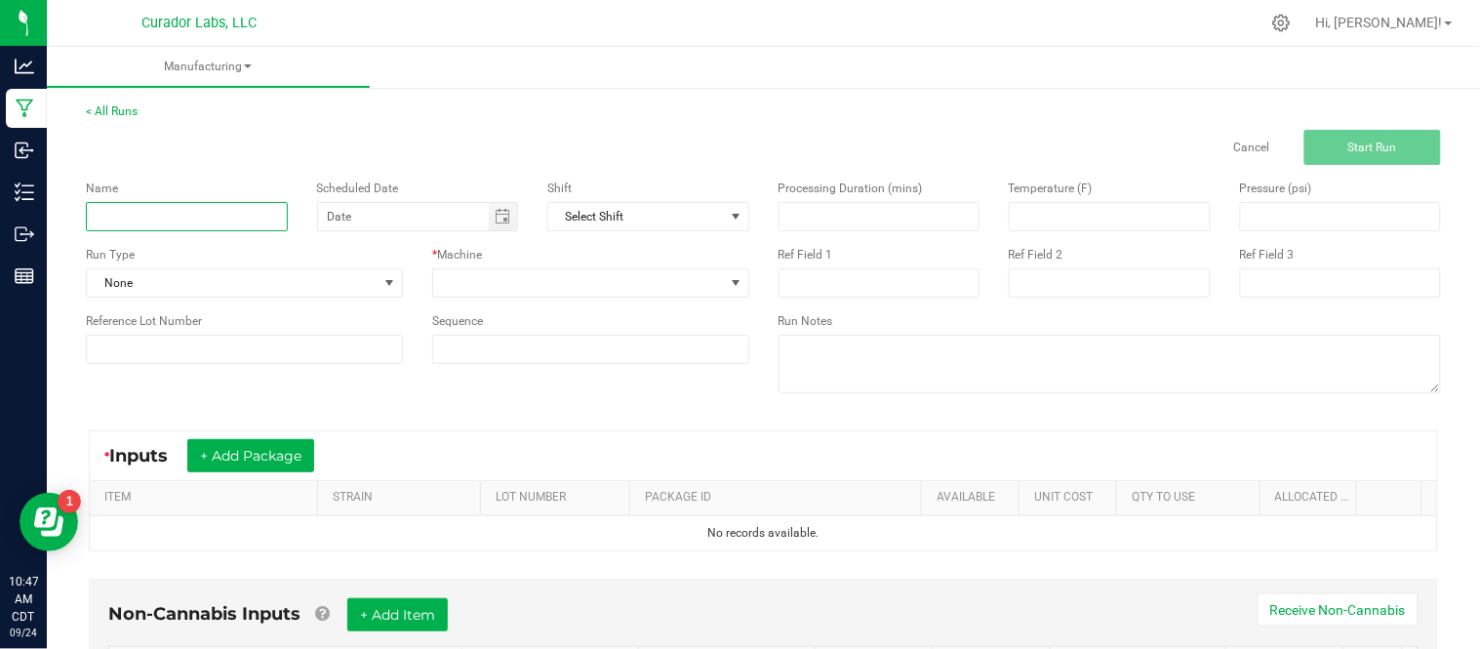
click at [220, 212] on input at bounding box center [187, 216] width 202 height 29
click at [495, 219] on span "Toggle calendar" at bounding box center [503, 217] width 16 height 16
type input "SafeBet Green Crack COA"
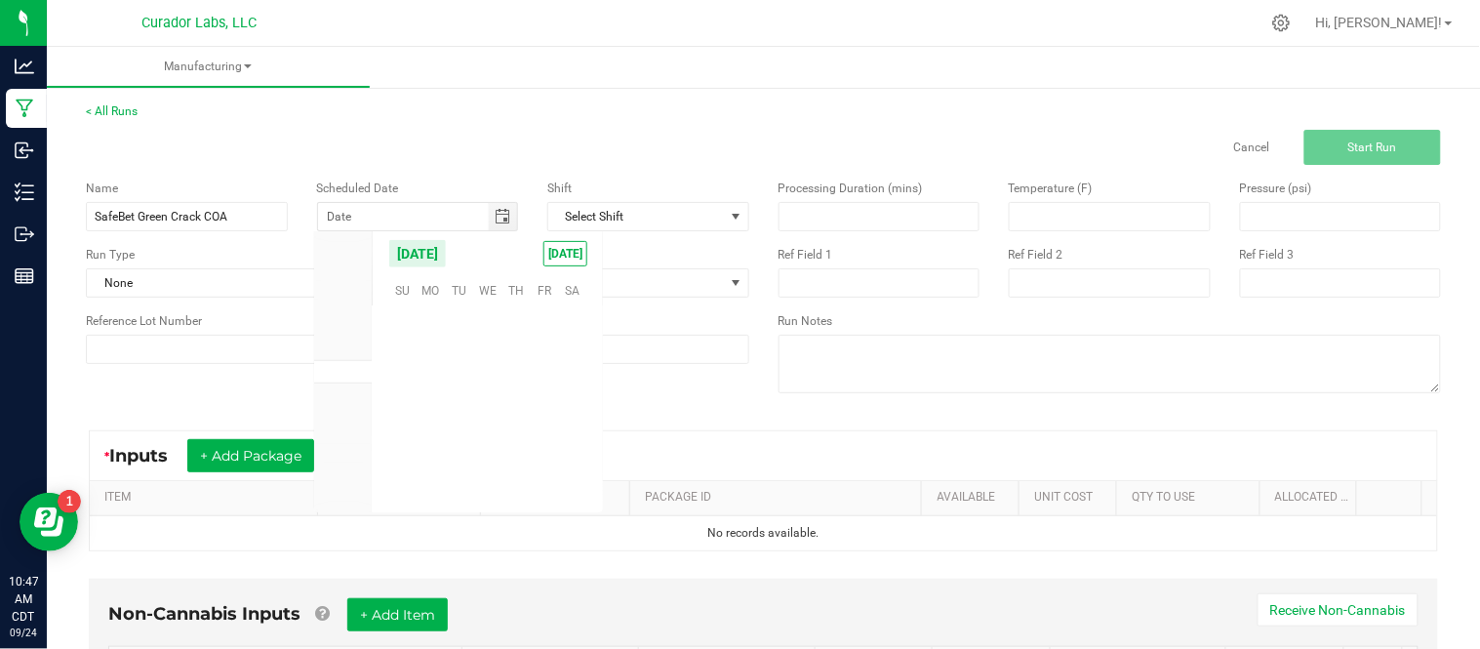
scroll to position [316495, 0]
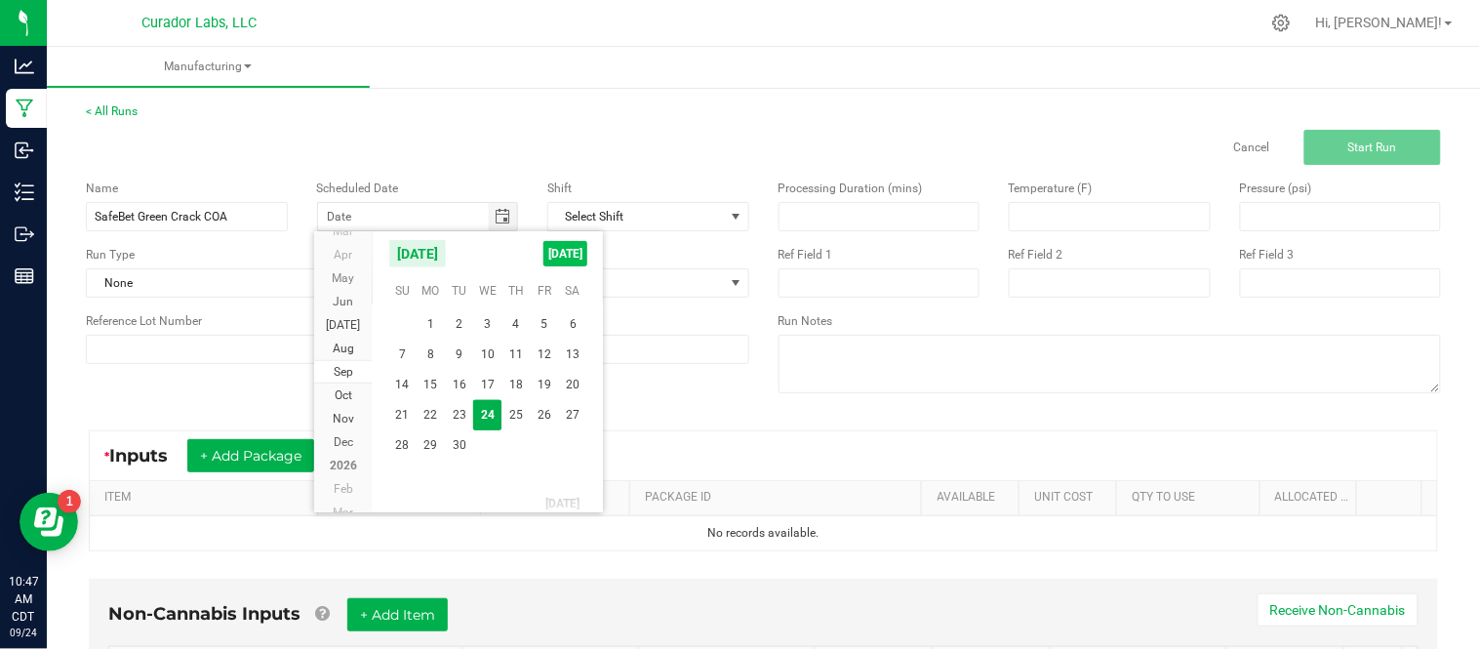
click at [570, 256] on span "[DATE]" at bounding box center [566, 253] width 44 height 25
type input "[DATE]"
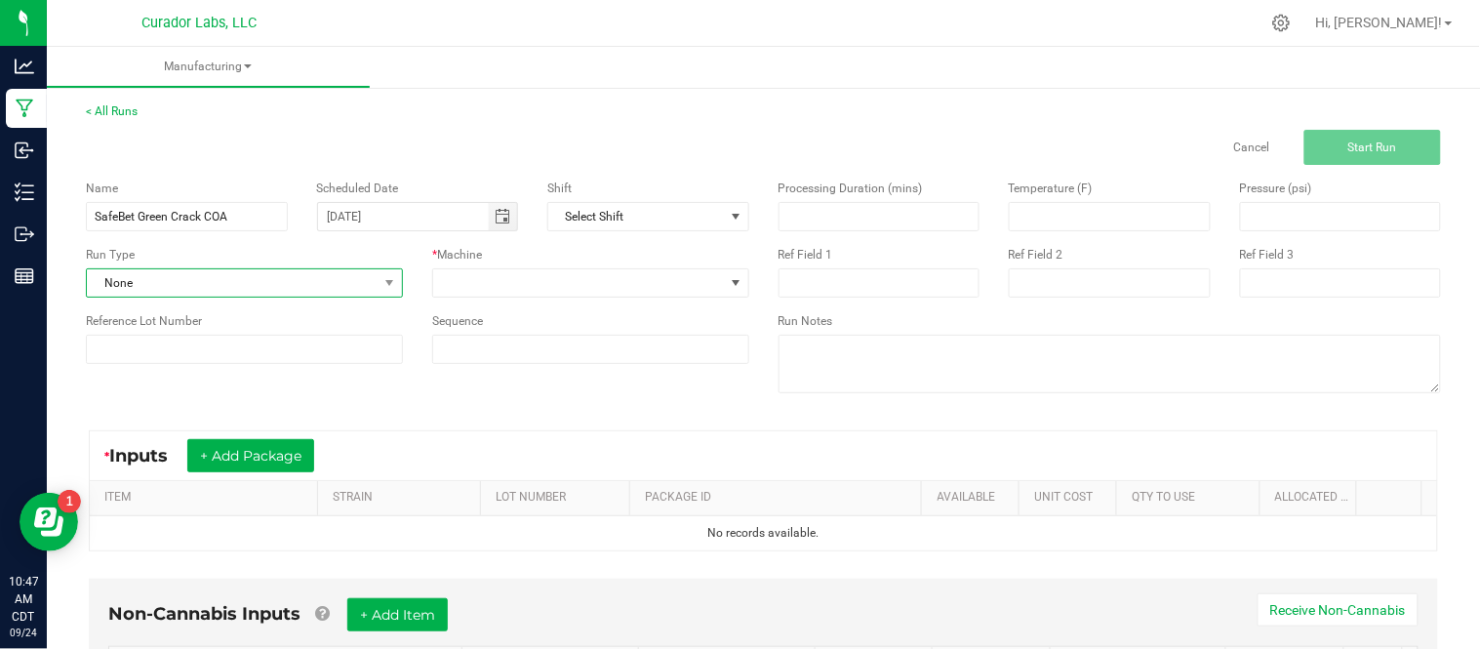
click at [305, 280] on span "None" at bounding box center [232, 282] width 291 height 27
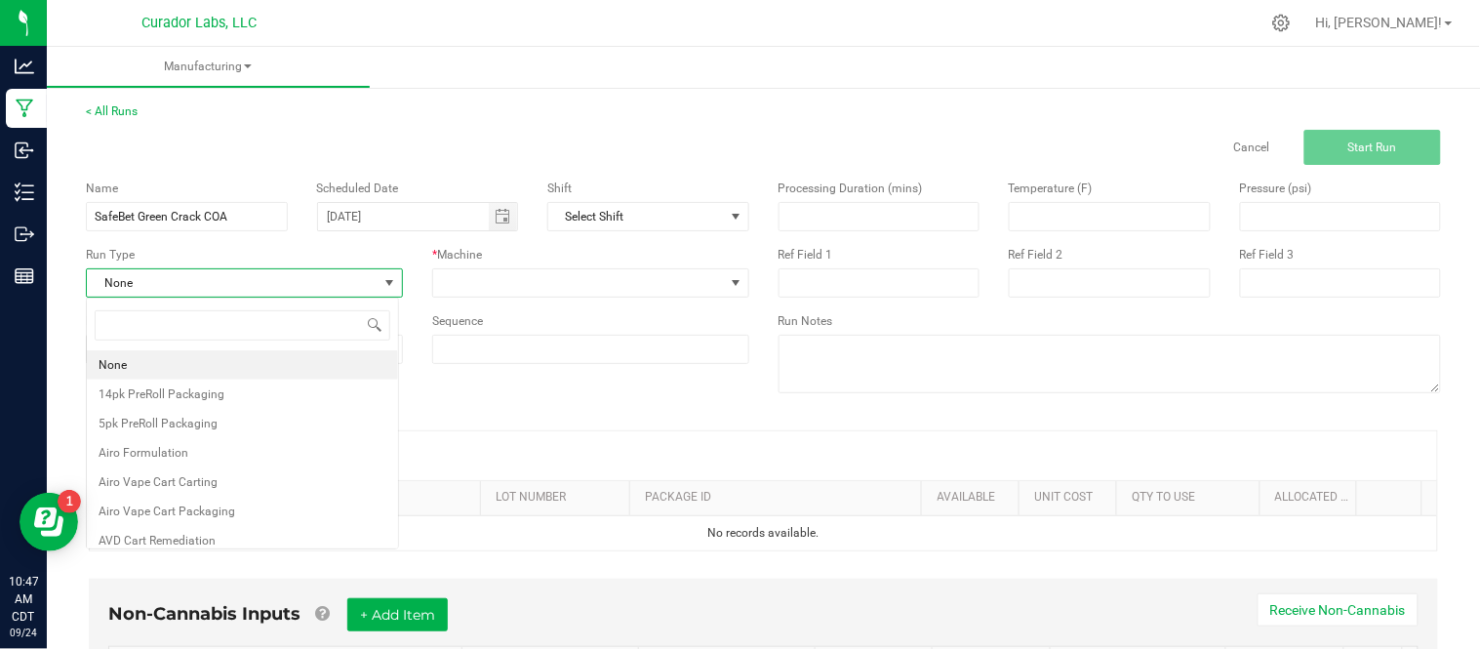
scroll to position [29, 312]
type input "test"
click at [246, 395] on li "Testing - COA" at bounding box center [242, 394] width 311 height 29
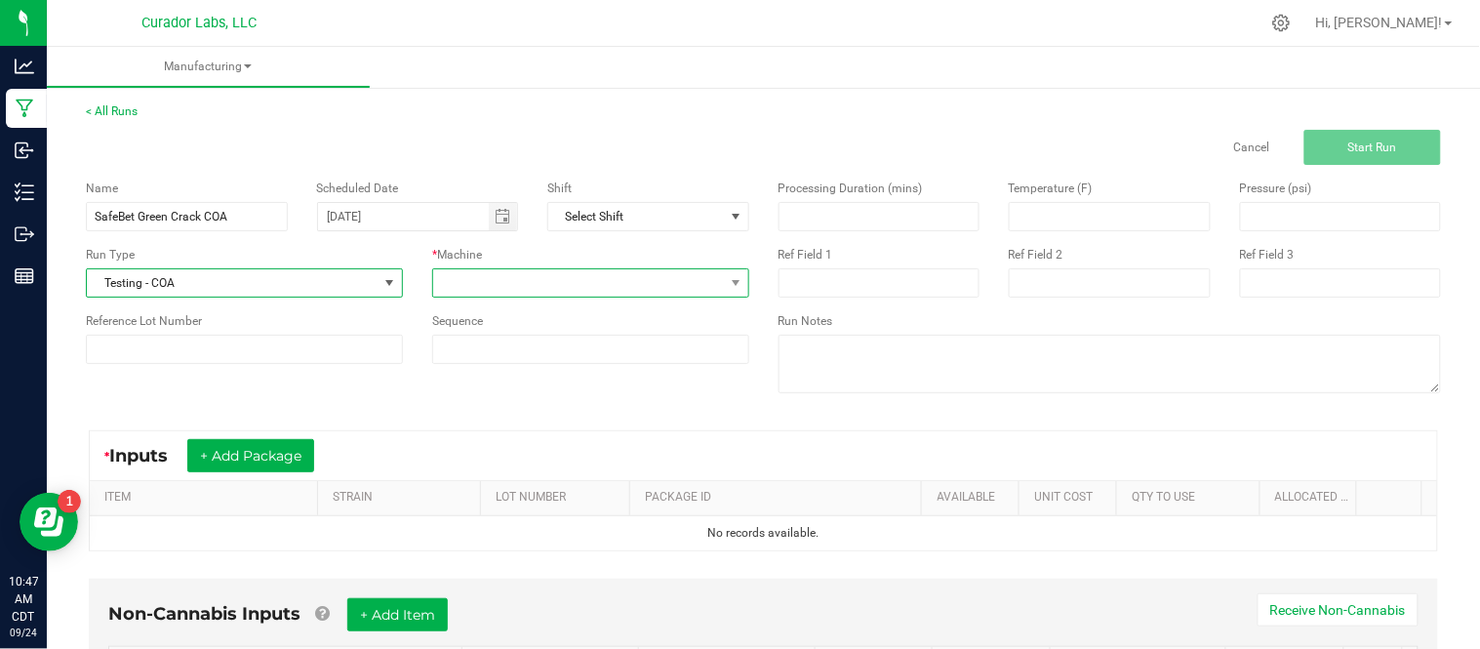
click at [529, 296] on span at bounding box center [578, 282] width 291 height 27
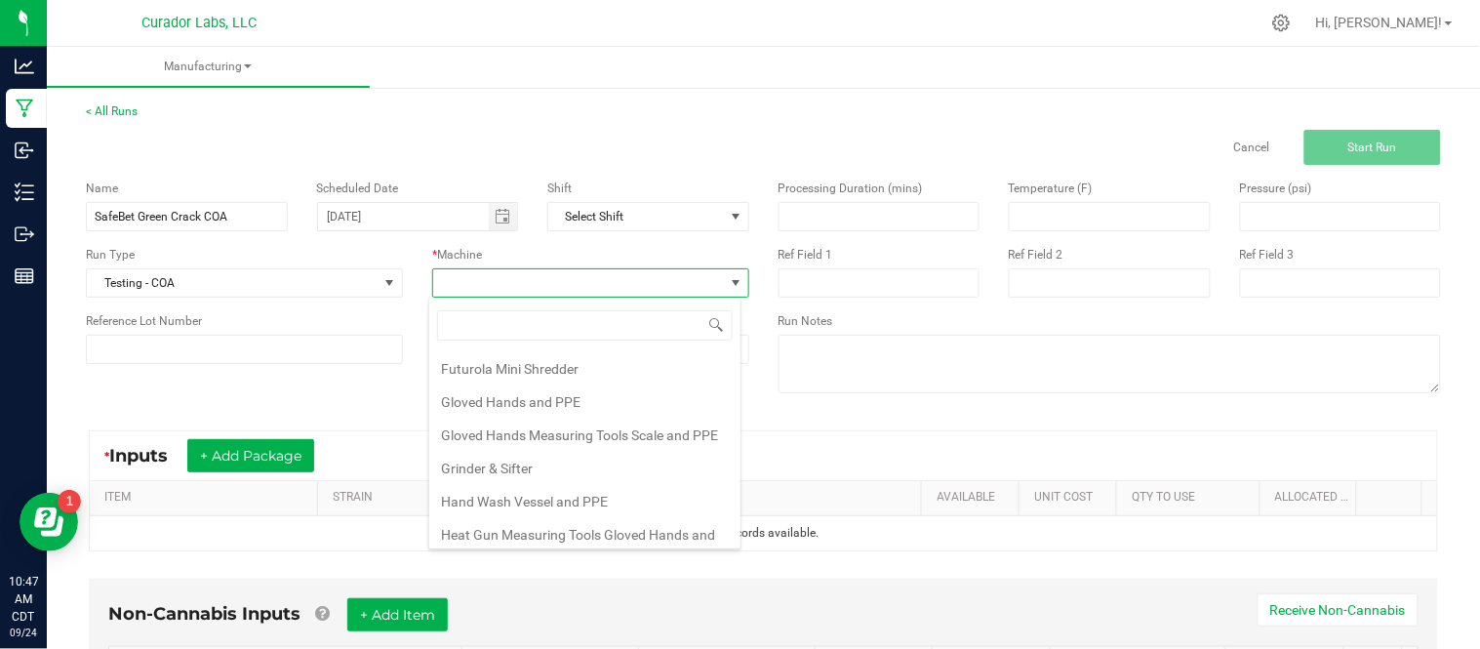
scroll to position [288, 0]
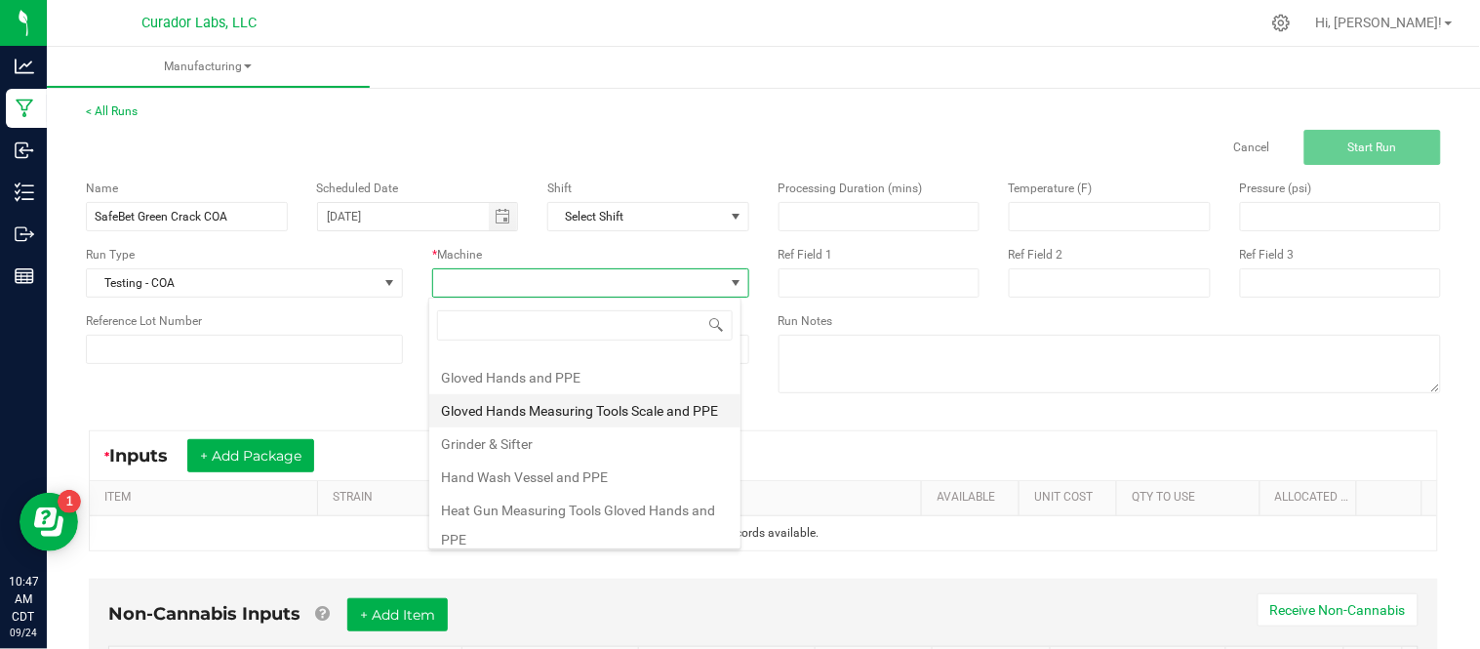
click at [629, 400] on li "Gloved Hands Measuring Tools Scale and PPE" at bounding box center [584, 410] width 311 height 33
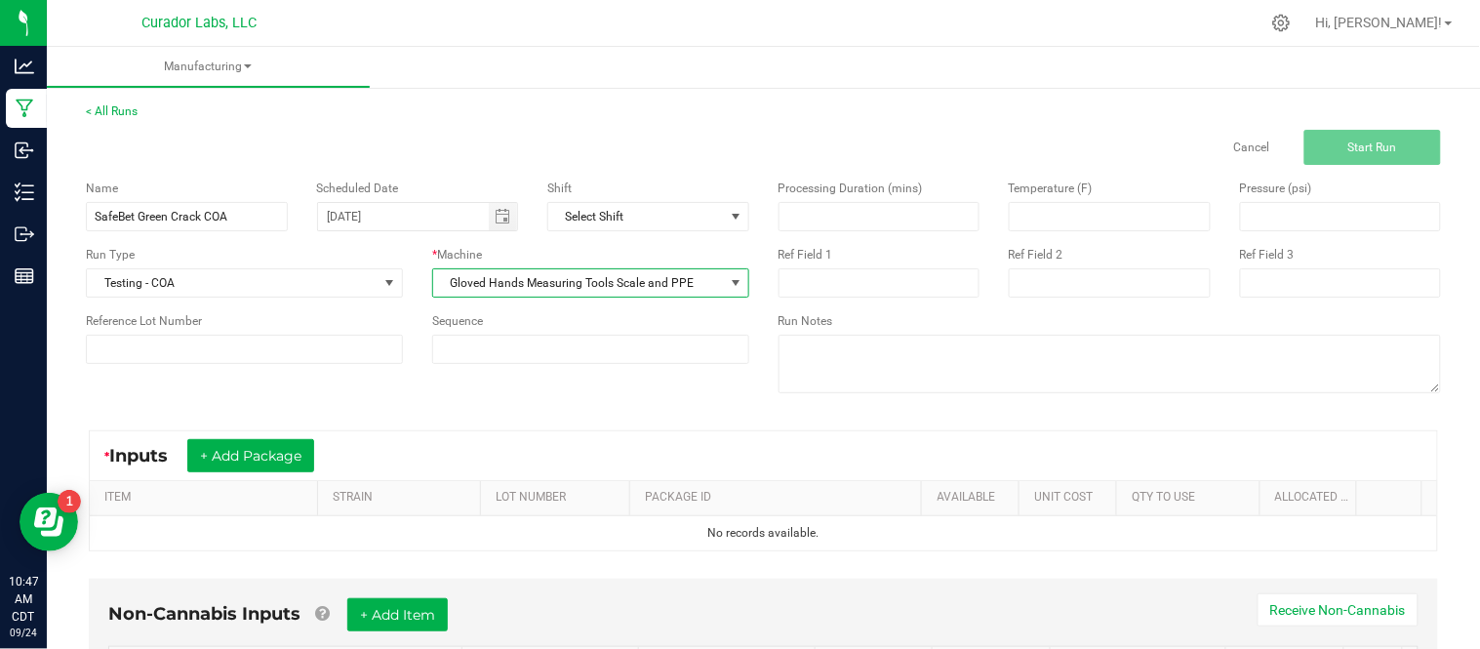
click at [629, 400] on div "Name SafeBet Green Crack COA Scheduled Date 09/24/2025 Shift Select Shift Run T…" at bounding box center [763, 289] width 1385 height 248
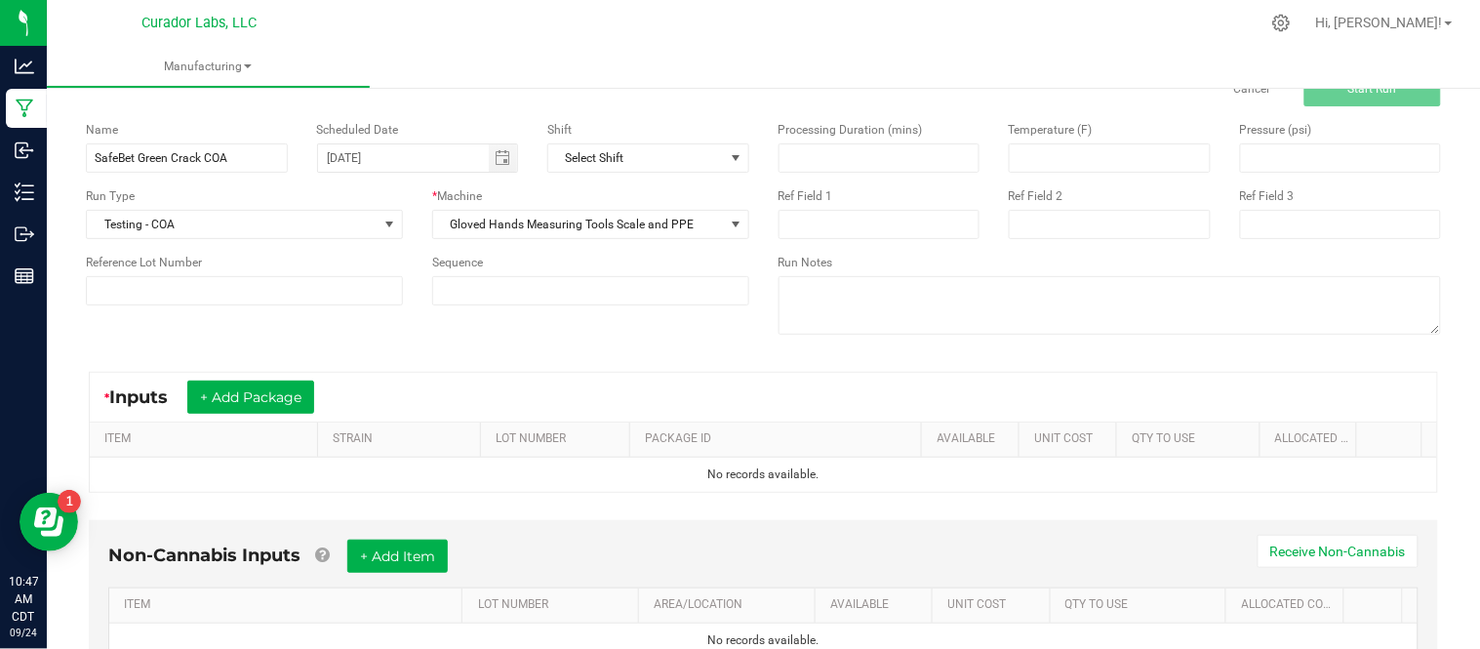
scroll to position [60, 0]
click at [266, 398] on button "+ Add Package" at bounding box center [250, 396] width 127 height 33
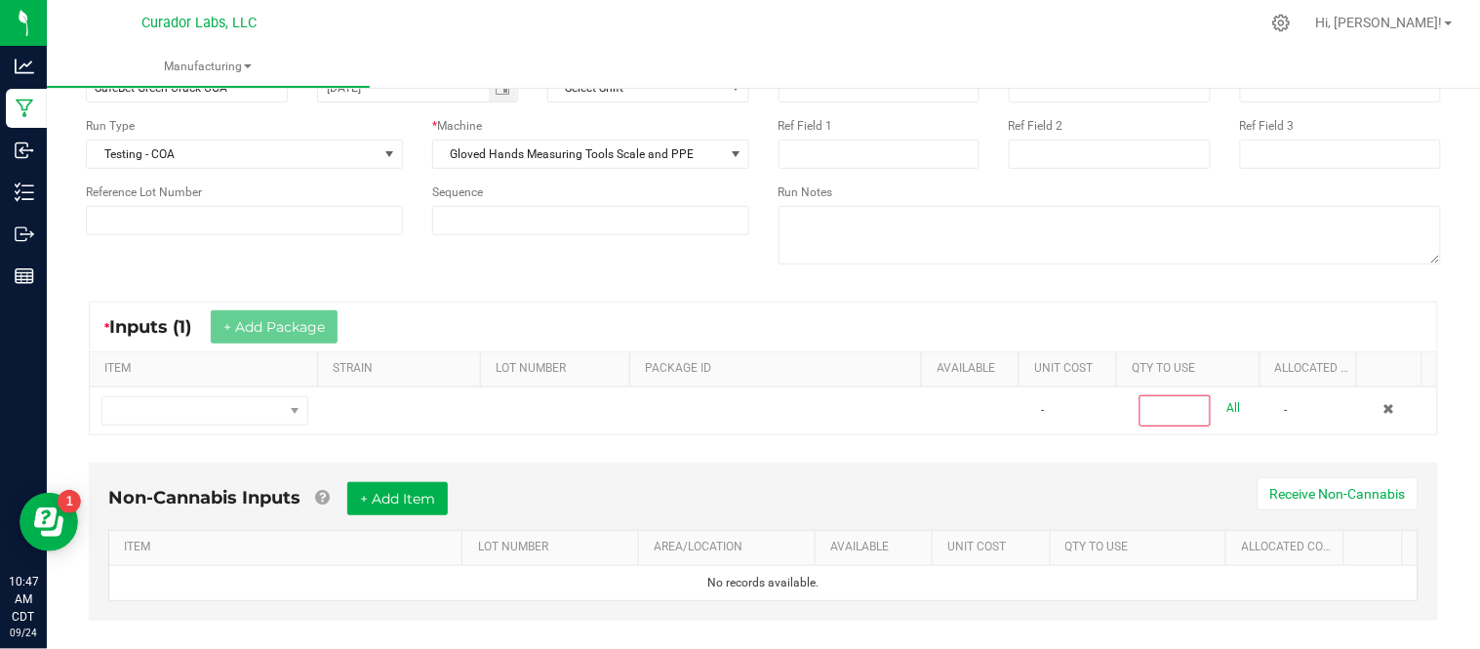
scroll to position [158, 0]
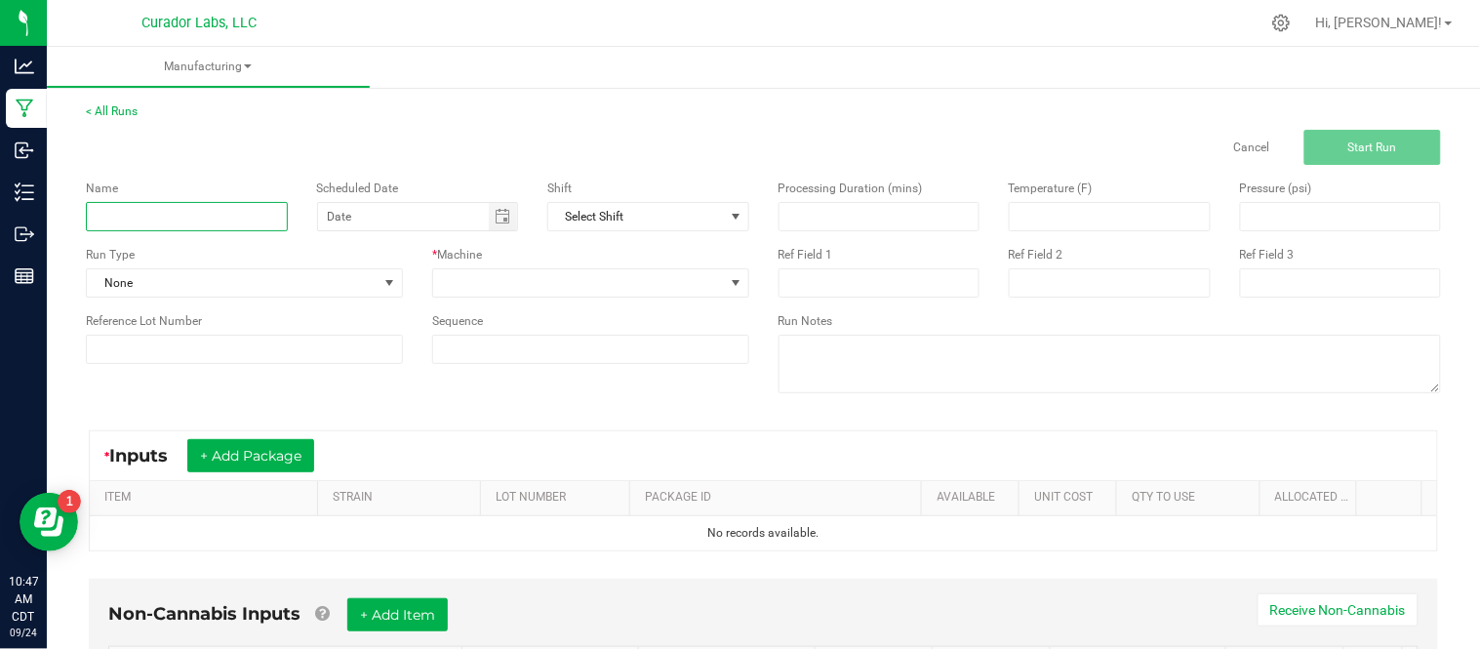
click at [205, 215] on input at bounding box center [187, 216] width 202 height 29
click at [495, 217] on span "Toggle calendar" at bounding box center [503, 217] width 16 height 16
type input "SafeBet Green Crack COA"
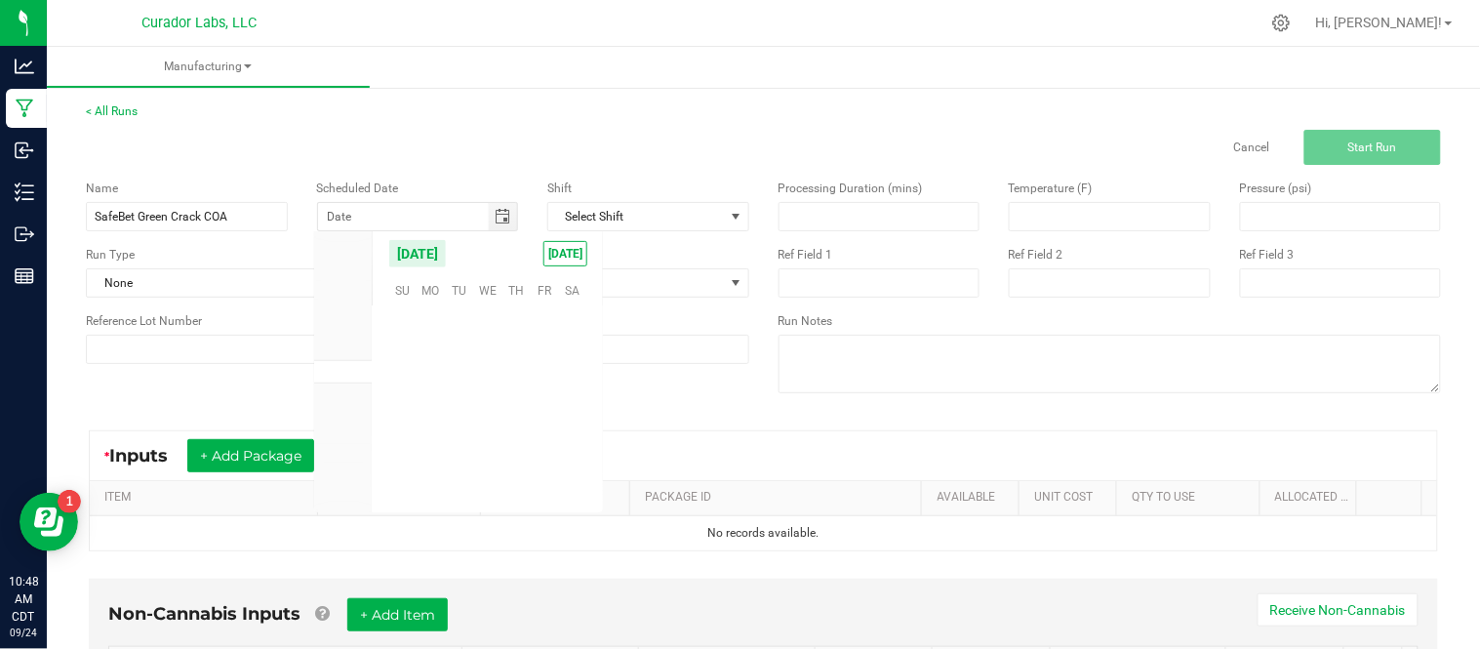
scroll to position [316495, 0]
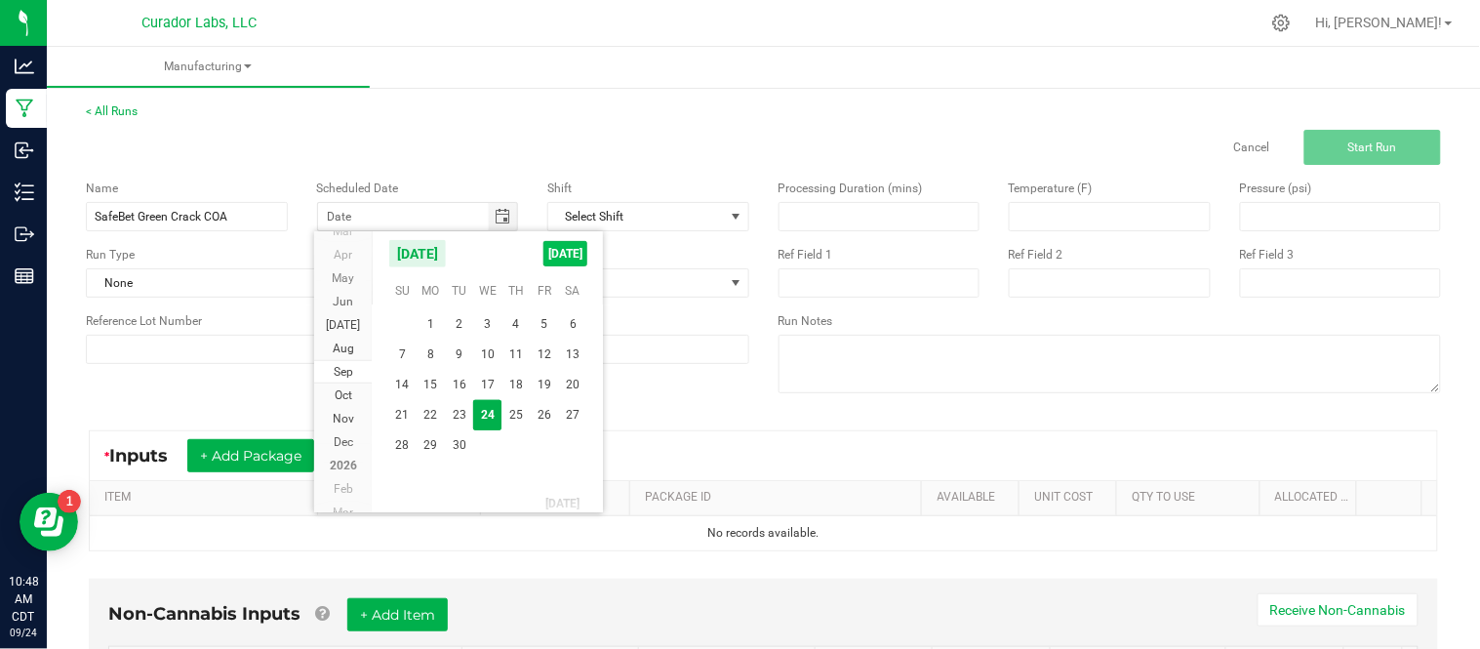
click at [564, 258] on span "[DATE]" at bounding box center [566, 253] width 44 height 25
type input "[DATE]"
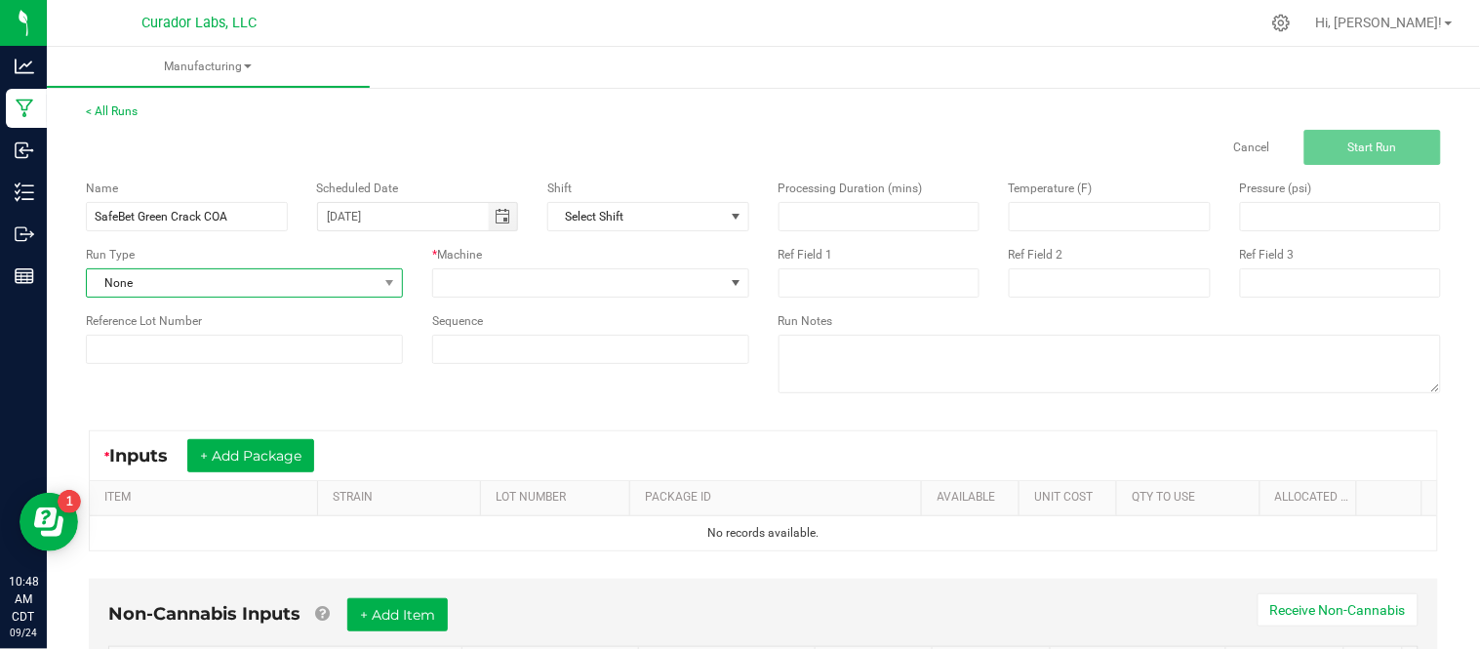
click at [343, 276] on span "None" at bounding box center [232, 282] width 291 height 27
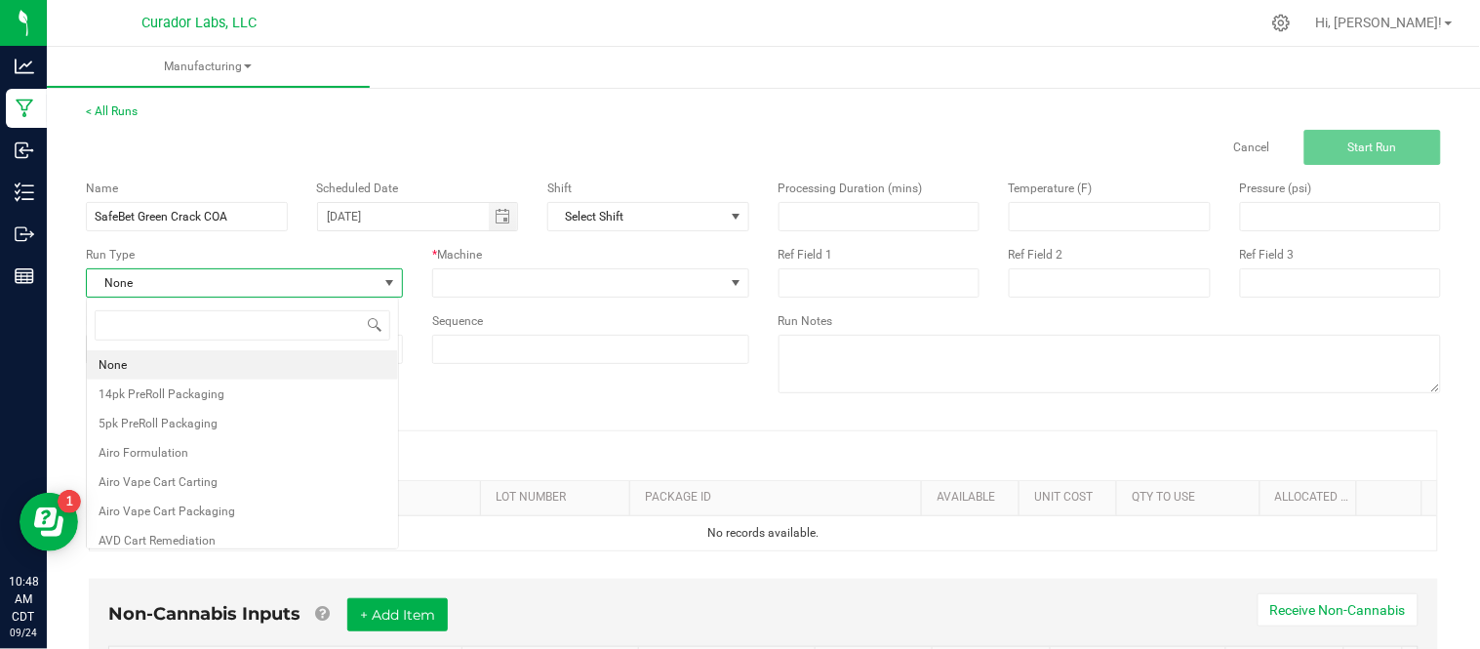
scroll to position [29, 312]
type input "test"
click at [217, 404] on li "Testing - COA" at bounding box center [242, 394] width 311 height 29
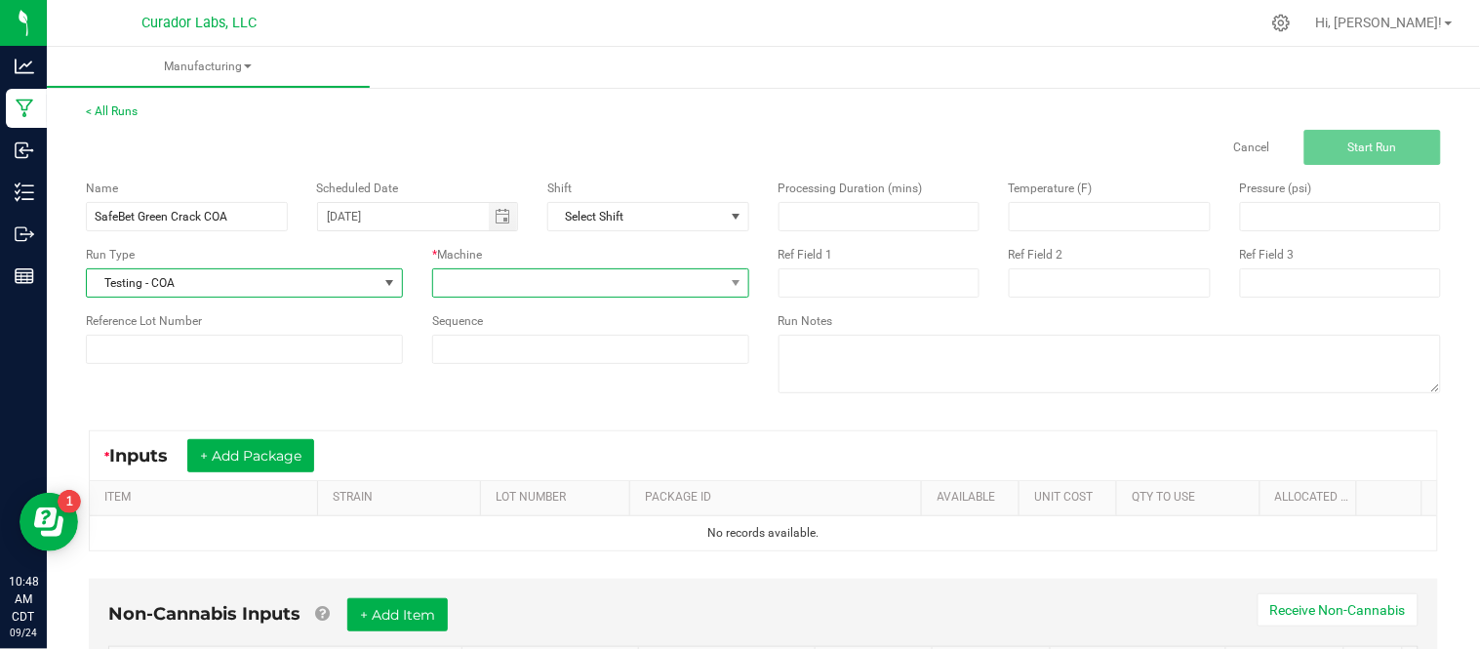
click at [610, 279] on span at bounding box center [578, 282] width 291 height 27
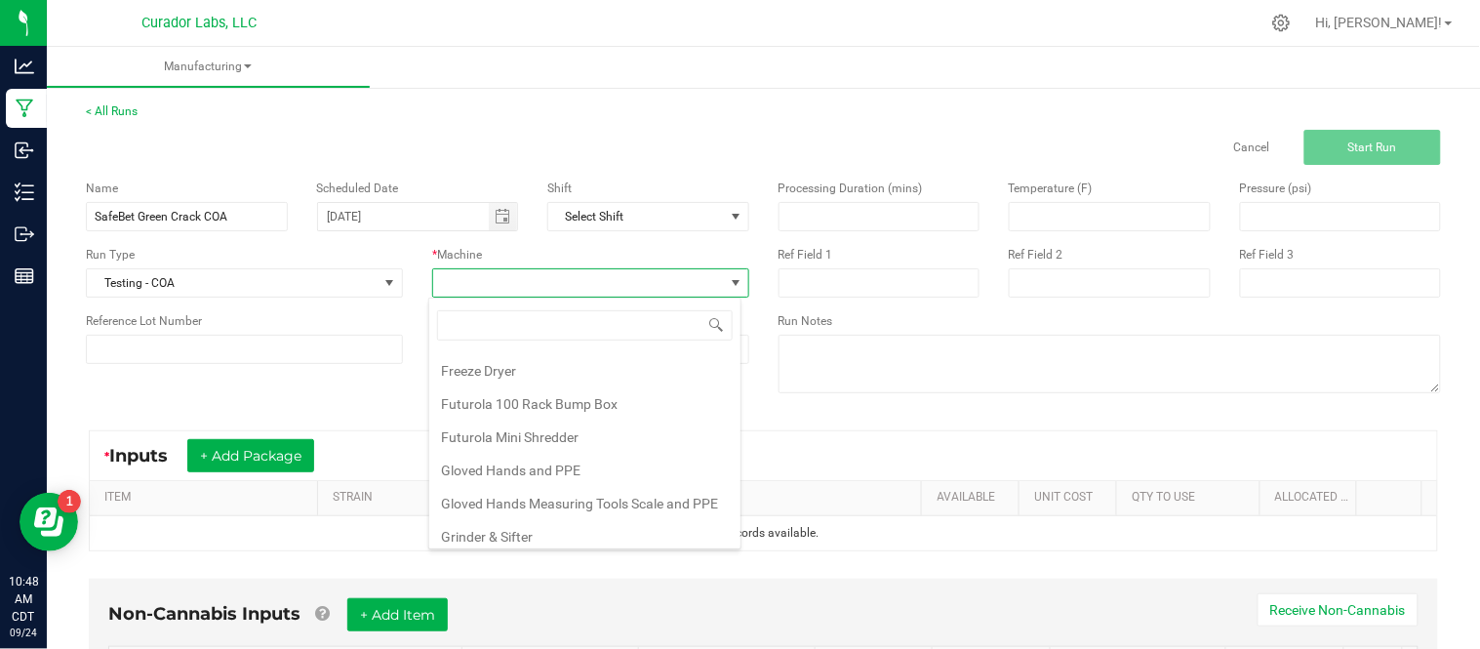
scroll to position [196, 0]
click at [620, 507] on li "Gloved Hands Measuring Tools Scale and PPE" at bounding box center [584, 502] width 311 height 33
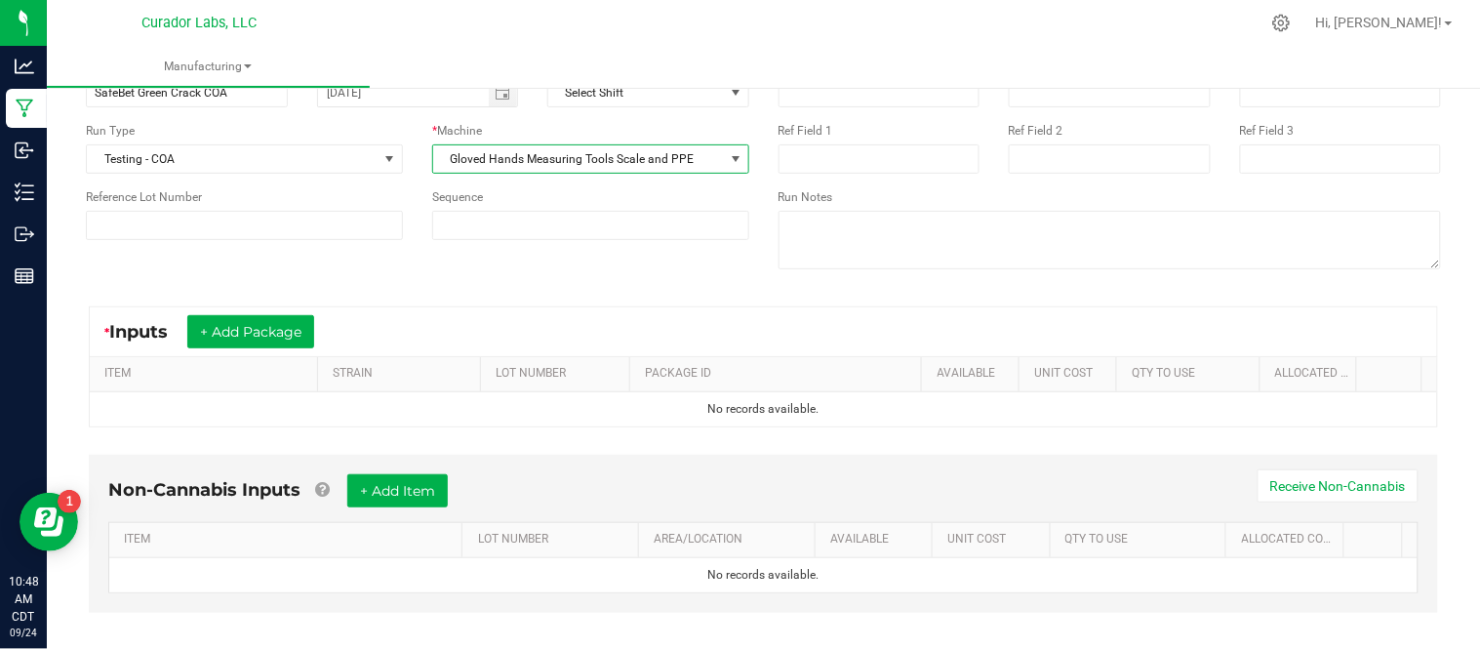
scroll to position [132, 0]
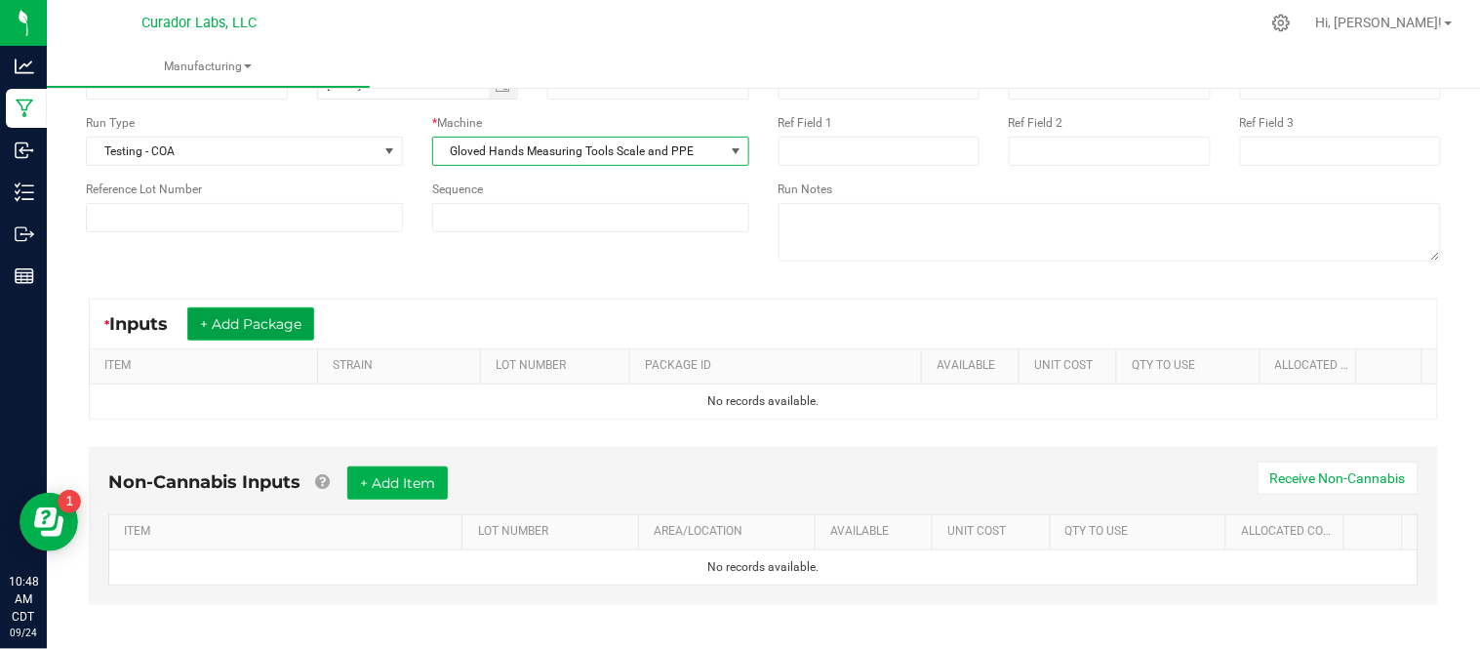
click at [268, 326] on button "+ Add Package" at bounding box center [250, 323] width 127 height 33
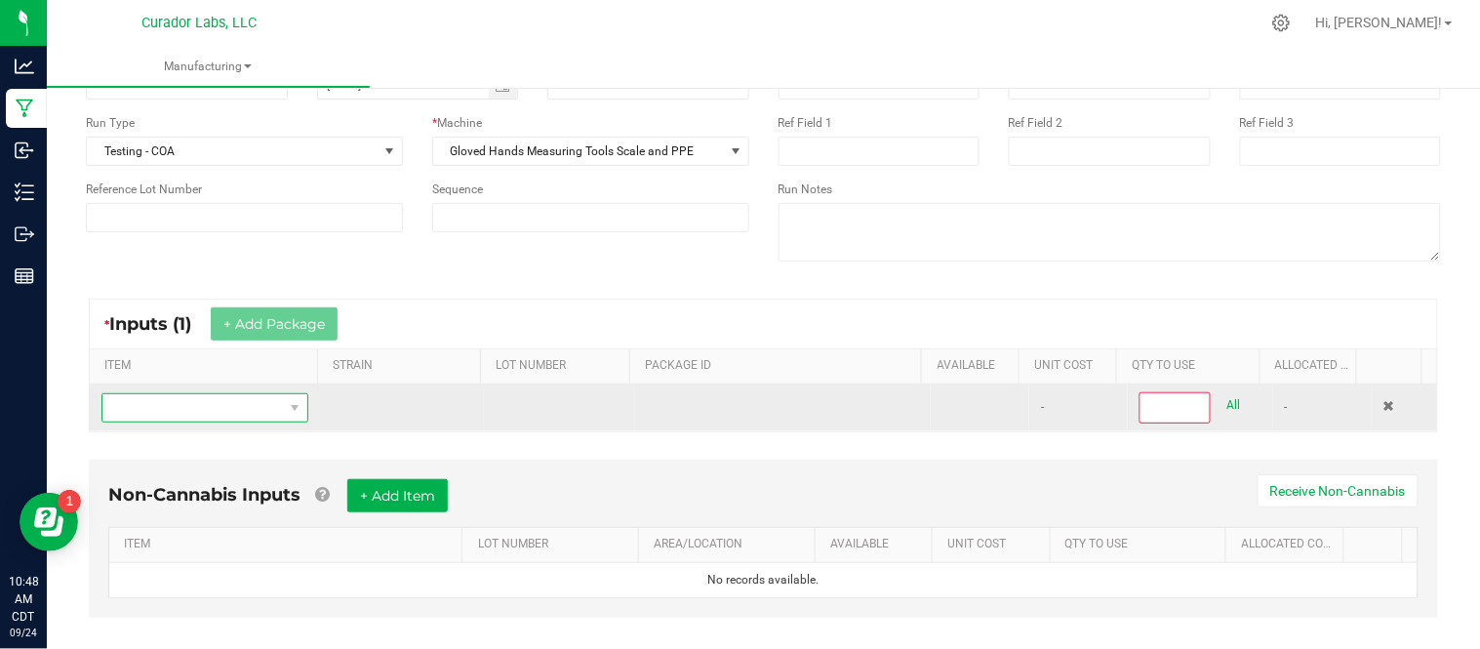
click at [206, 421] on span "NO DATA FOUND" at bounding box center [192, 407] width 181 height 27
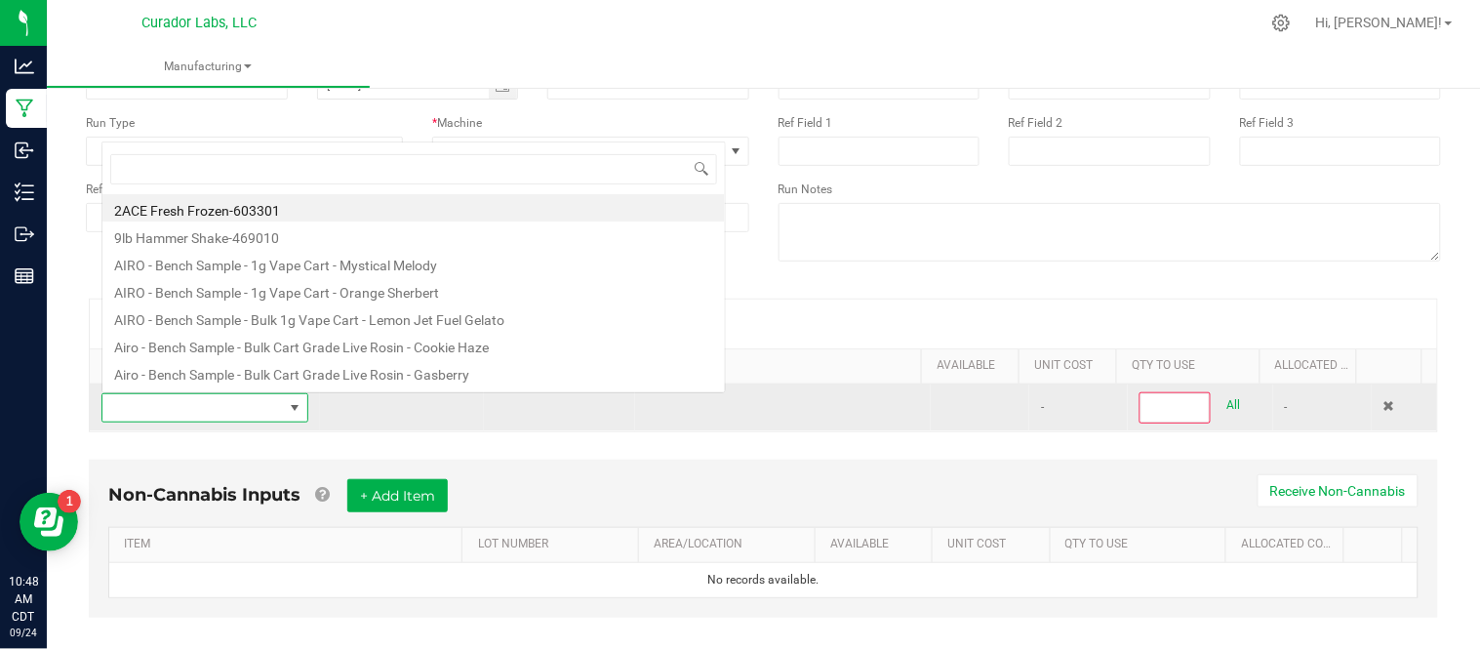
scroll to position [29, 198]
type input "SafeBet - Bulk Vape Cart 1g Each - Green Crack"
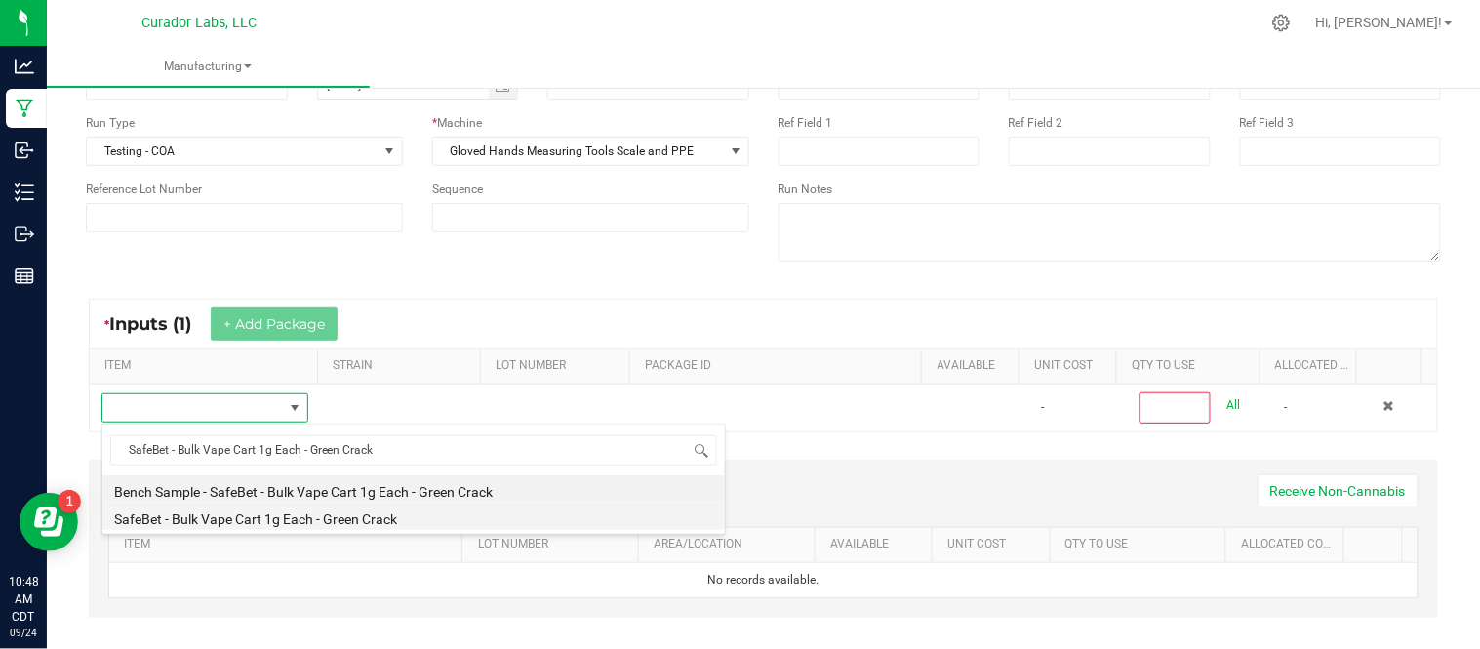
click at [385, 522] on li "SafeBet - Bulk Vape Cart 1g Each - Green Crack" at bounding box center [413, 516] width 623 height 27
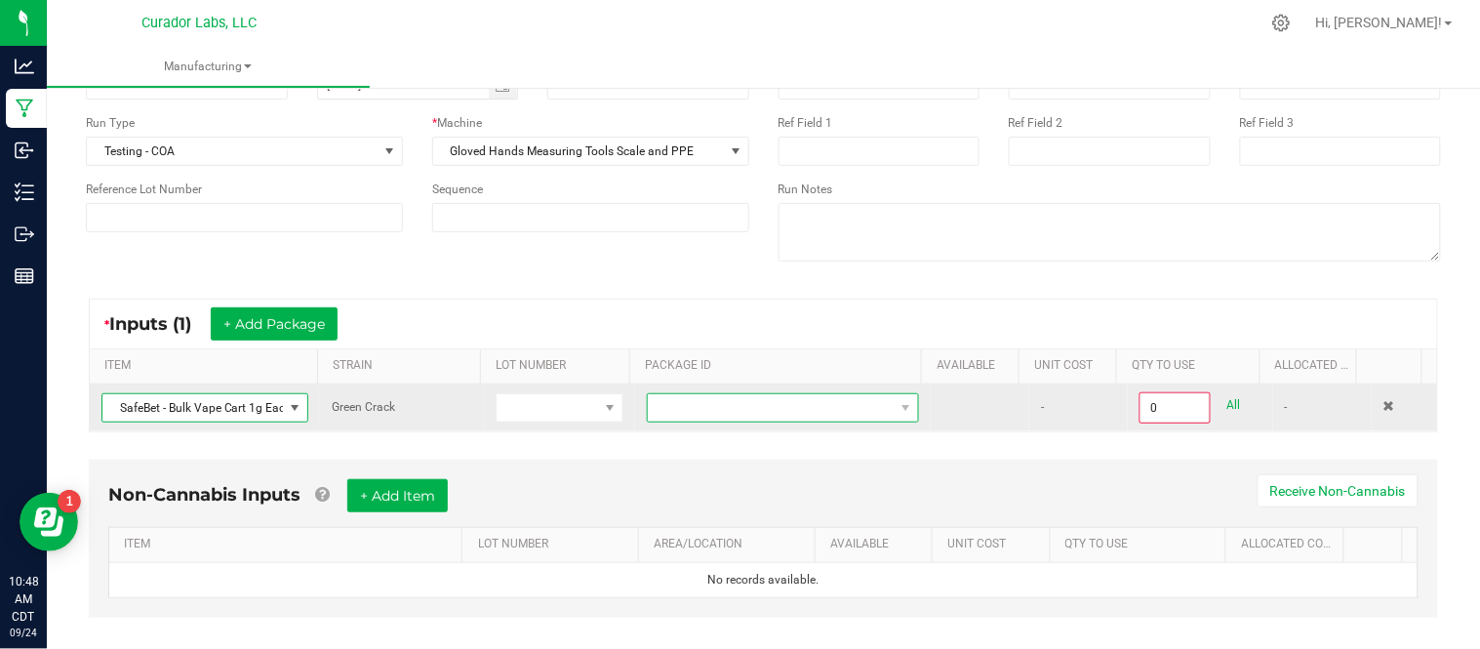
click at [755, 417] on span at bounding box center [771, 407] width 246 height 27
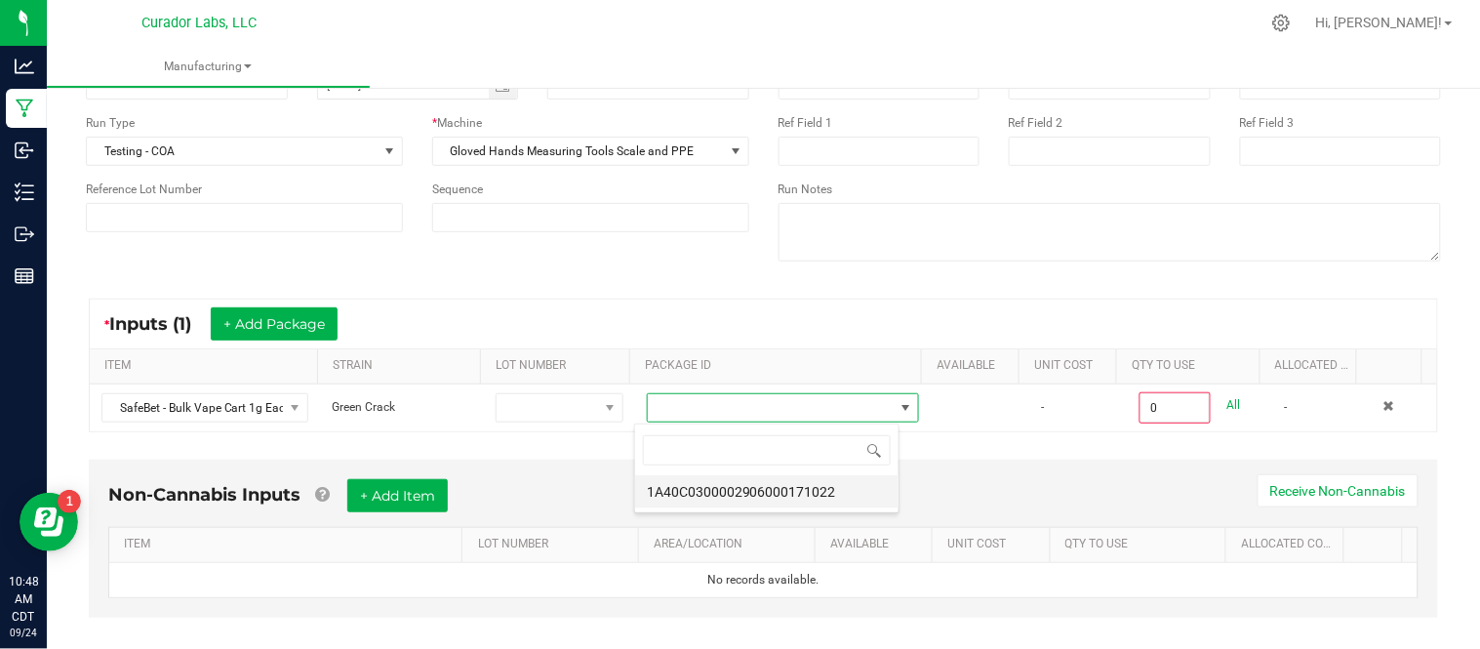
click at [798, 499] on li "1A40C0300002906000171022" at bounding box center [766, 491] width 263 height 33
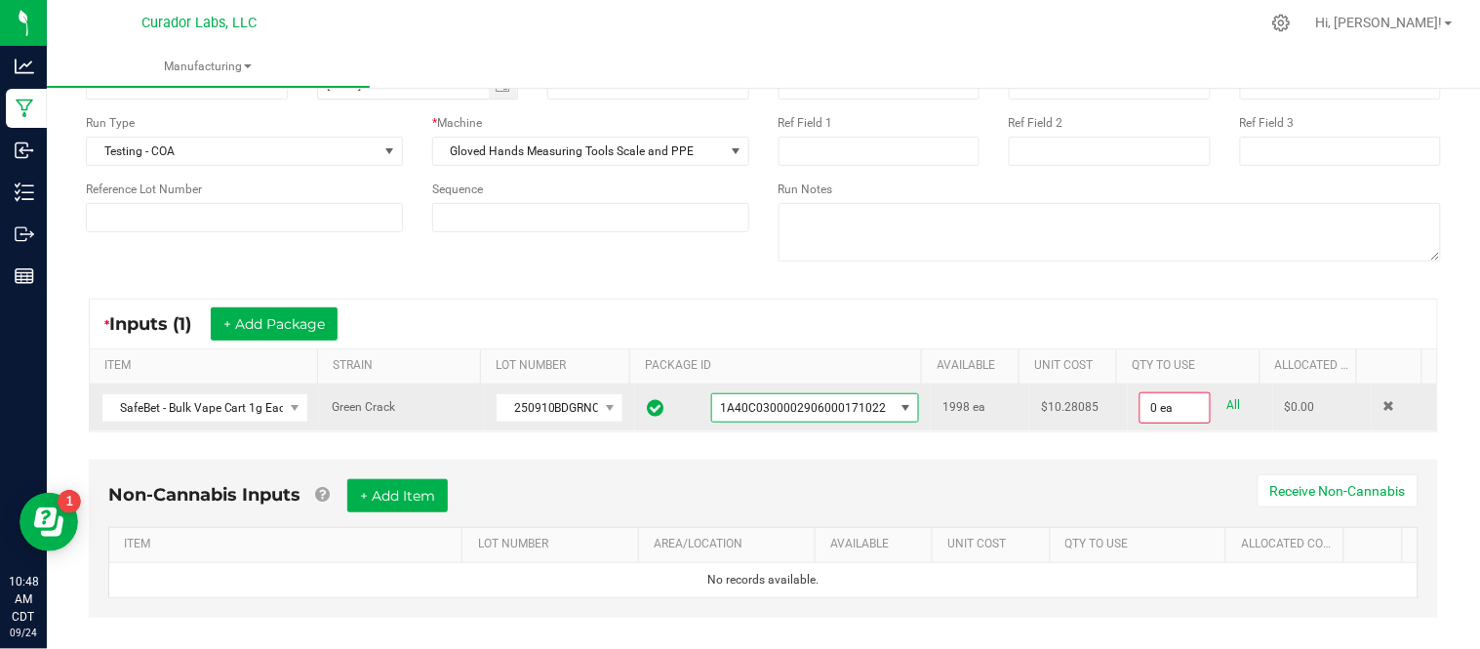
click at [1228, 404] on link "All" at bounding box center [1235, 405] width 14 height 26
type input "1998 ea"
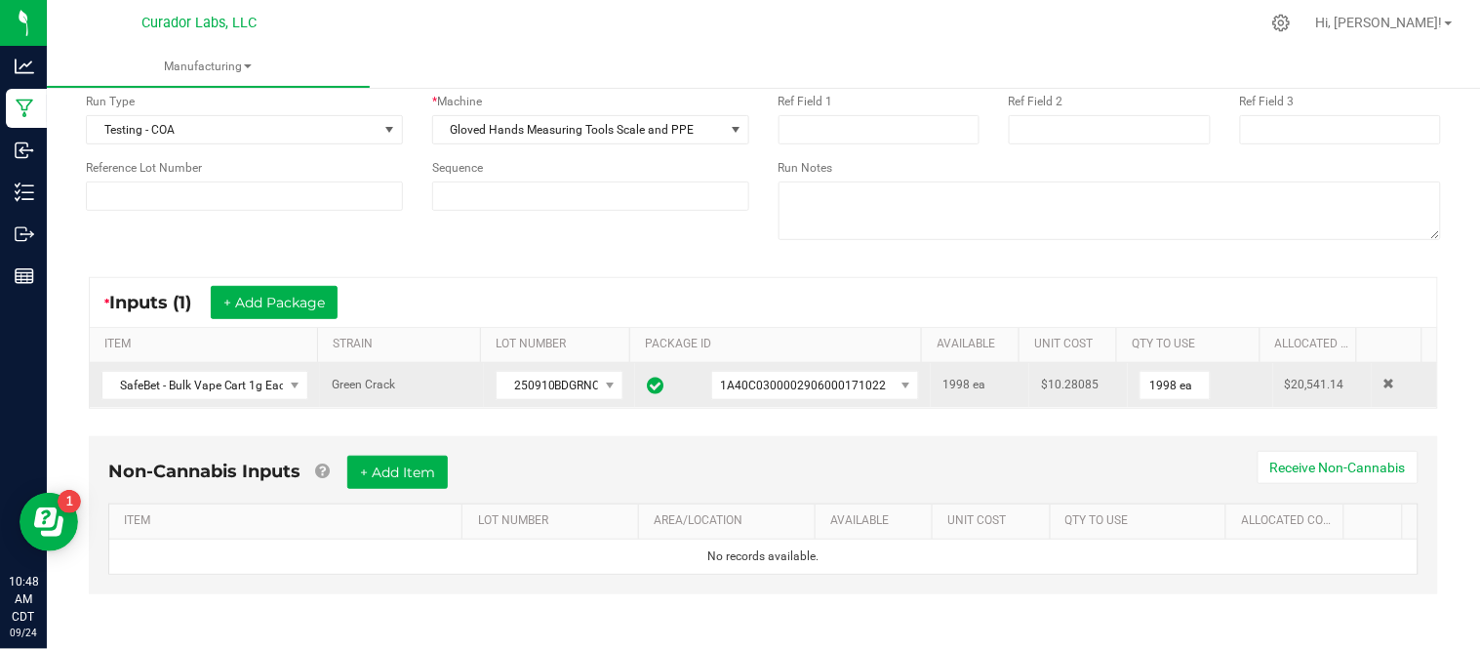
scroll to position [156, 0]
click at [403, 464] on button "+ Add Item" at bounding box center [397, 470] width 101 height 33
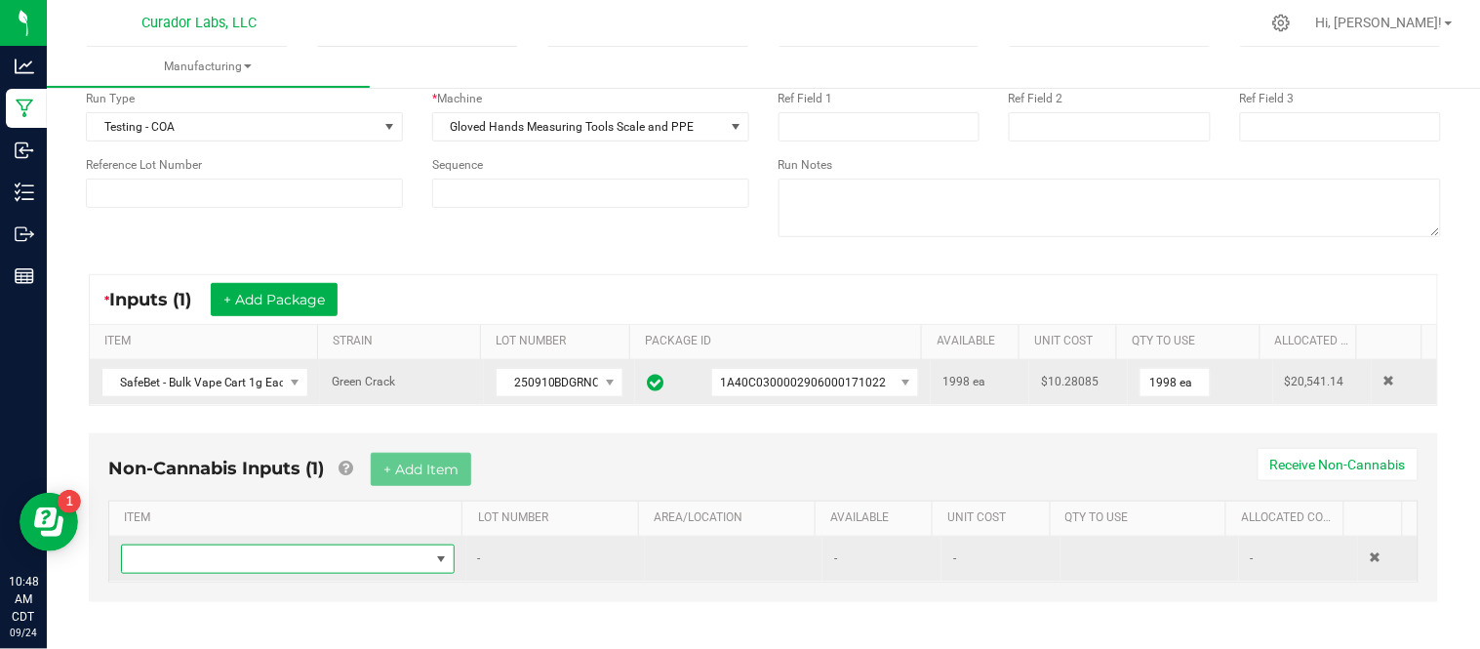
click at [289, 562] on span "NO DATA FOUND" at bounding box center [275, 559] width 307 height 27
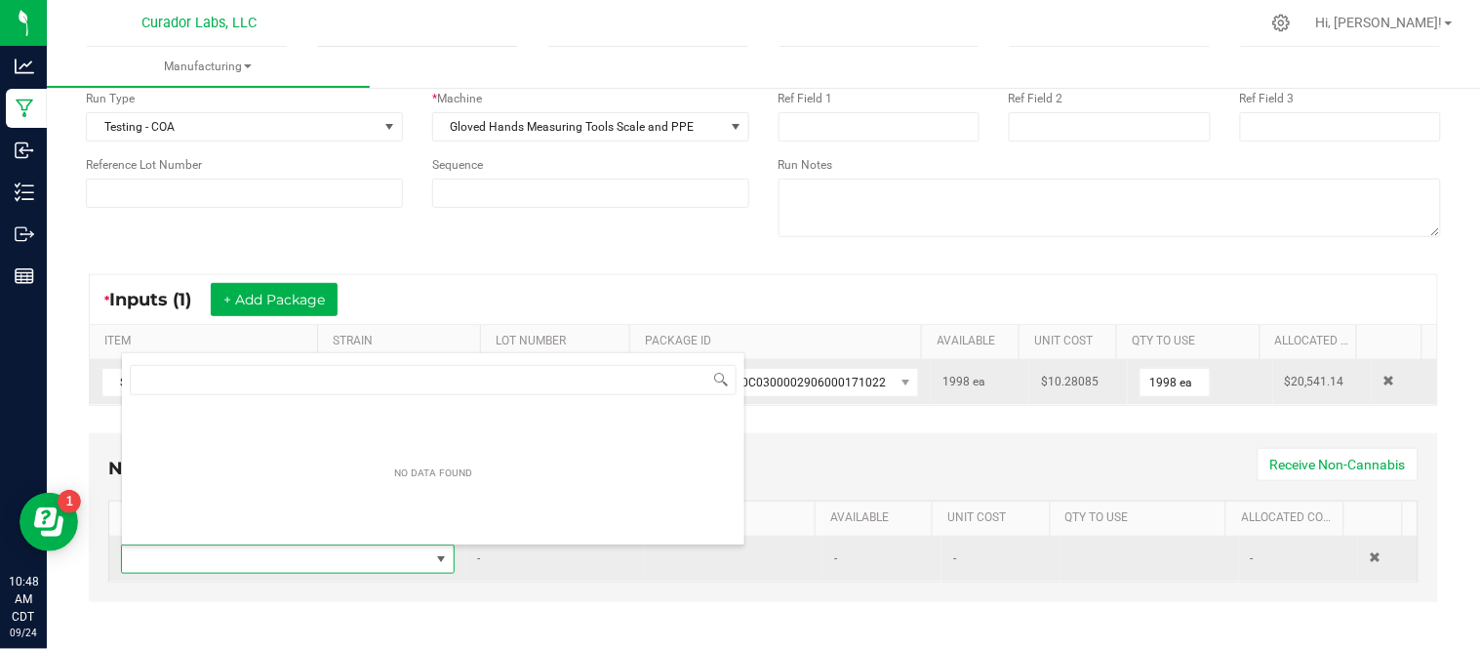
scroll to position [29, 320]
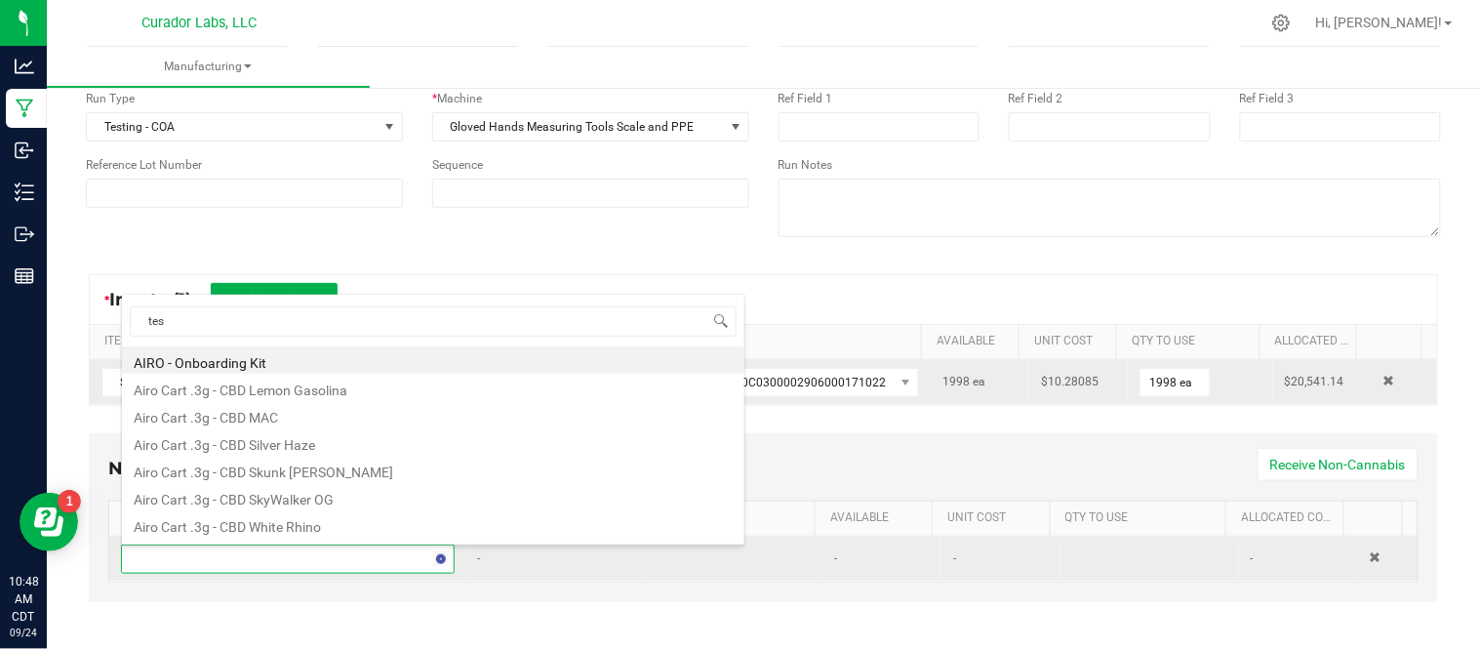
type input "test"
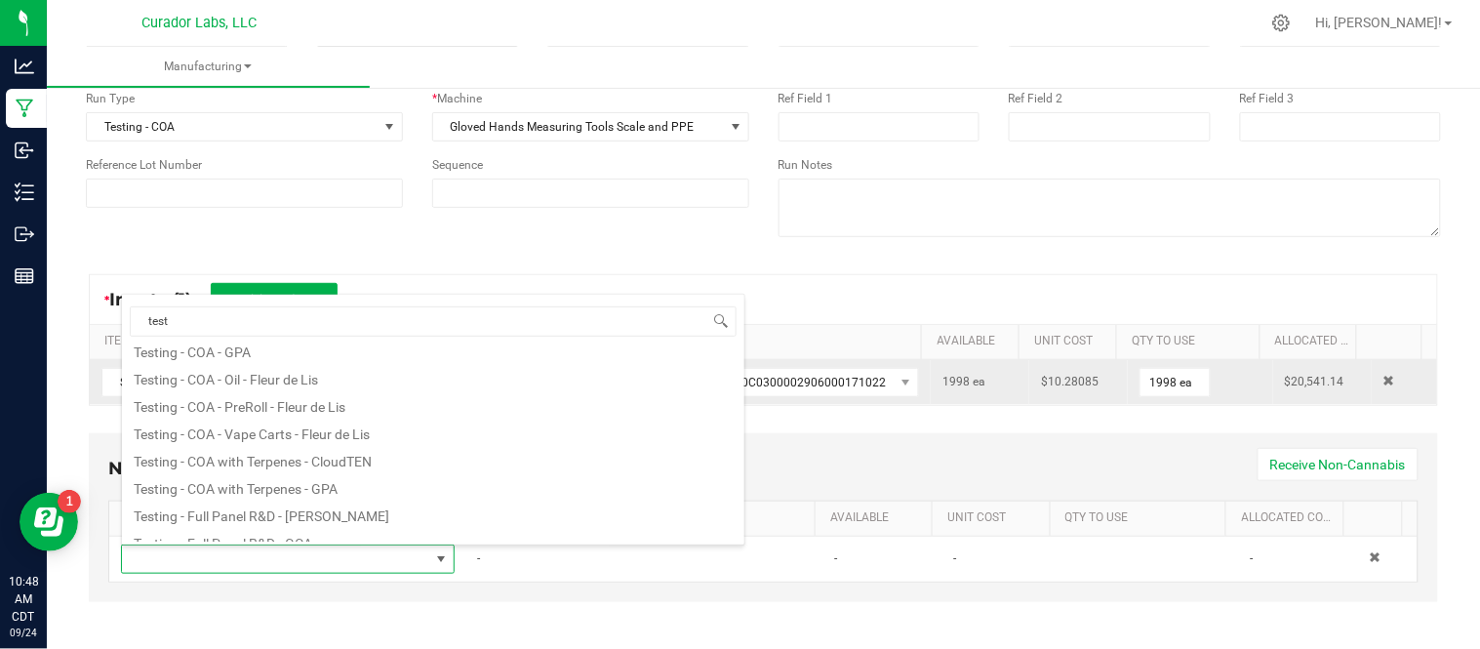
scroll to position [203, 0]
click at [324, 434] on li "Testing - COA - Vape Carts - Fleur de Lis" at bounding box center [433, 430] width 623 height 27
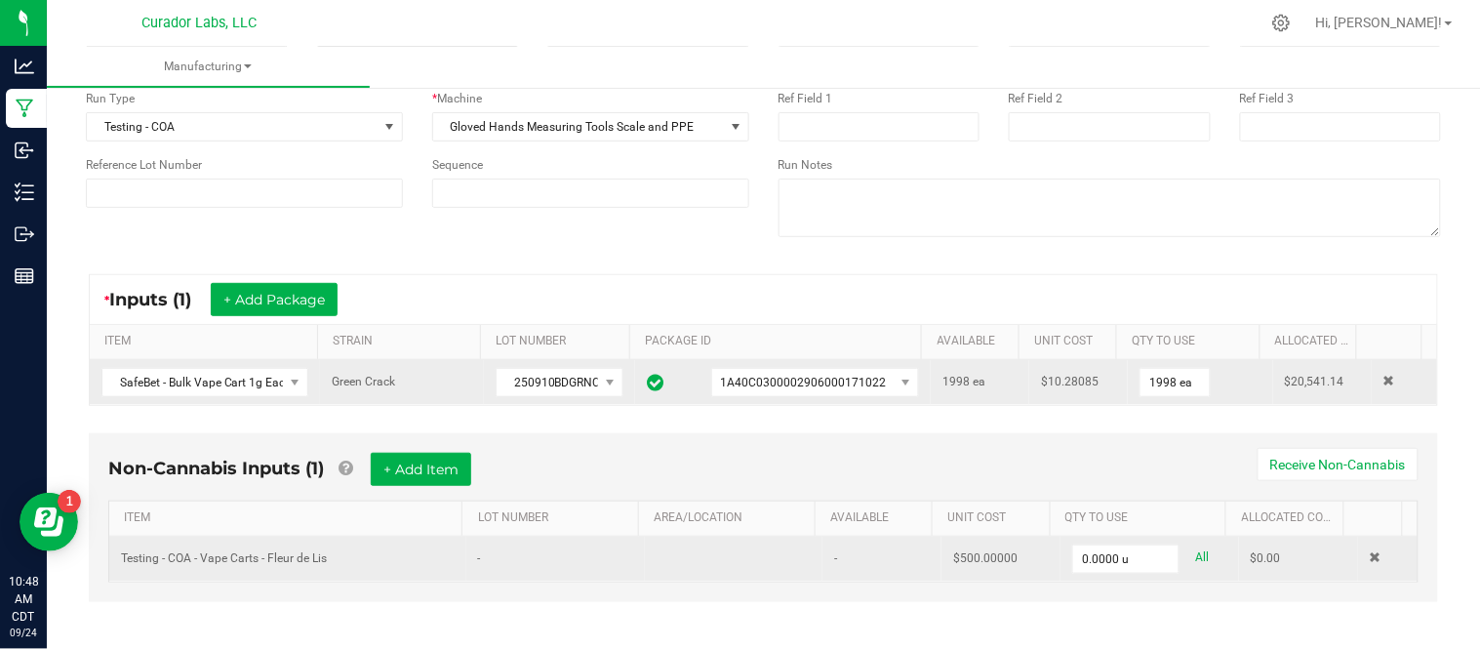
scroll to position [167, 0]
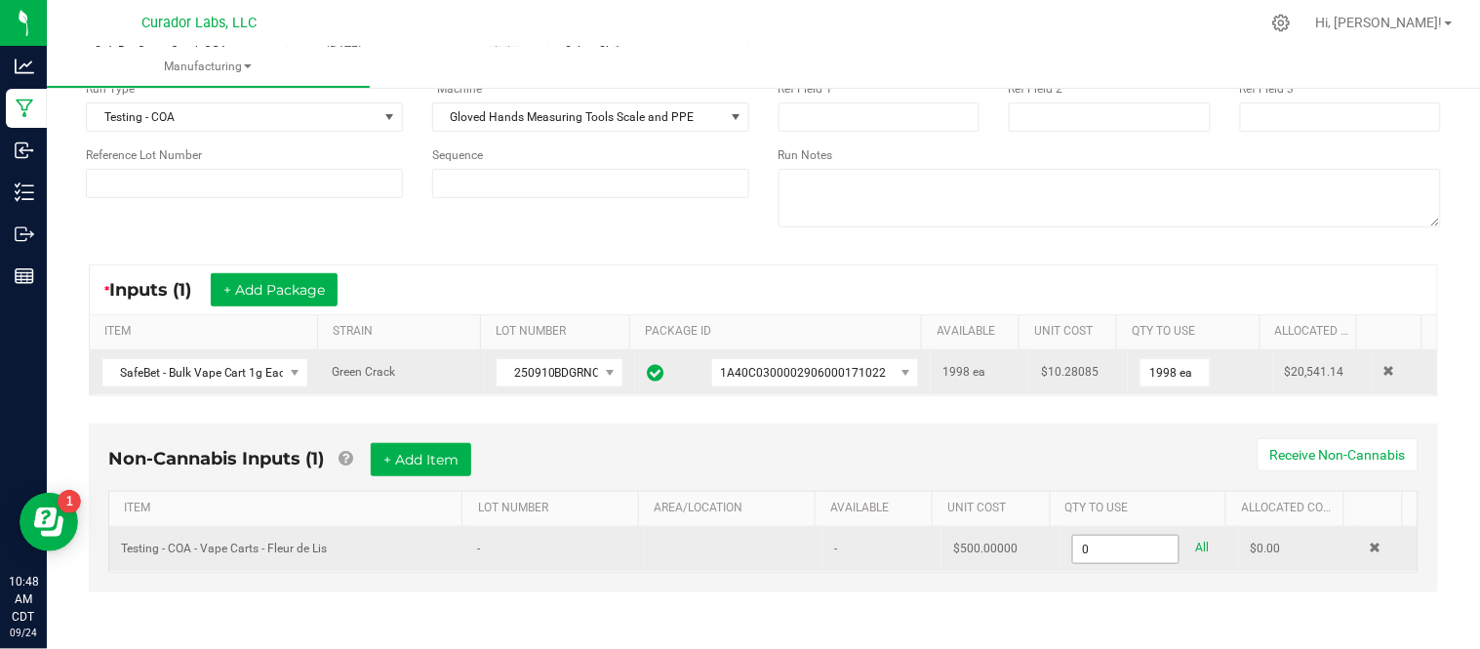
click at [1074, 549] on input "0" at bounding box center [1125, 549] width 105 height 27
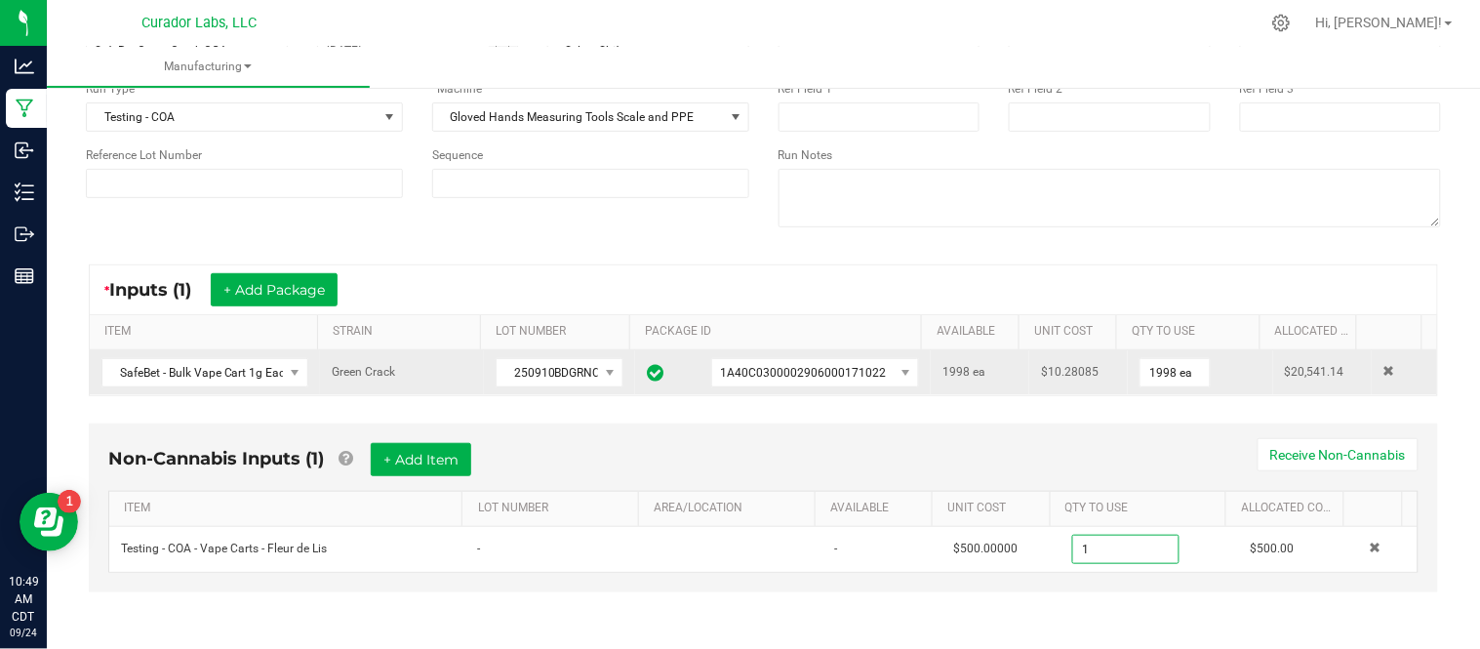
type input "1.0000 u"
click at [860, 468] on div "Non-Cannabis Inputs (1) + Add Item Receive Non-Cannabis" at bounding box center [763, 467] width 1311 height 48
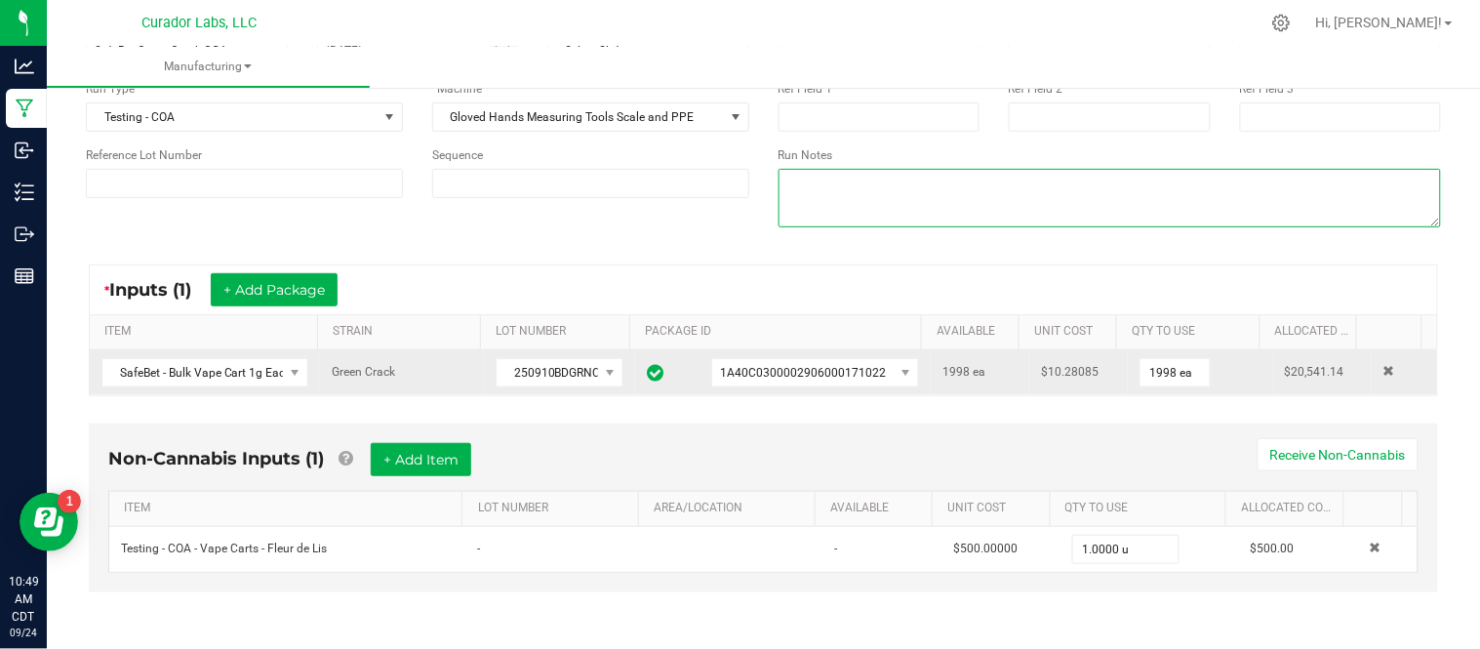
click at [1145, 201] on textarea at bounding box center [1111, 198] width 664 height 59
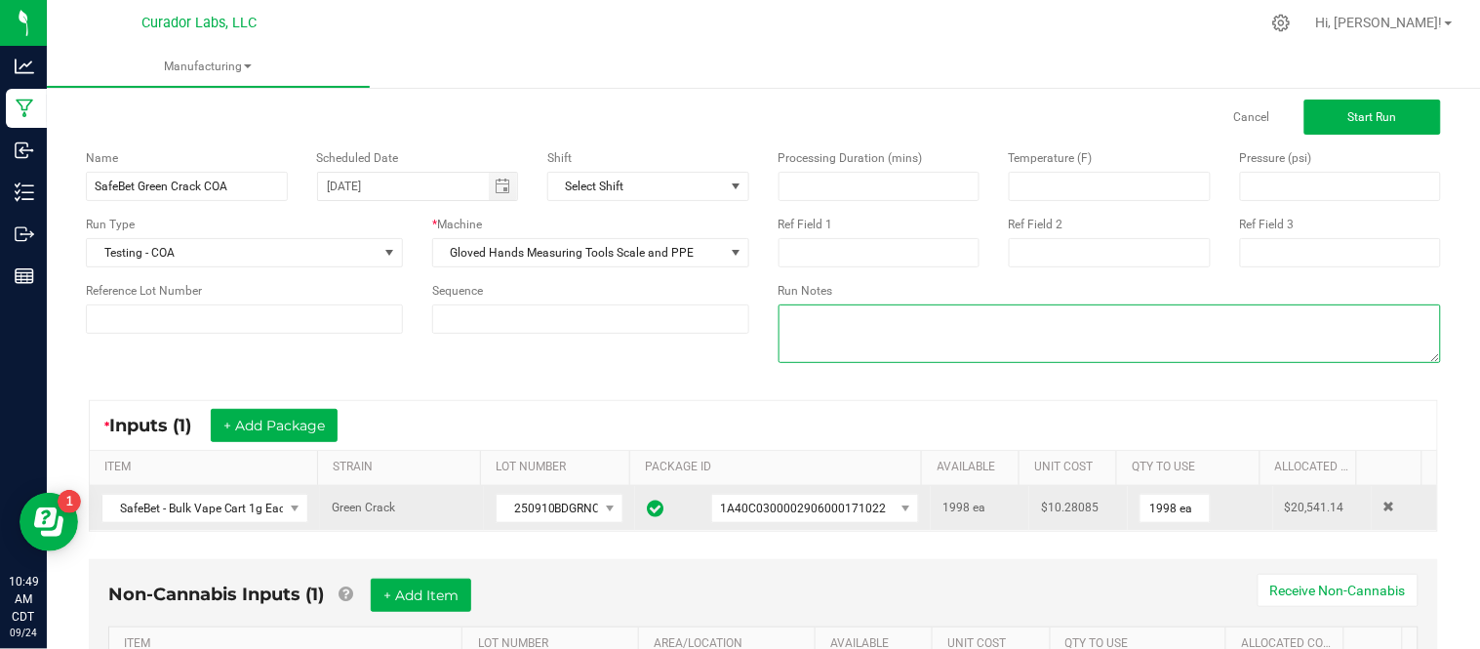
scroll to position [0, 0]
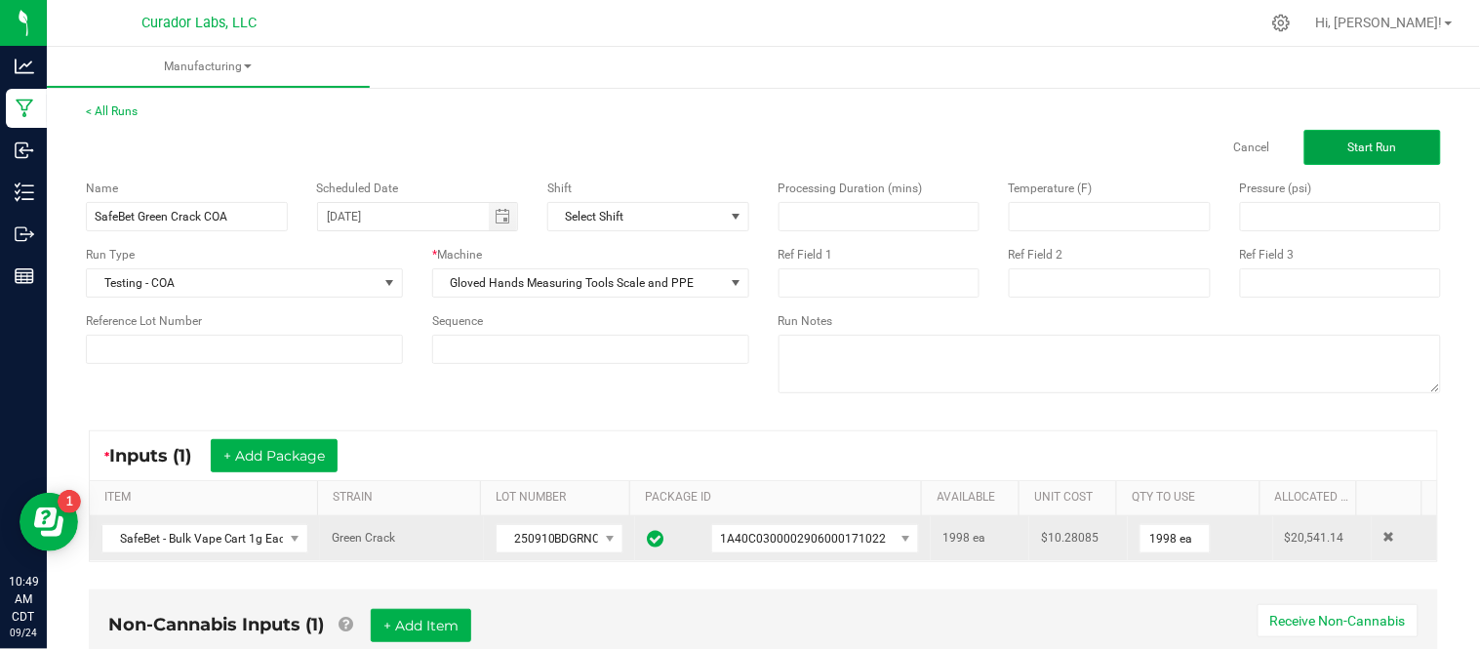
click at [1337, 137] on button "Start Run" at bounding box center [1373, 147] width 137 height 35
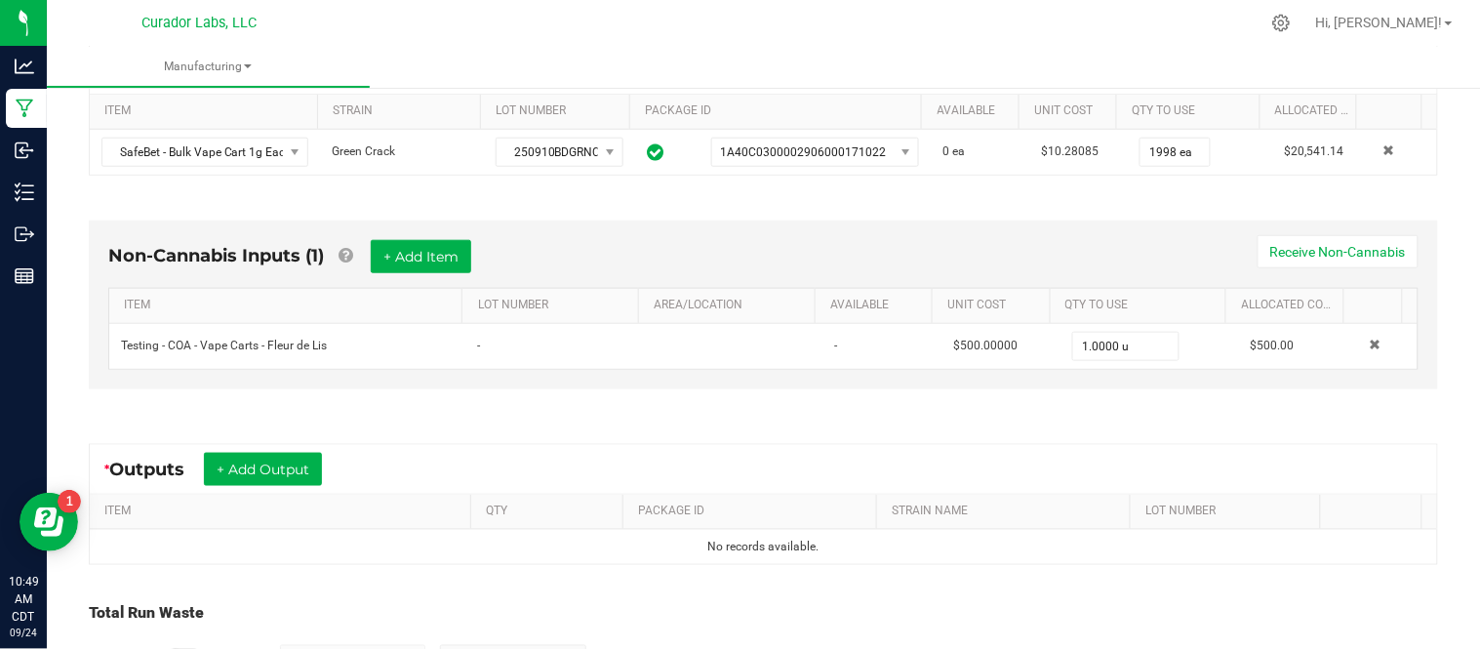
scroll to position [427, 0]
click at [293, 462] on button "+ Add Output" at bounding box center [263, 468] width 118 height 33
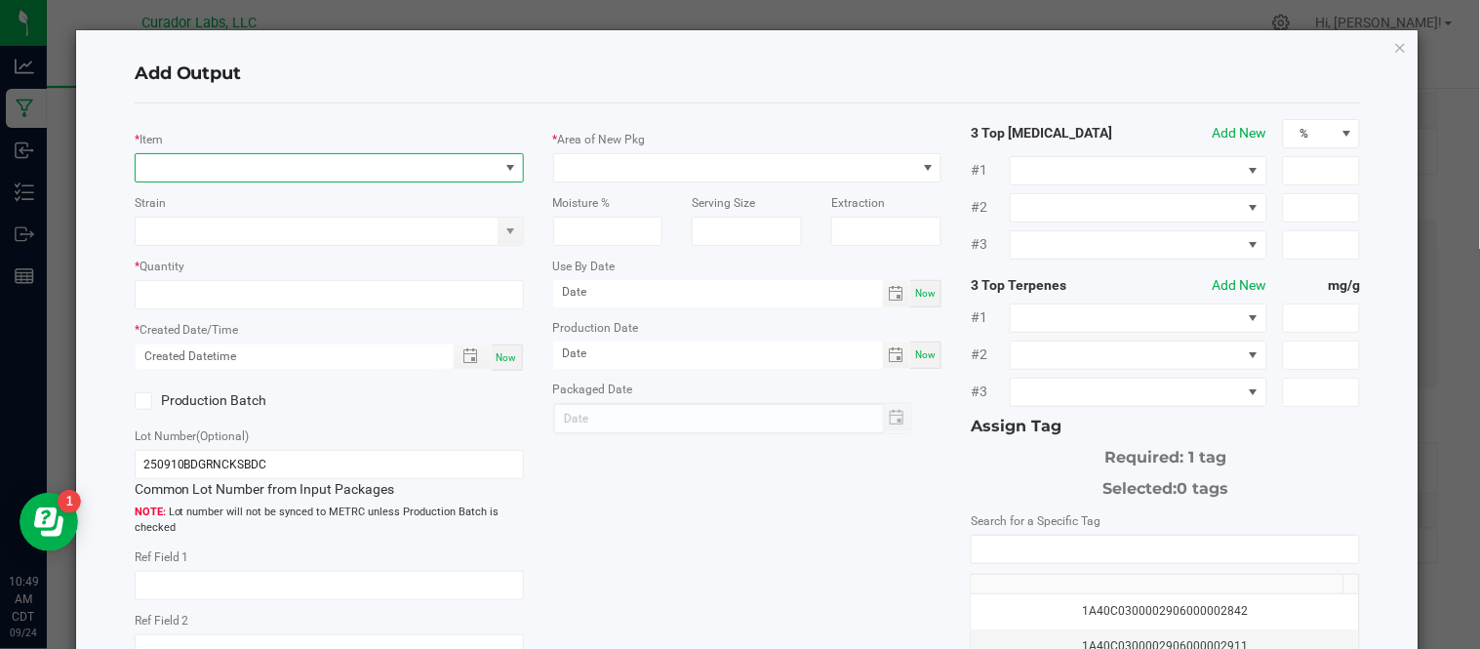
click at [384, 160] on span "NO DATA FOUND" at bounding box center [317, 167] width 363 height 27
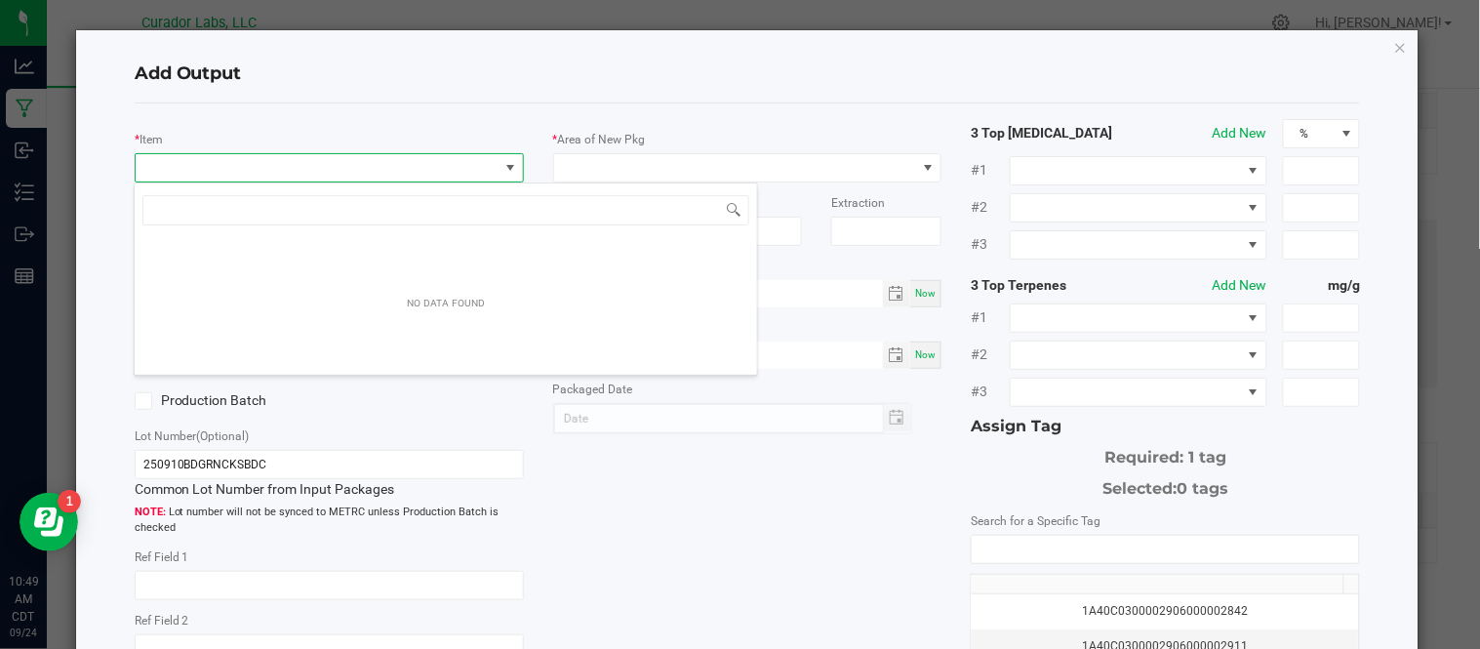
scroll to position [29, 384]
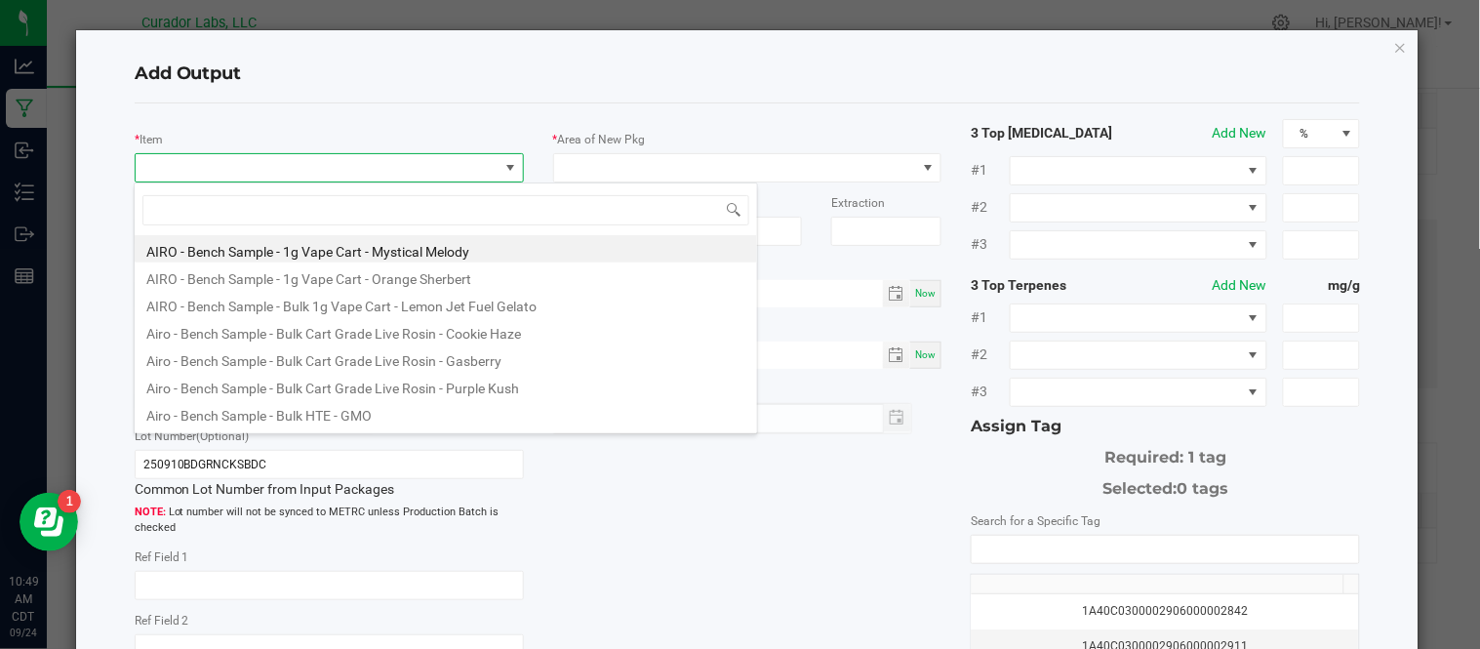
type input "SafeBet - Bulk Vape Cart 1g Each - Green Crack"
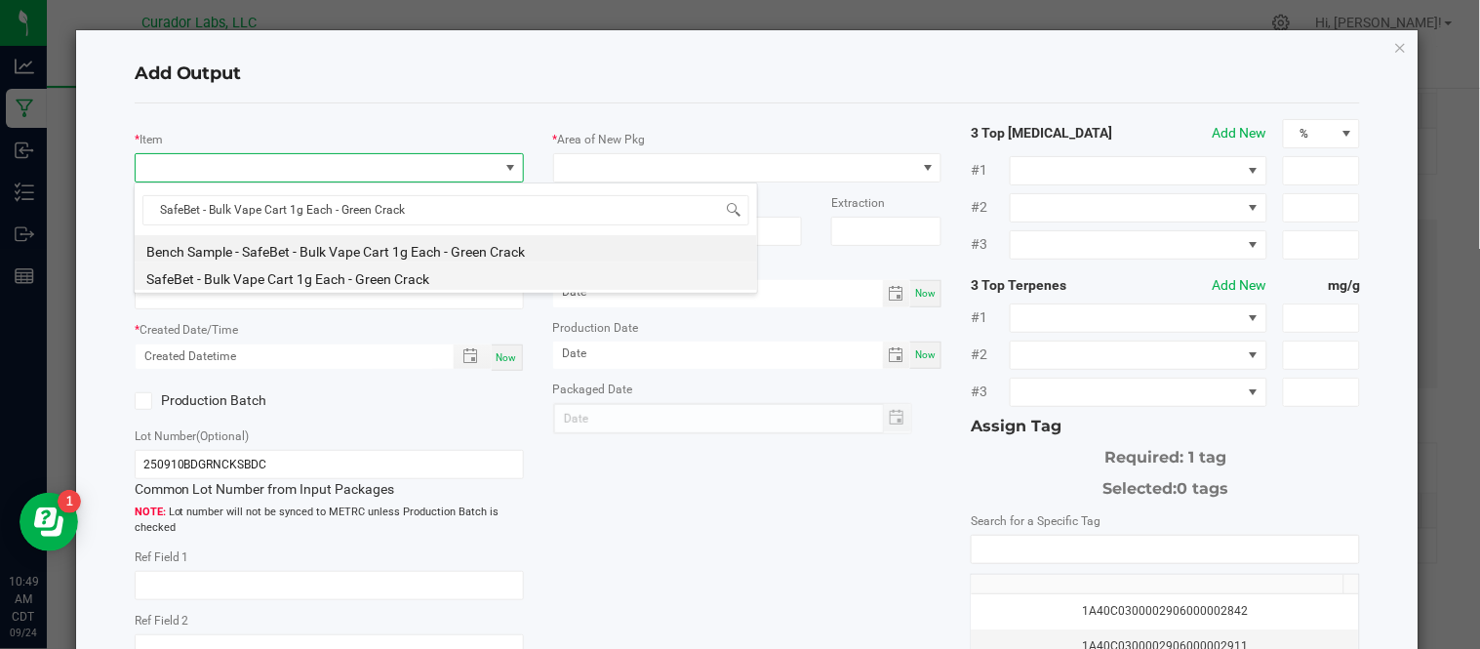
click at [465, 280] on li "SafeBet - Bulk Vape Cart 1g Each - Green Crack" at bounding box center [446, 276] width 623 height 27
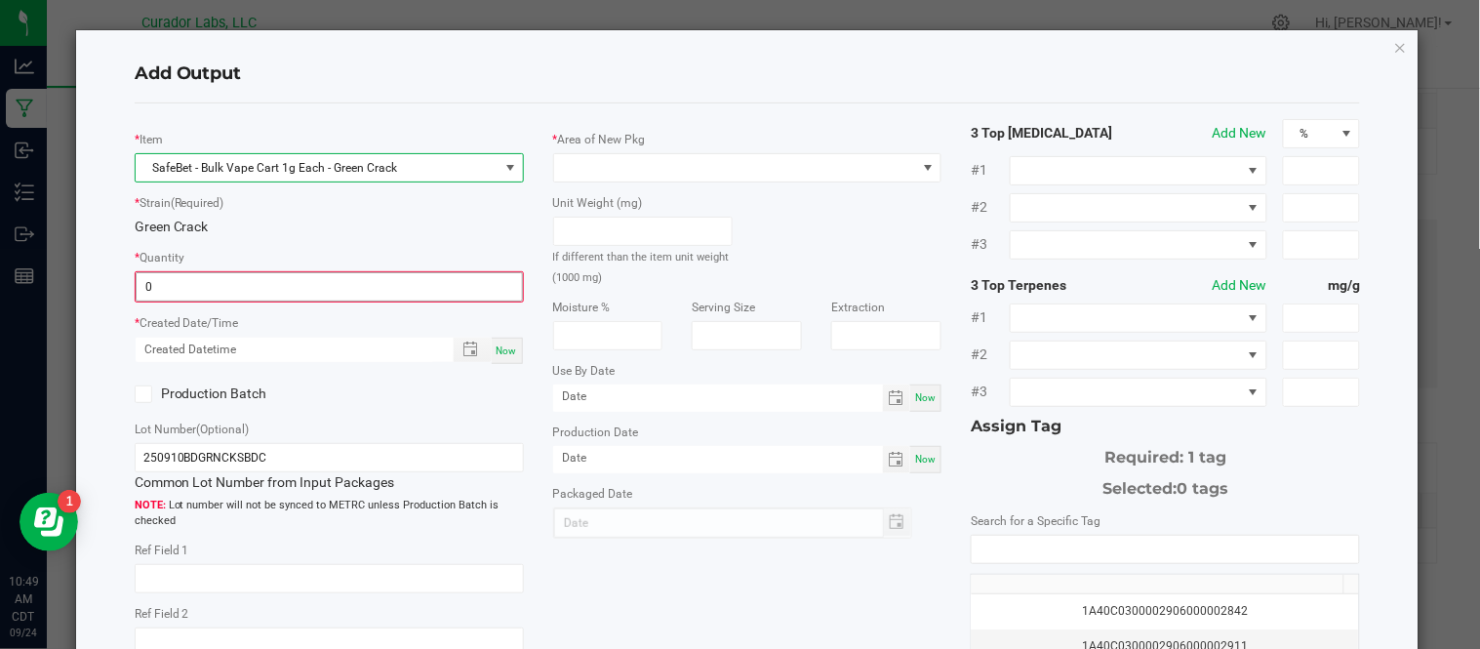
click at [293, 291] on input "0" at bounding box center [329, 286] width 385 height 27
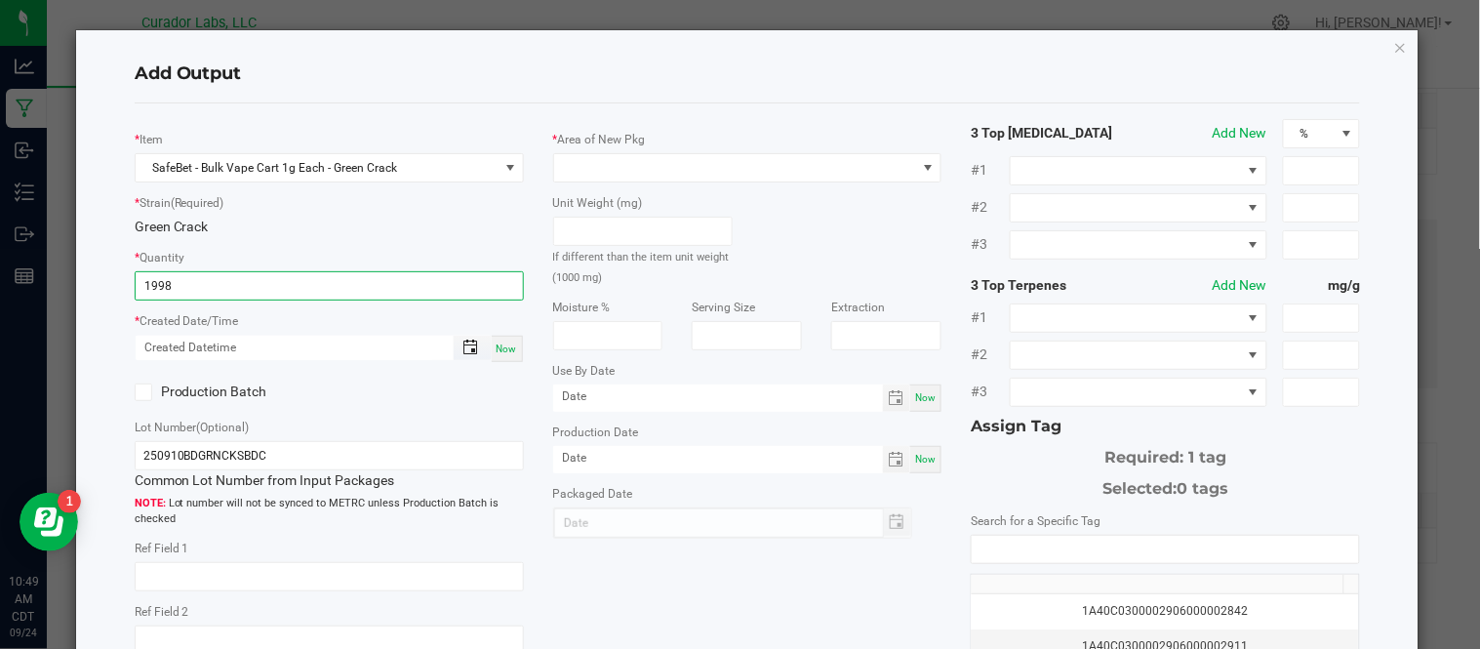
click at [464, 352] on span "Toggle popup" at bounding box center [471, 348] width 16 height 16
type input "1998 ea"
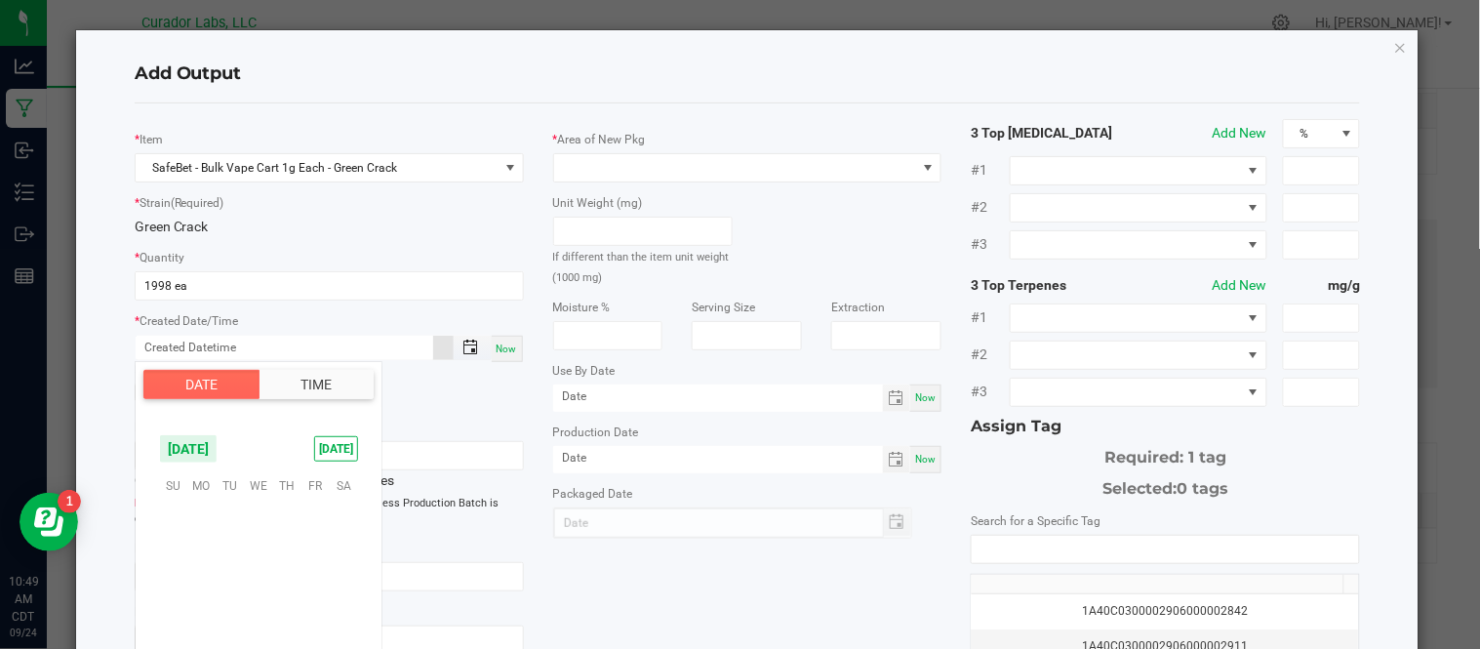
scroll to position [316499, 0]
click at [446, 356] on span at bounding box center [314, 348] width 356 height 24
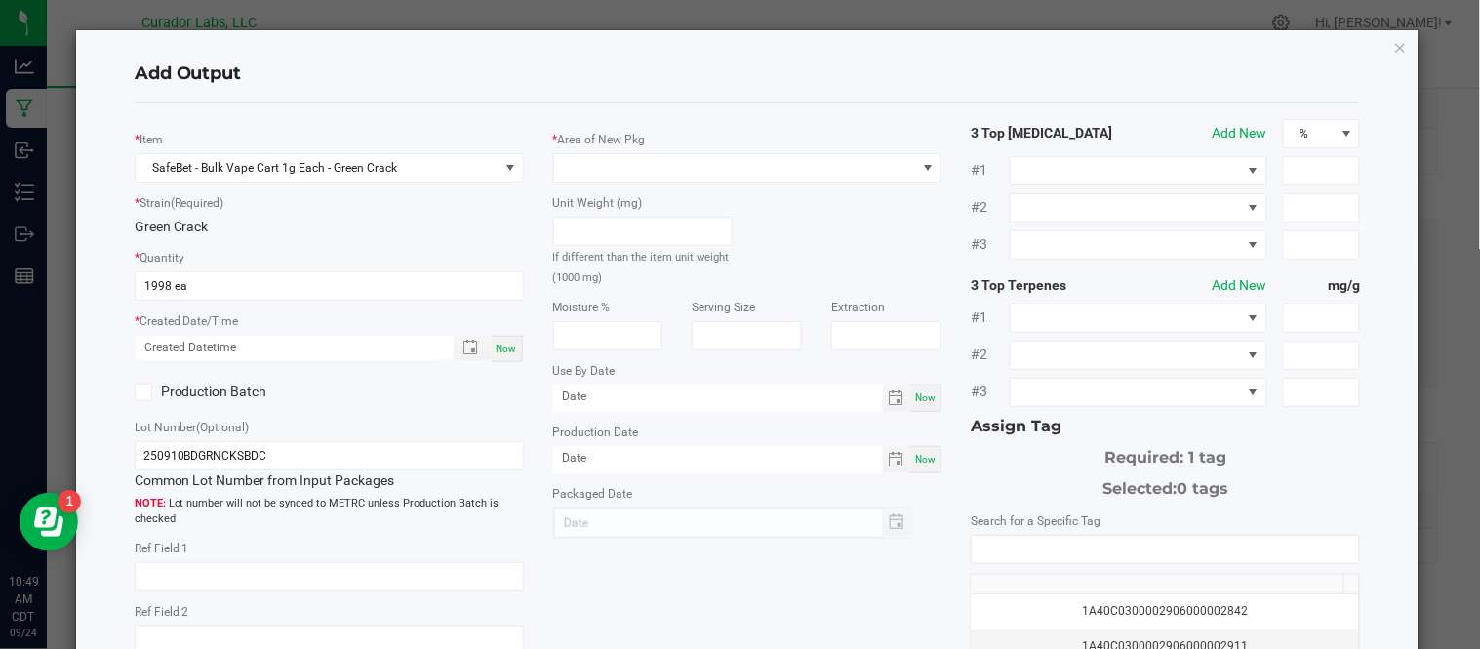
click at [510, 345] on span "Now" at bounding box center [507, 349] width 20 height 11
type input "[DATE] 10:49 AM"
type input "[DATE]"
click at [137, 392] on icon at bounding box center [143, 392] width 13 height 0
click at [0, 0] on input "Production Batch" at bounding box center [0, 0] width 0 height 0
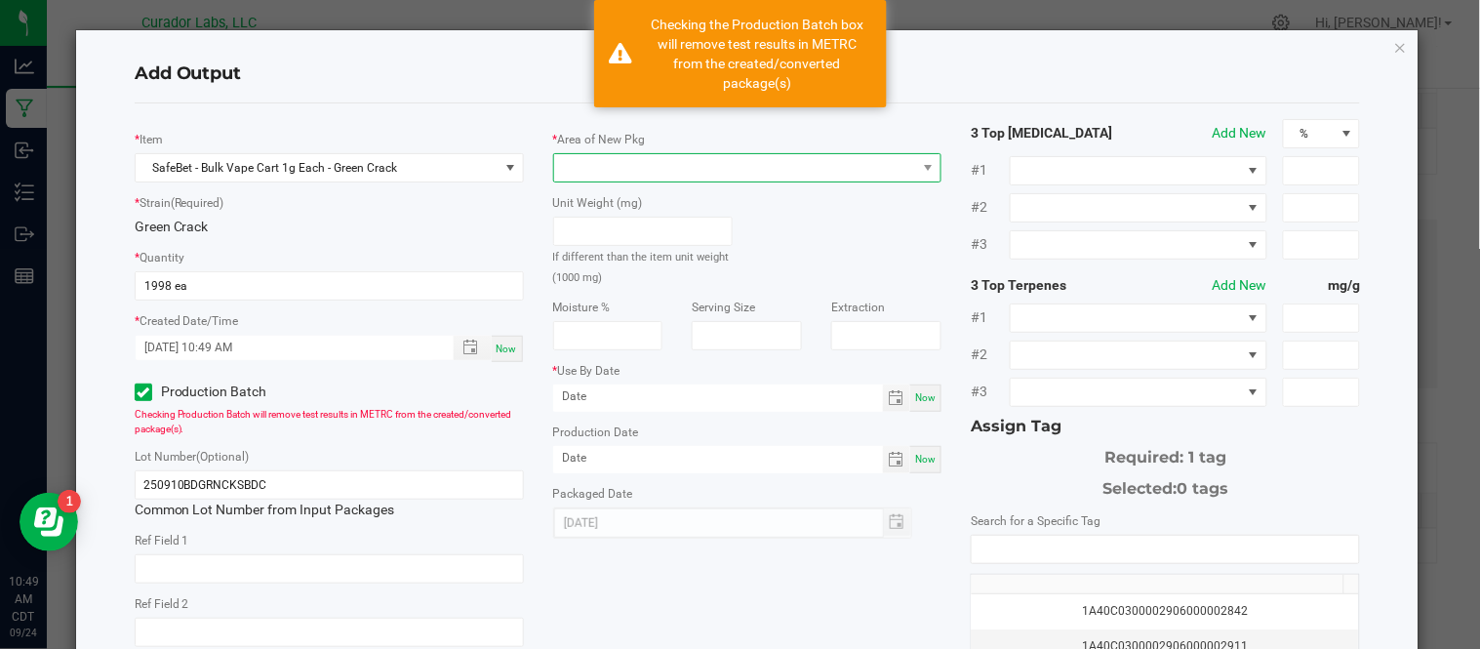
click at [615, 177] on span at bounding box center [735, 167] width 363 height 27
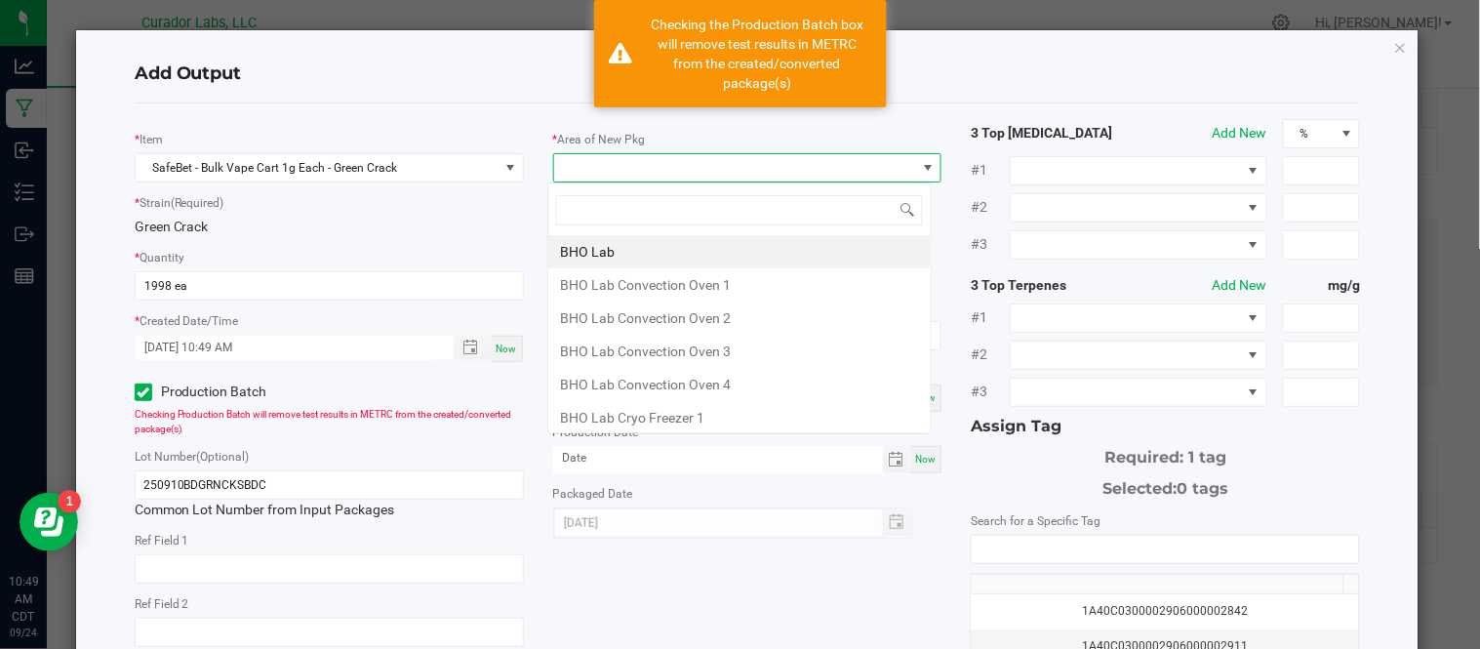
scroll to position [29, 384]
type input "vaul"
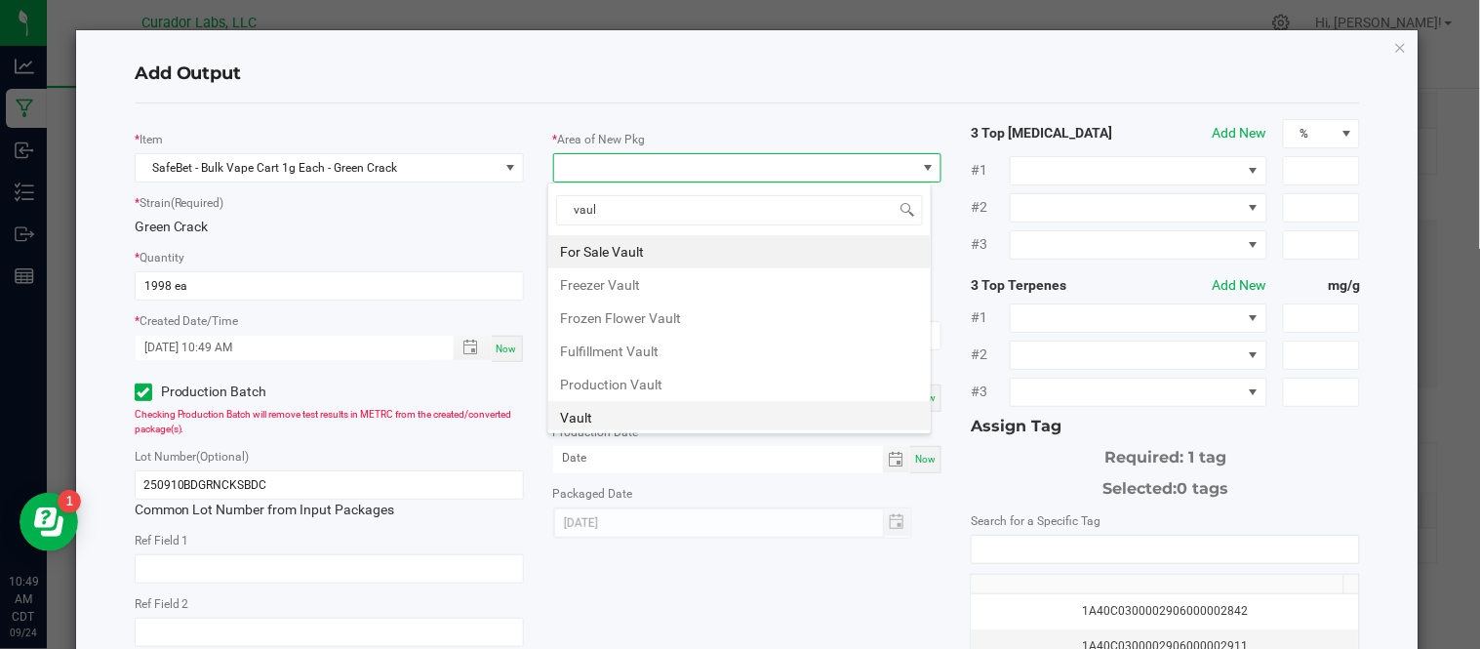
click at [639, 416] on li "Vault" at bounding box center [739, 417] width 383 height 33
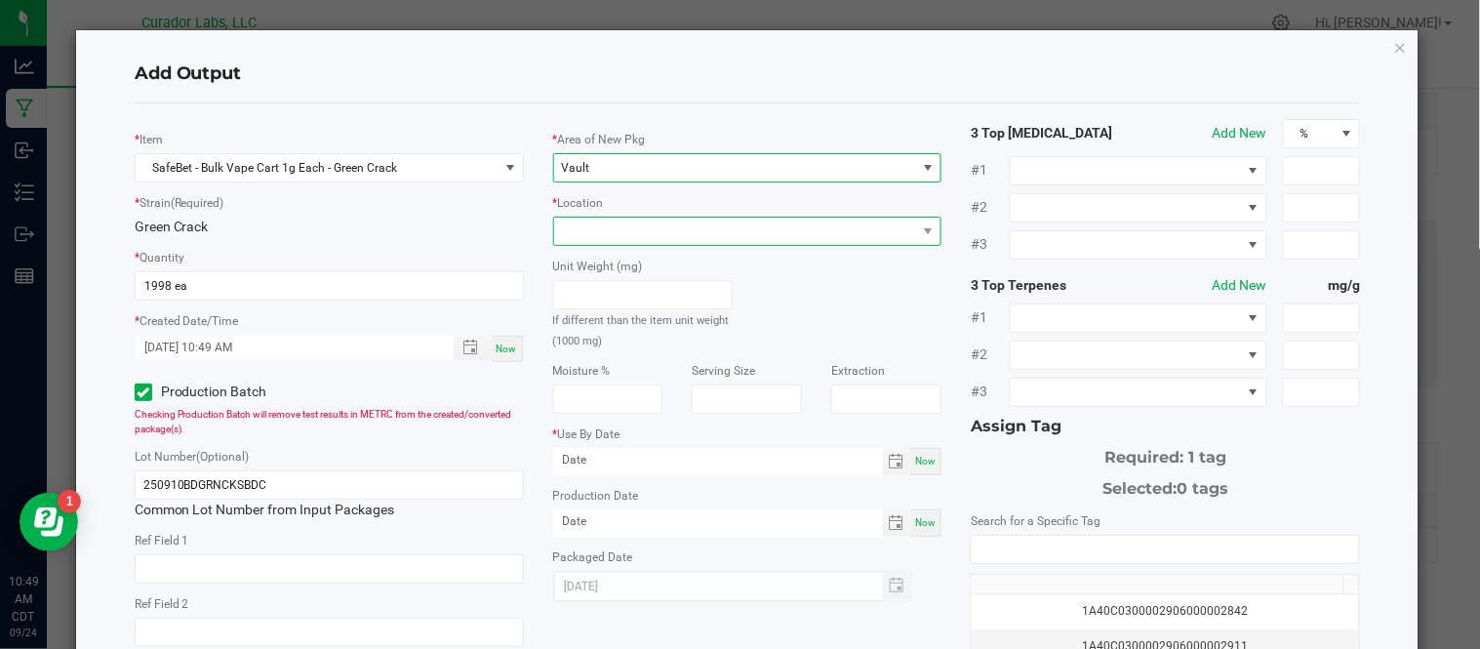
click at [634, 226] on span at bounding box center [735, 231] width 363 height 27
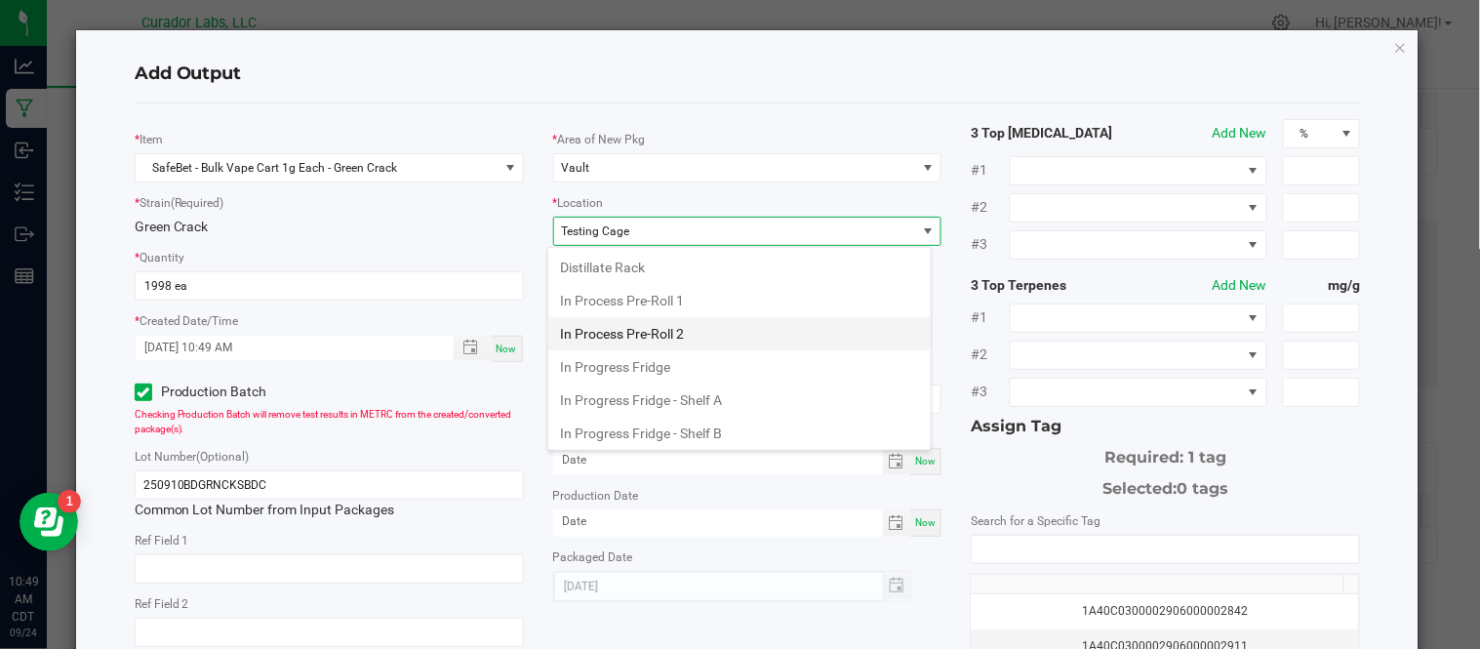
scroll to position [738, 0]
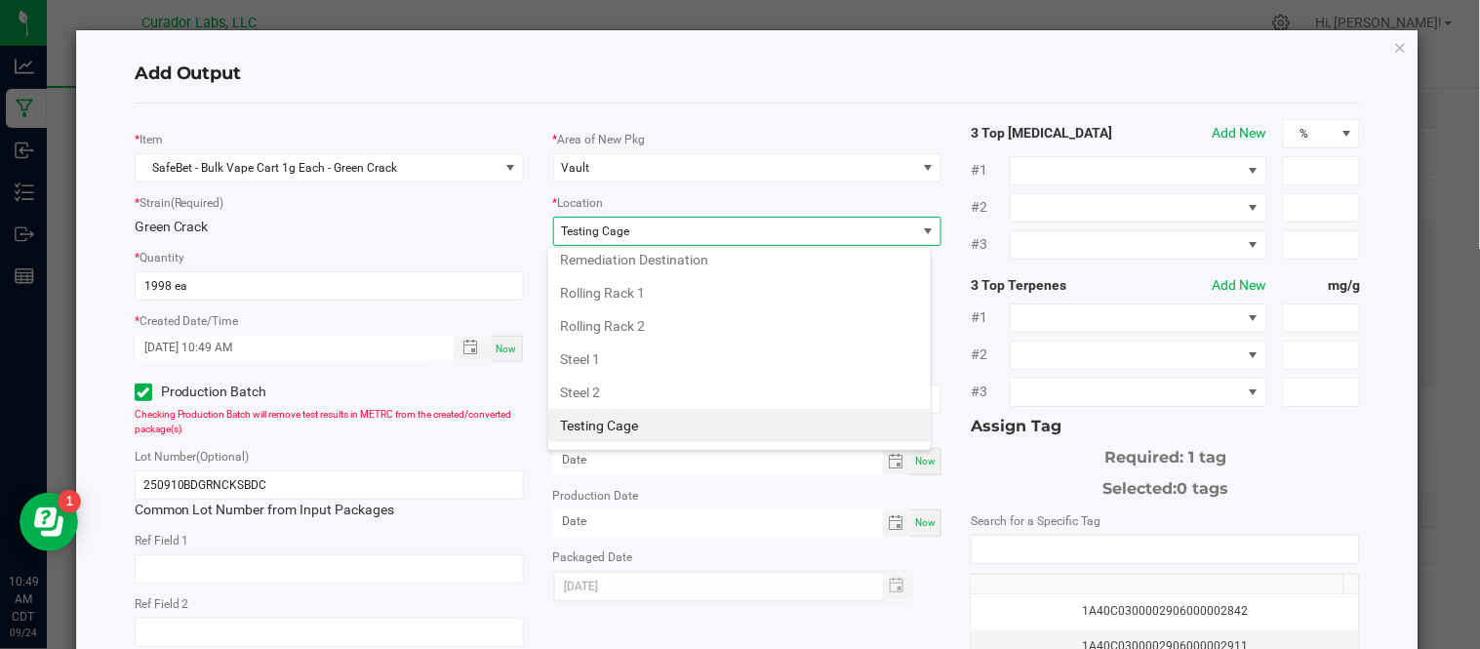
click at [696, 434] on li "Testing Cage" at bounding box center [739, 425] width 383 height 33
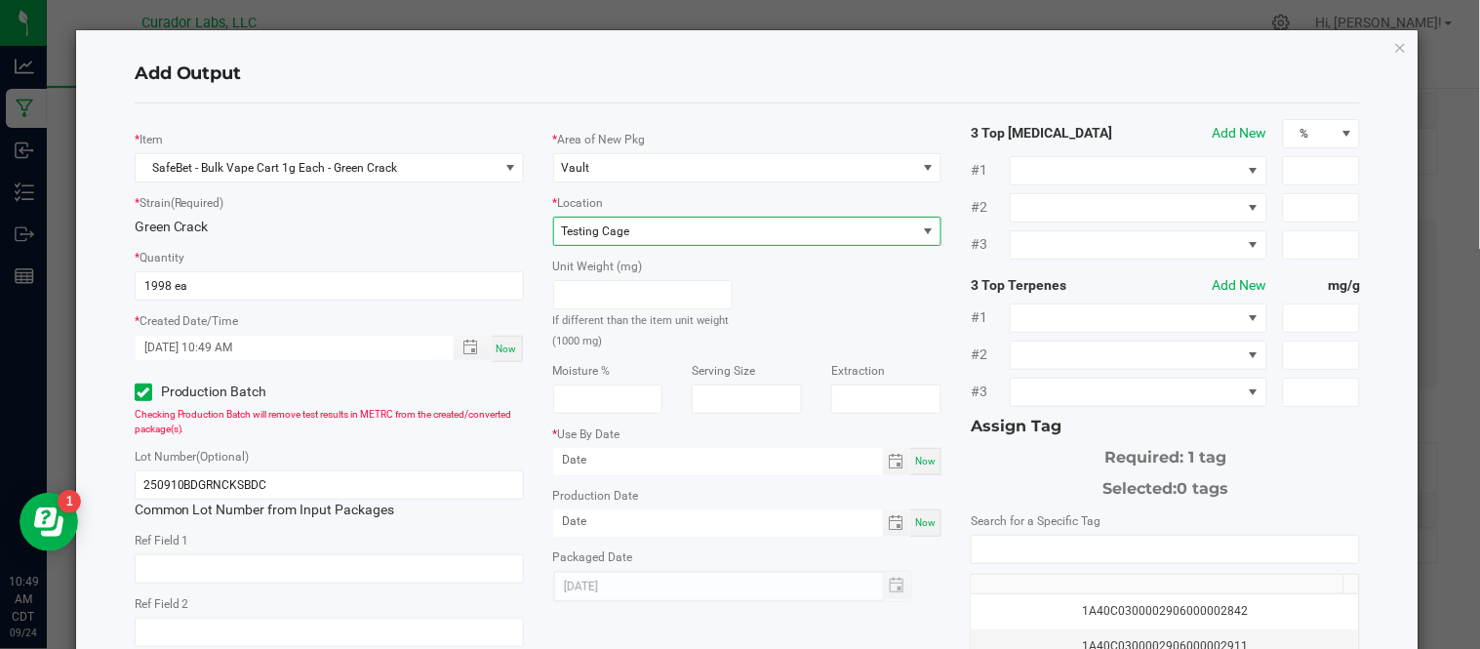
scroll to position [284, 0]
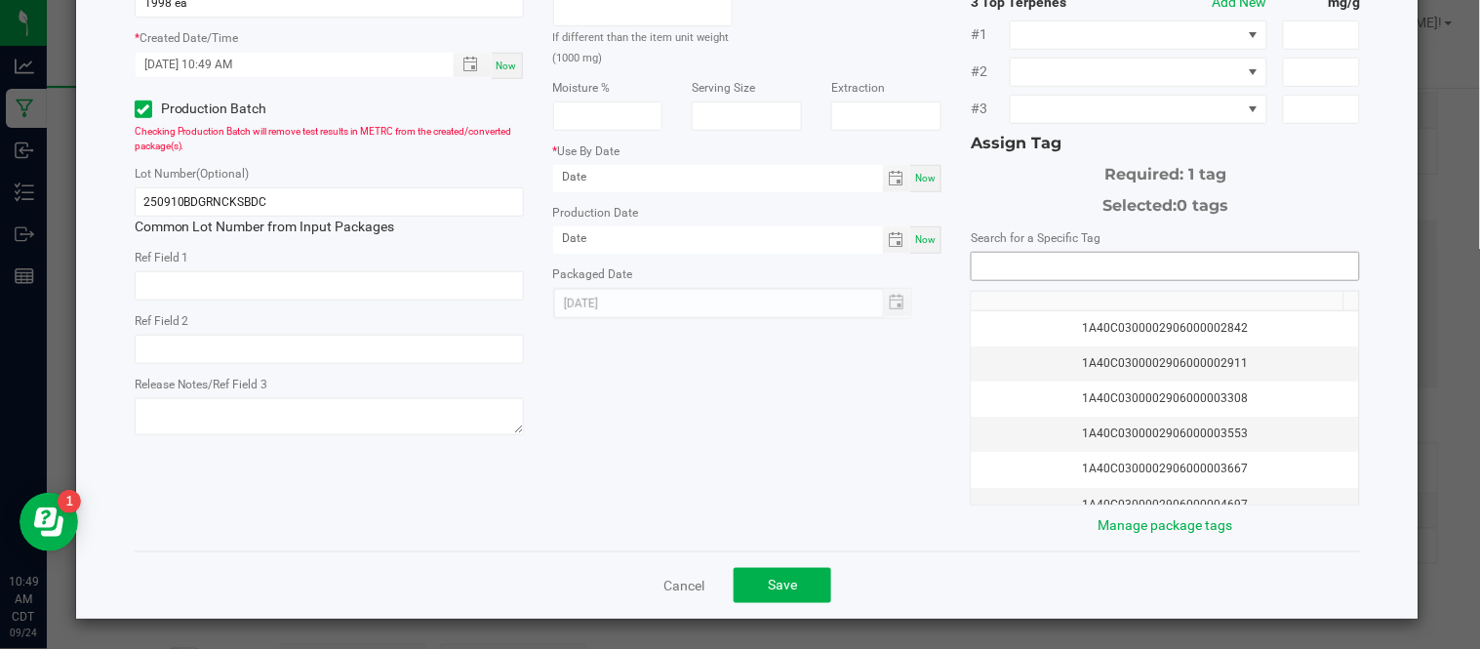
click at [1038, 278] on input "NO DATA FOUND" at bounding box center [1165, 266] width 387 height 27
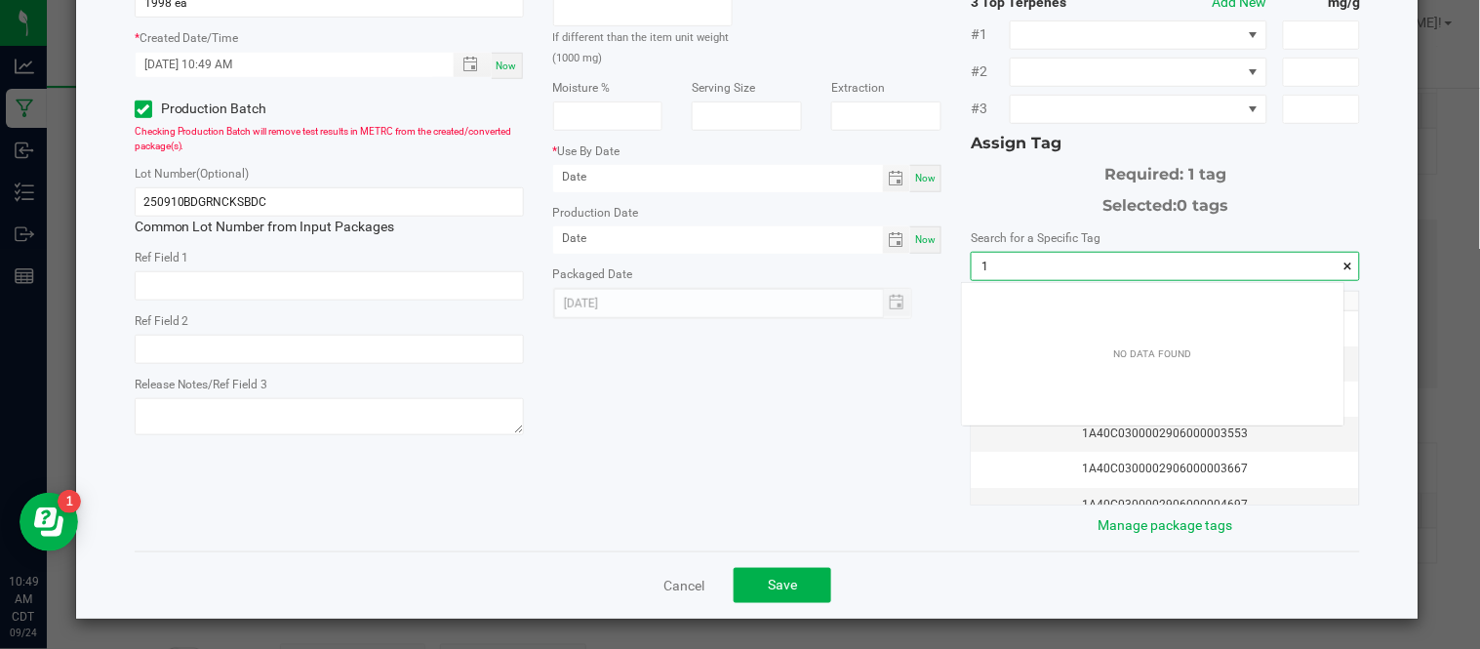
scroll to position [26, 382]
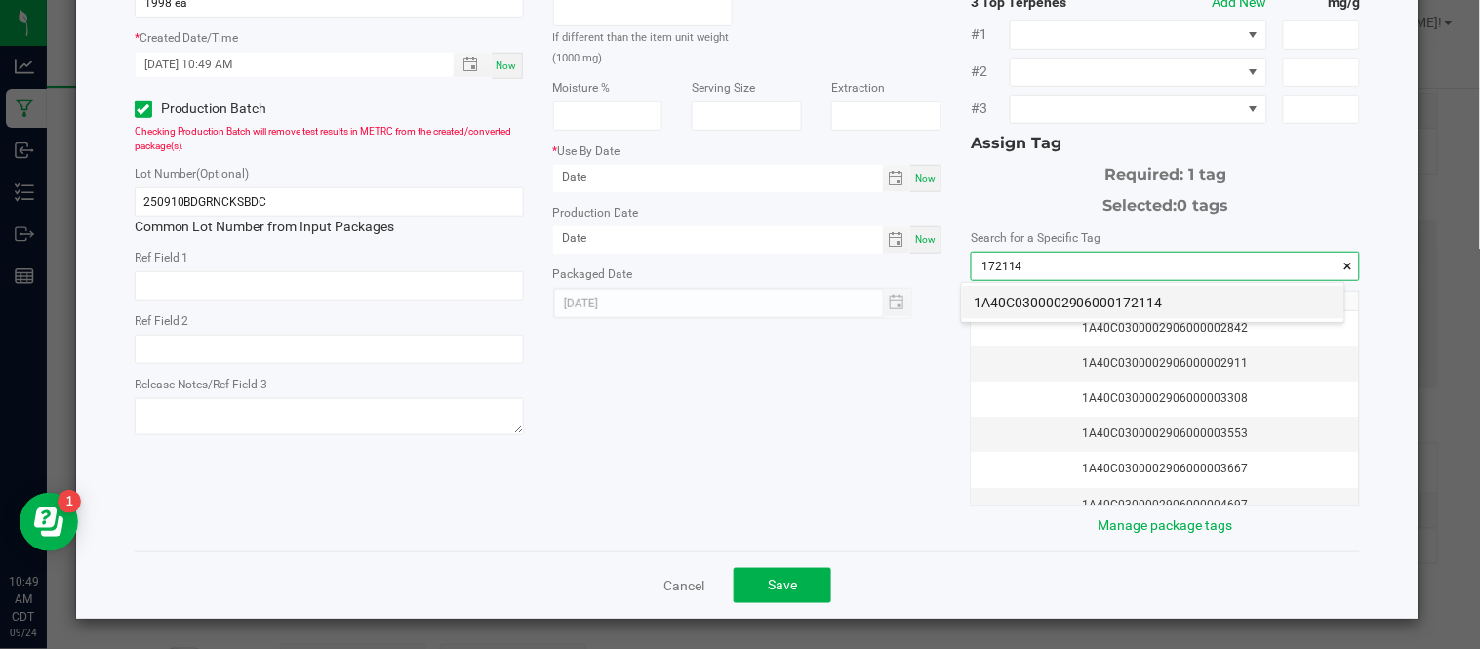
click at [1118, 310] on li "1A40C0300002906000172114" at bounding box center [1153, 302] width 383 height 33
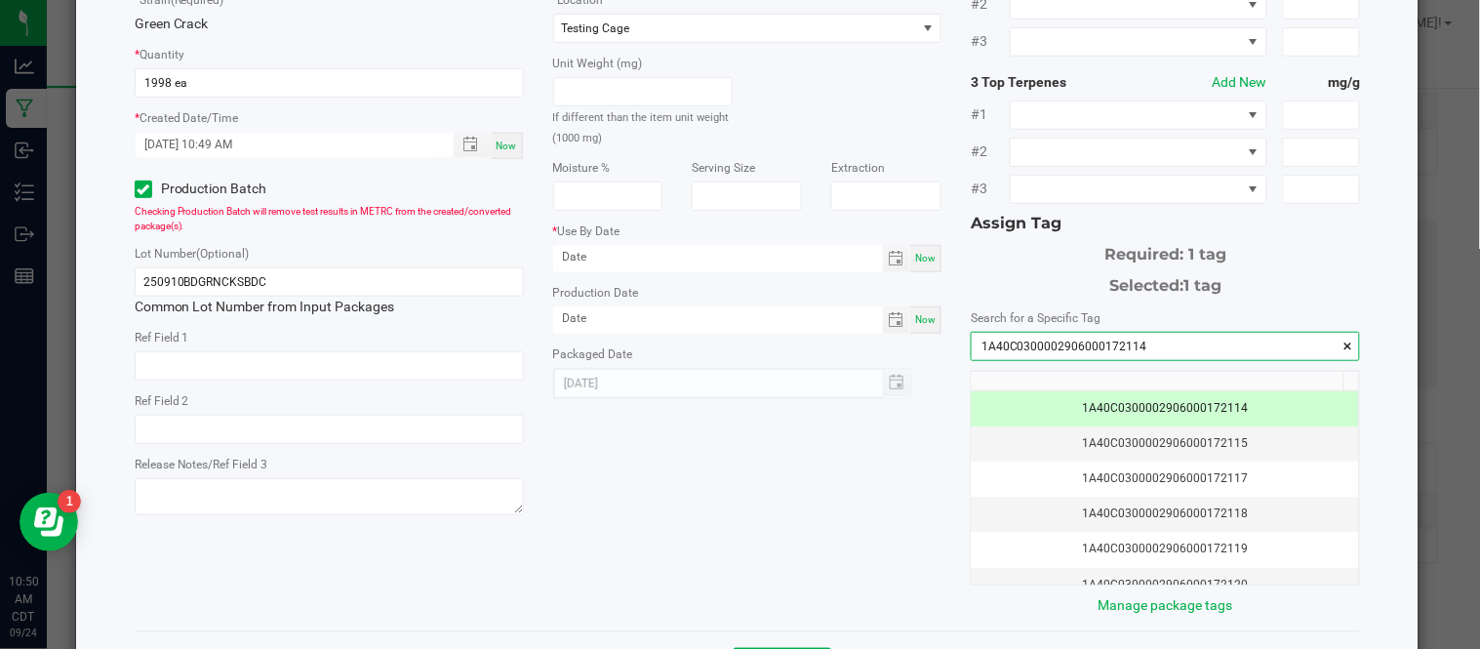
scroll to position [284, 0]
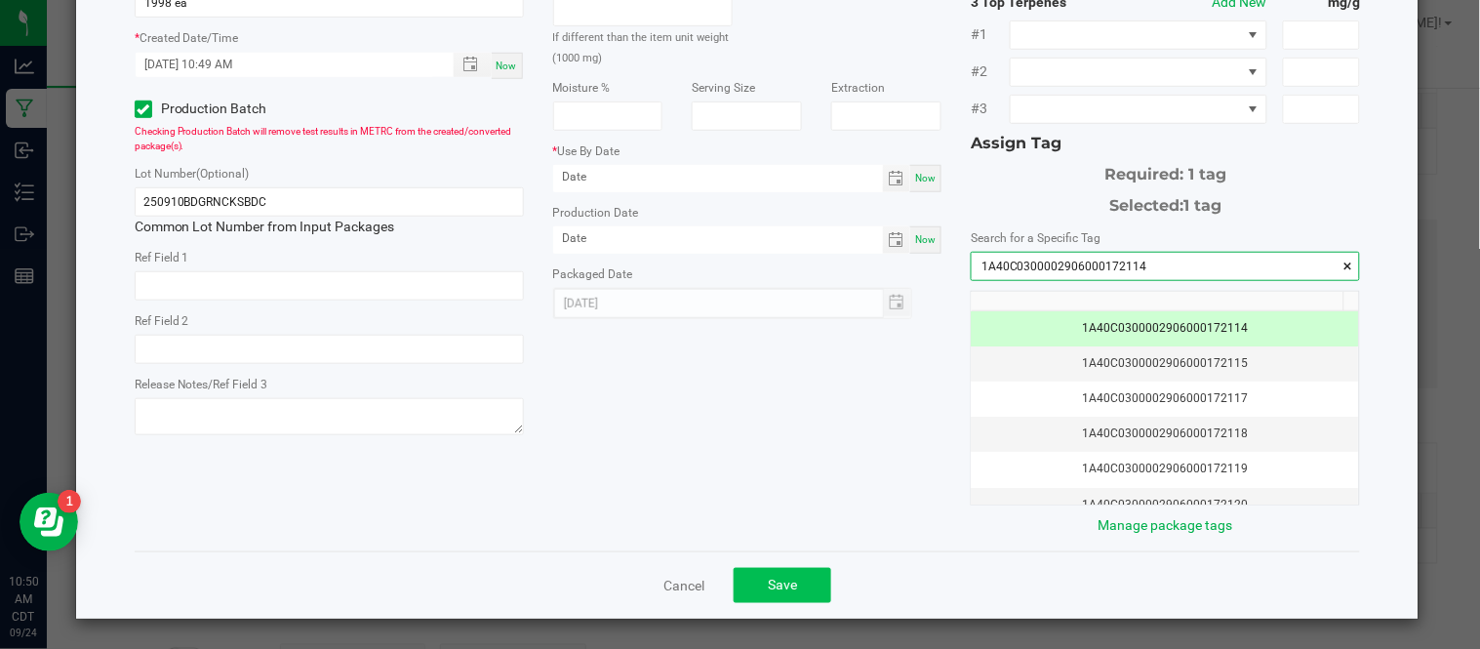
type input "1A40C0300002906000172114"
click at [781, 586] on span "Save" at bounding box center [782, 585] width 29 height 16
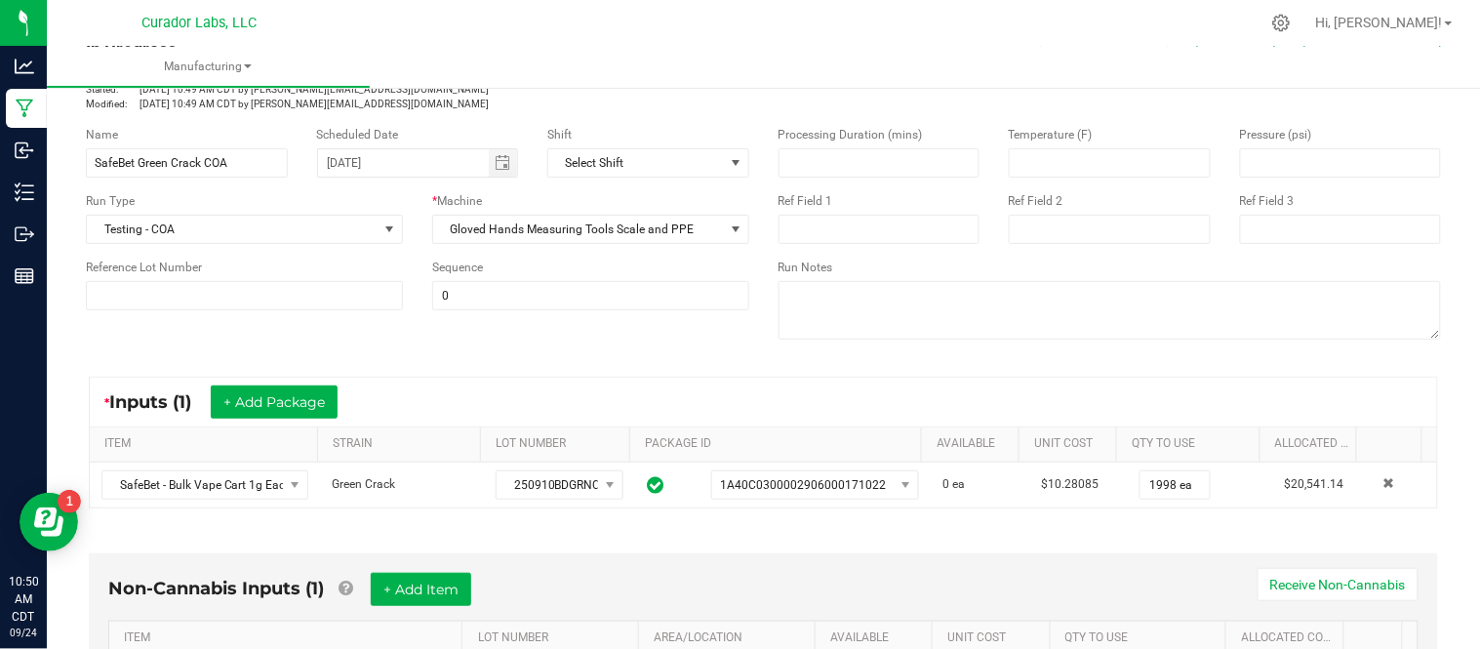
scroll to position [0, 0]
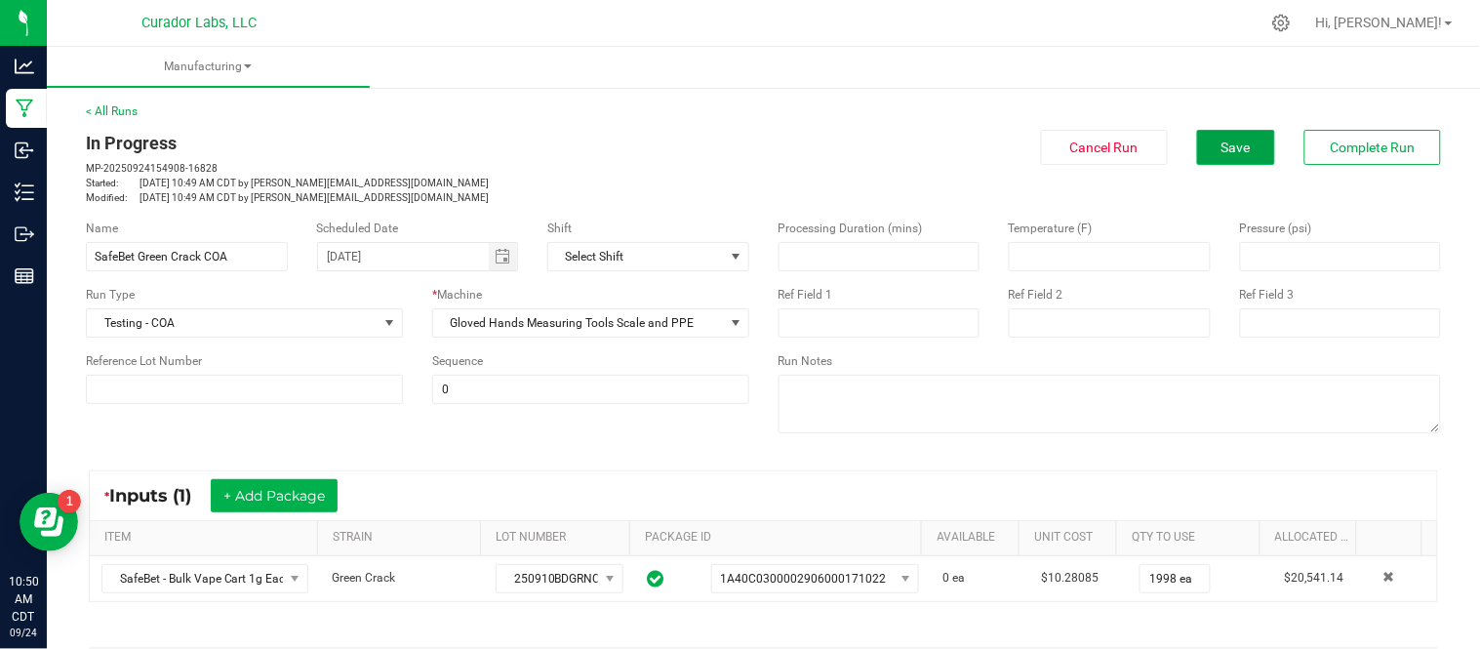
click at [1222, 153] on span "Save" at bounding box center [1236, 148] width 29 height 16
click at [1337, 150] on span "Complete Run" at bounding box center [1373, 148] width 85 height 16
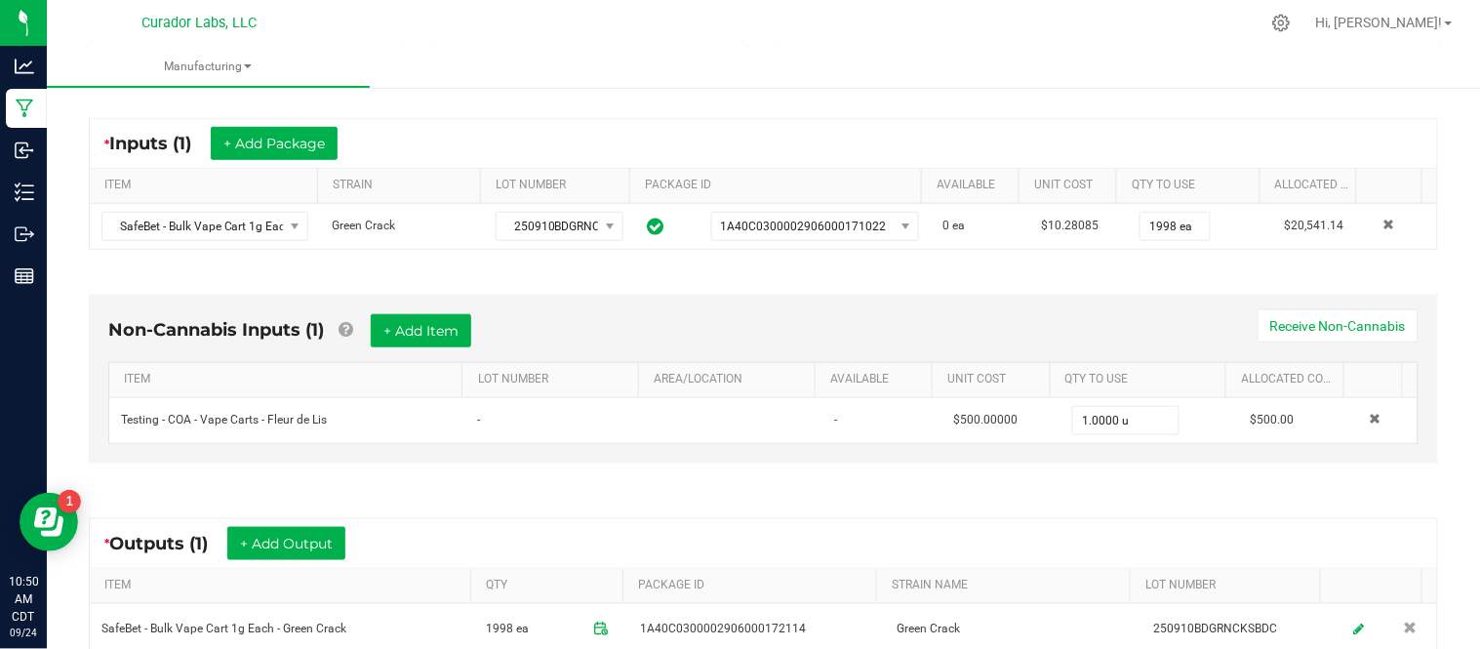
scroll to position [583, 0]
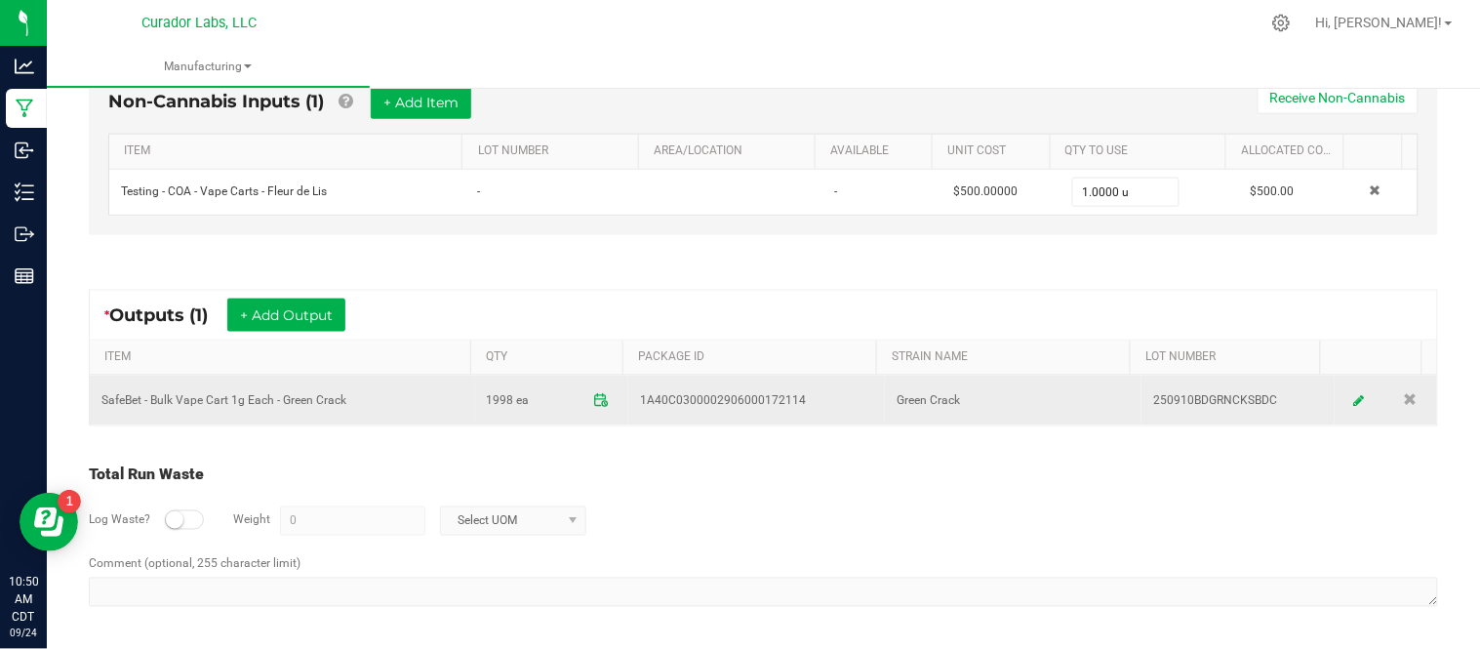
click at [425, 406] on td "SafeBet - Bulk Vape Cart 1g Each - Green Crack" at bounding box center [282, 401] width 385 height 50
click at [1354, 397] on icon at bounding box center [1360, 400] width 12 height 14
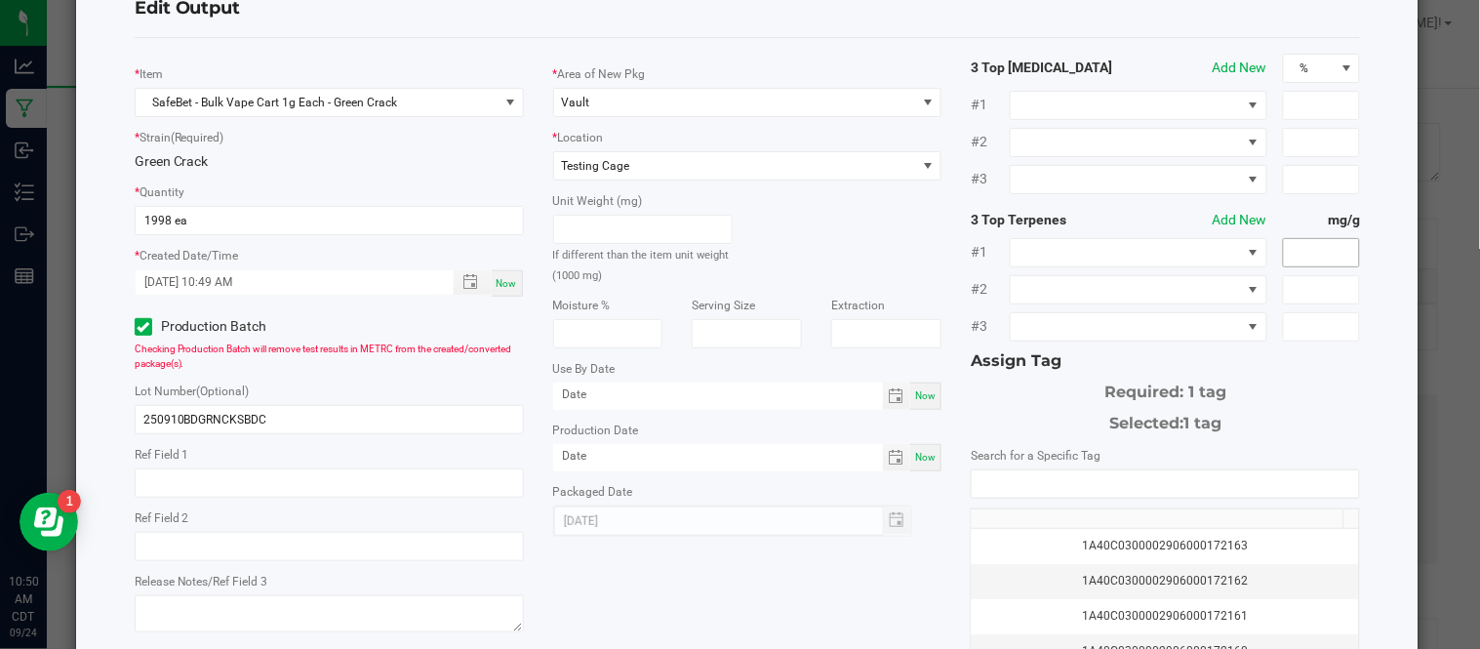
scroll to position [0, 0]
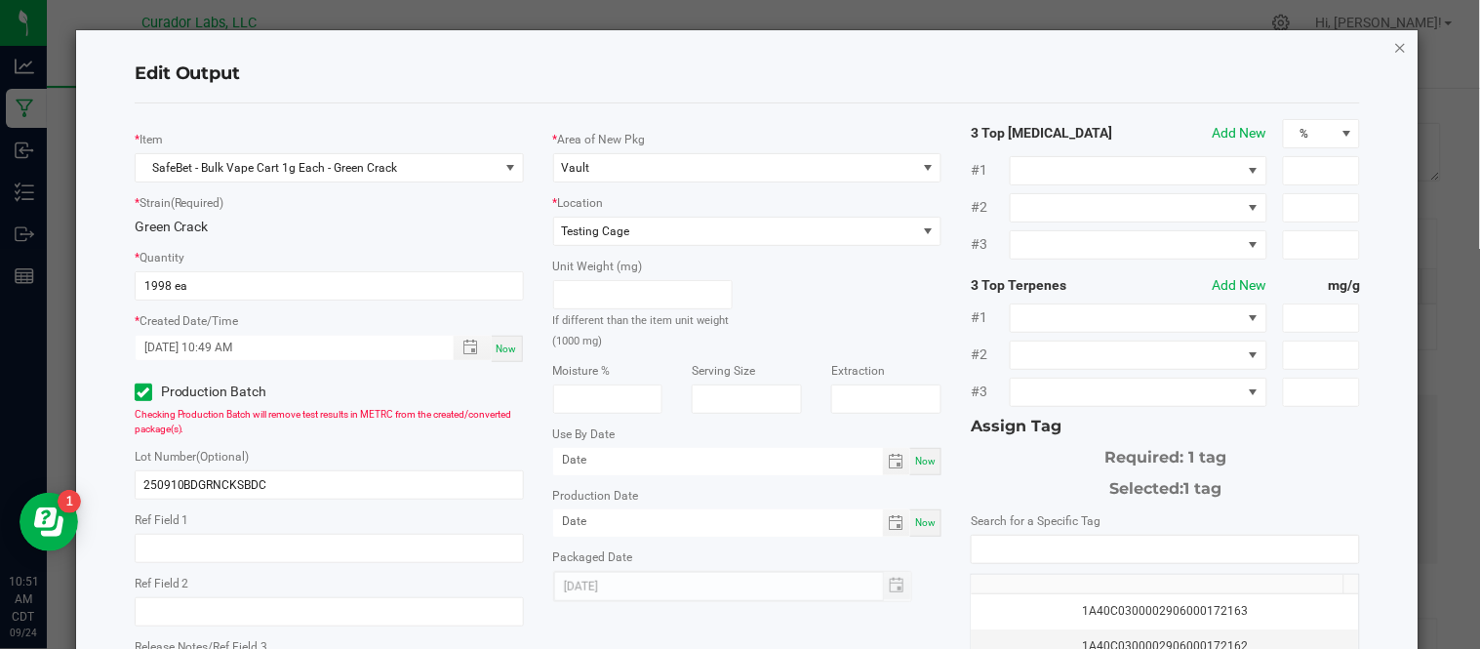
click at [1395, 46] on icon "button" at bounding box center [1402, 46] width 14 height 23
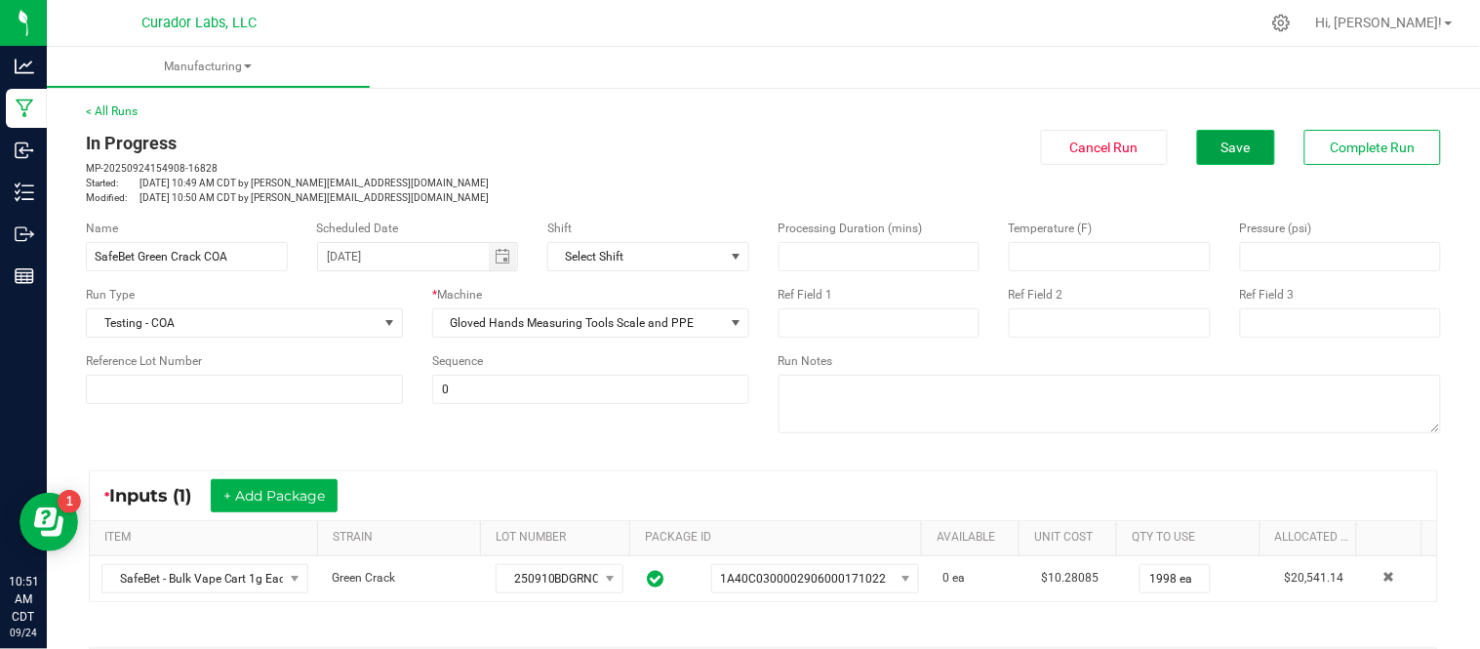
click at [1223, 144] on span "Save" at bounding box center [1236, 148] width 29 height 16
click at [1339, 157] on button "Complete Run" at bounding box center [1373, 147] width 137 height 35
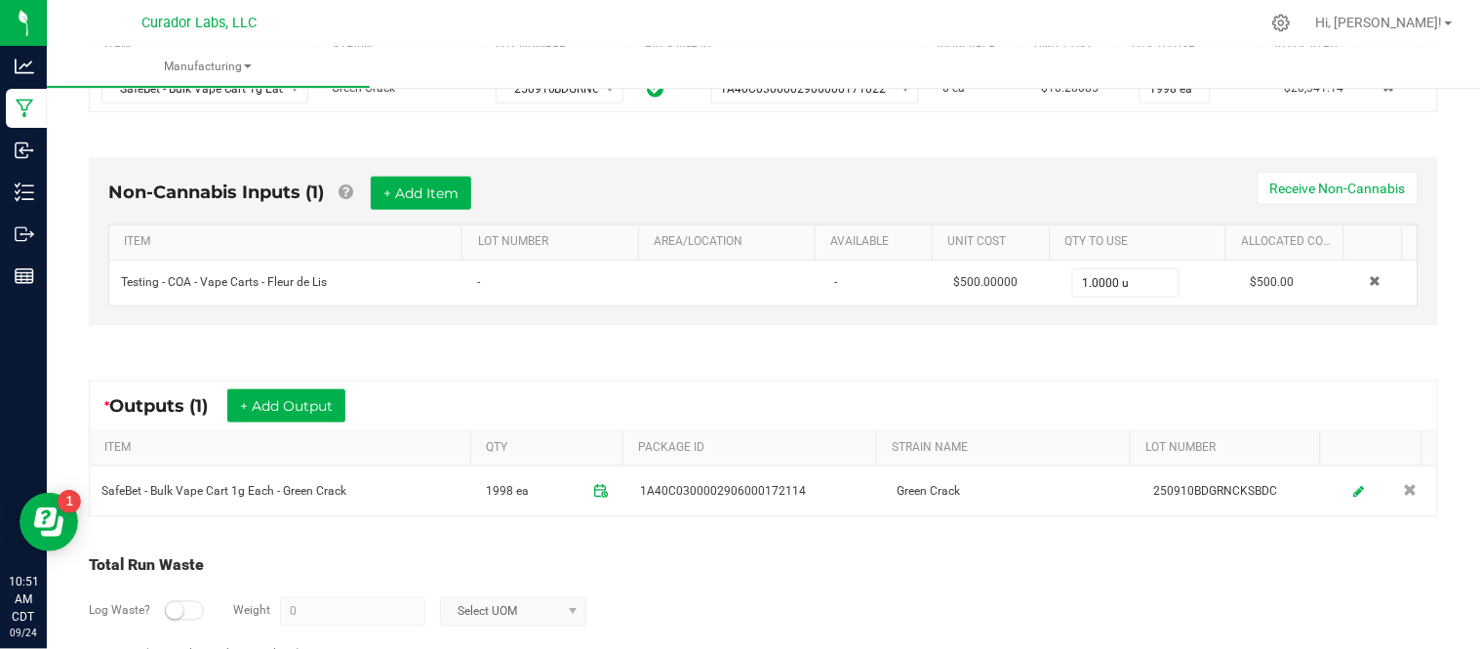
scroll to position [491, 0]
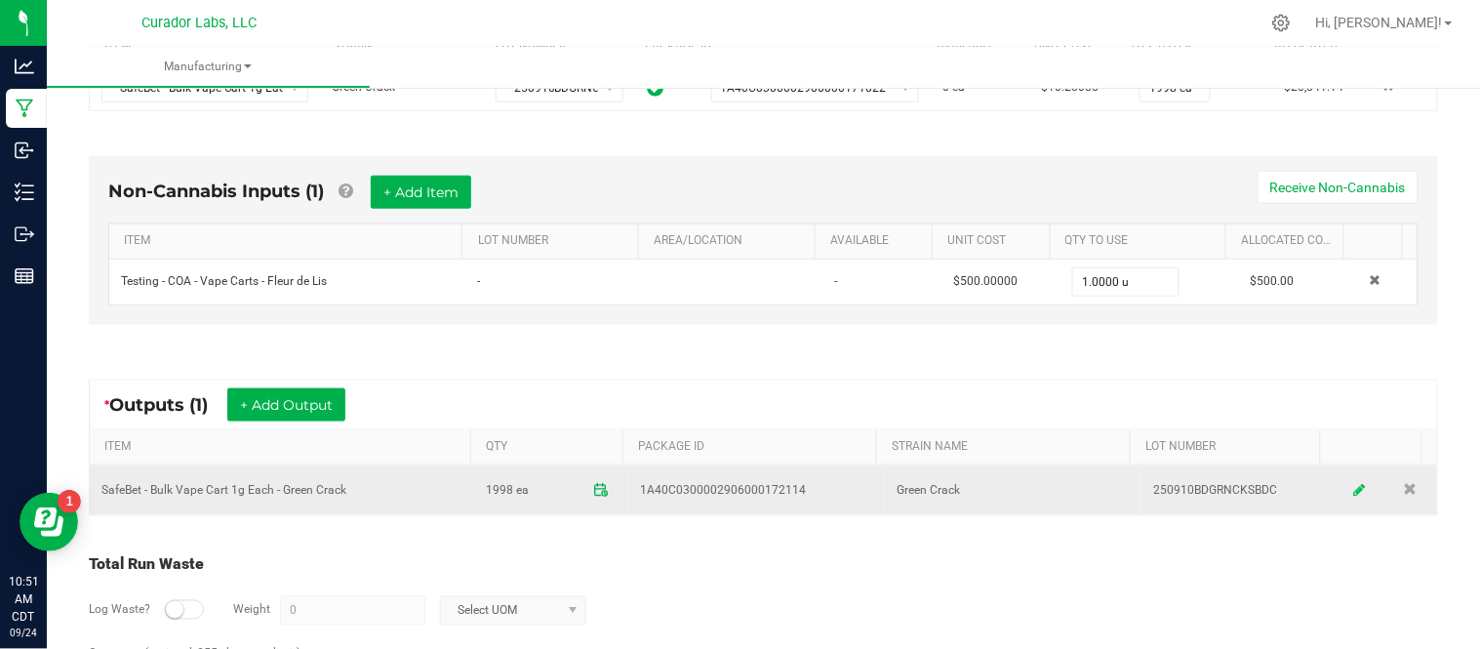
click at [1354, 491] on icon at bounding box center [1360, 490] width 12 height 14
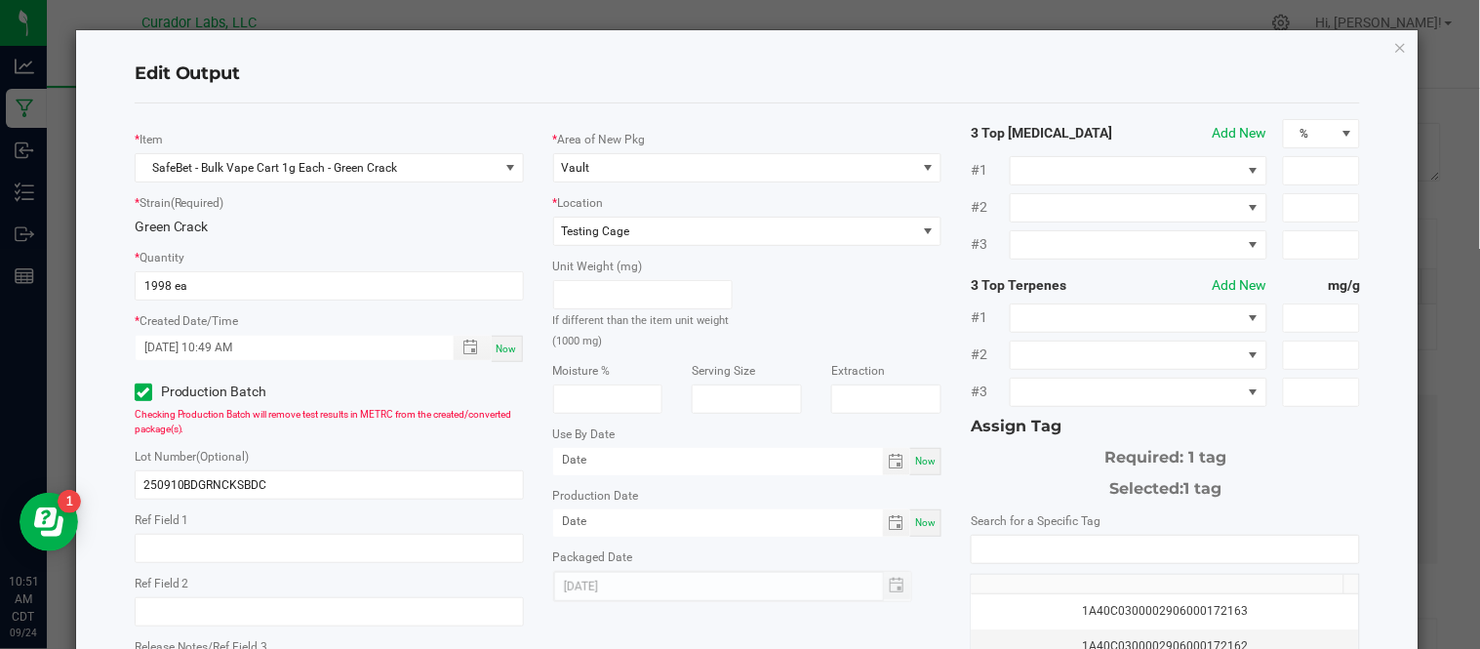
click at [915, 465] on span "Now" at bounding box center [925, 461] width 20 height 11
click at [686, 464] on input "[DATE]" at bounding box center [718, 460] width 330 height 24
type input "[DATE]"
click at [775, 501] on div "Production Date Now" at bounding box center [747, 511] width 389 height 52
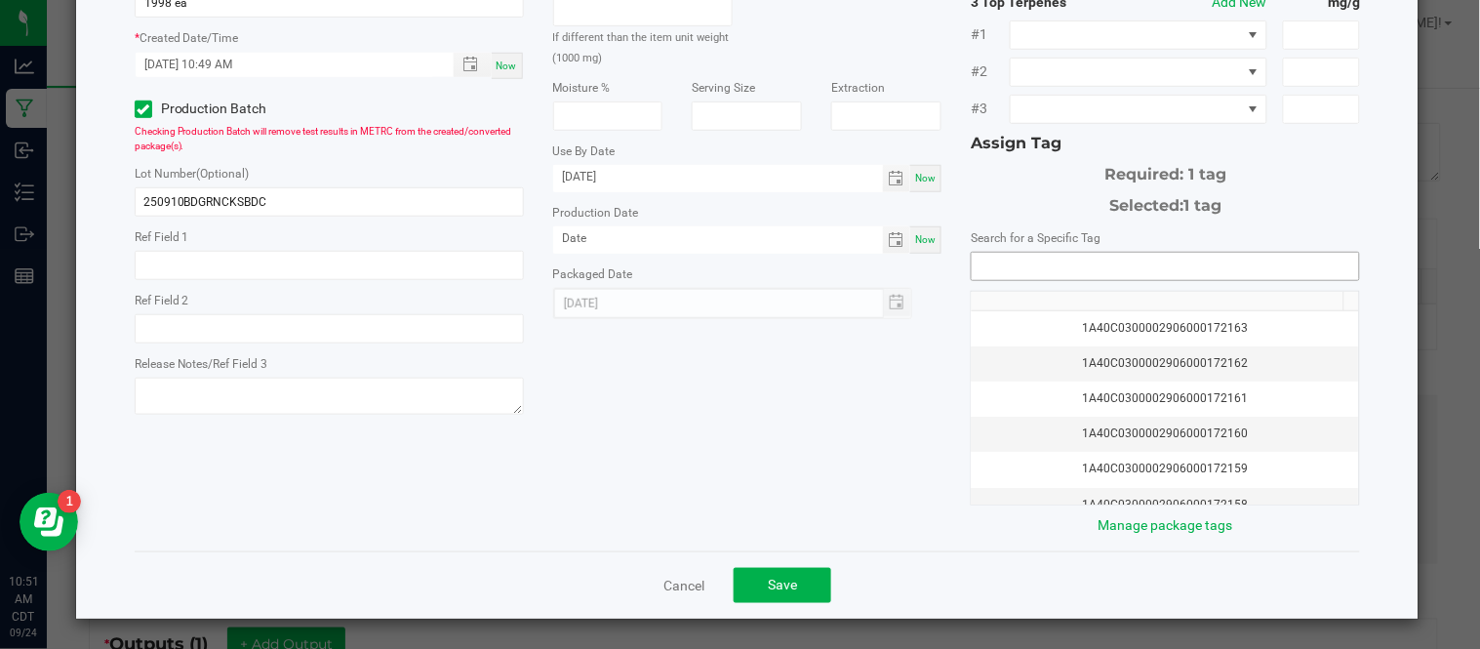
click at [1018, 266] on input "NO DATA FOUND" at bounding box center [1165, 266] width 387 height 27
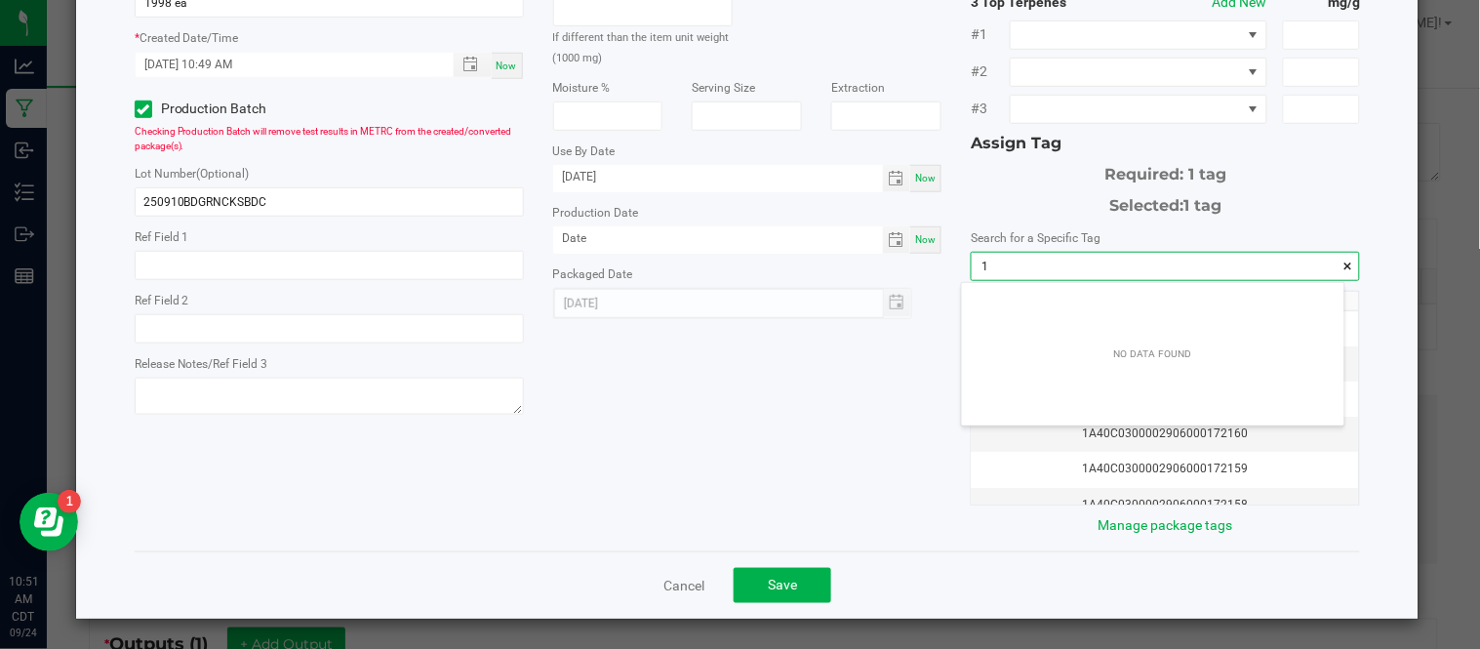
scroll to position [26, 382]
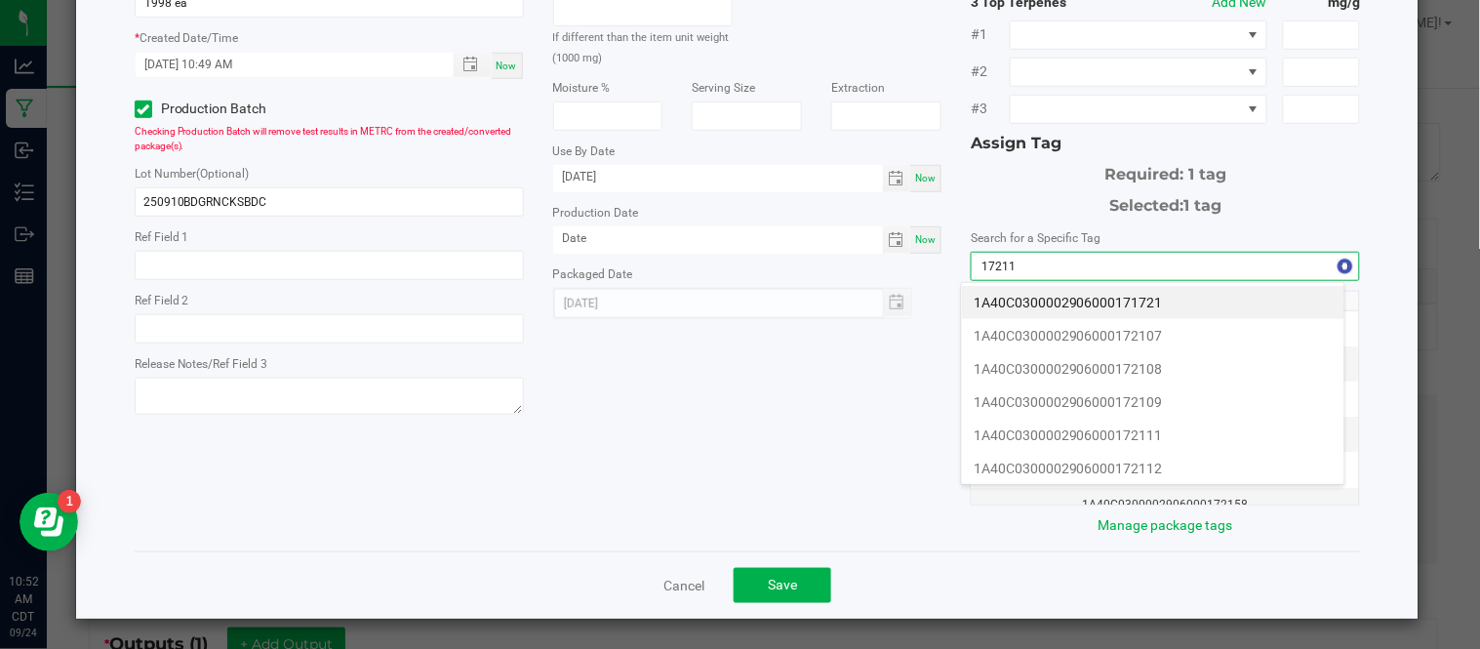
type input "172114"
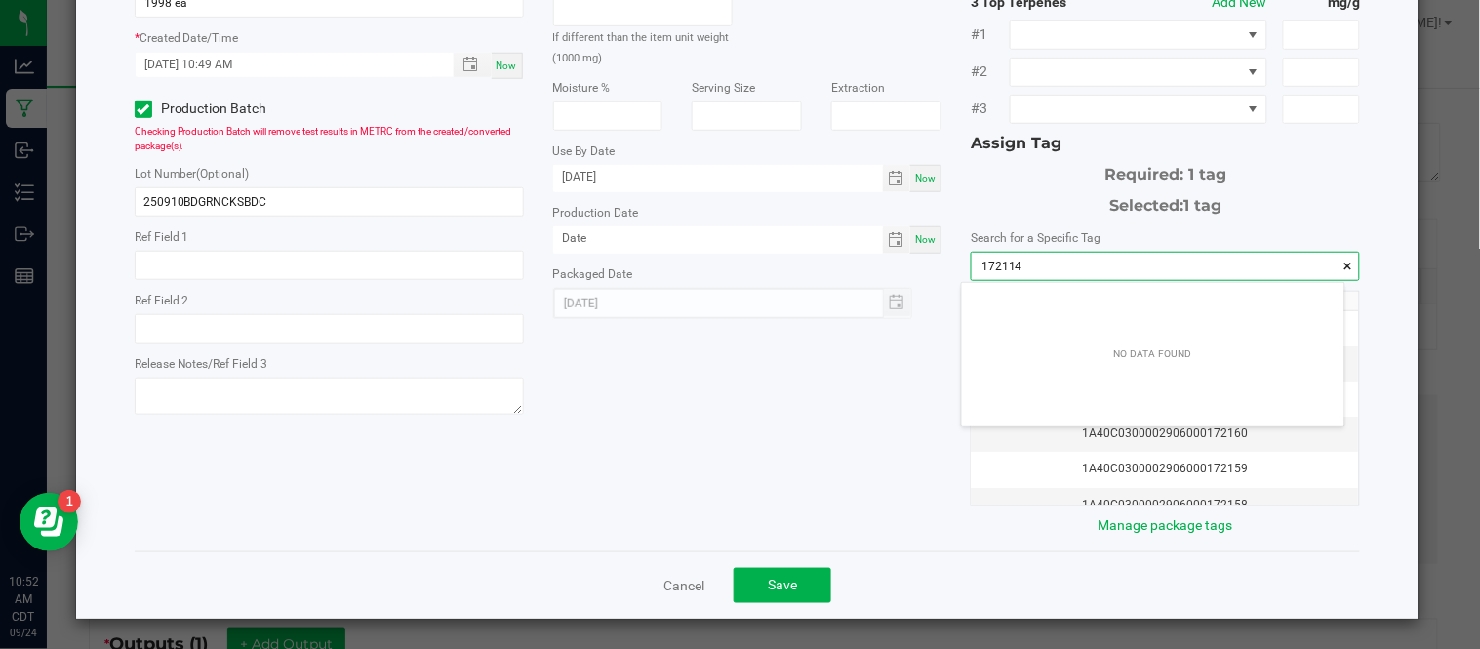
click at [1342, 266] on span at bounding box center [1348, 267] width 12 height 20
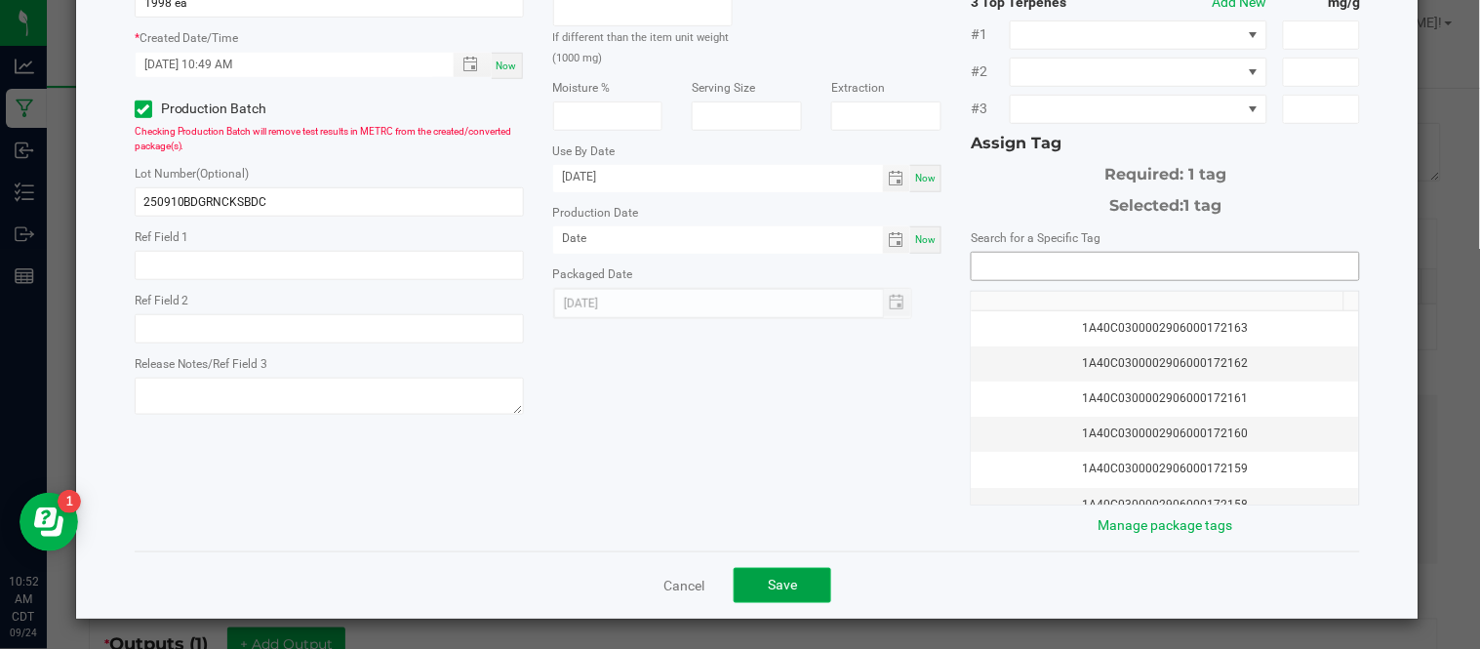
click at [794, 577] on button "Save" at bounding box center [783, 585] width 98 height 35
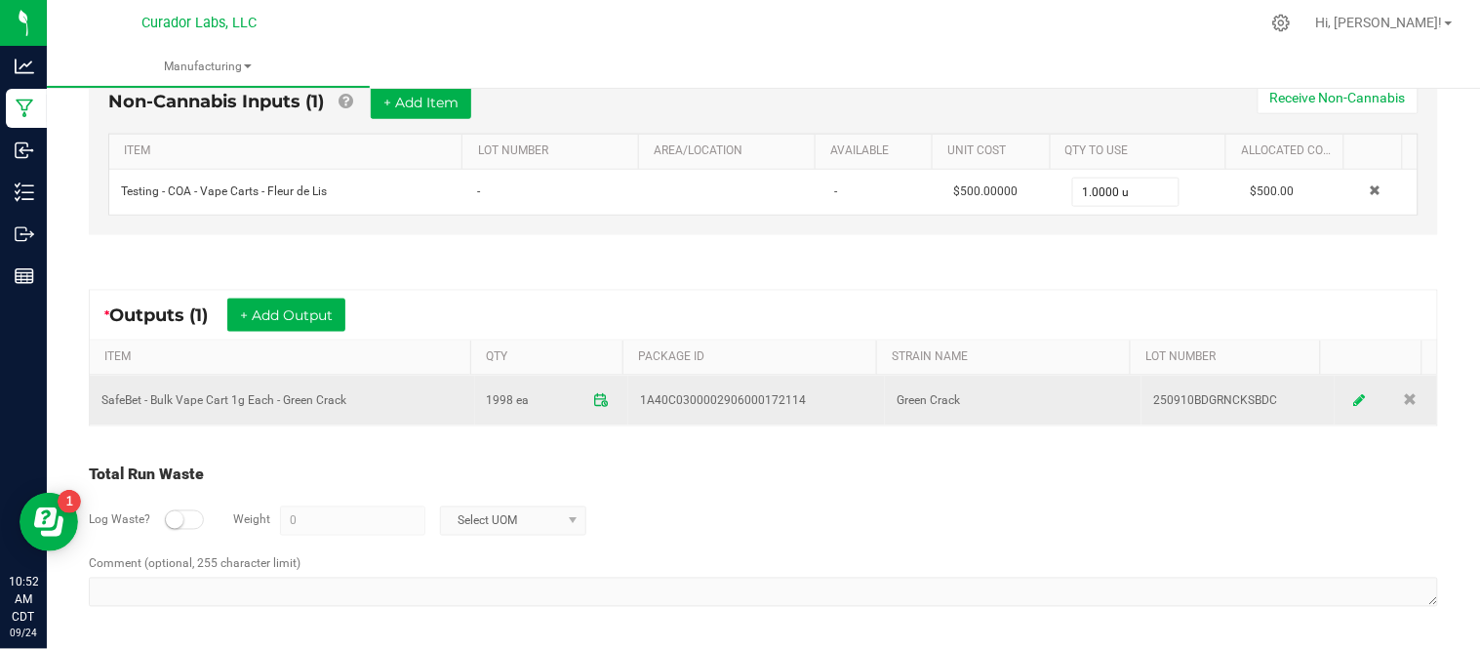
click at [1354, 402] on icon at bounding box center [1360, 400] width 12 height 14
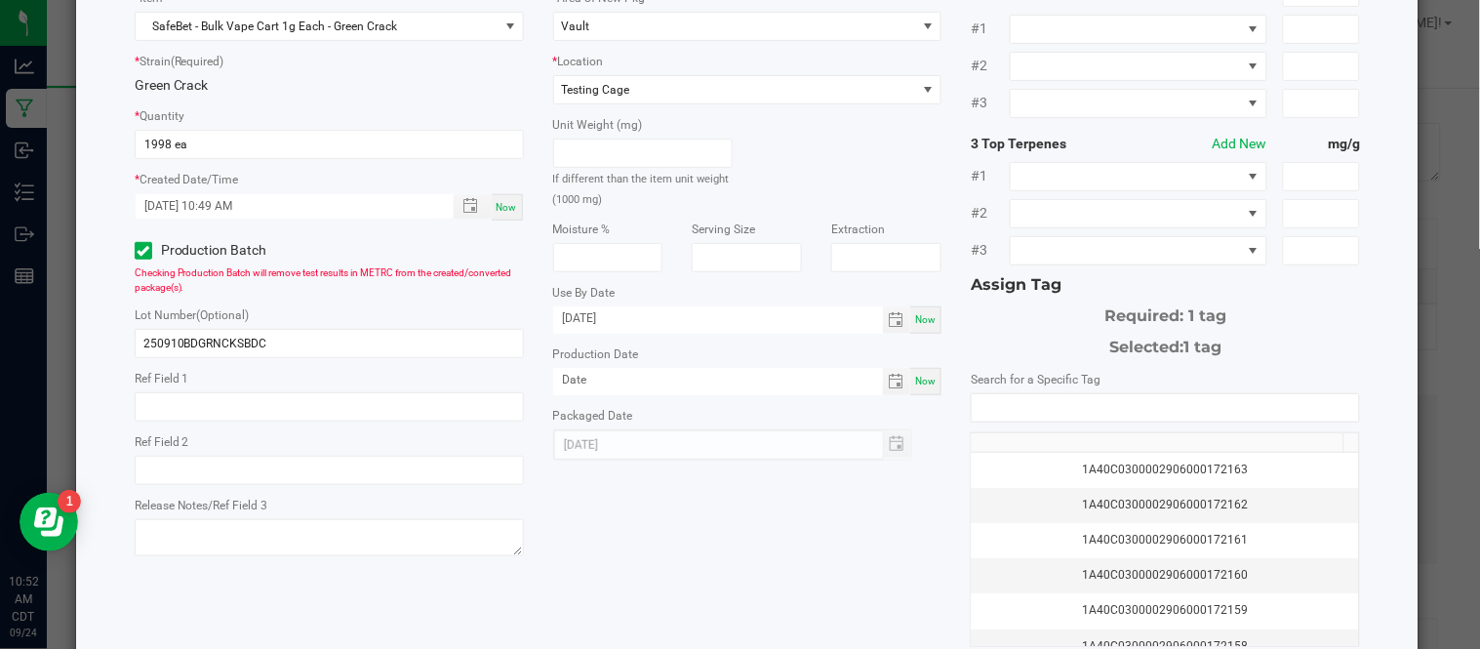
scroll to position [284, 0]
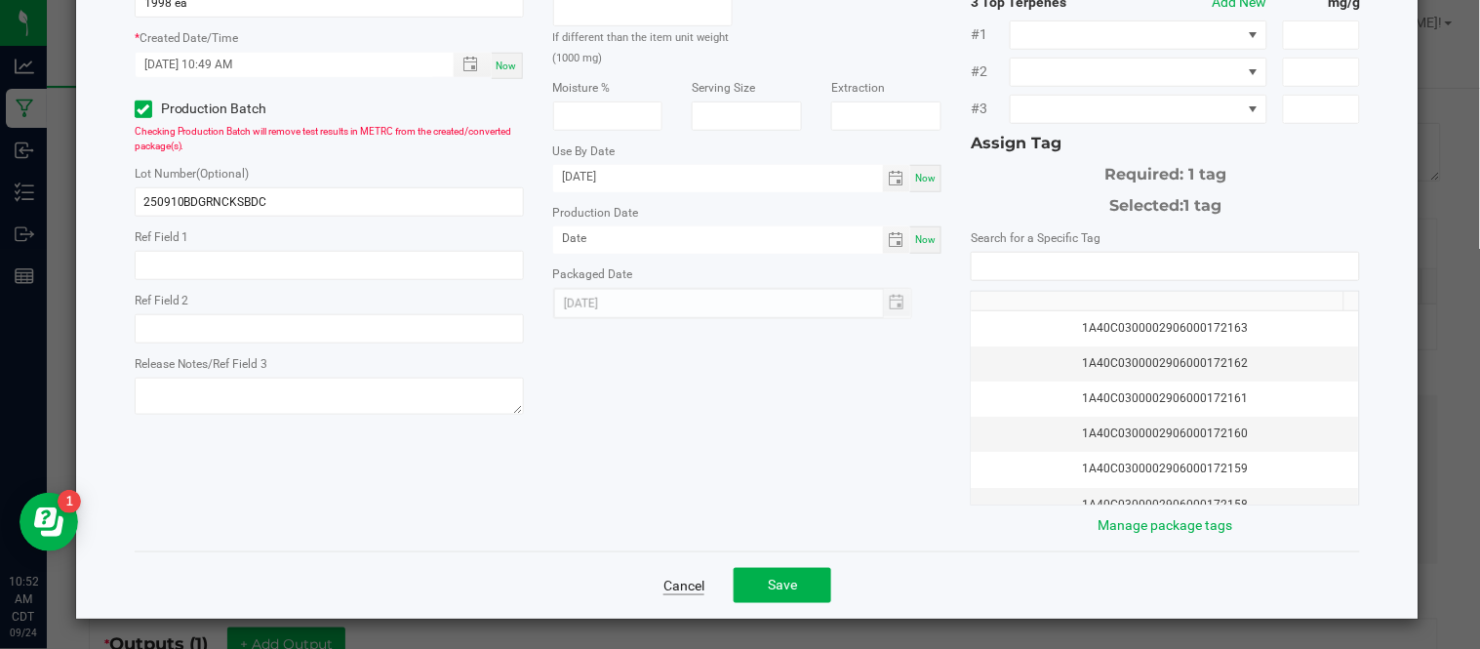
click at [678, 586] on link "Cancel" at bounding box center [684, 586] width 41 height 20
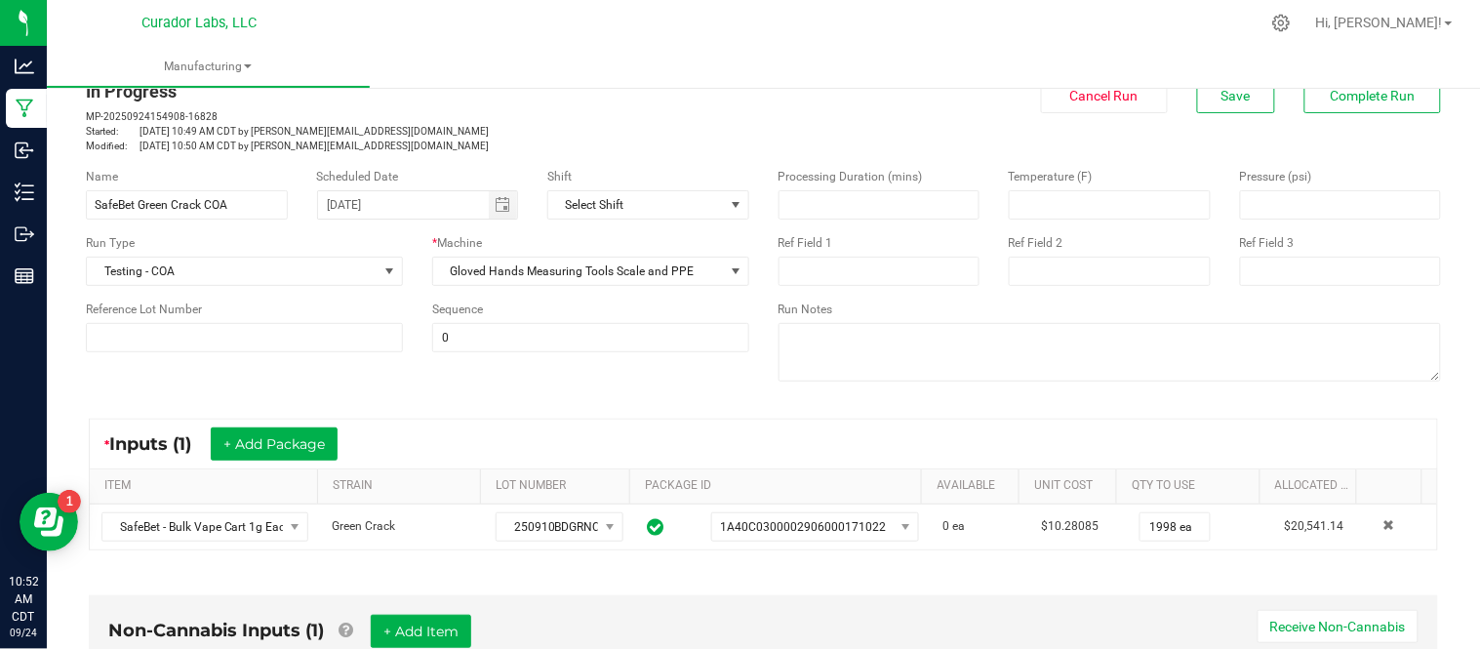
scroll to position [0, 0]
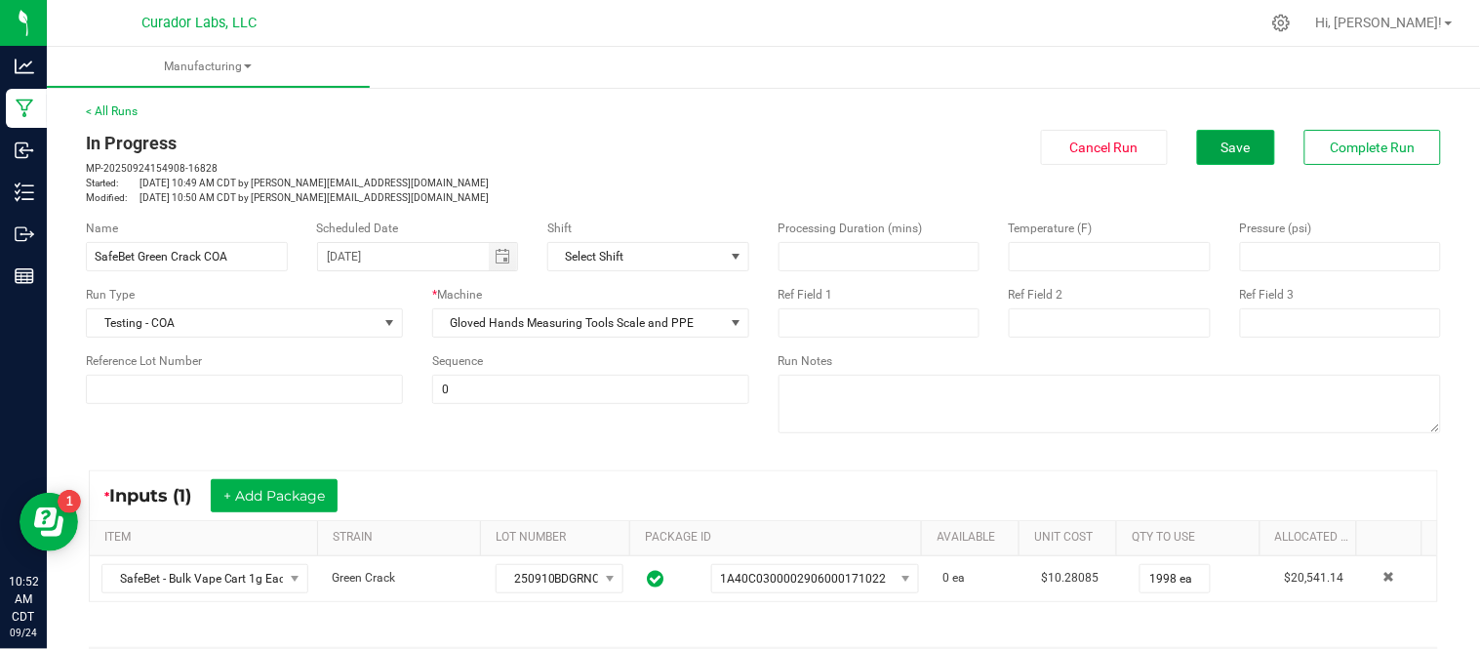
click at [1212, 158] on button "Save" at bounding box center [1236, 147] width 78 height 35
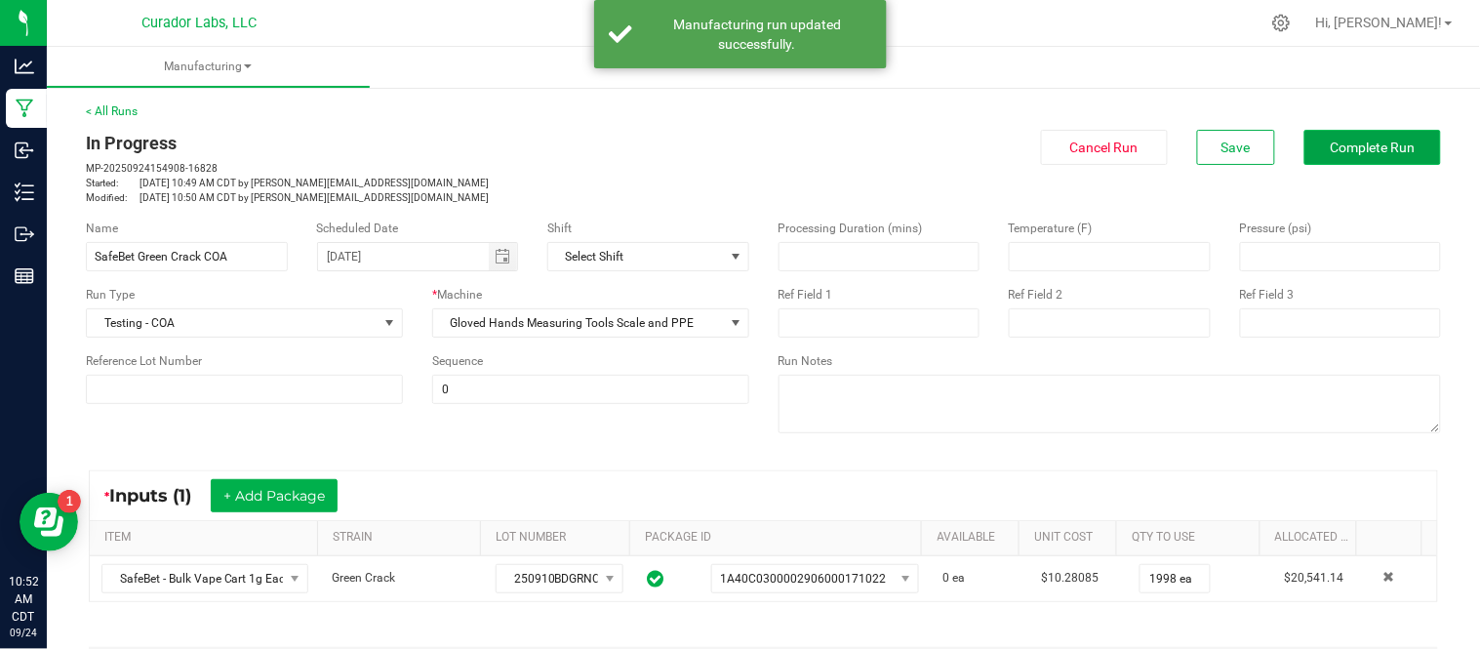
click at [1334, 141] on span "Complete Run" at bounding box center [1373, 148] width 85 height 16
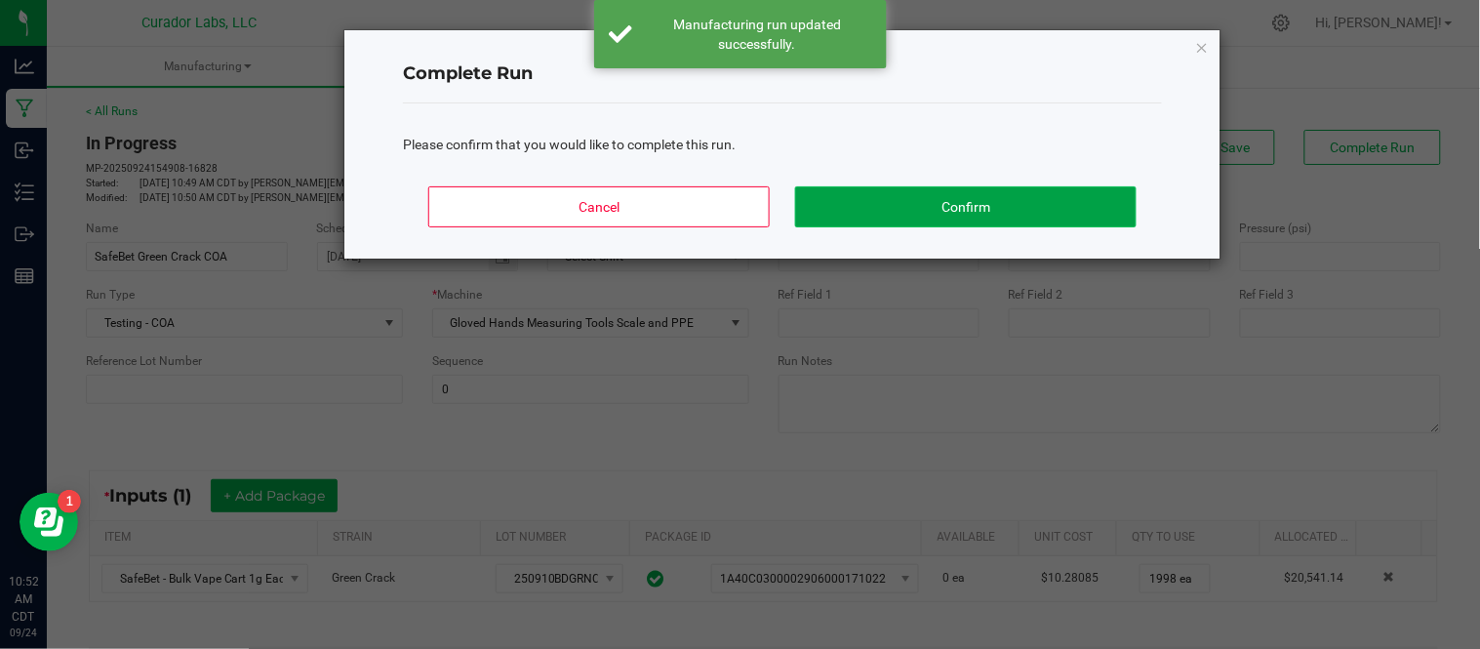
click at [987, 213] on button "Confirm" at bounding box center [966, 206] width 342 height 41
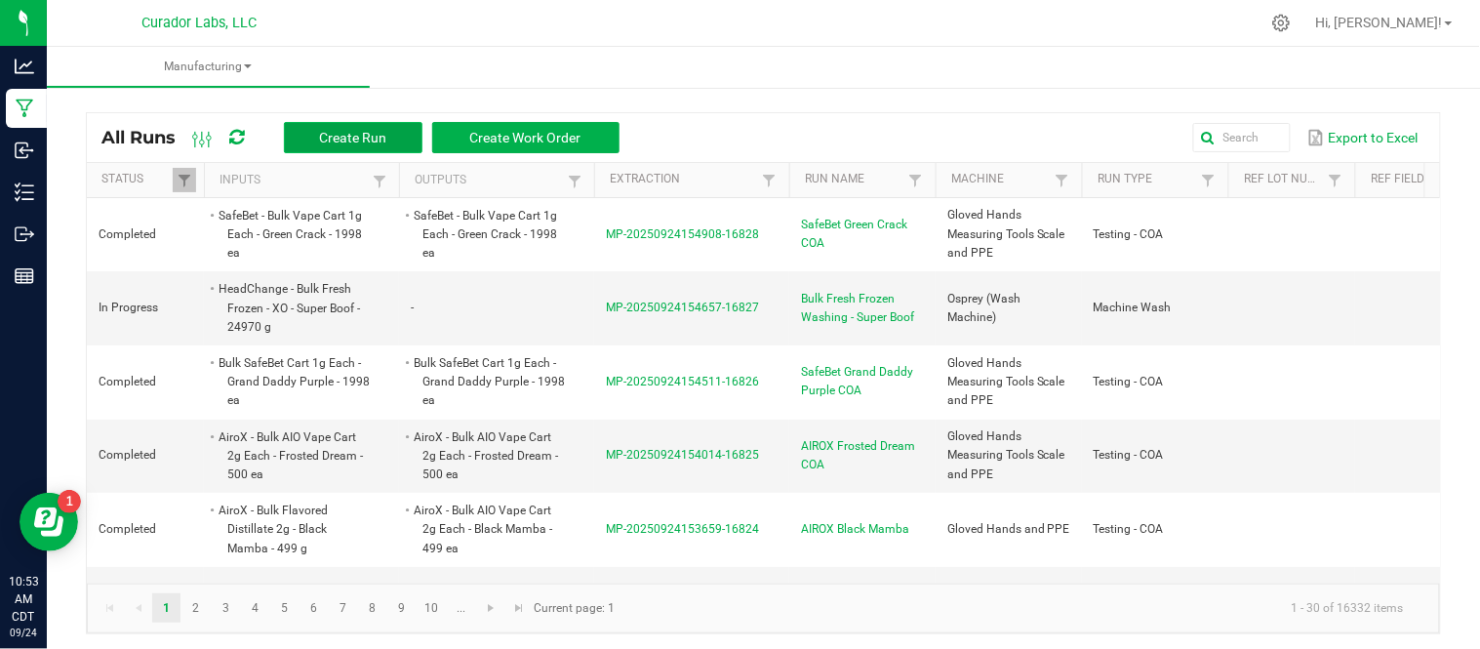
click at [376, 131] on span "Create Run" at bounding box center [352, 138] width 67 height 16
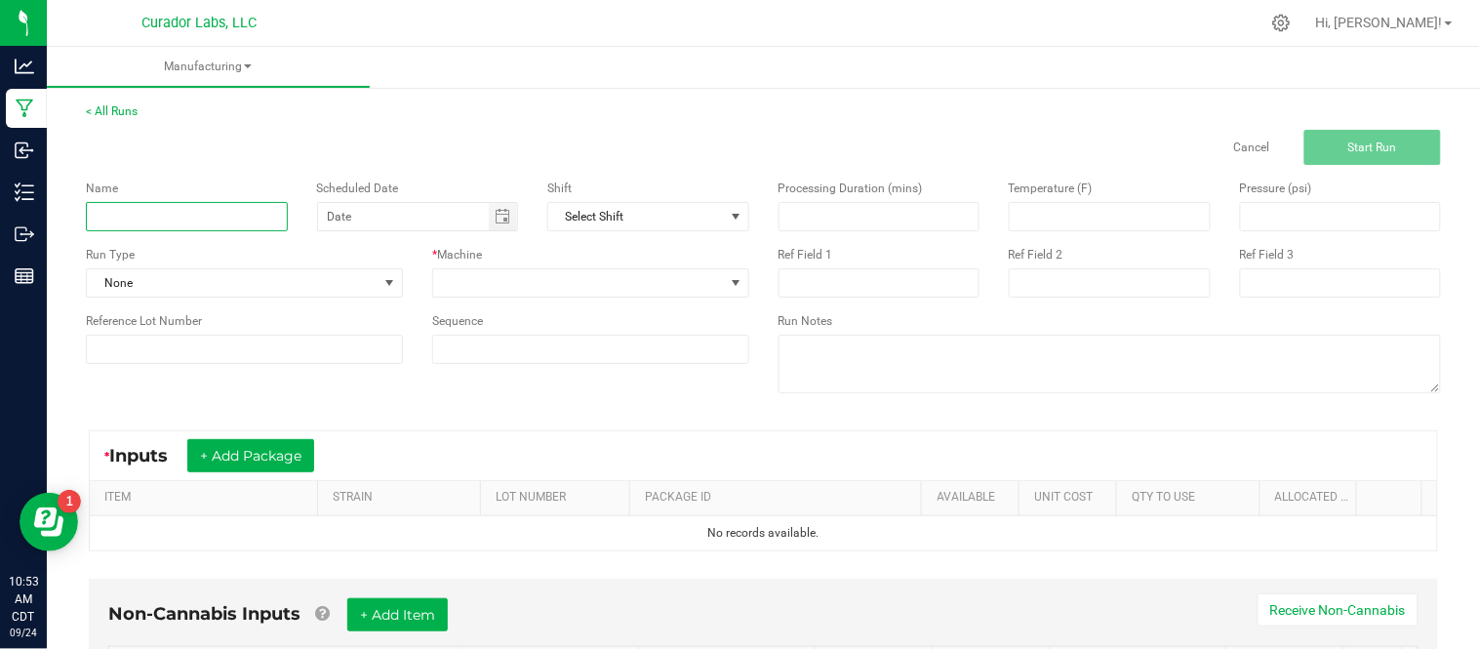
click at [252, 218] on input at bounding box center [187, 216] width 202 height 29
type input "AIRO Northern Lights COA"
click at [195, 196] on div "Name" at bounding box center [187, 189] width 202 height 18
click at [191, 219] on input at bounding box center [187, 216] width 202 height 29
type input "N"
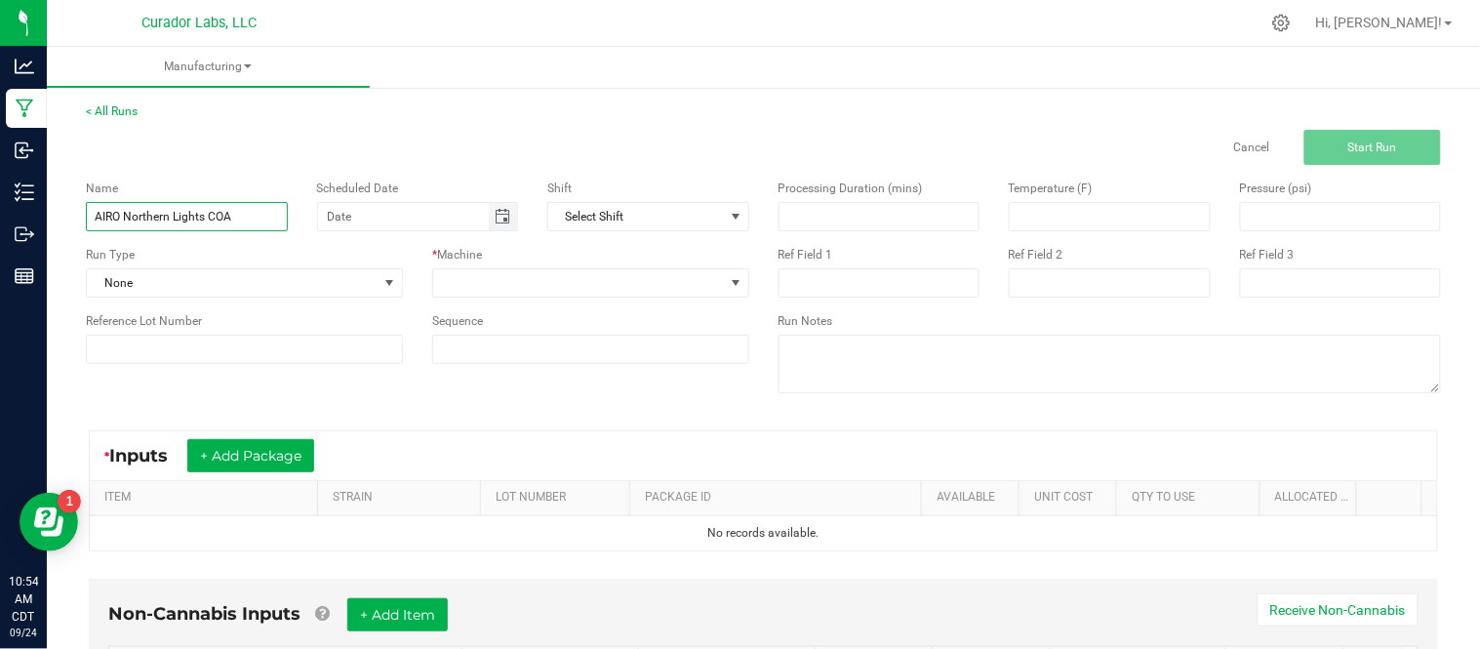
click at [501, 212] on span "Toggle calendar" at bounding box center [503, 217] width 16 height 16
type input "AIRO Northern Lights COA"
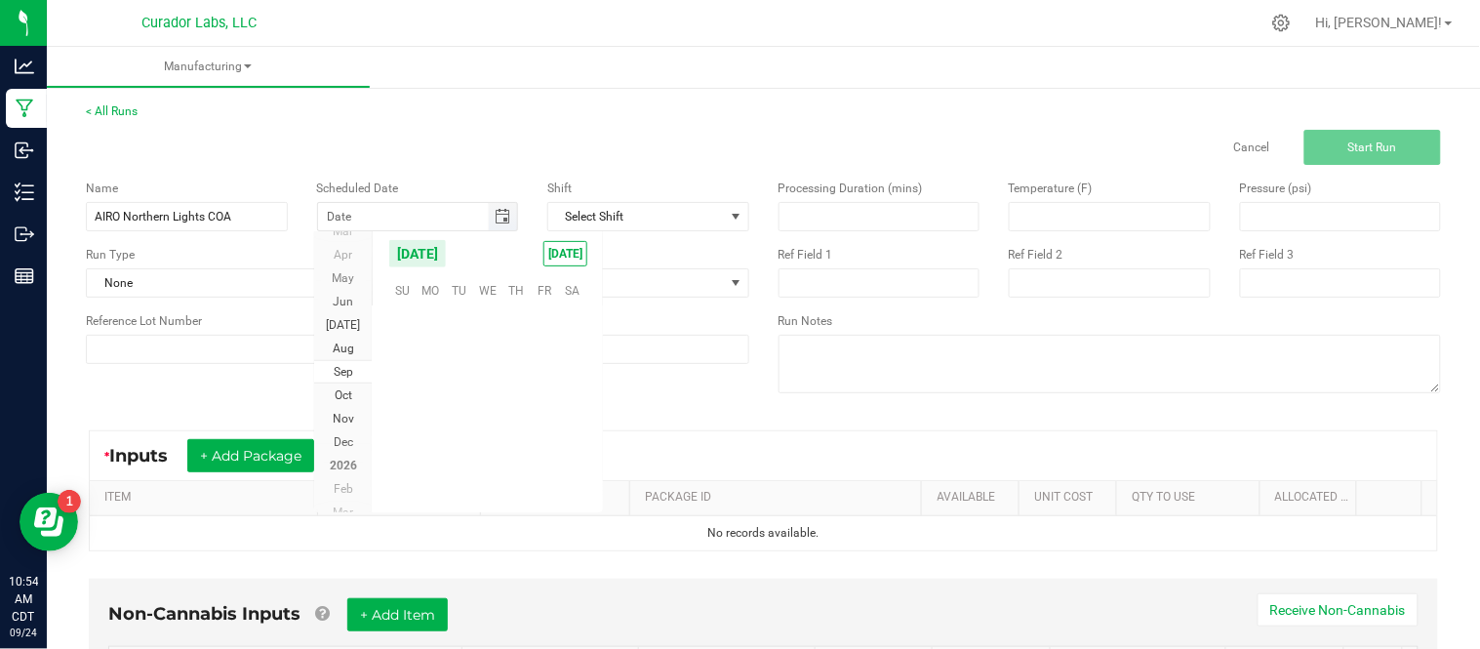
scroll to position [316495, 0]
click at [566, 260] on span "[DATE]" at bounding box center [566, 253] width 44 height 25
type input "[DATE]"
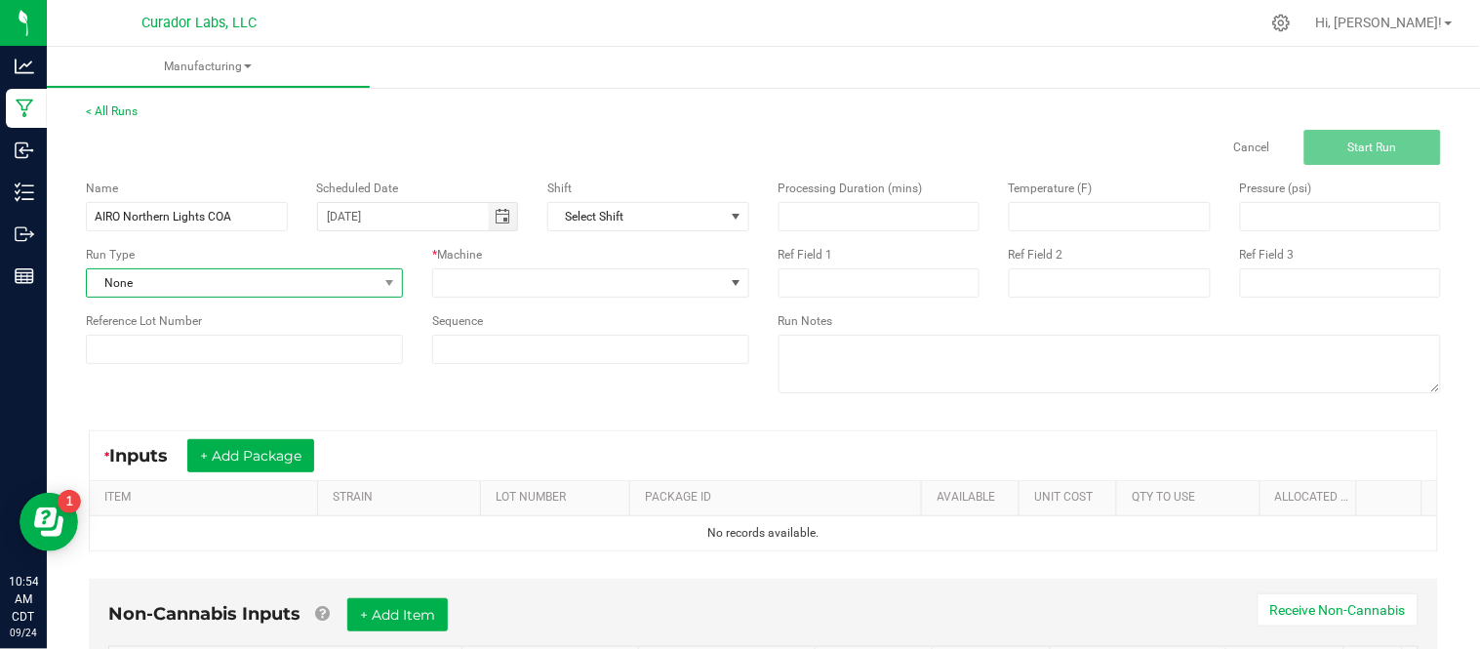
click at [285, 277] on span "None" at bounding box center [232, 282] width 291 height 27
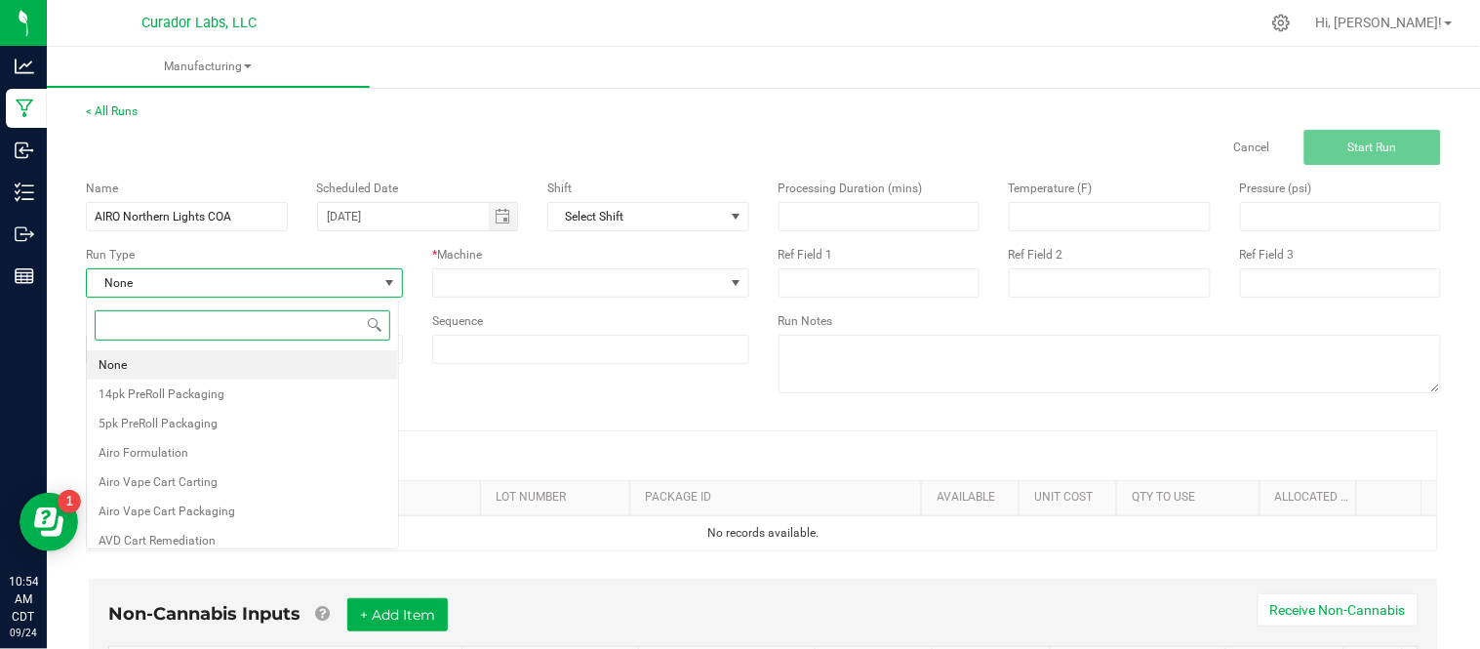
scroll to position [29, 312]
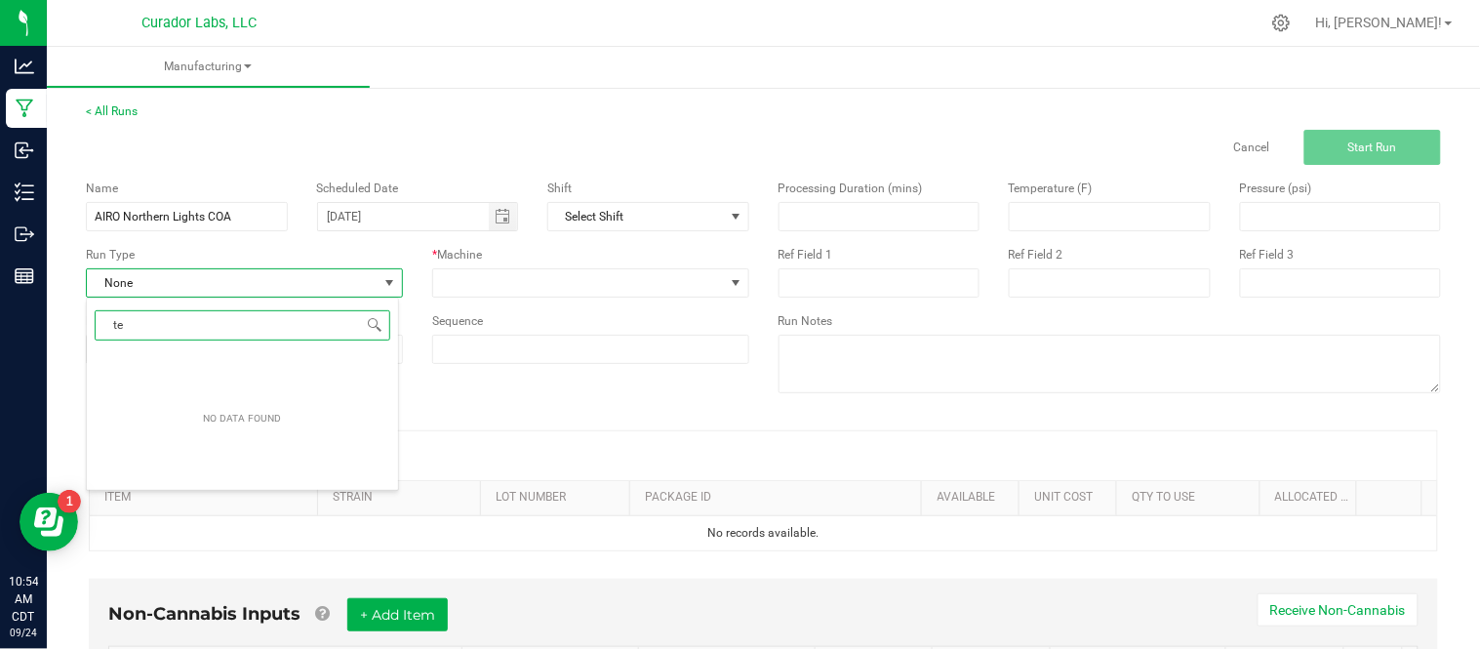
type input "tes"
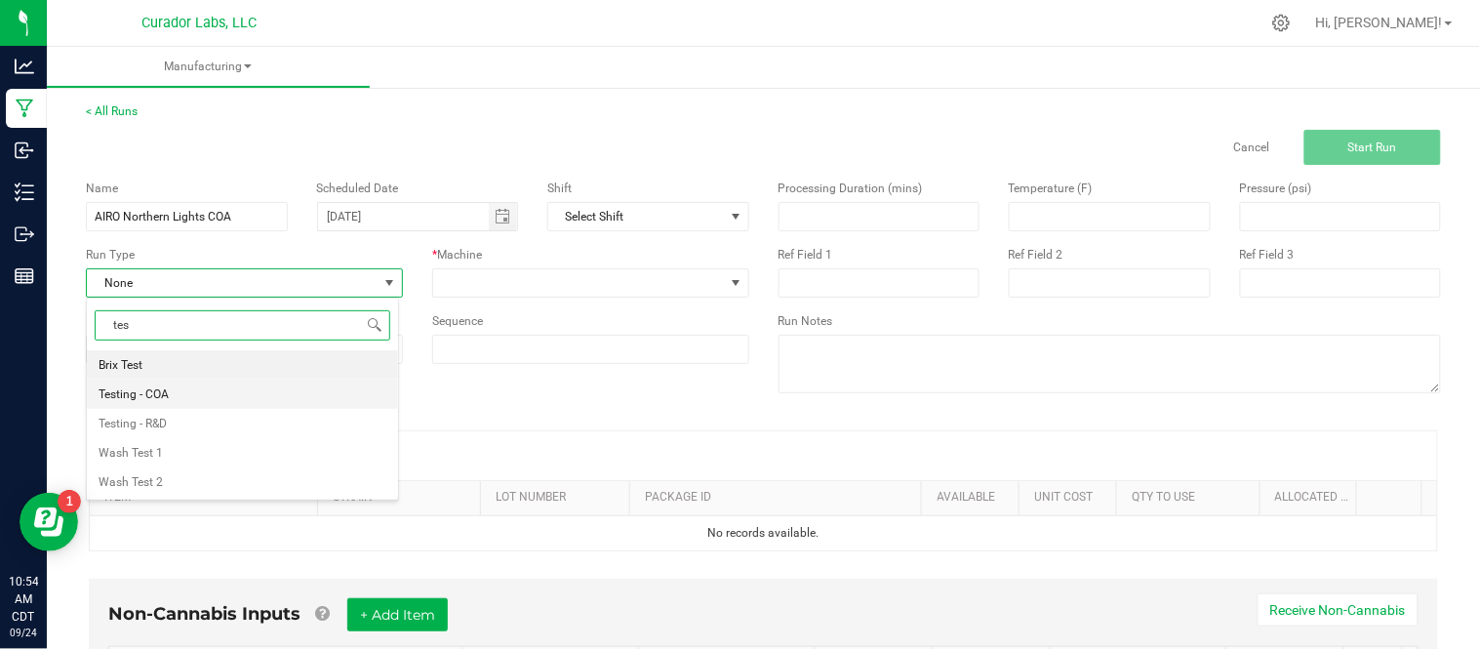
click at [259, 401] on li "Testing - COA" at bounding box center [242, 394] width 311 height 29
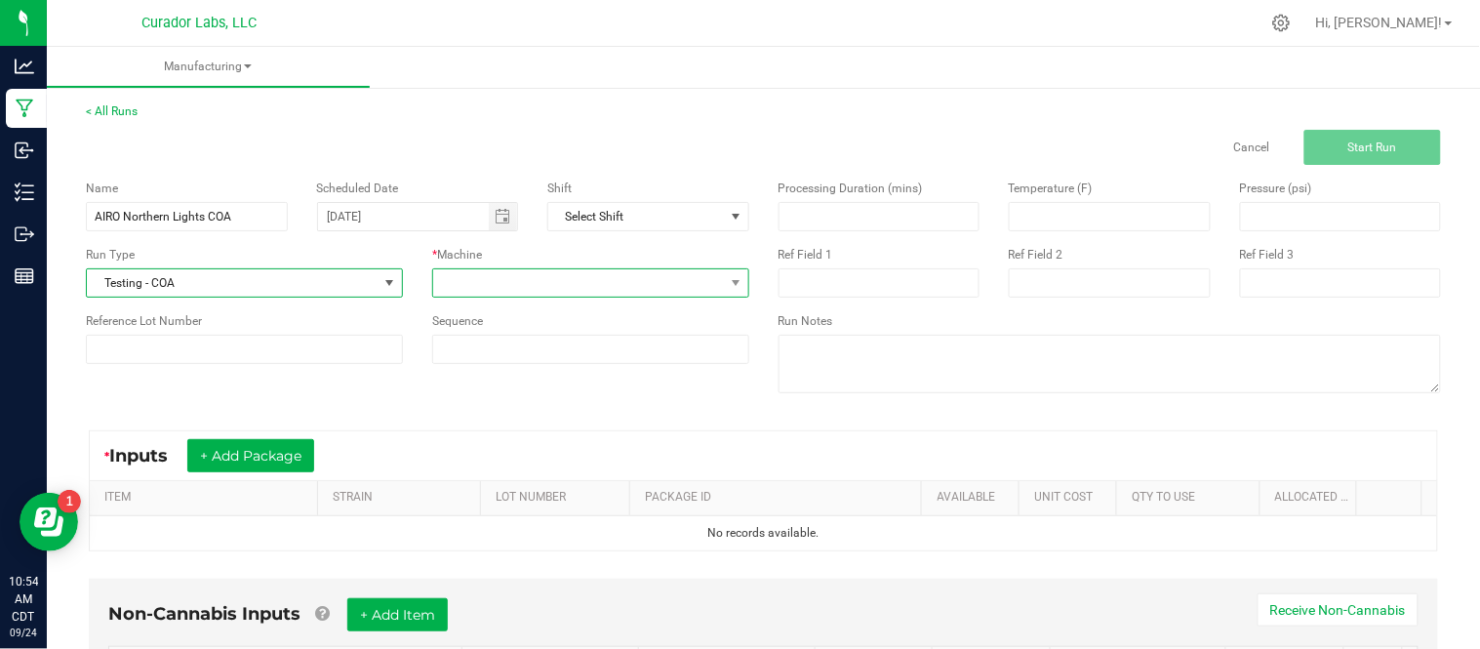
click at [517, 297] on span at bounding box center [590, 282] width 317 height 29
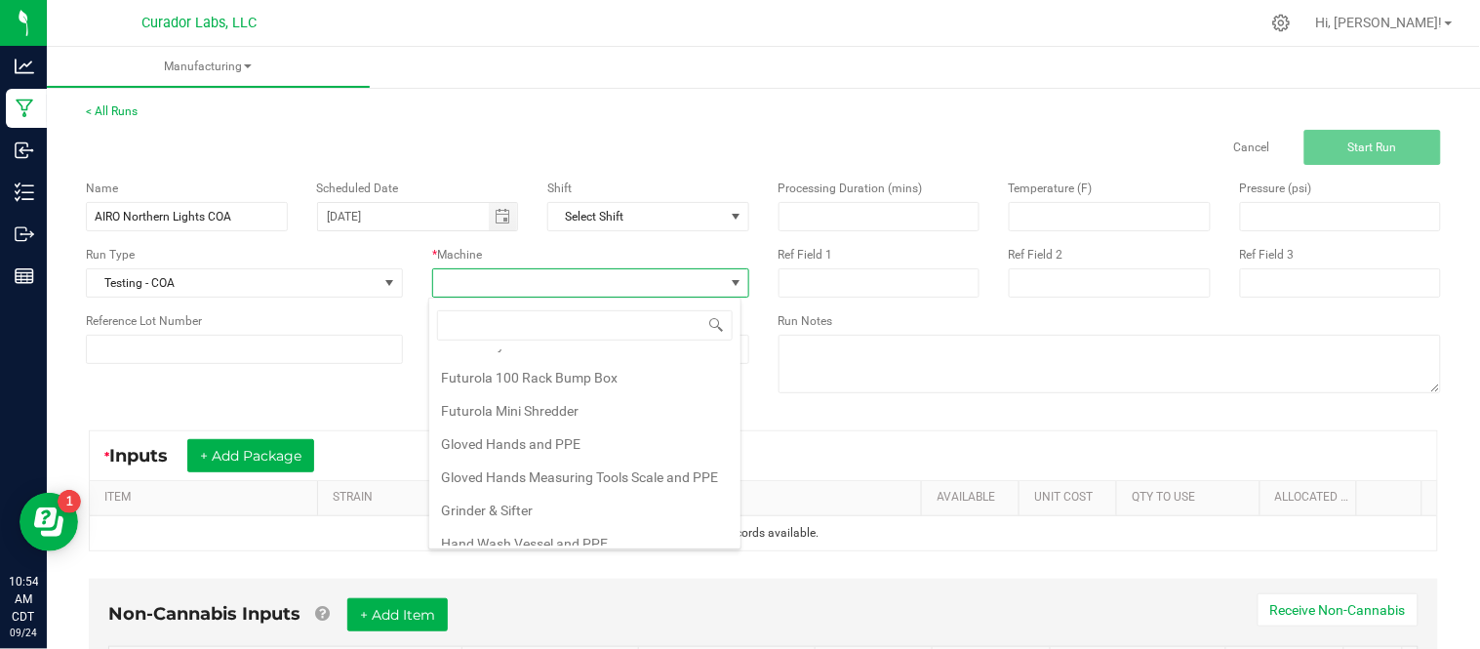
scroll to position [232, 0]
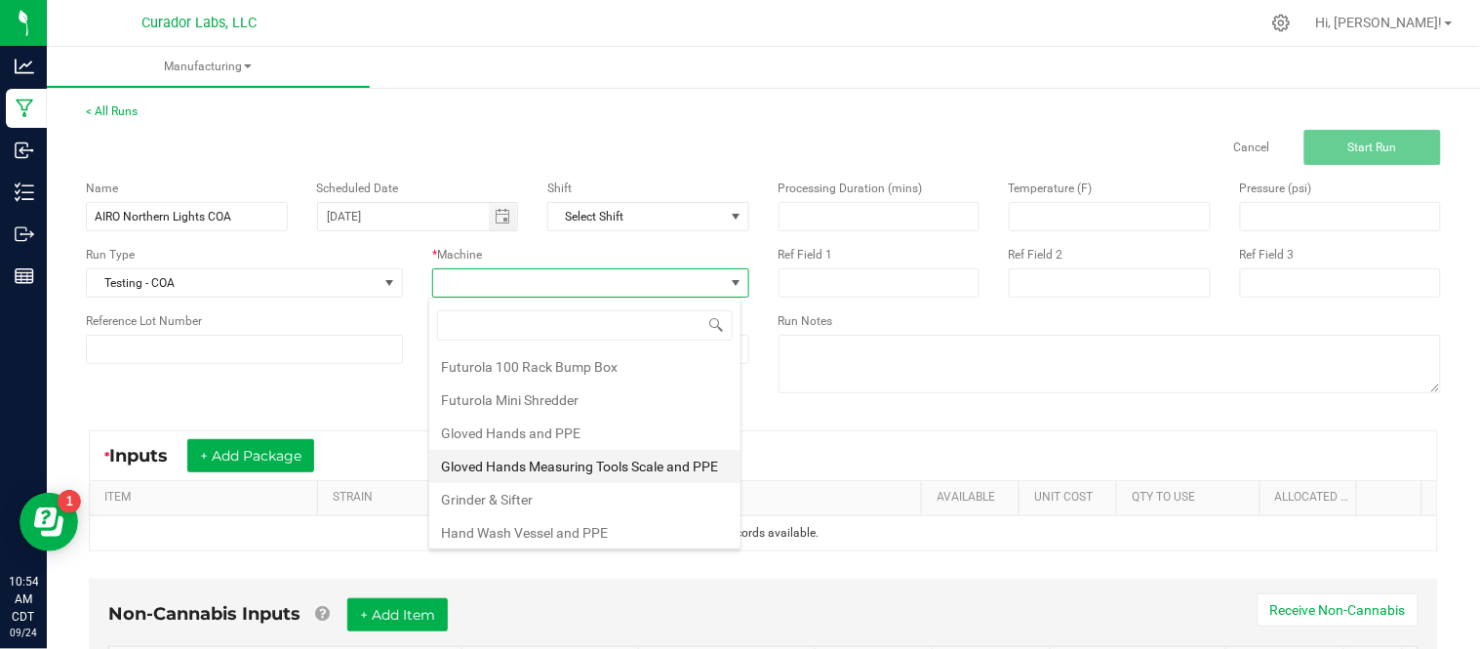
click at [609, 470] on li "Gloved Hands Measuring Tools Scale and PPE" at bounding box center [584, 466] width 311 height 33
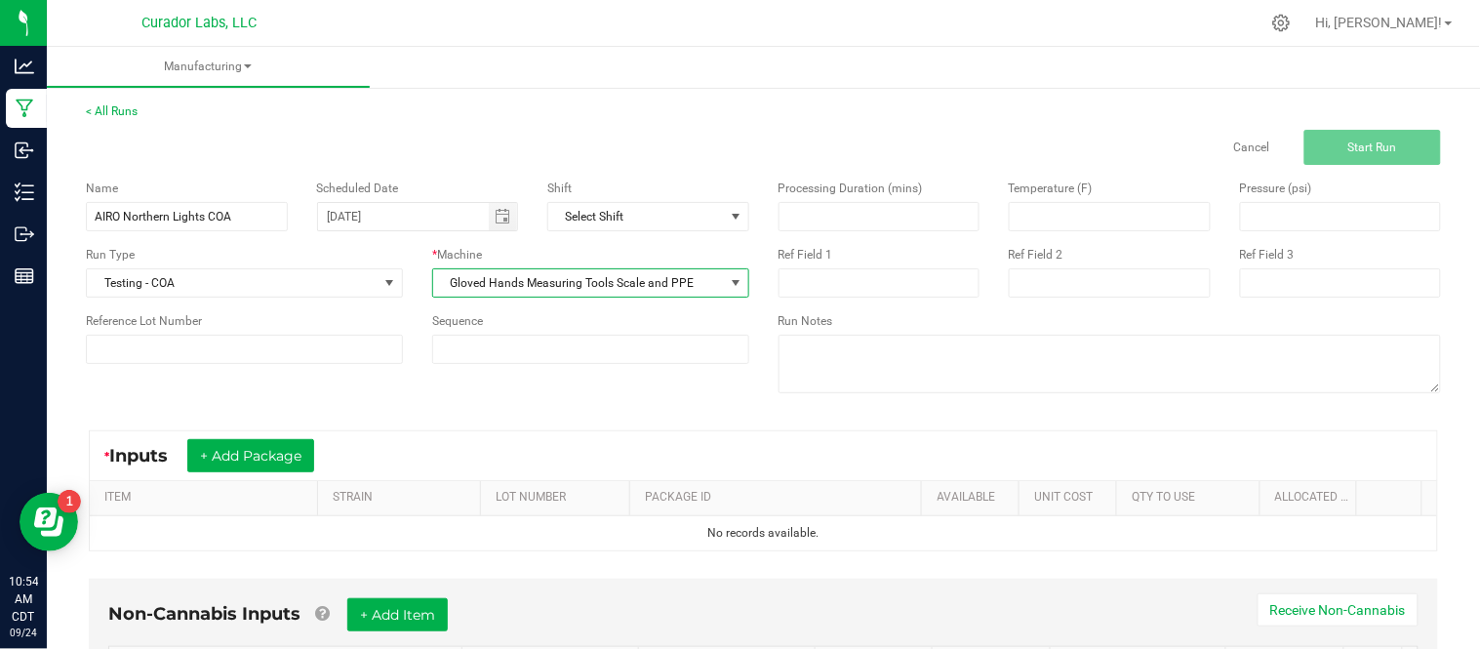
scroll to position [144, 0]
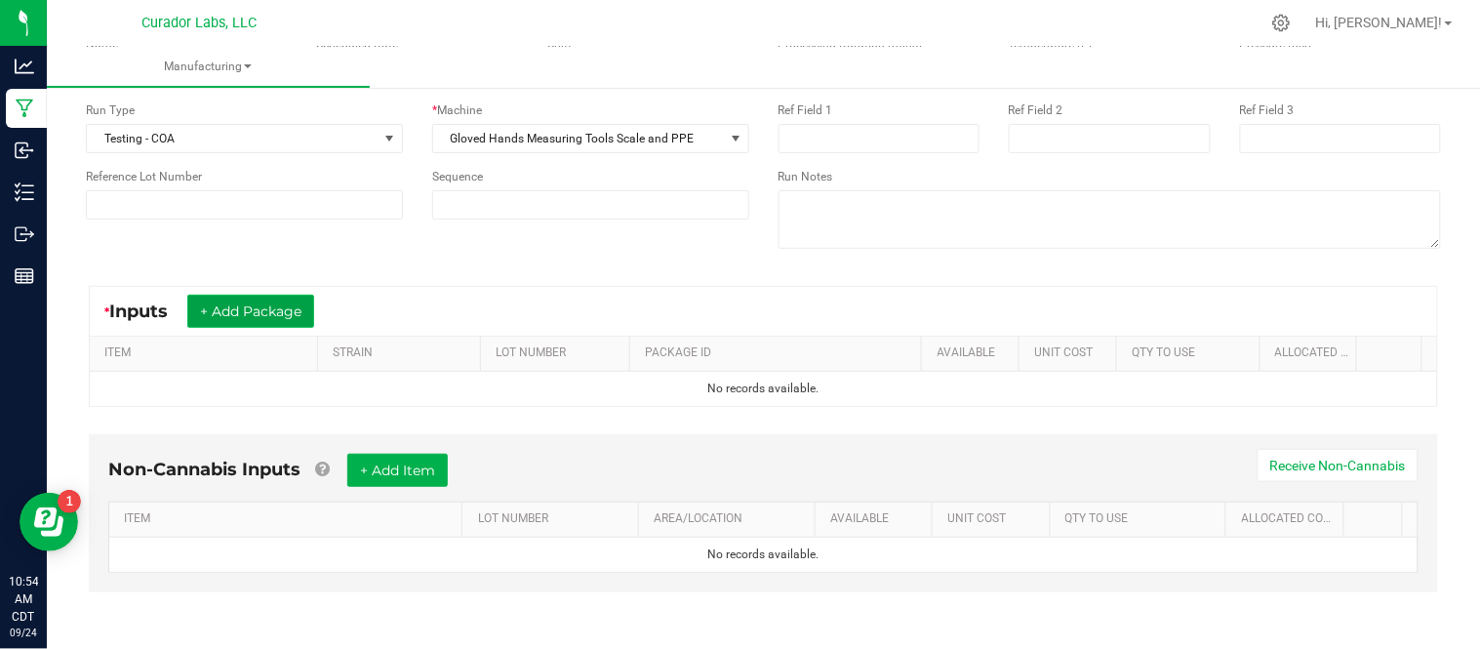
click at [267, 310] on button "+ Add Package" at bounding box center [250, 311] width 127 height 33
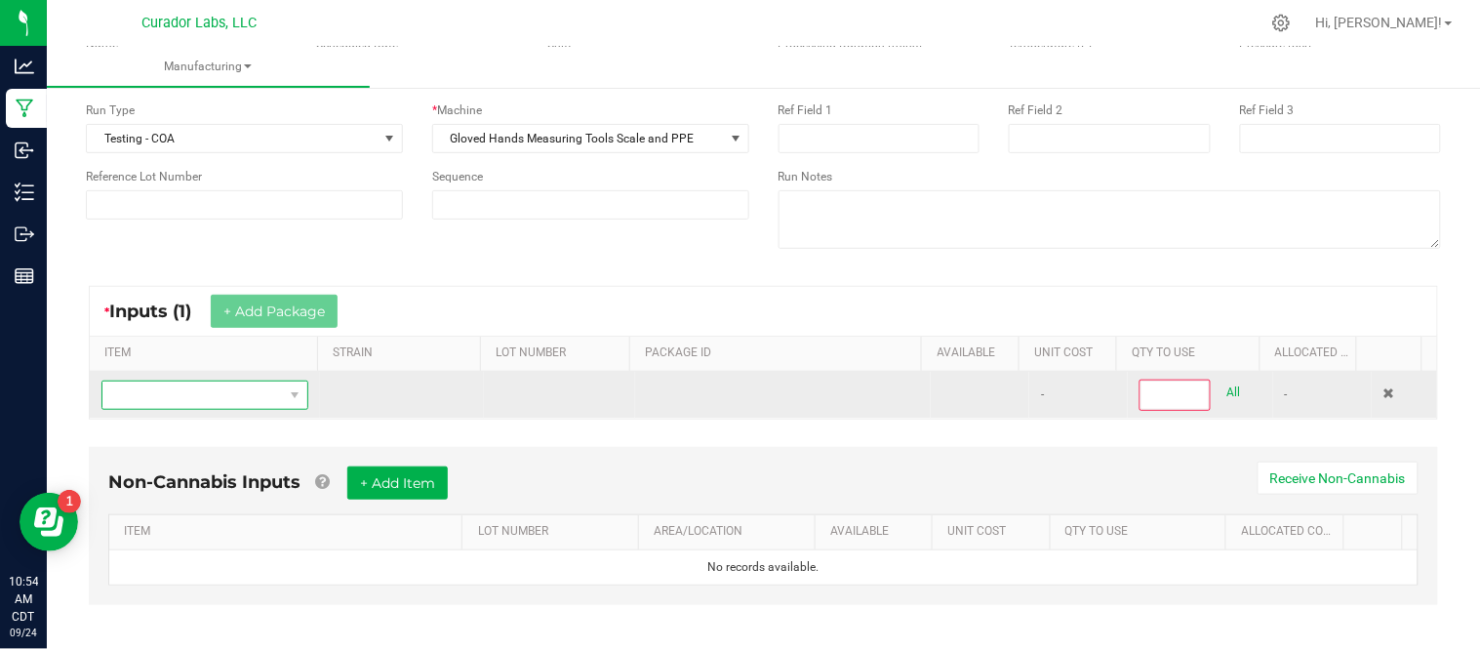
click at [228, 401] on span "NO DATA FOUND" at bounding box center [192, 395] width 181 height 27
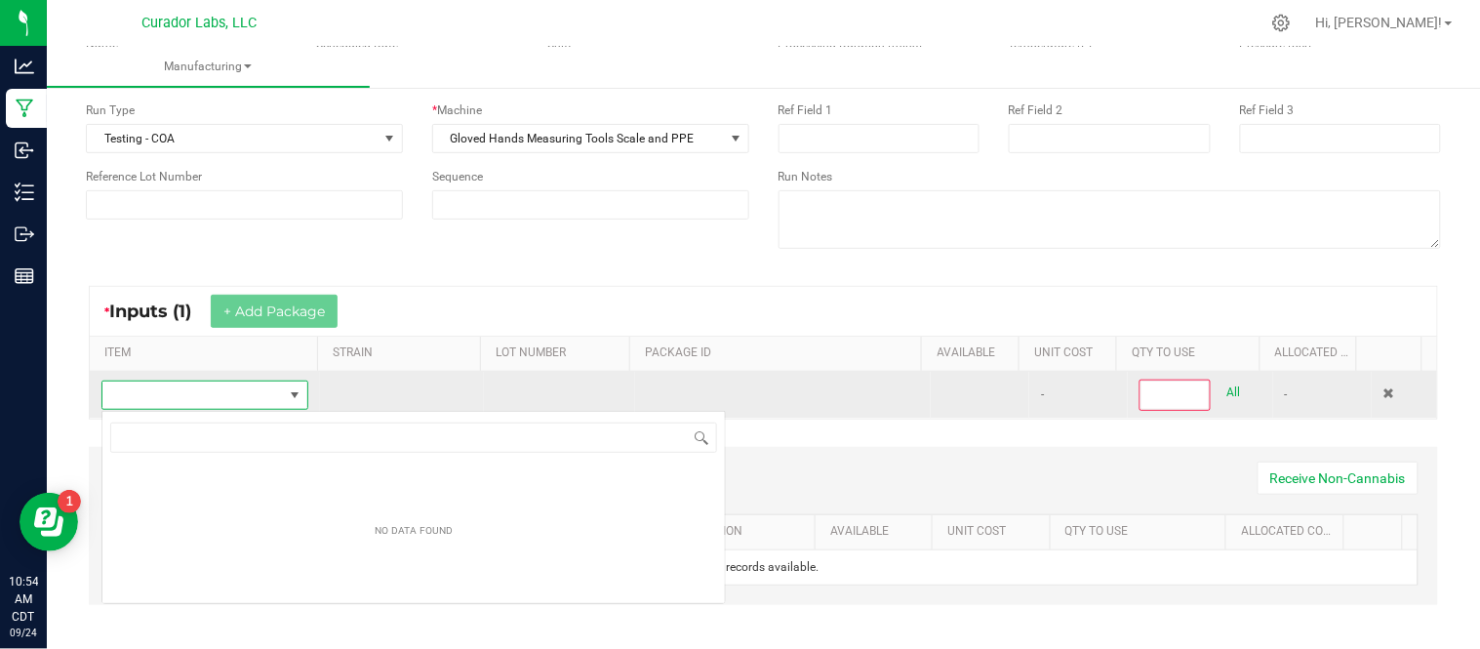
scroll to position [29, 200]
type input "Airo - Bulk Vape Cart 1g Each - Northern Lights"
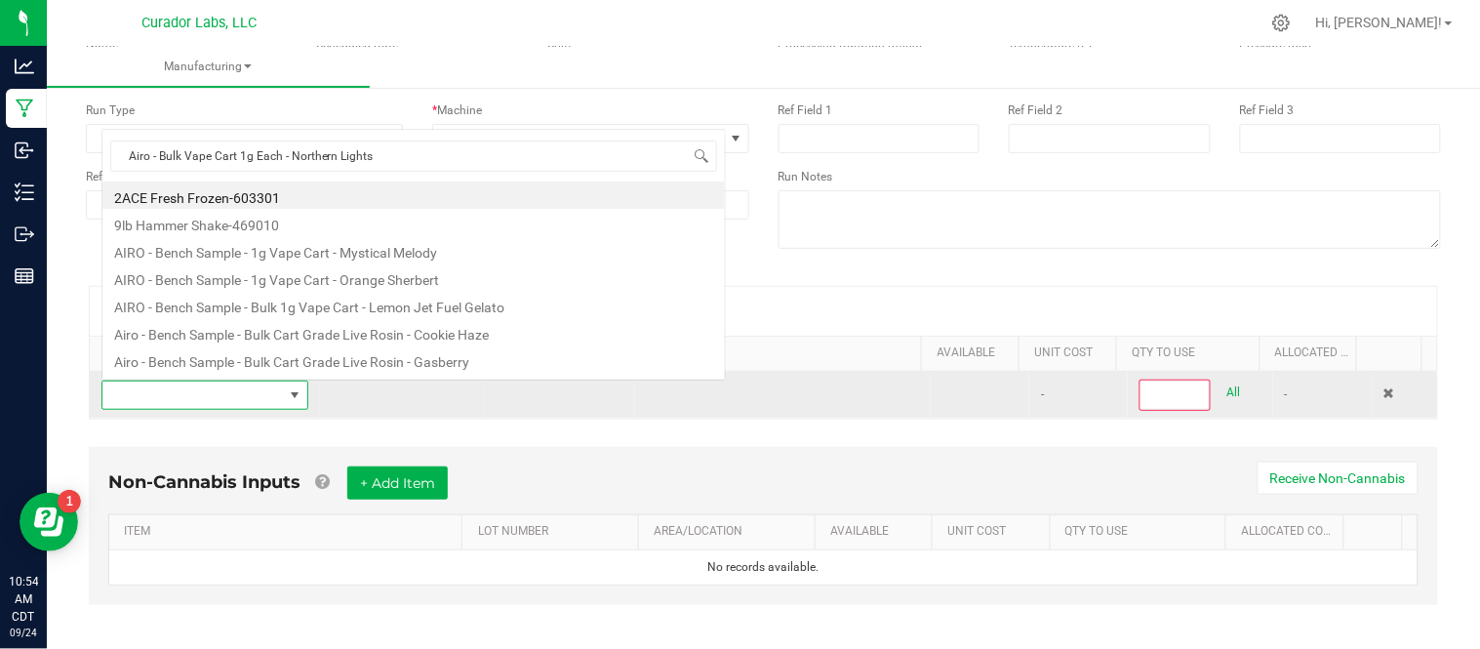
scroll to position [29, 198]
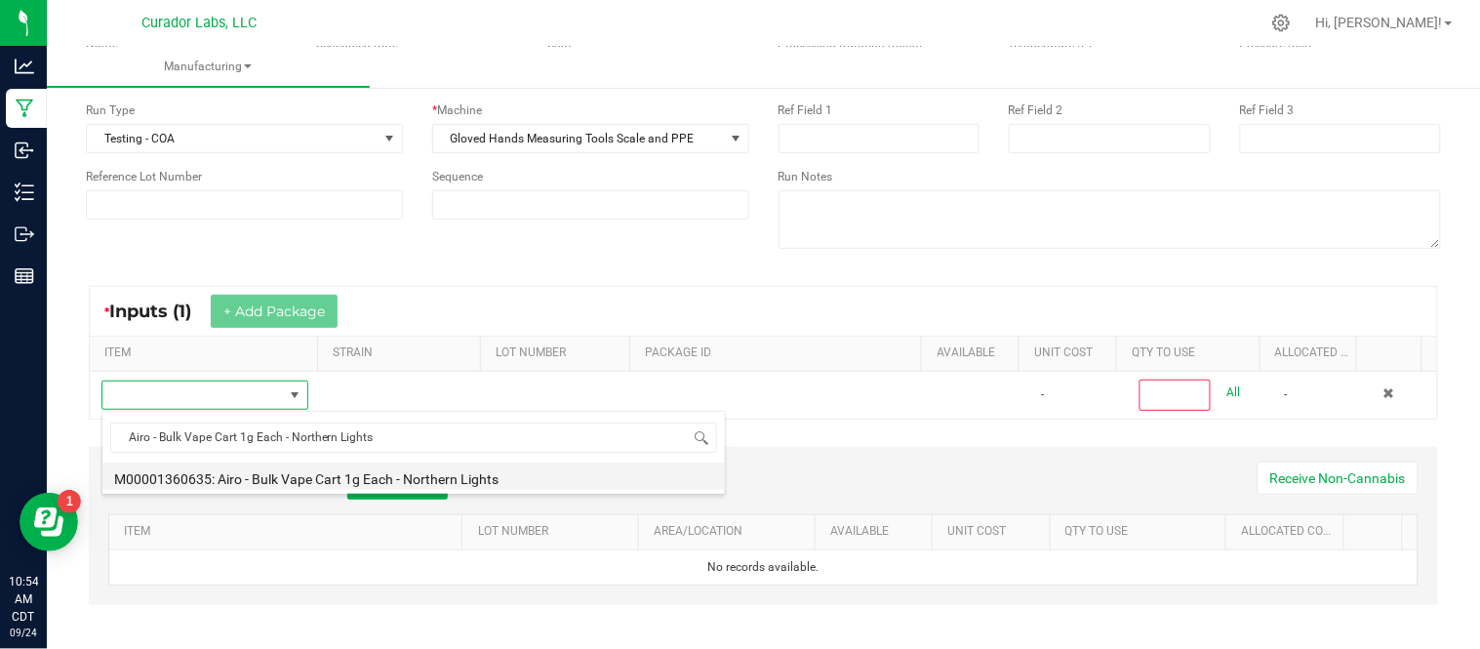
click at [425, 482] on li "M00001360635: Airo - Bulk Vape Cart 1g Each - Northern Lights" at bounding box center [413, 476] width 623 height 27
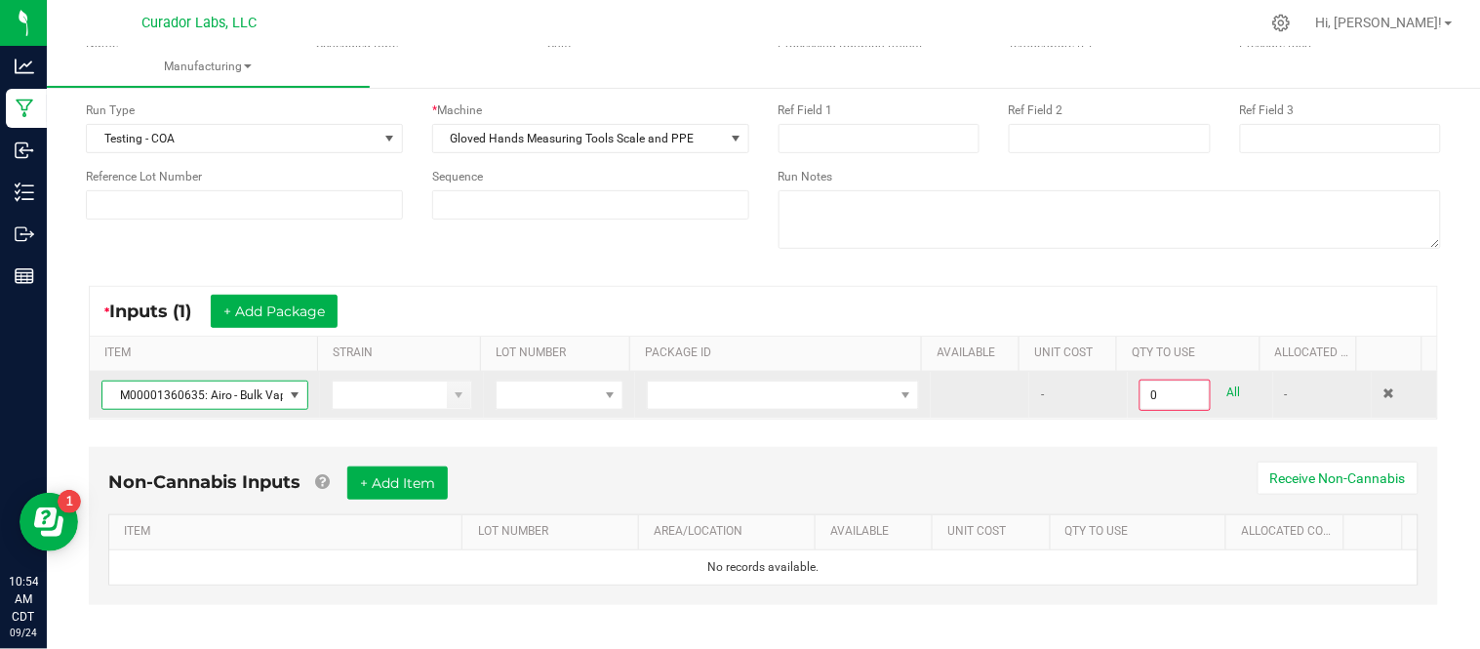
click at [704, 379] on td at bounding box center [783, 395] width 296 height 47
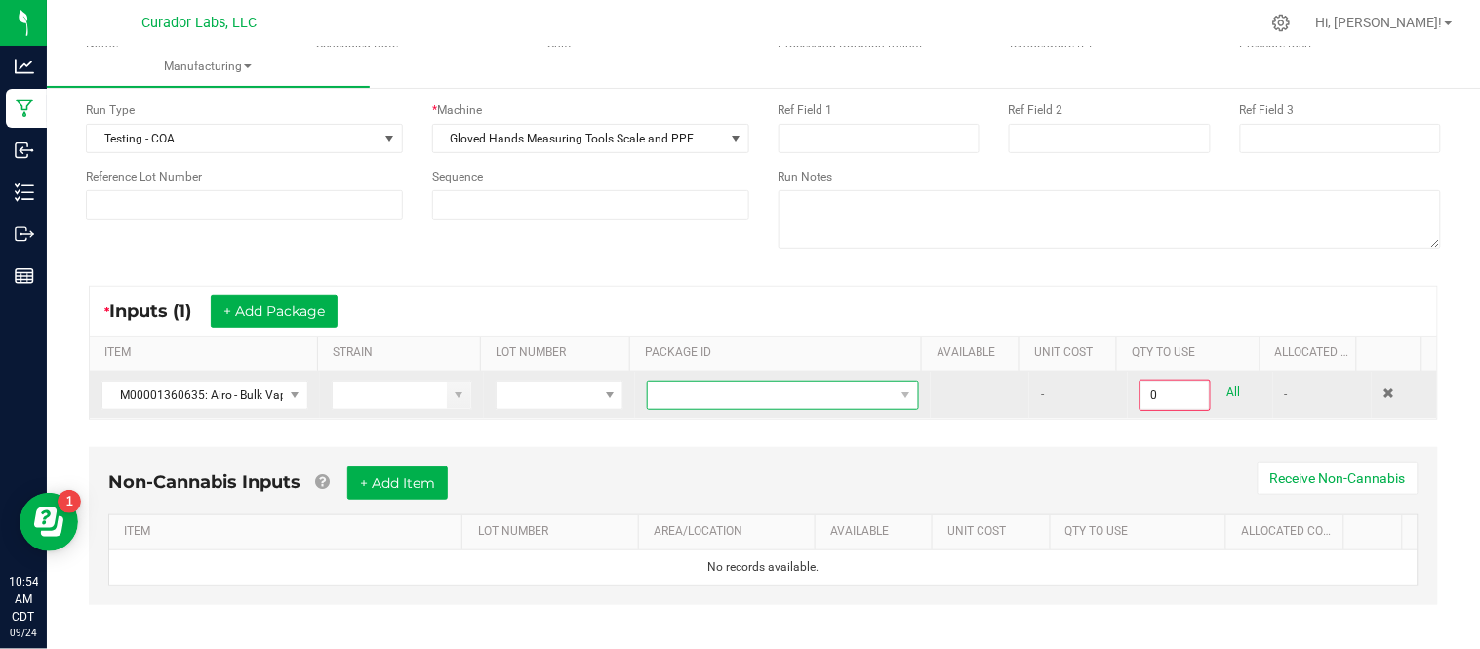
click at [699, 395] on span at bounding box center [771, 395] width 246 height 27
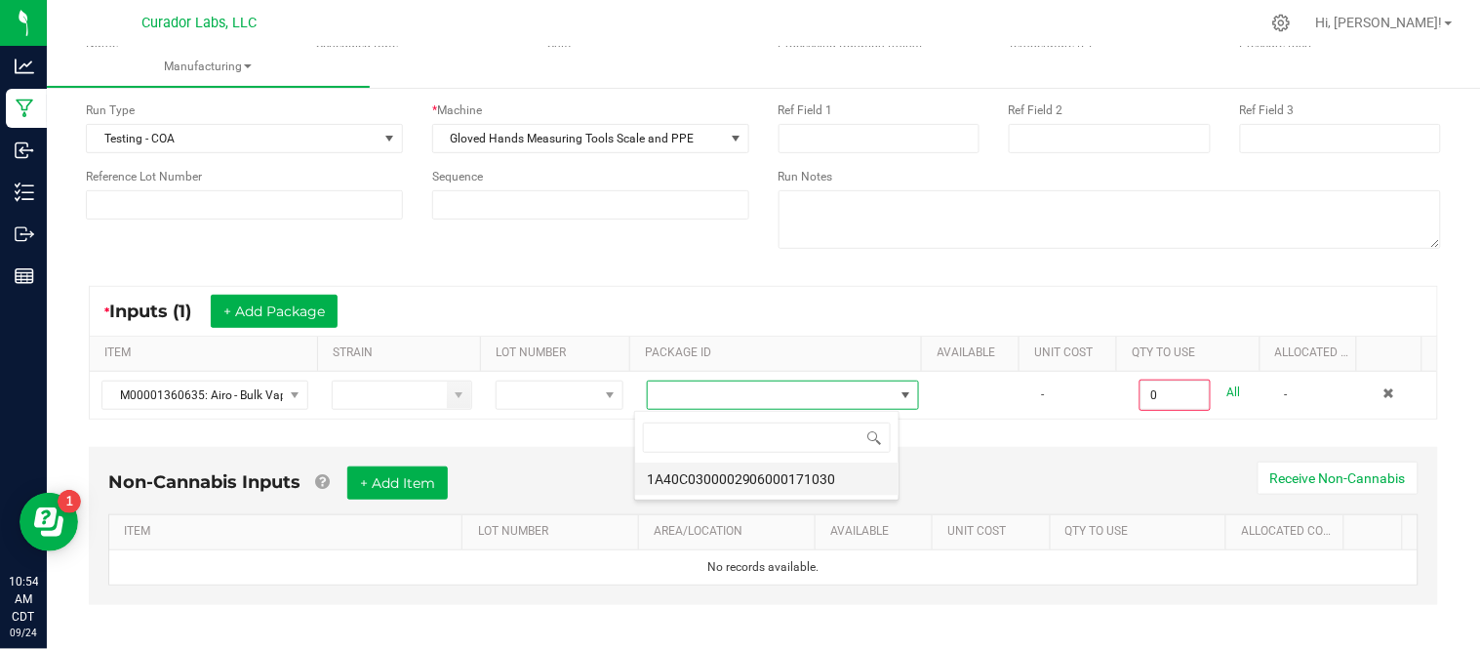
click at [753, 484] on li "1A40C0300002906000171030" at bounding box center [766, 479] width 263 height 33
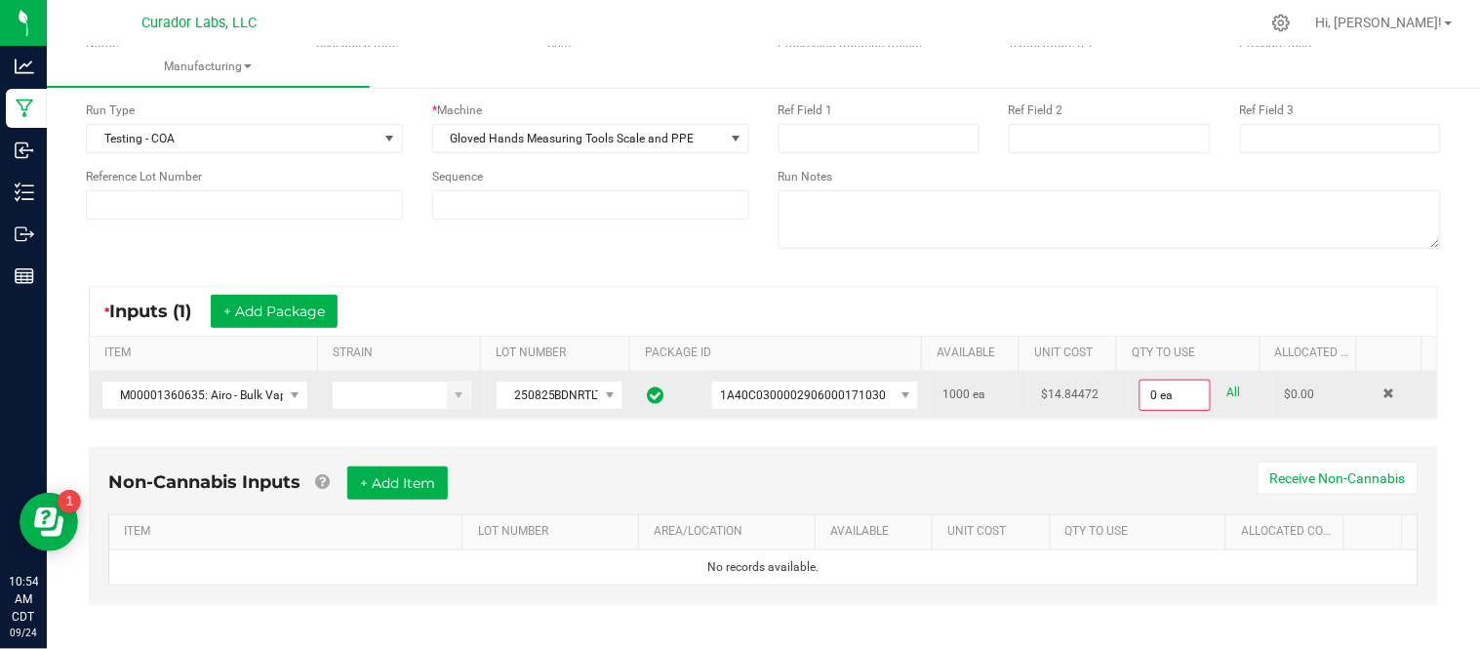
click at [1228, 393] on link "All" at bounding box center [1235, 393] width 14 height 26
type input "1000 ea"
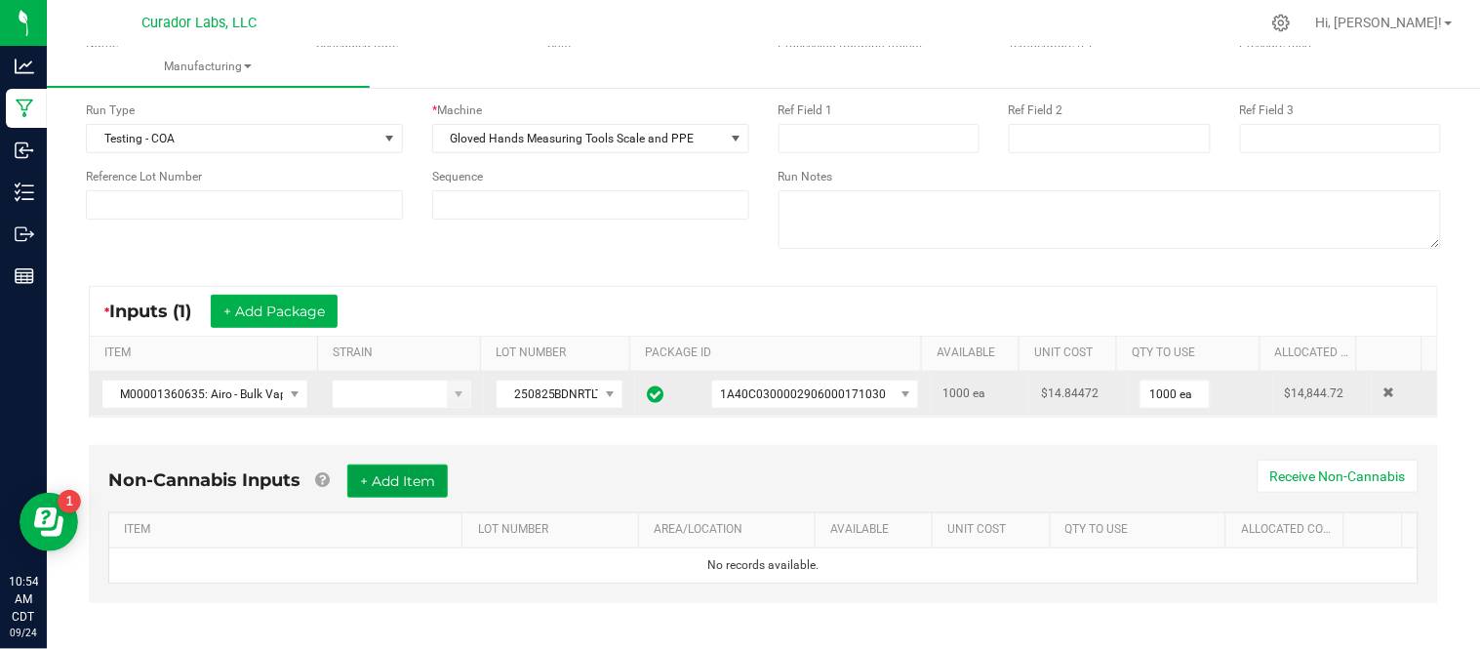
click at [412, 489] on button "+ Add Item" at bounding box center [397, 481] width 101 height 33
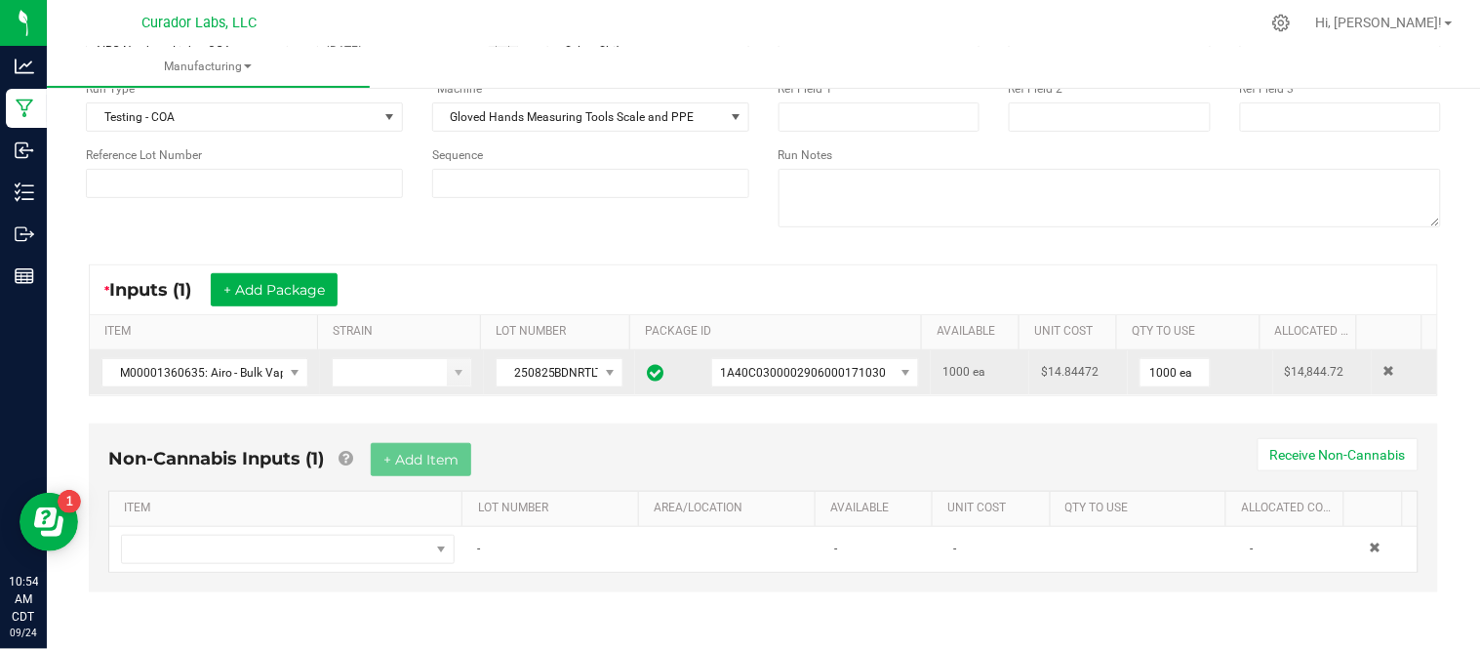
scroll to position [166, 0]
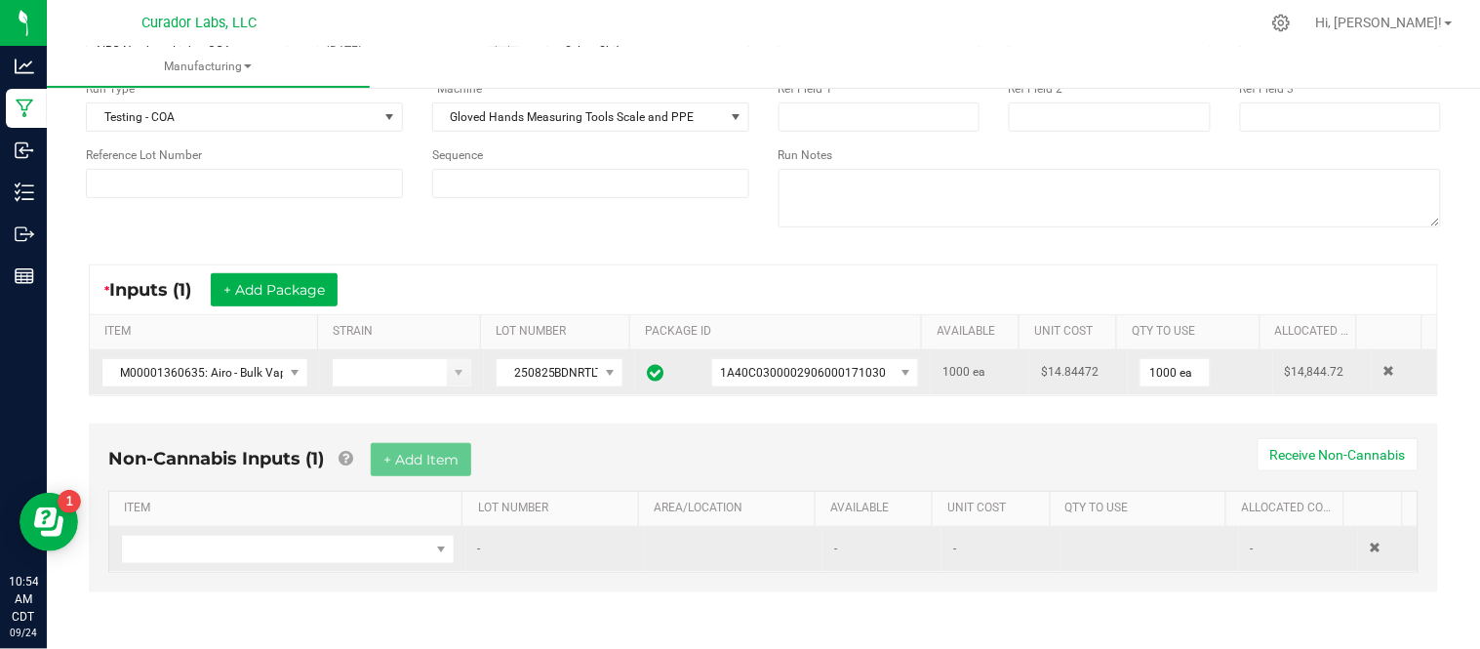
click at [327, 534] on td at bounding box center [287, 549] width 357 height 45
click at [317, 559] on span "NO DATA FOUND" at bounding box center [275, 549] width 307 height 27
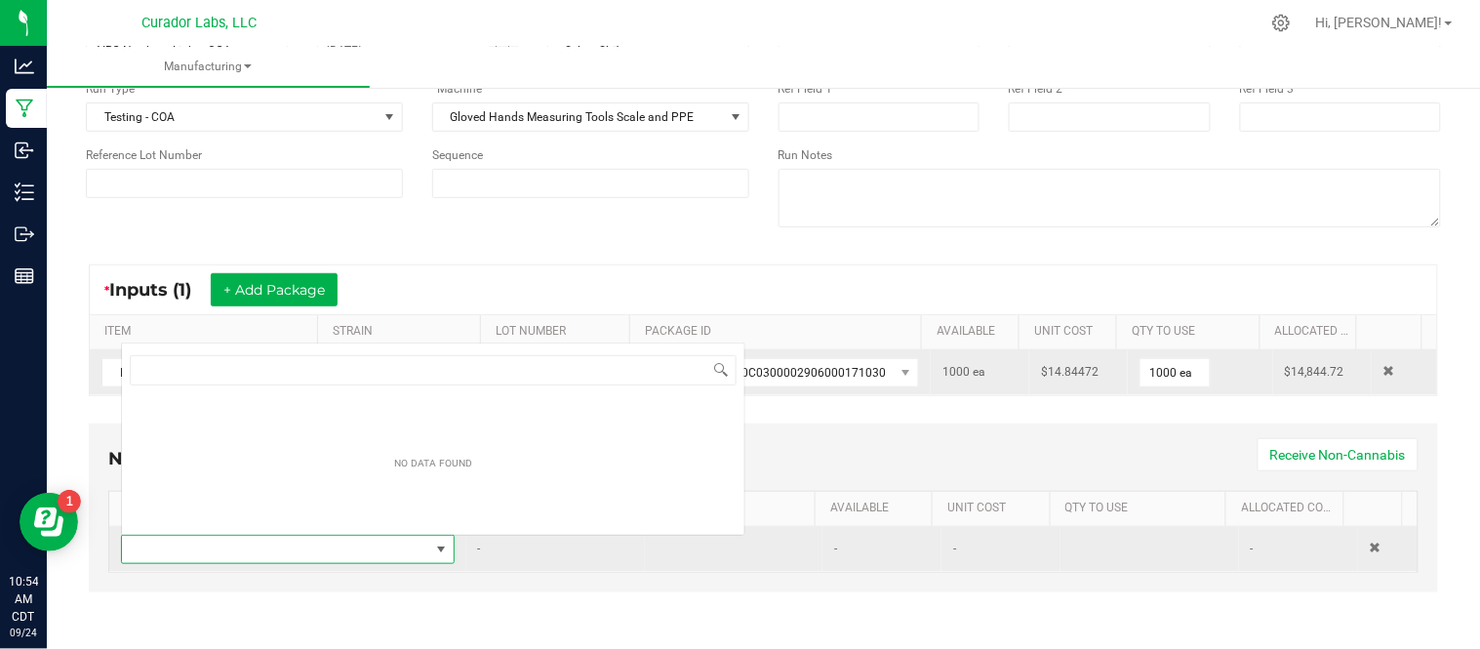
scroll to position [29, 320]
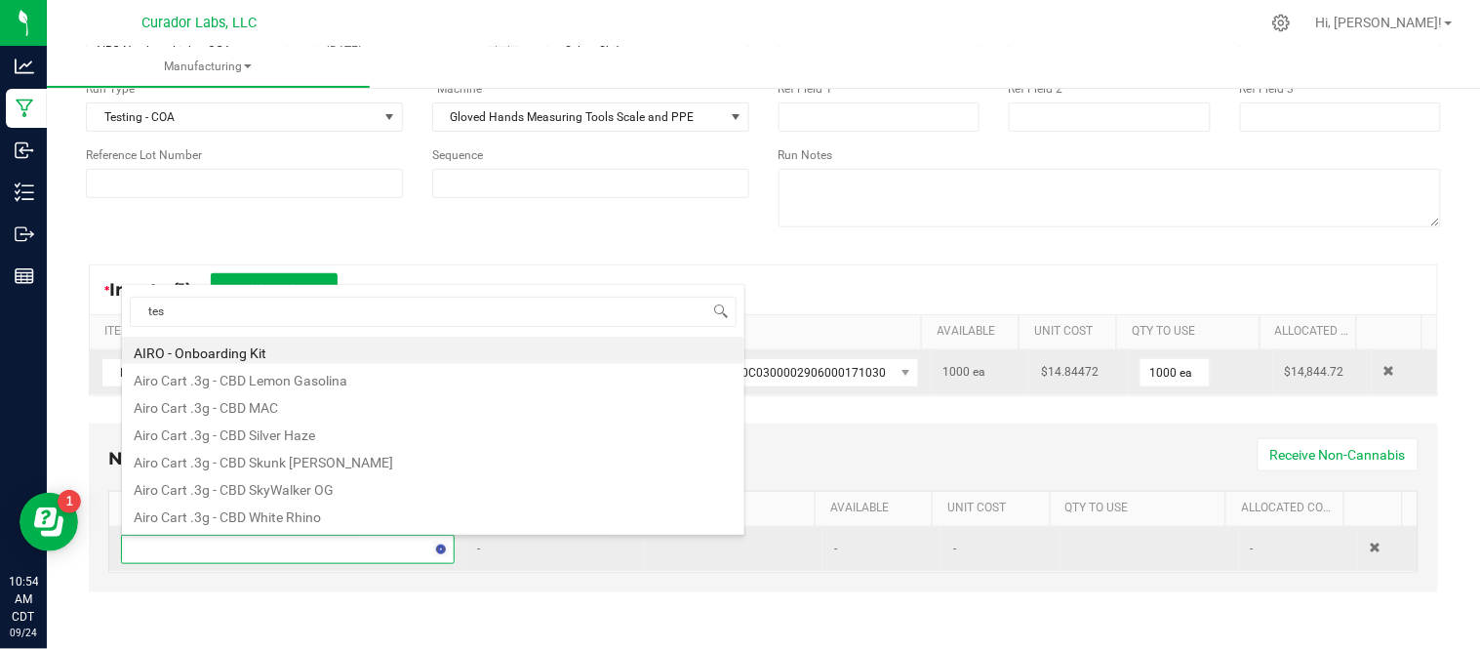
type input "test"
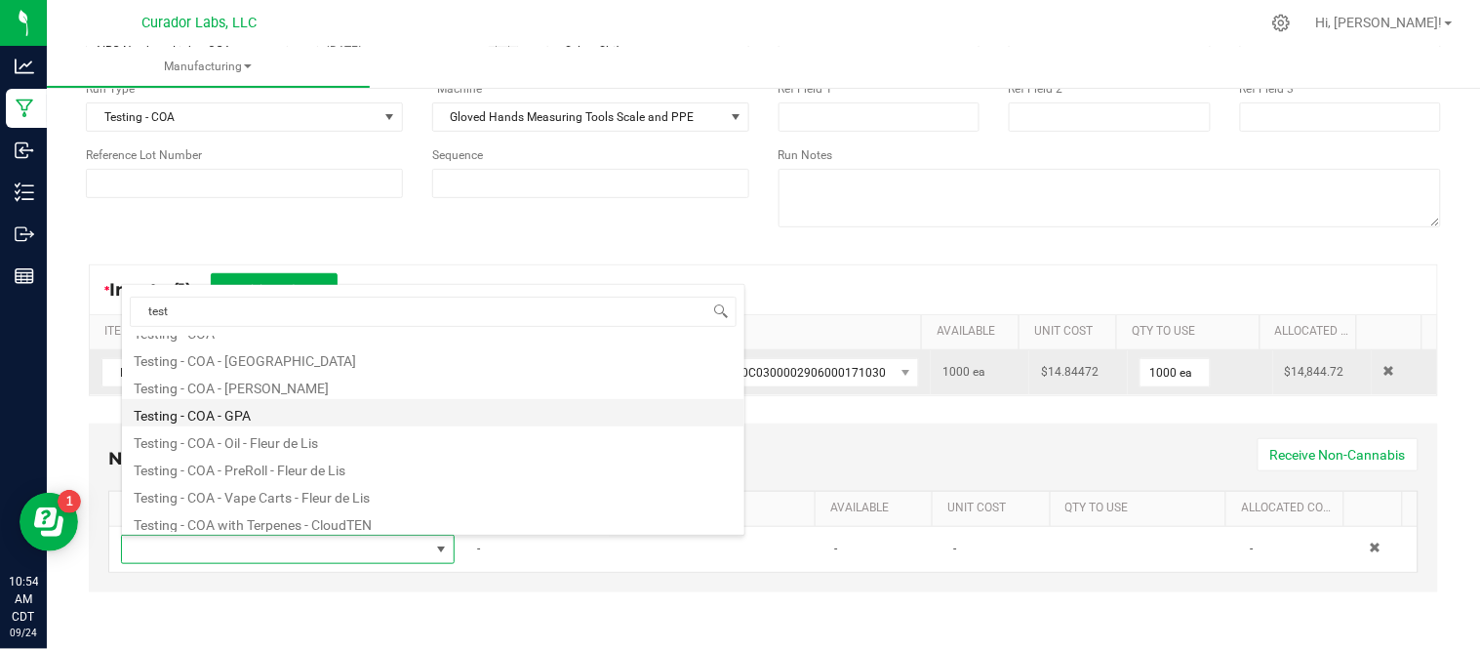
scroll to position [130, 0]
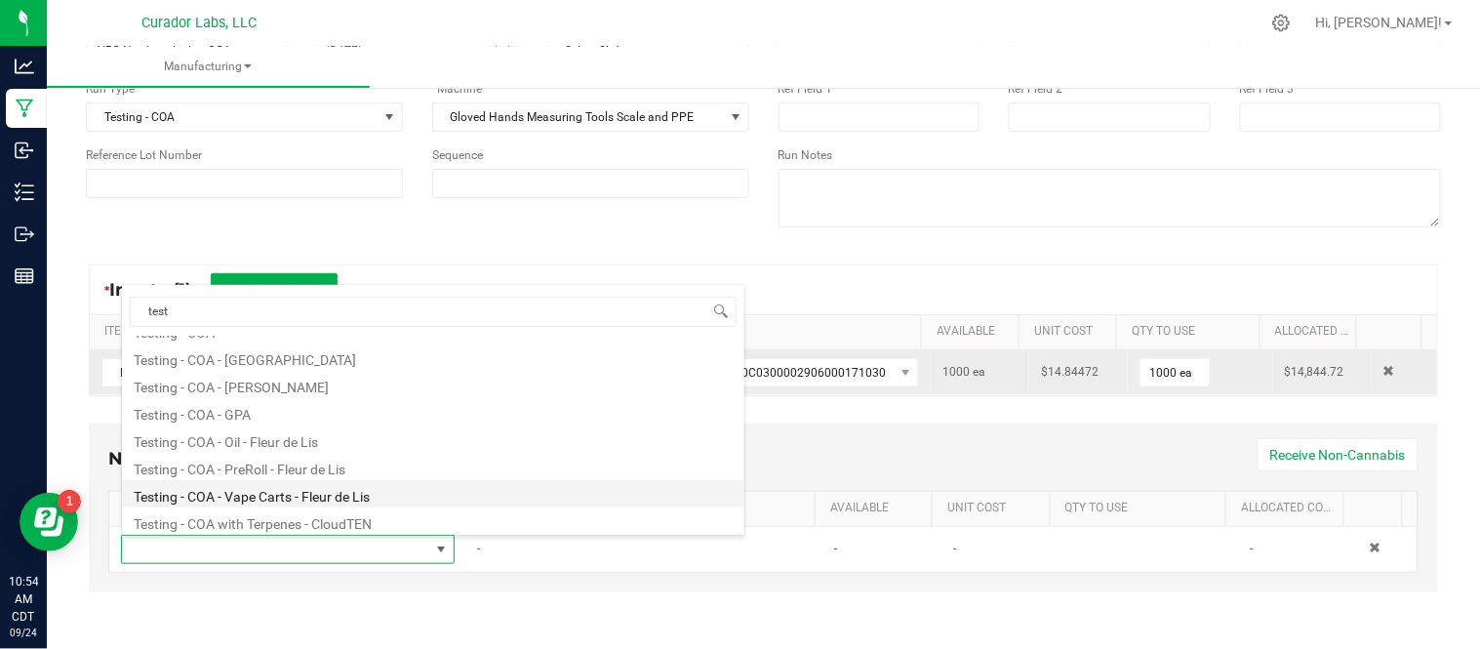
click at [346, 499] on li "Testing - COA - Vape Carts - Fleur de Lis" at bounding box center [433, 493] width 623 height 27
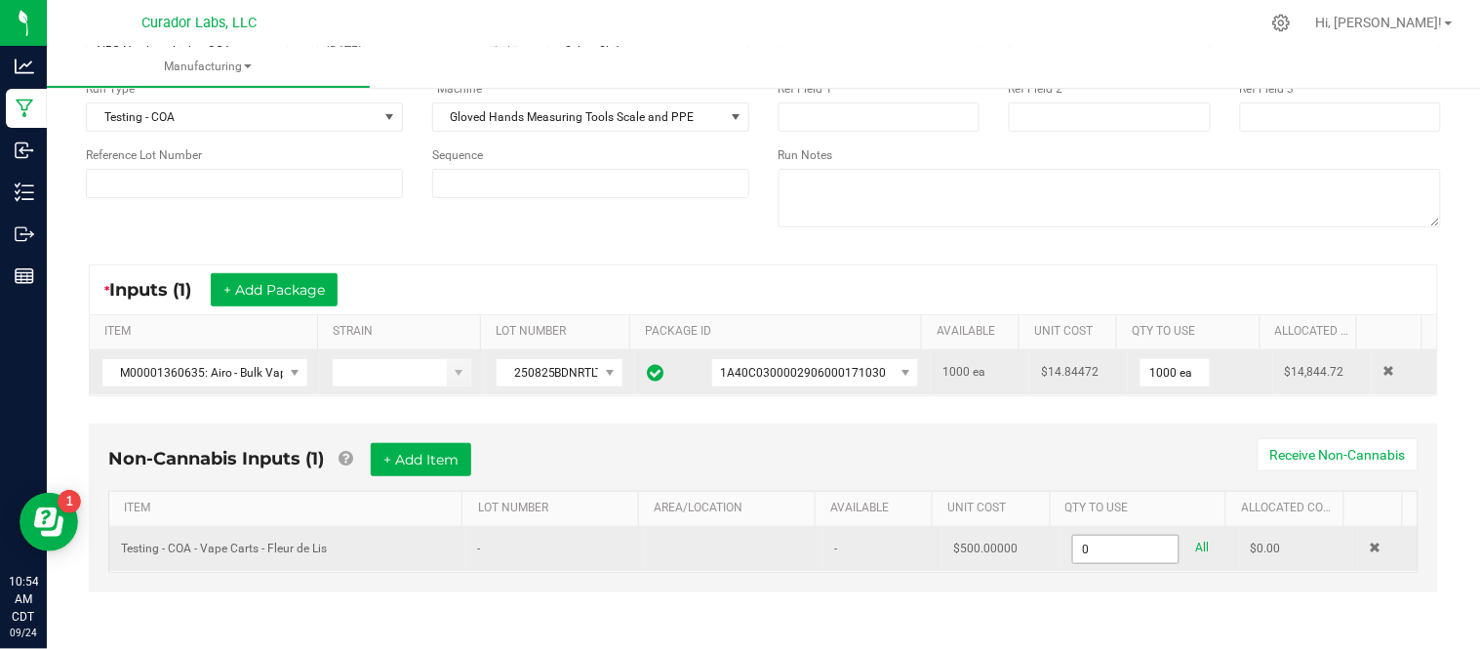
click at [1073, 551] on input "0" at bounding box center [1125, 549] width 105 height 27
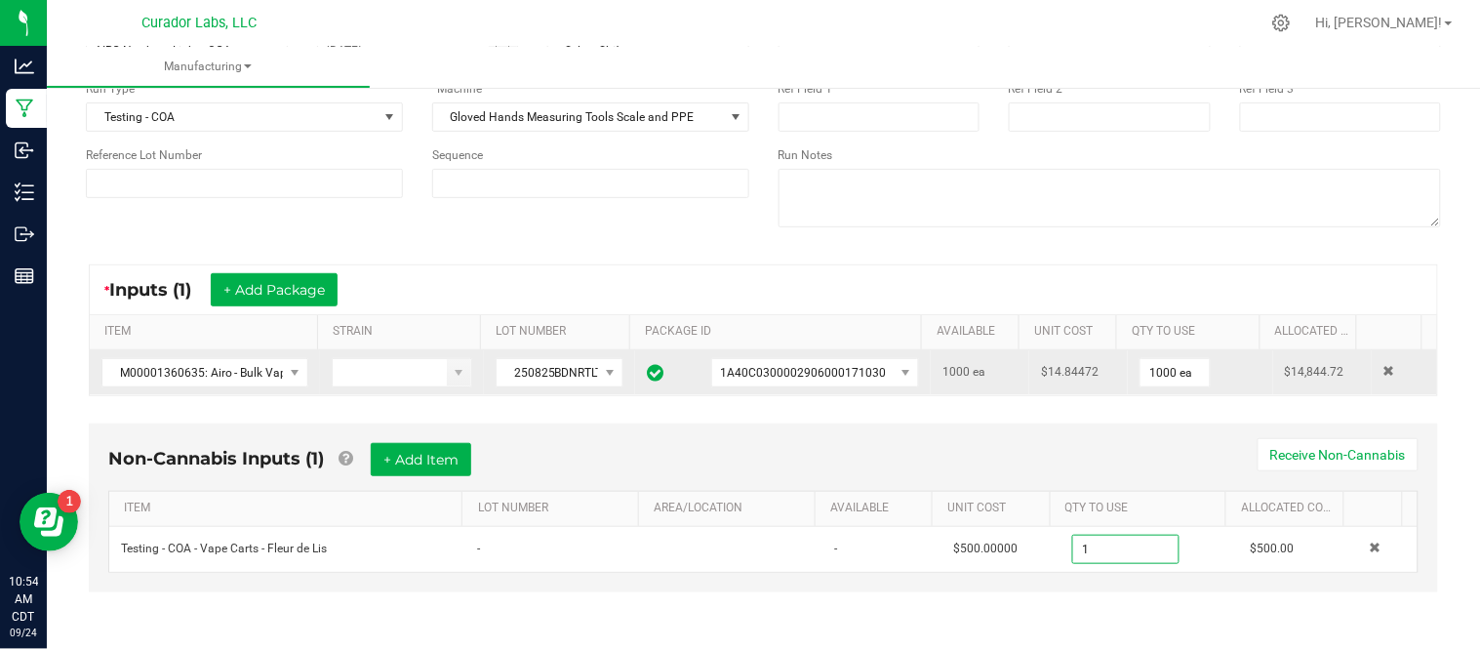
type input "1.0000 u"
click at [776, 461] on div "Non-Cannabis Inputs (1) + Add Item Receive Non-Cannabis" at bounding box center [763, 467] width 1311 height 48
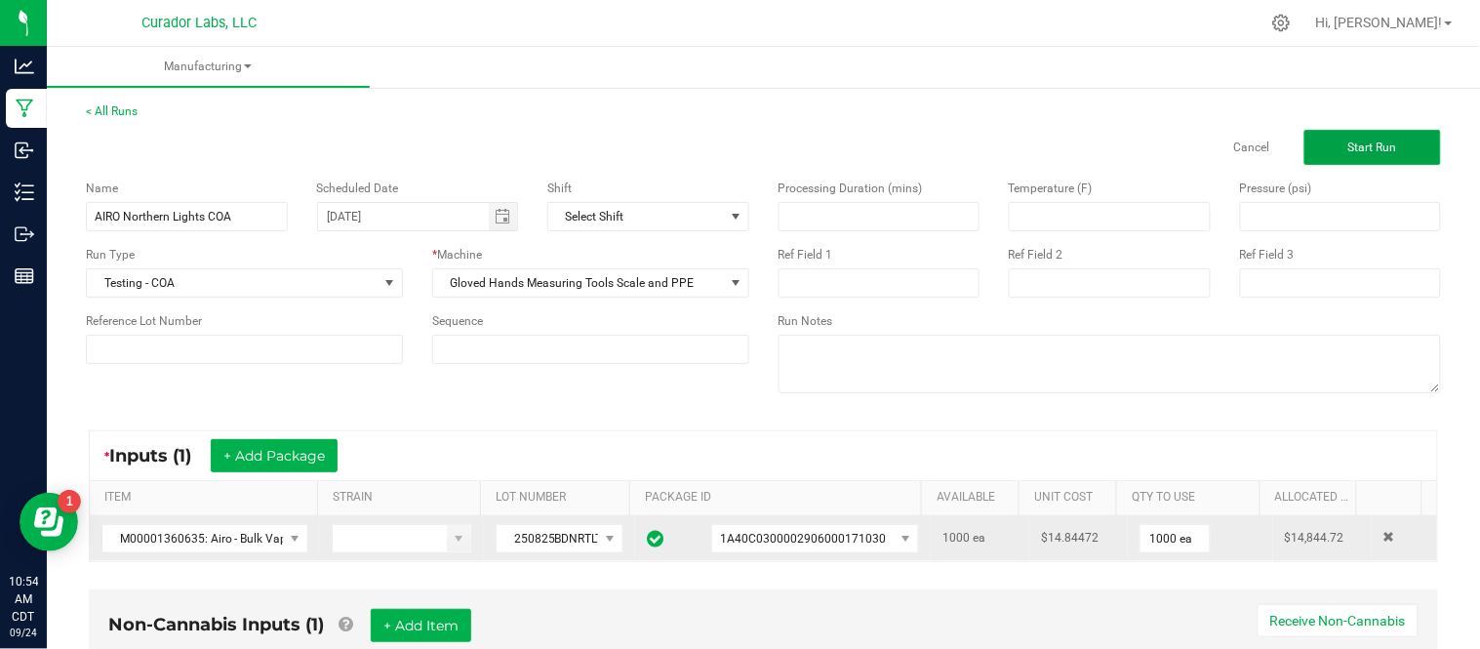
click at [1349, 150] on span "Start Run" at bounding box center [1373, 148] width 49 height 14
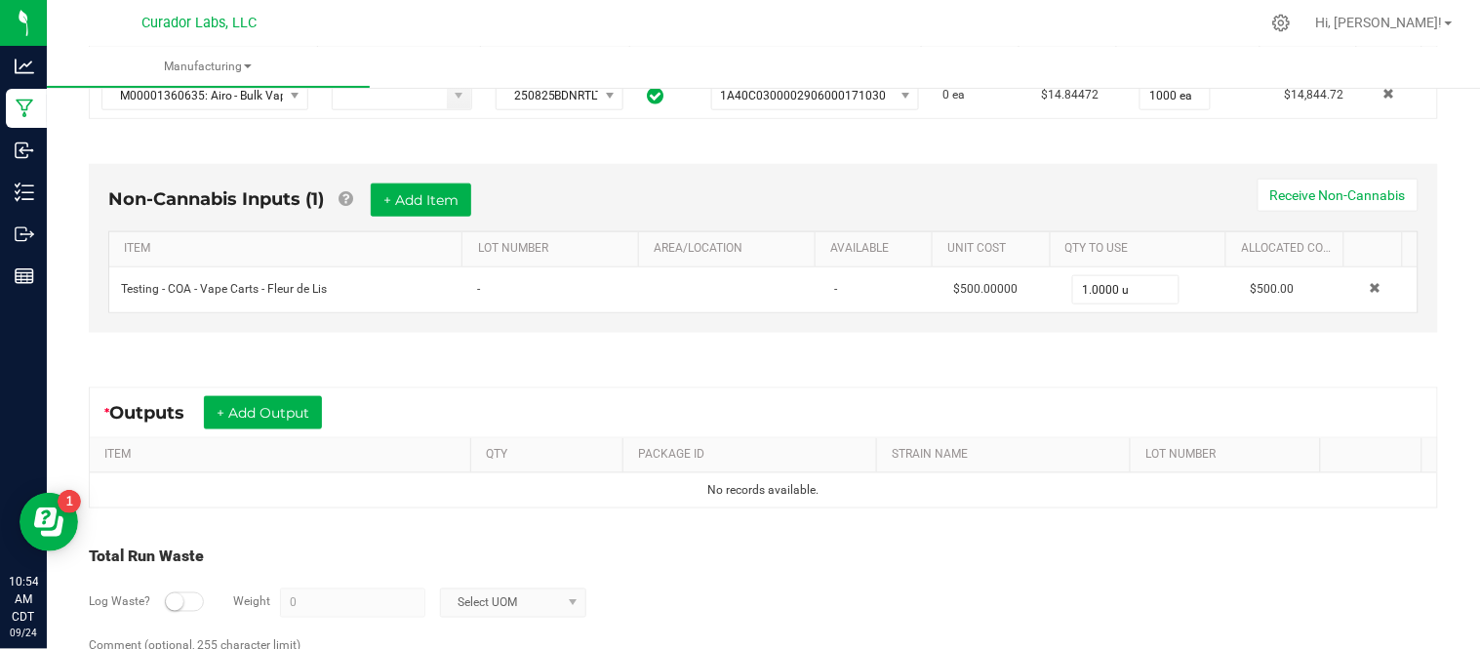
scroll to position [484, 0]
click at [281, 413] on button "+ Add Output" at bounding box center [263, 411] width 118 height 33
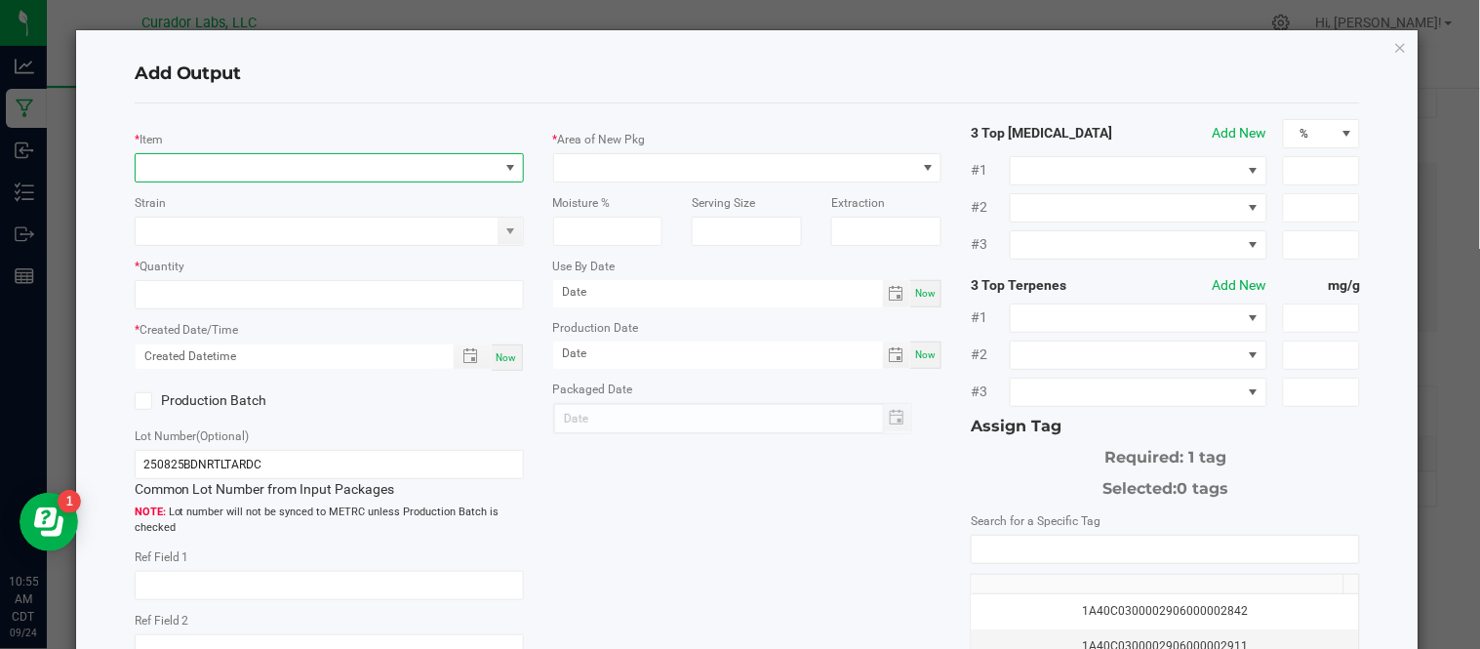
click at [358, 162] on span "NO DATA FOUND" at bounding box center [317, 167] width 363 height 27
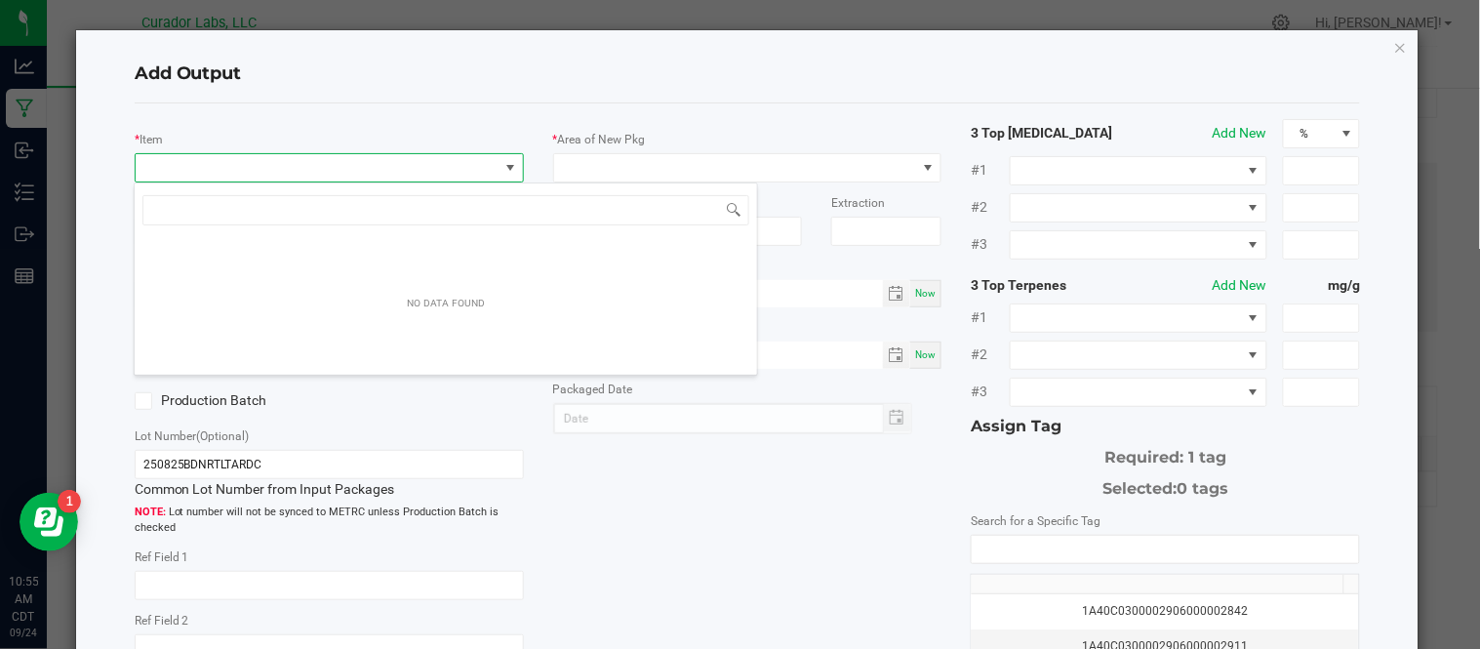
scroll to position [29, 384]
type input "Airo - Bulk Vape Cart 1g Each - Northern Lights"
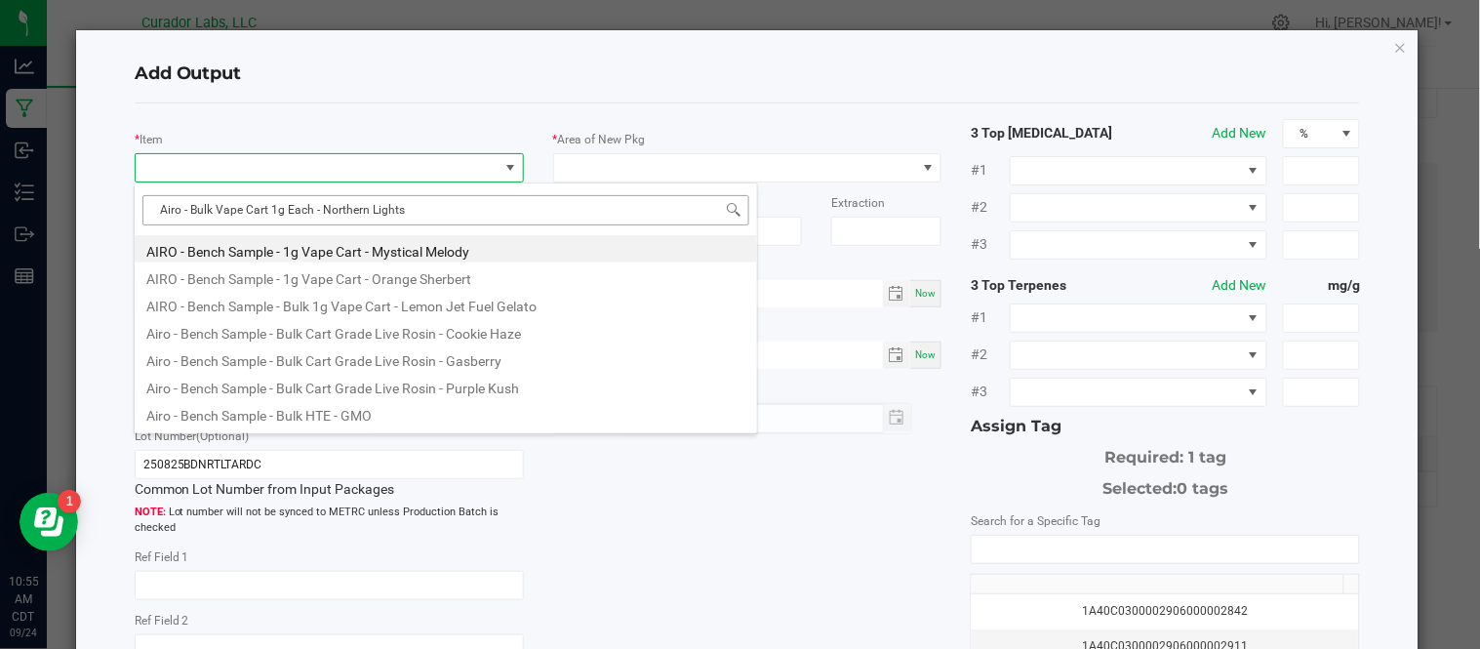
drag, startPoint x: 732, startPoint y: 211, endPoint x: 625, endPoint y: 206, distance: 107.5
click at [625, 206] on input "Airo - Bulk Vape Cart 1g Each - Northern Lights" at bounding box center [445, 210] width 607 height 30
click at [687, 210] on input "Airo - Bulk Vape Cart 1g Each - Northern Lights" at bounding box center [445, 210] width 607 height 30
type input "0 ea"
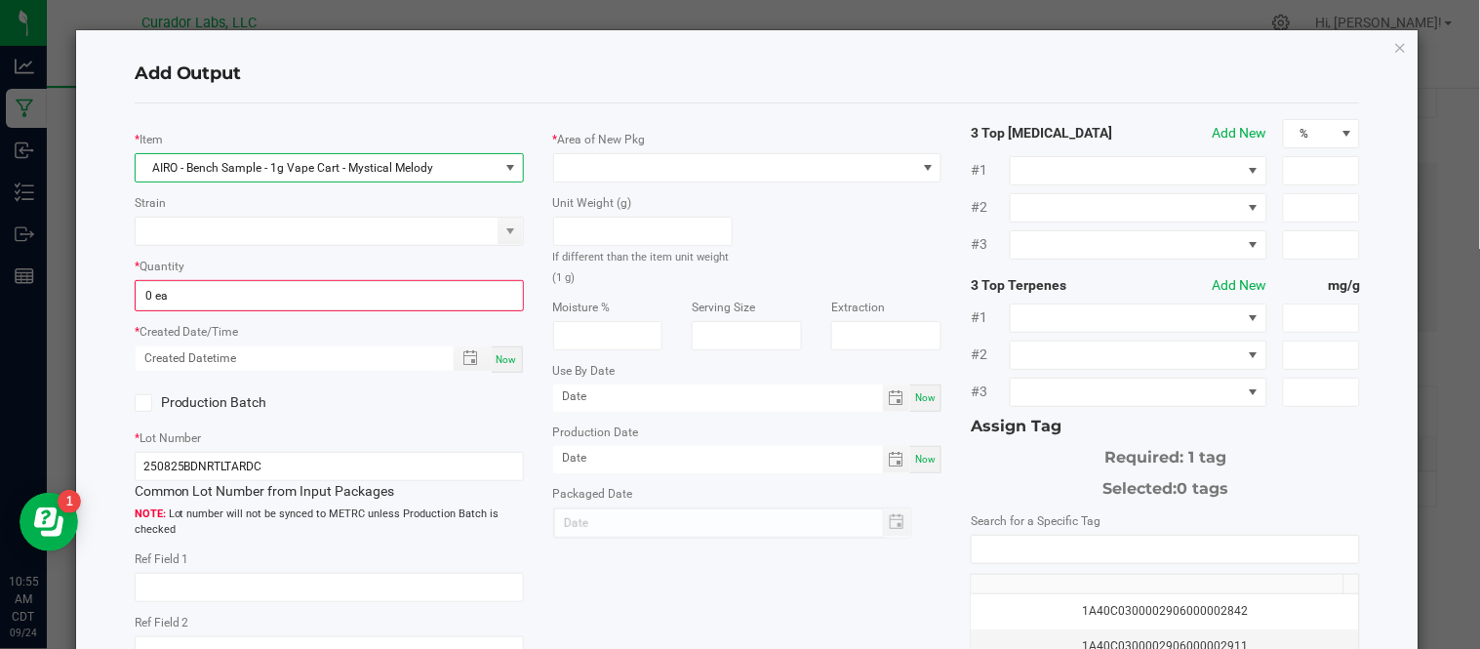
click at [455, 164] on span "AIRO - Bench Sample - 1g Vape Cart - Mystical Melody" at bounding box center [317, 167] width 363 height 27
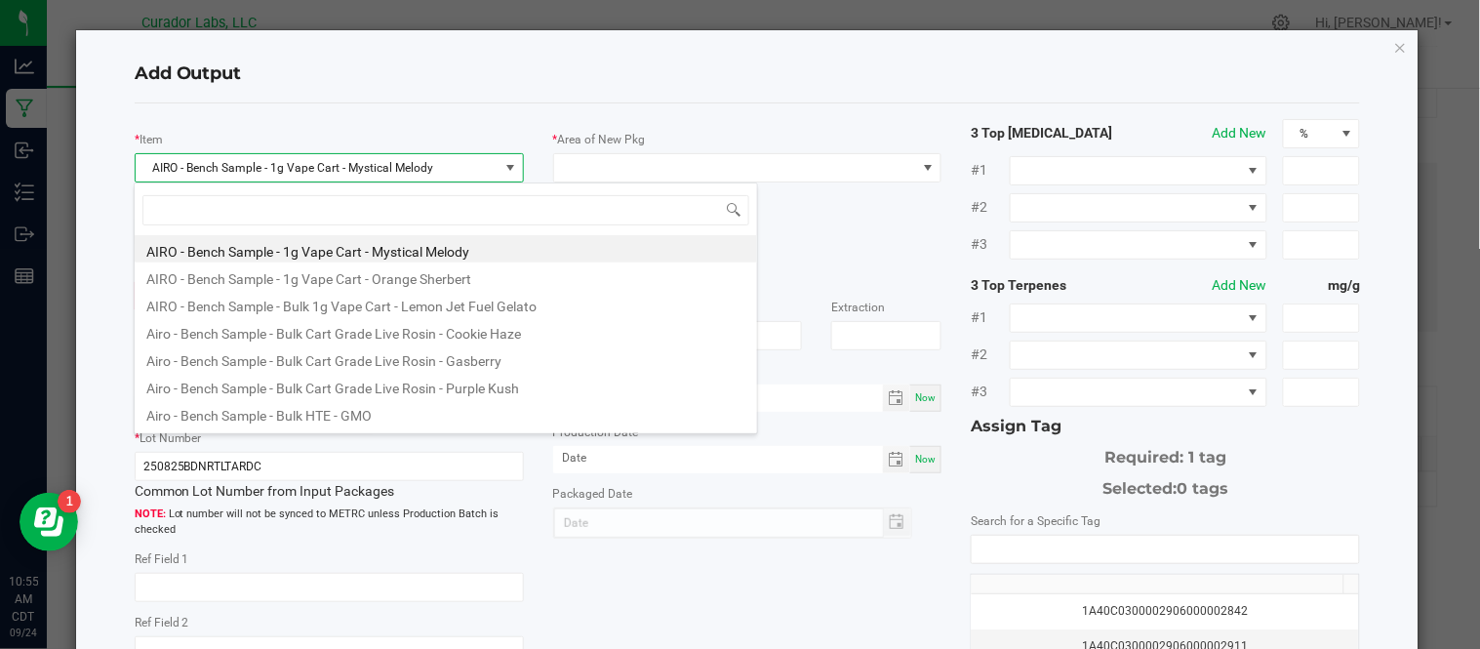
type input "Airo - Bulk Vape Cart 1g Each - Northern Lights"
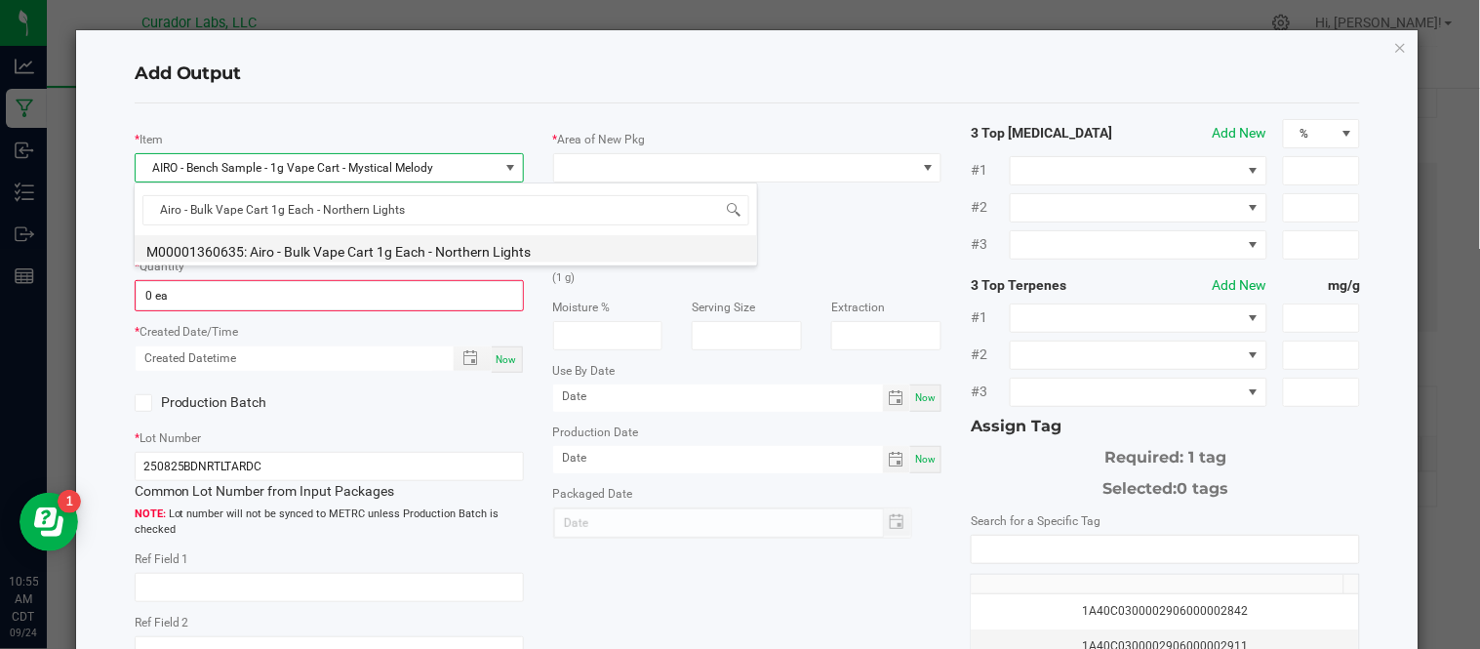
click at [514, 258] on li "M00001360635: Airo - Bulk Vape Cart 1g Each - Northern Lights" at bounding box center [446, 248] width 623 height 27
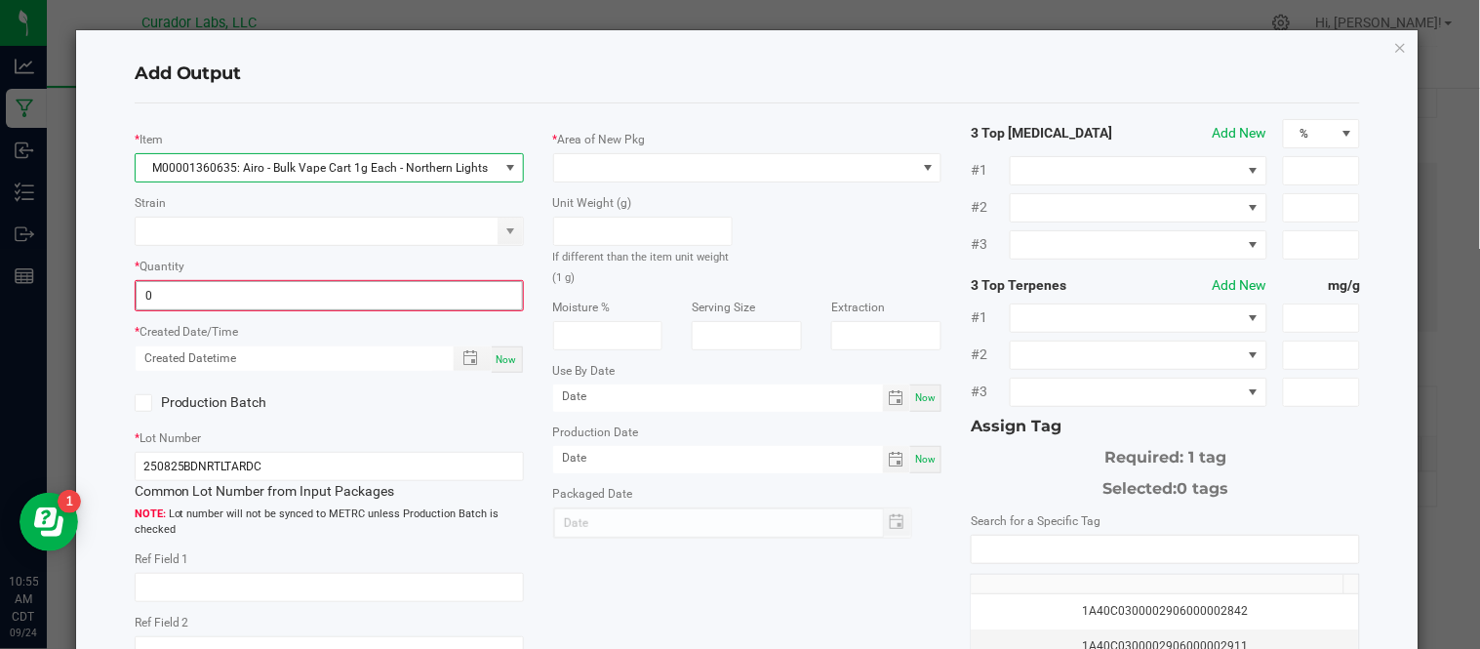
click at [325, 304] on input "0" at bounding box center [329, 295] width 385 height 27
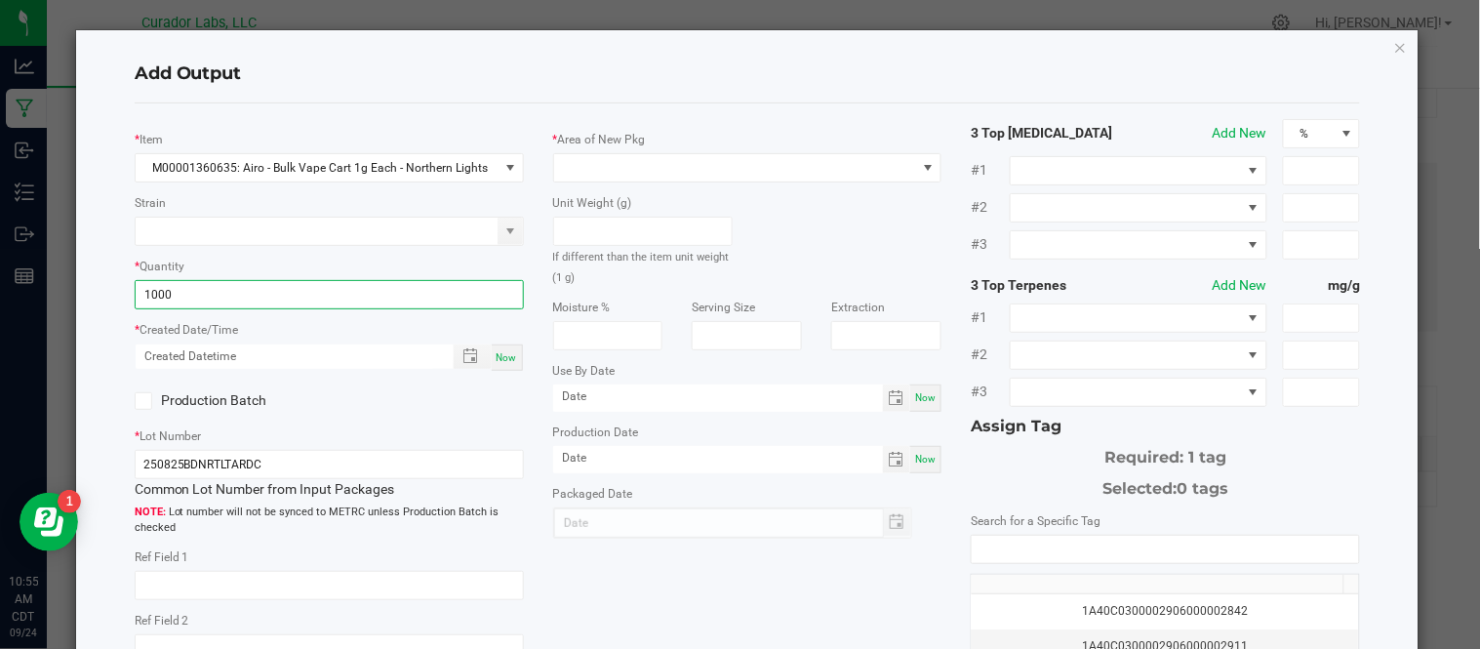
type input "1000 ea"
click at [506, 362] on span "Now" at bounding box center [507, 357] width 20 height 11
type input "[DATE] 10:55 AM"
type input "[DATE]"
click at [151, 405] on label "Production Batch" at bounding box center [225, 400] width 180 height 20
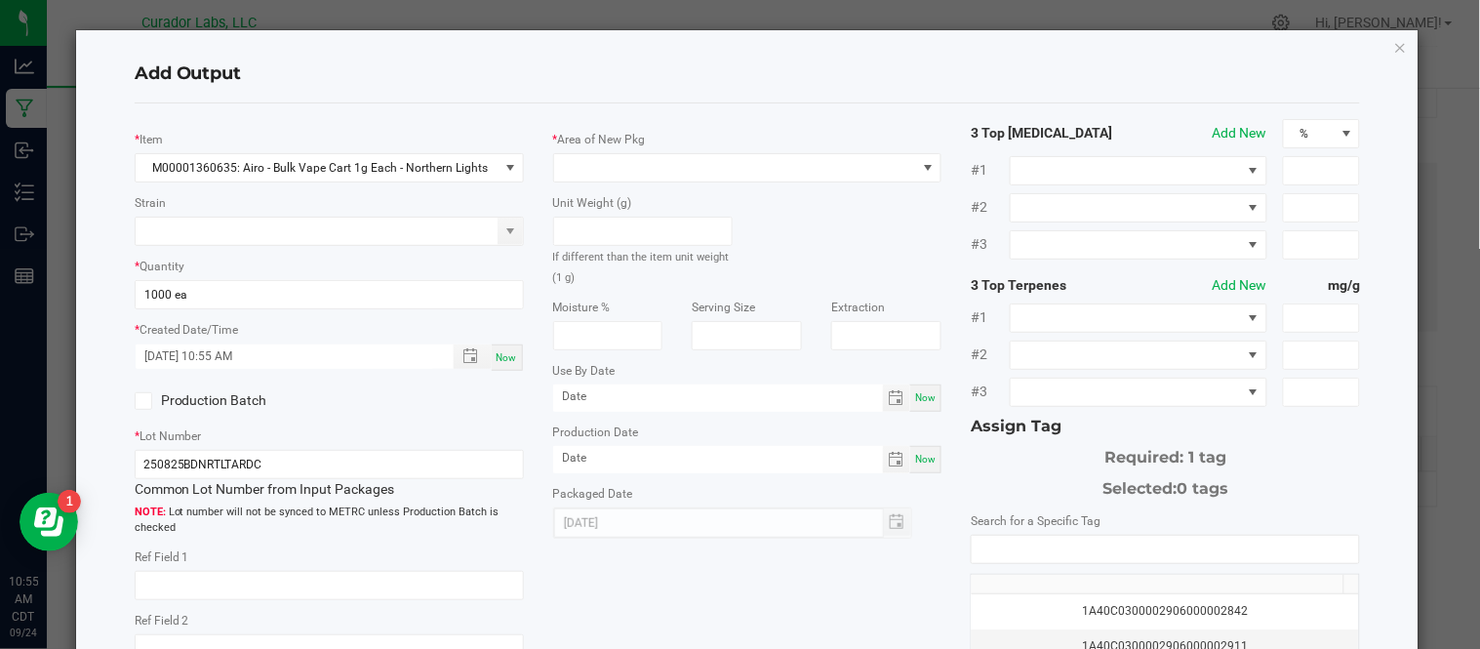
click at [0, 0] on input "Production Batch" at bounding box center [0, 0] width 0 height 0
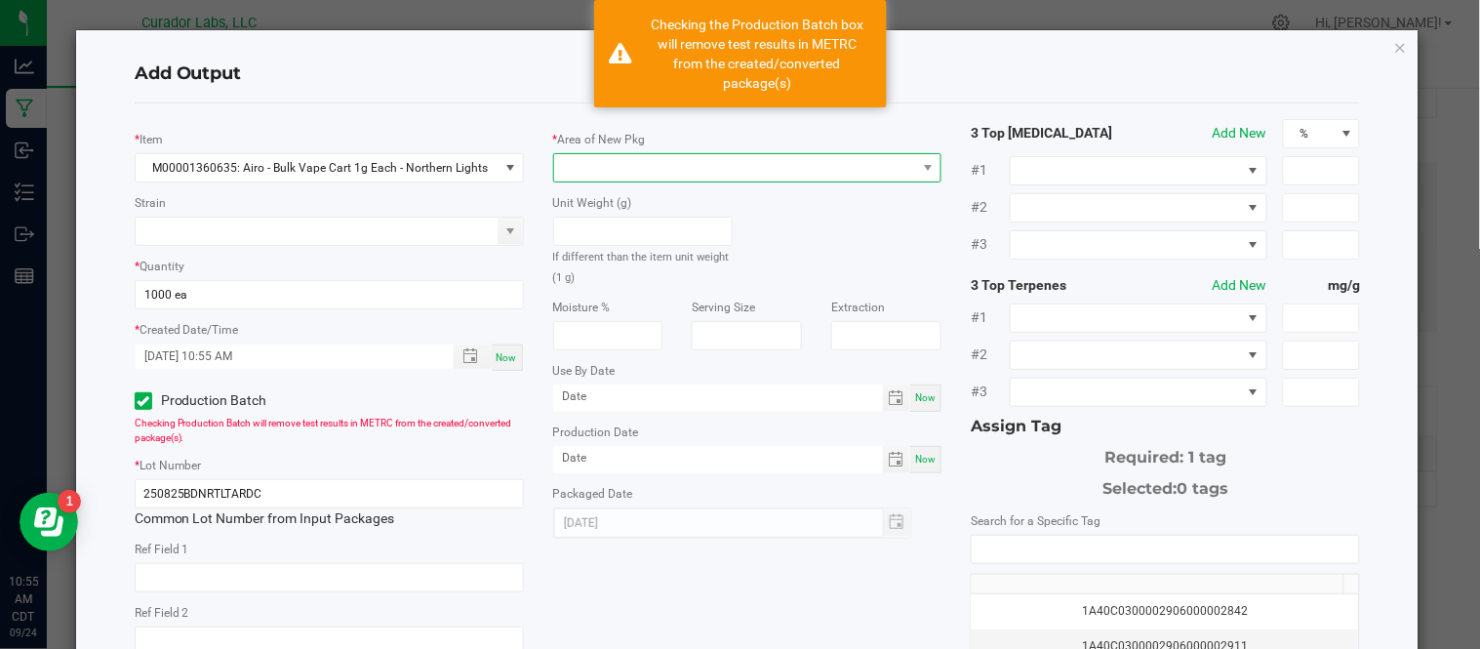
click at [611, 170] on span at bounding box center [735, 167] width 363 height 27
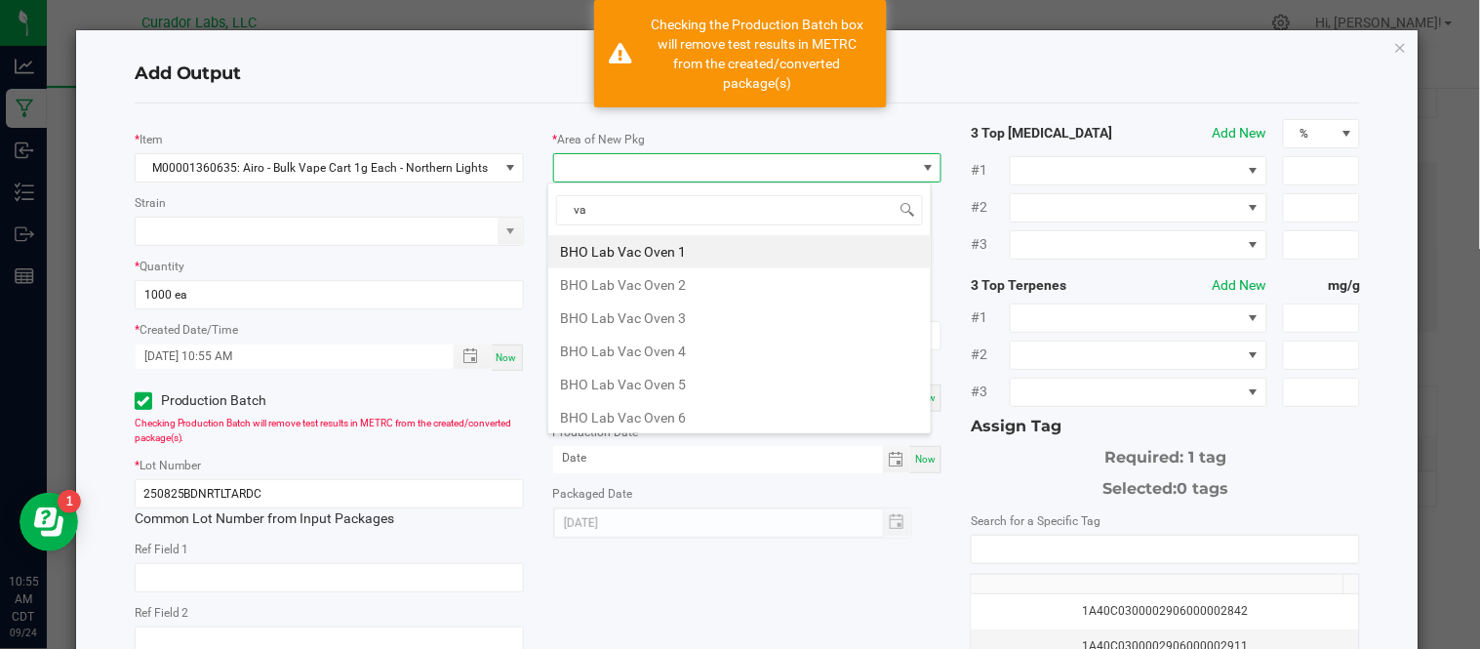
type input "vau"
click at [650, 410] on li "Vault" at bounding box center [739, 417] width 383 height 33
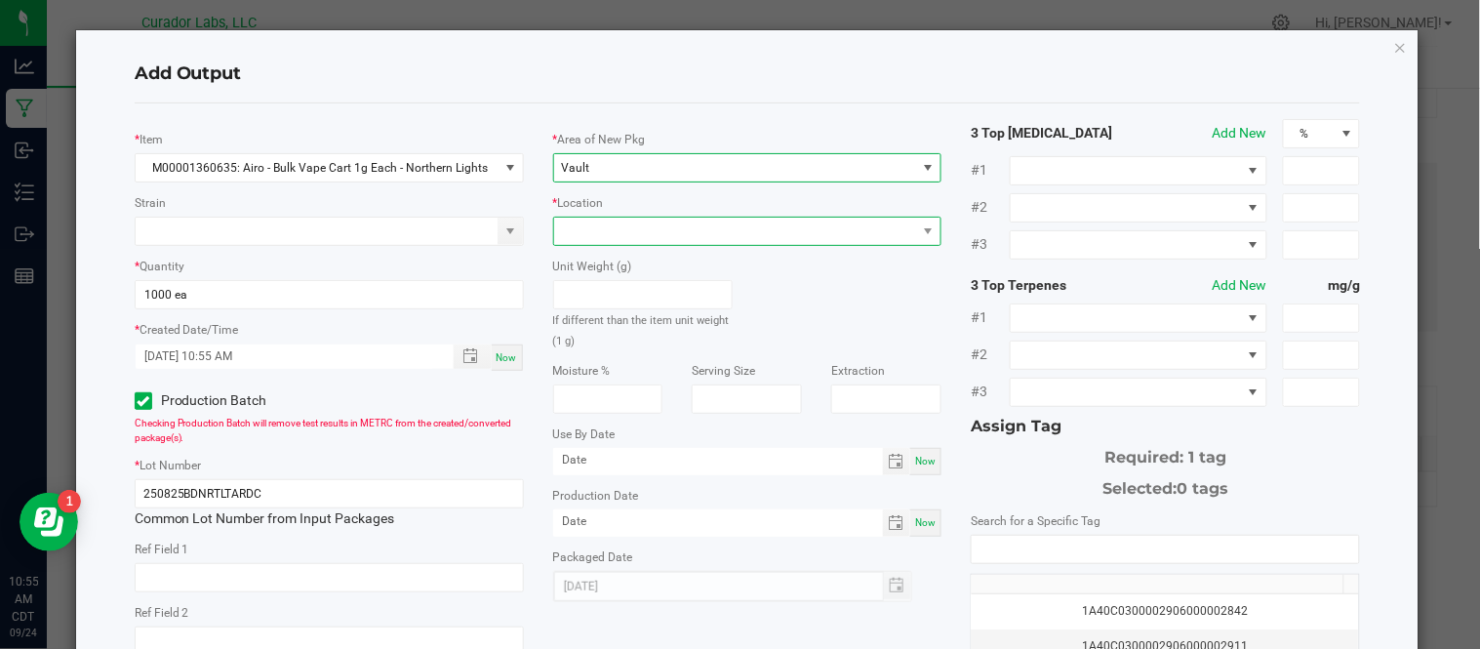
click at [648, 232] on span at bounding box center [735, 231] width 363 height 27
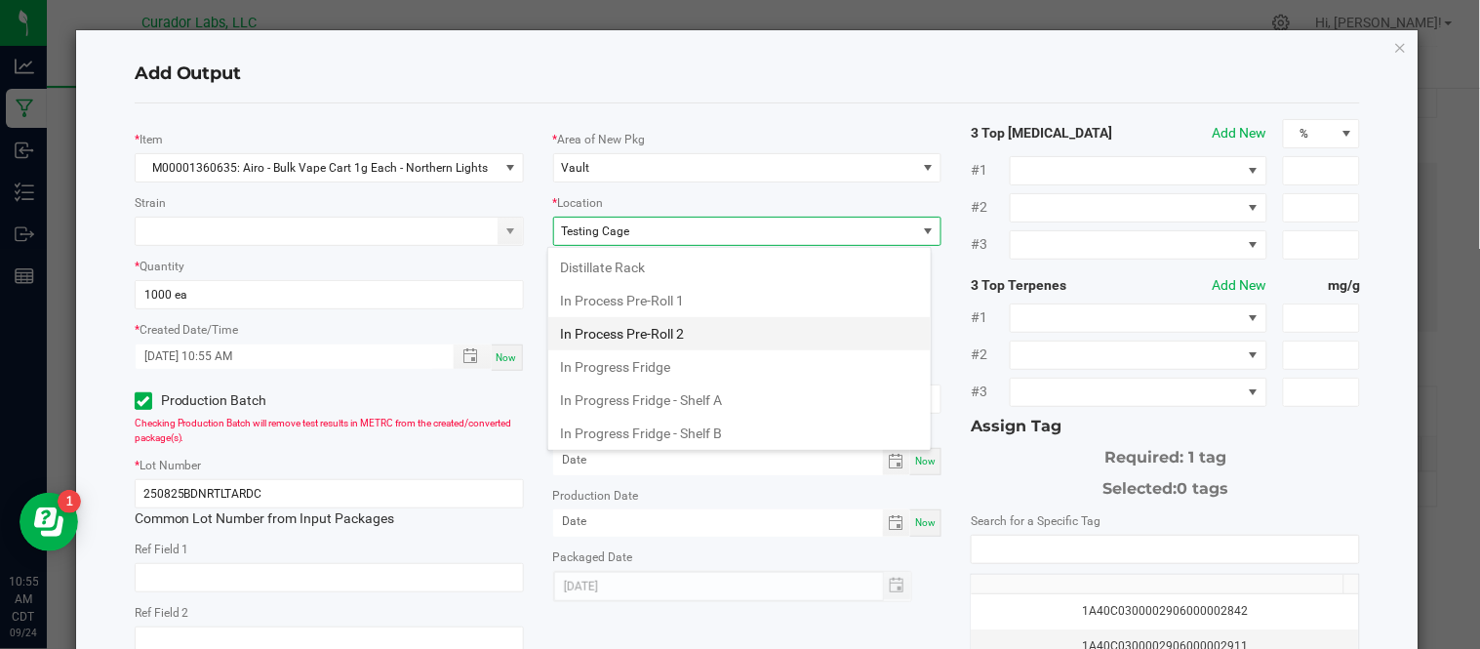
scroll to position [738, 0]
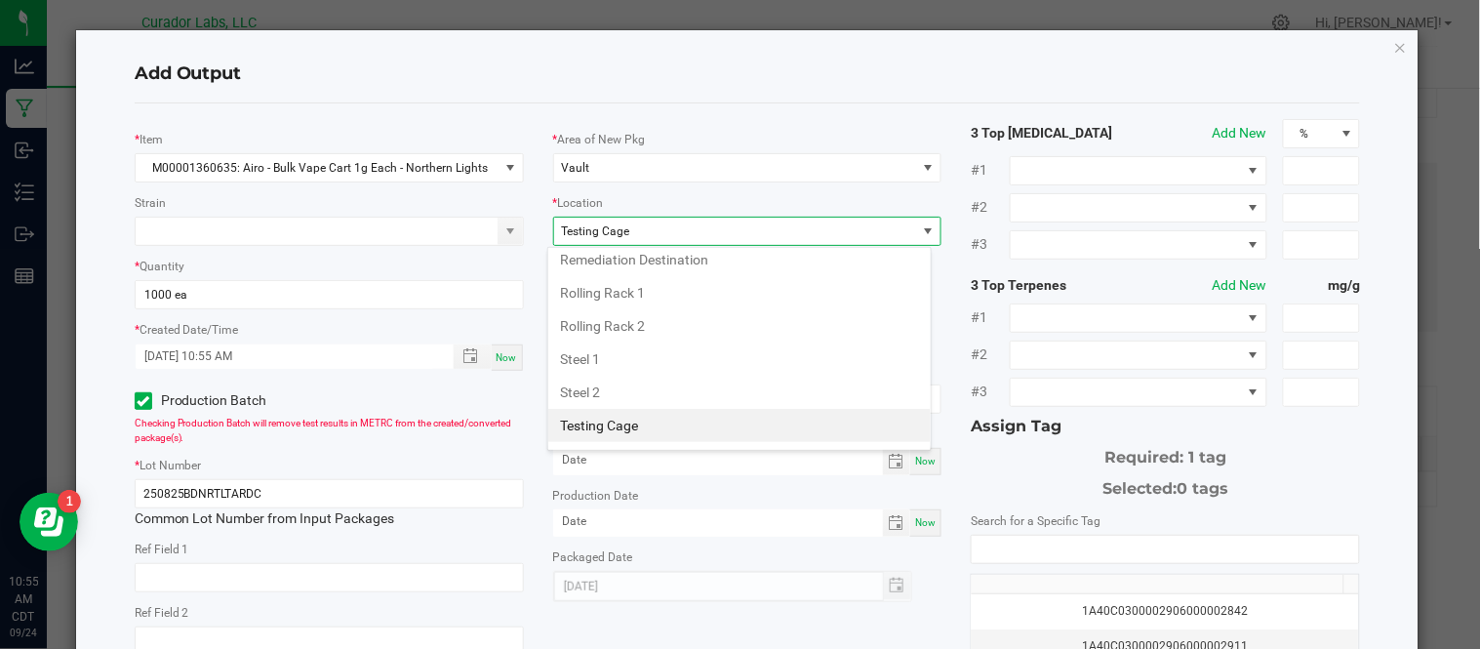
click at [681, 437] on li "Testing Cage" at bounding box center [739, 425] width 383 height 33
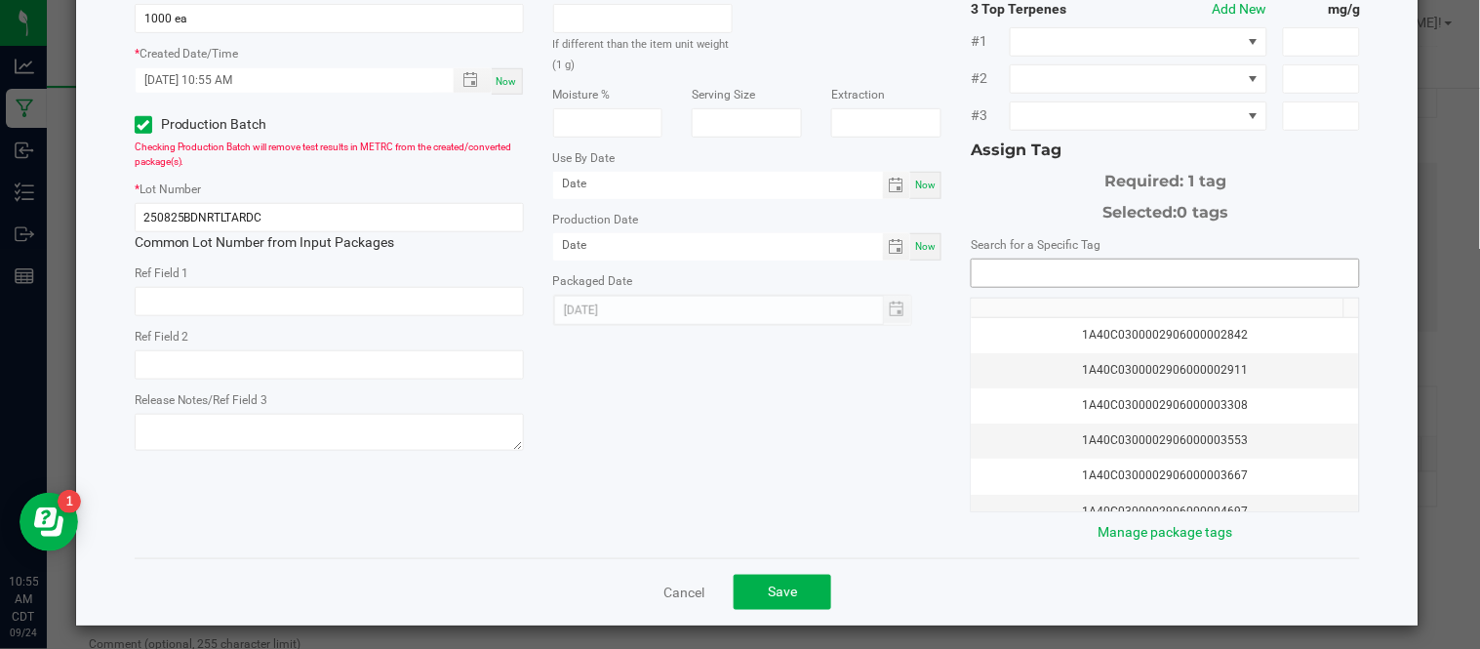
scroll to position [284, 0]
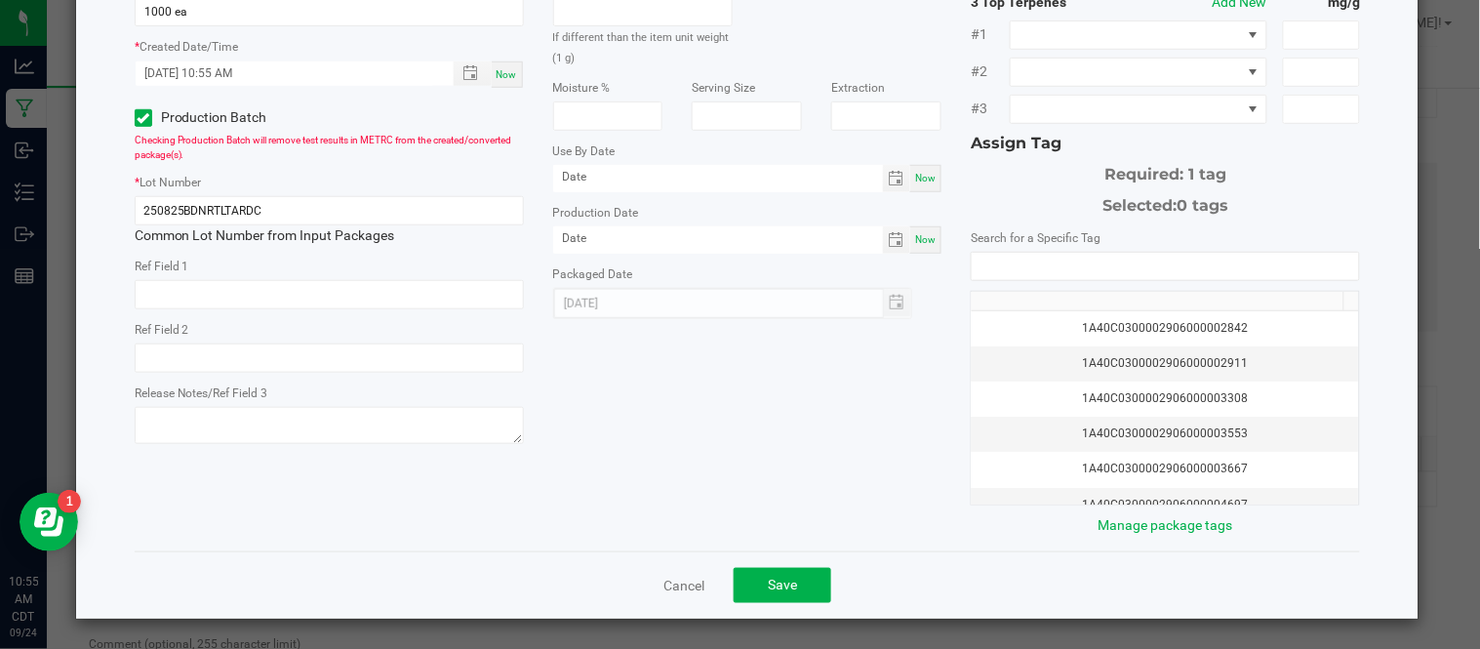
click at [1000, 285] on div "1A40C0300002906000002842 1A40C0300002906000002911 1A40C0300002906000003308 1A40…" at bounding box center [1165, 379] width 389 height 254
click at [992, 267] on input "NO DATA FOUND" at bounding box center [1165, 266] width 387 height 27
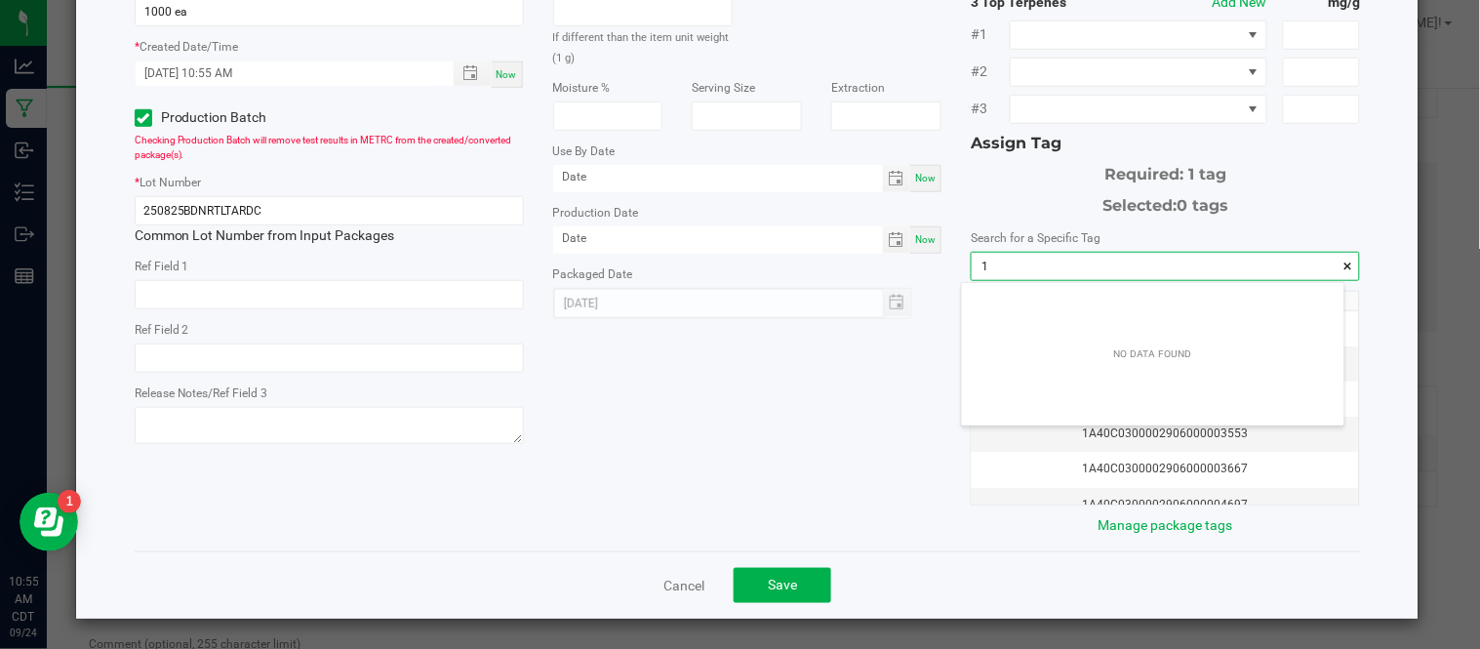
scroll to position [26, 382]
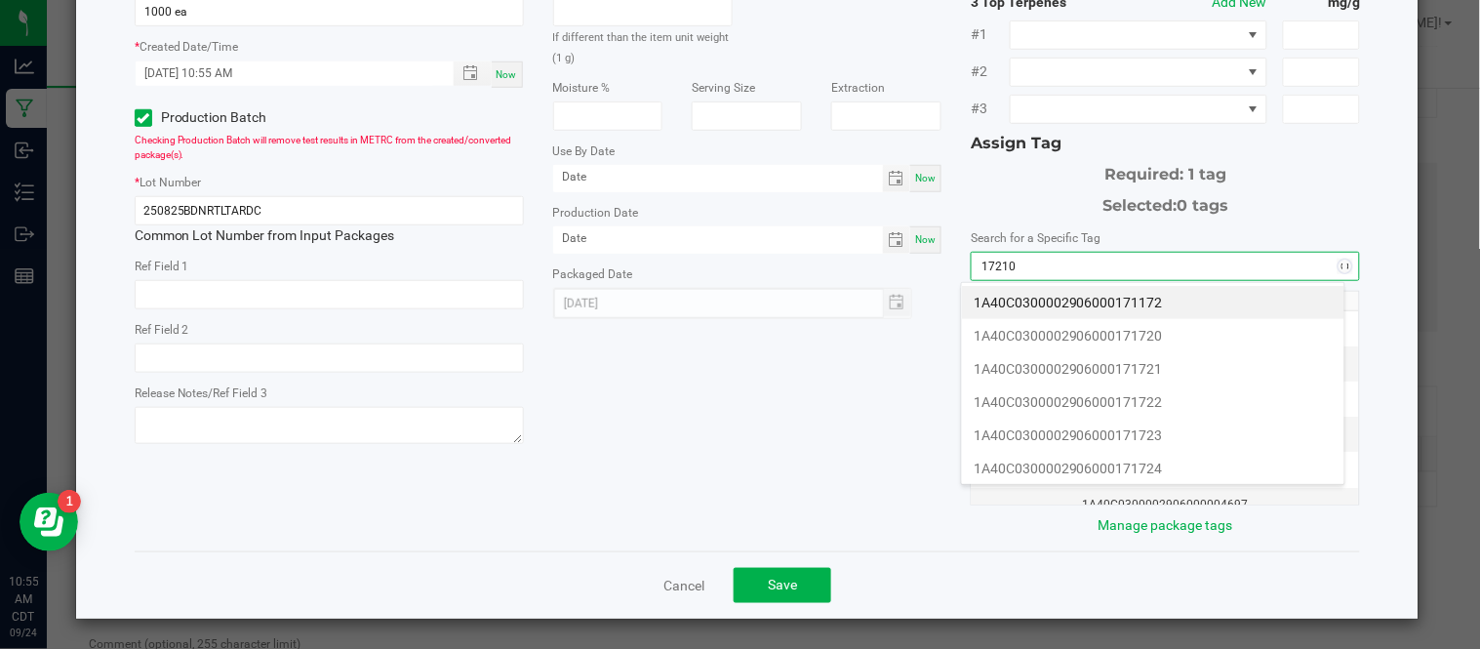
type input "172108"
drag, startPoint x: 1077, startPoint y: 261, endPoint x: 939, endPoint y: 265, distance: 138.7
click at [939, 265] on div "* Item M00001360635: Airo - Bulk Vape Cart 1g Each - Northern Lights Strain * Q…" at bounding box center [748, 186] width 1256 height 700
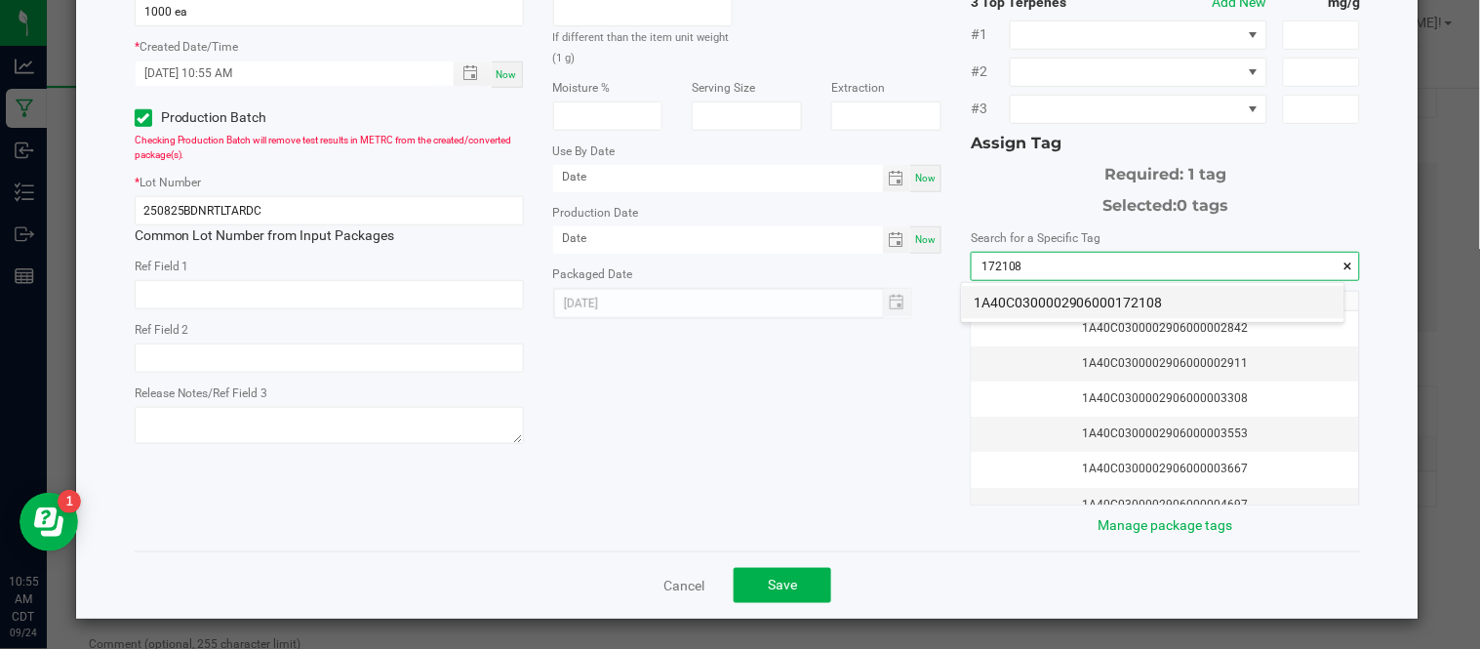
click at [1032, 295] on li "1A40C0300002906000172108" at bounding box center [1153, 302] width 383 height 33
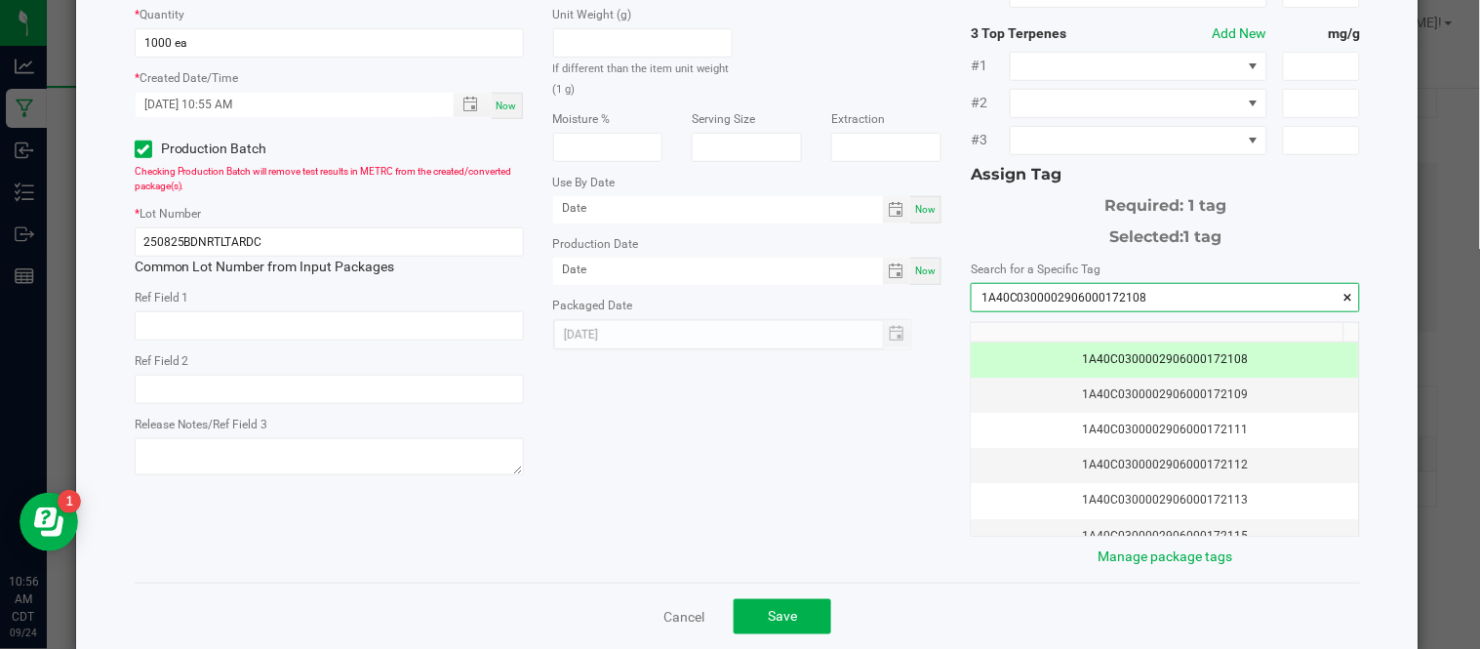
scroll to position [284, 0]
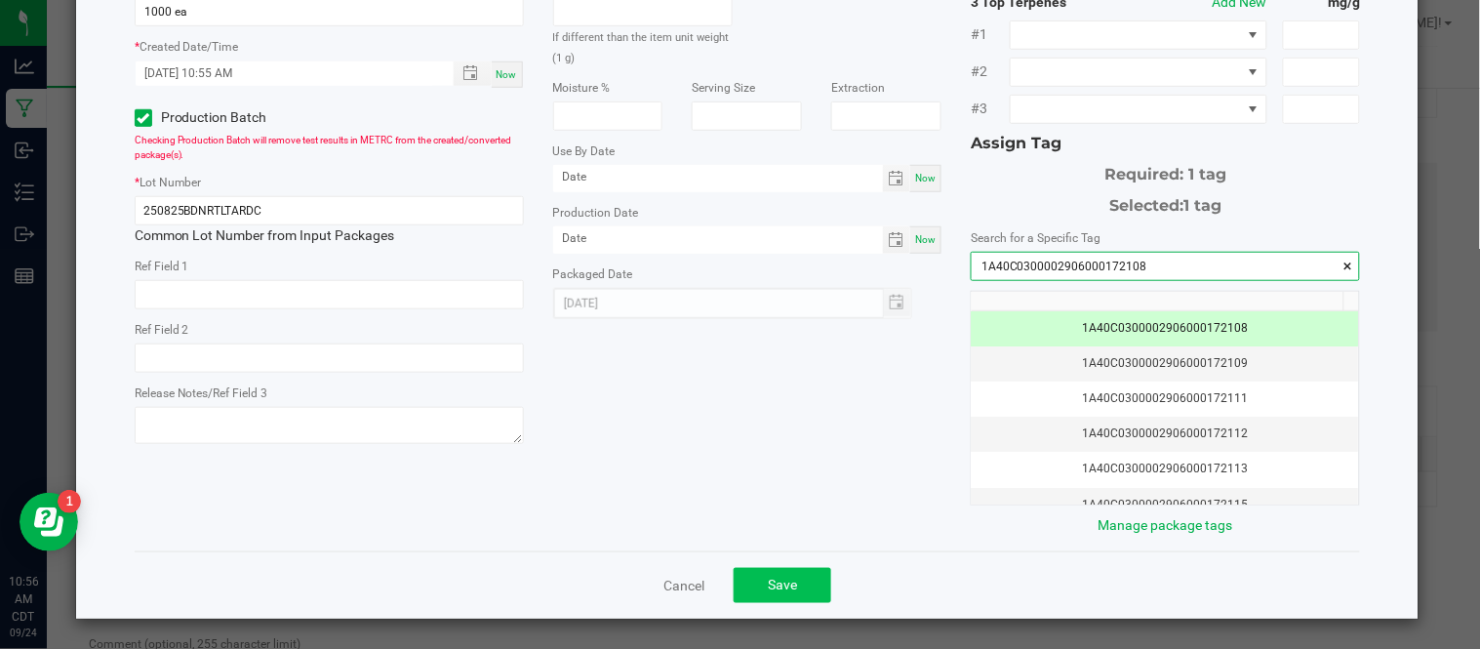
type input "1A40C0300002906000172108"
click at [768, 586] on span "Save" at bounding box center [782, 585] width 29 height 16
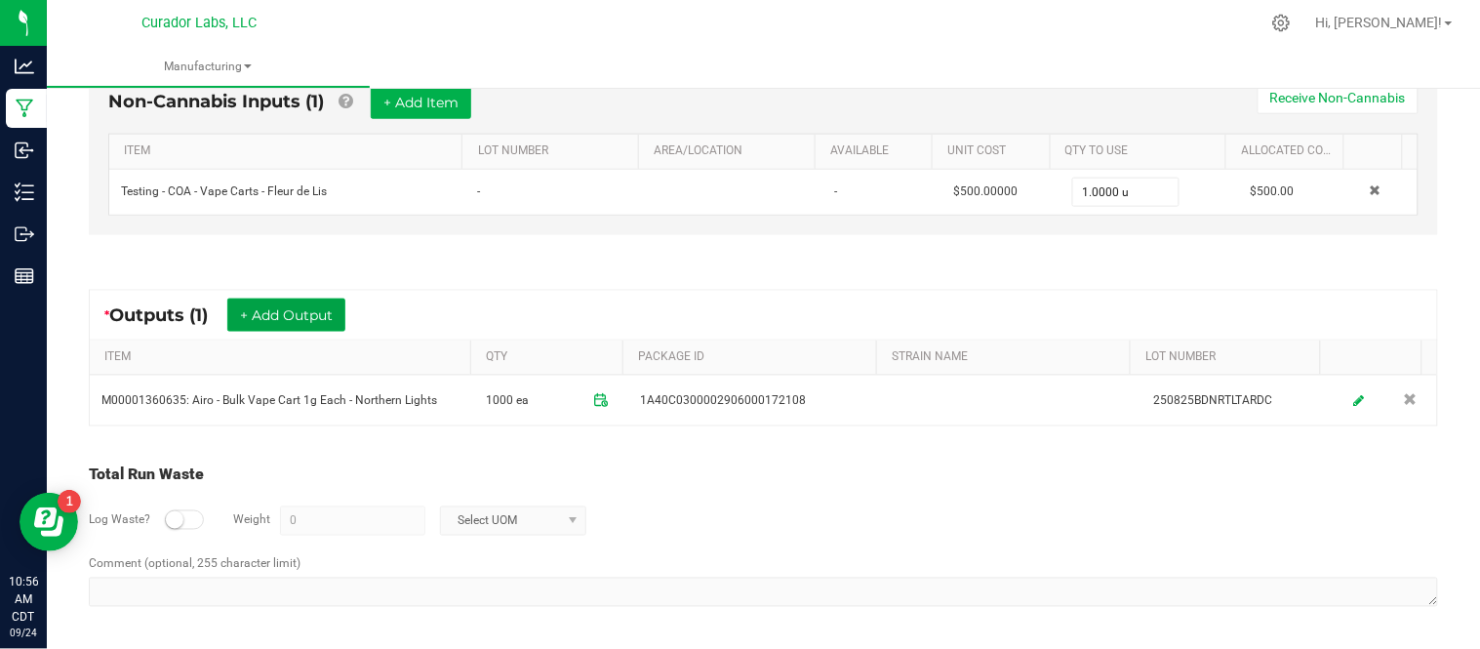
scroll to position [0, 0]
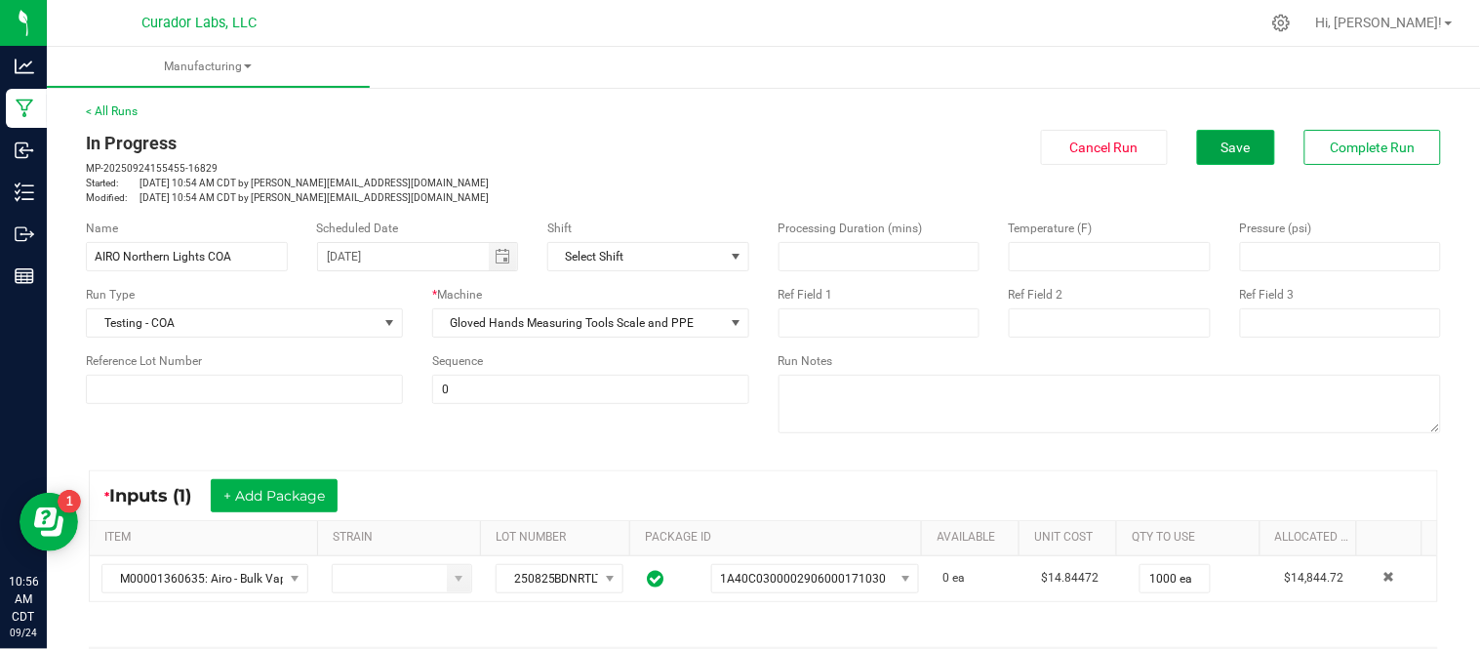
click at [1222, 153] on span "Save" at bounding box center [1236, 148] width 29 height 16
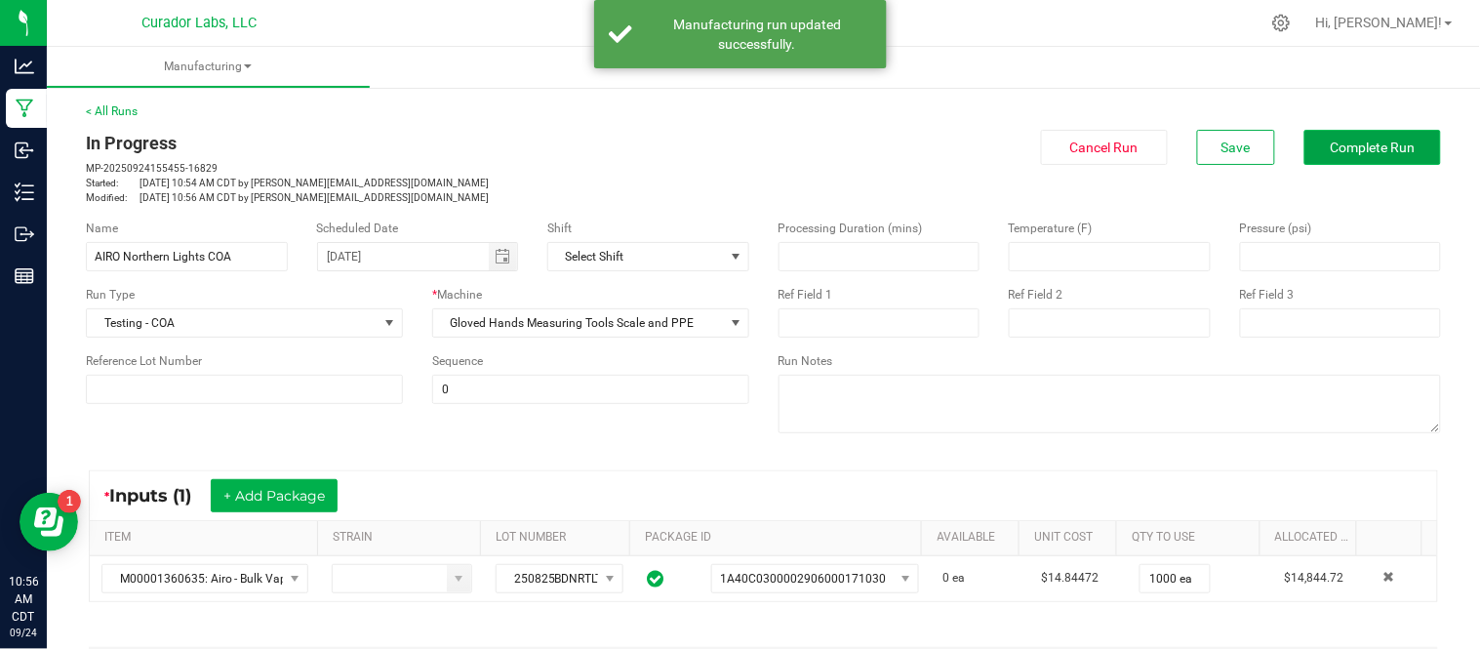
click at [1361, 142] on span "Complete Run" at bounding box center [1373, 148] width 85 height 16
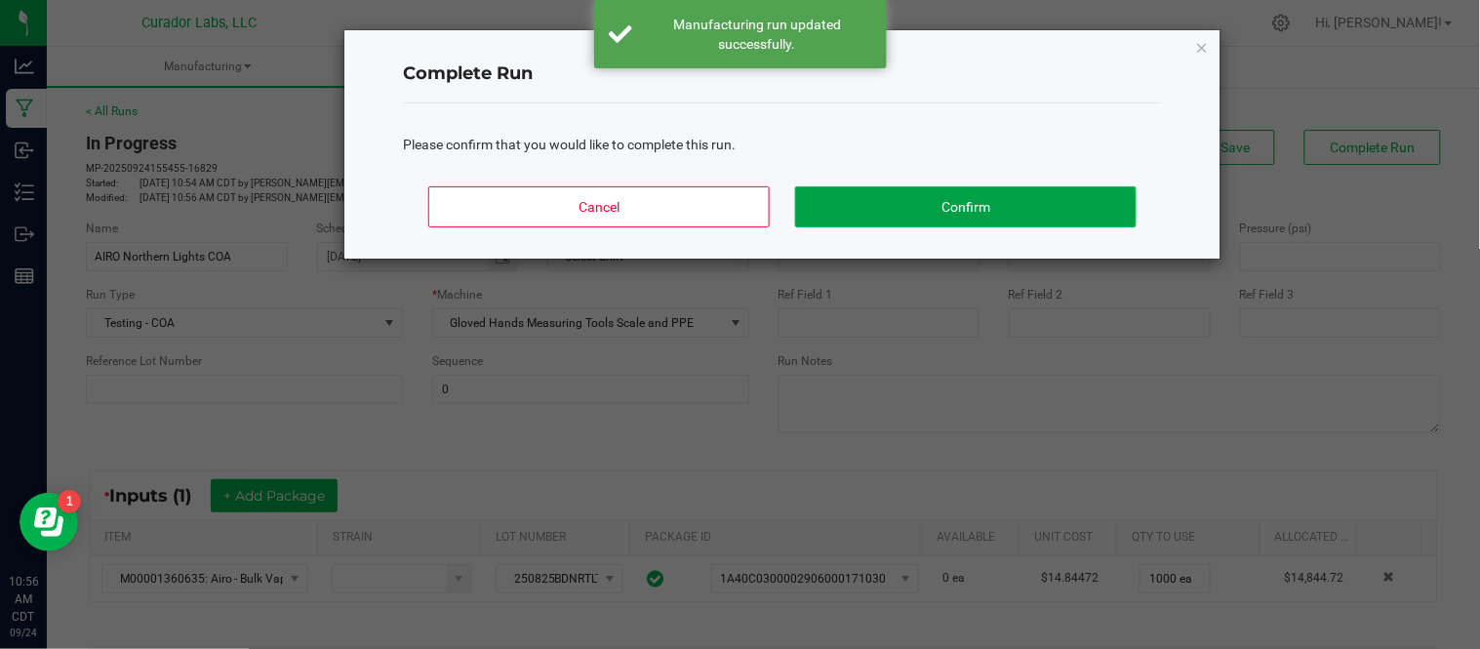
click at [1025, 198] on button "Confirm" at bounding box center [966, 206] width 342 height 41
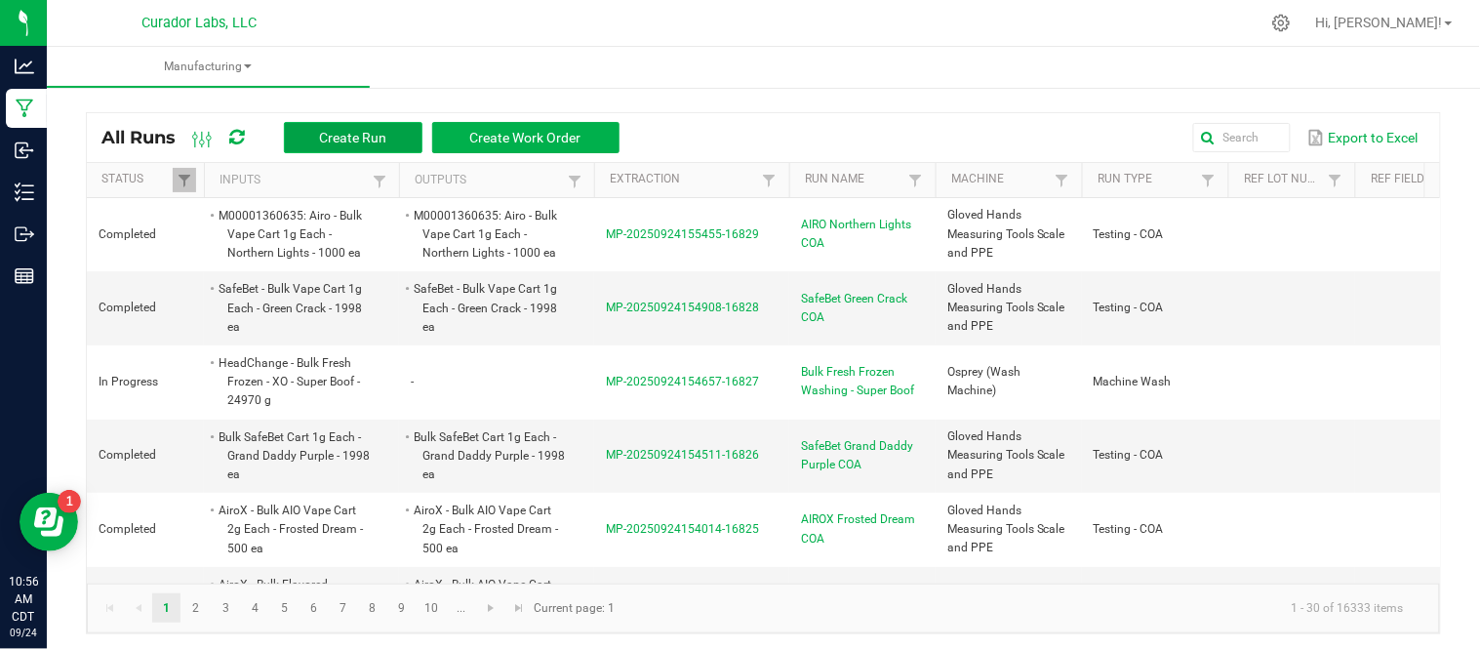
click at [344, 142] on span "Create Run" at bounding box center [352, 138] width 67 height 16
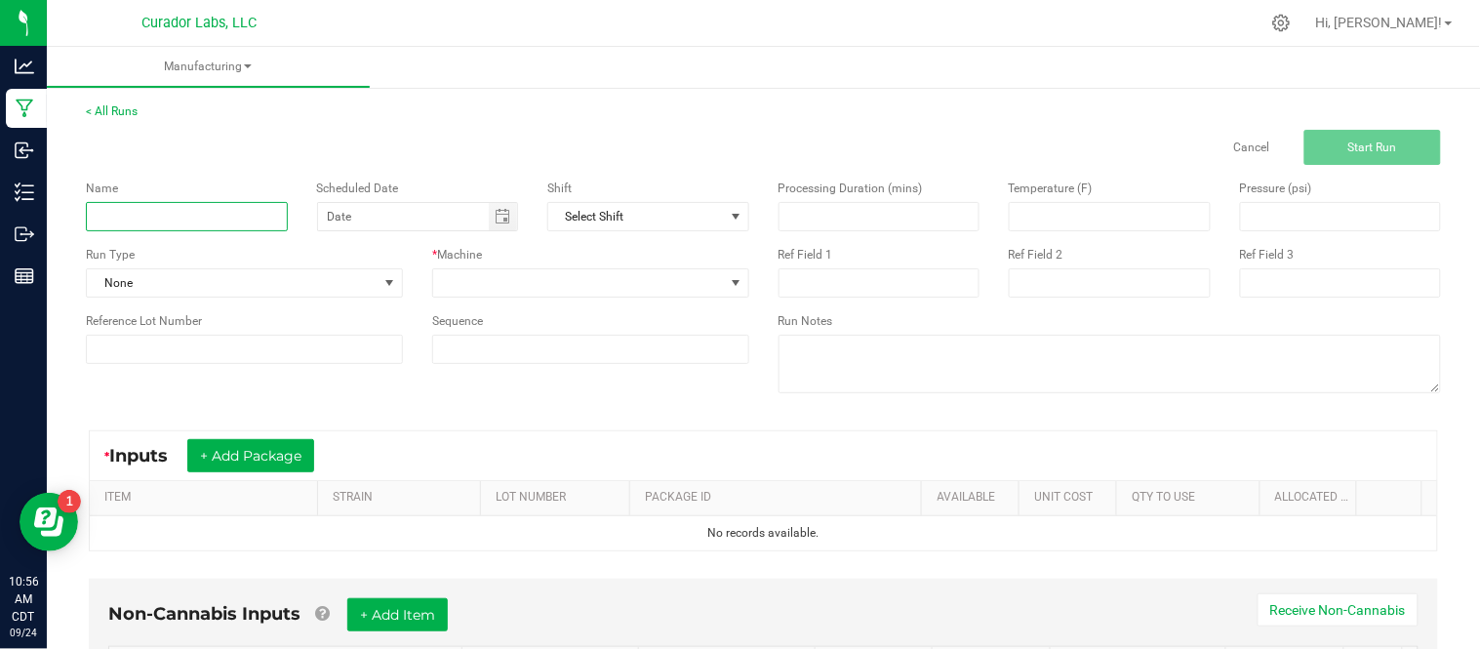
click at [193, 221] on input at bounding box center [187, 216] width 202 height 29
click at [496, 218] on span "Toggle calendar" at bounding box center [503, 217] width 16 height 16
type input "AIRO Moodnight Moon COA"
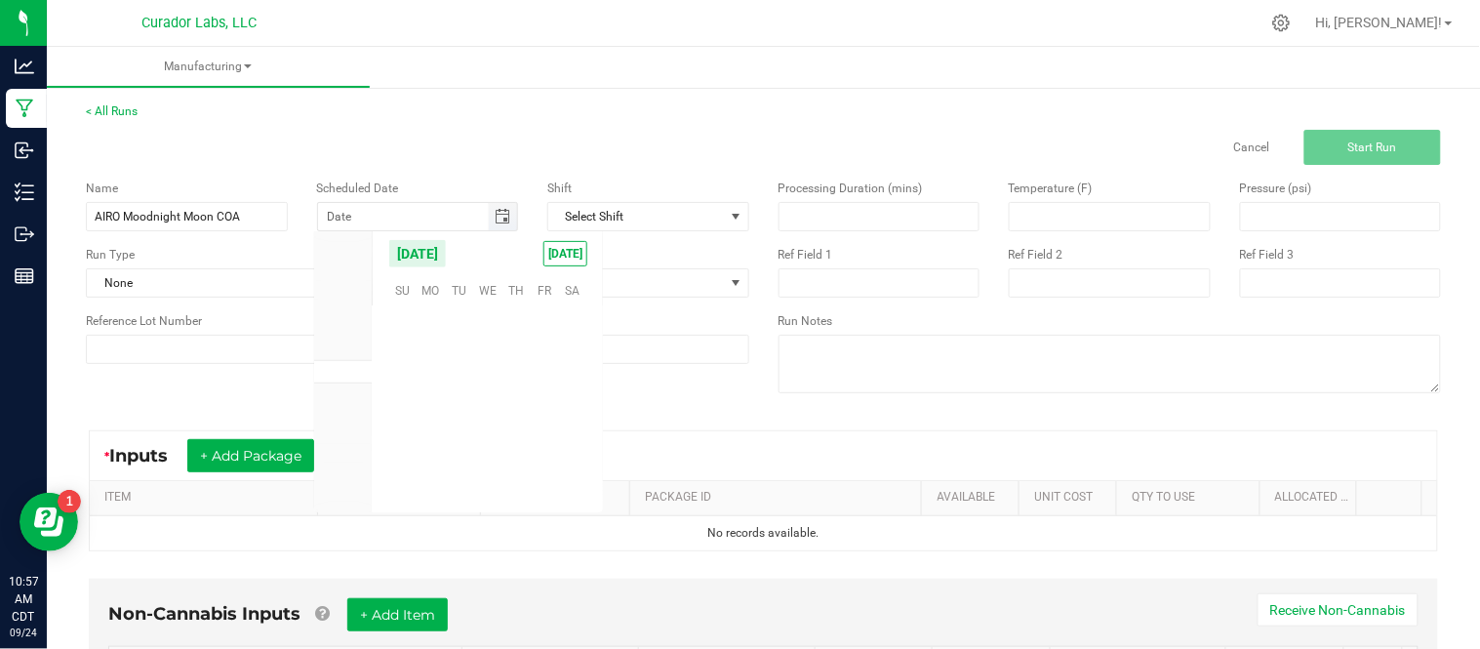
scroll to position [316495, 0]
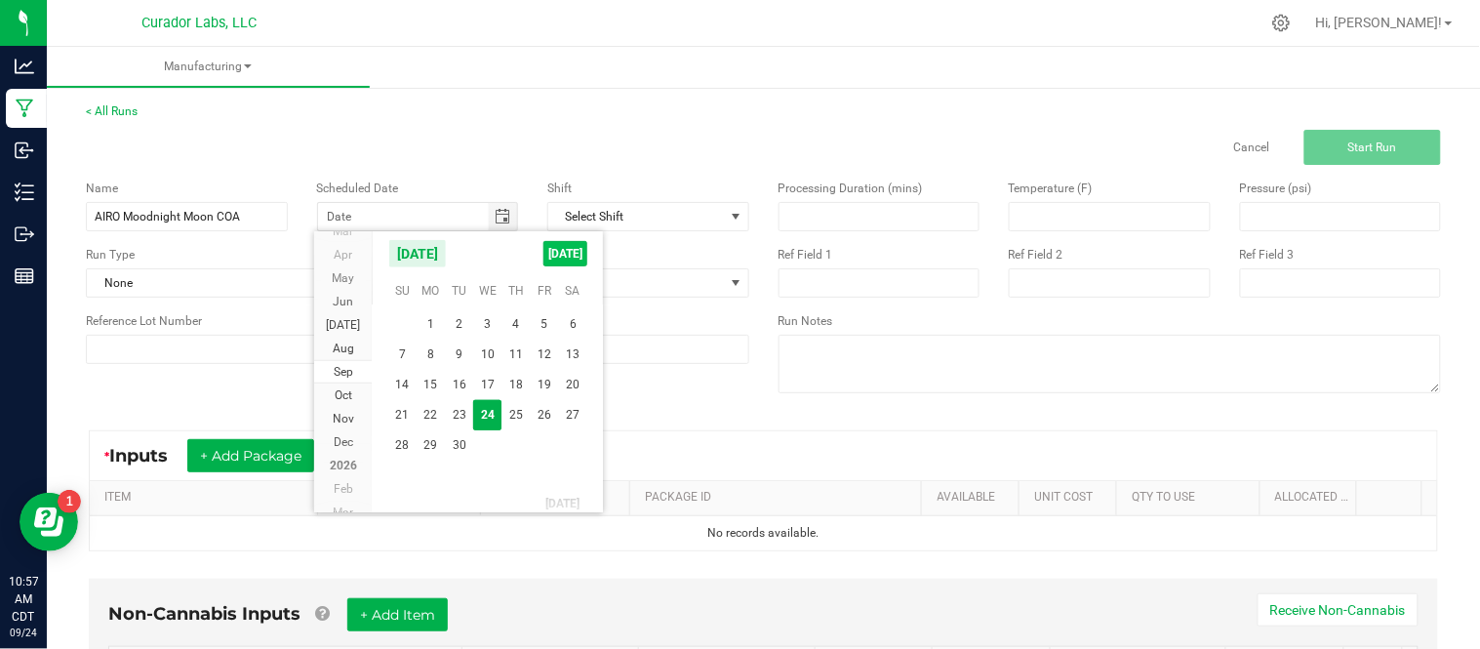
click at [553, 246] on span "[DATE]" at bounding box center [566, 253] width 44 height 25
type input "[DATE]"
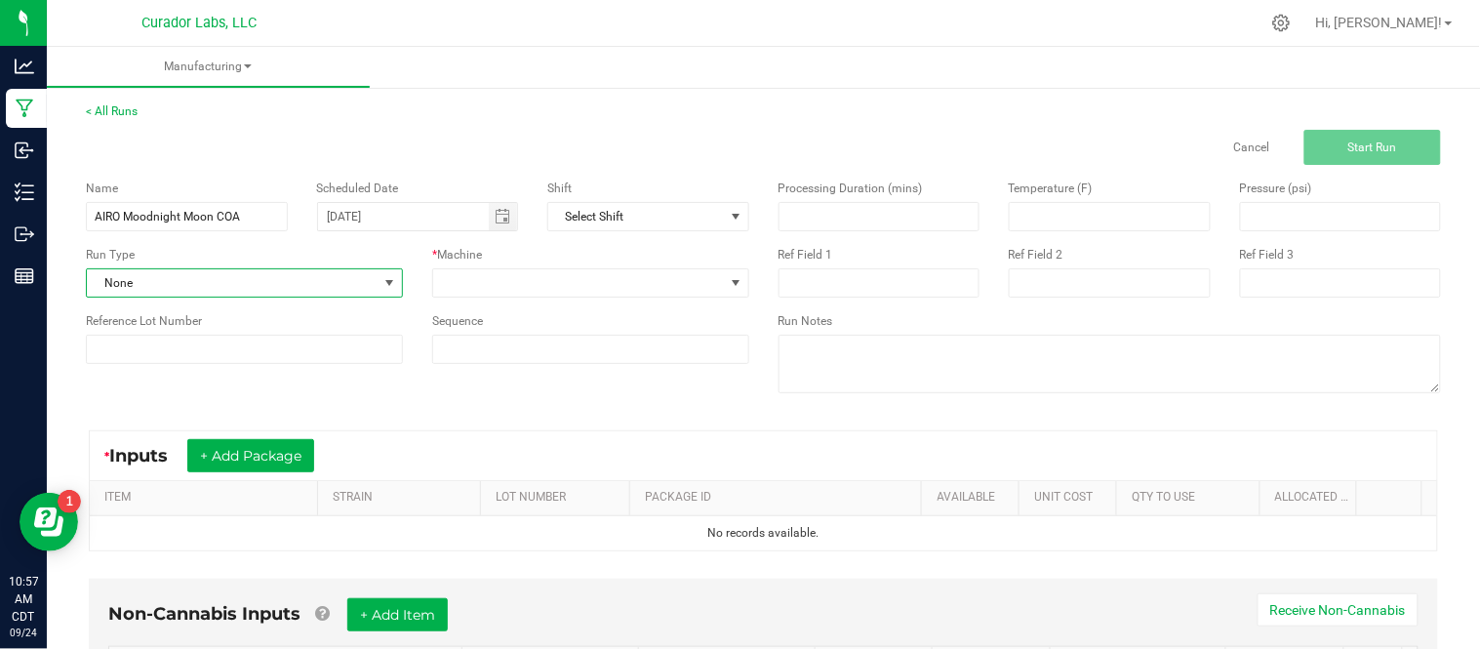
click at [290, 278] on span "None" at bounding box center [232, 282] width 291 height 27
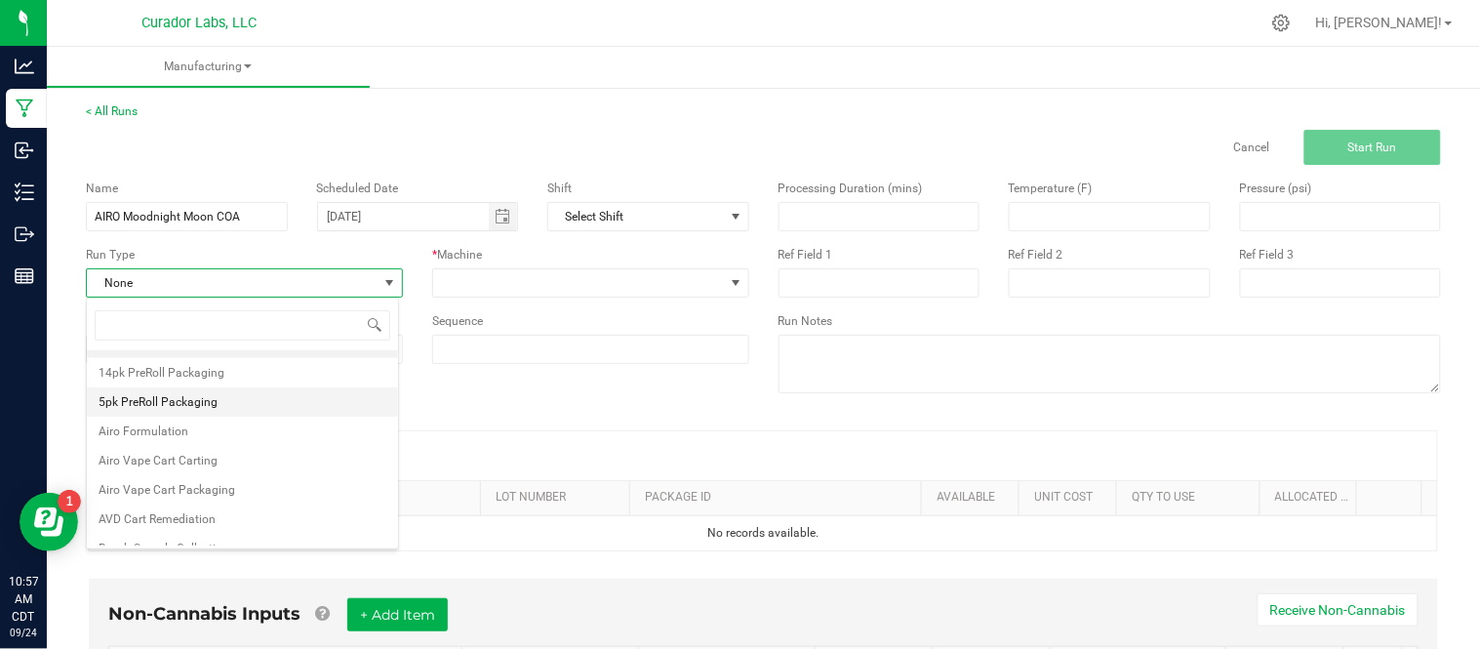
scroll to position [0, 0]
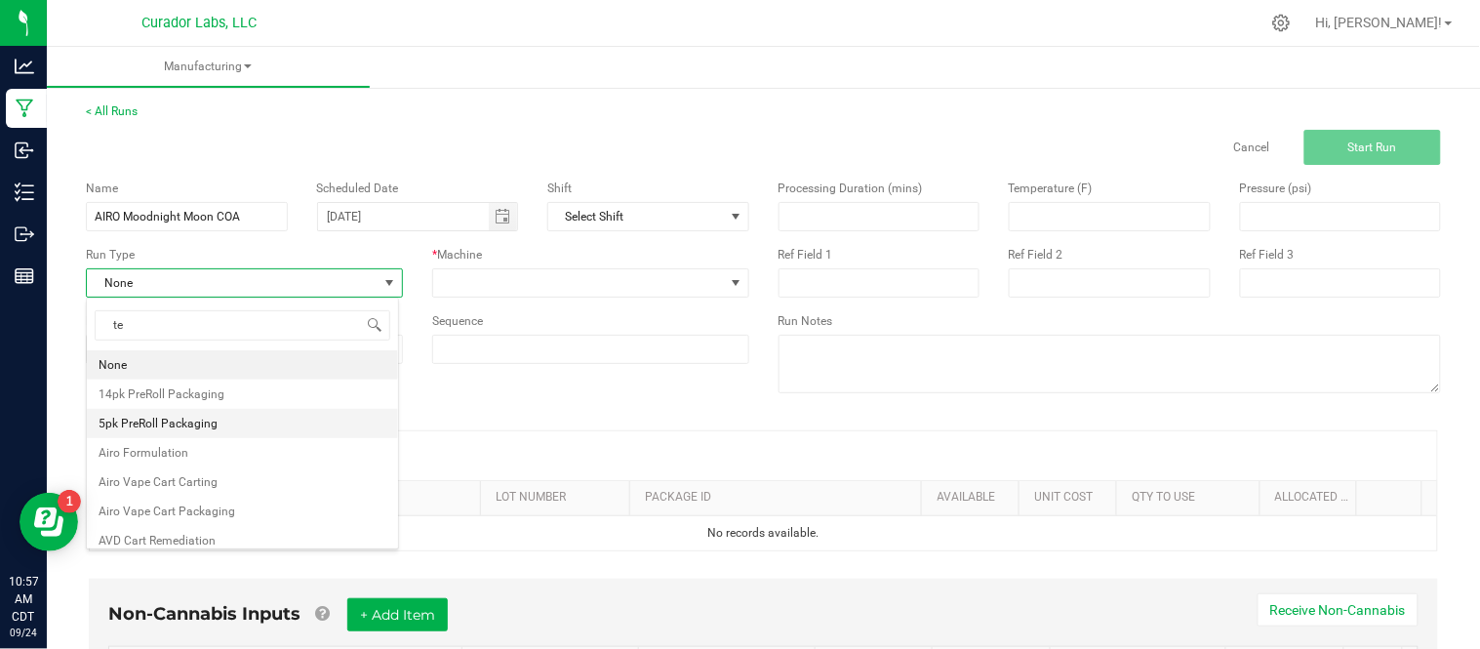
type input "tes"
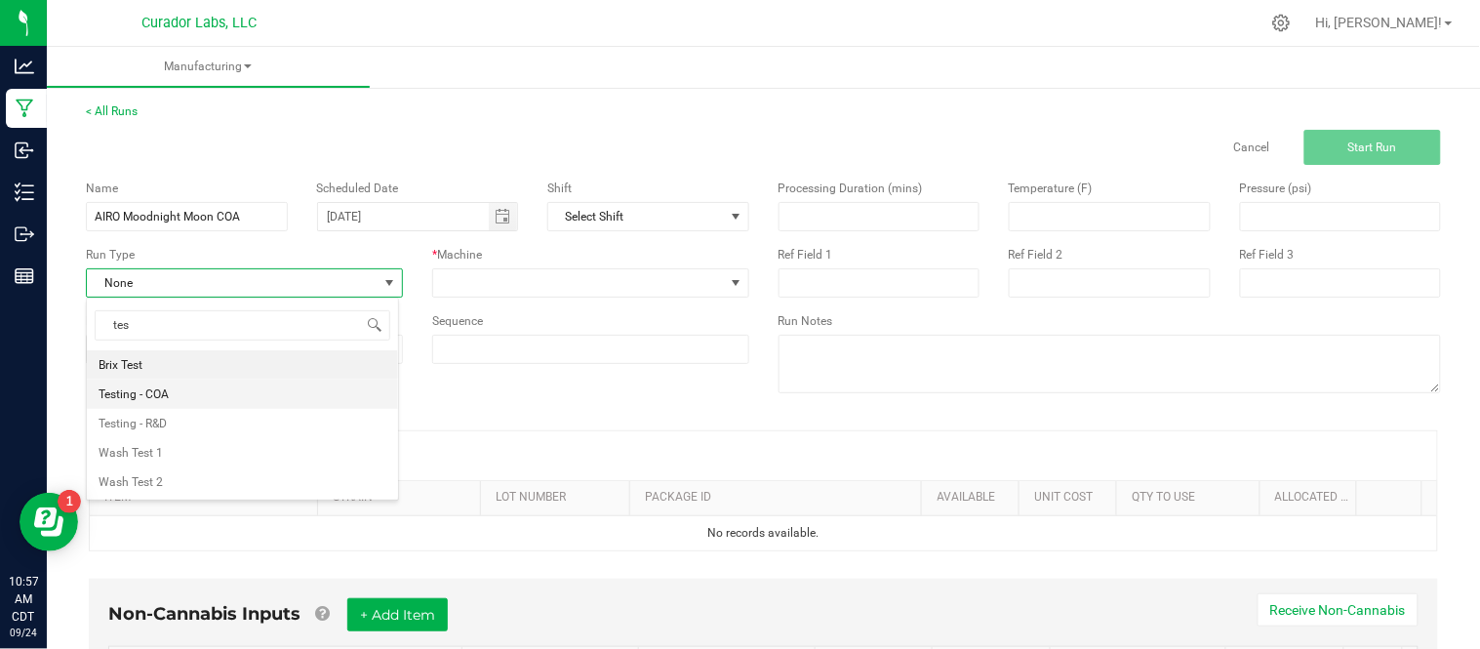
click at [217, 398] on li "Testing - COA" at bounding box center [242, 394] width 311 height 29
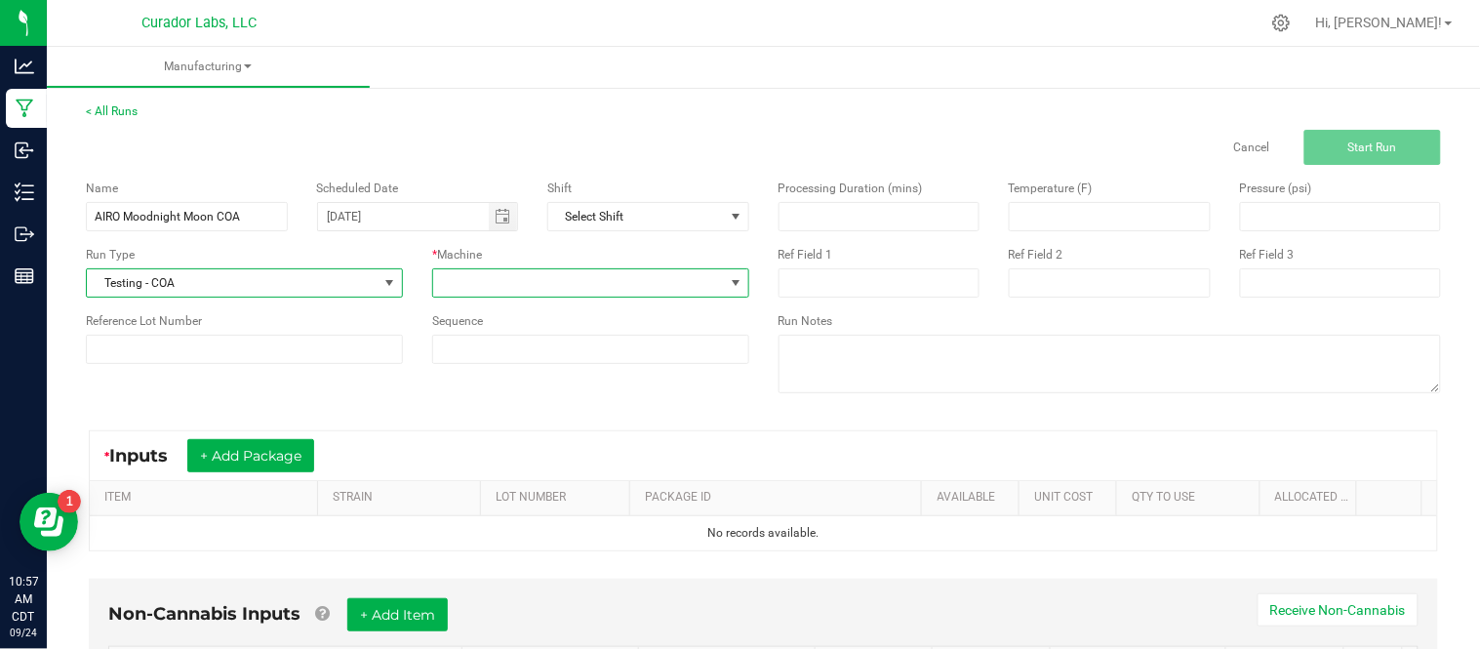
click at [728, 279] on span at bounding box center [736, 283] width 16 height 16
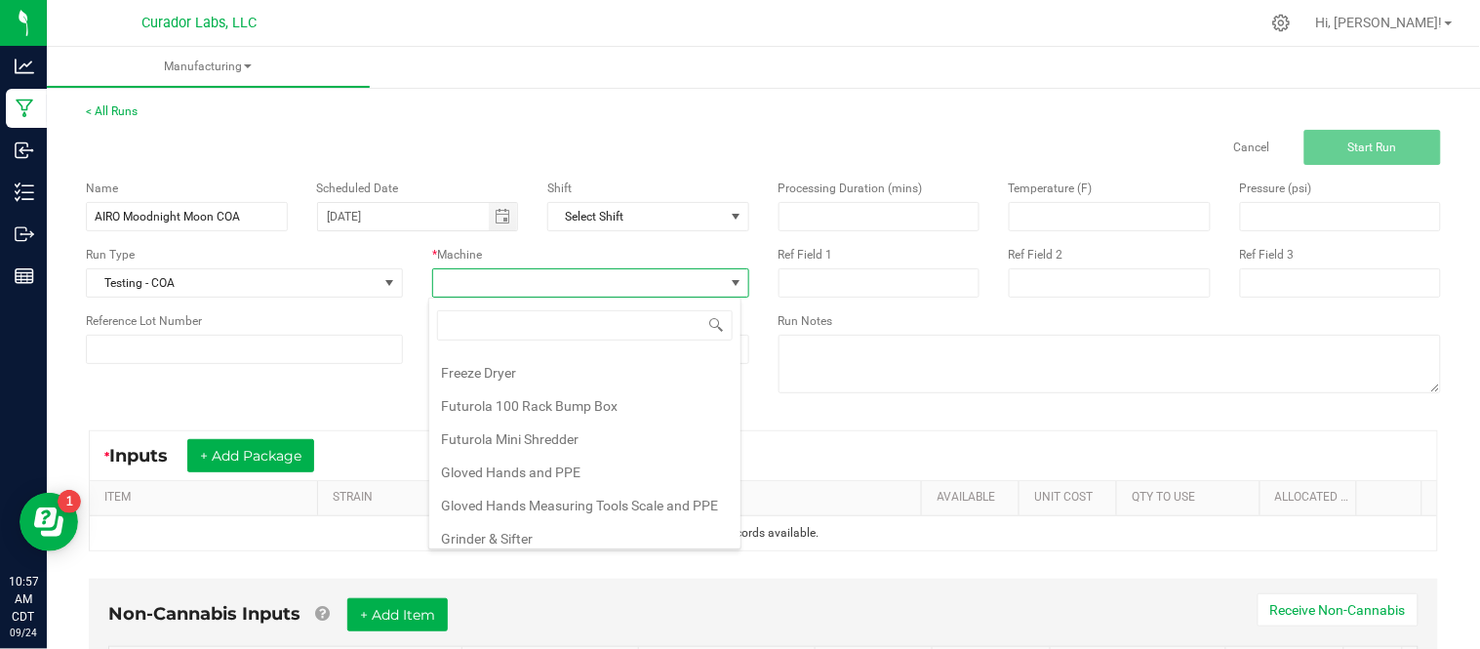
scroll to position [207, 0]
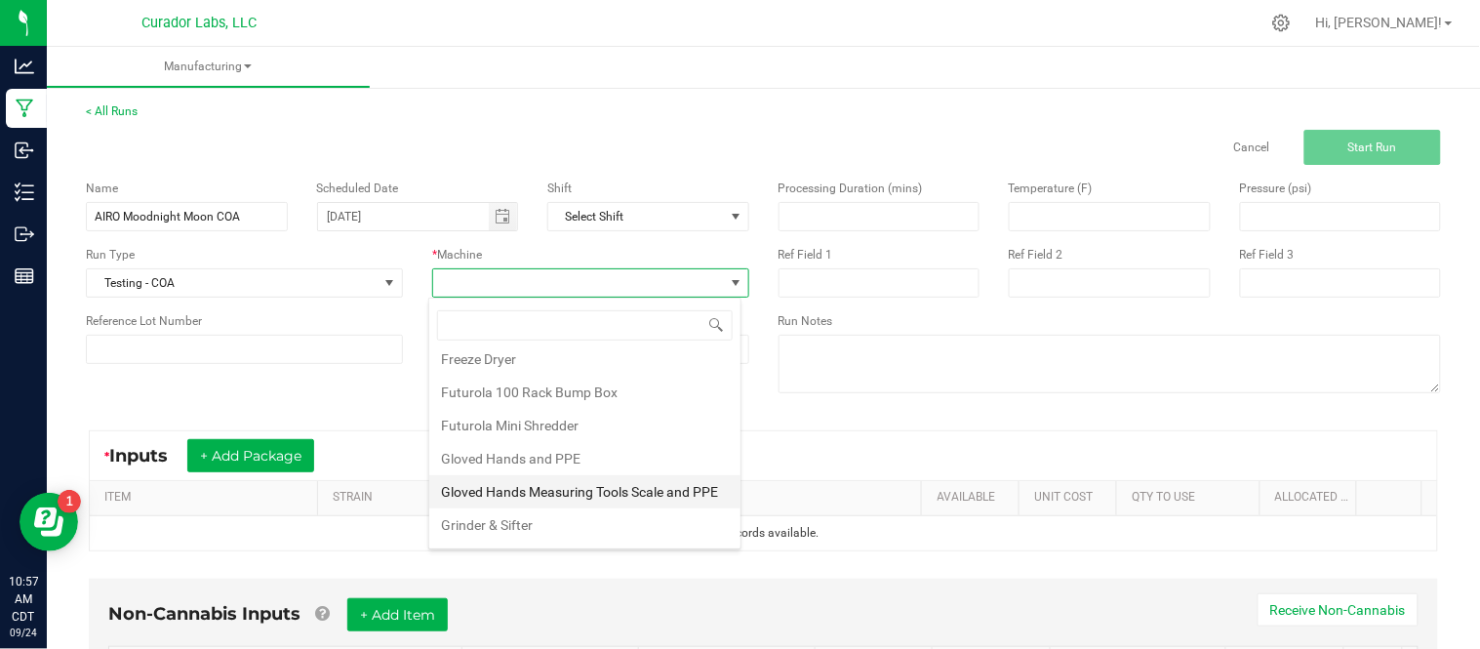
click at [595, 506] on li "Gloved Hands Measuring Tools Scale and PPE" at bounding box center [584, 491] width 311 height 33
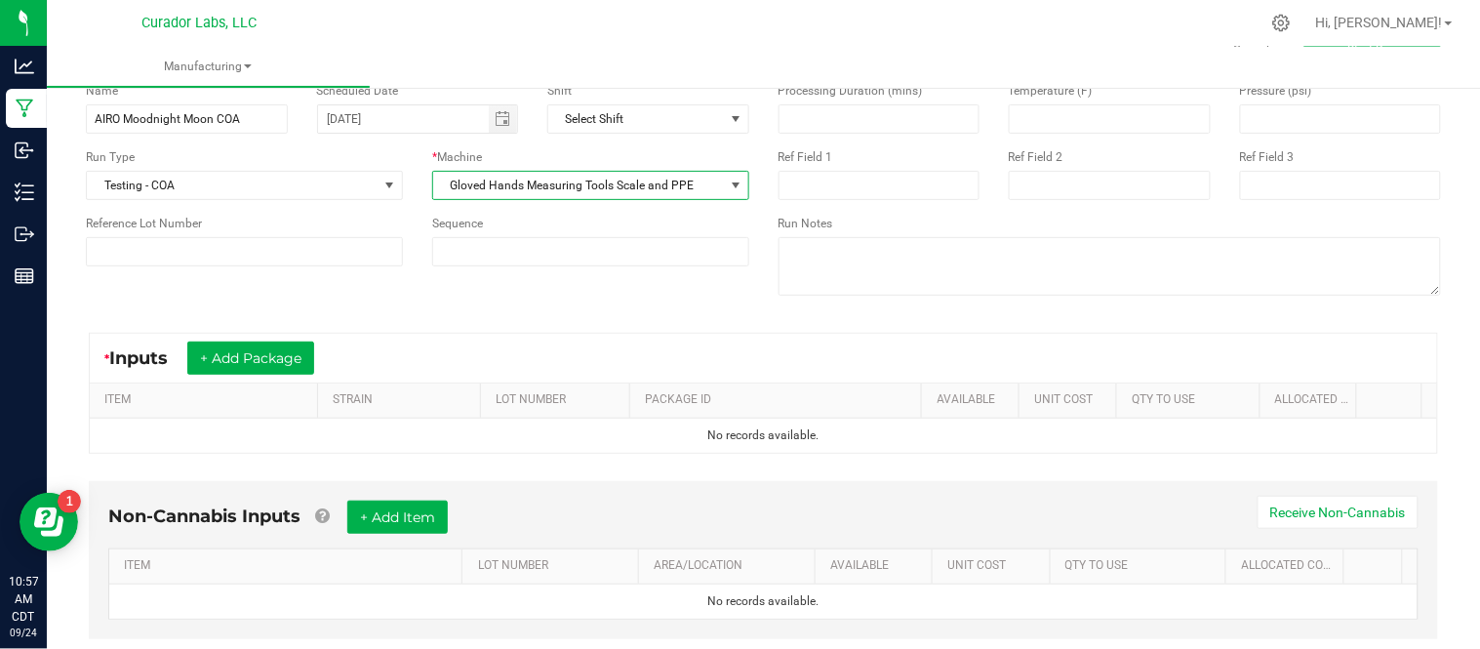
scroll to position [0, 0]
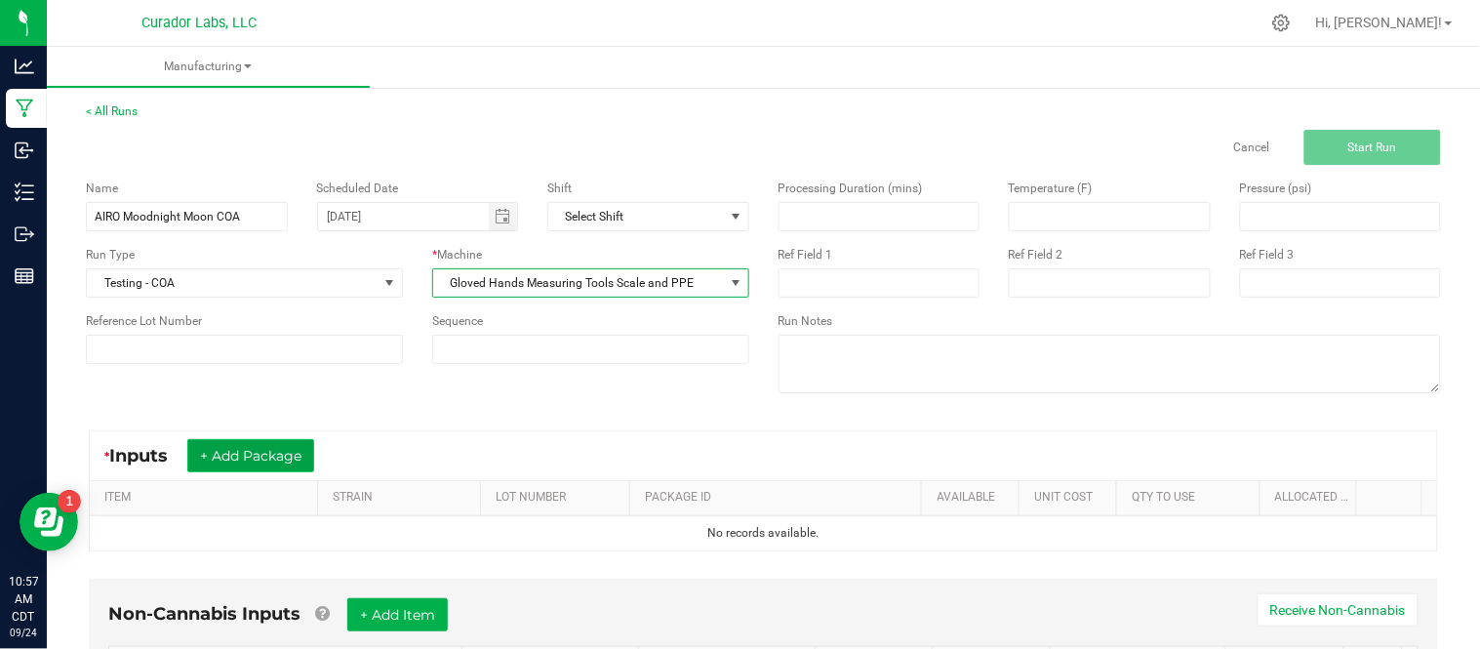
click at [225, 463] on button "+ Add Package" at bounding box center [250, 455] width 127 height 33
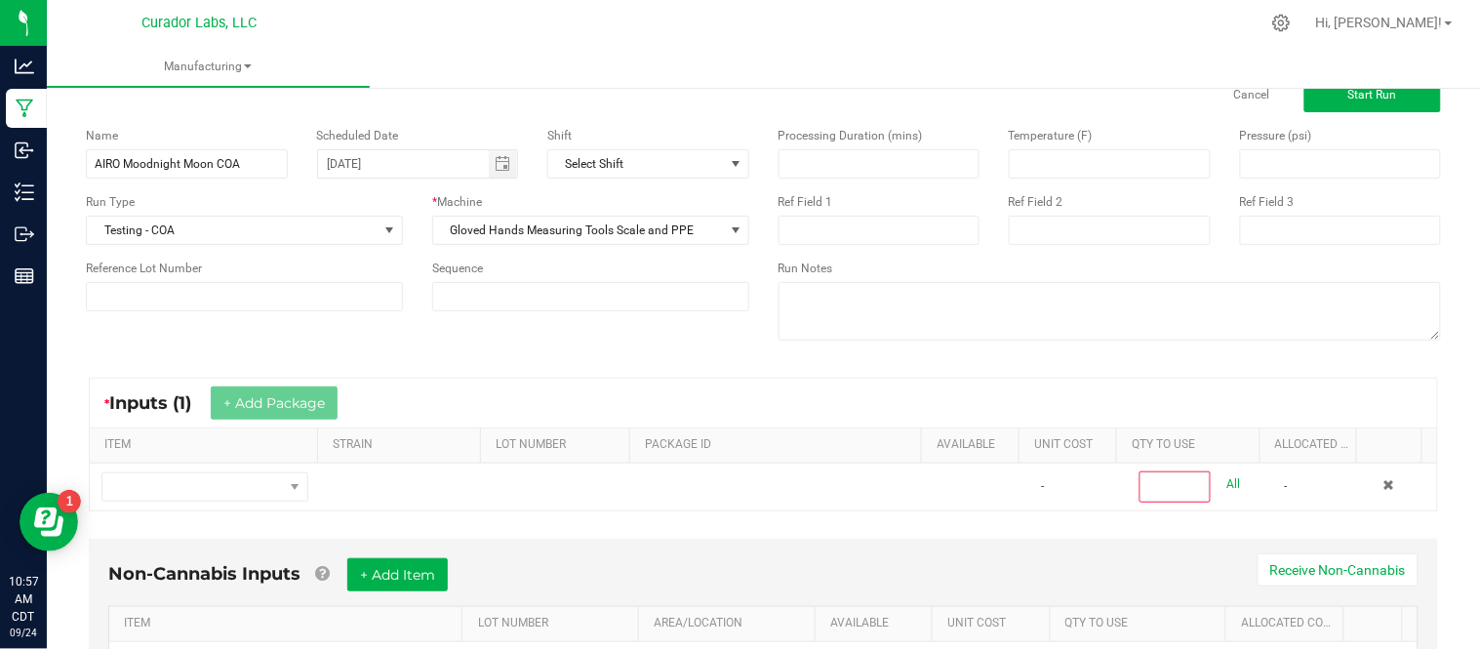
scroll to position [55, 0]
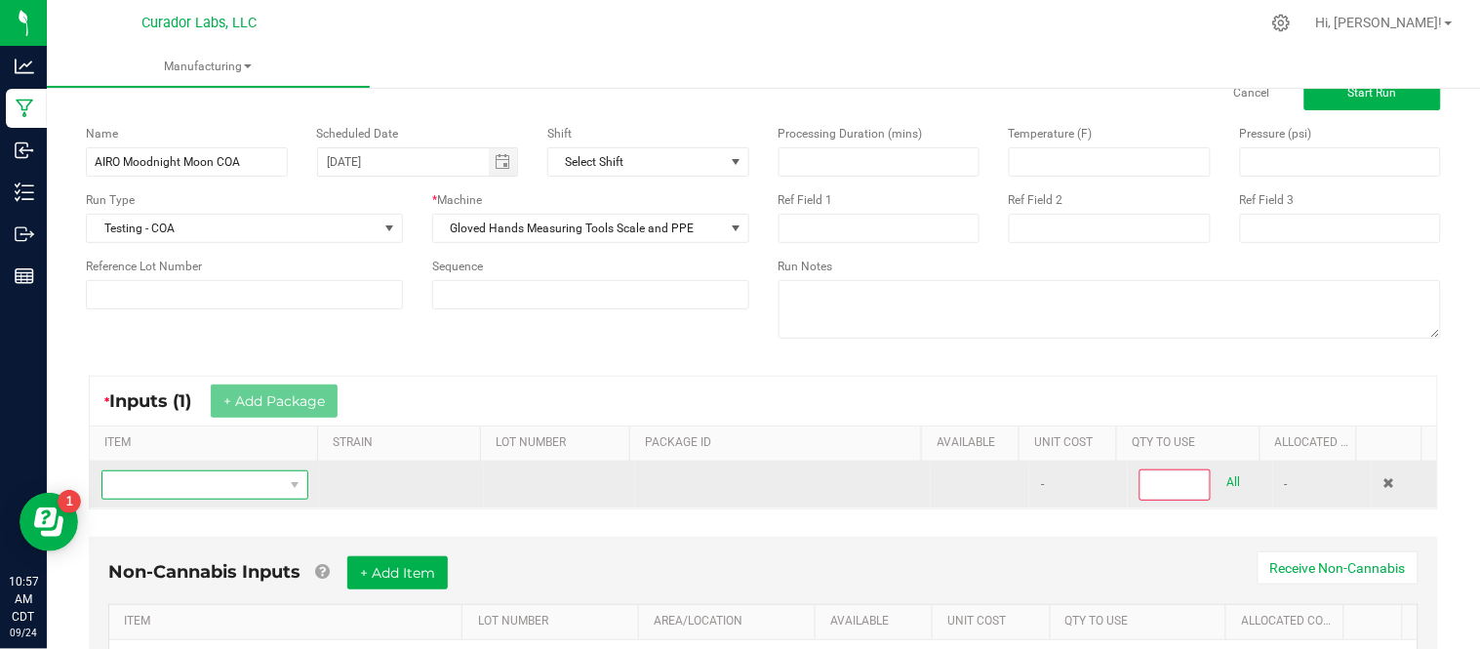
click at [170, 490] on span "NO DATA FOUND" at bounding box center [192, 484] width 181 height 27
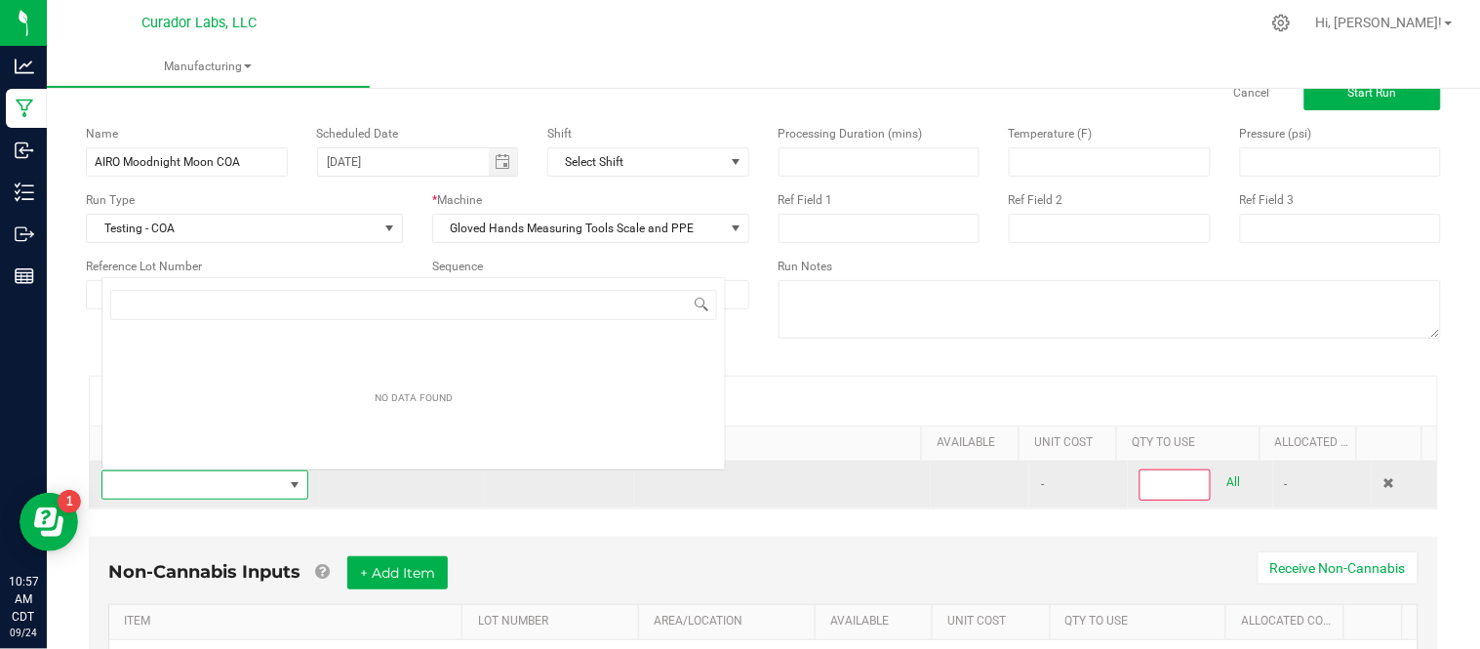
scroll to position [29, 198]
type input "AiroX - Bulk AIO Vape Cart 2g Each - Midnight Moon"
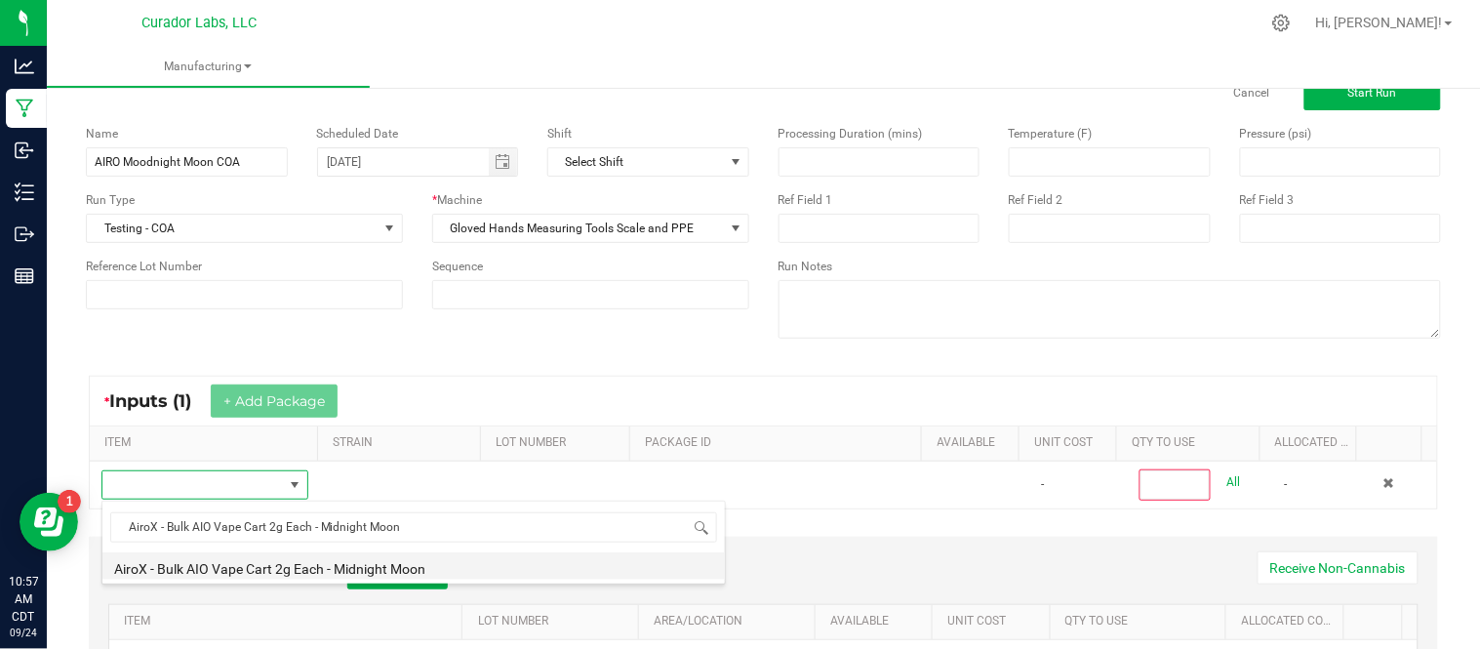
click at [313, 573] on li "AiroX - Bulk AIO Vape Cart 2g Each - Midnight Moon" at bounding box center [413, 565] width 623 height 27
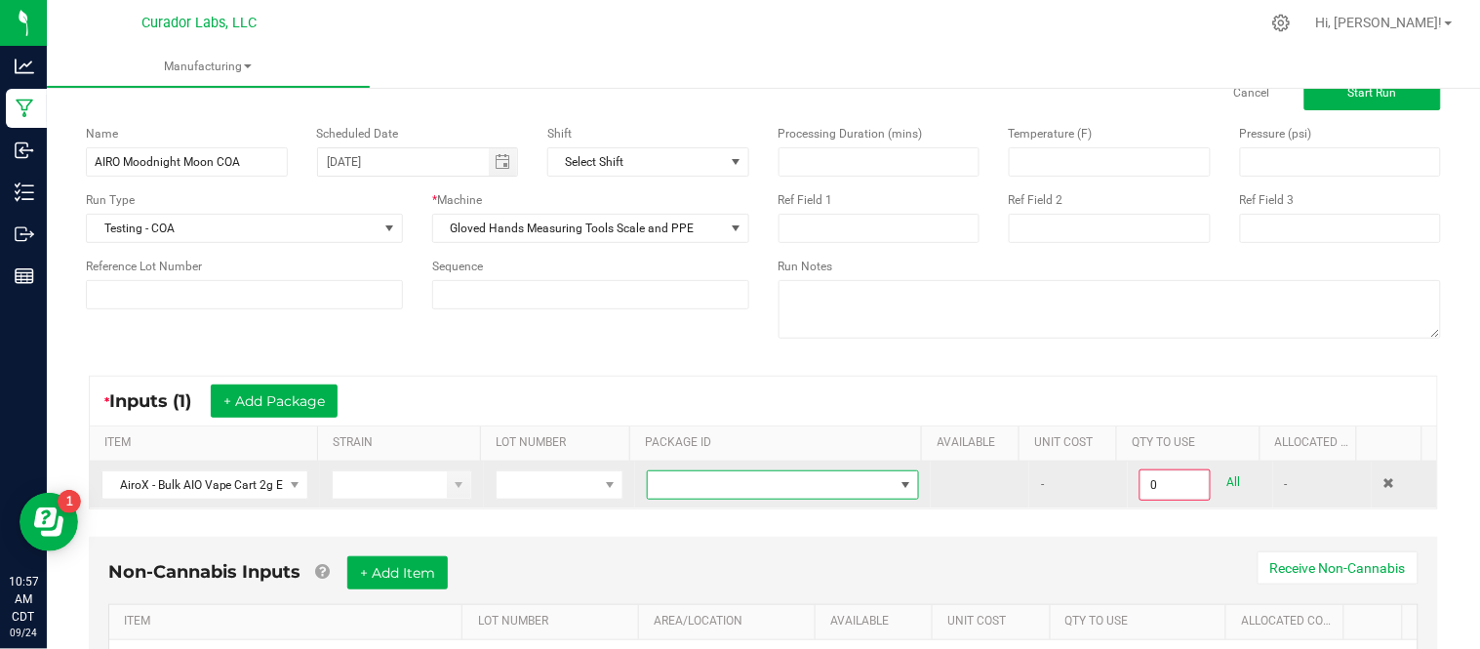
click at [712, 483] on span at bounding box center [771, 484] width 246 height 27
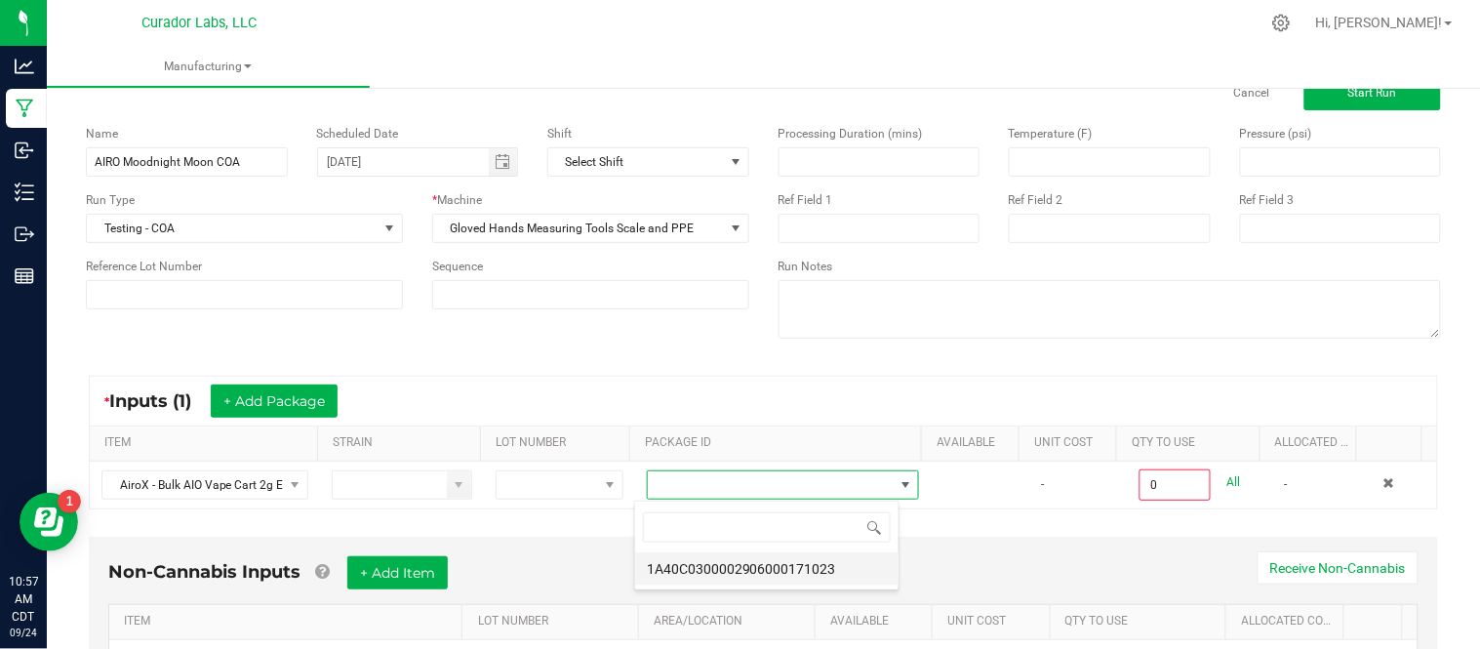
click at [752, 568] on li "1A40C0300002906000171023" at bounding box center [766, 568] width 263 height 33
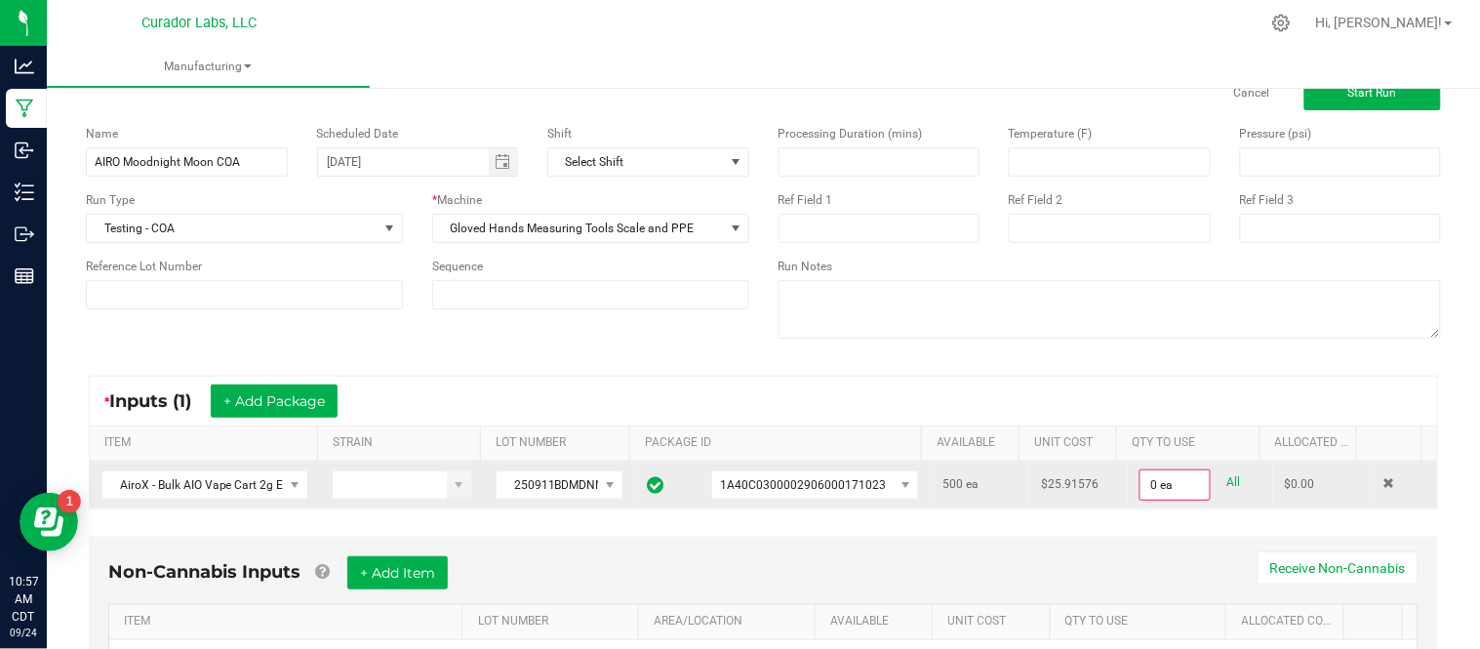
click at [1228, 479] on link "All" at bounding box center [1235, 482] width 14 height 26
type input "500 ea"
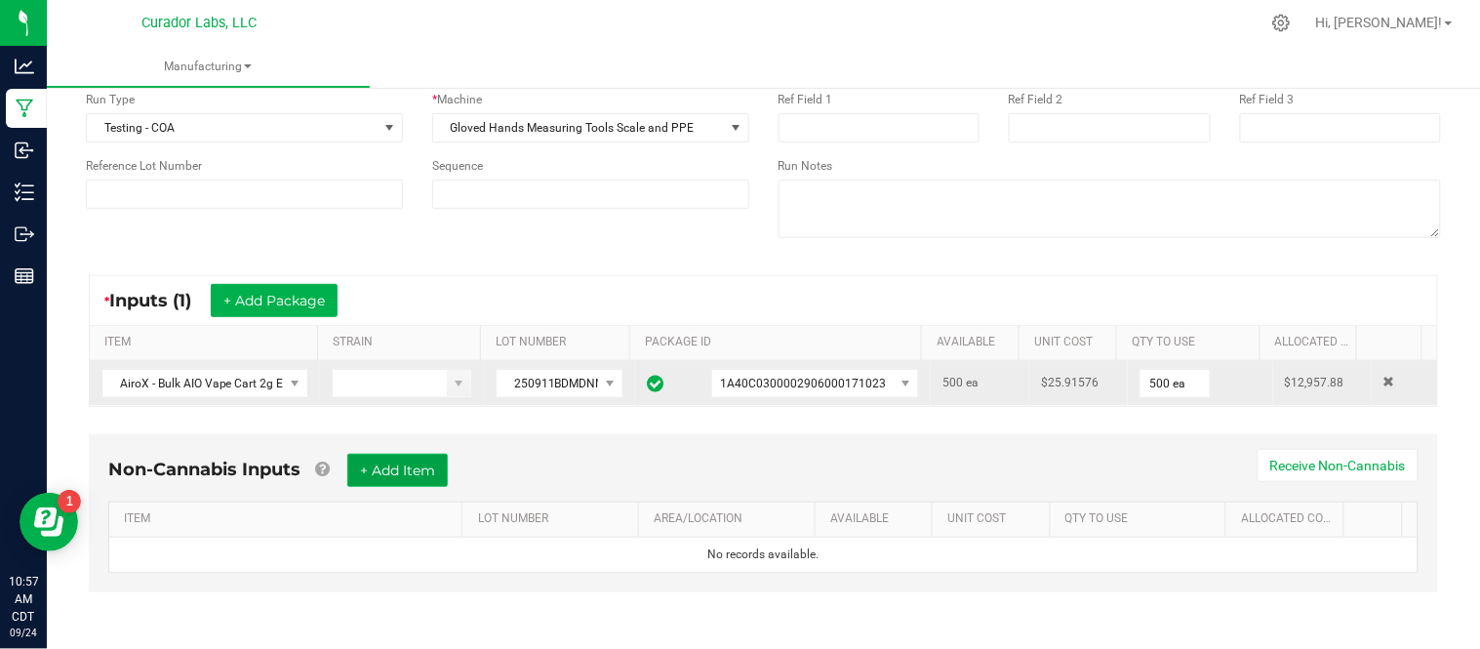
click at [418, 481] on button "+ Add Item" at bounding box center [397, 470] width 101 height 33
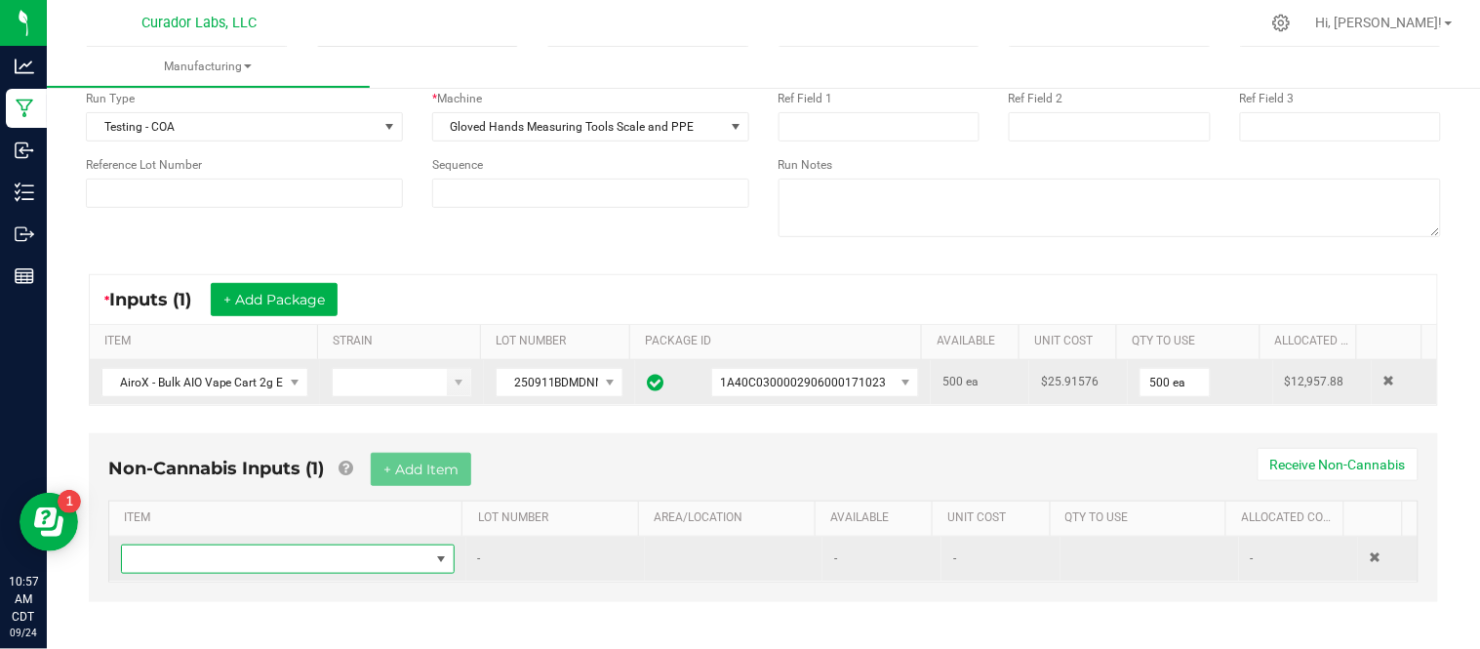
click at [306, 560] on span "NO DATA FOUND" at bounding box center [275, 559] width 307 height 27
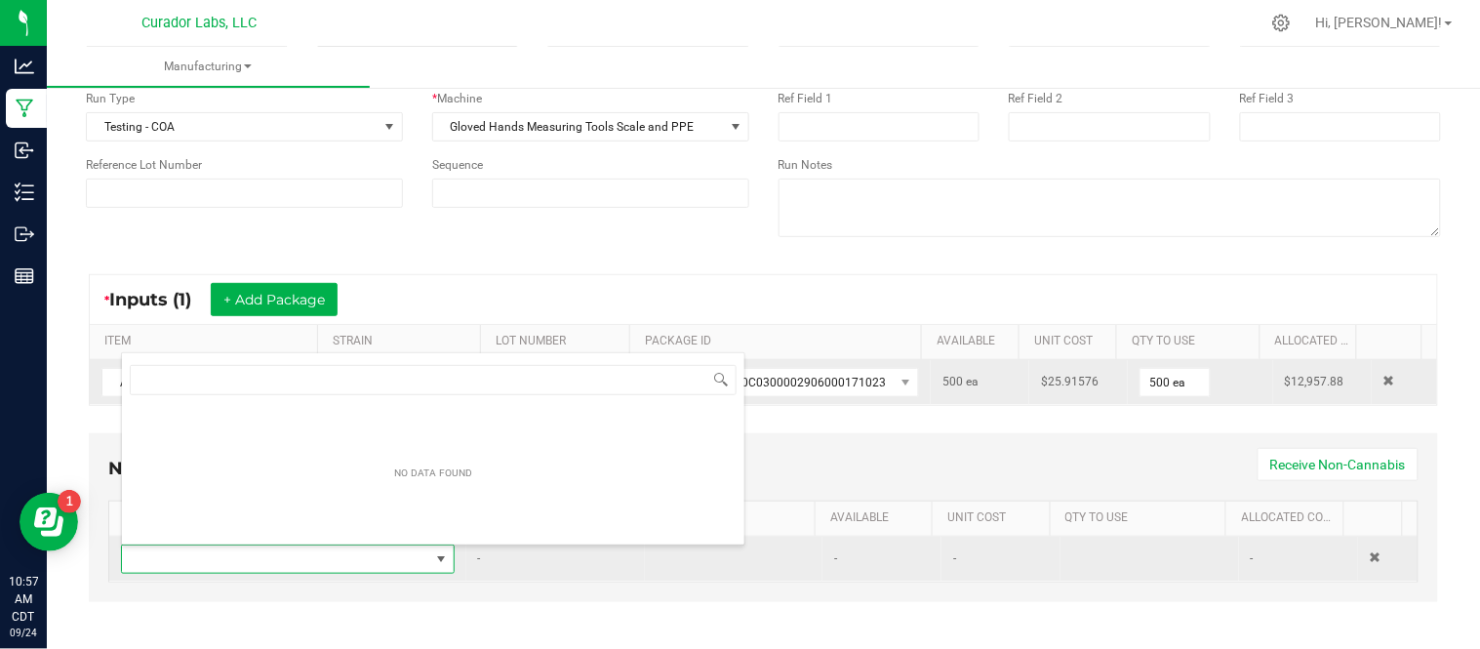
scroll to position [29, 320]
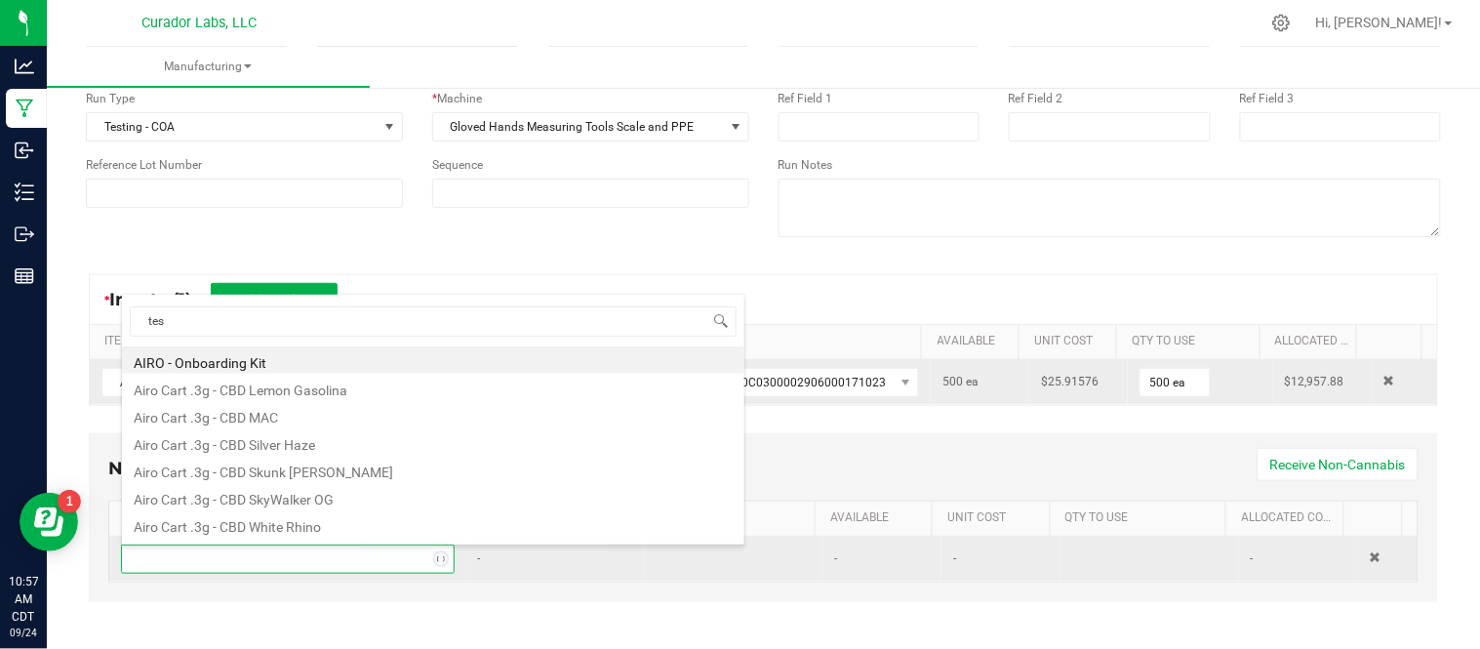
type input "test"
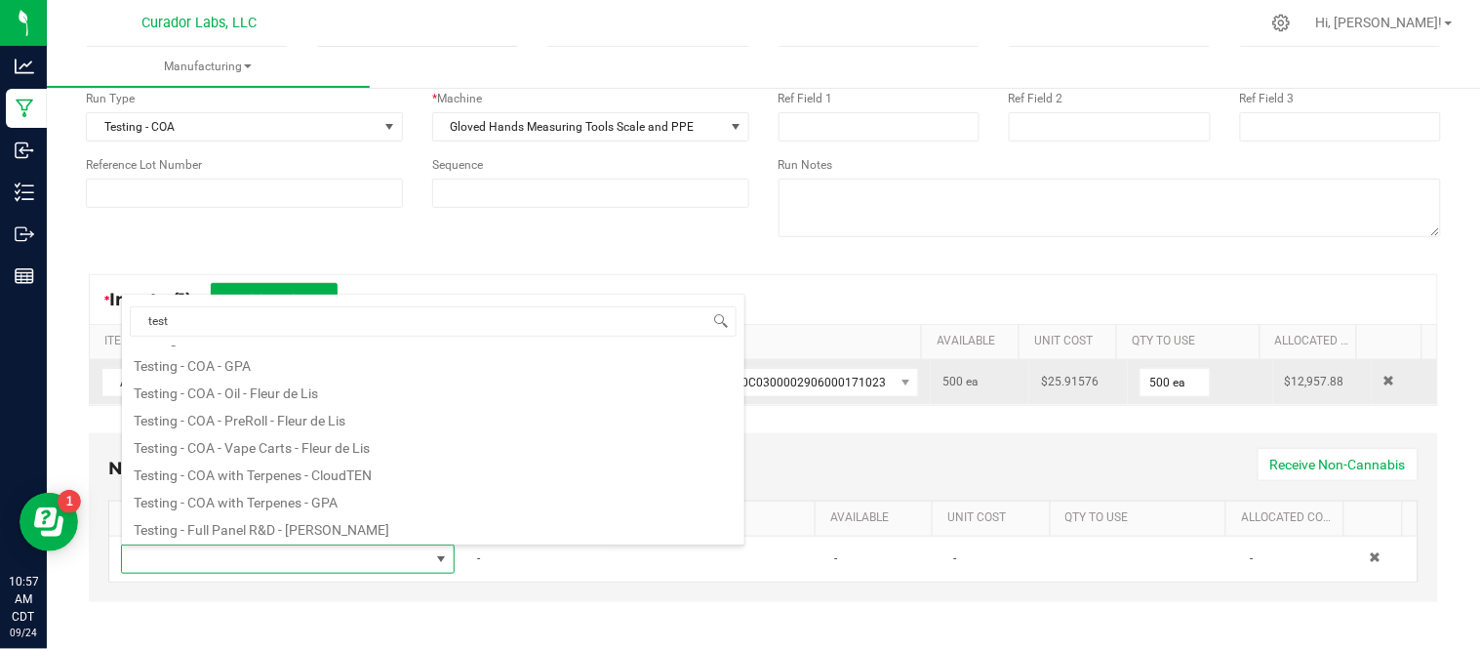
scroll to position [190, 0]
click at [304, 443] on li "Testing - COA - Vape Carts - Fleur de Lis" at bounding box center [433, 442] width 623 height 27
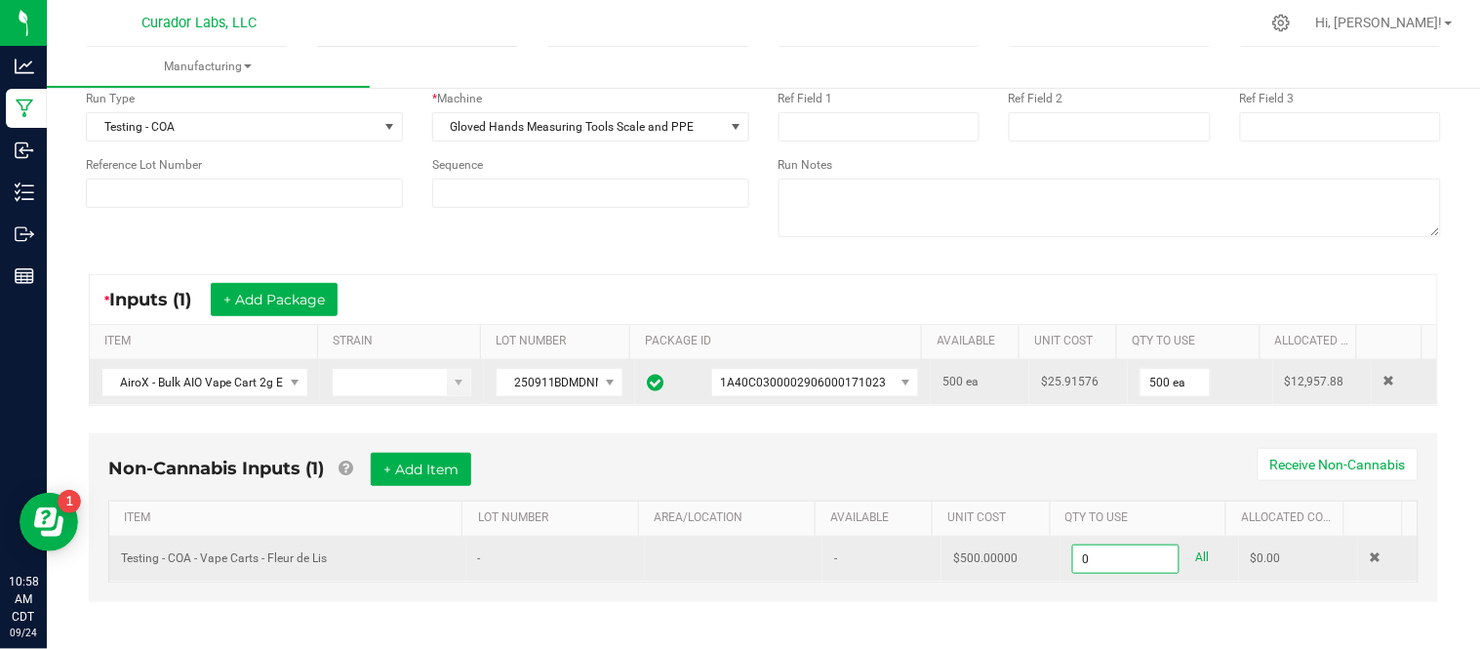
click at [1103, 560] on input "0" at bounding box center [1125, 559] width 105 height 27
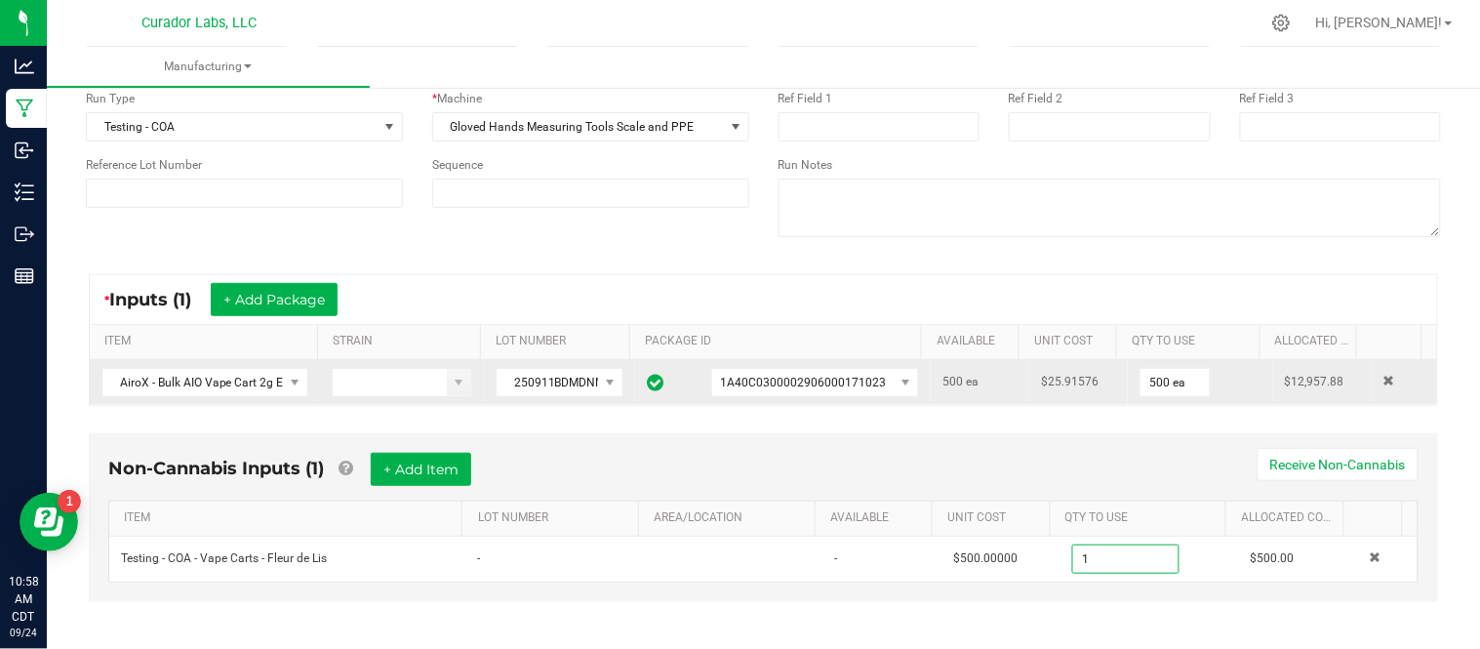
type input "1.0000 u"
click at [1096, 482] on div "Non-Cannabis Inputs (1) + Add Item Receive Non-Cannabis" at bounding box center [763, 477] width 1311 height 48
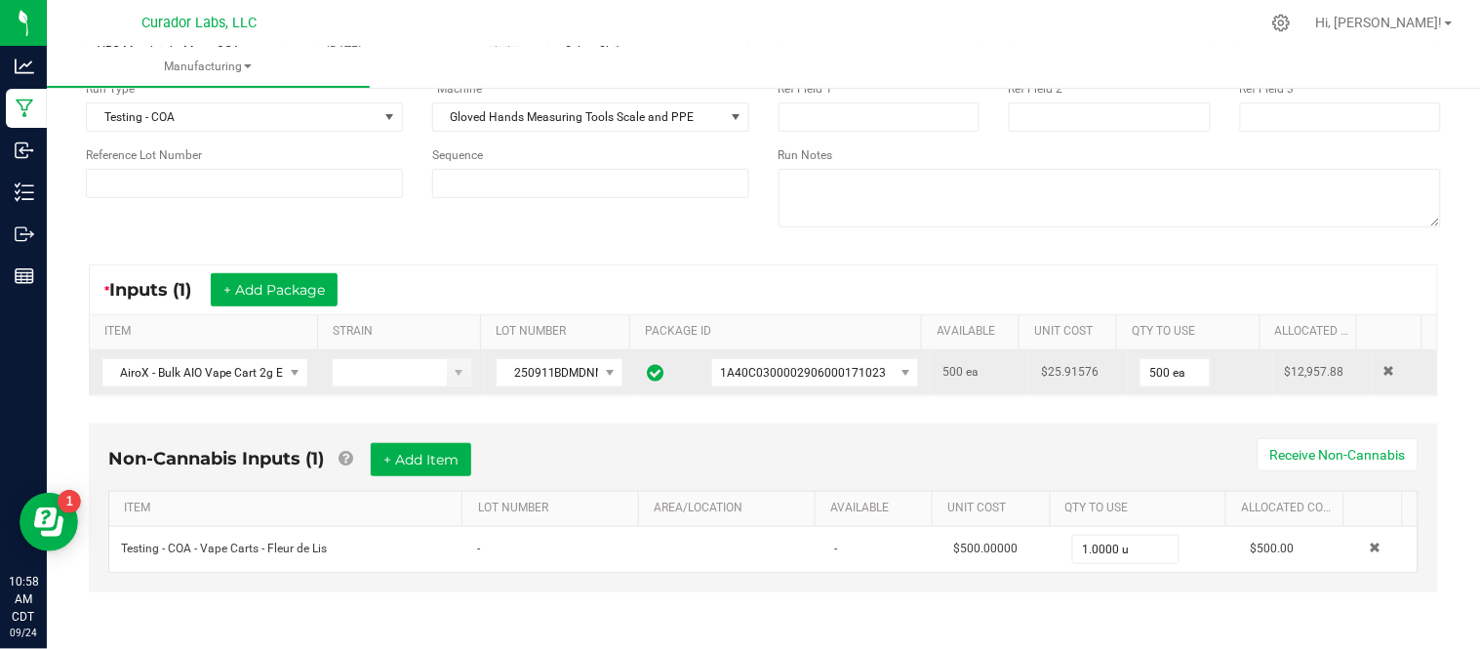
scroll to position [0, 0]
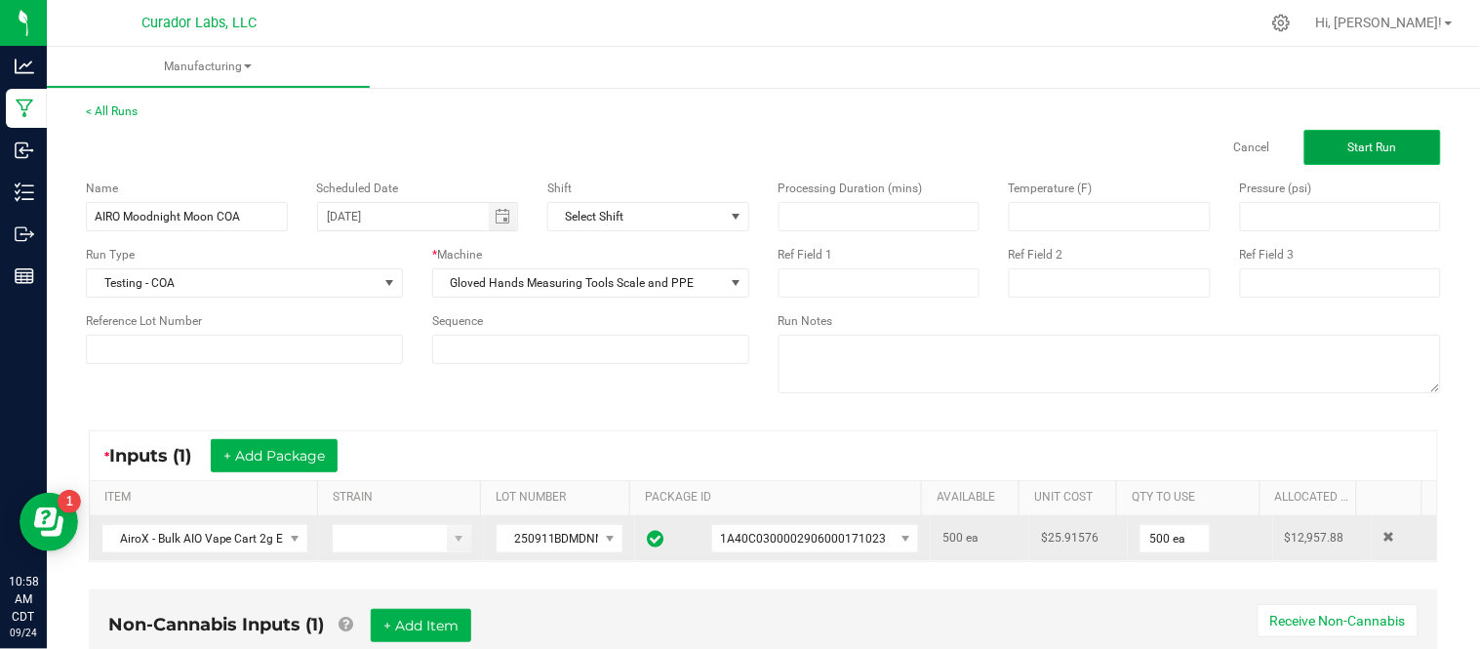
click at [1305, 143] on button "Start Run" at bounding box center [1373, 147] width 137 height 35
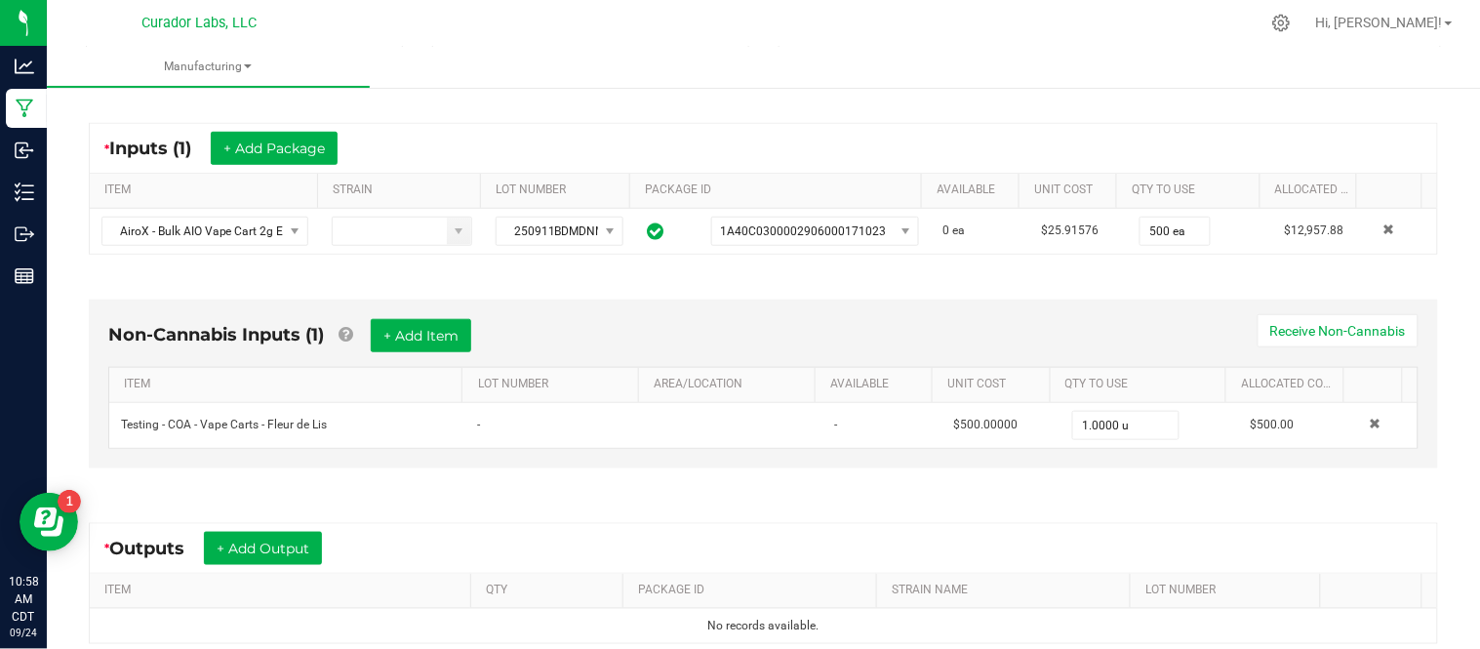
scroll to position [368, 0]
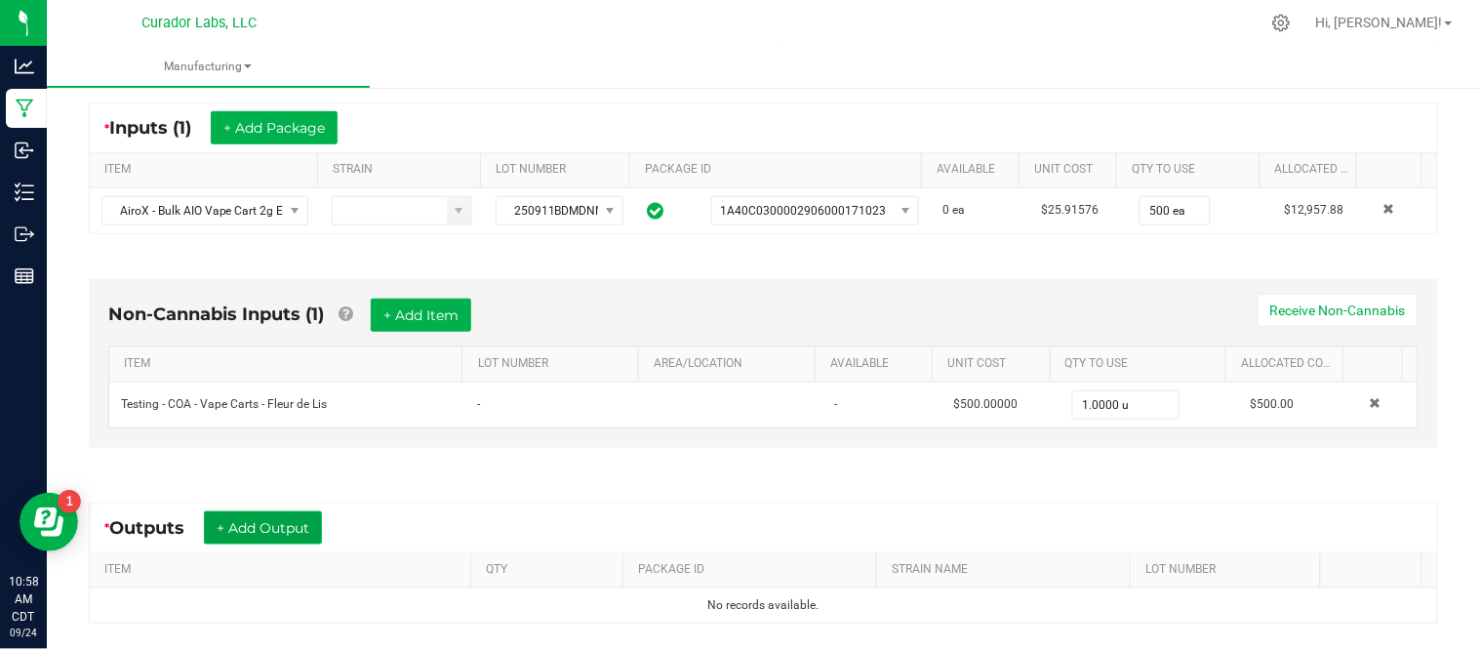
click at [273, 533] on button "+ Add Output" at bounding box center [263, 527] width 118 height 33
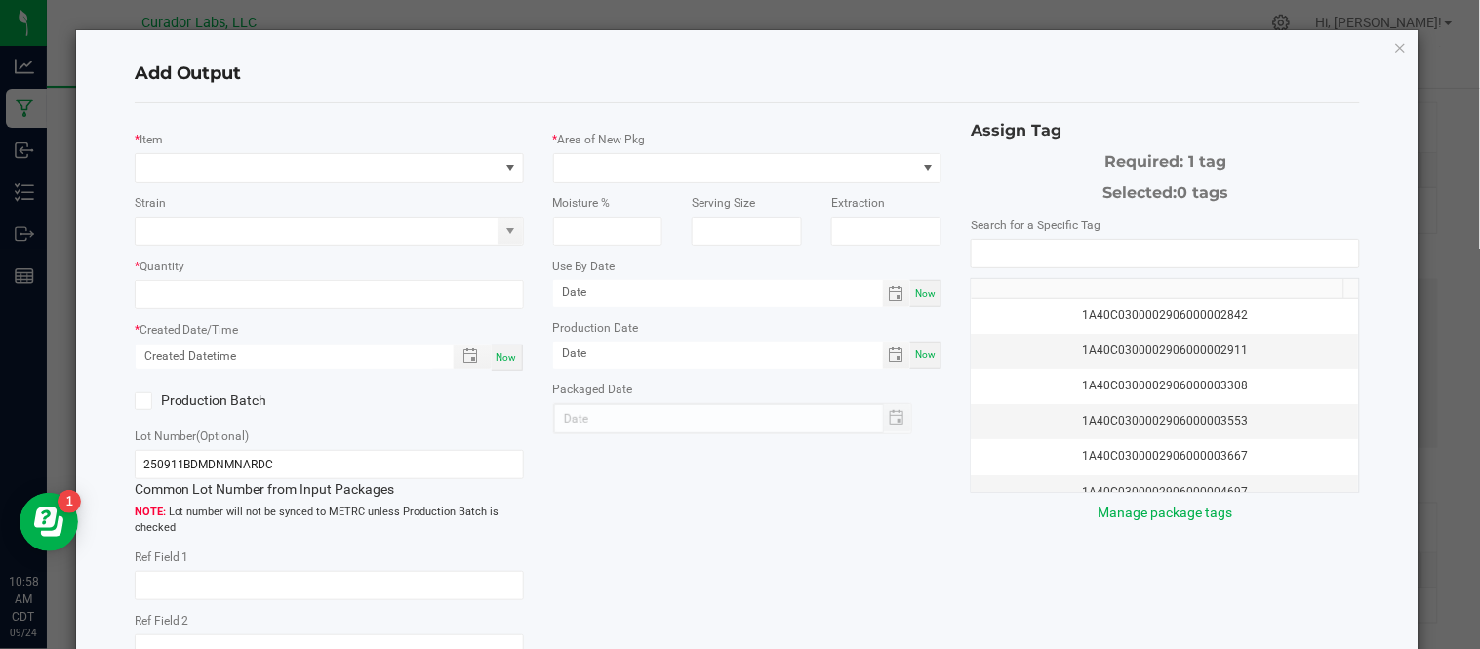
type input "2g"
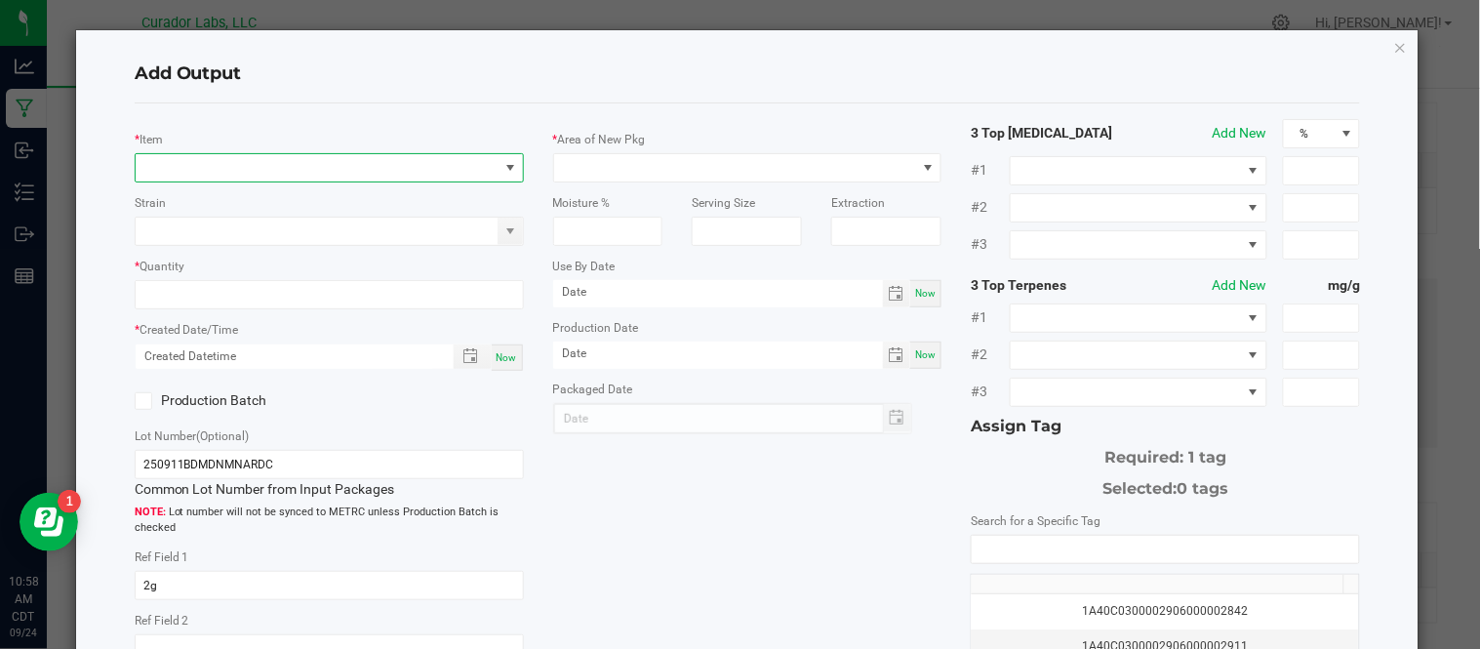
click at [261, 178] on span "NO DATA FOUND" at bounding box center [317, 167] width 363 height 27
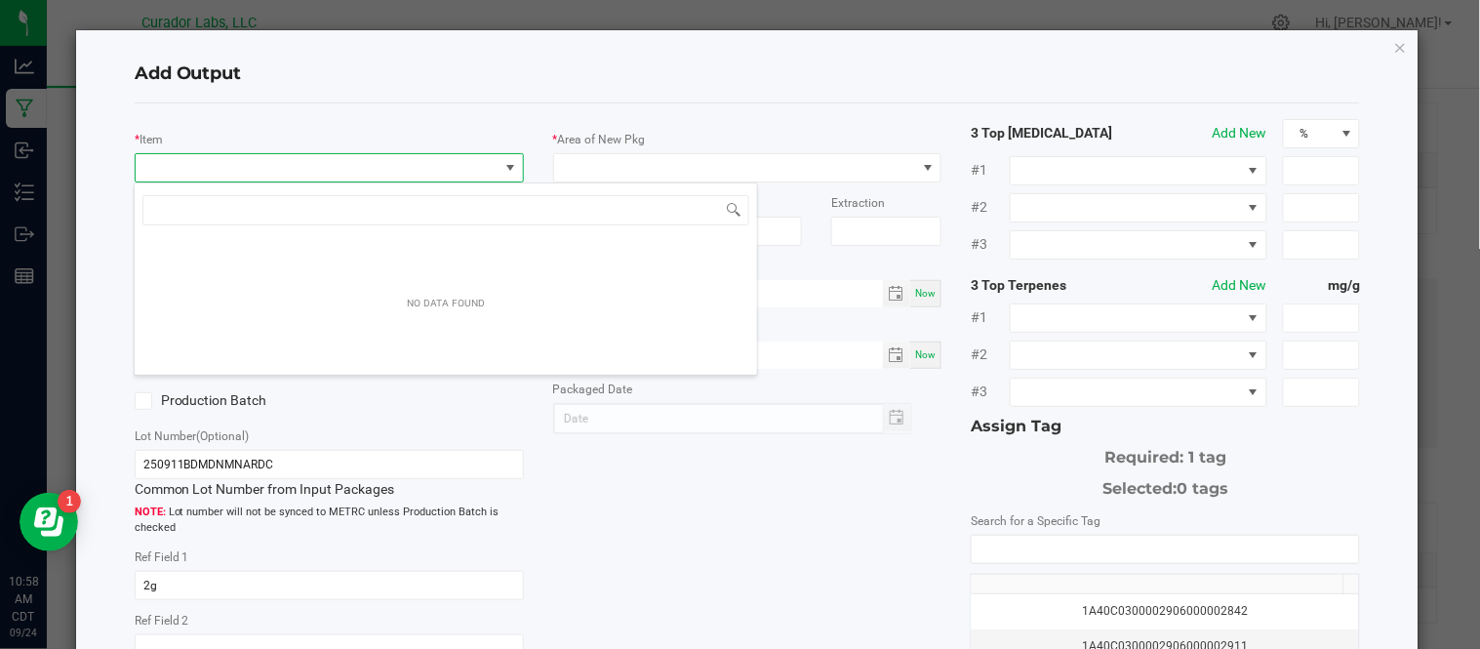
scroll to position [29, 384]
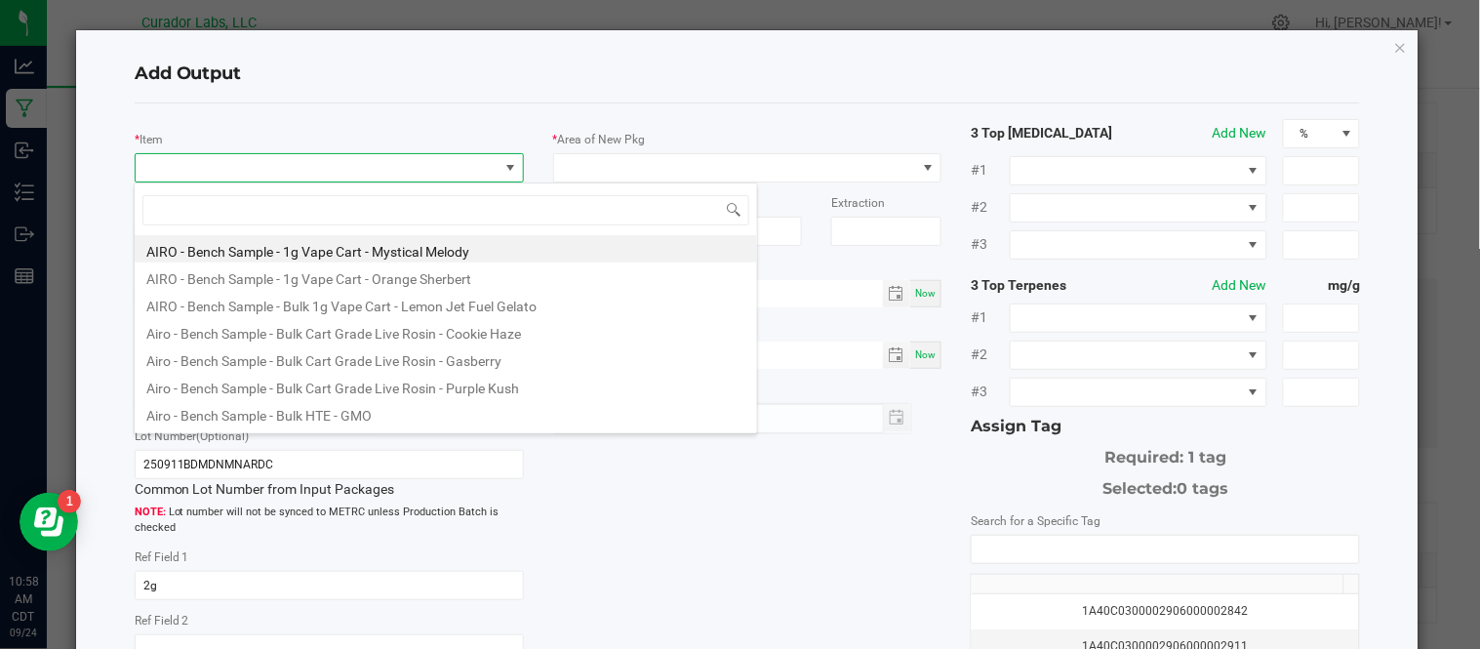
type input "AiroX - Bulk AIO Vape Cart 2g Each - Midnight Moon"
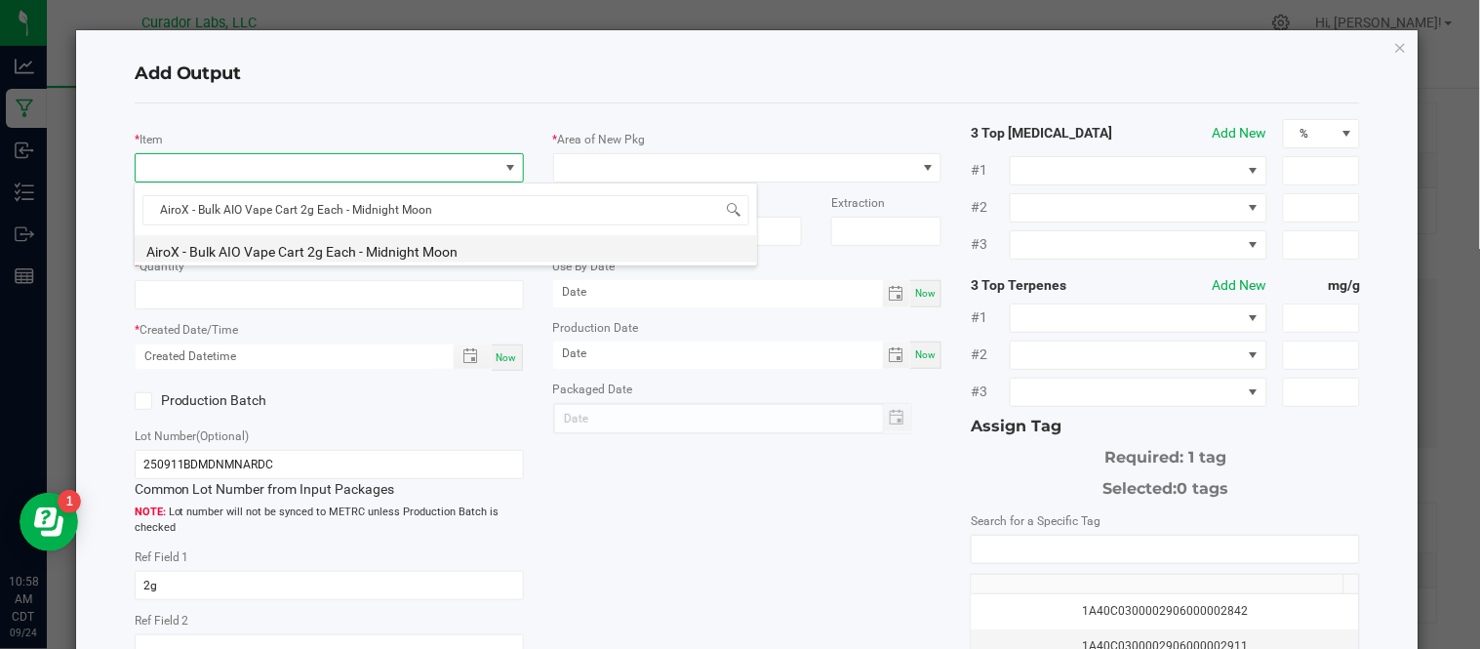
click at [398, 245] on li "AiroX - Bulk AIO Vape Cart 2g Each - Midnight Moon" at bounding box center [446, 248] width 623 height 27
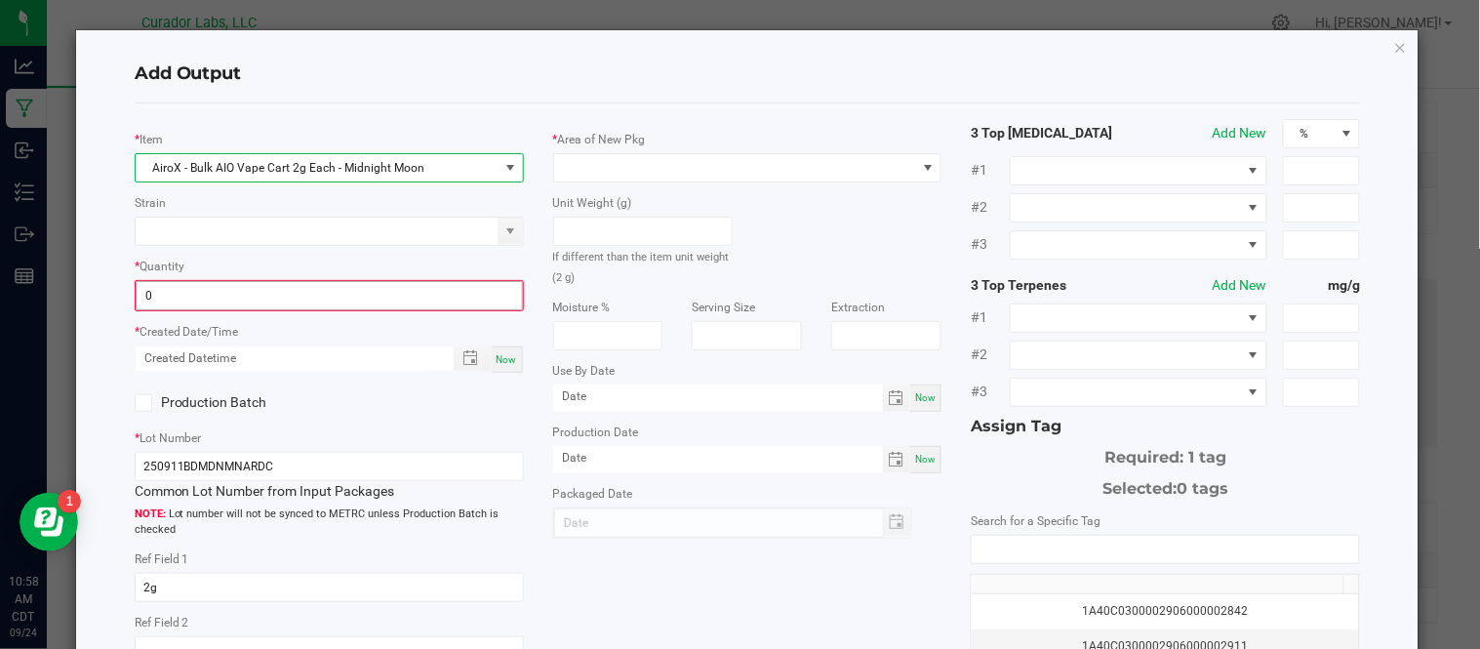
click at [264, 291] on input "0" at bounding box center [329, 295] width 385 height 27
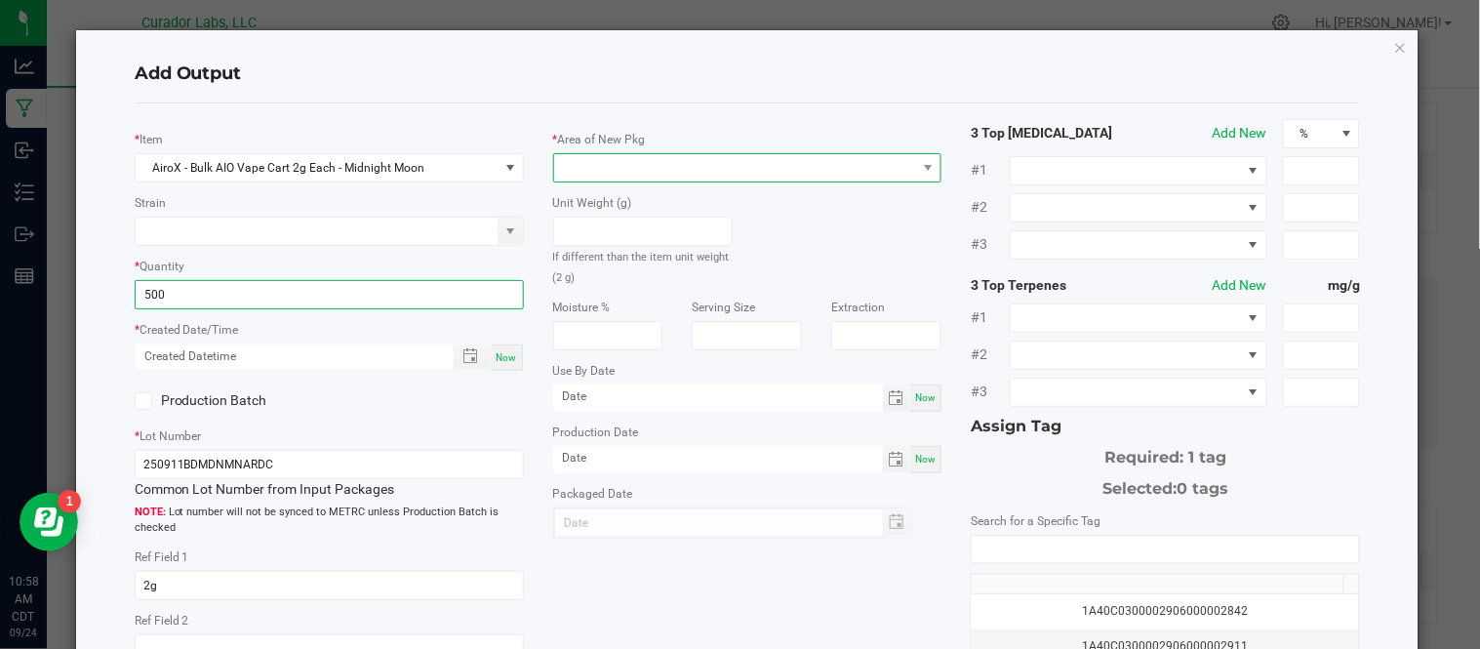
type input "500 ea"
click at [619, 171] on span at bounding box center [735, 167] width 363 height 27
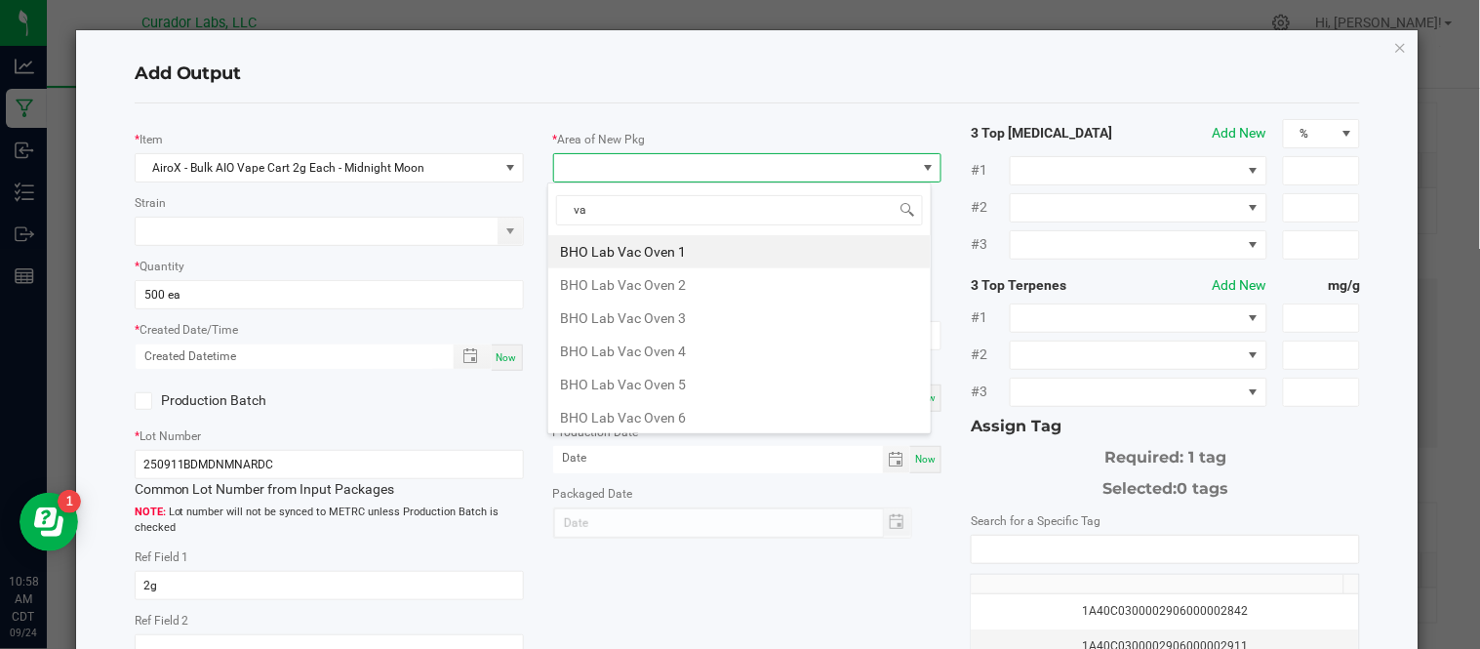
type input "vau"
click at [642, 413] on li "Vault" at bounding box center [739, 417] width 383 height 33
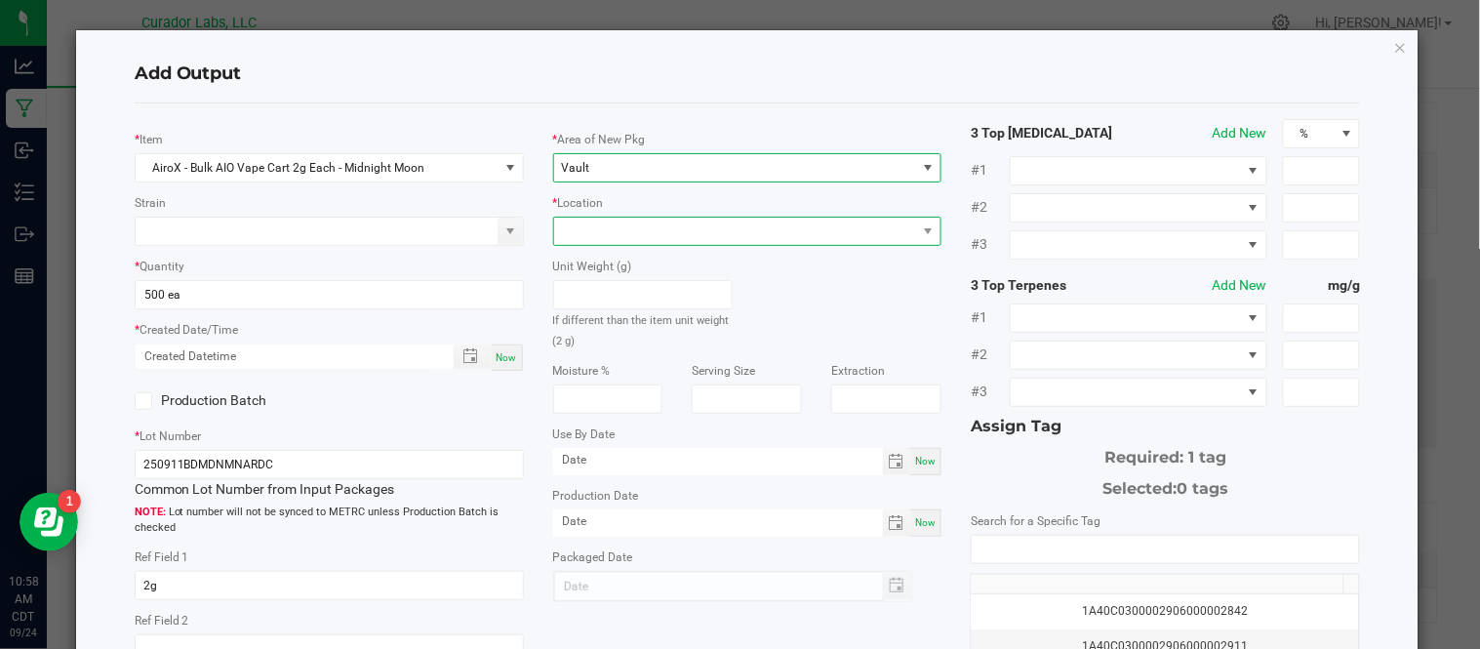
click at [632, 239] on span at bounding box center [735, 231] width 363 height 27
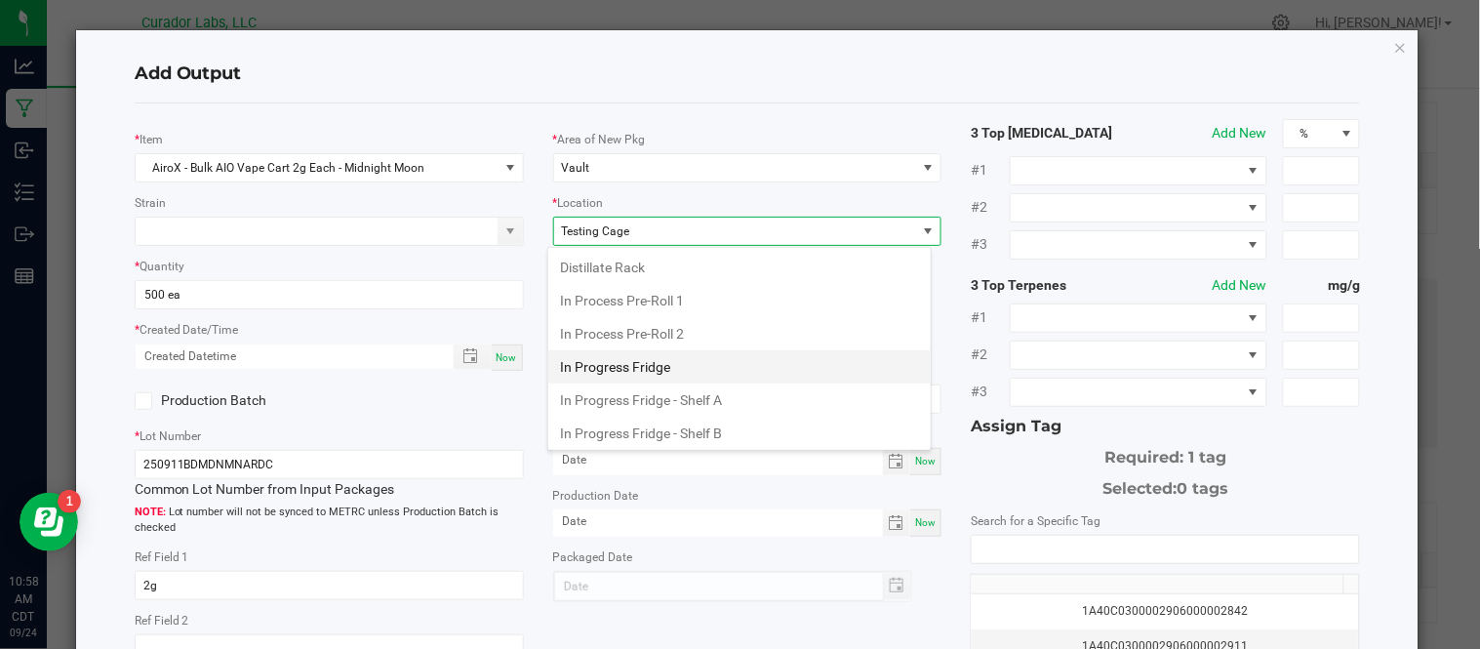
scroll to position [738, 0]
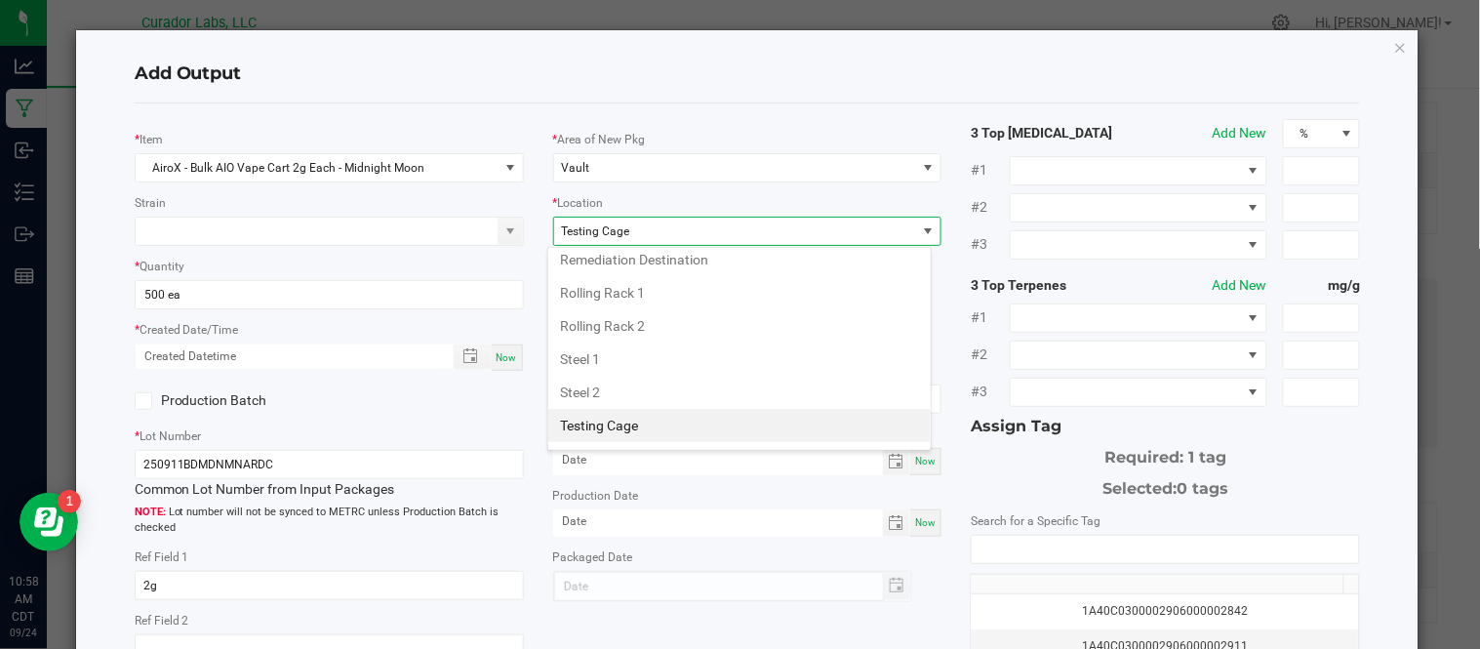
click at [698, 436] on li "Testing Cage" at bounding box center [739, 425] width 383 height 33
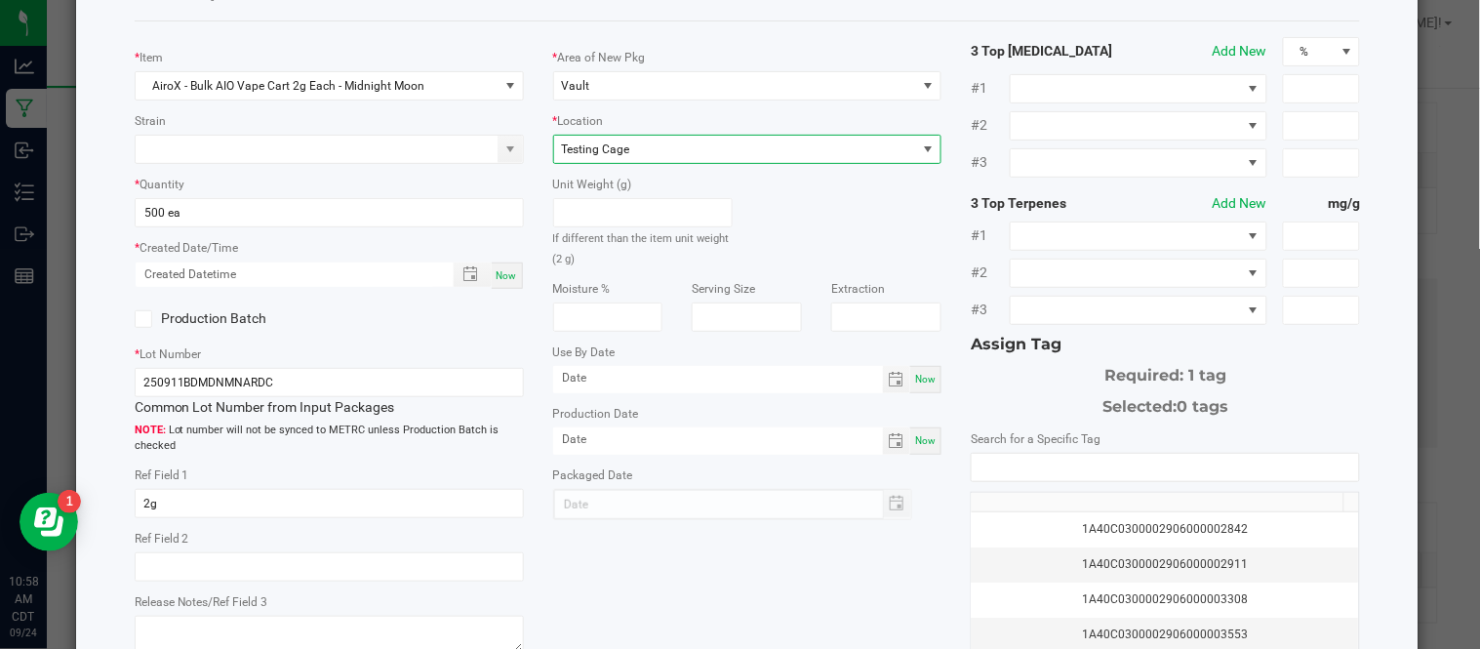
scroll to position [82, 0]
click at [142, 319] on icon at bounding box center [143, 319] width 13 height 0
click at [0, 0] on input "Production Batch" at bounding box center [0, 0] width 0 height 0
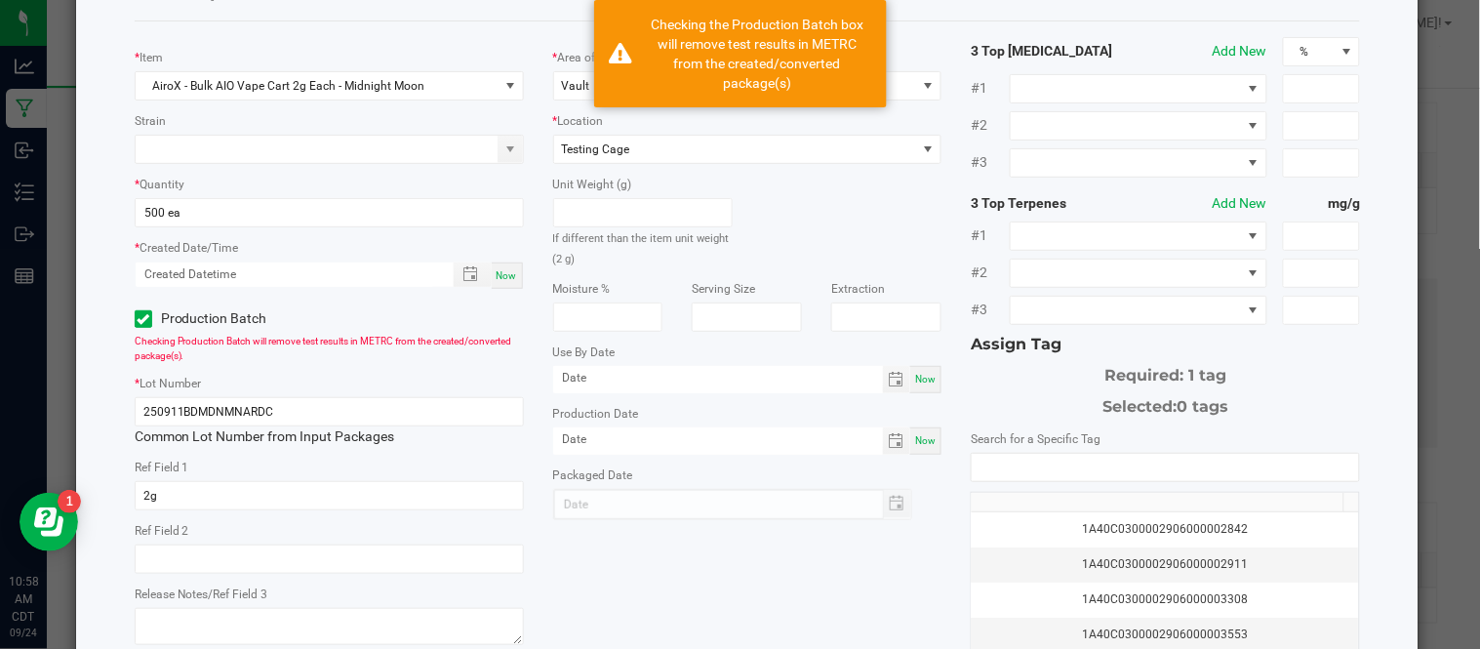
click at [497, 280] on span "Now" at bounding box center [507, 275] width 20 height 11
type input "[DATE] 10:58 AM"
type input "[DATE]"
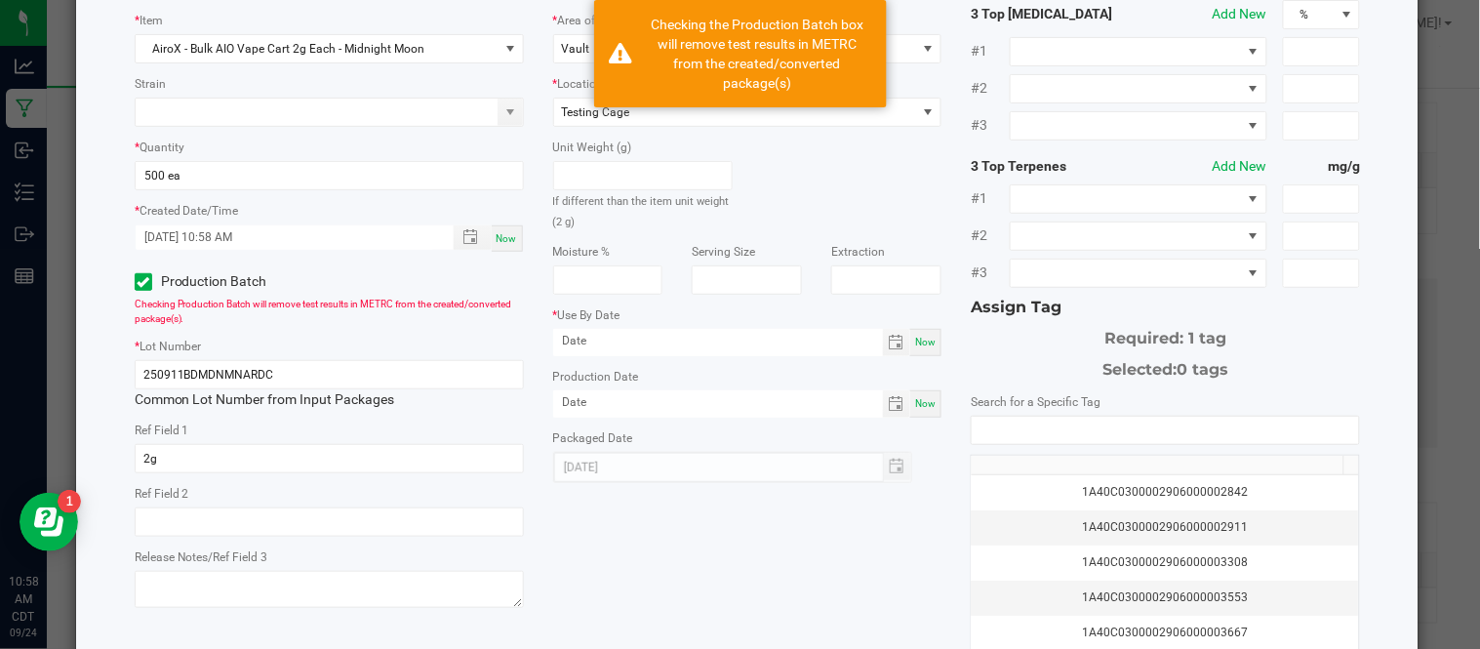
scroll to position [118, 0]
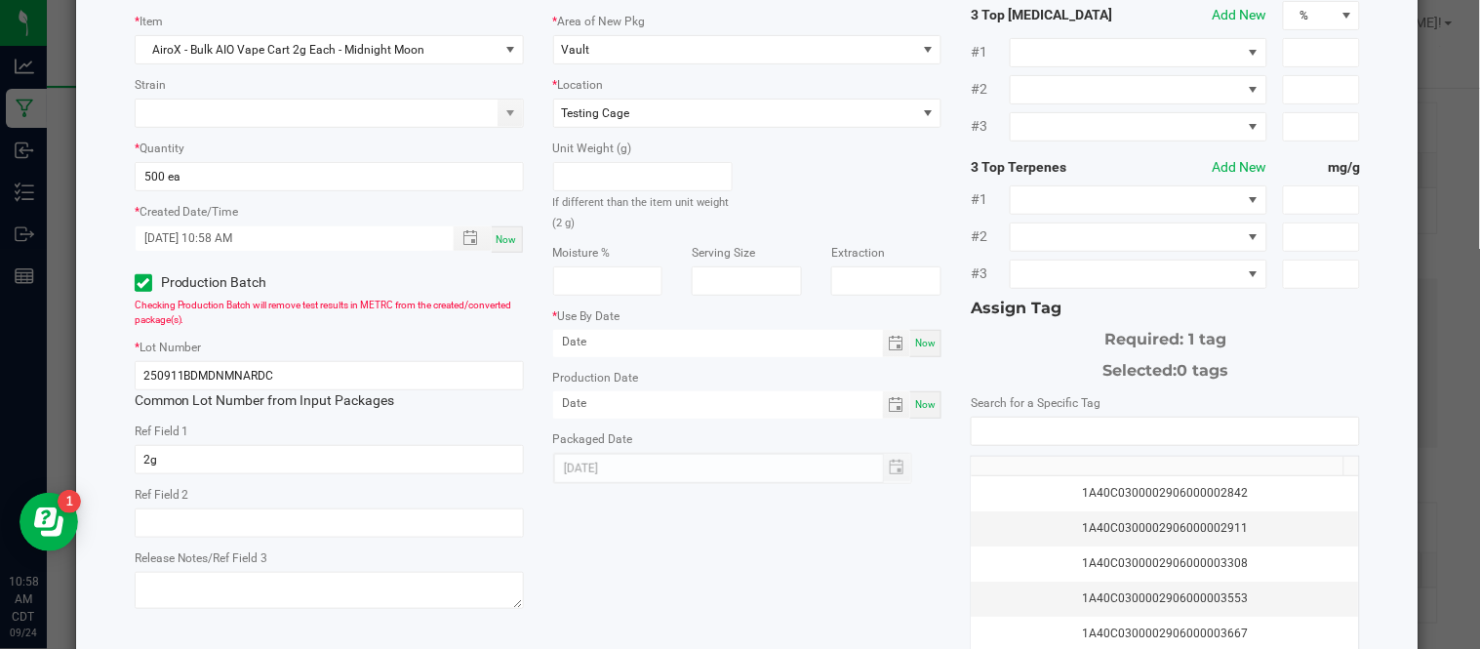
click at [927, 349] on div "Now" at bounding box center [925, 343] width 31 height 27
click at [705, 344] on input "[DATE]" at bounding box center [718, 342] width 330 height 24
click at [685, 344] on input "09/24/year" at bounding box center [718, 342] width 330 height 24
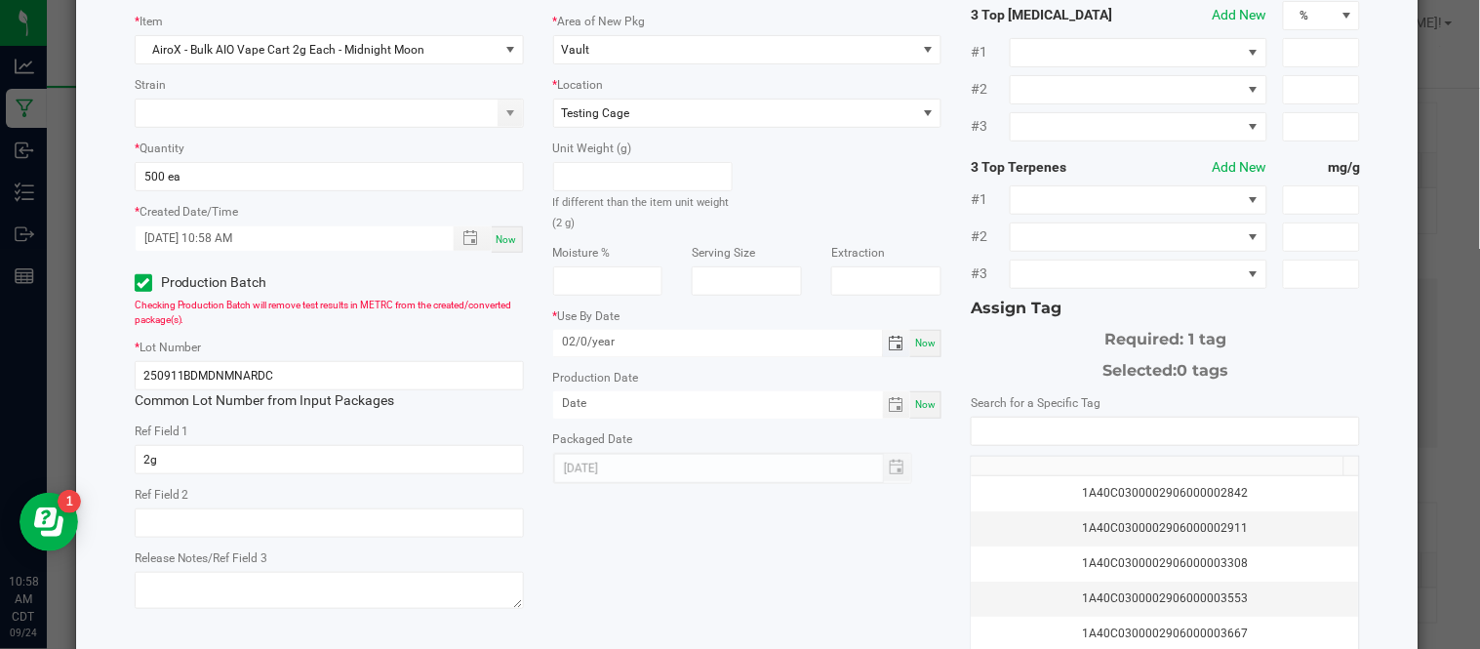
click at [685, 344] on input "02/0/year" at bounding box center [718, 342] width 330 height 24
type input "month/day/year"
click at [921, 352] on div "Now" at bounding box center [925, 343] width 31 height 27
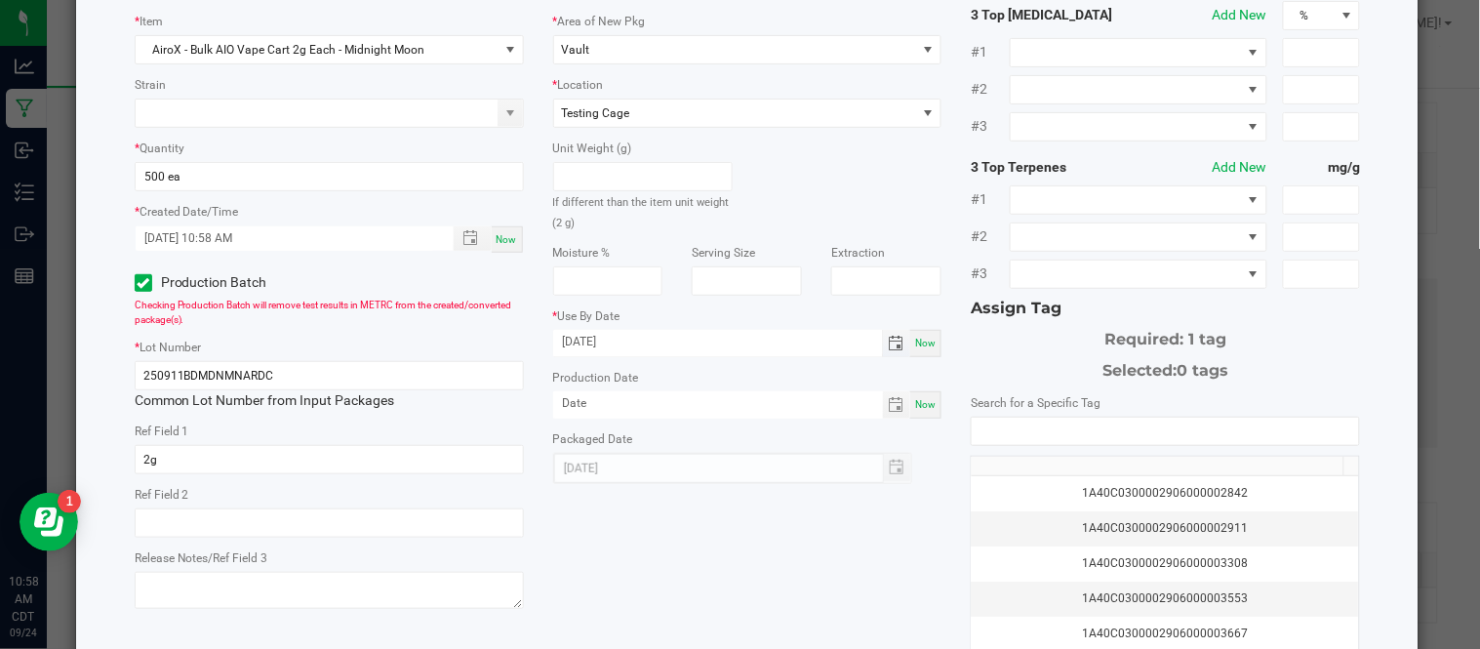
click at [712, 345] on input "[DATE]" at bounding box center [718, 342] width 330 height 24
click at [889, 353] on span "Toggle calendar" at bounding box center [897, 343] width 28 height 27
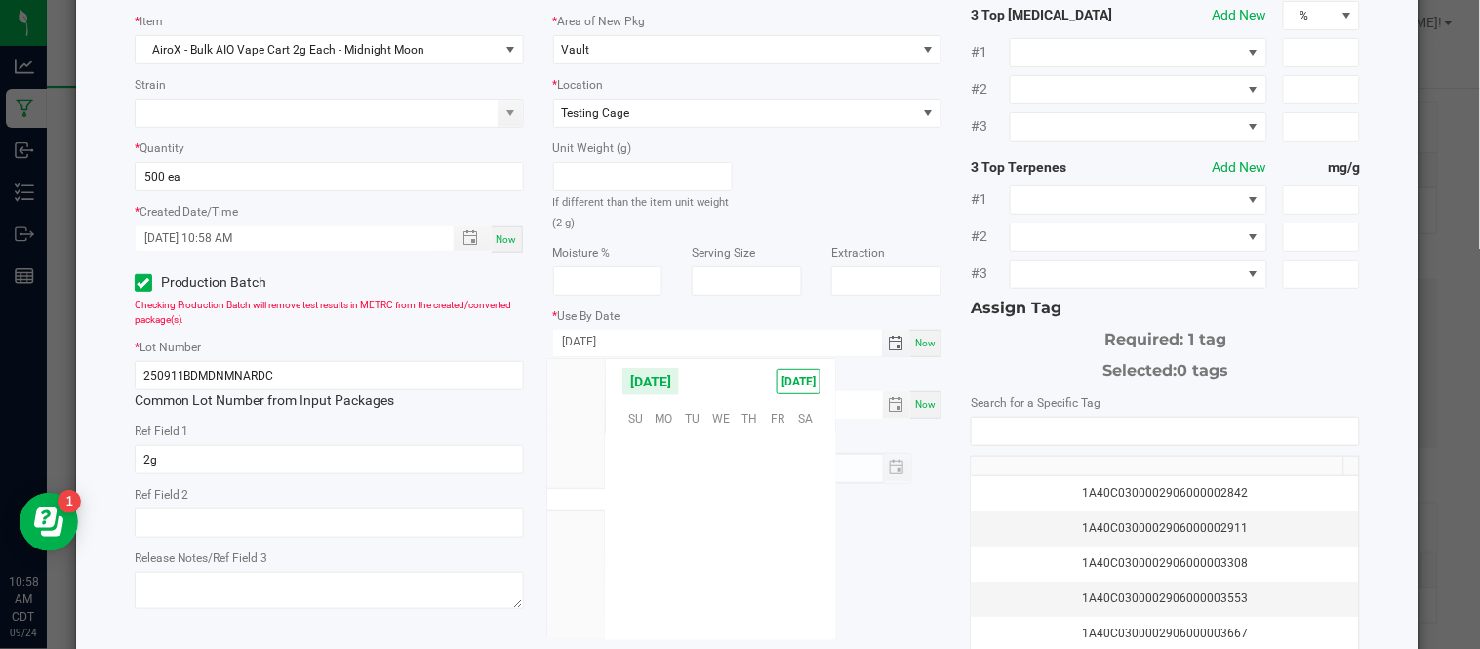
scroll to position [316495, 0]
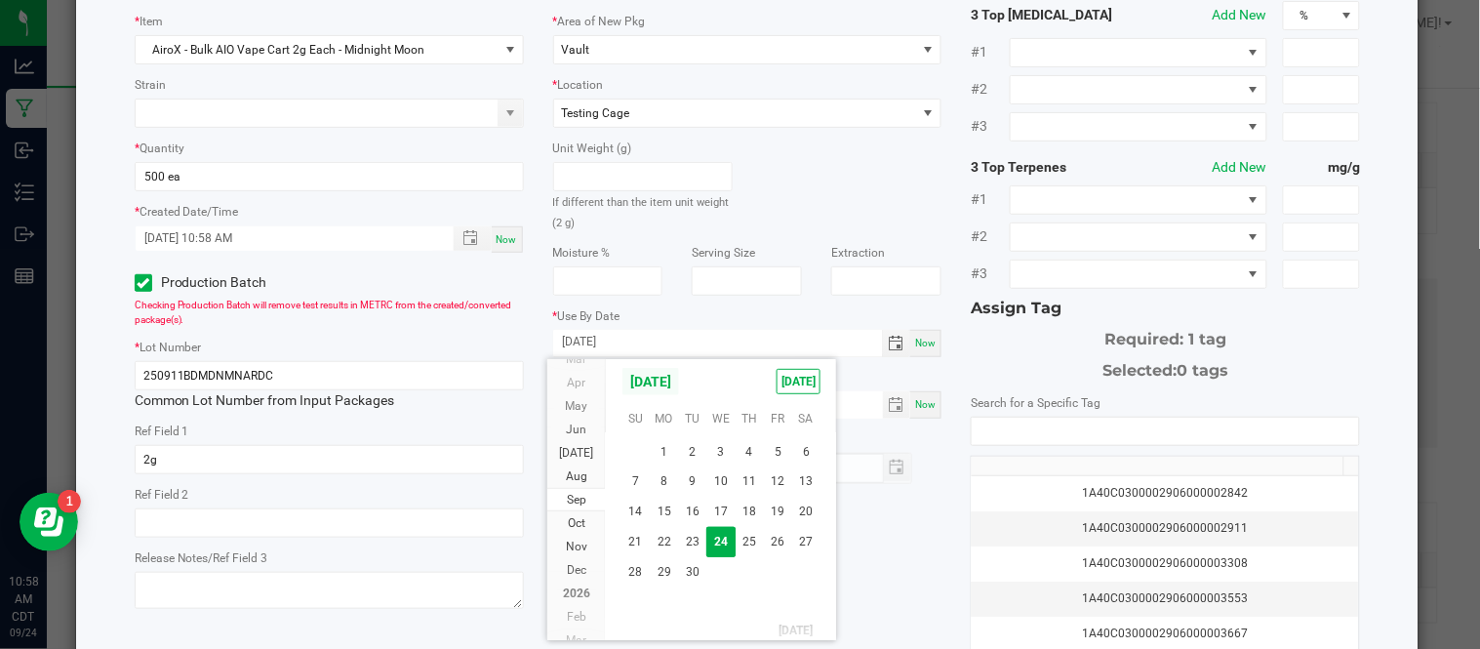
click at [680, 383] on span "[DATE]" at bounding box center [651, 381] width 59 height 29
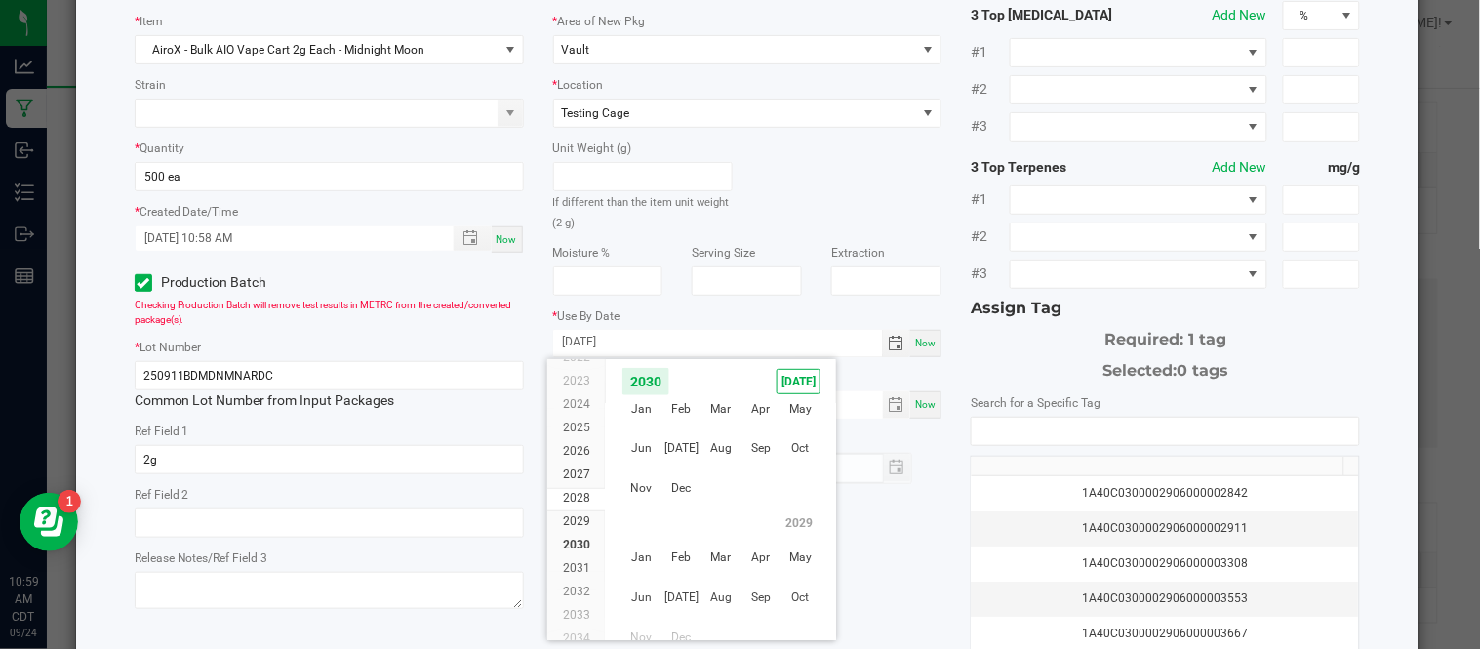
scroll to position [3051, 0]
click at [662, 333] on input "[DATE]" at bounding box center [718, 342] width 330 height 24
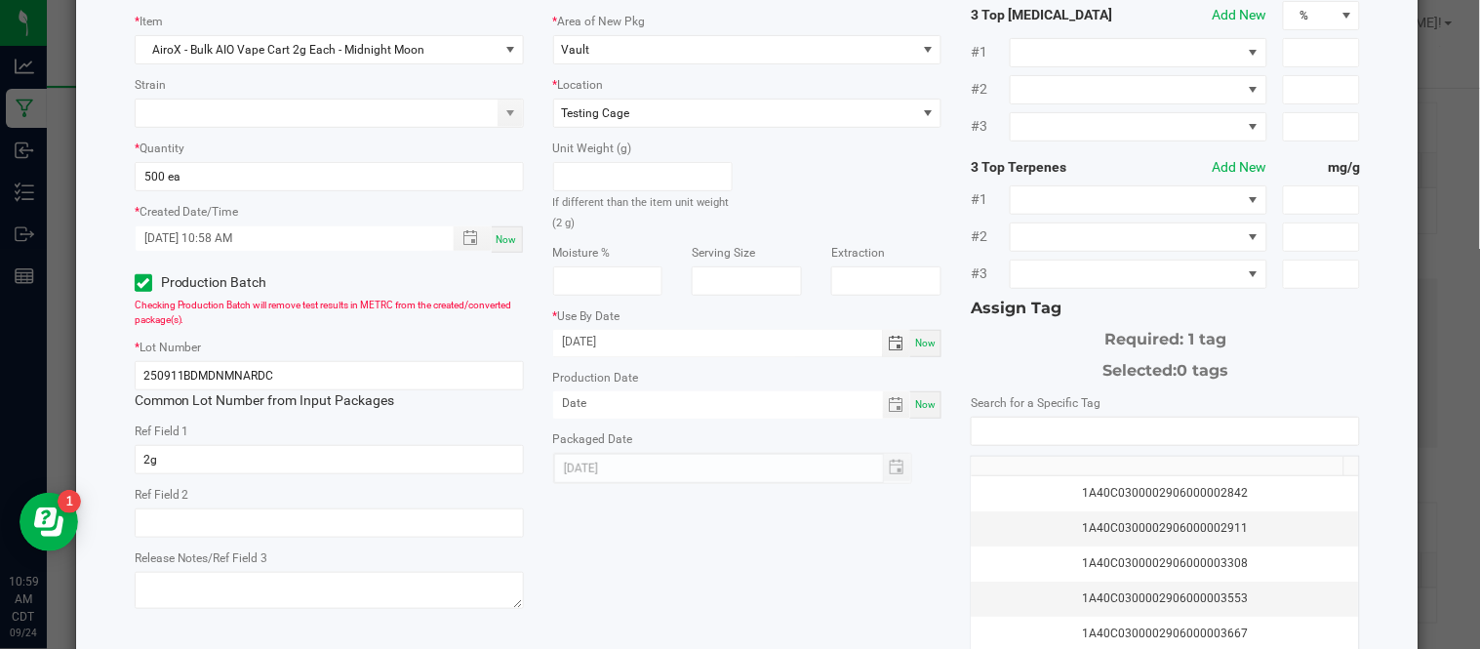
type input "[DATE]"
click at [918, 489] on div "* Item AiroX - Bulk AIO Vape Cart 2g Each - Midnight Moon Strain * Quantity 500…" at bounding box center [748, 351] width 1256 height 700
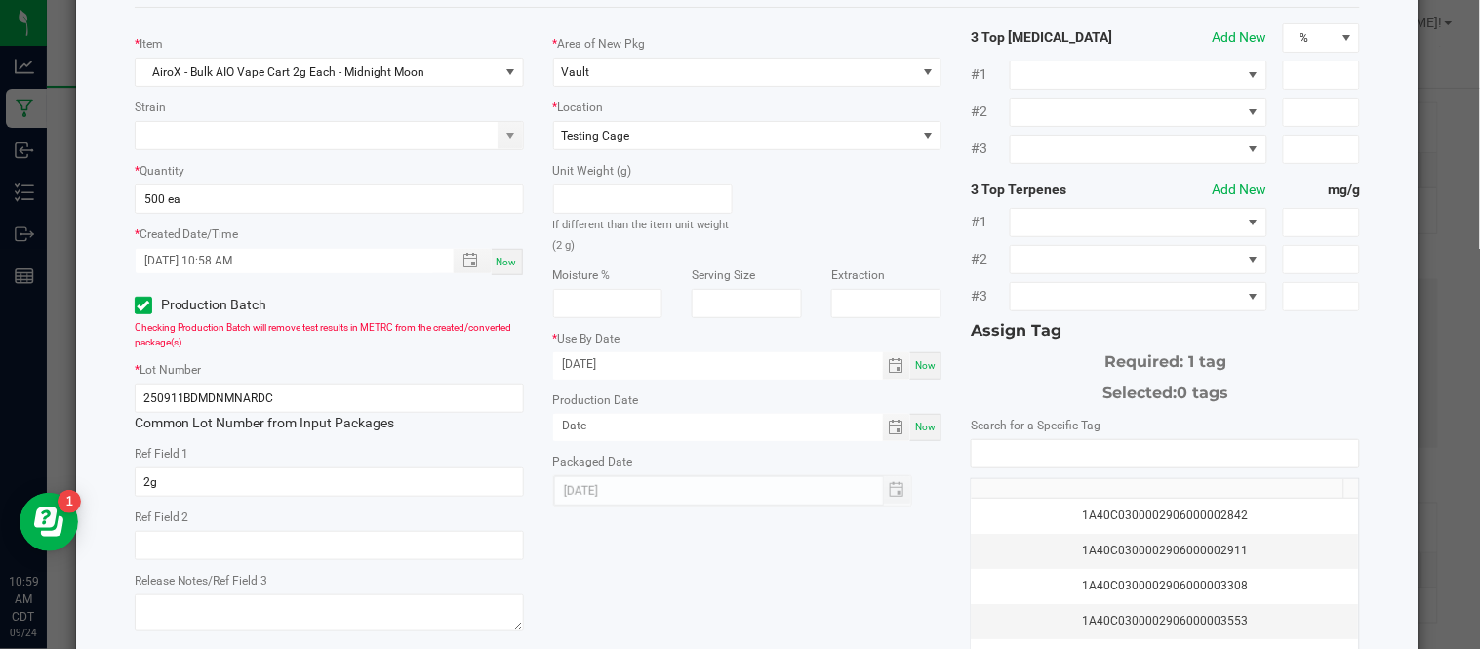
scroll to position [95, 0]
click at [1051, 443] on input "NO DATA FOUND" at bounding box center [1165, 454] width 387 height 27
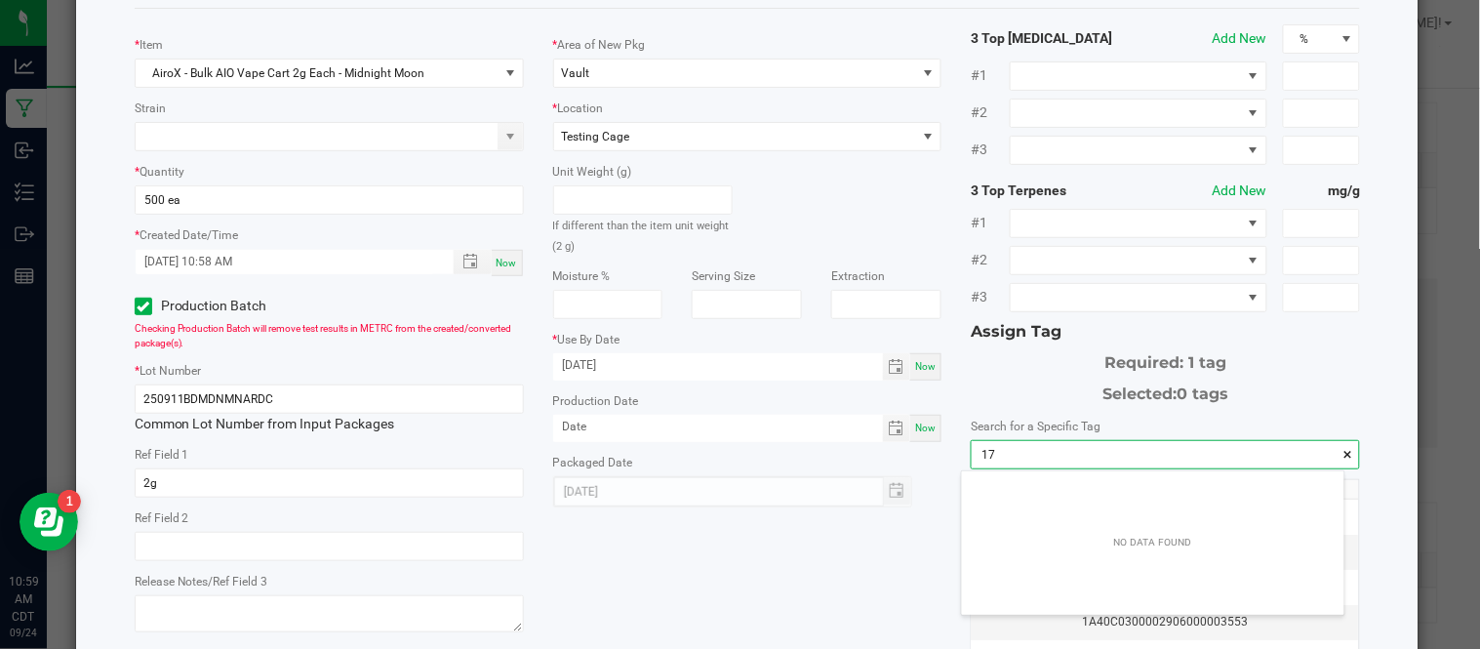
scroll to position [26, 382]
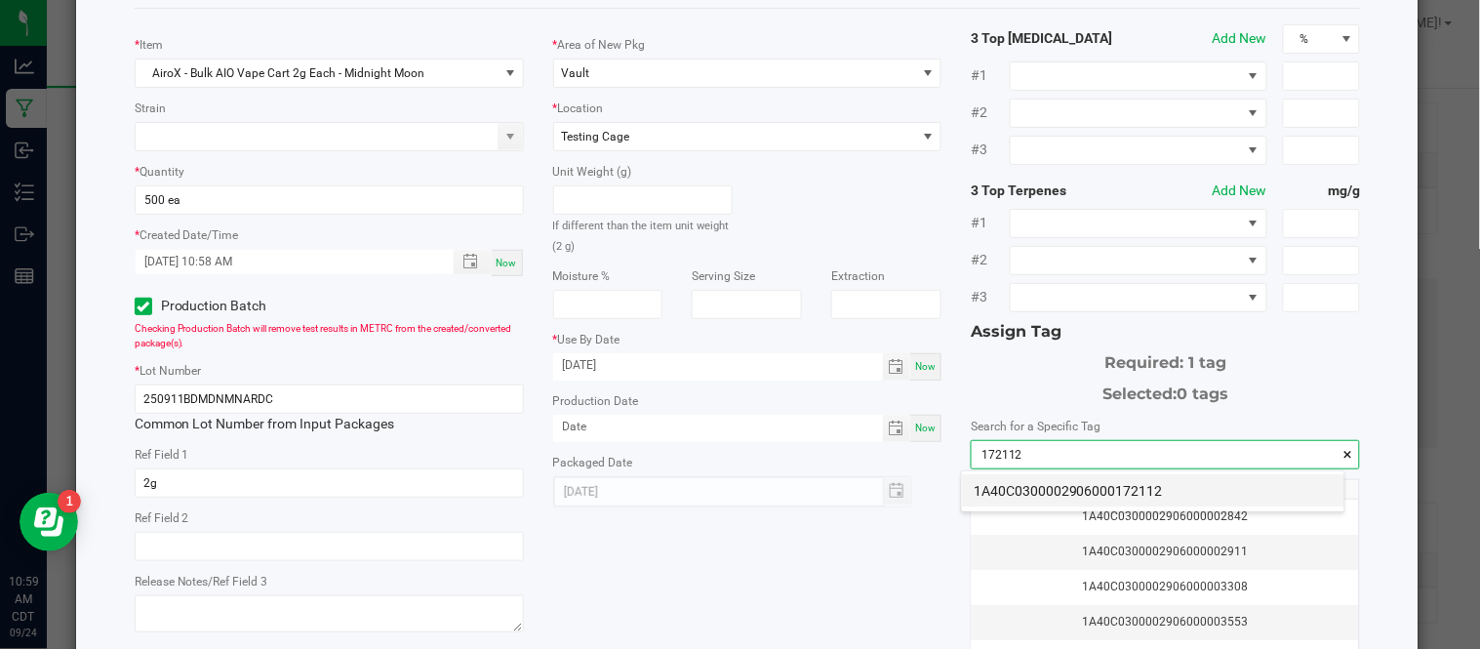
click at [1113, 491] on li "1A40C0300002906000172112" at bounding box center [1153, 490] width 383 height 33
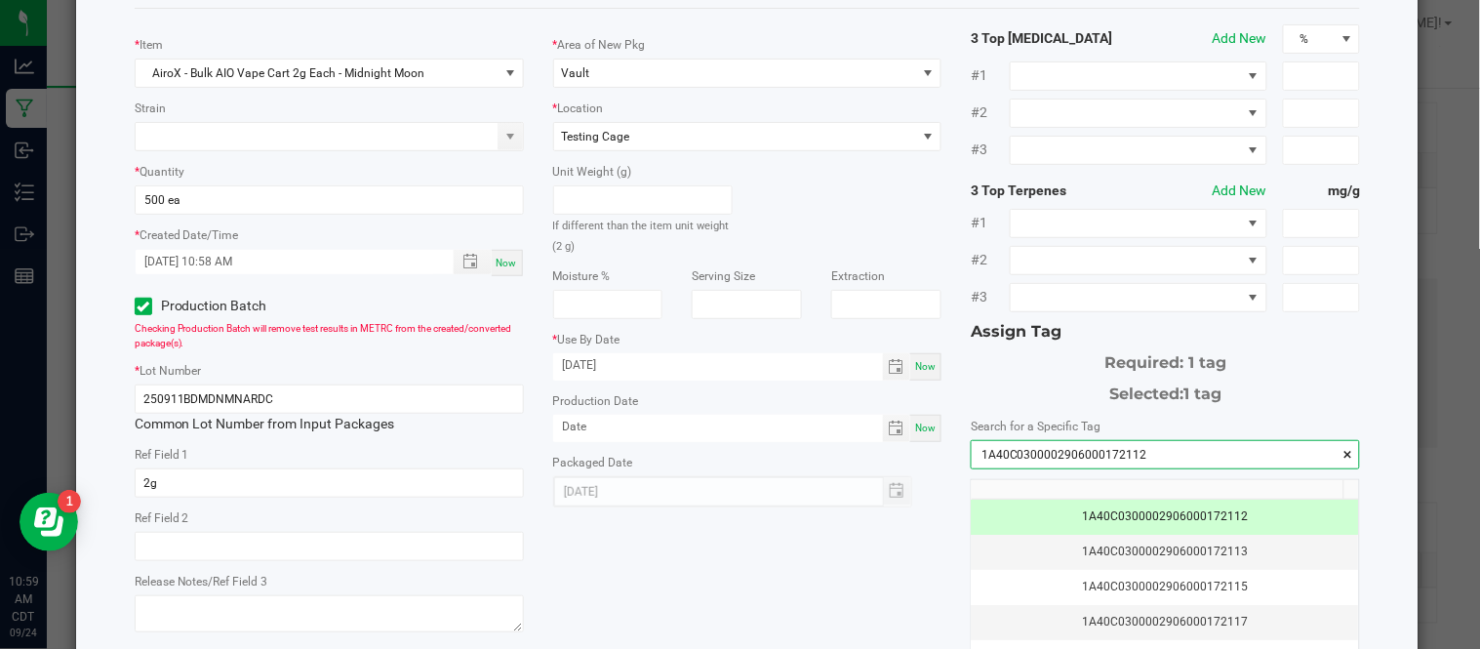
scroll to position [284, 0]
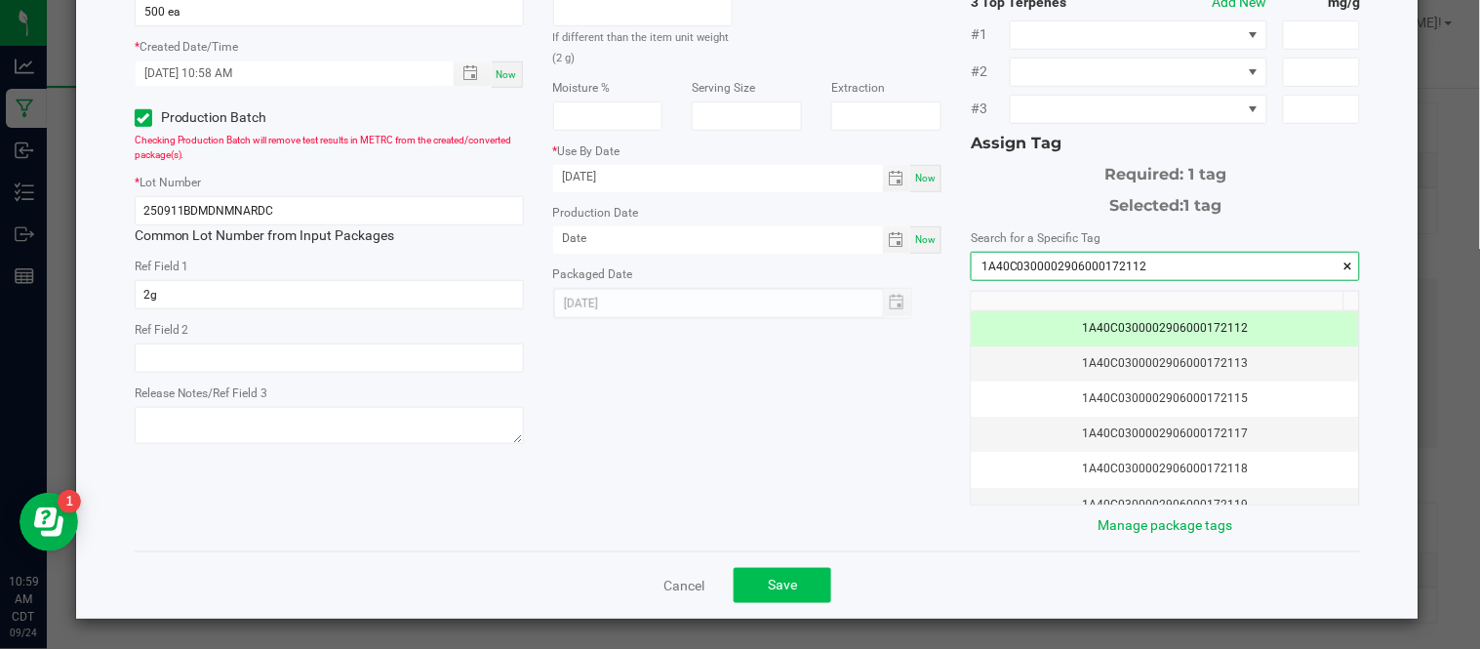
type input "1A40C0300002906000172112"
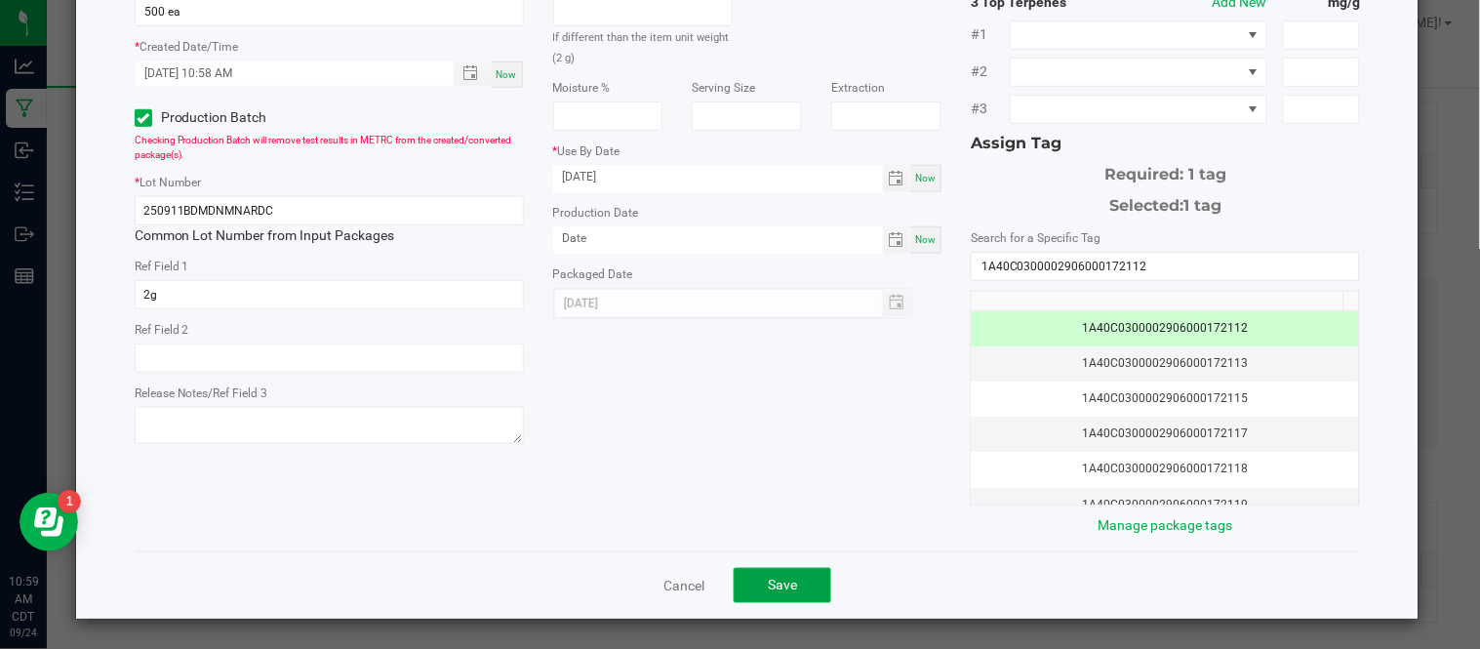
click at [793, 593] on button "Save" at bounding box center [783, 585] width 98 height 35
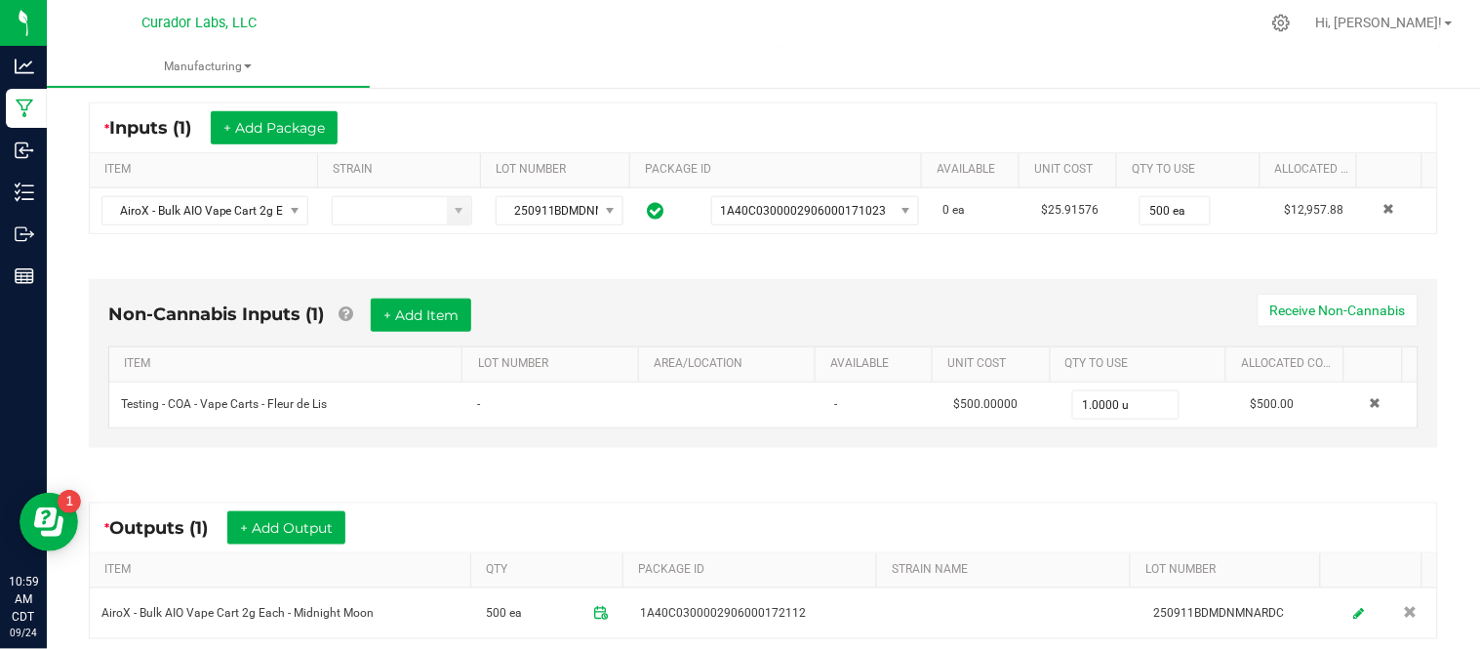
click at [793, 593] on td "1A40C0300002906000172112" at bounding box center [756, 613] width 257 height 50
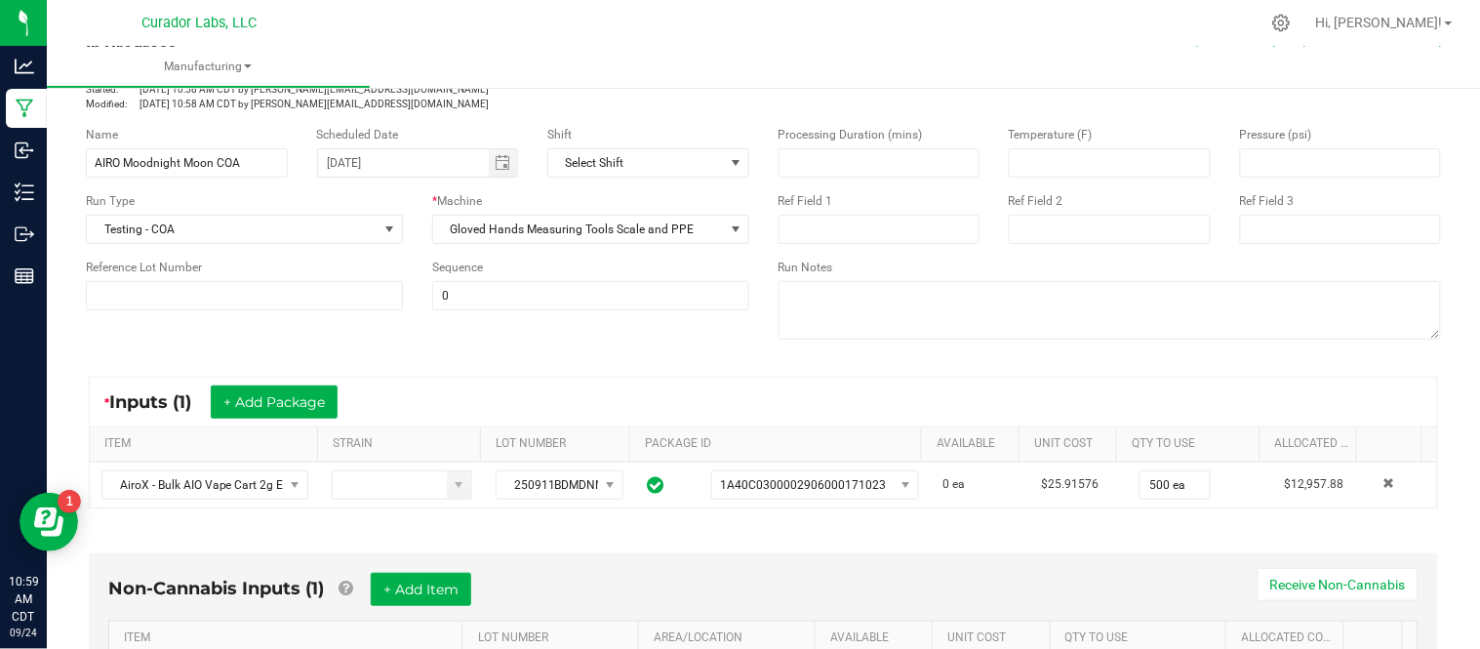
scroll to position [0, 0]
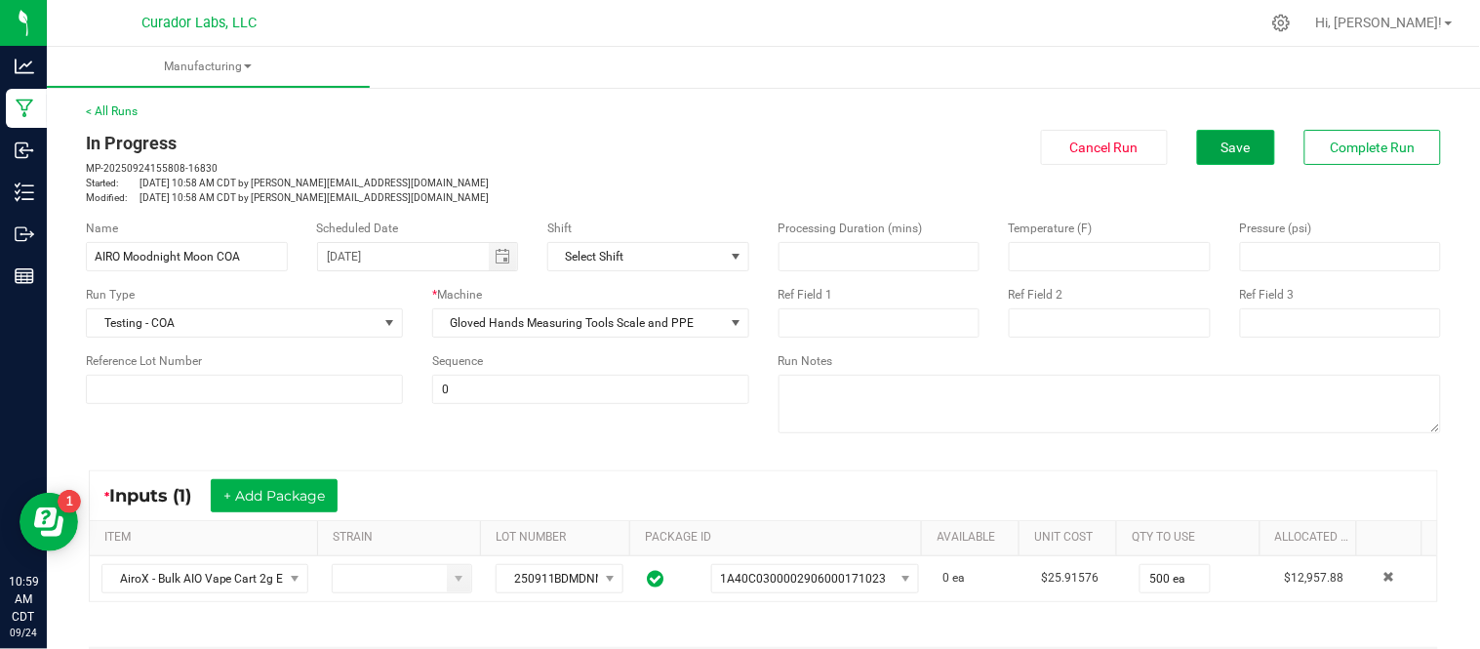
click at [1244, 133] on button "Save" at bounding box center [1236, 147] width 78 height 35
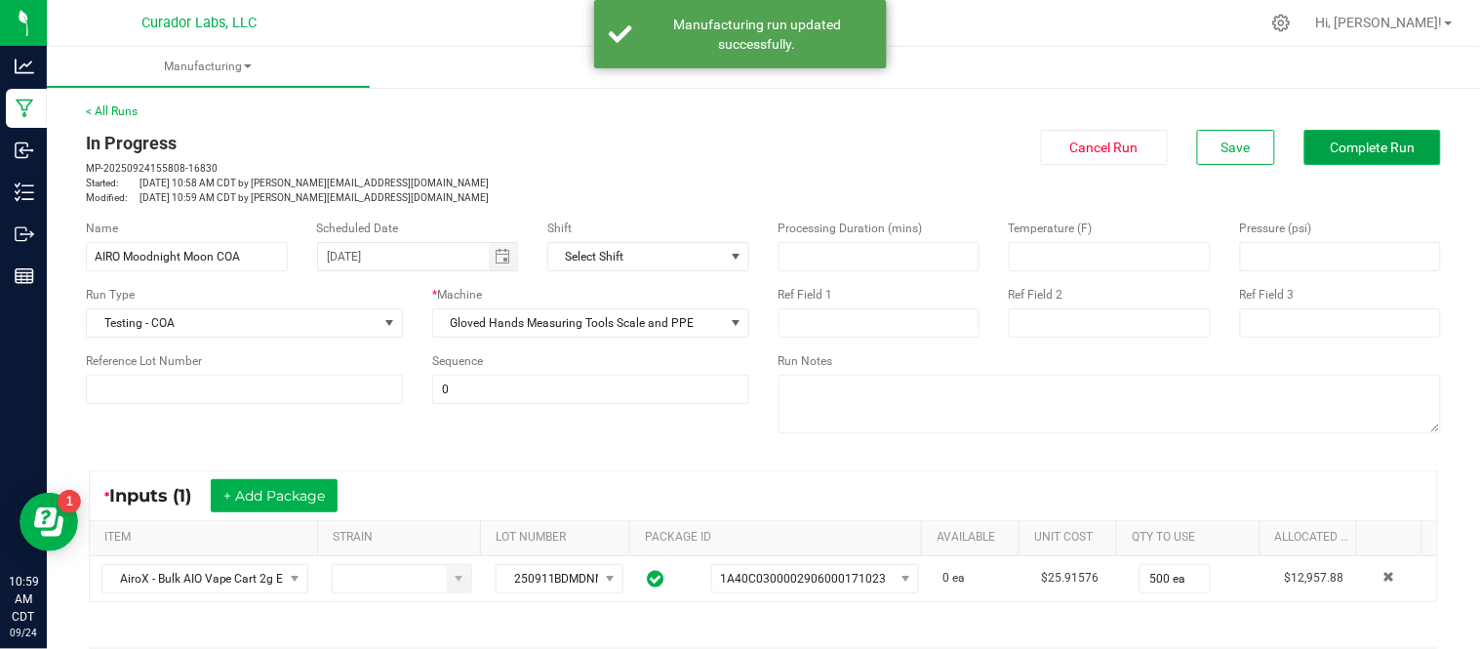
click at [1331, 152] on span "Complete Run" at bounding box center [1373, 148] width 85 height 16
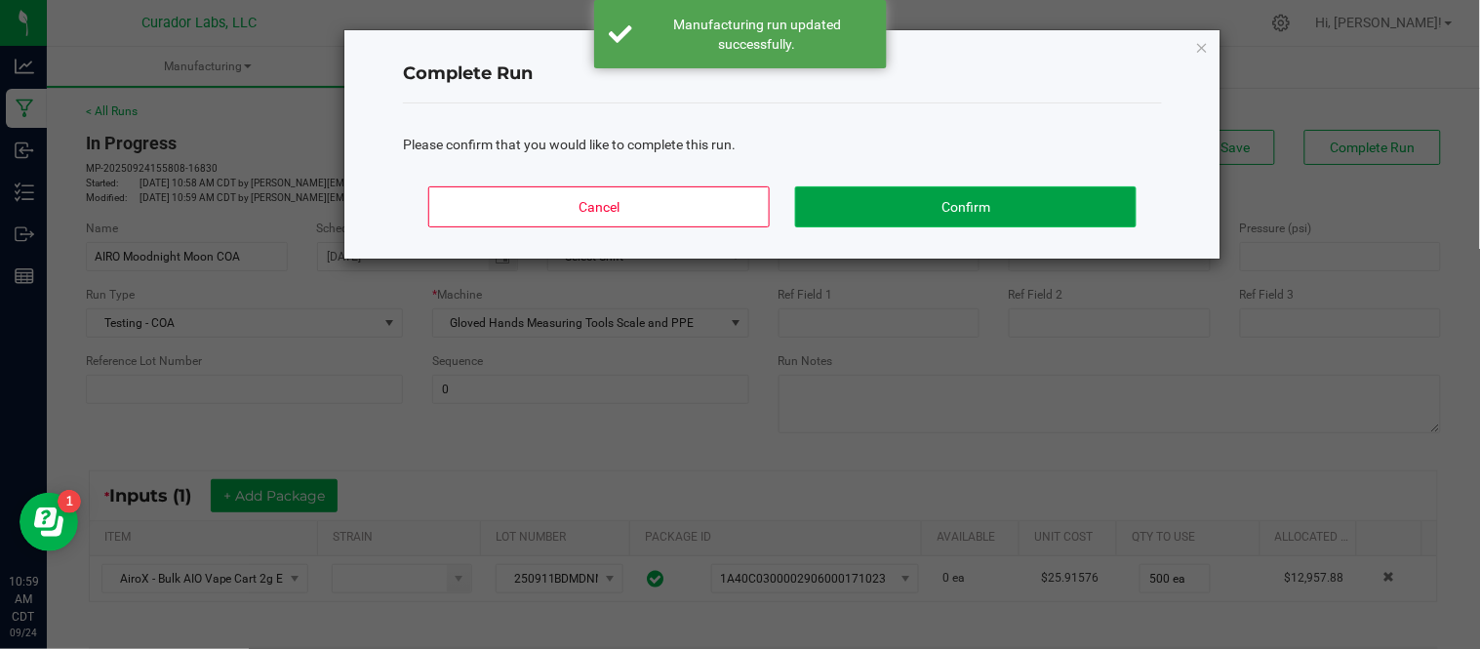
click at [1054, 216] on button "Confirm" at bounding box center [966, 206] width 342 height 41
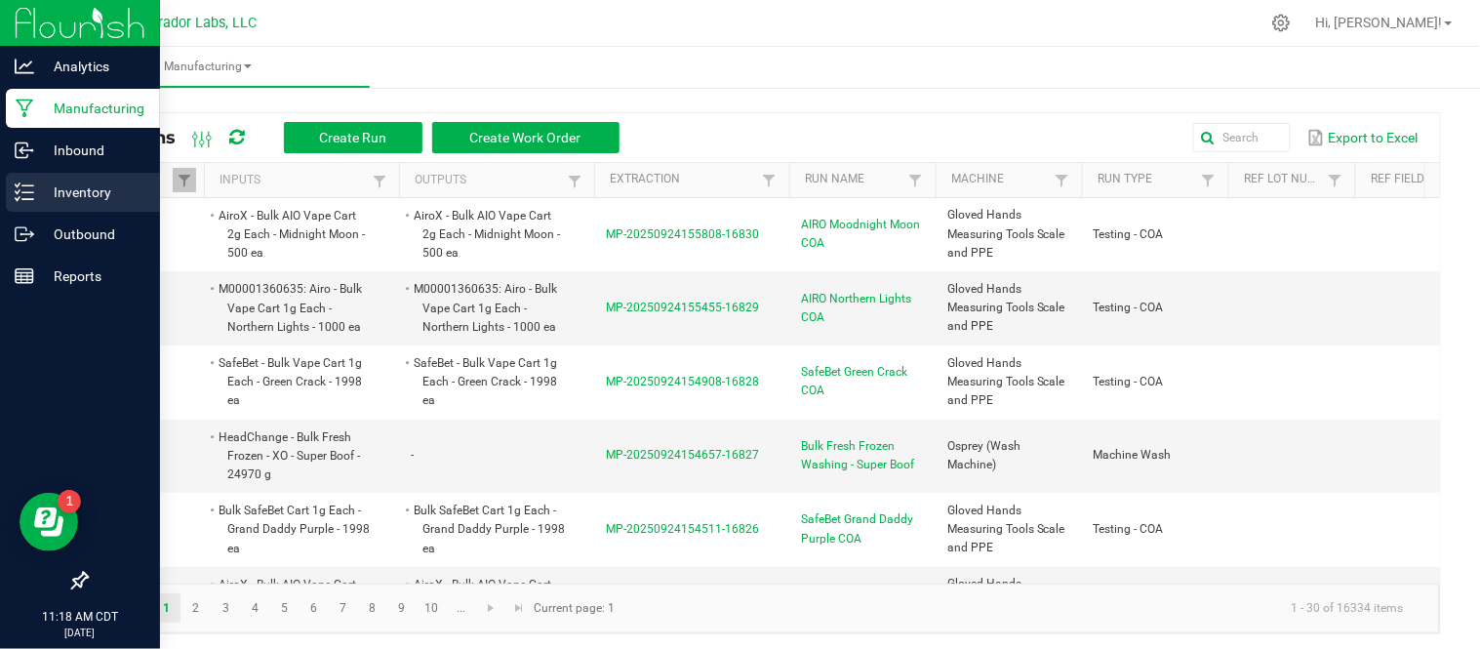
click at [55, 203] on p "Inventory" at bounding box center [92, 192] width 117 height 23
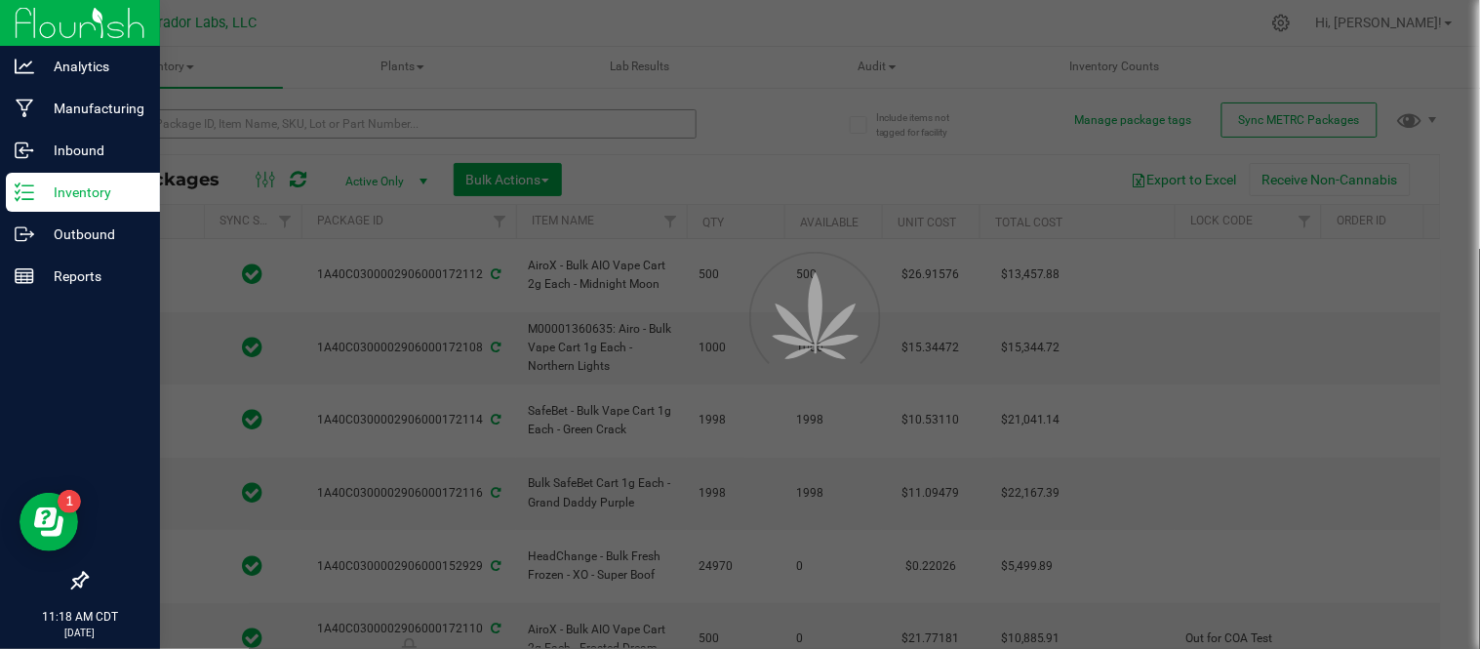
click at [260, 131] on div at bounding box center [740, 324] width 1480 height 649
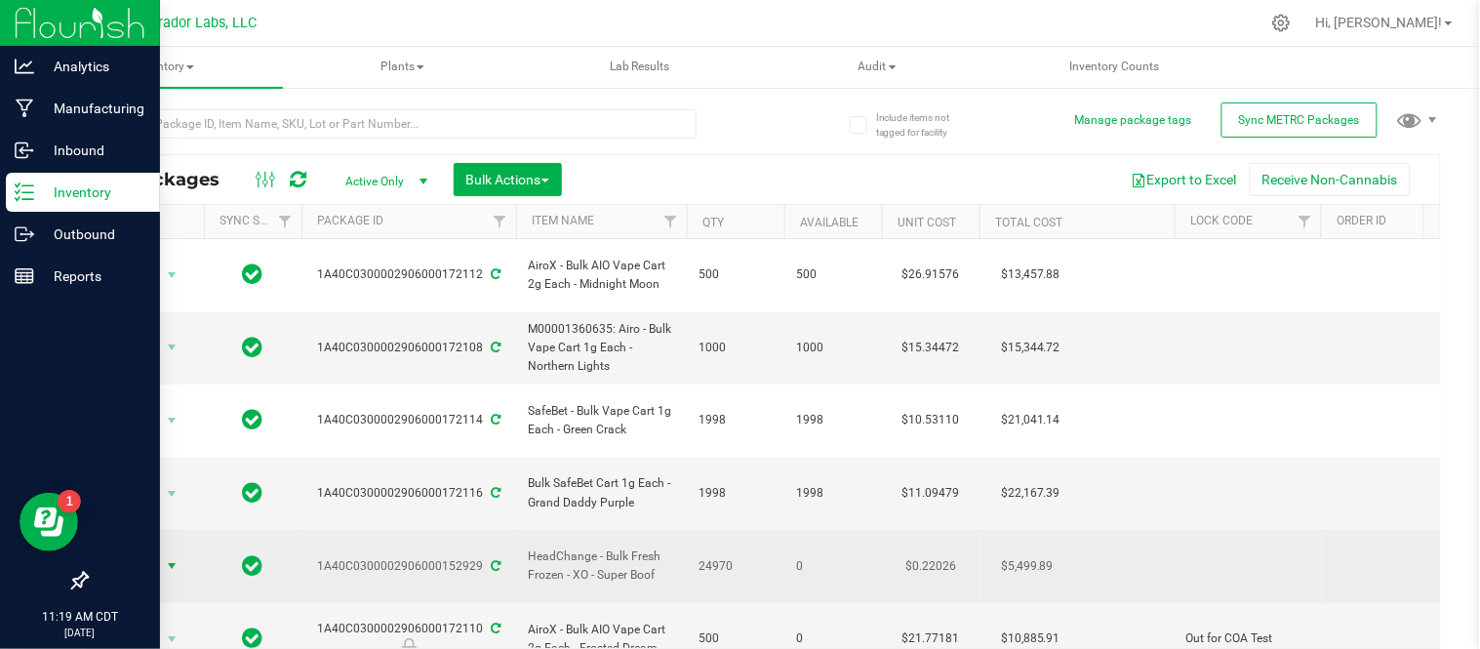
click at [158, 552] on span "Action" at bounding box center [132, 565] width 53 height 27
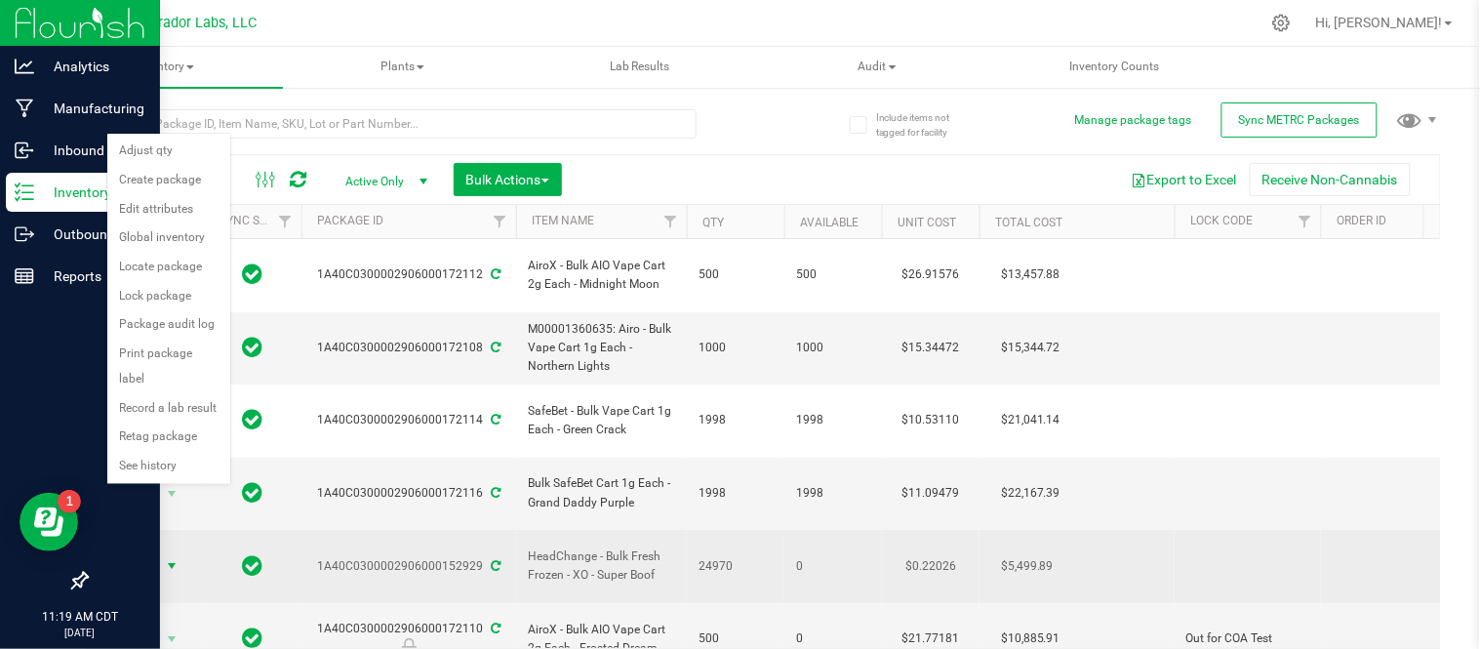
click at [158, 552] on span "Action" at bounding box center [132, 565] width 53 height 27
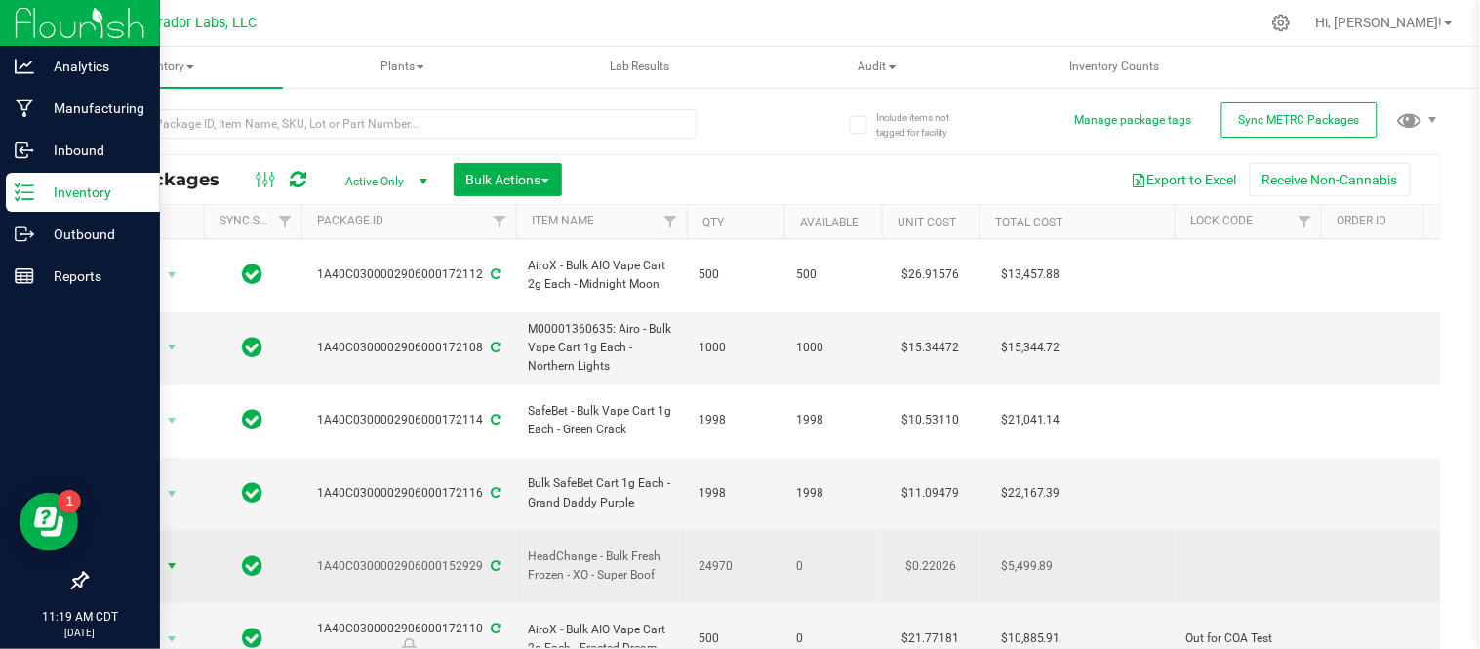
click at [158, 552] on span "Action" at bounding box center [132, 565] width 53 height 27
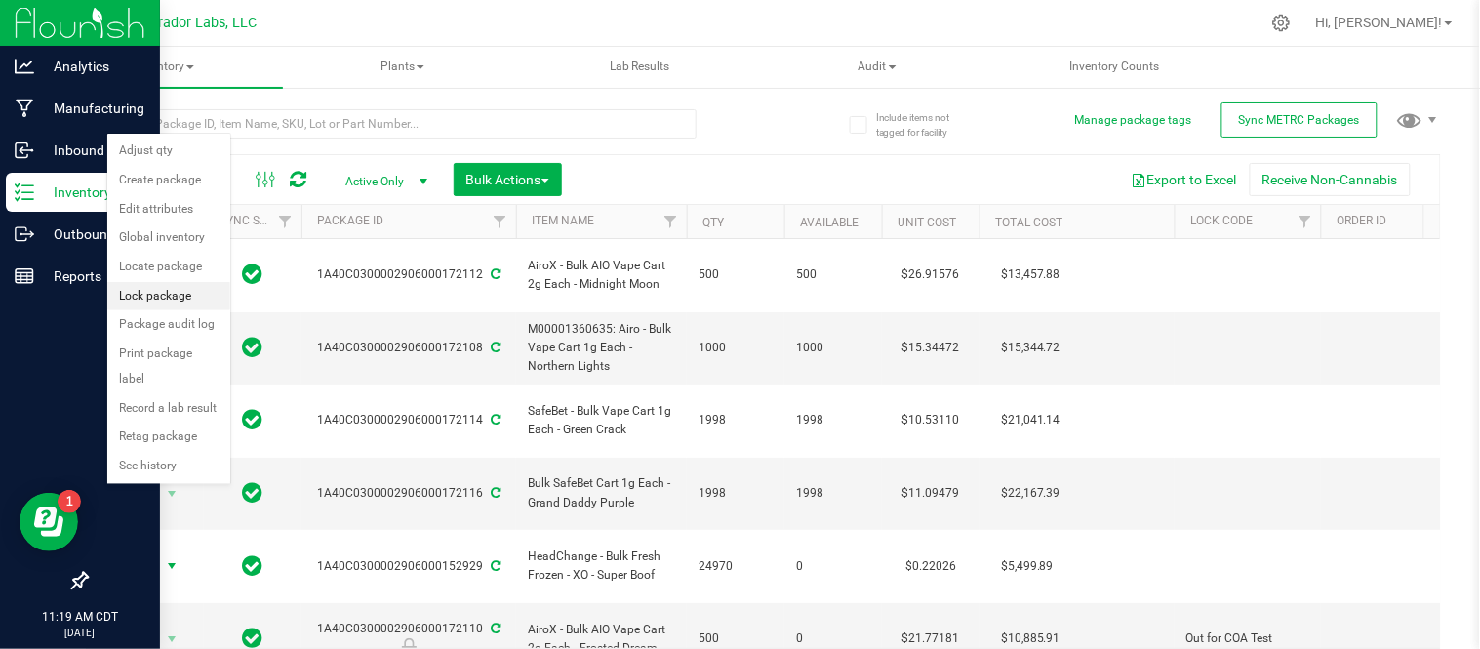
click at [151, 303] on li "Lock package" at bounding box center [168, 296] width 123 height 29
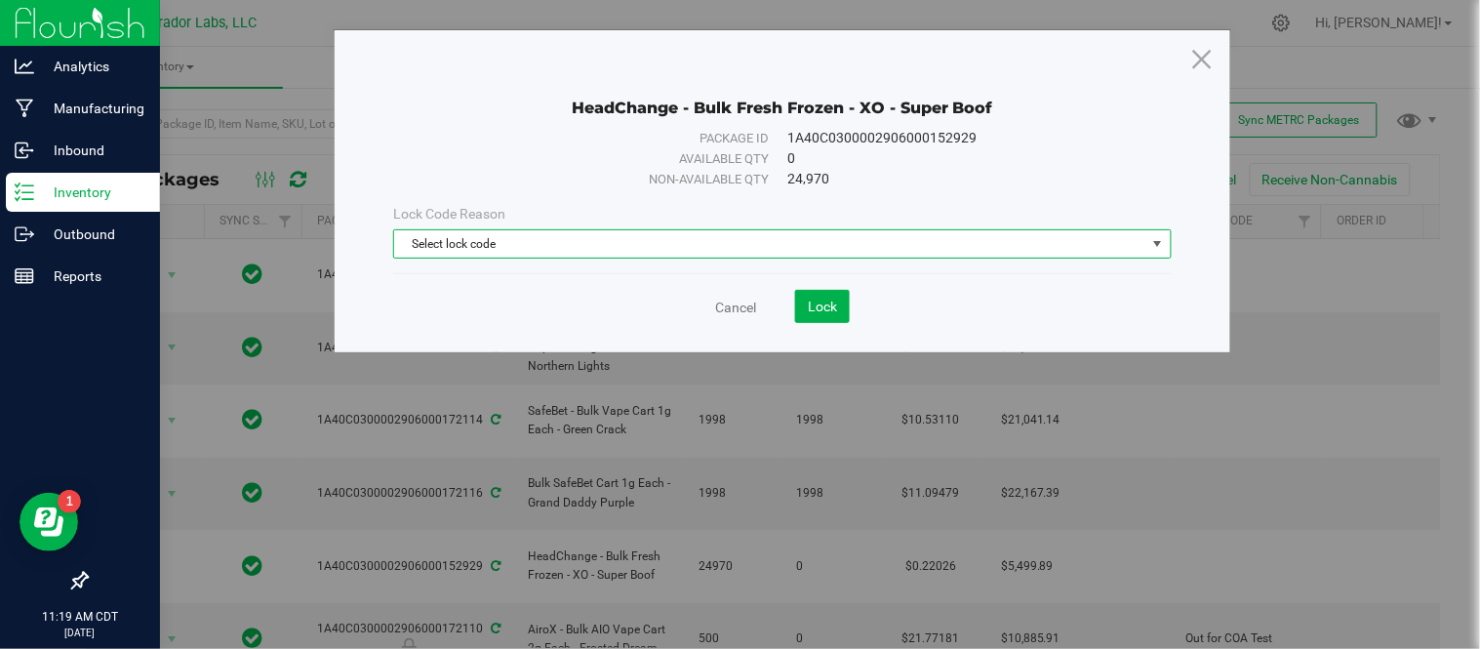
click at [498, 245] on span "Select lock code" at bounding box center [769, 243] width 751 height 27
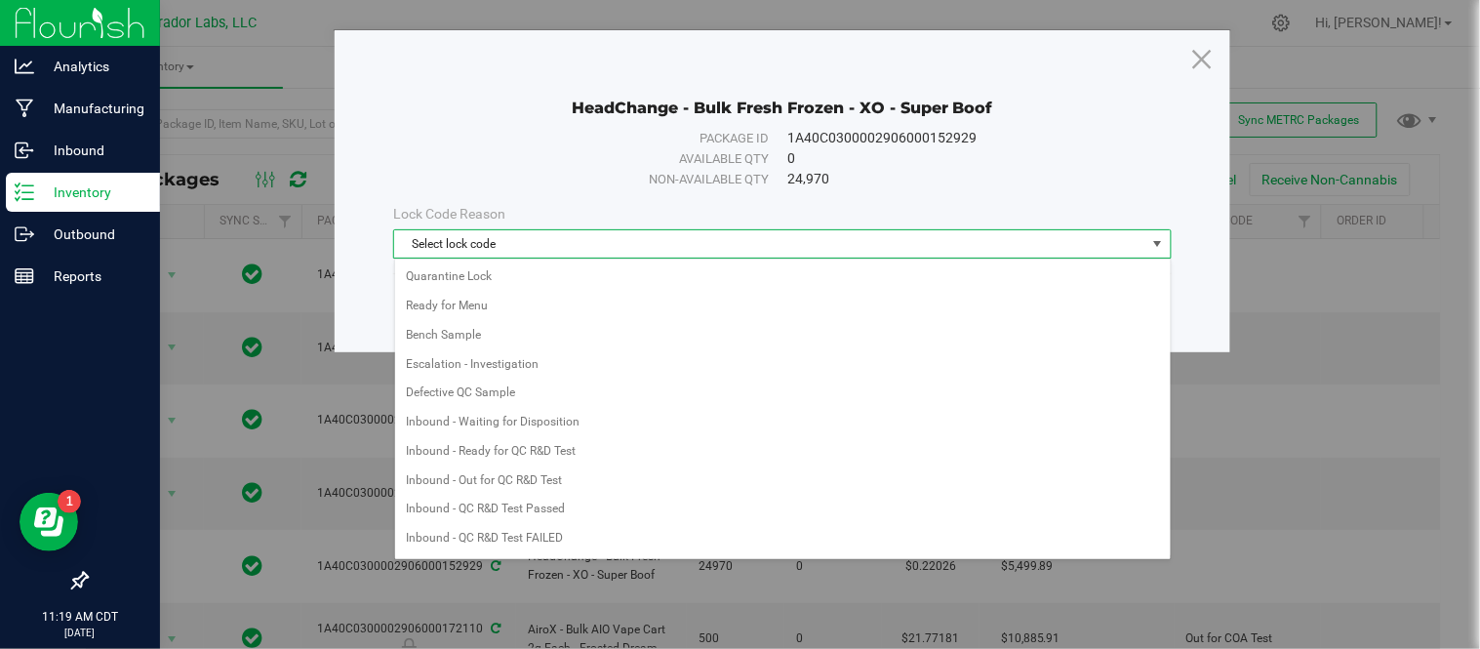
scroll to position [553, 0]
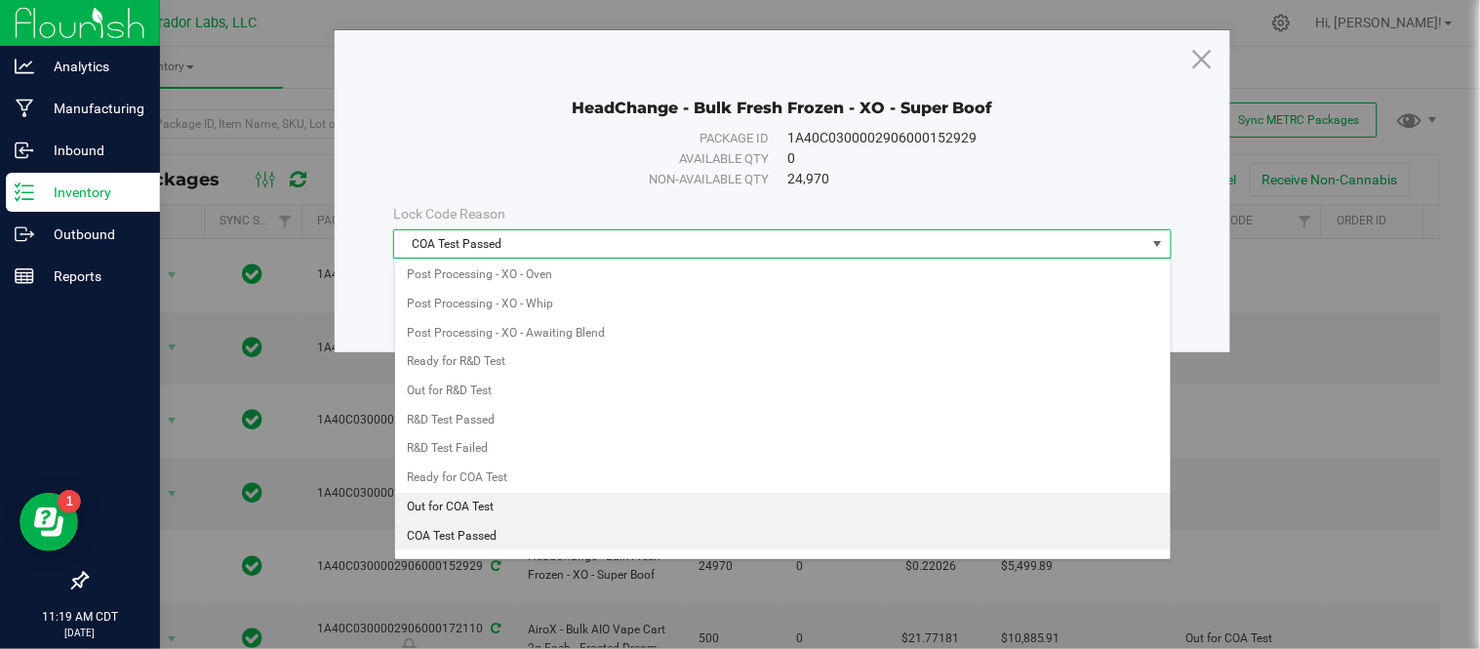
click at [531, 508] on li "Out for COA Test" at bounding box center [783, 507] width 776 height 29
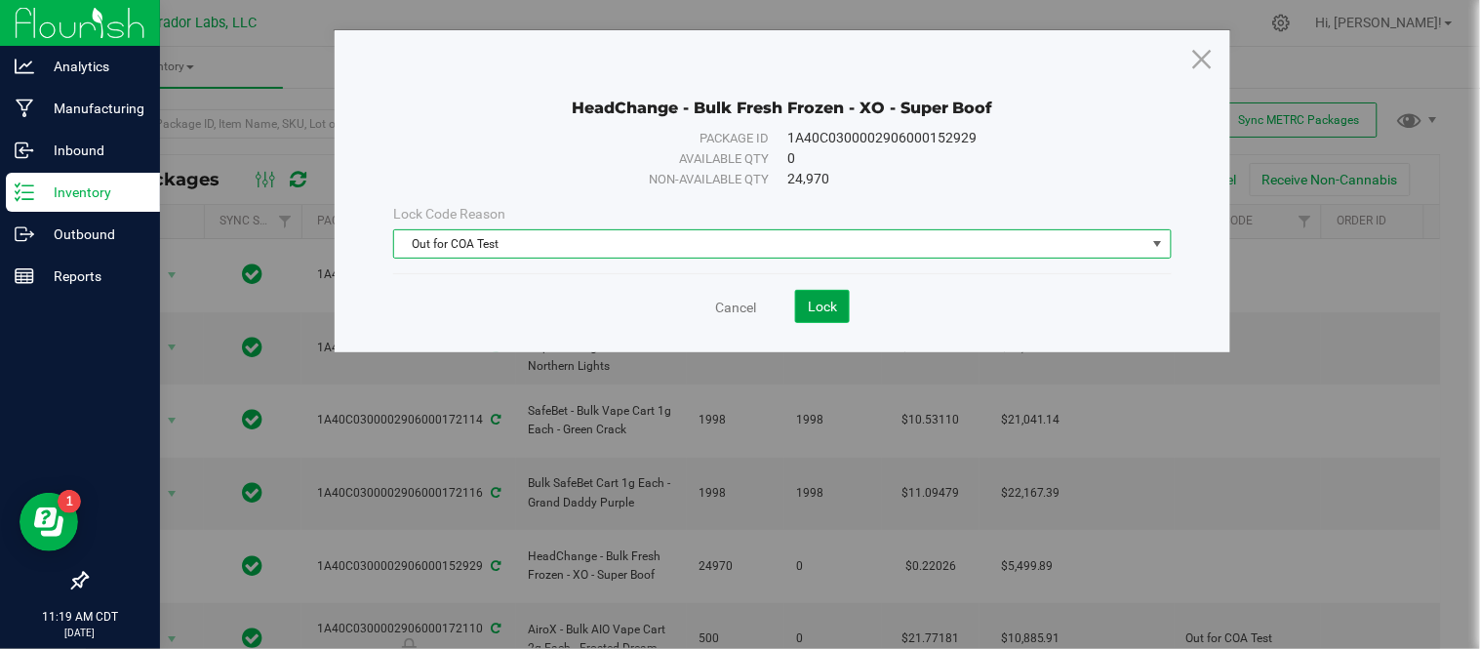
click at [833, 299] on span "Lock" at bounding box center [822, 307] width 29 height 16
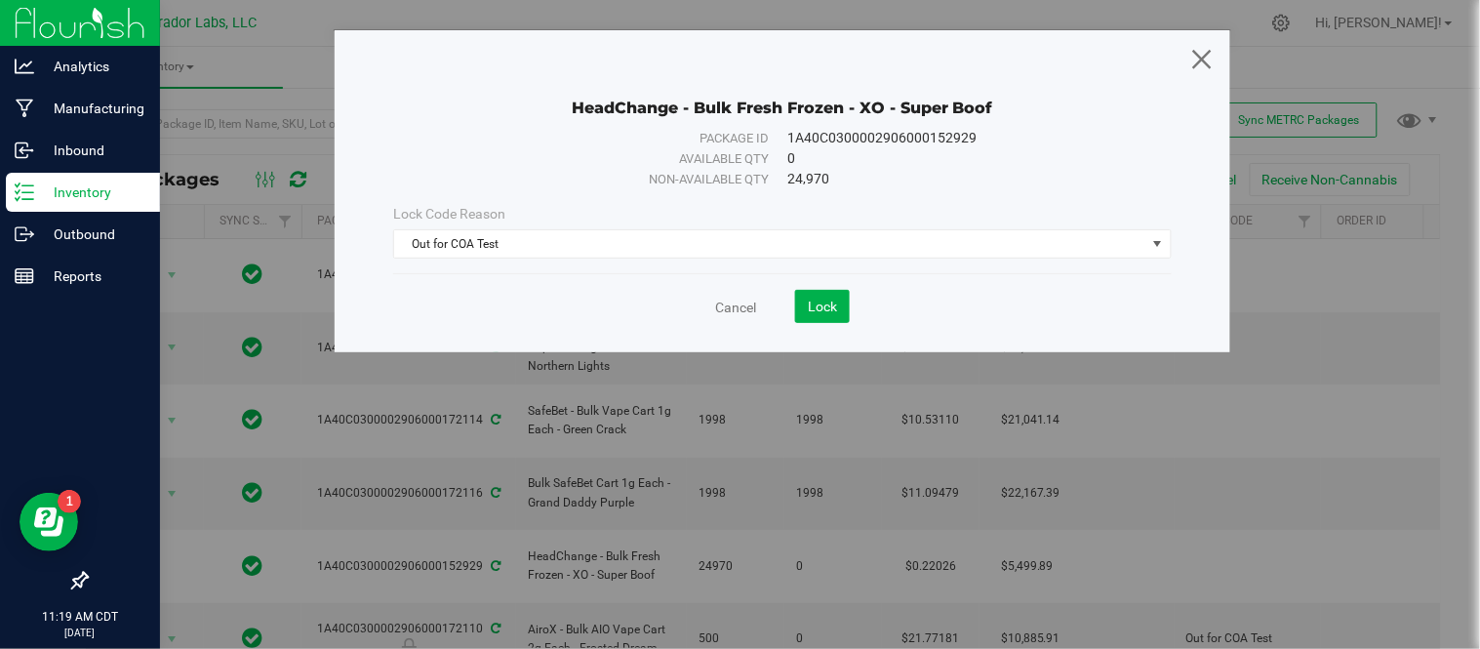
click at [1206, 65] on icon at bounding box center [1203, 58] width 26 height 47
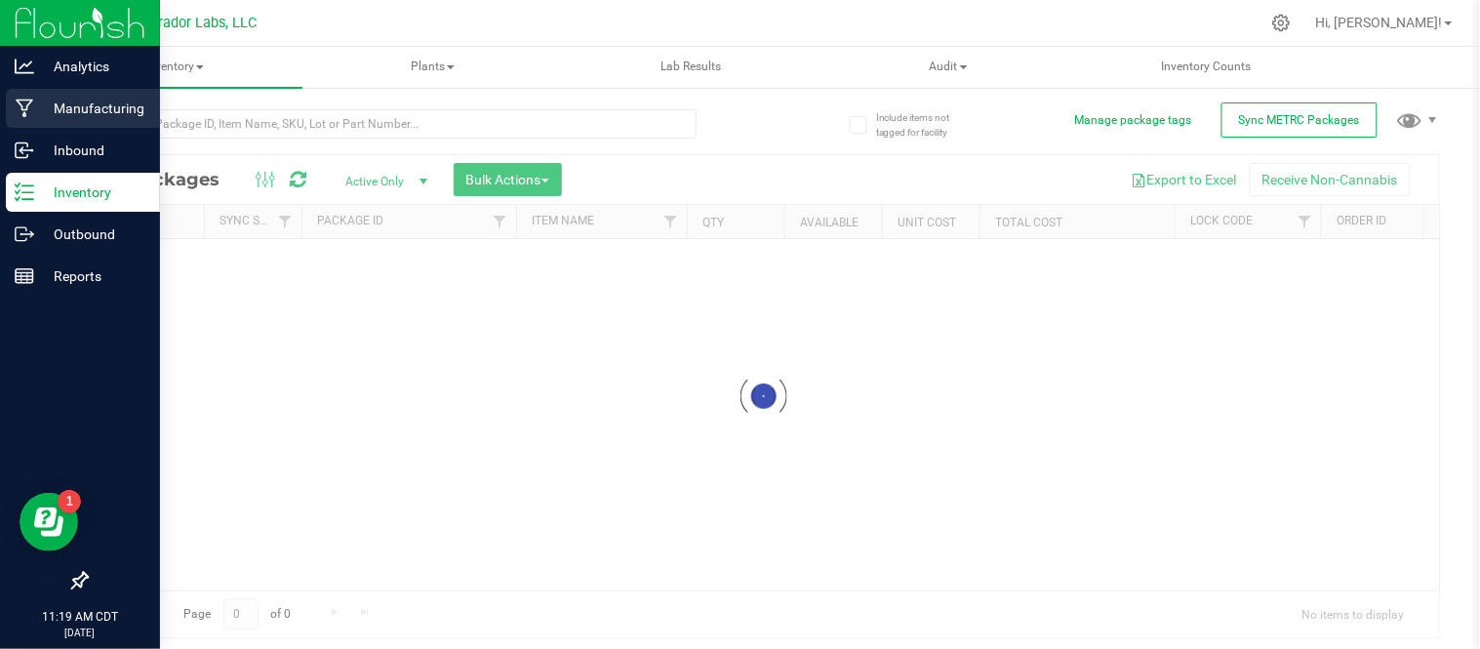
click at [41, 105] on p "Manufacturing" at bounding box center [92, 108] width 117 height 23
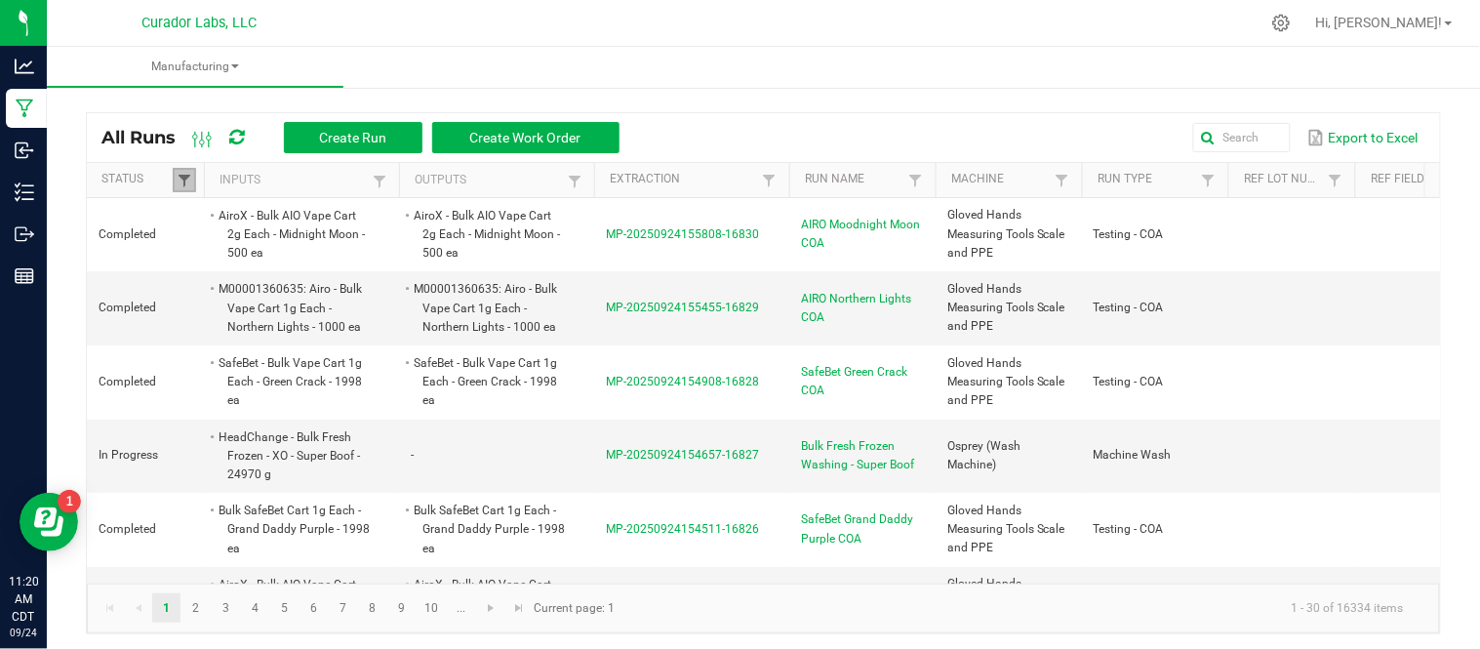
click at [189, 179] on span at bounding box center [185, 181] width 16 height 16
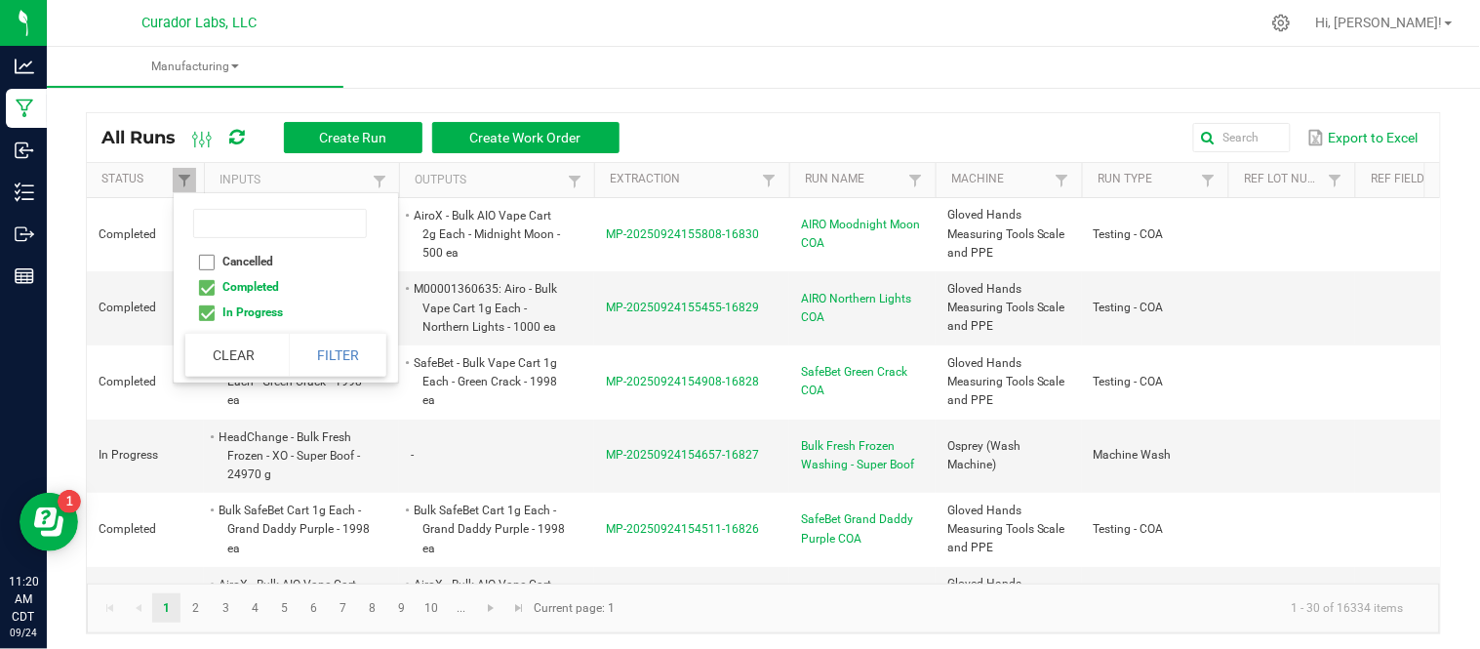
click at [211, 286] on li "Completed" at bounding box center [279, 286] width 189 height 25
checkbox input "false"
click at [328, 347] on button "Filter" at bounding box center [338, 355] width 98 height 43
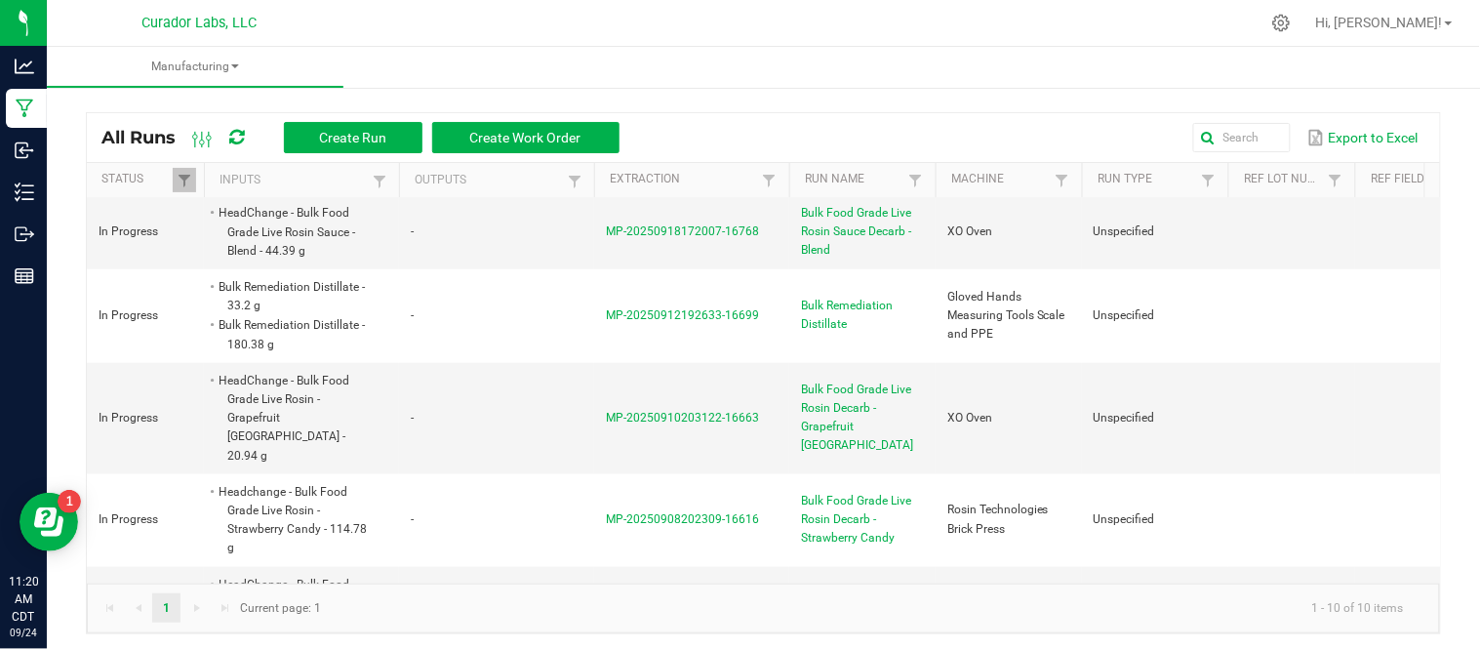
scroll to position [542, 0]
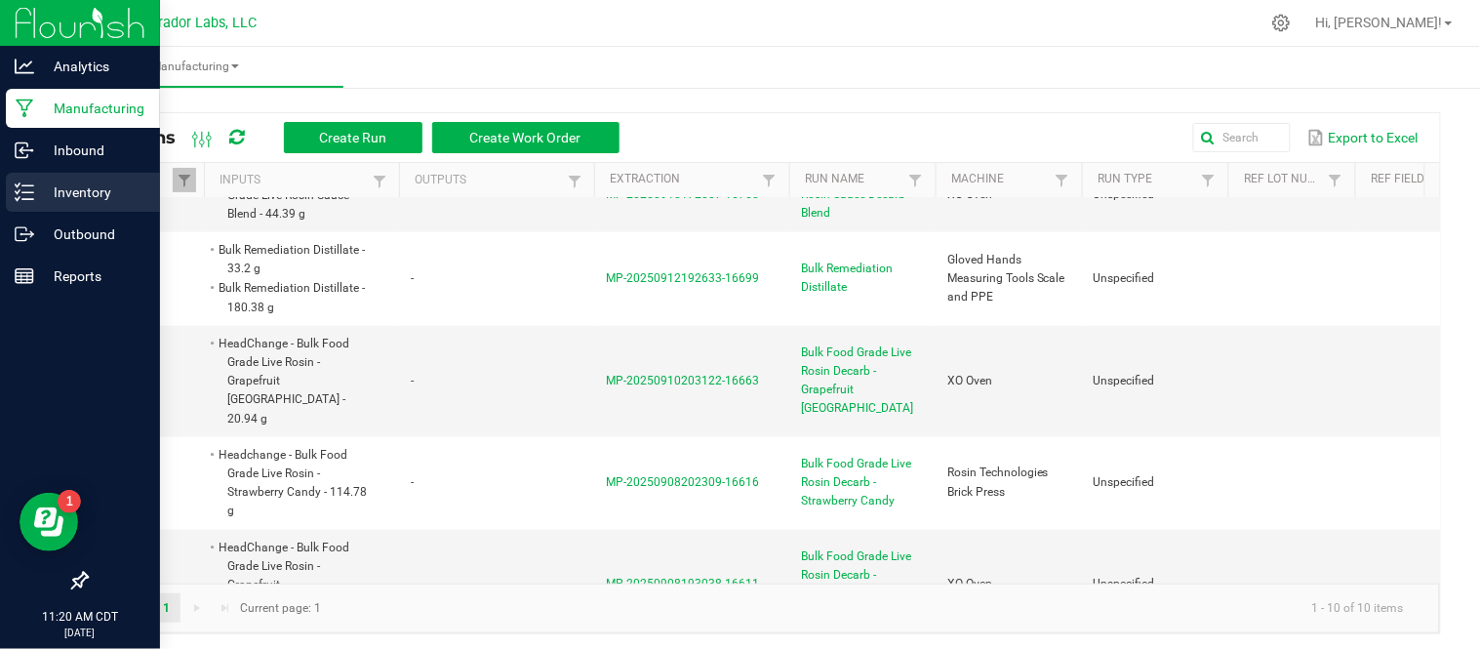
click at [36, 190] on p "Inventory" at bounding box center [92, 192] width 117 height 23
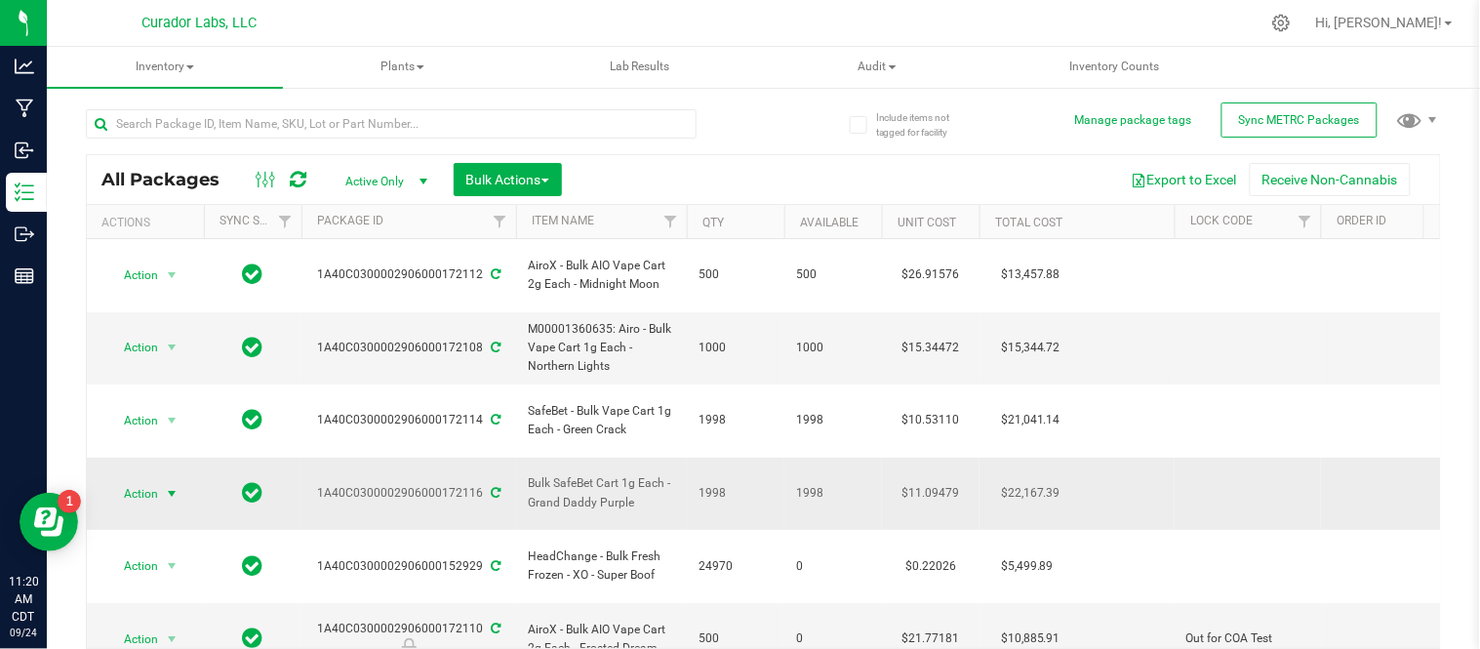
click at [168, 486] on span "select" at bounding box center [172, 494] width 16 height 16
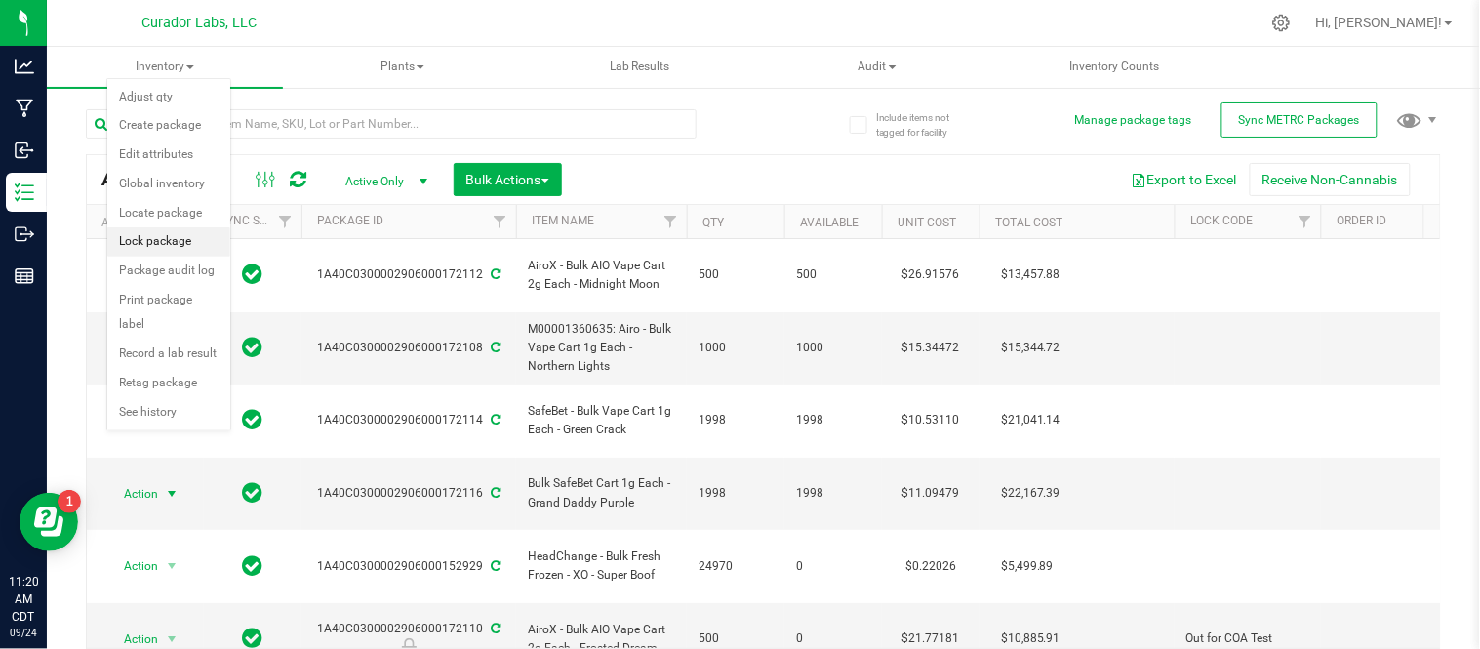
click at [173, 236] on li "Lock package" at bounding box center [168, 241] width 123 height 29
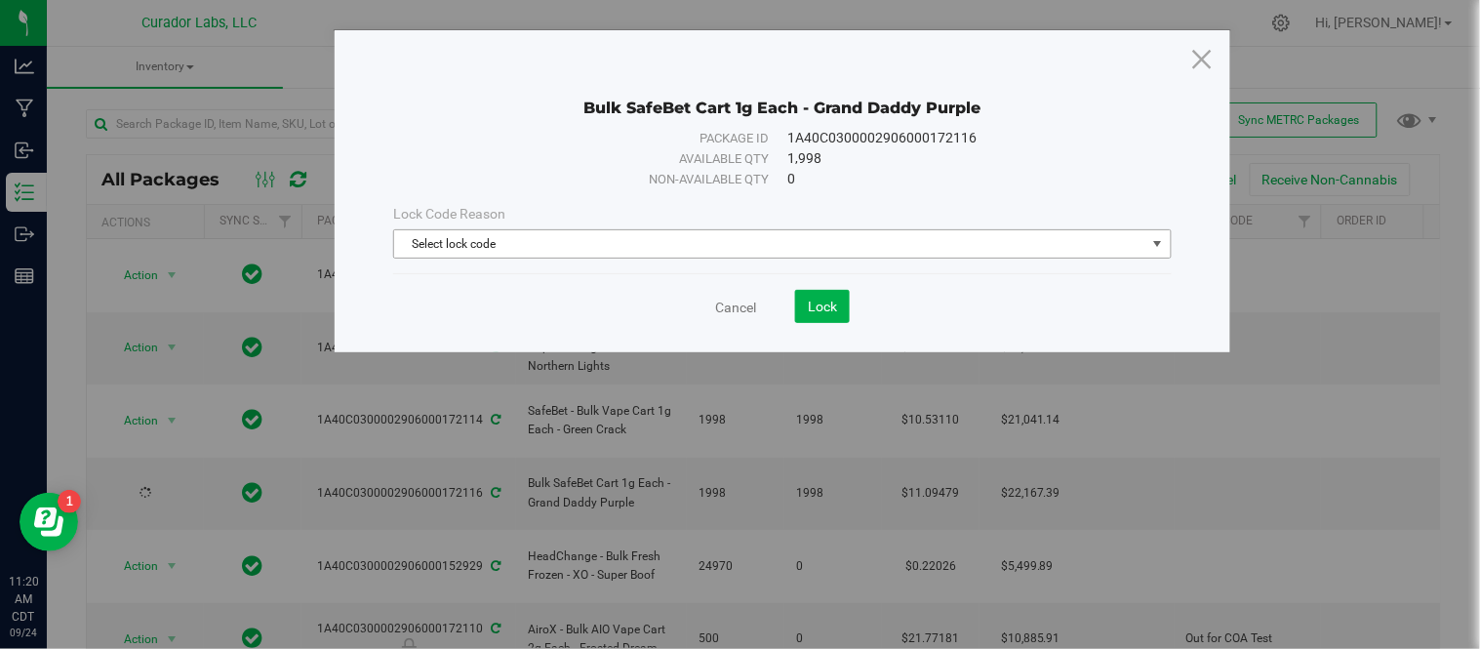
click at [465, 248] on span "Select lock code" at bounding box center [769, 243] width 751 height 27
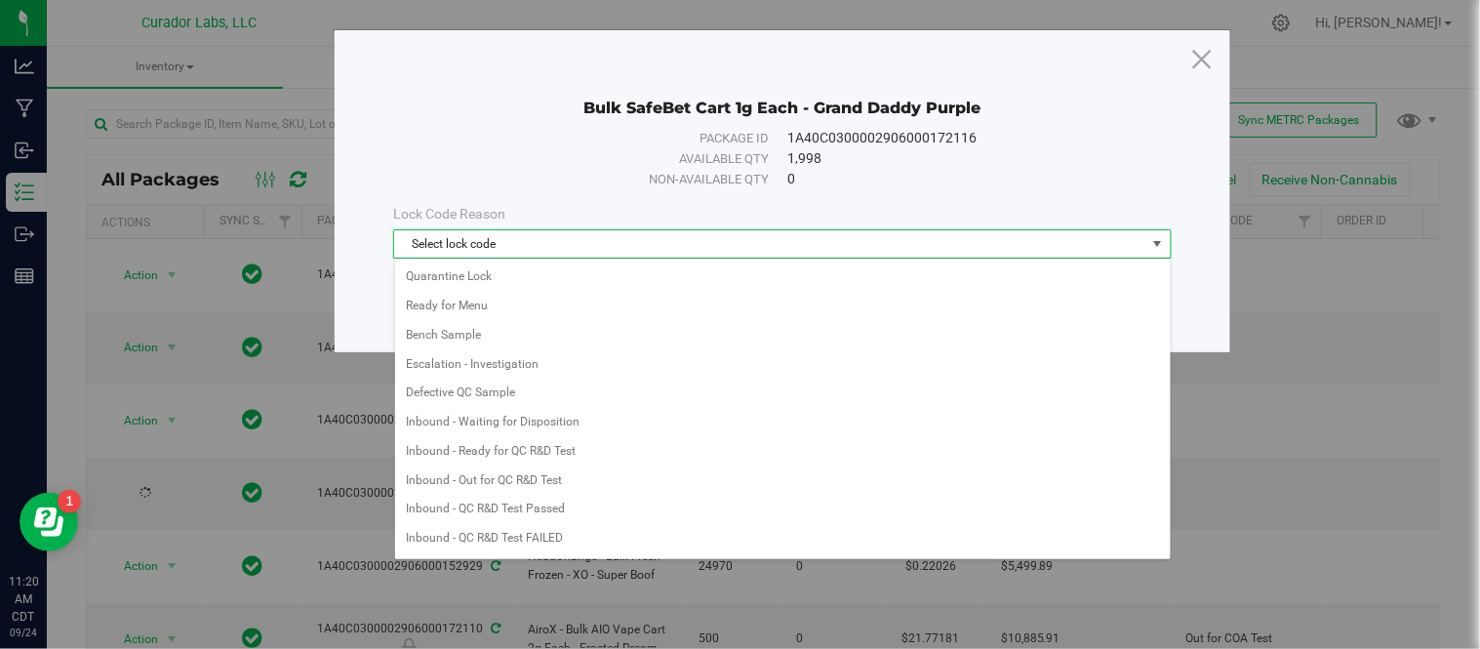
scroll to position [553, 0]
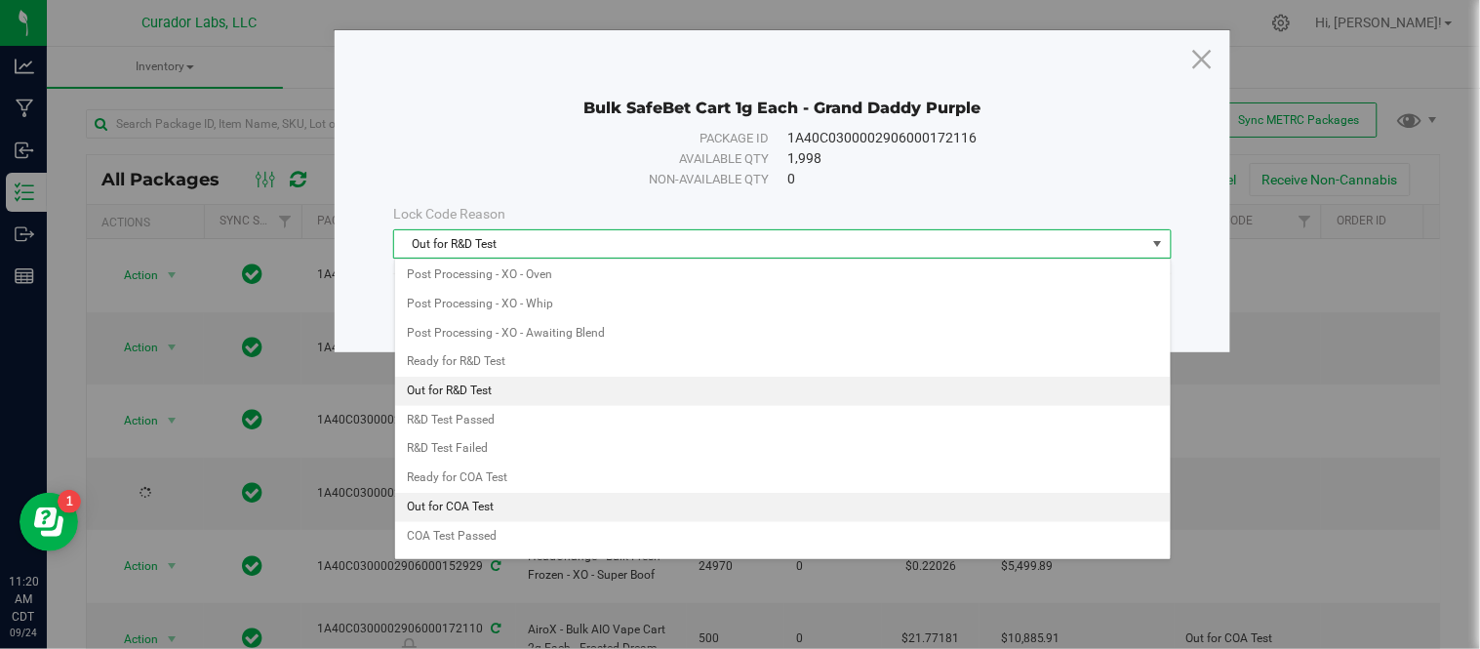
click at [489, 518] on li "Out for COA Test" at bounding box center [783, 507] width 776 height 29
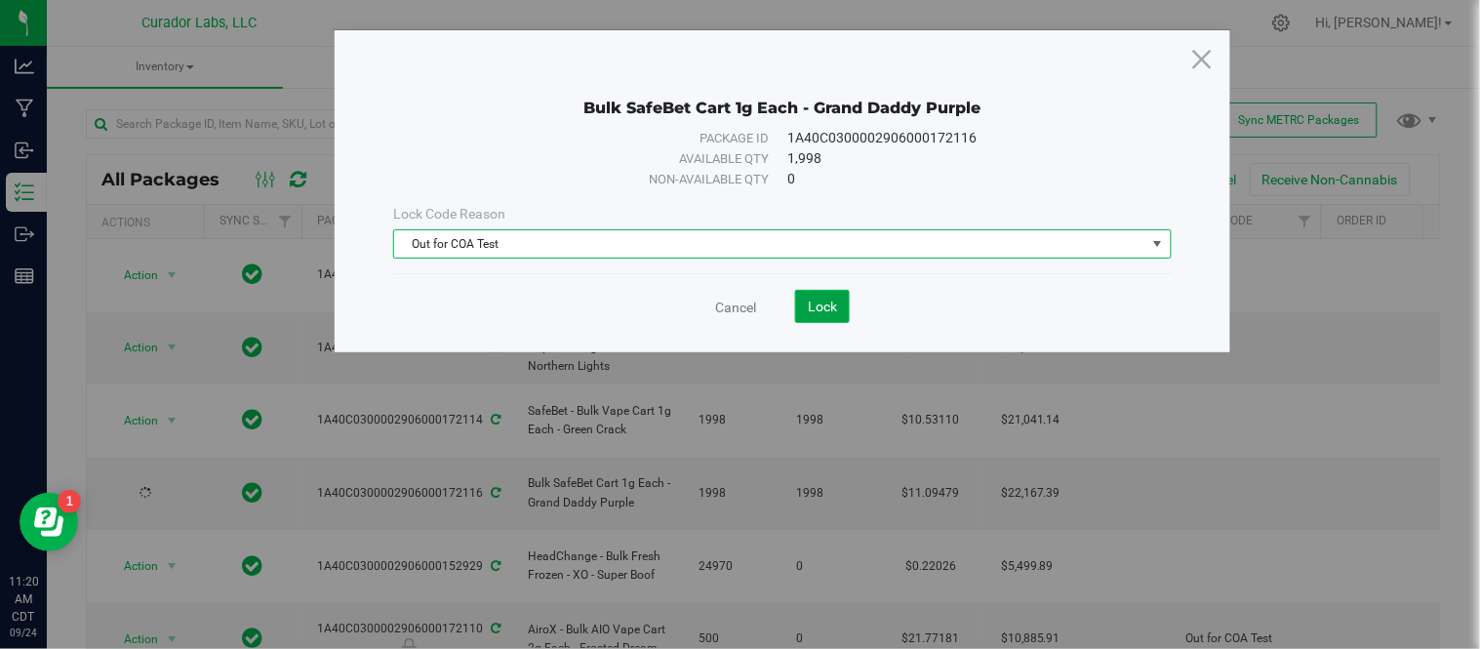
click at [828, 301] on span "Lock" at bounding box center [822, 307] width 29 height 16
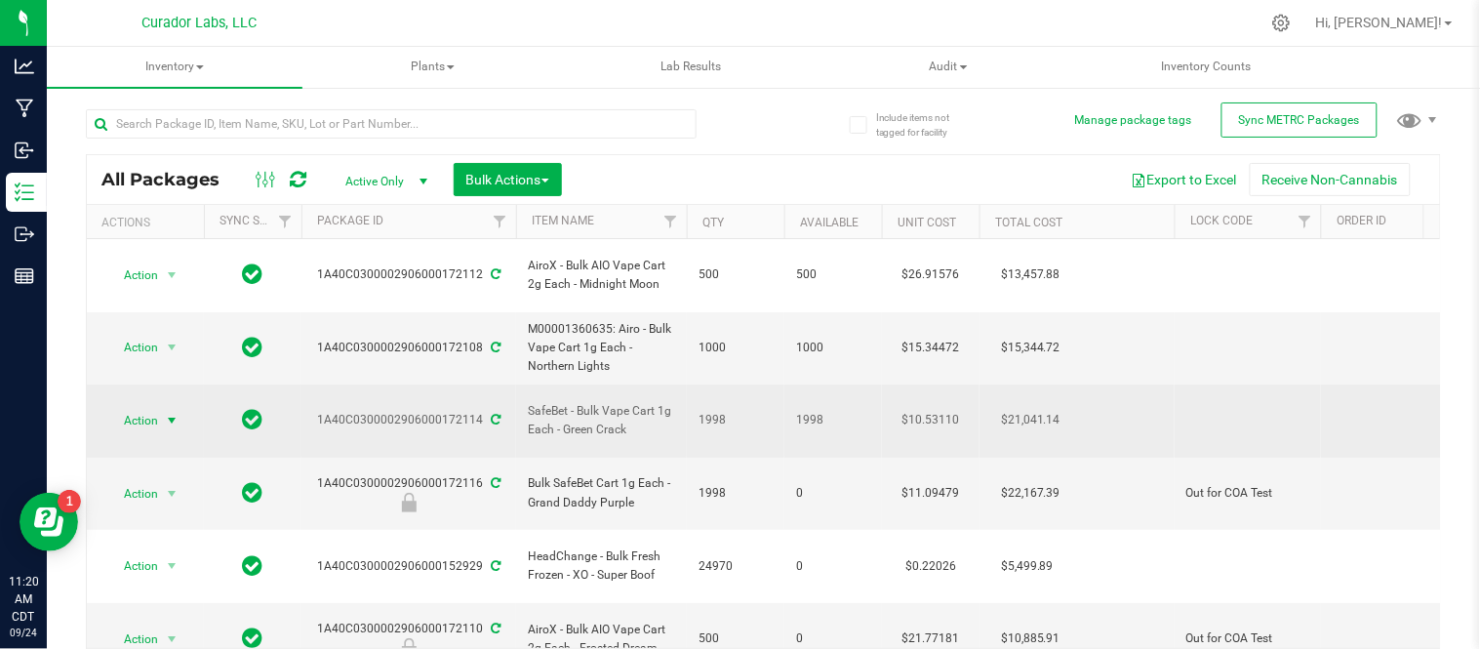
click at [151, 407] on span "Action" at bounding box center [132, 420] width 53 height 27
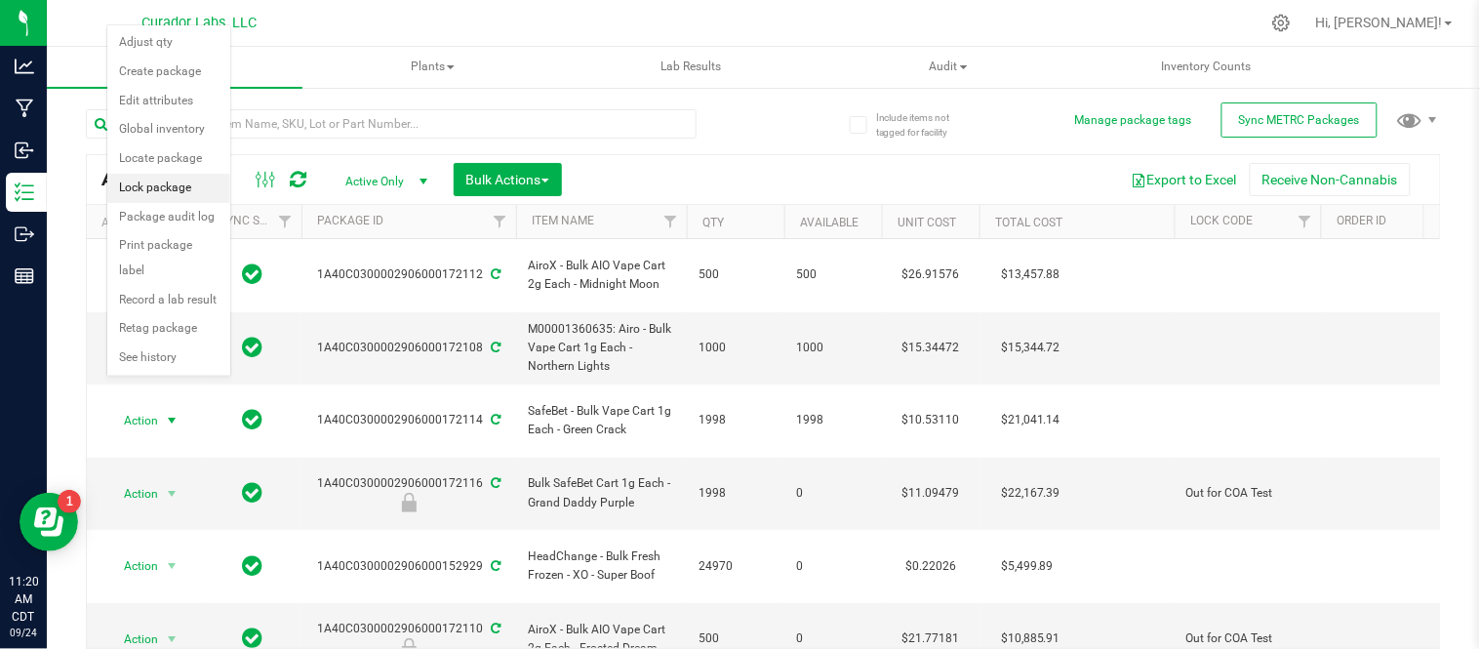
click at [185, 196] on li "Lock package" at bounding box center [168, 188] width 123 height 29
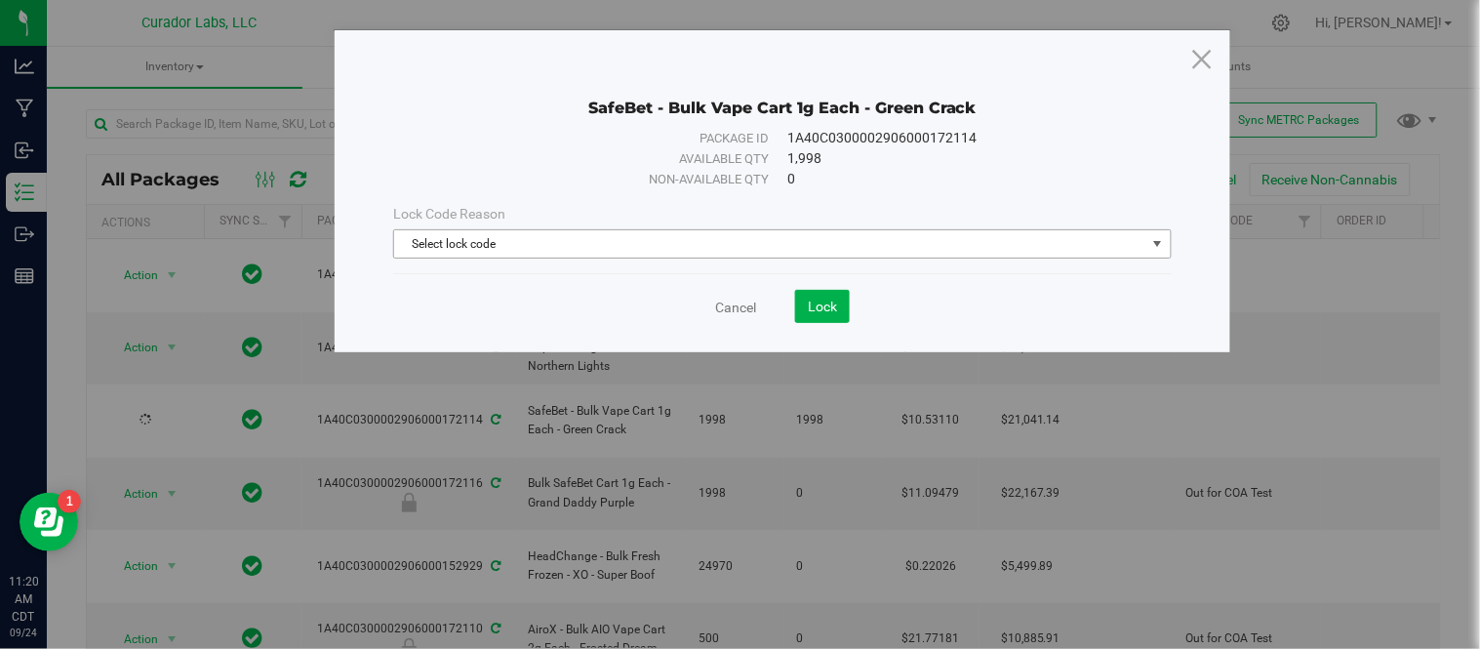
click at [563, 245] on span "Select lock code" at bounding box center [769, 243] width 751 height 27
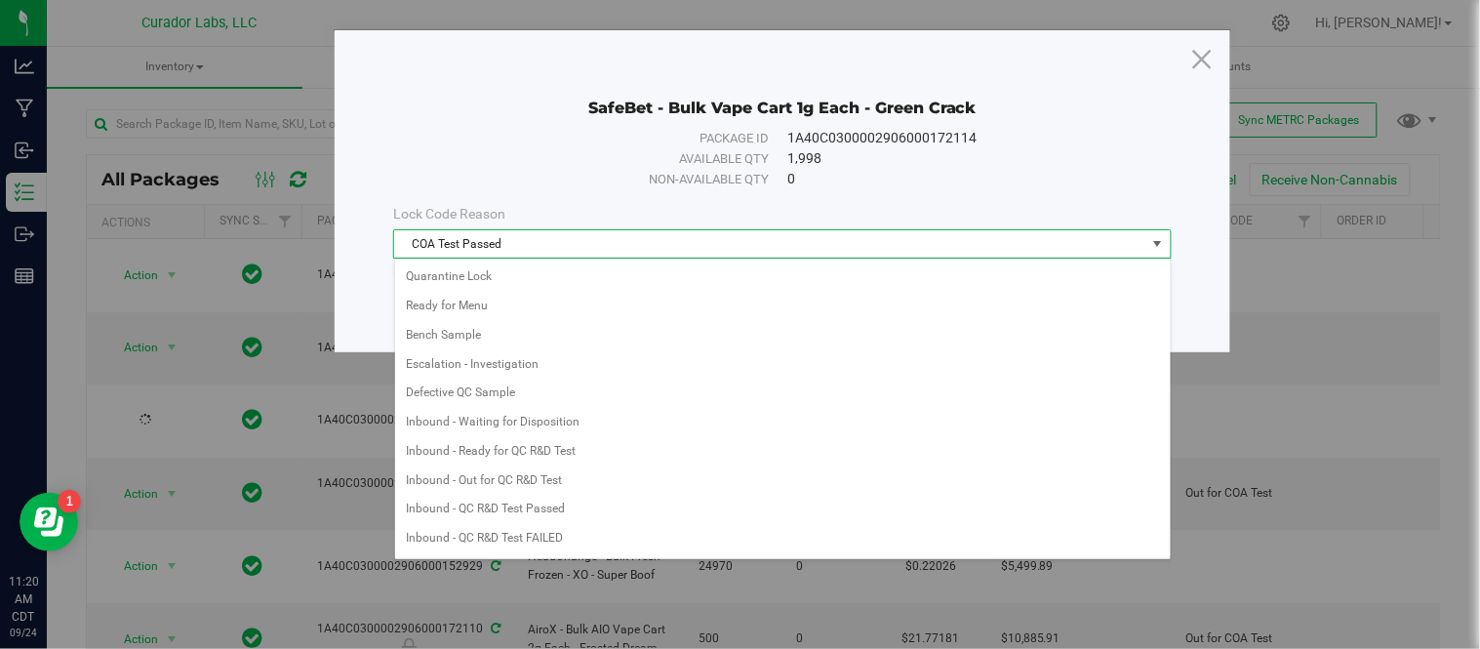
scroll to position [553, 0]
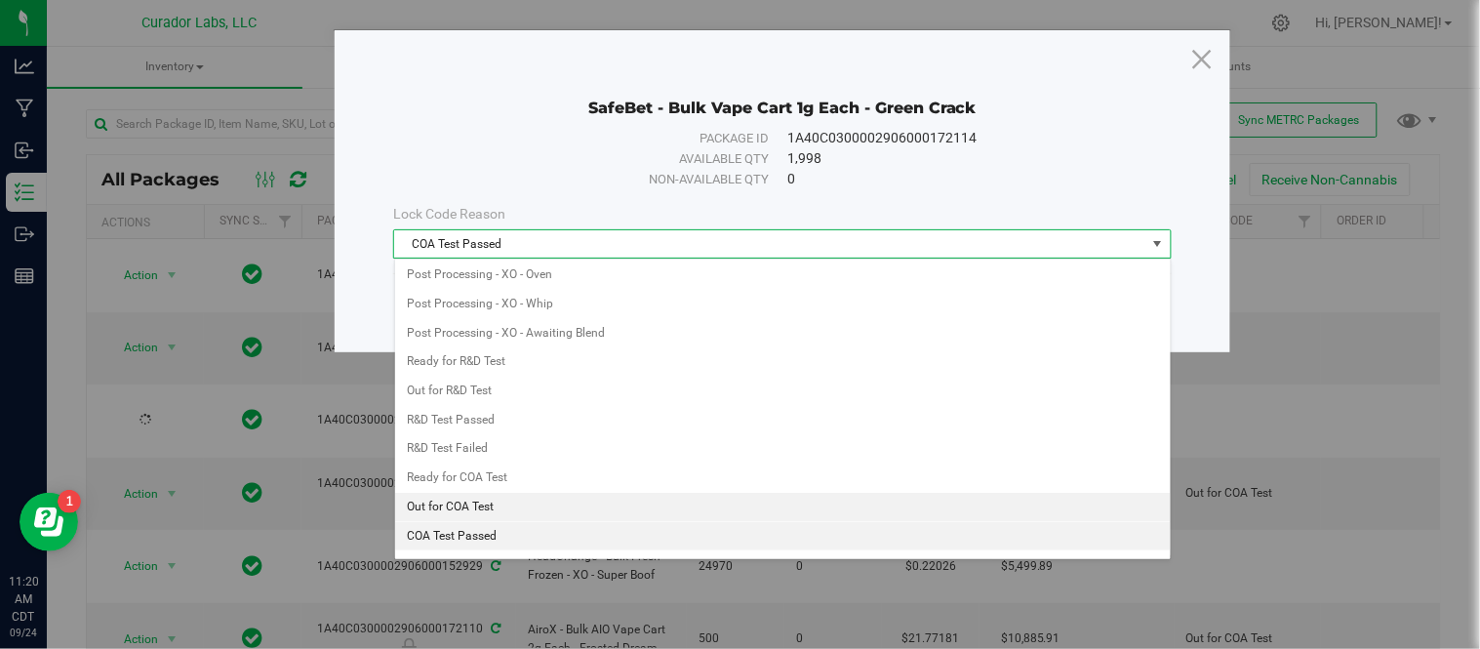
click at [474, 507] on li "Out for COA Test" at bounding box center [783, 507] width 776 height 29
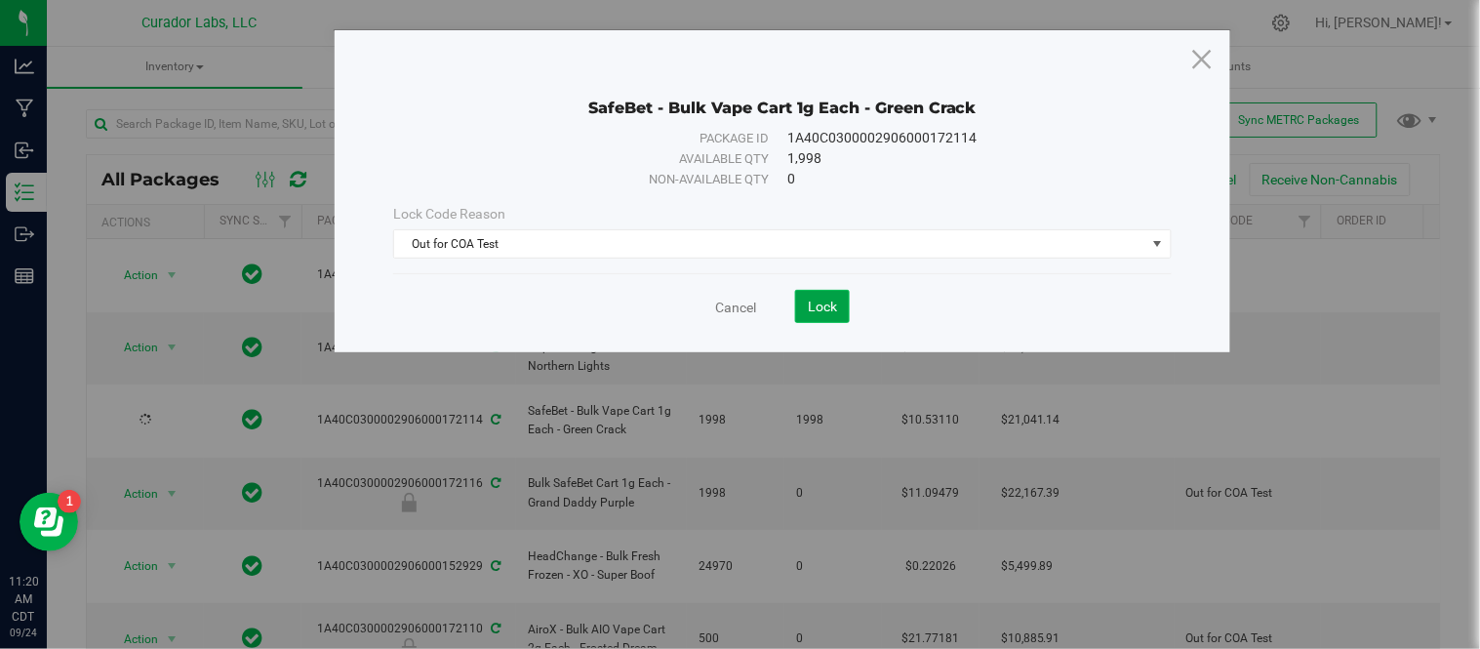
click at [825, 303] on span "Lock" at bounding box center [822, 307] width 29 height 16
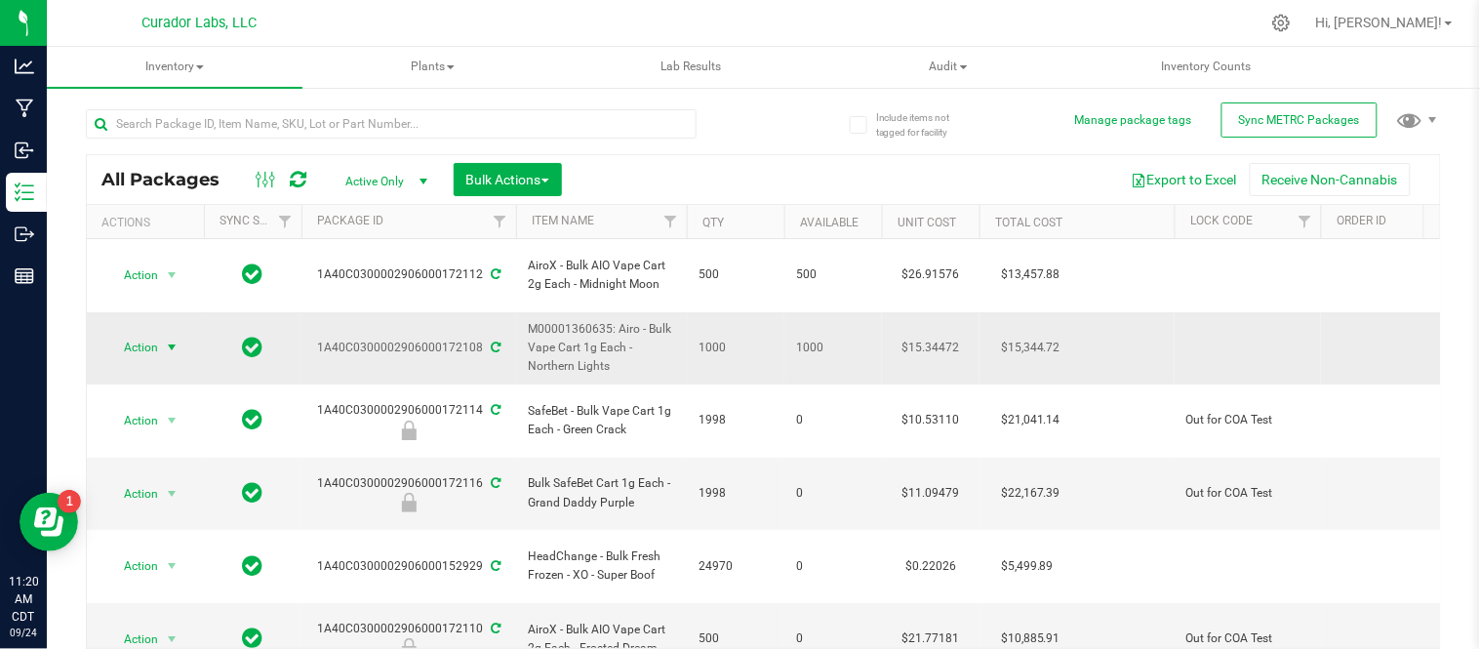
click at [160, 334] on span "select" at bounding box center [172, 347] width 24 height 27
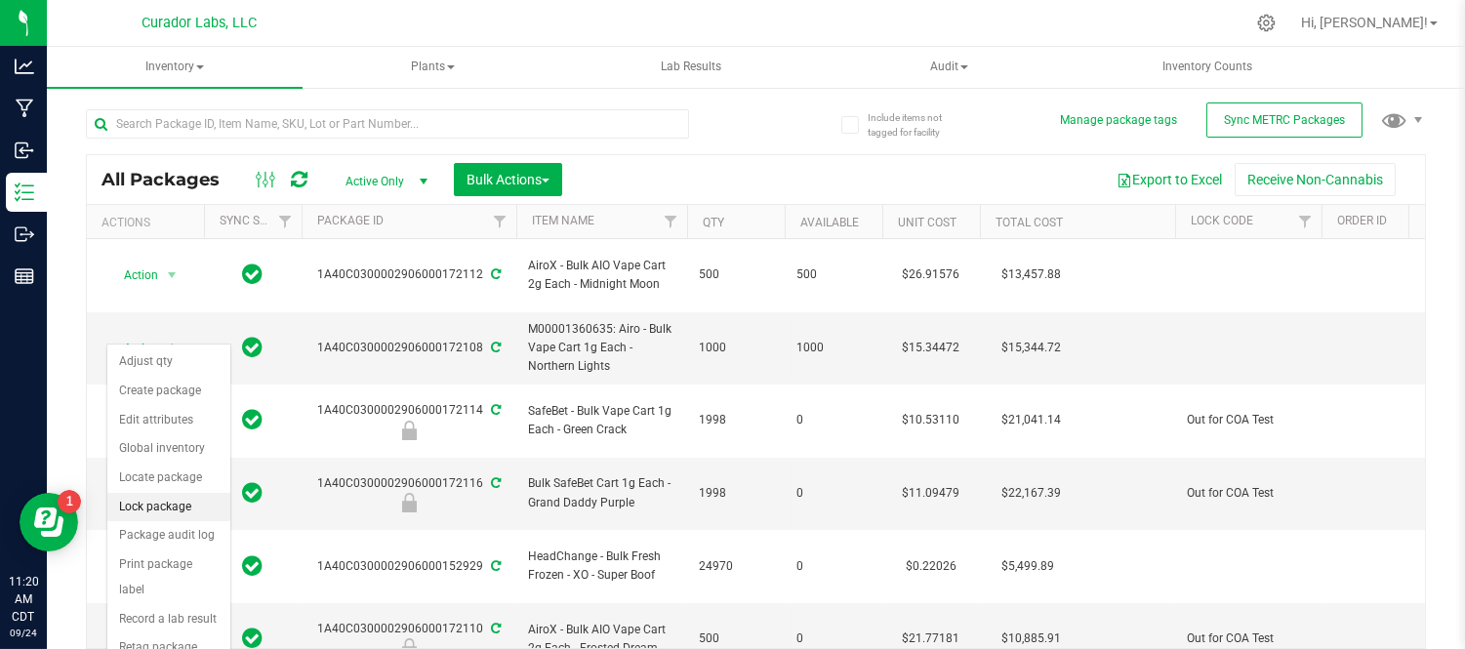
click at [161, 509] on li "Lock package" at bounding box center [168, 507] width 123 height 29
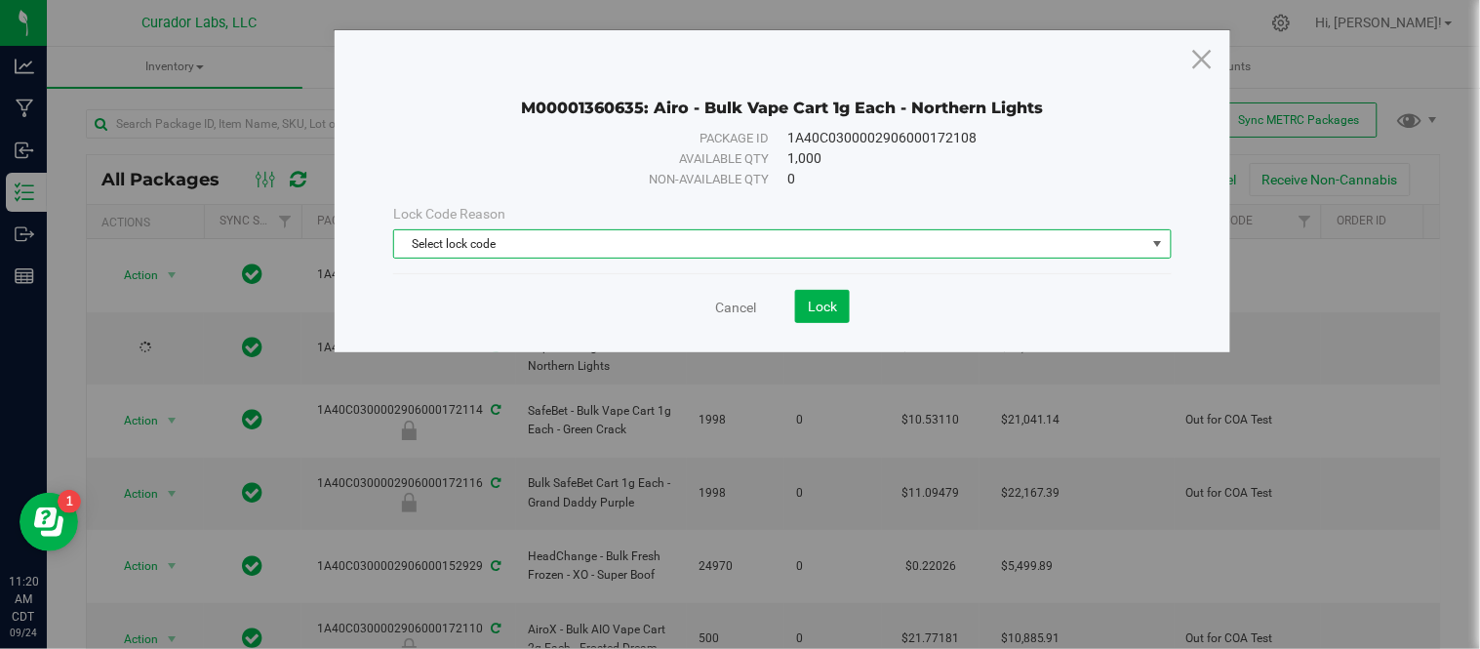
click at [817, 238] on span "Select lock code" at bounding box center [769, 243] width 751 height 27
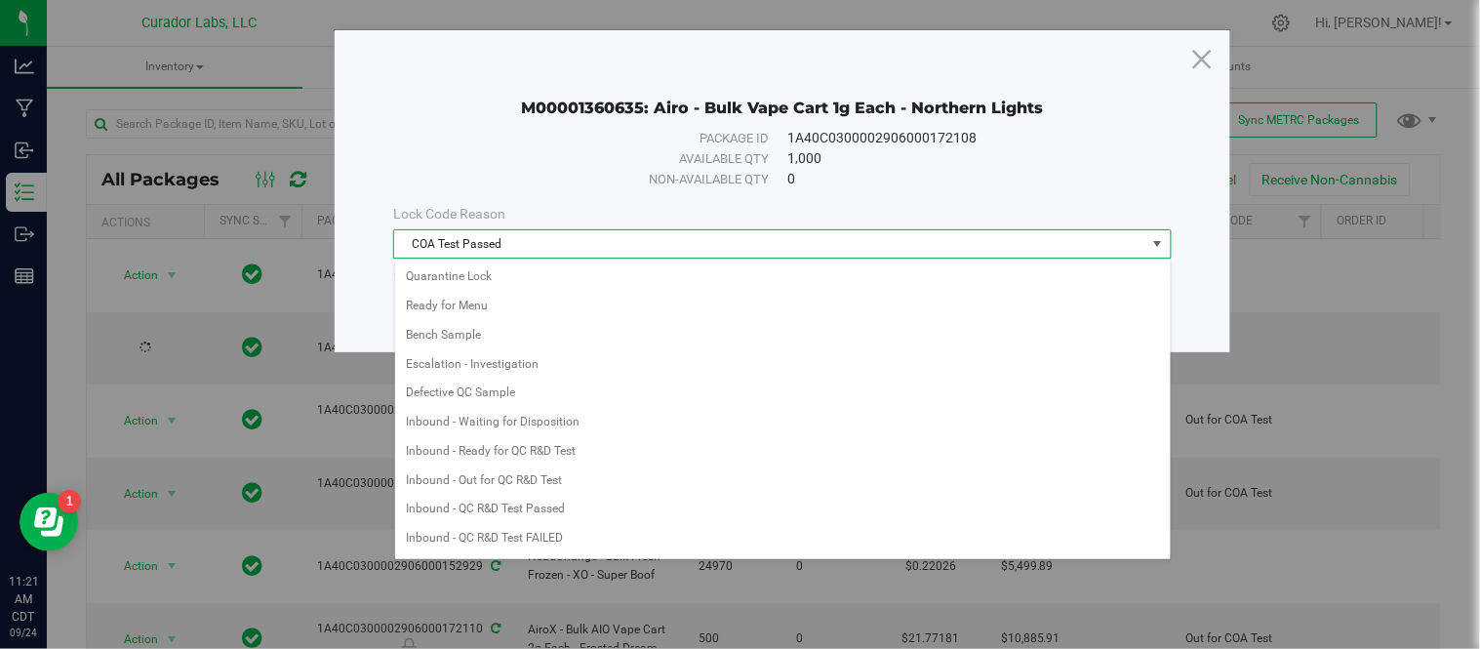
scroll to position [553, 0]
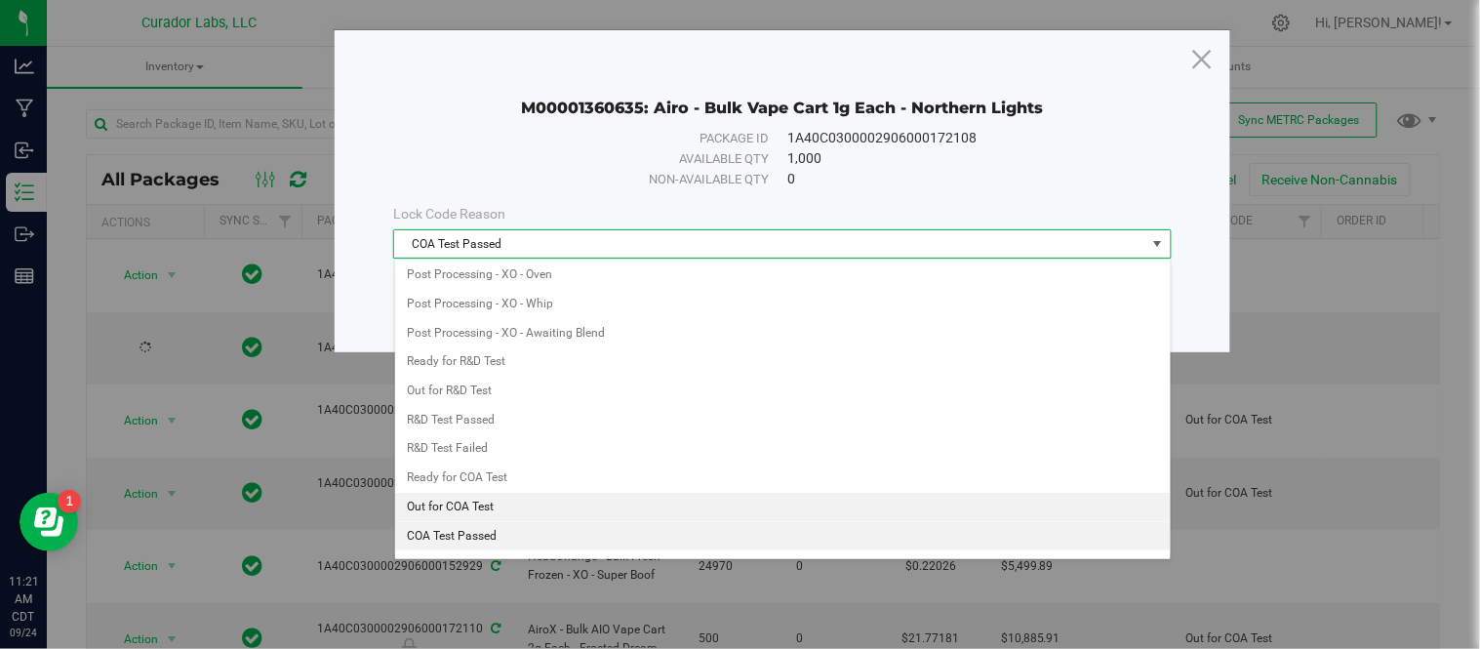
click at [464, 514] on li "Out for COA Test" at bounding box center [783, 507] width 776 height 29
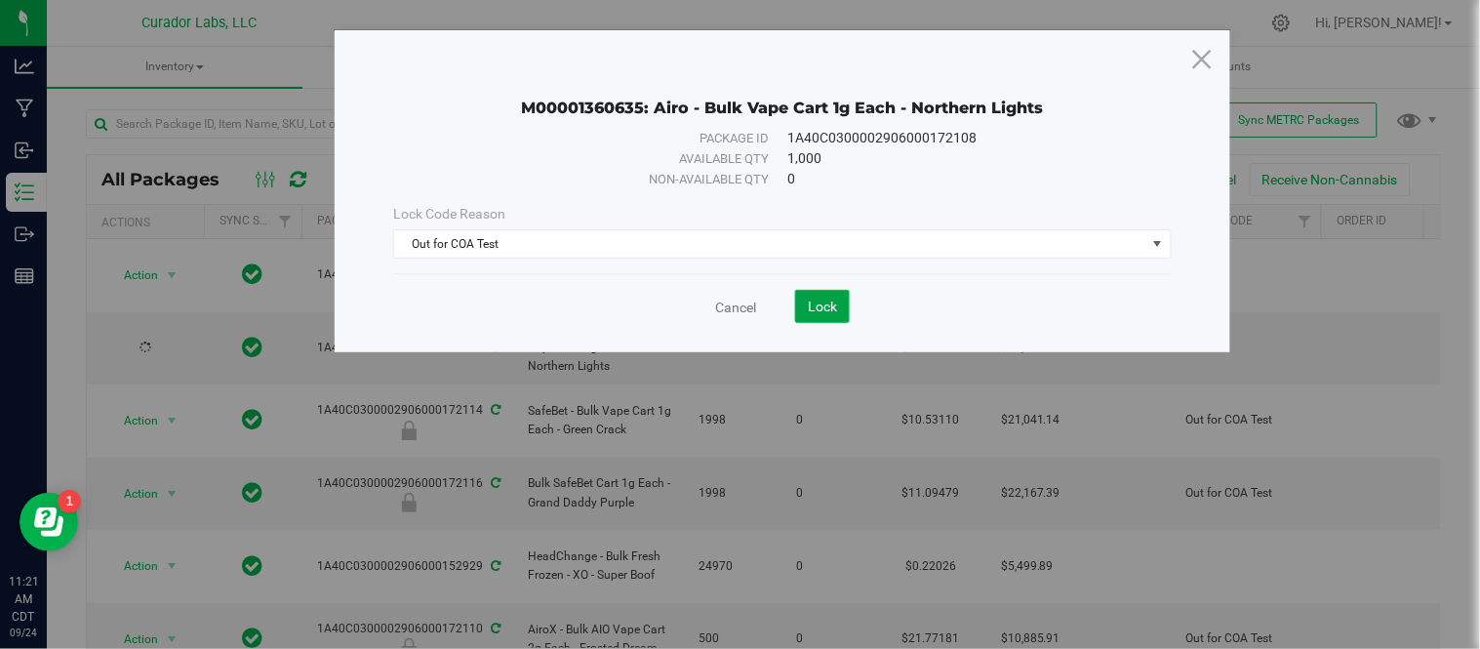
click at [826, 307] on span "Lock" at bounding box center [822, 307] width 29 height 16
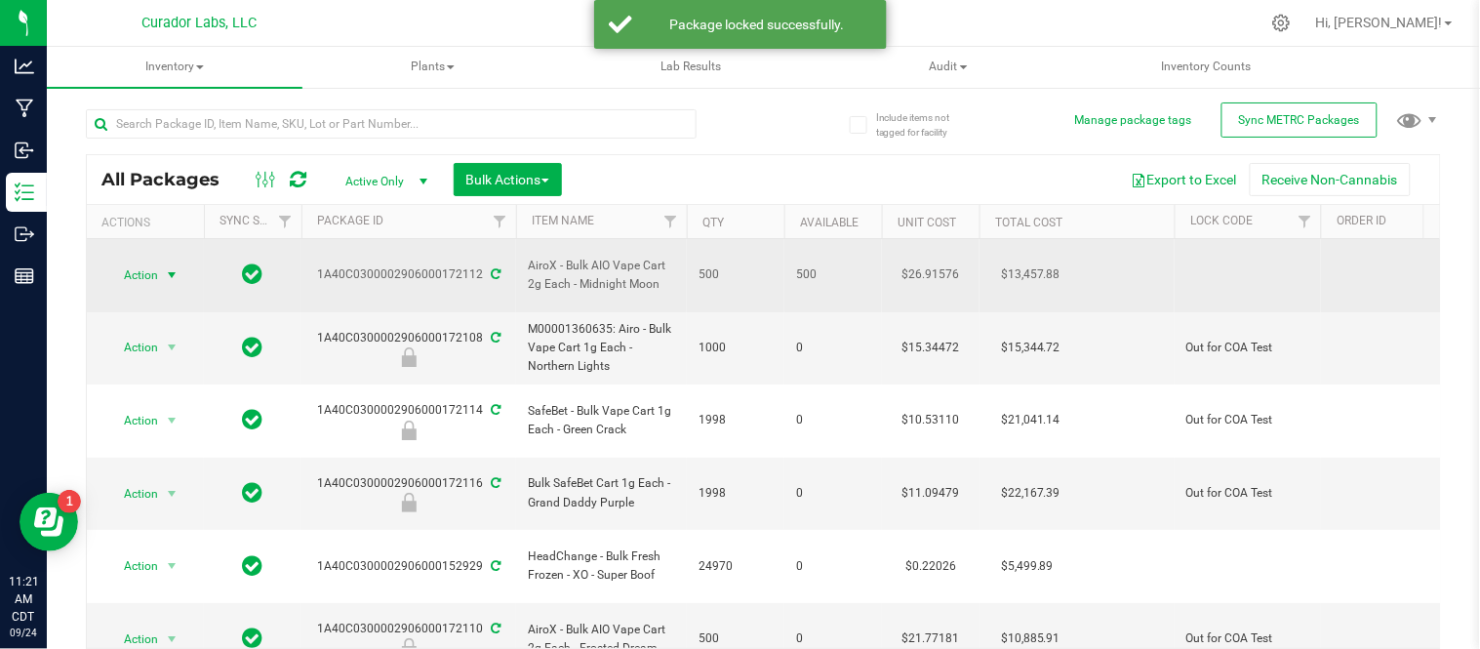
click at [132, 265] on span "Action" at bounding box center [132, 275] width 53 height 27
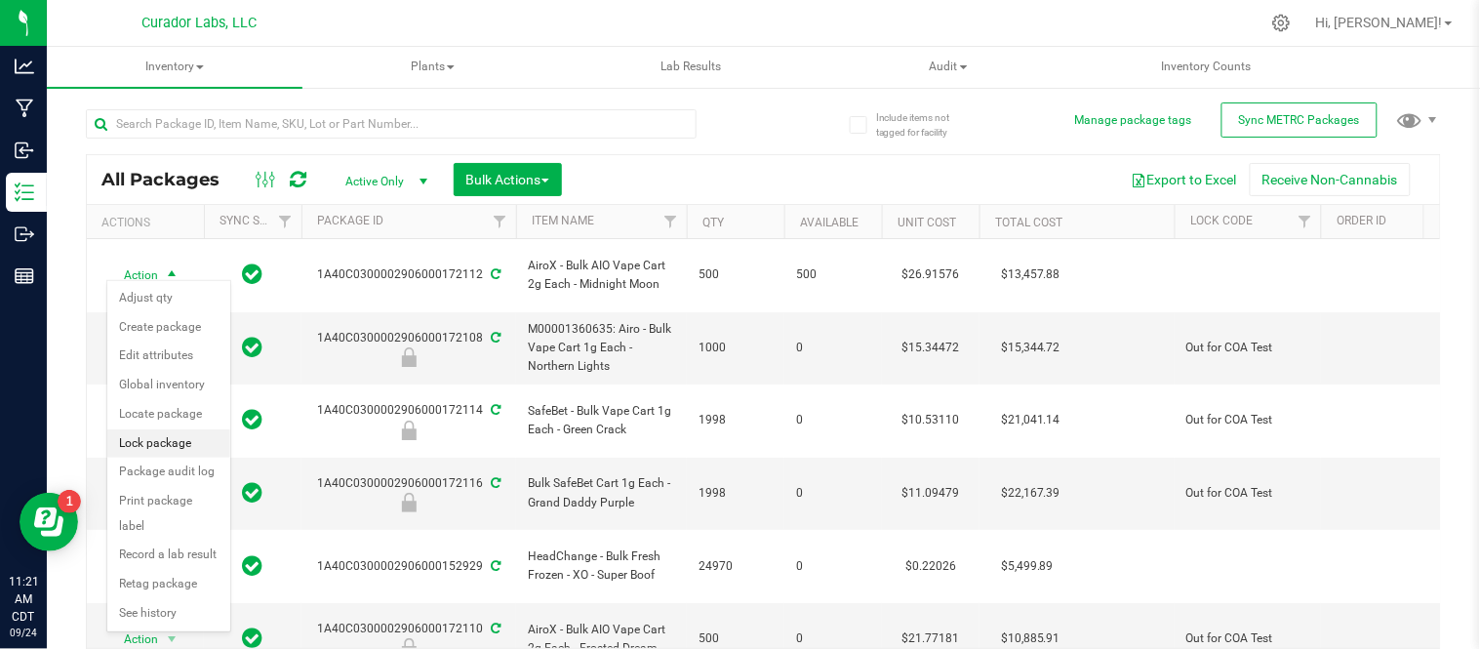
click at [164, 445] on li "Lock package" at bounding box center [168, 443] width 123 height 29
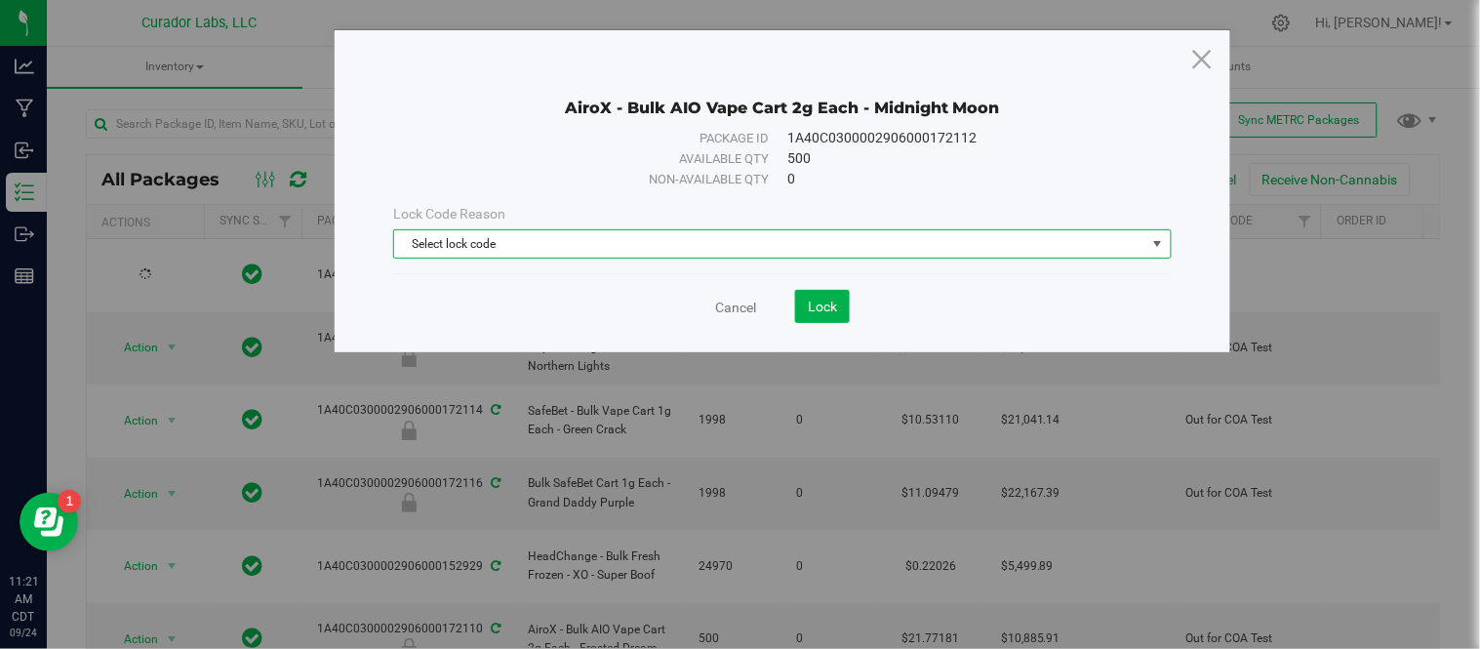
click at [871, 242] on span "Select lock code" at bounding box center [769, 243] width 751 height 27
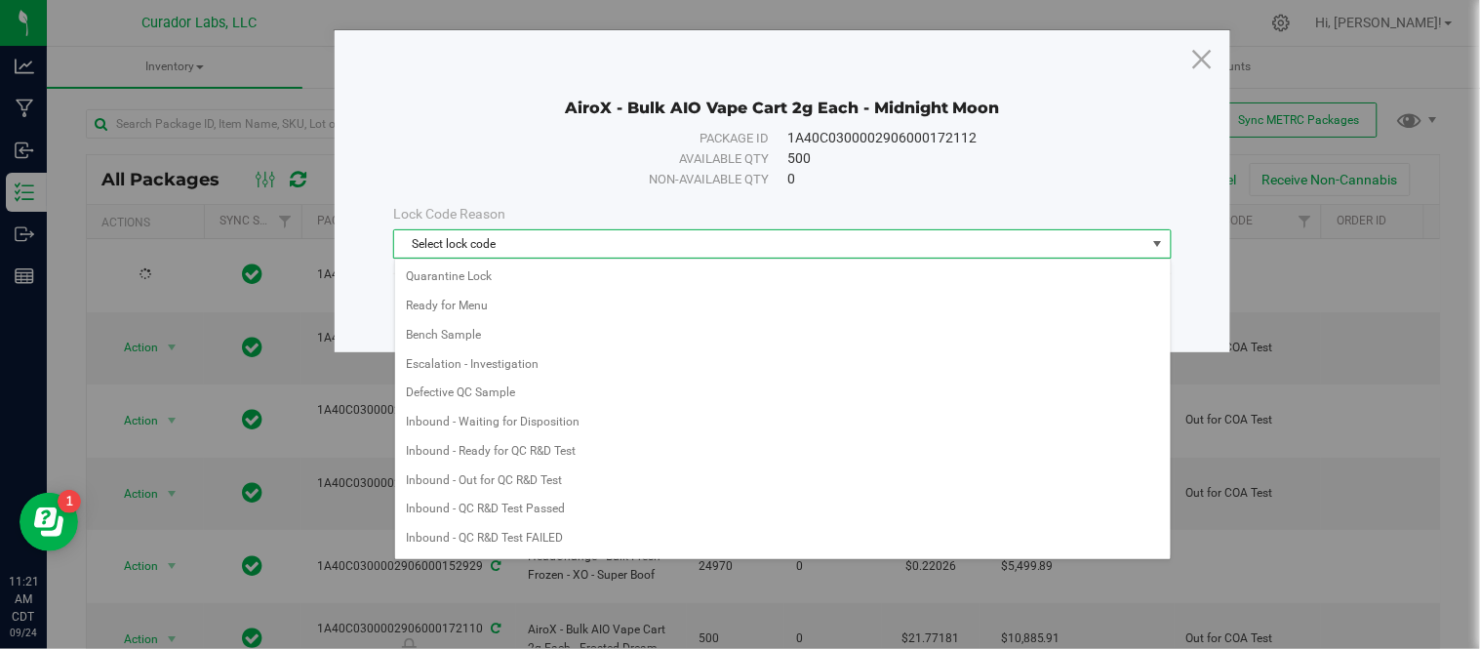
scroll to position [553, 0]
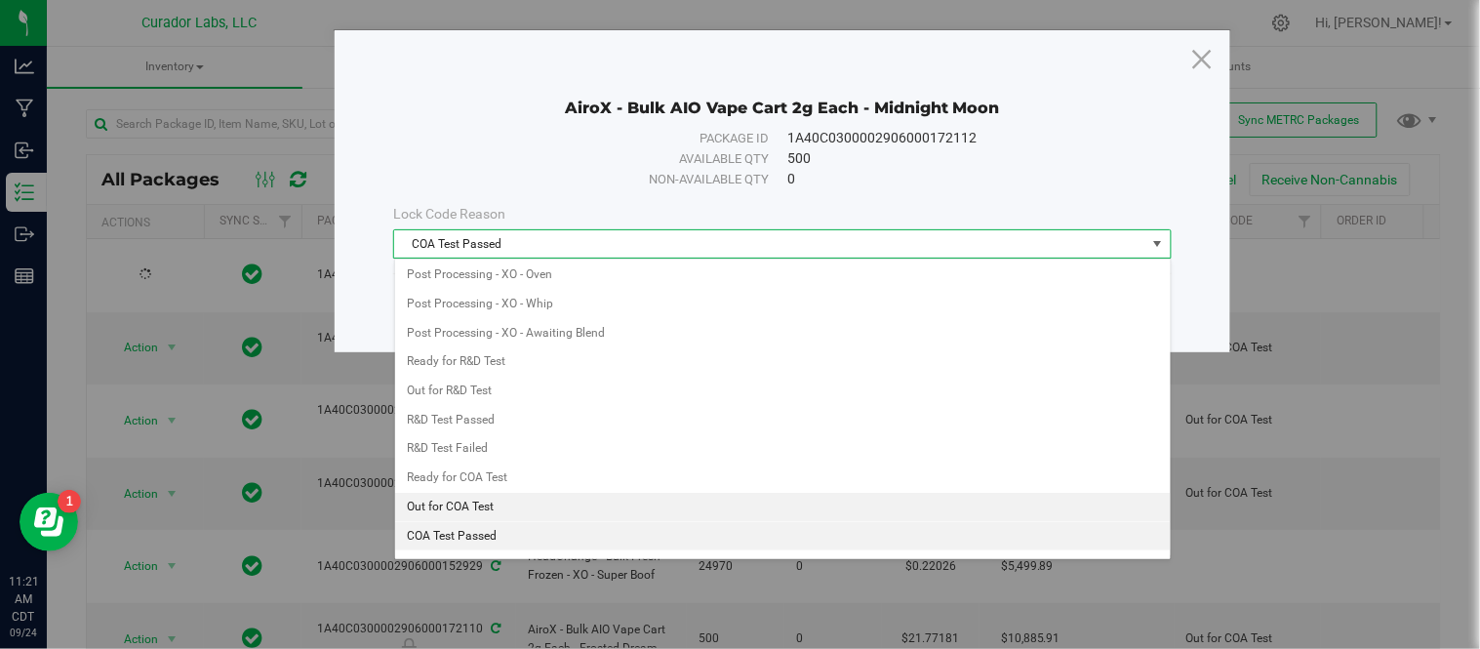
click at [498, 505] on li "Out for COA Test" at bounding box center [783, 507] width 776 height 29
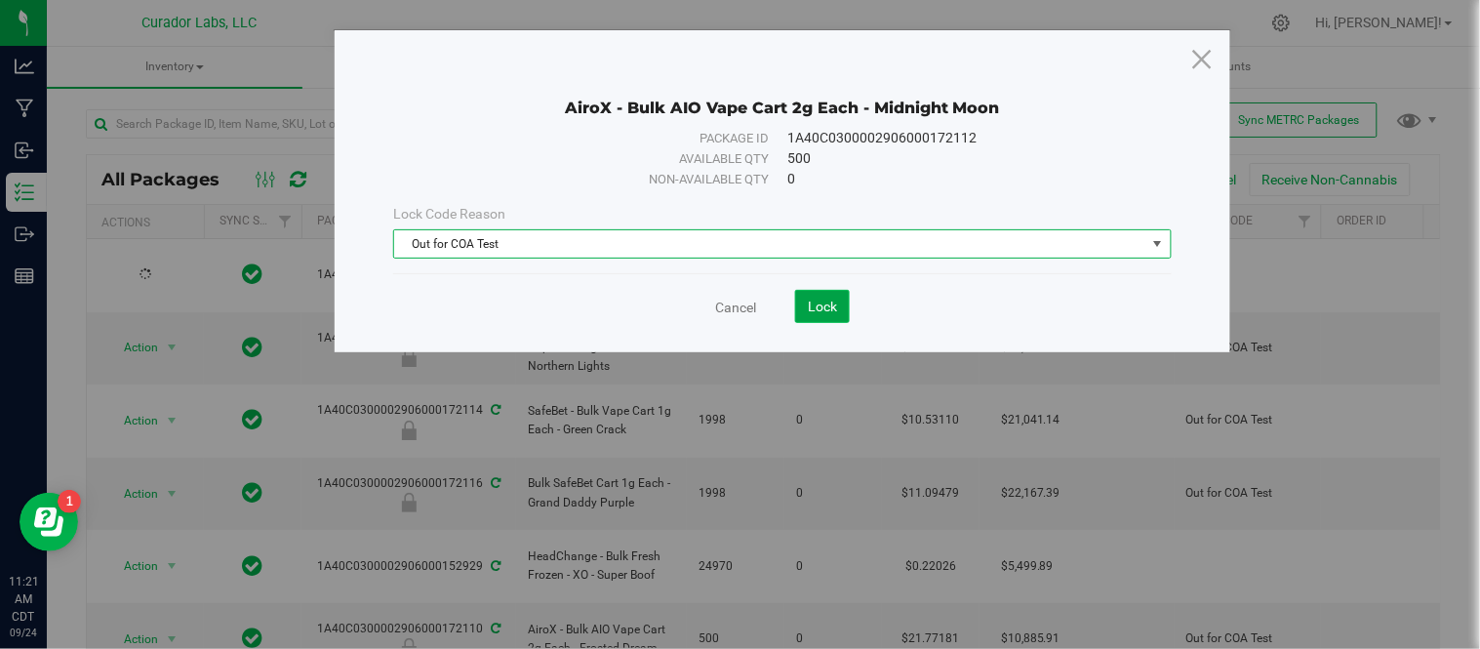
click at [817, 305] on span "Lock" at bounding box center [822, 307] width 29 height 16
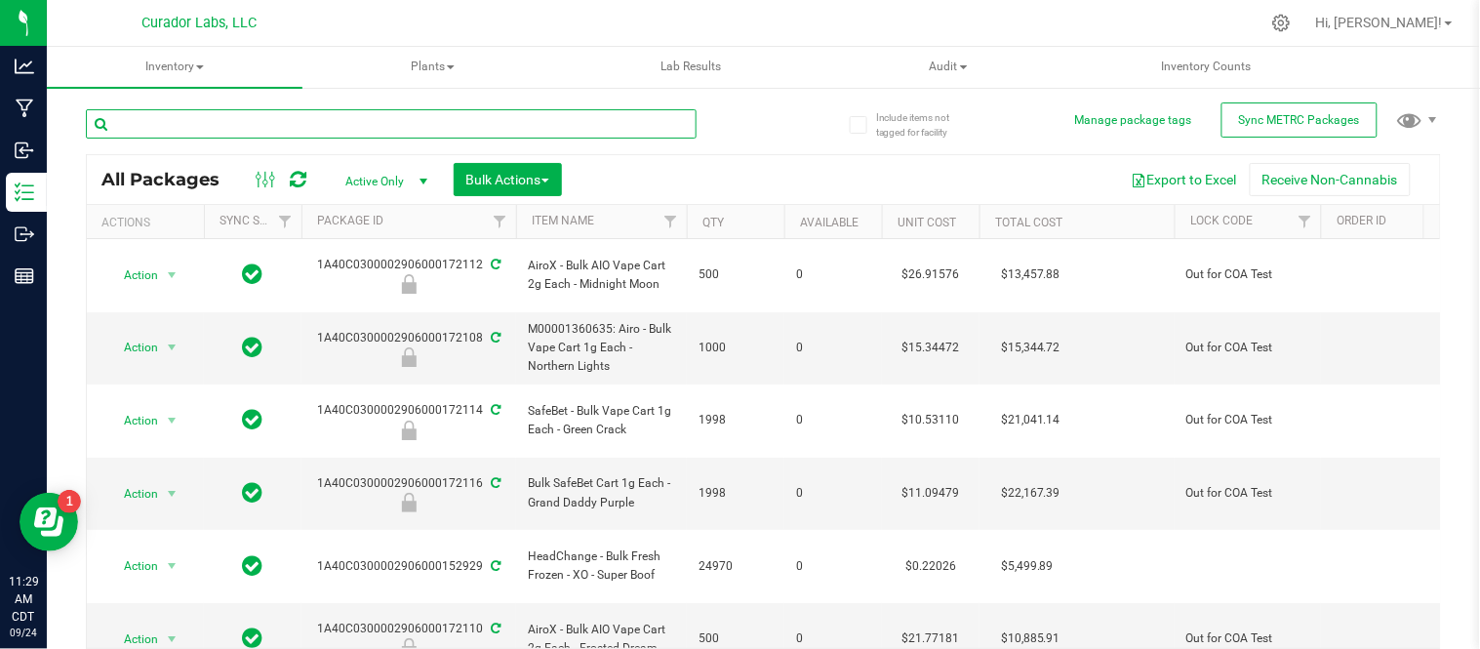
click at [359, 115] on input "text" at bounding box center [391, 123] width 611 height 29
paste input "AiroX - Bulk AIO Vape Cart 2g Each - Frosted Dream"
type input "AiroX - Bulk AIO Vape Cart 2g Each - Frosted Dream"
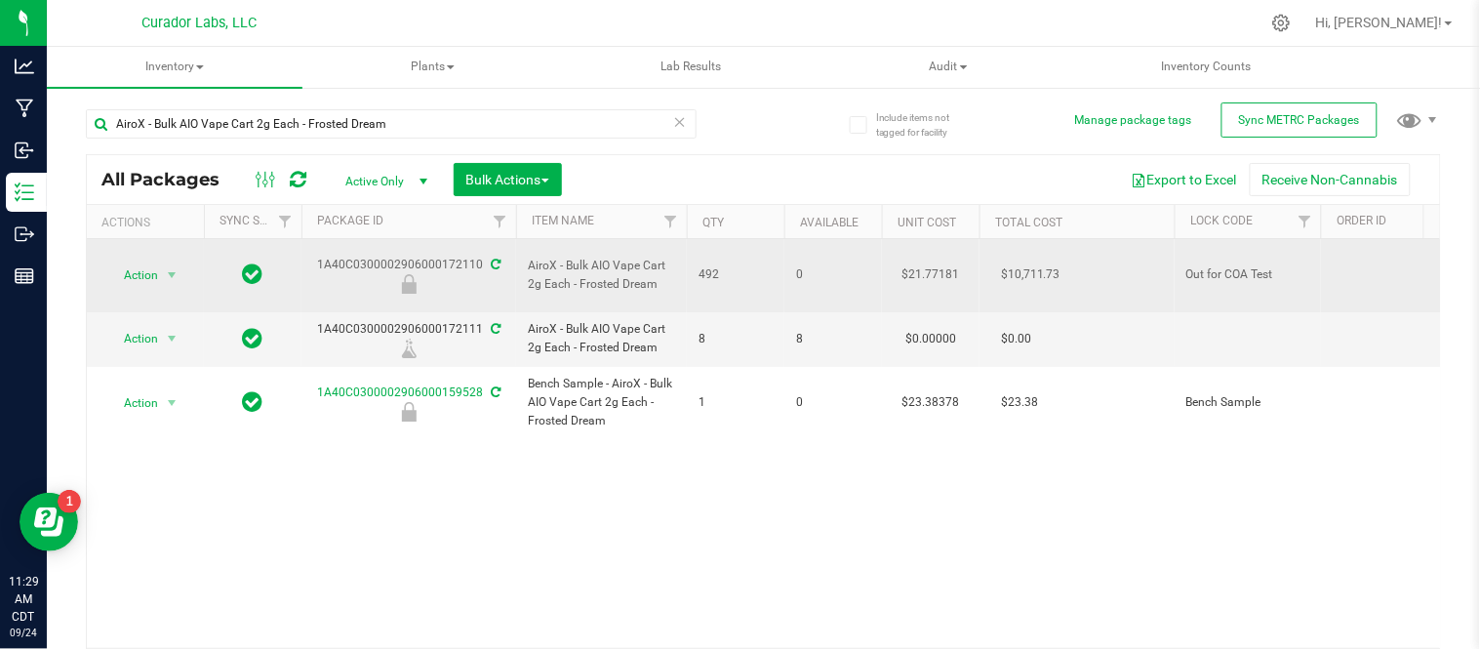
drag, startPoint x: 479, startPoint y: 254, endPoint x: 320, endPoint y: 256, distance: 159.1
click at [320, 256] on div "1A40C0300002906000172110" at bounding box center [409, 275] width 221 height 38
copy div "1A40C0300002906000172110"
